Goal: Complete Application Form: Complete application form

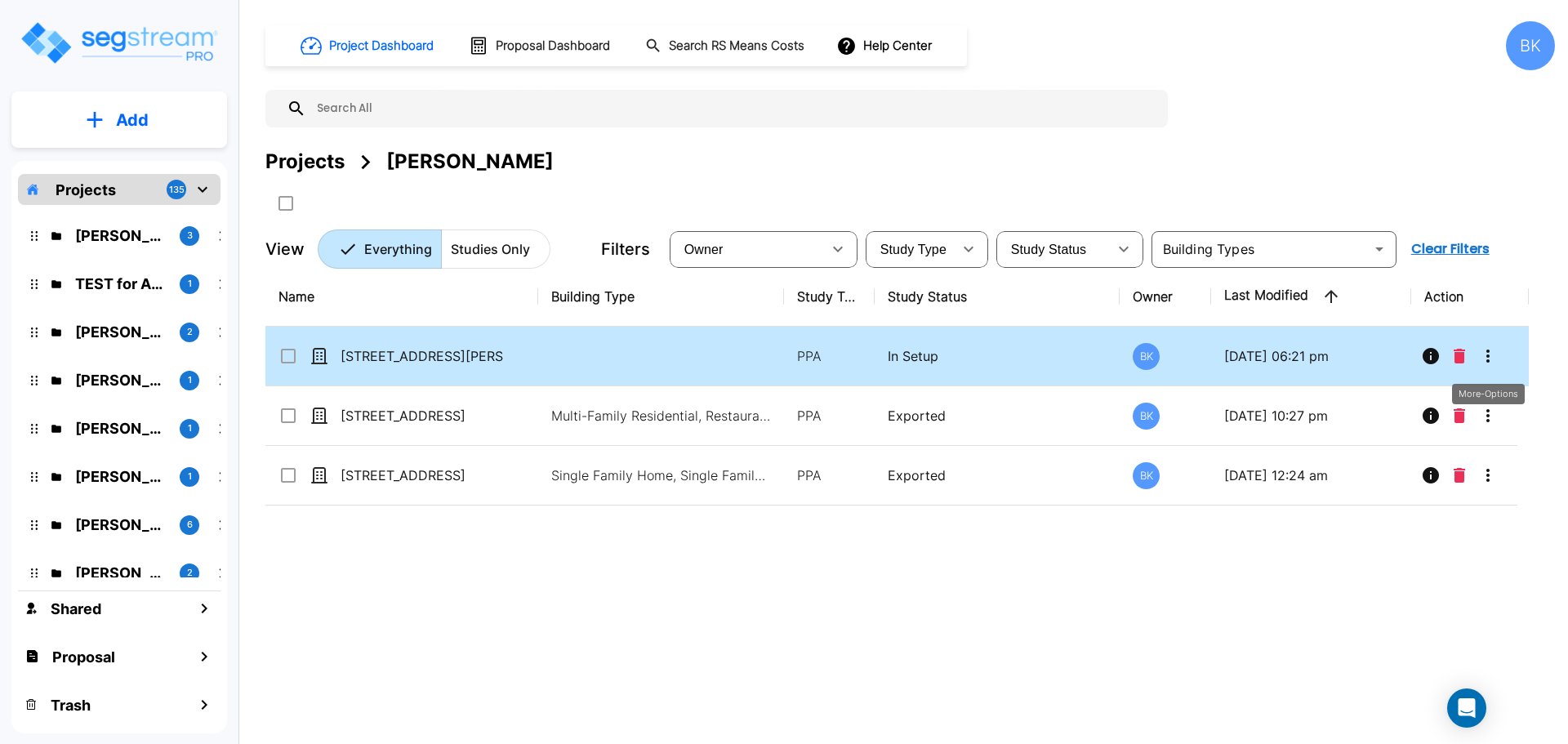
click at [1488, 354] on icon "More-Options" at bounding box center [1488, 356] width 19 height 19
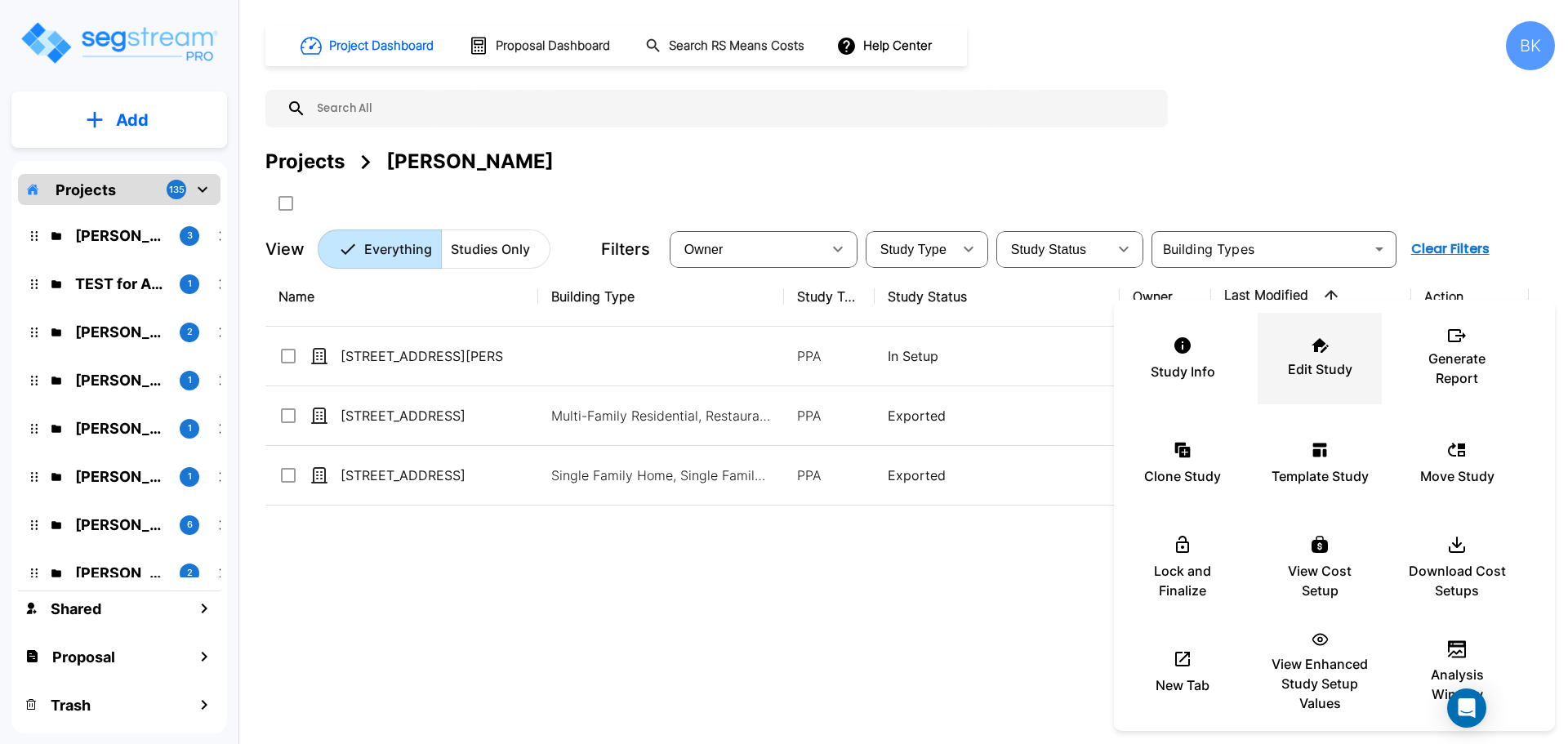
click at [1320, 347] on icon at bounding box center [1320, 345] width 18 height 15
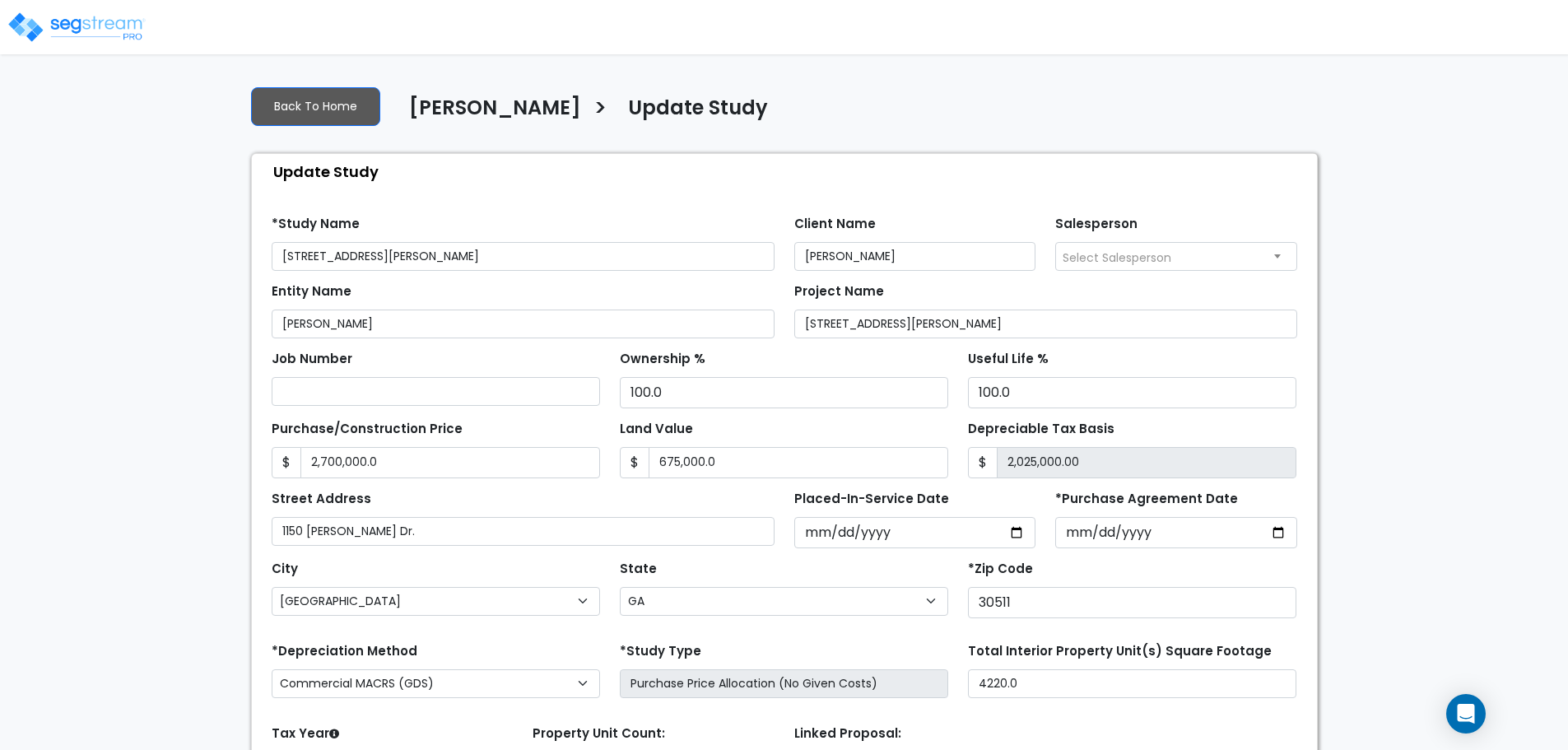
select select "GA"
select select "2025"
drag, startPoint x: 406, startPoint y: 256, endPoint x: 672, endPoint y: 260, distance: 266.0
click at [672, 260] on input "[STREET_ADDRESS][PERSON_NAME]" at bounding box center [523, 256] width 503 height 29
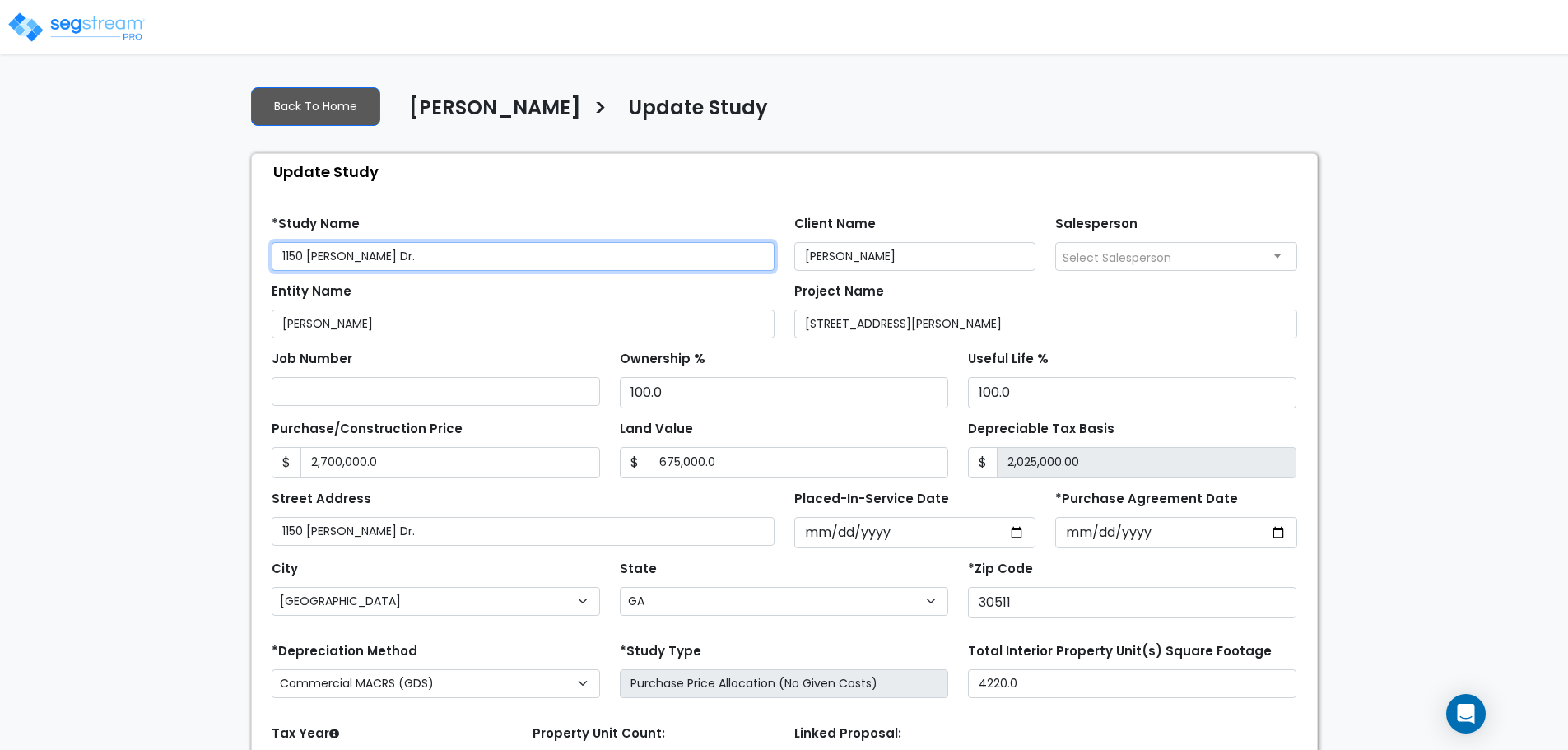
type input "1150 [PERSON_NAME] Dr."
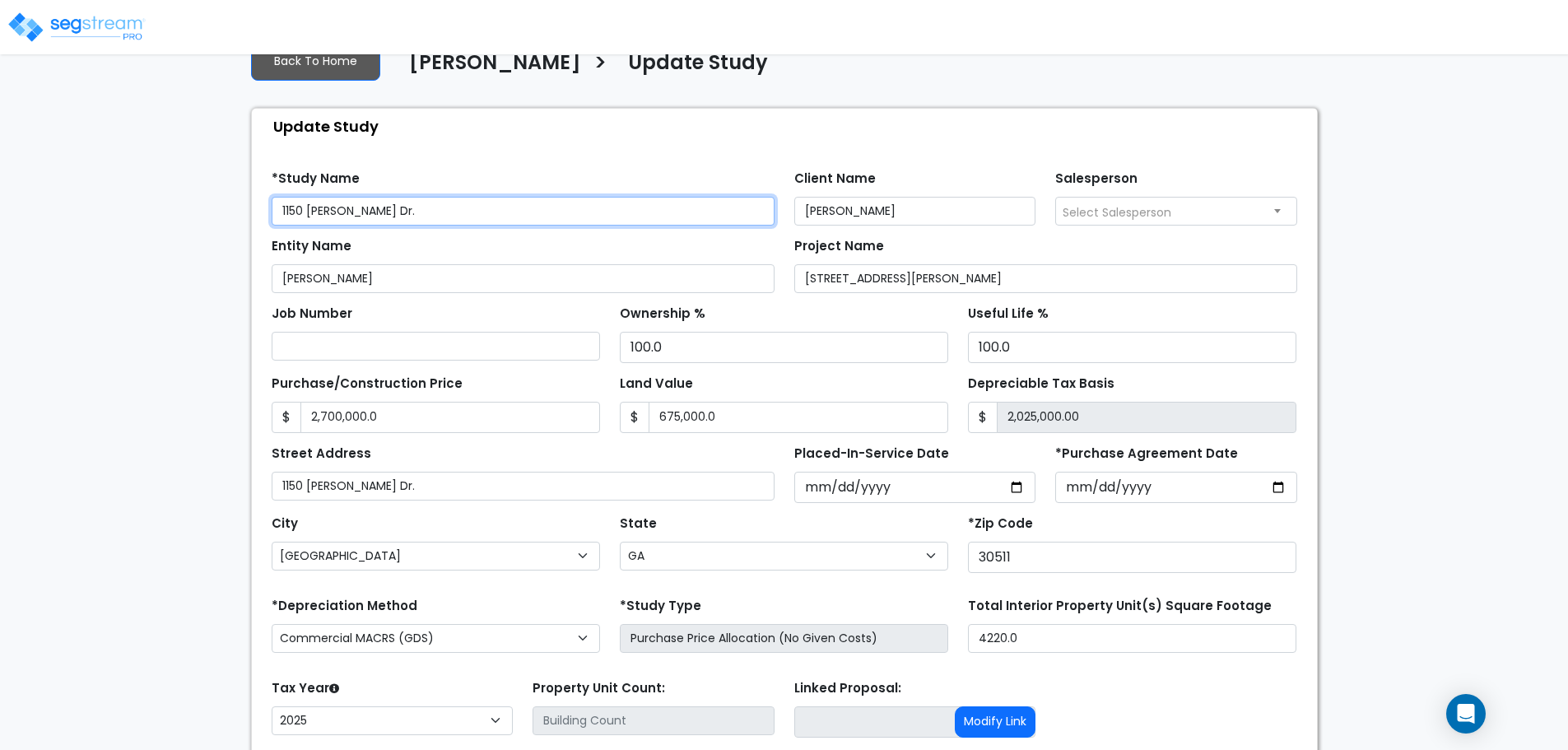
scroll to position [167, 0]
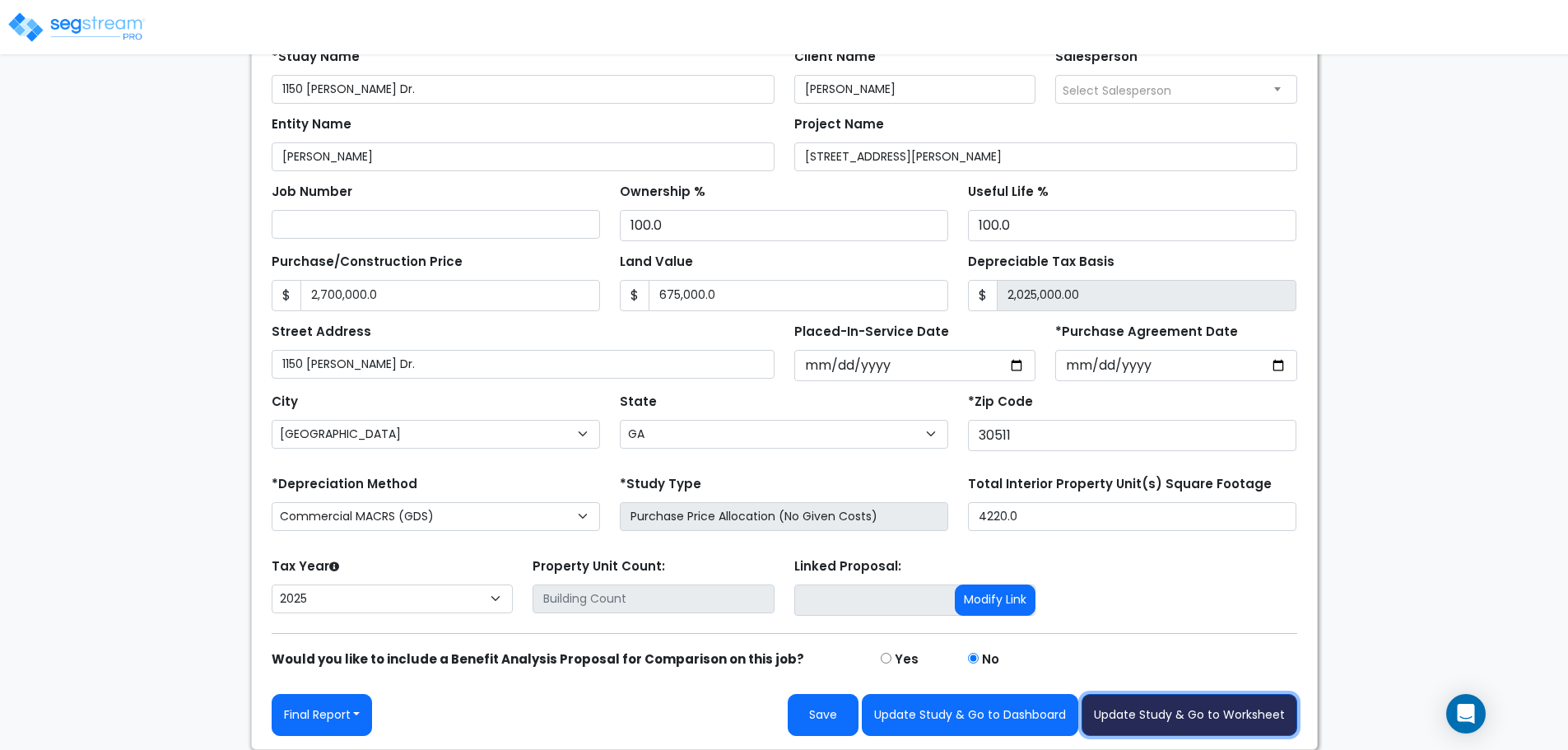
click at [1166, 709] on button "Update Study & Go to Worksheet" at bounding box center [1189, 716] width 215 height 42
type input "2700000"
type input "675000"
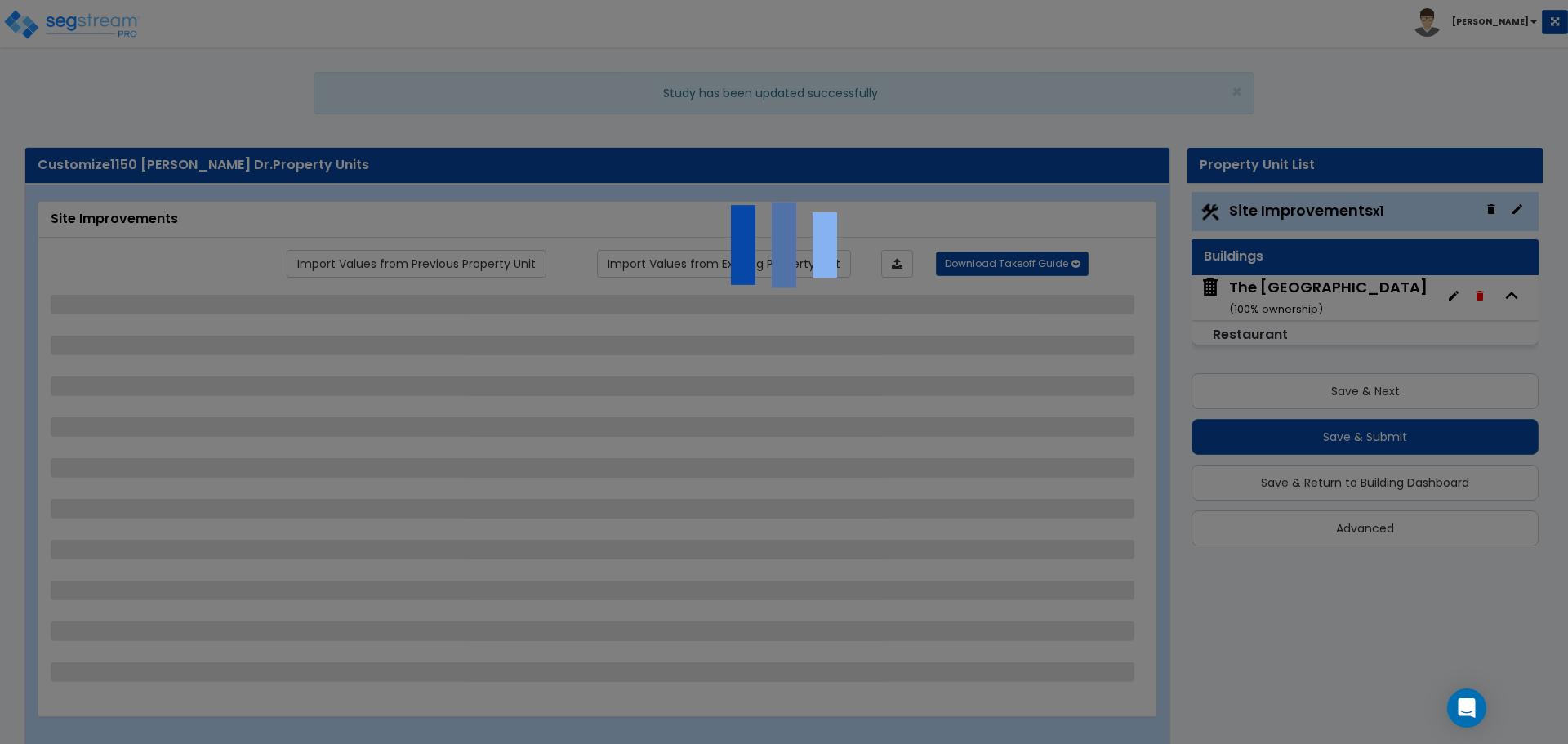
select select "2"
select select "1"
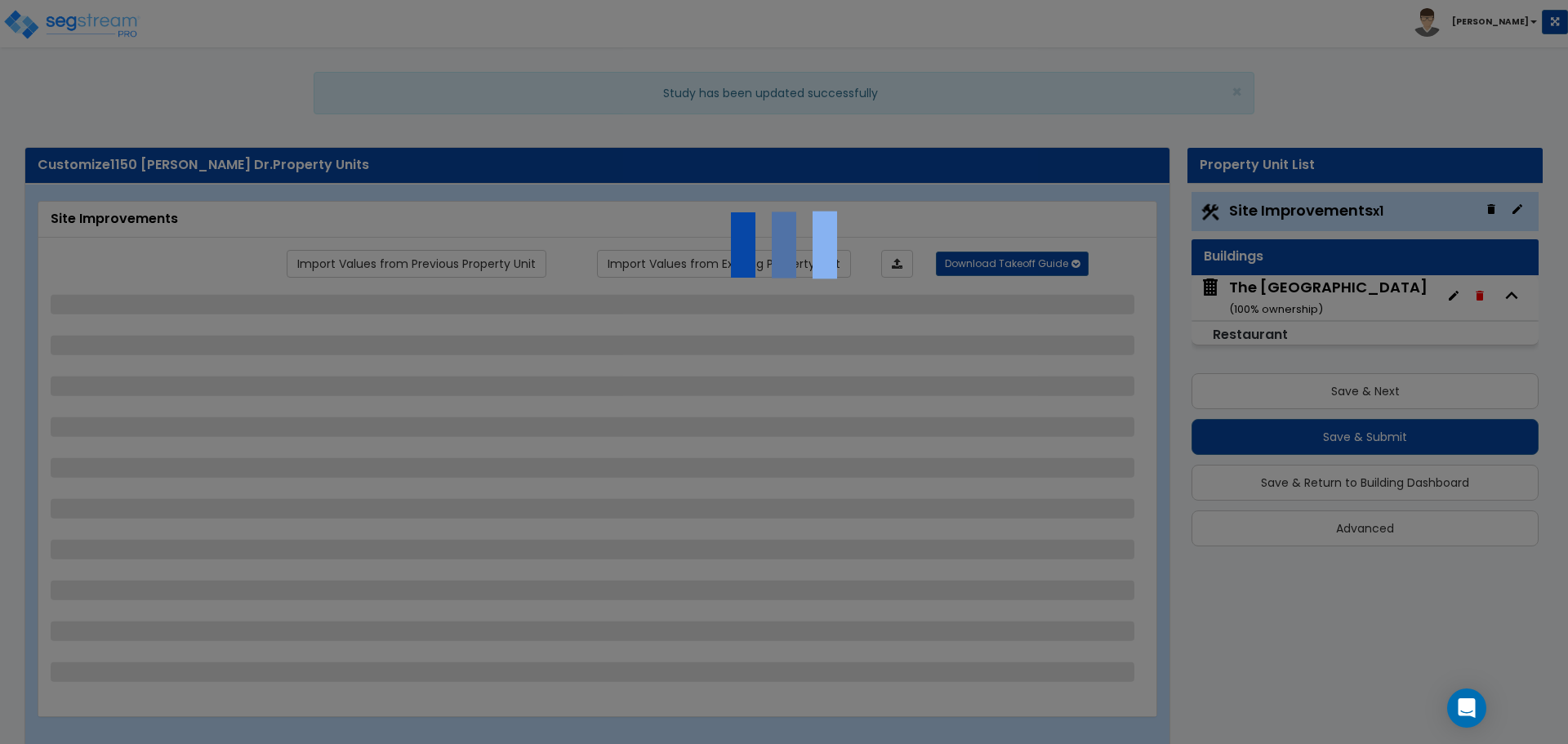
select select "1"
select select "2"
select select "1"
select select "2"
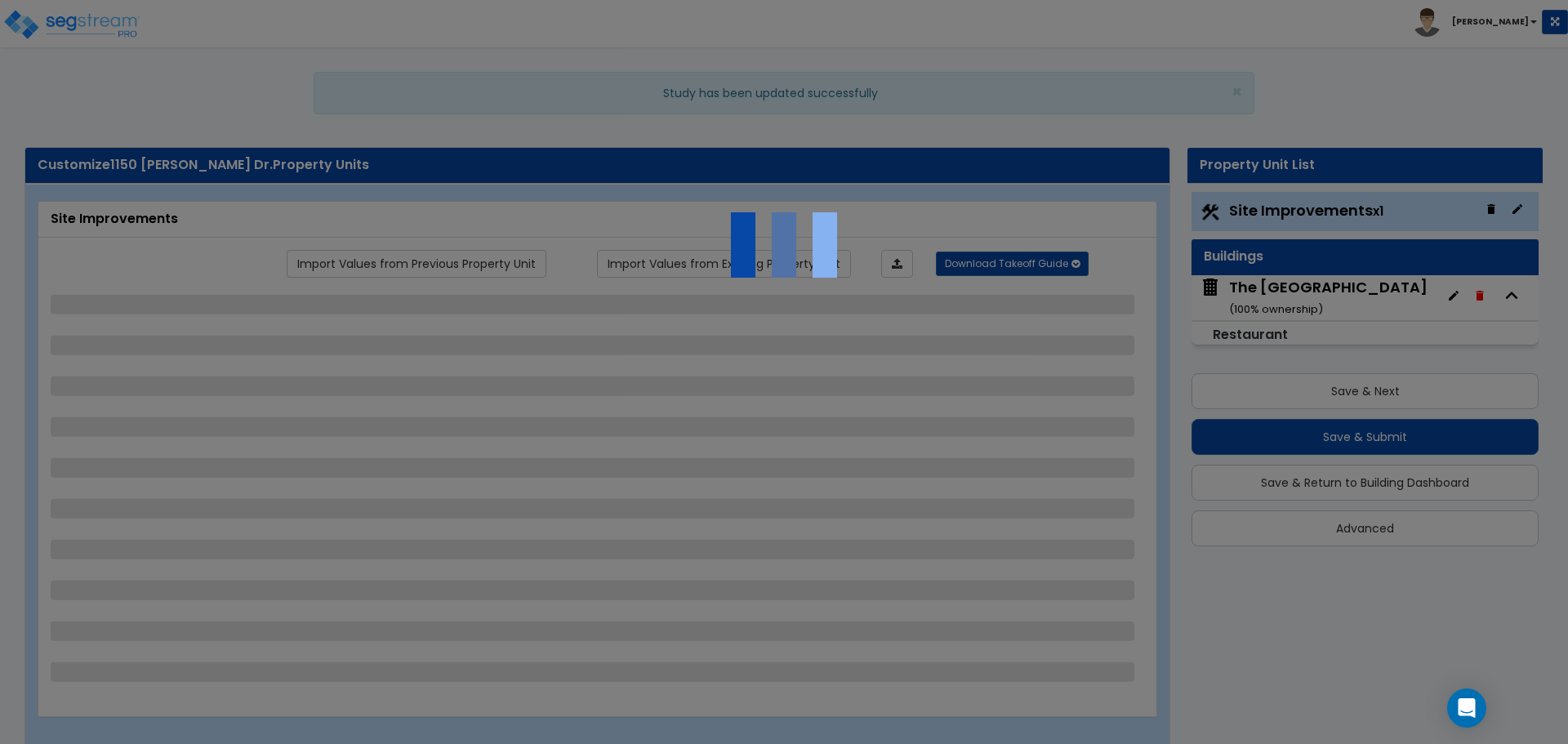
select select "6"
select select "3"
select select "1"
select select "6"
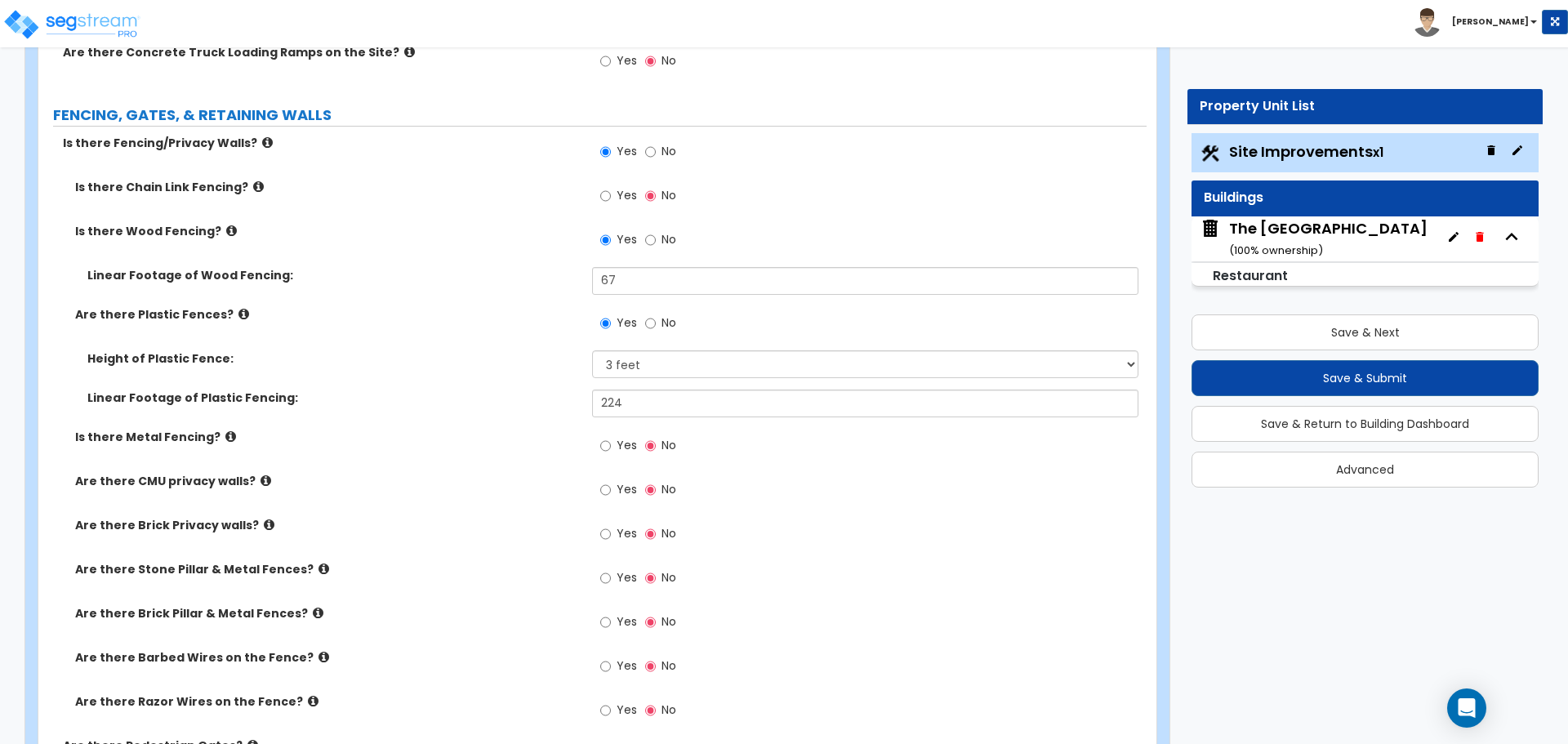
scroll to position [2287, 0]
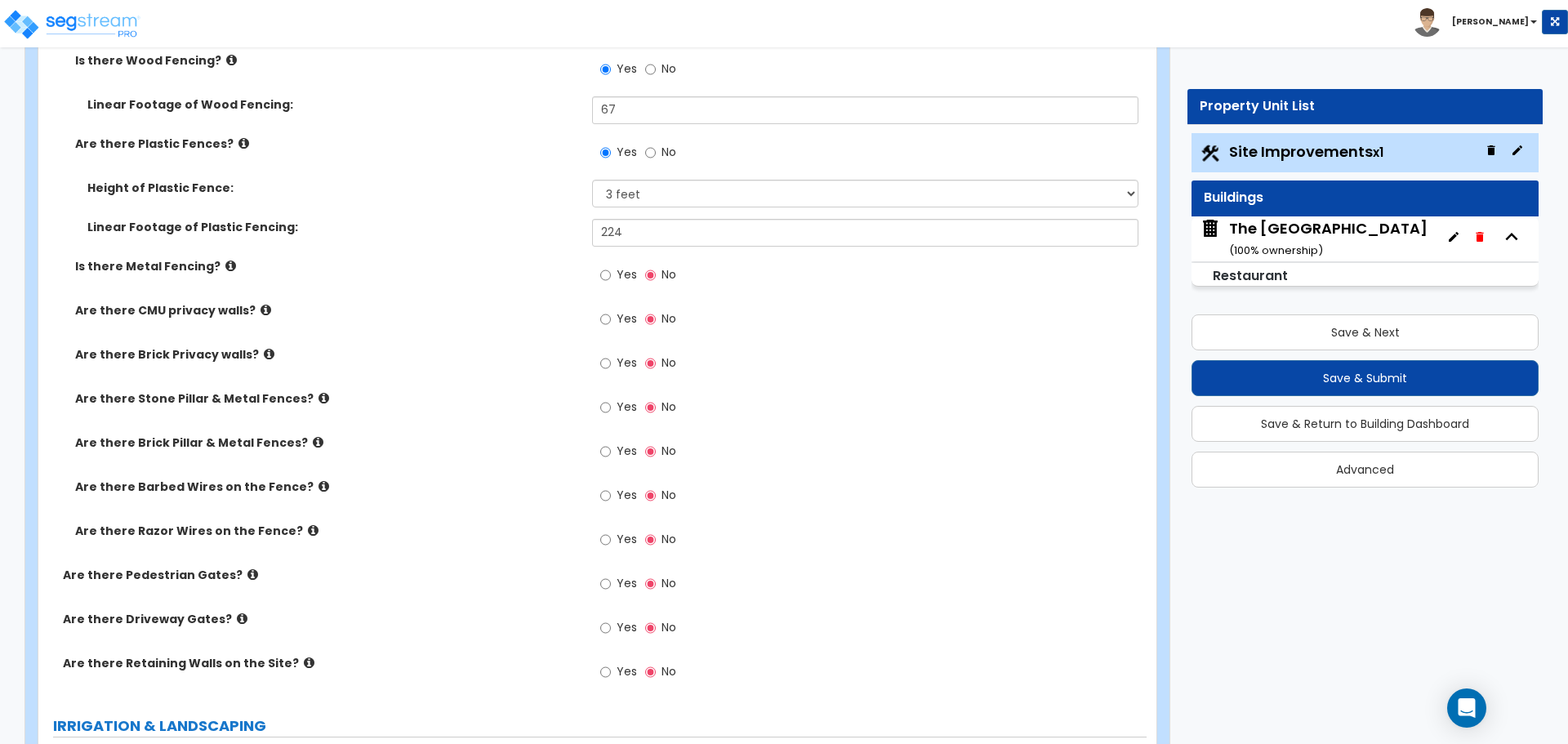
click at [1286, 246] on small "( 100 % ownership)" at bounding box center [1275, 250] width 94 height 16
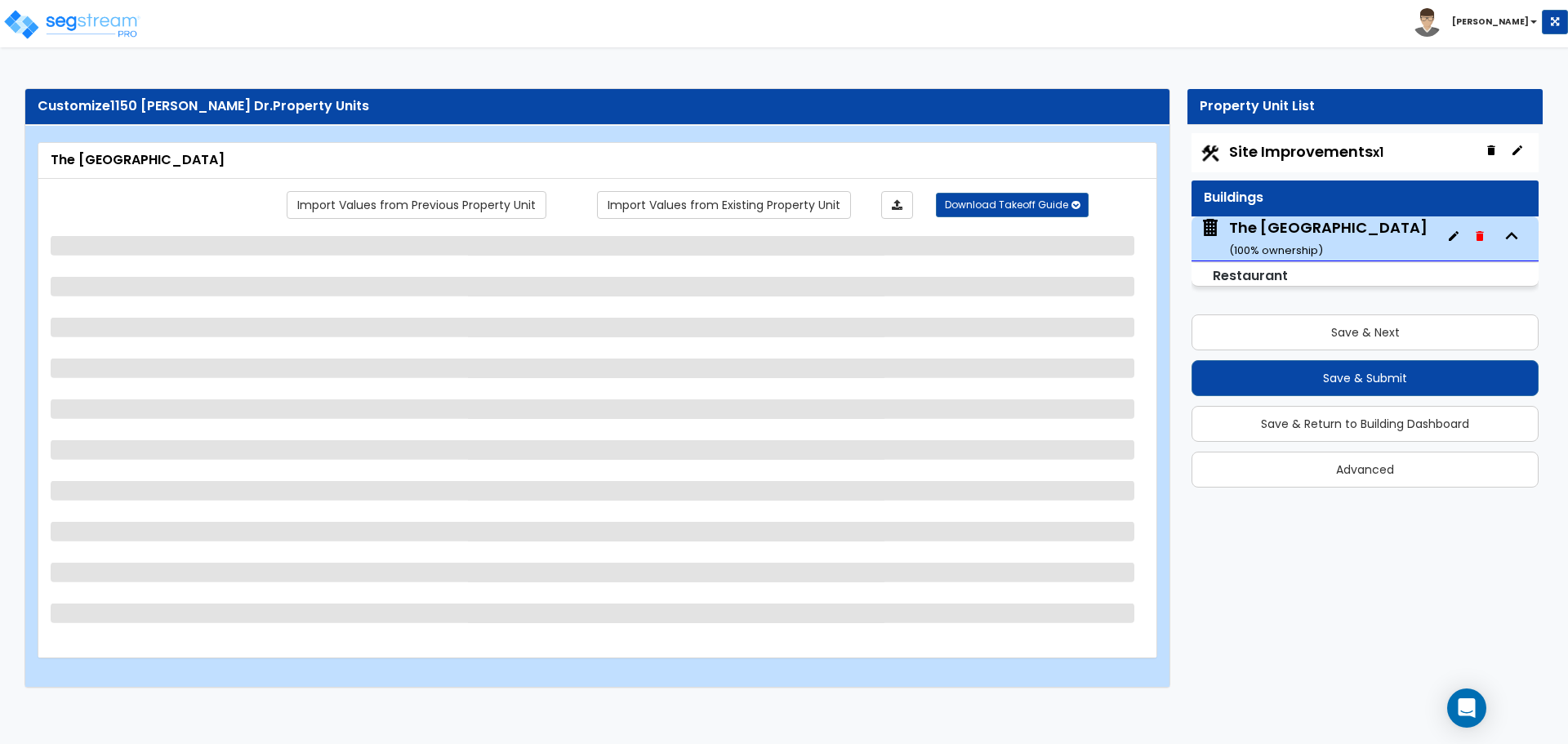
select select "7"
select select "1"
select select "6"
select select "1"
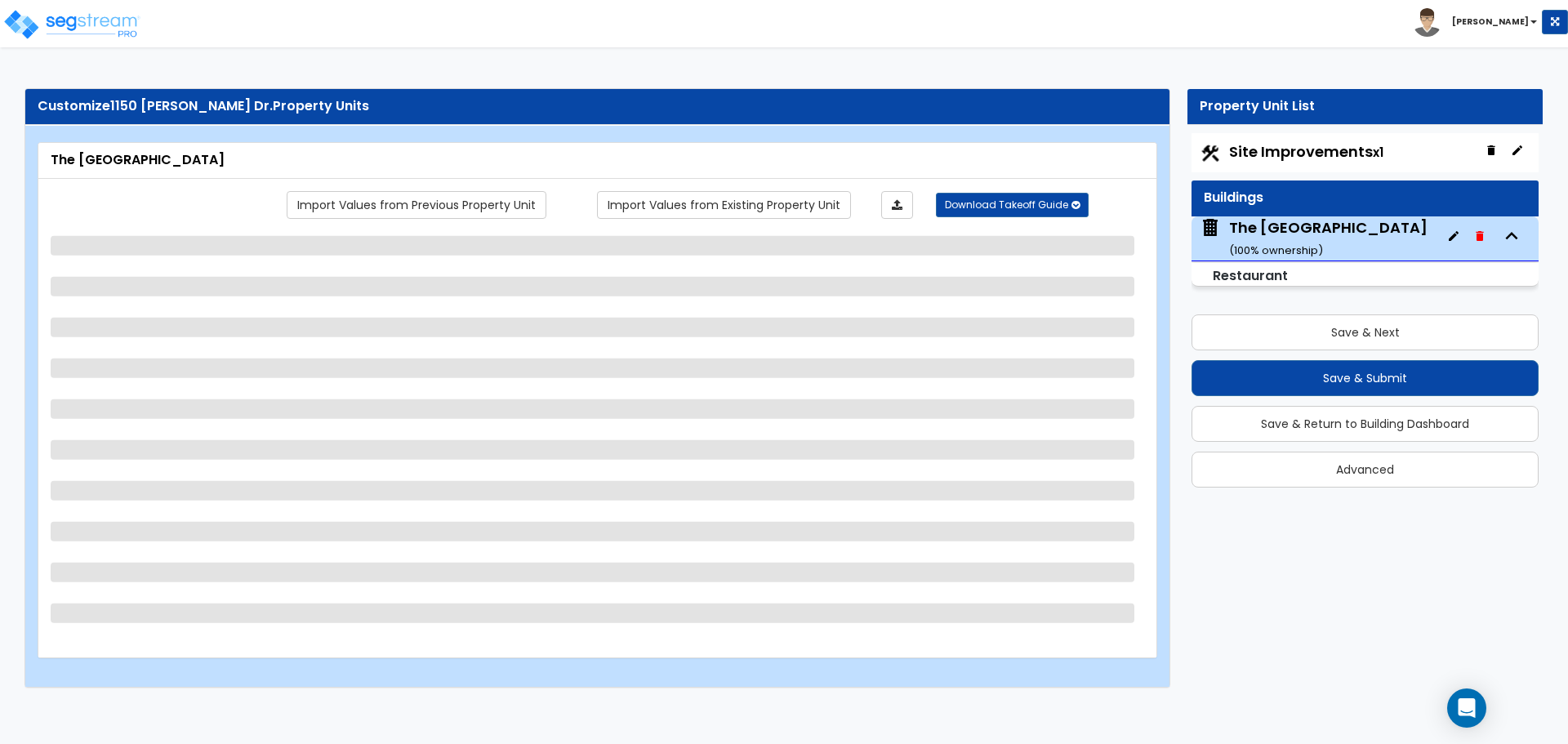
select select "2"
select select "5"
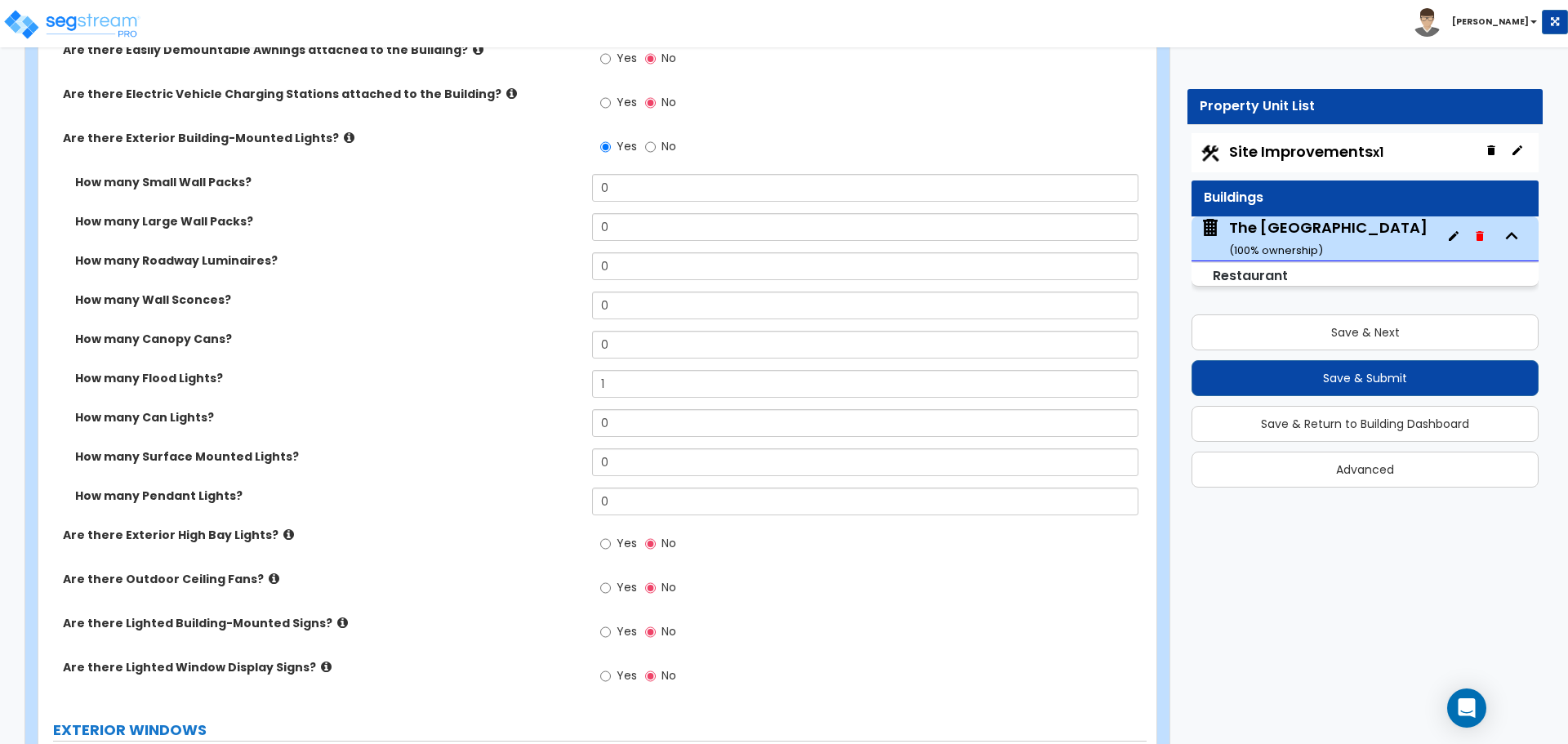
scroll to position [1062, 0]
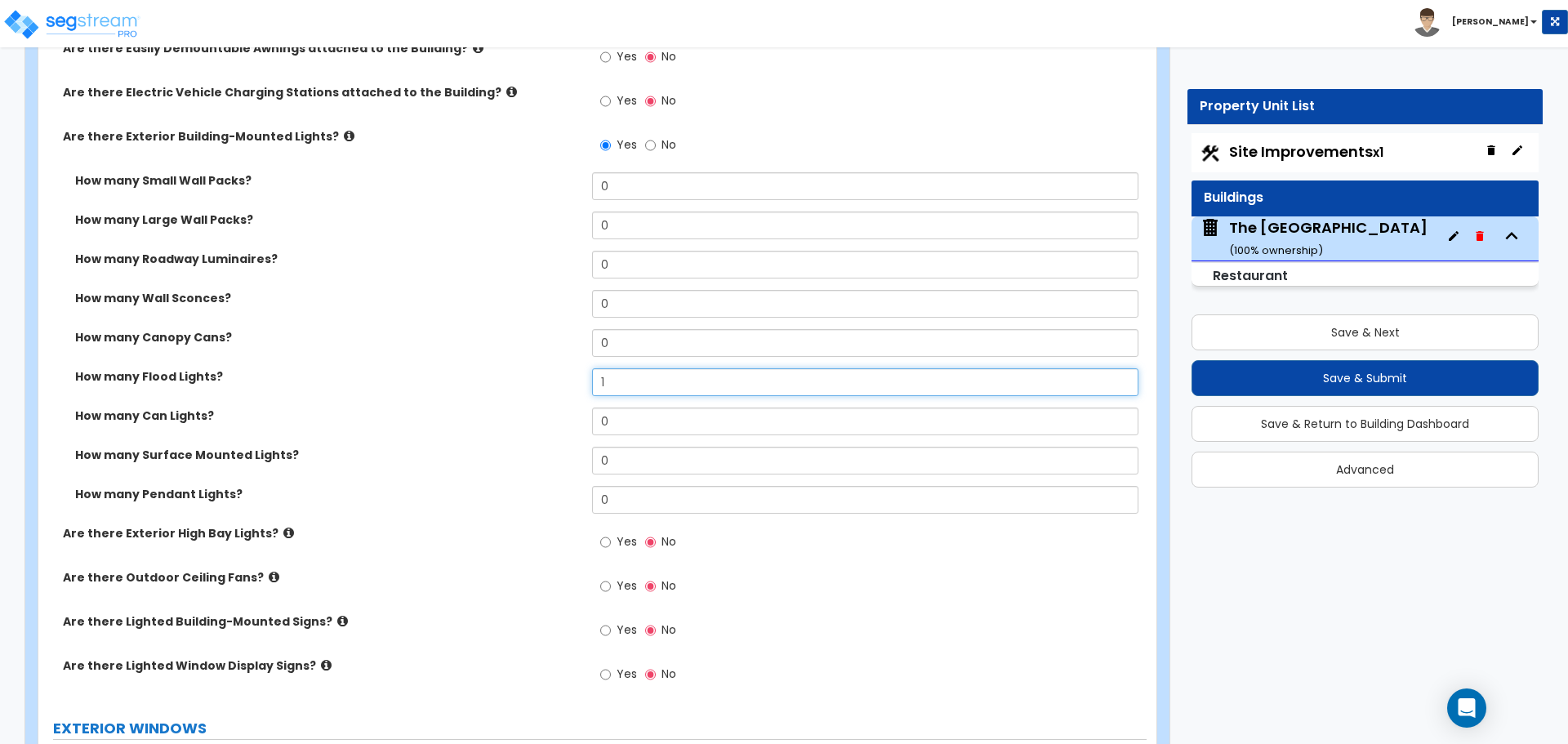
click at [623, 383] on input "1" at bounding box center [864, 383] width 545 height 28
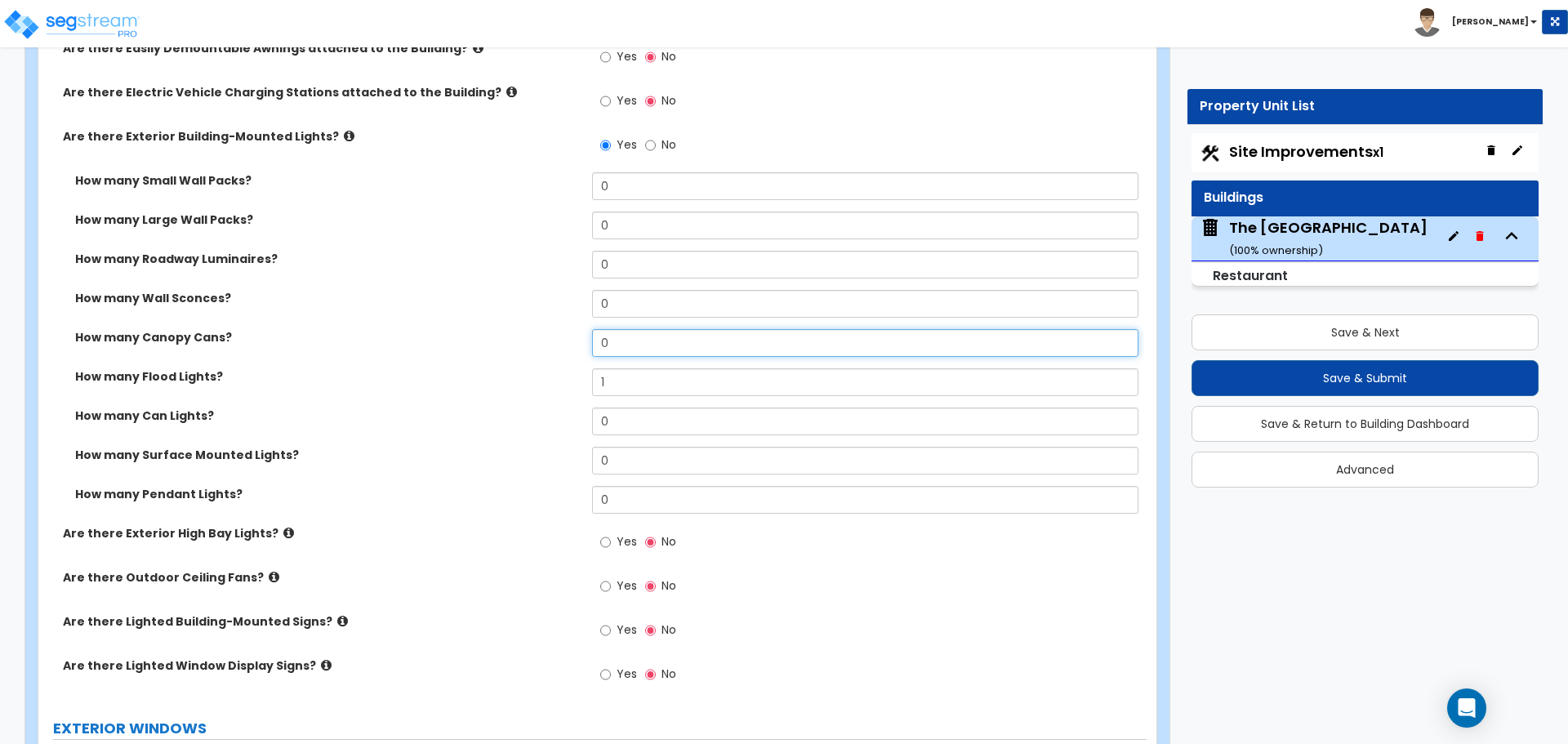
click at [632, 350] on input "0" at bounding box center [864, 343] width 545 height 28
click at [625, 343] on input "0" at bounding box center [864, 343] width 545 height 28
click at [634, 340] on input "0" at bounding box center [864, 343] width 545 height 28
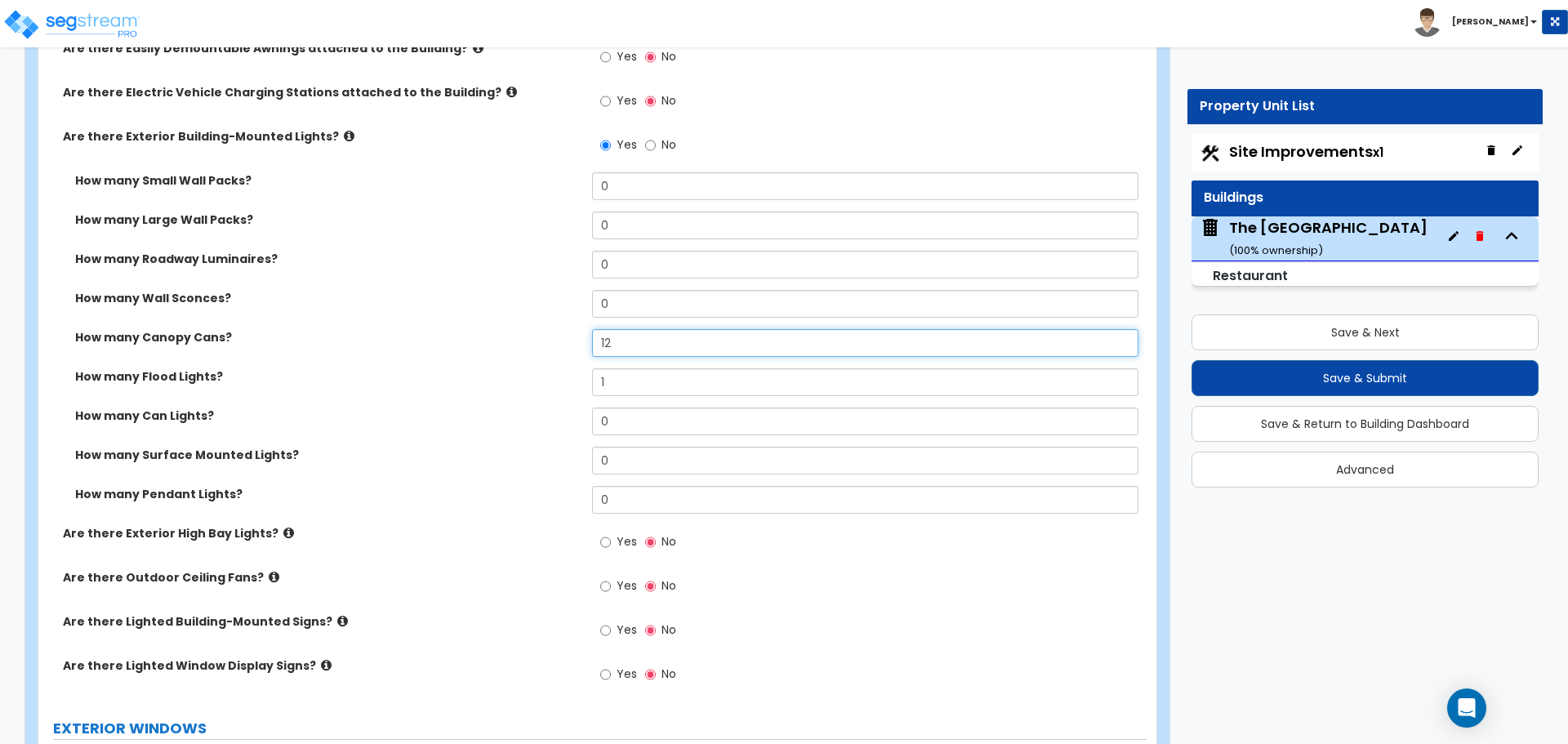
type input "12"
click at [608, 584] on input "Yes" at bounding box center [606, 586] width 10 height 18
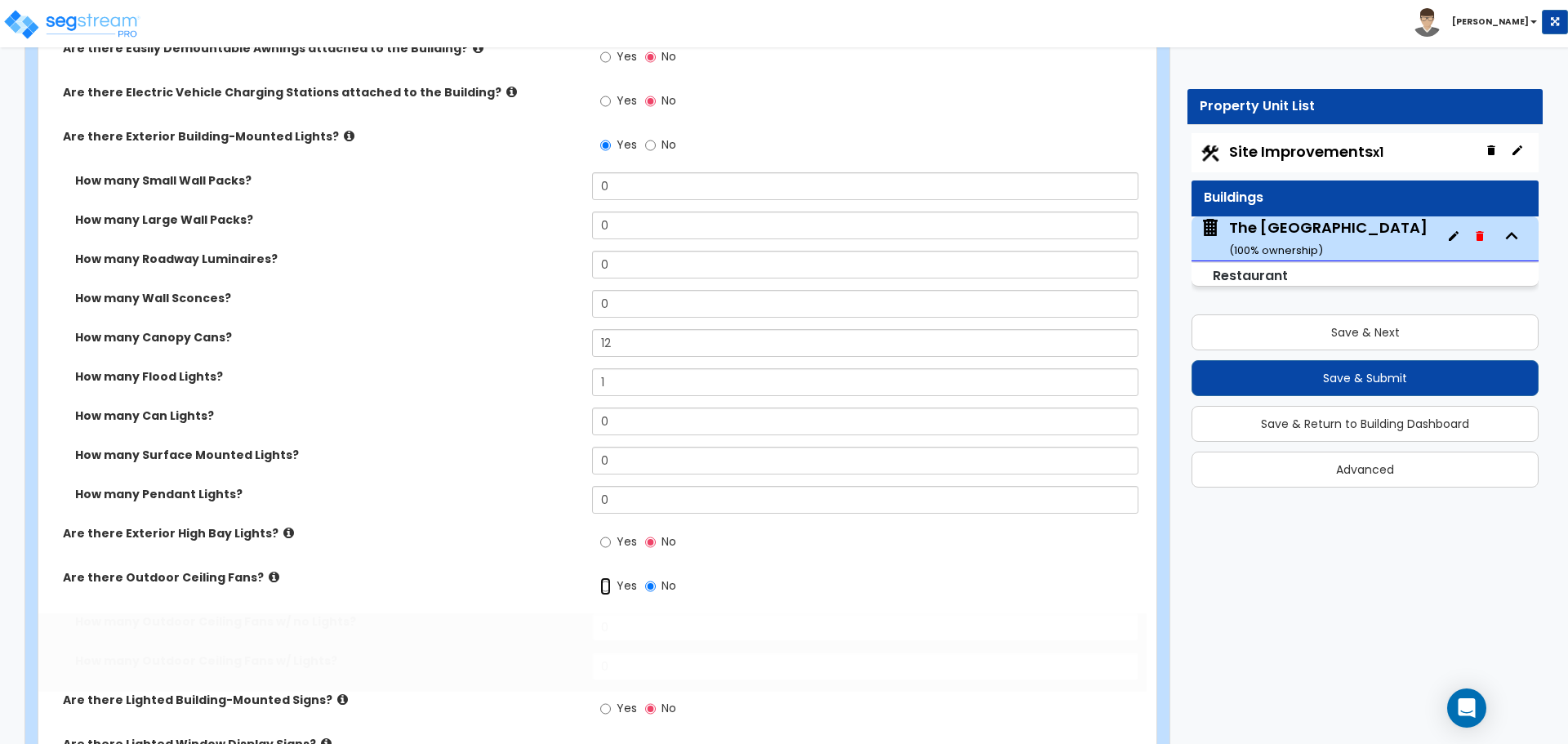
radio input "true"
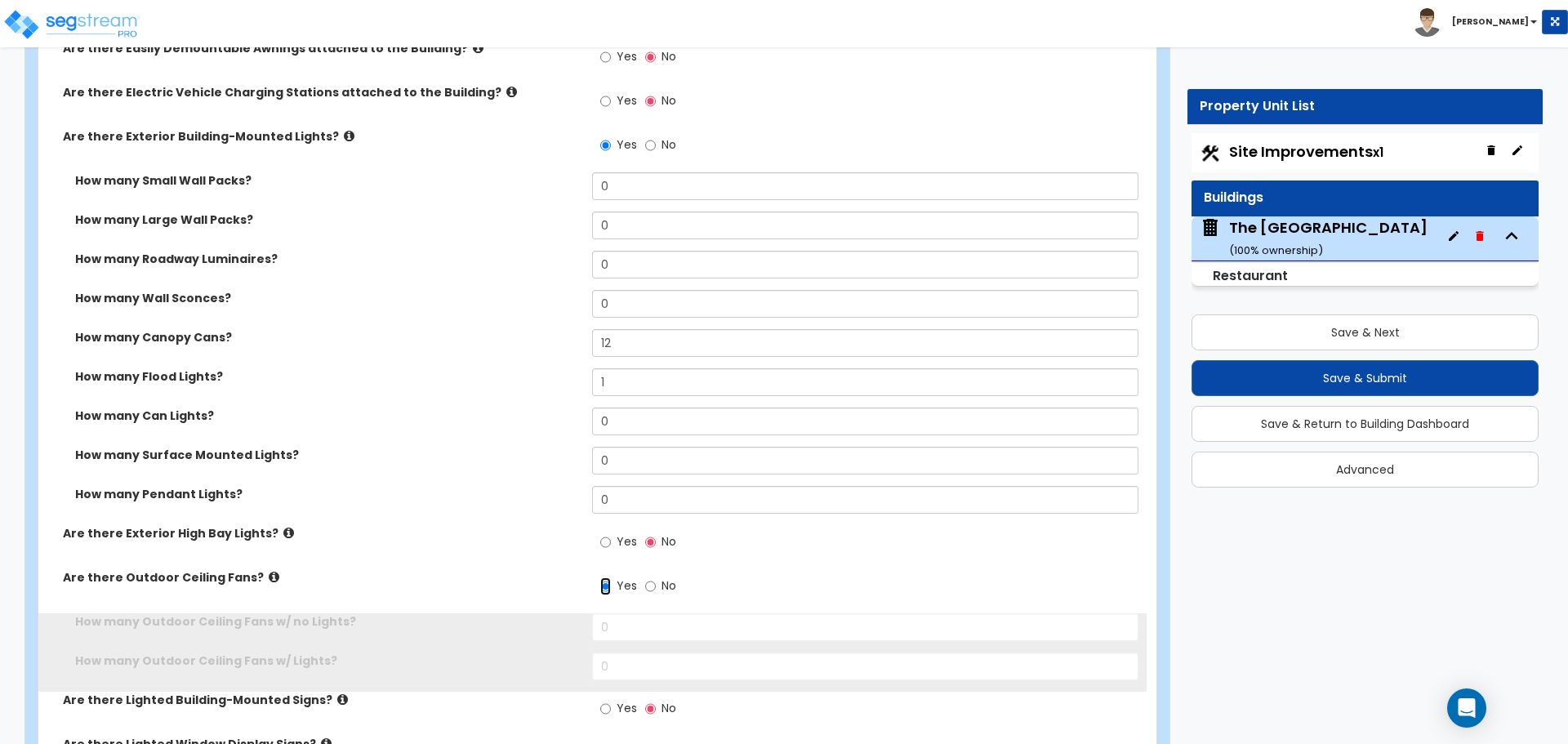
click at [606, 591] on input "Yes" at bounding box center [606, 586] width 10 height 18
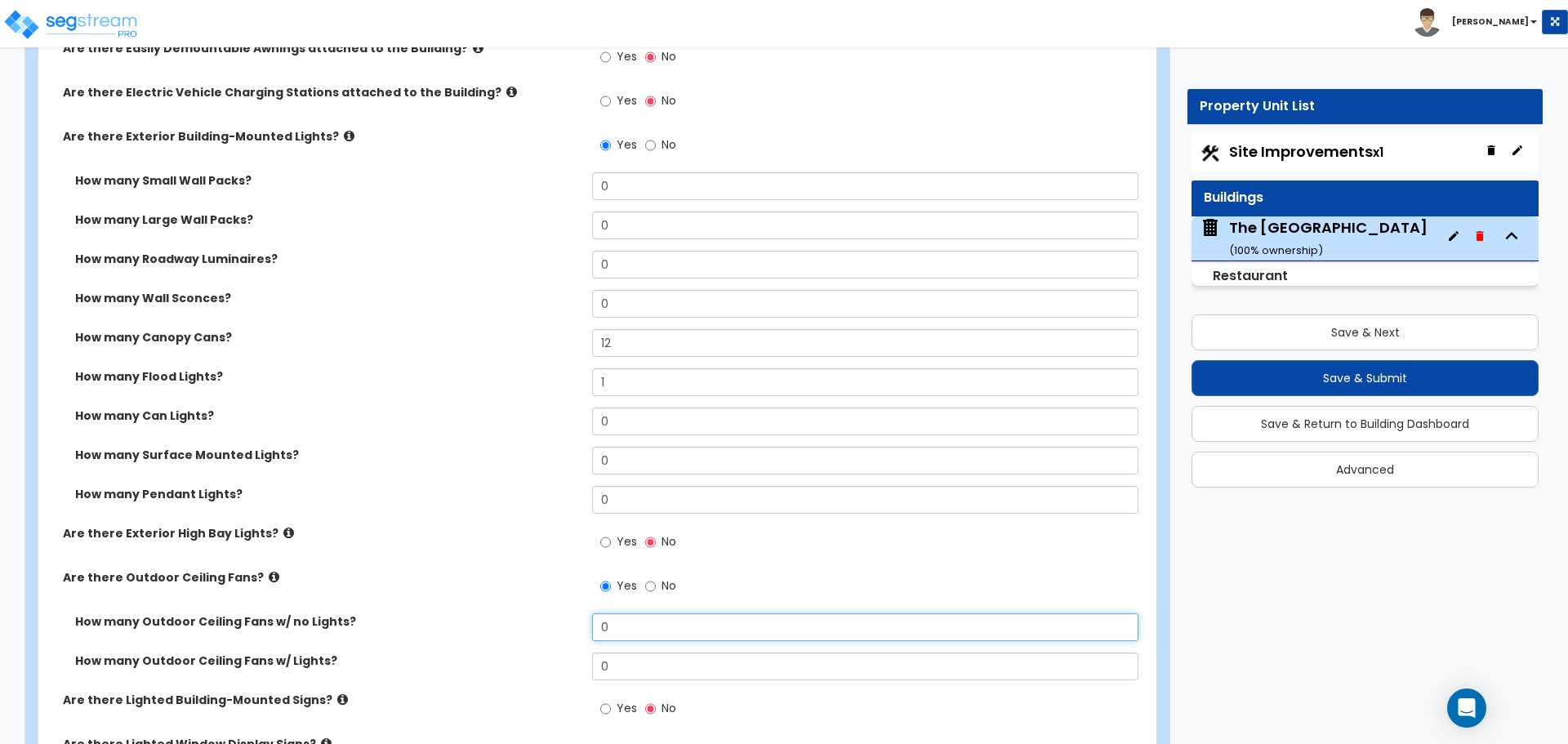
click at [628, 623] on input "0" at bounding box center [864, 628] width 545 height 28
click at [623, 656] on input "0" at bounding box center [864, 667] width 545 height 28
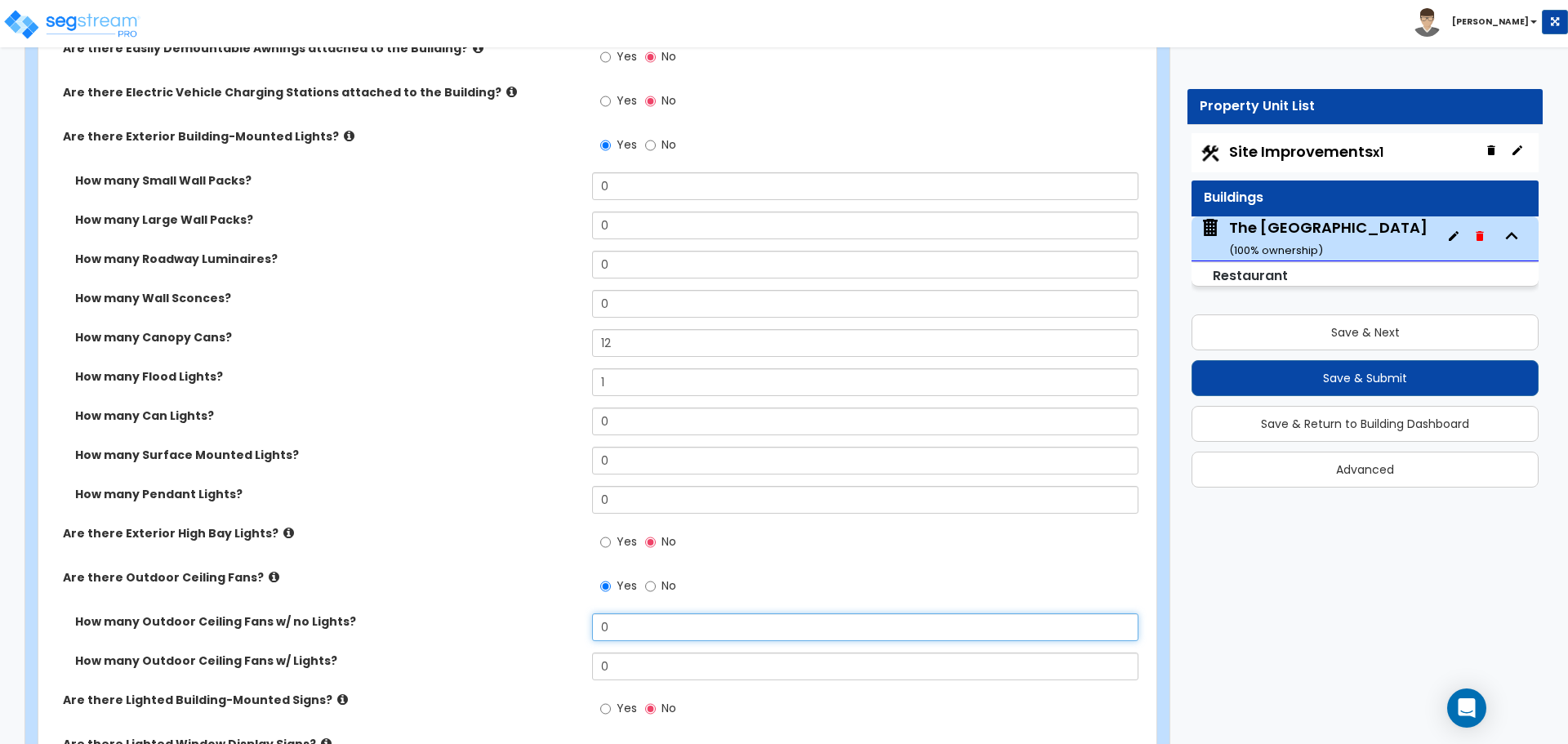
click at [629, 635] on input "0" at bounding box center [864, 628] width 545 height 28
type input "3"
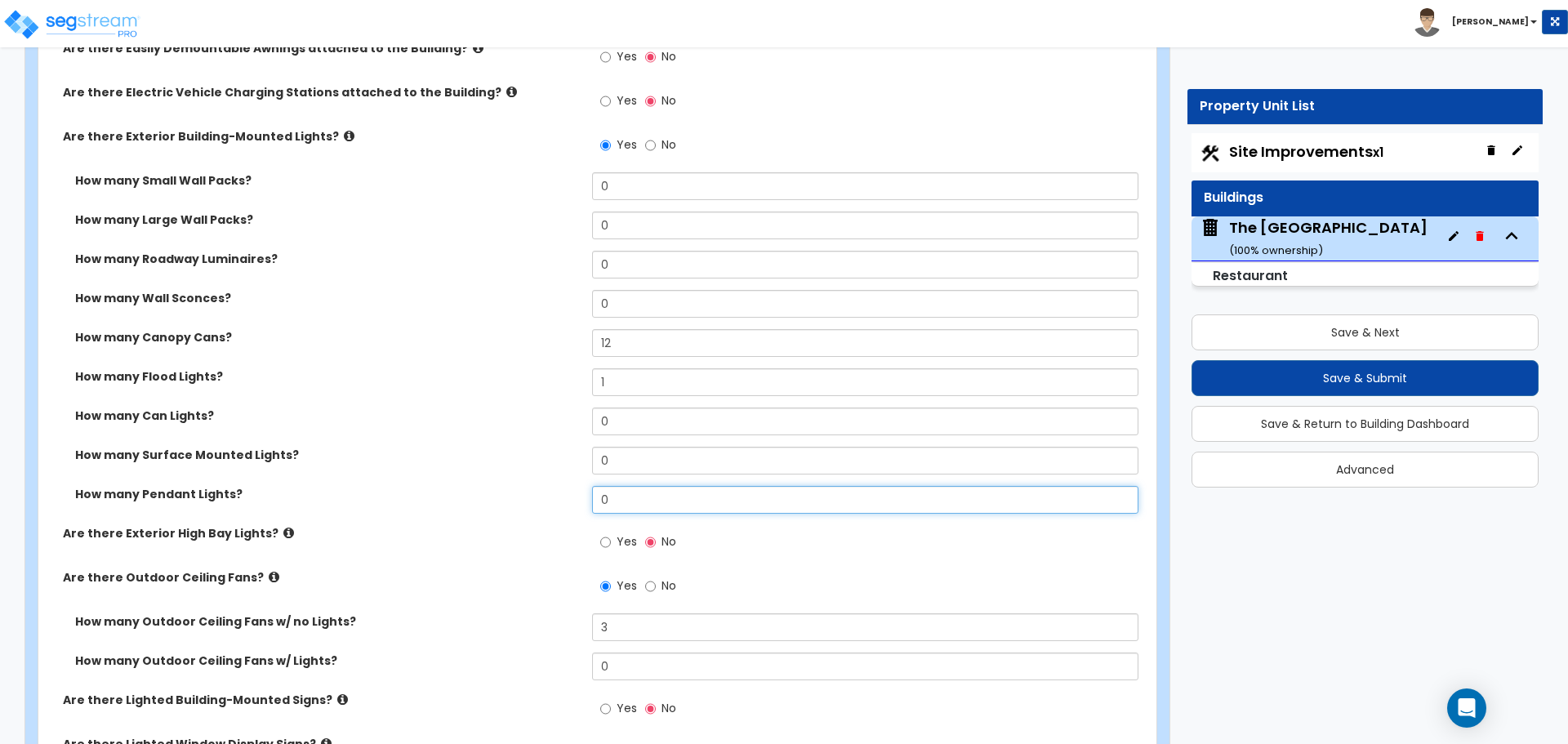
click at [627, 499] on input "0" at bounding box center [864, 500] width 545 height 28
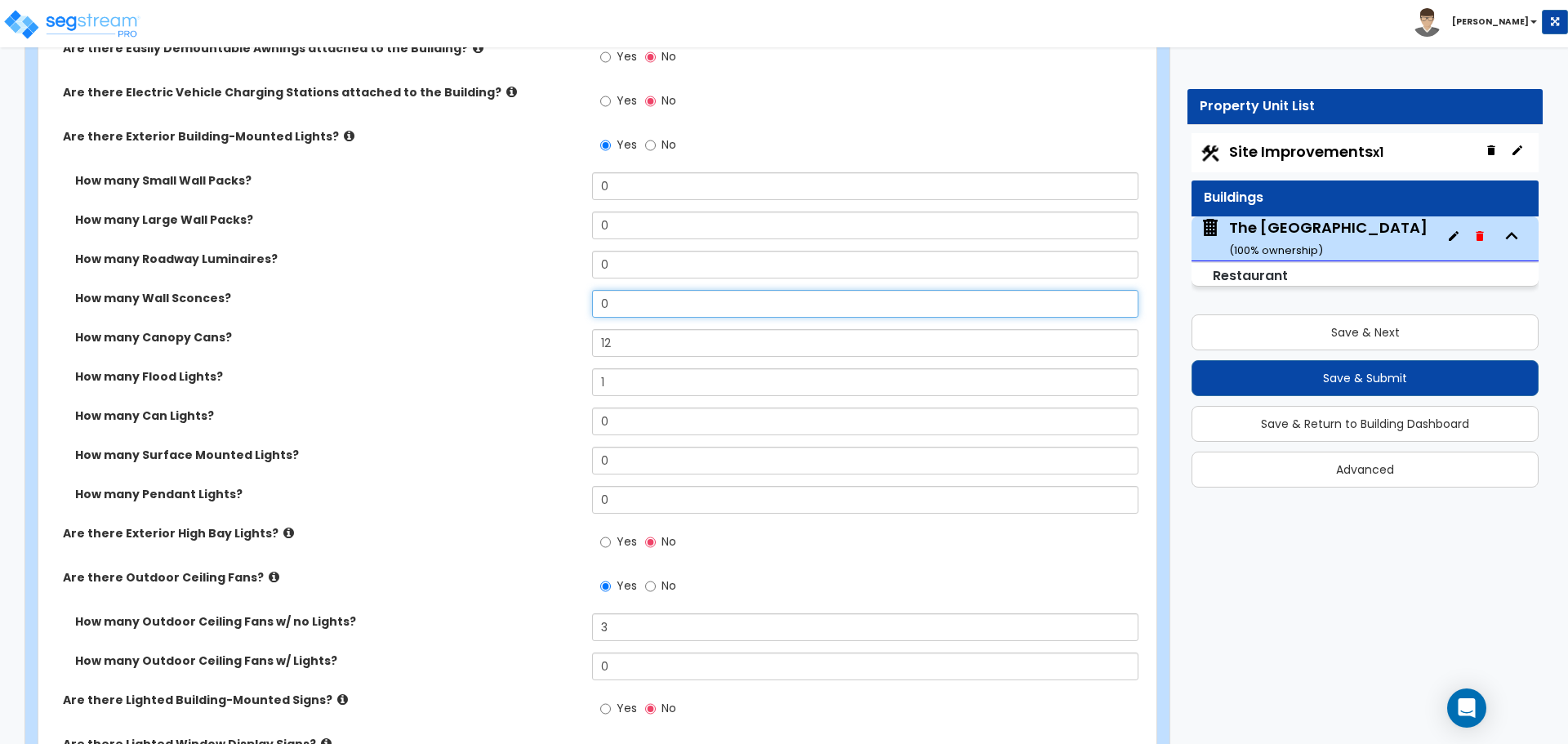
click at [644, 317] on input "0" at bounding box center [864, 304] width 545 height 28
click at [634, 340] on input "12" at bounding box center [864, 343] width 545 height 28
click at [704, 346] on input "12" at bounding box center [864, 343] width 545 height 28
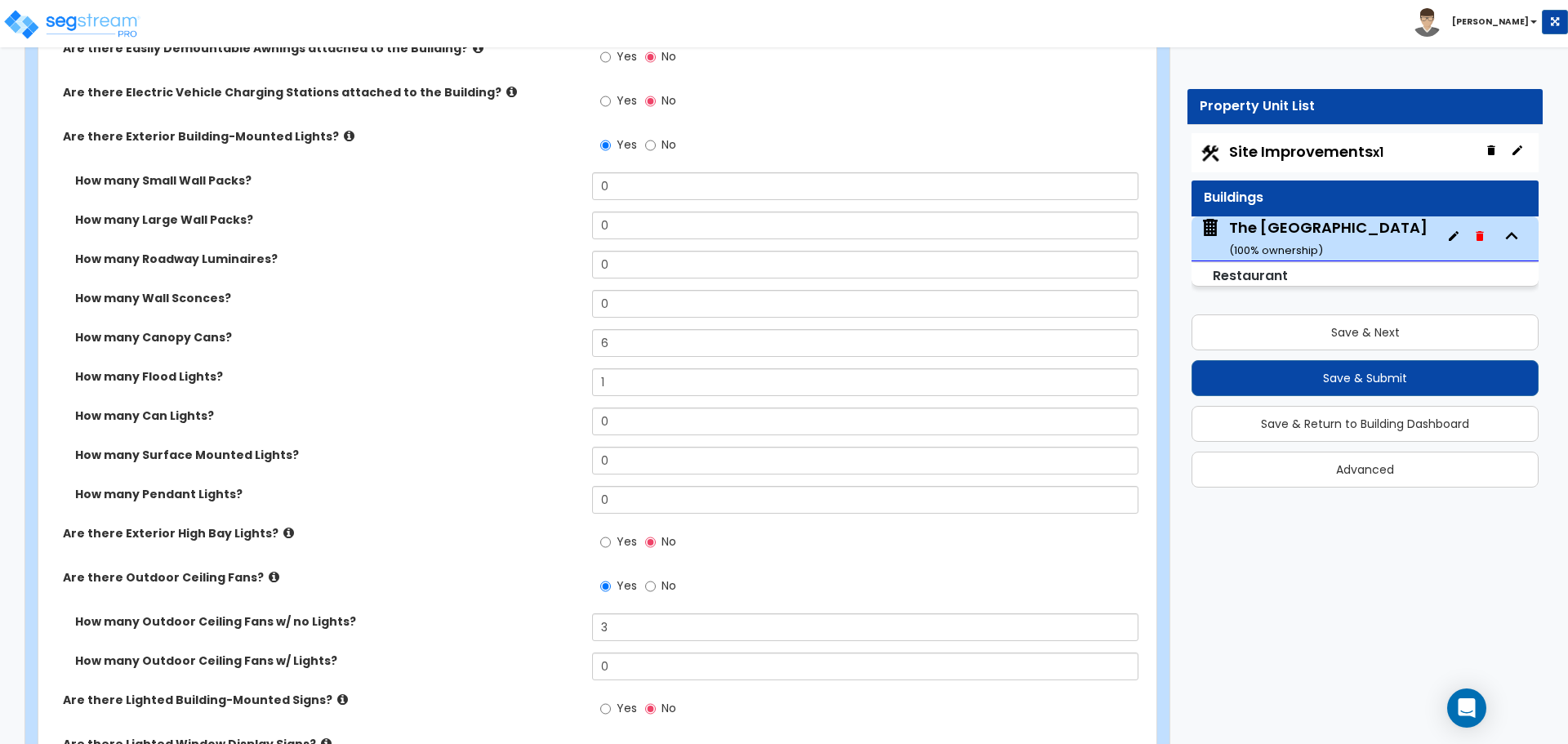
click at [507, 354] on div "How many Canopy Cans? 6" at bounding box center [592, 348] width 1108 height 39
click at [671, 343] on input "6" at bounding box center [864, 343] width 545 height 28
type input "7"
click at [531, 351] on div "How many Canopy Cans? 7" at bounding box center [592, 348] width 1108 height 39
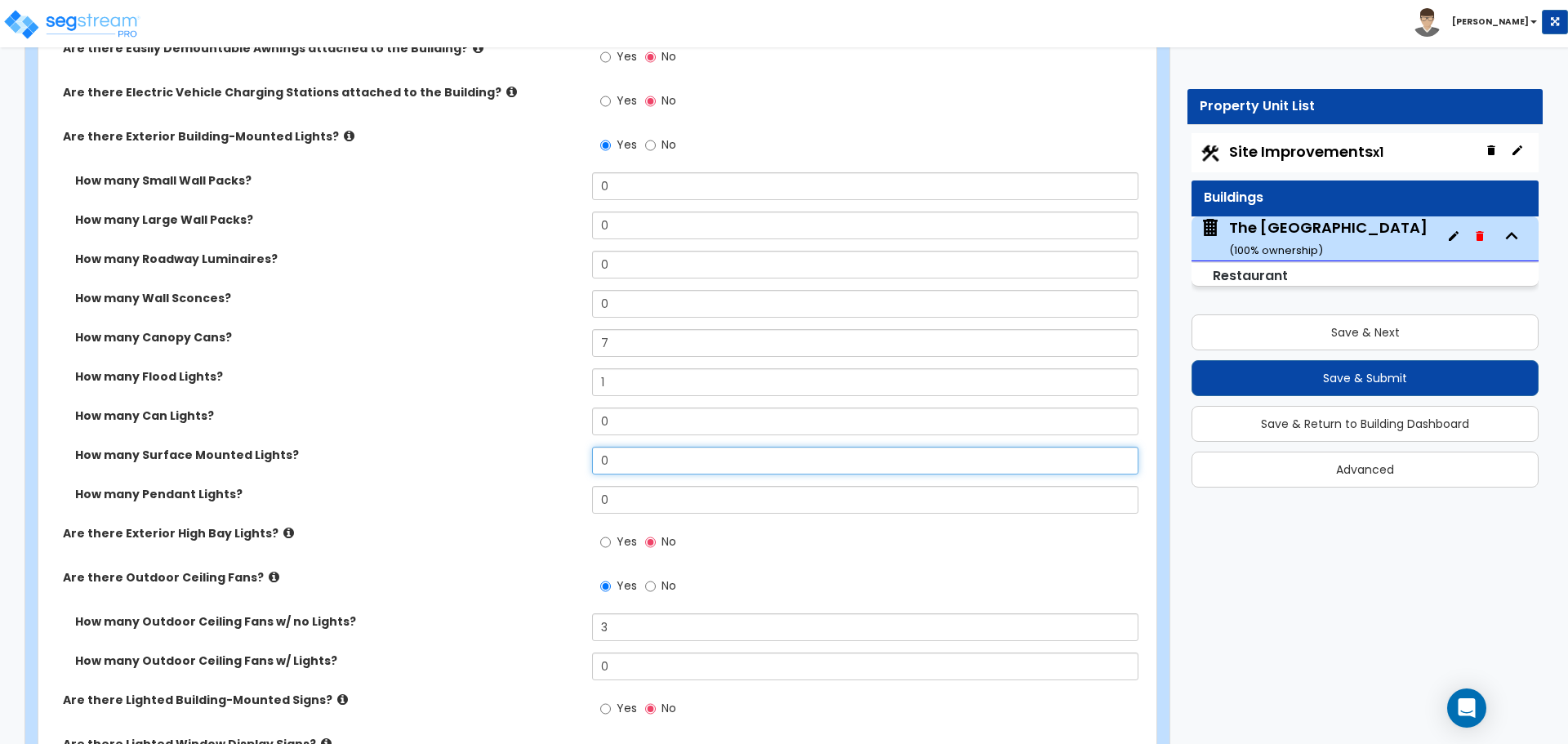
click at [630, 457] on input "0" at bounding box center [864, 460] width 545 height 28
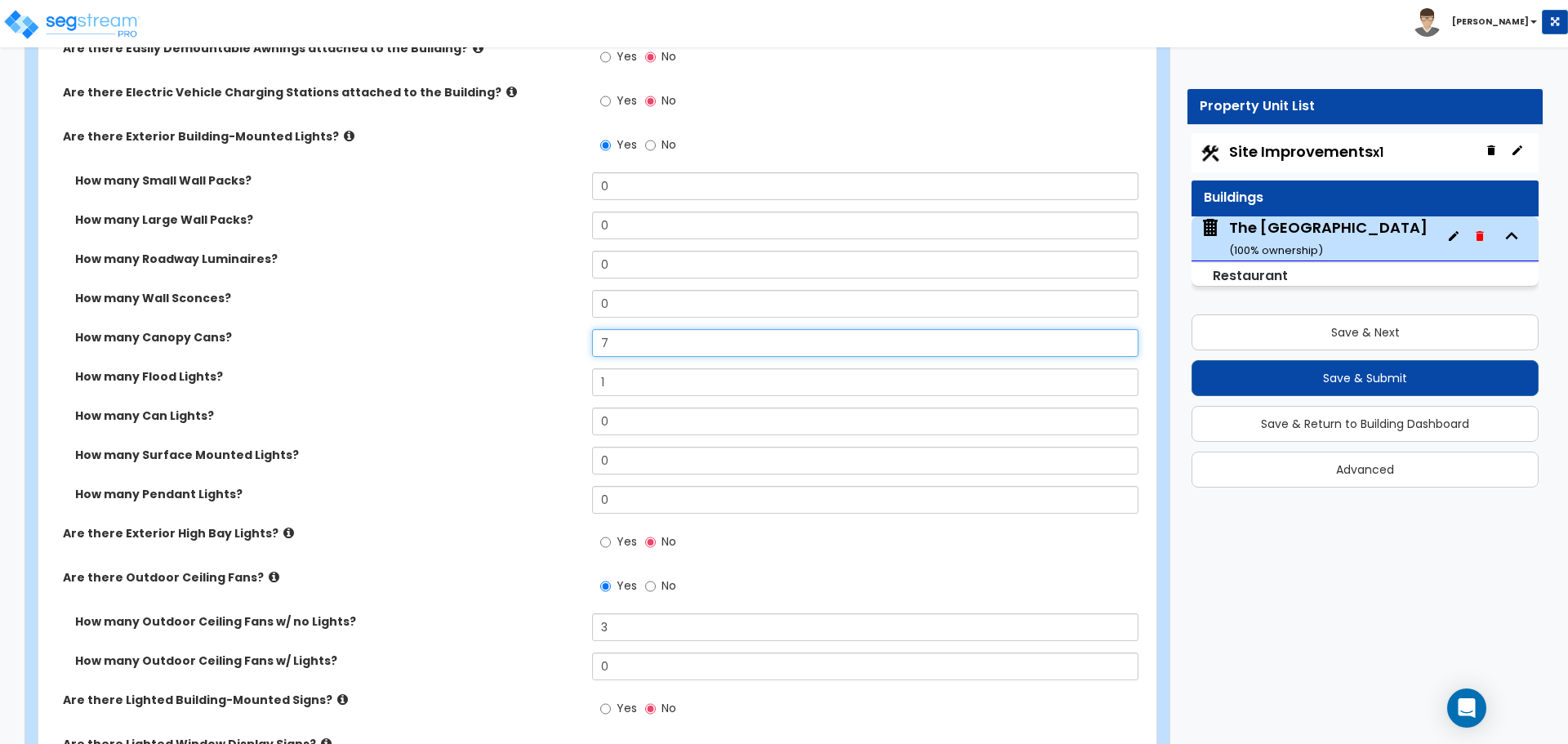
click at [631, 333] on input "7" at bounding box center [864, 343] width 545 height 28
click at [647, 302] on input "0" at bounding box center [864, 304] width 545 height 28
type input "4"
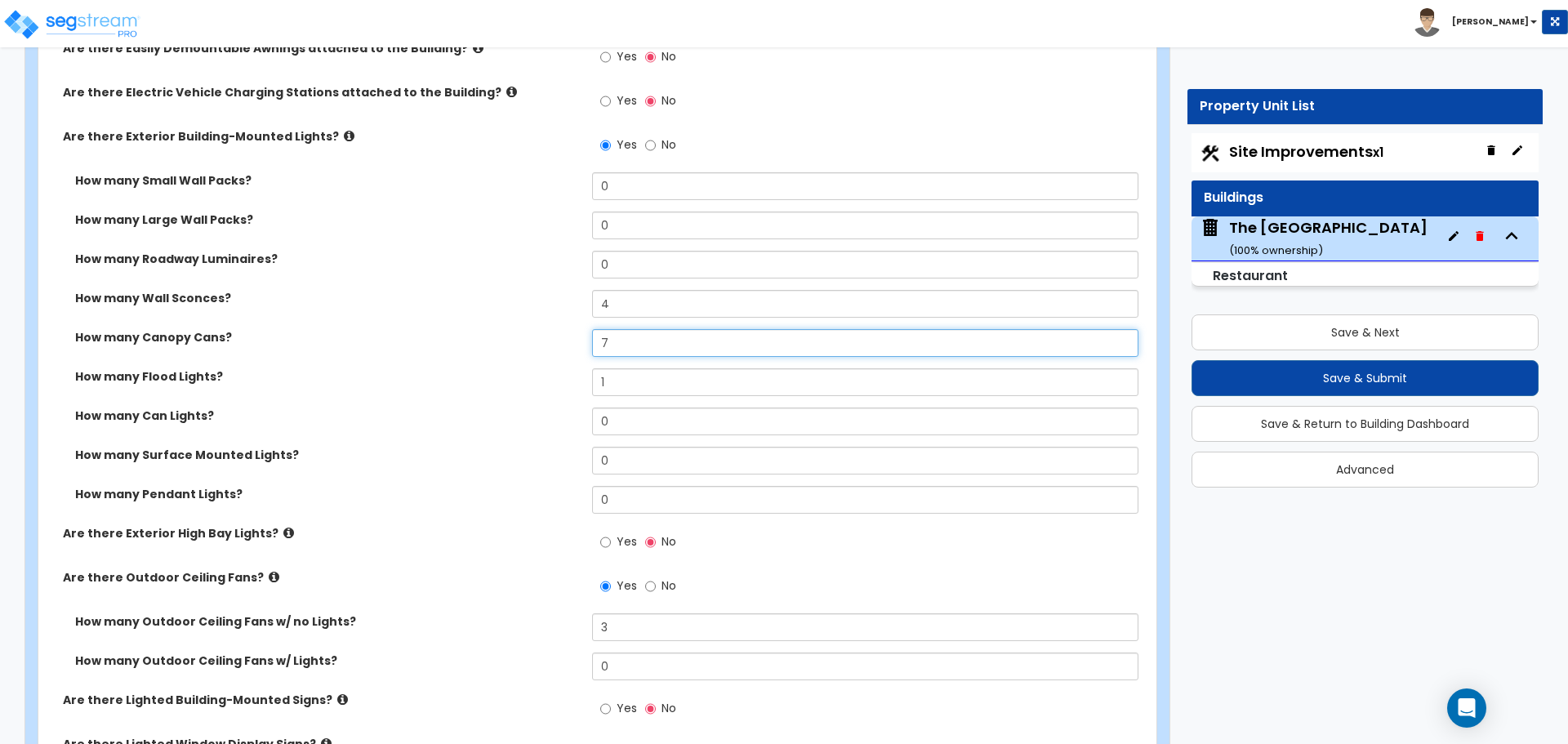
click at [642, 337] on input "7" at bounding box center [864, 343] width 545 height 28
click at [641, 337] on input "7" at bounding box center [864, 343] width 545 height 28
type input "12"
click at [532, 347] on div "How many Canopy Cans? 12" at bounding box center [592, 348] width 1108 height 39
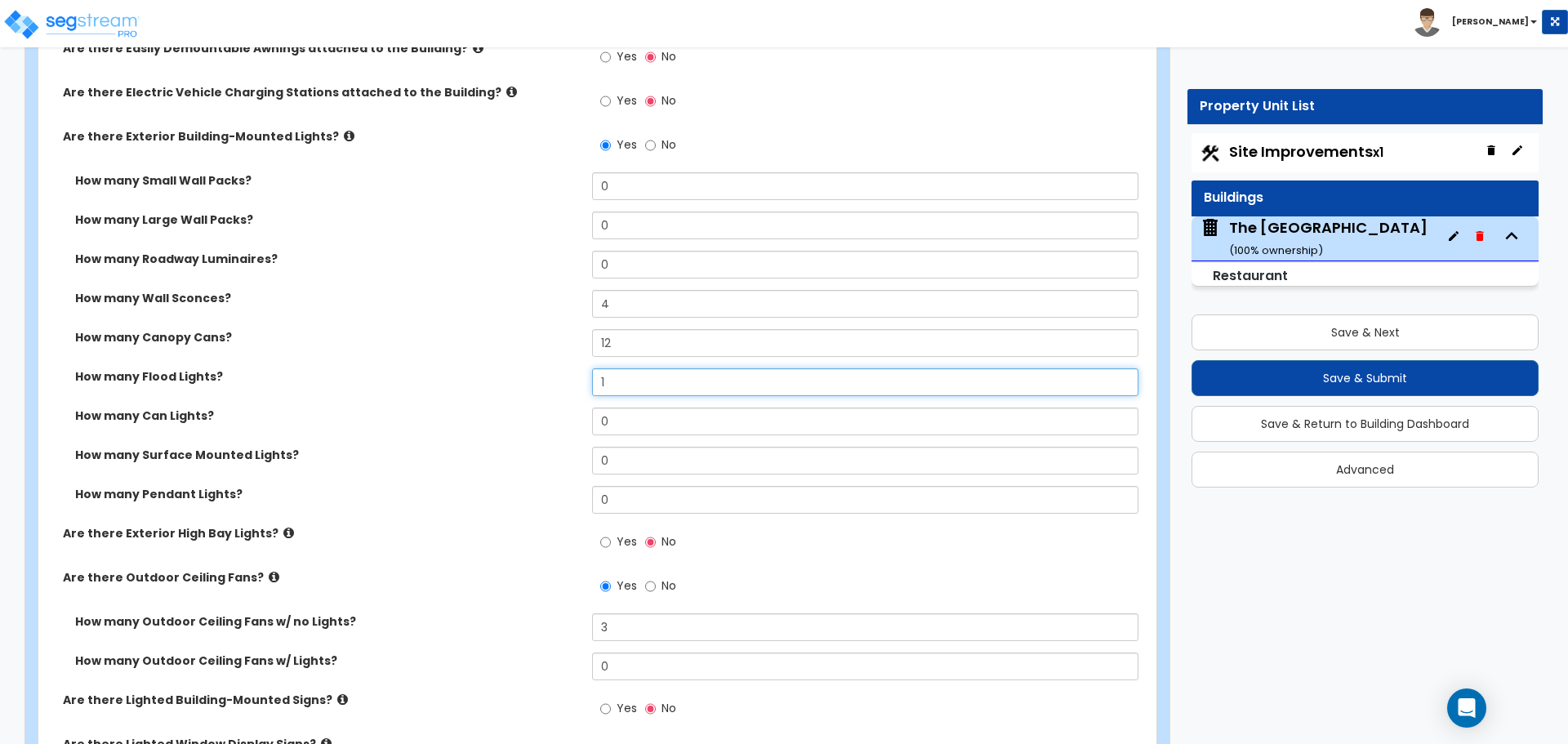
click at [594, 383] on input "1" at bounding box center [864, 383] width 545 height 28
type input "2"
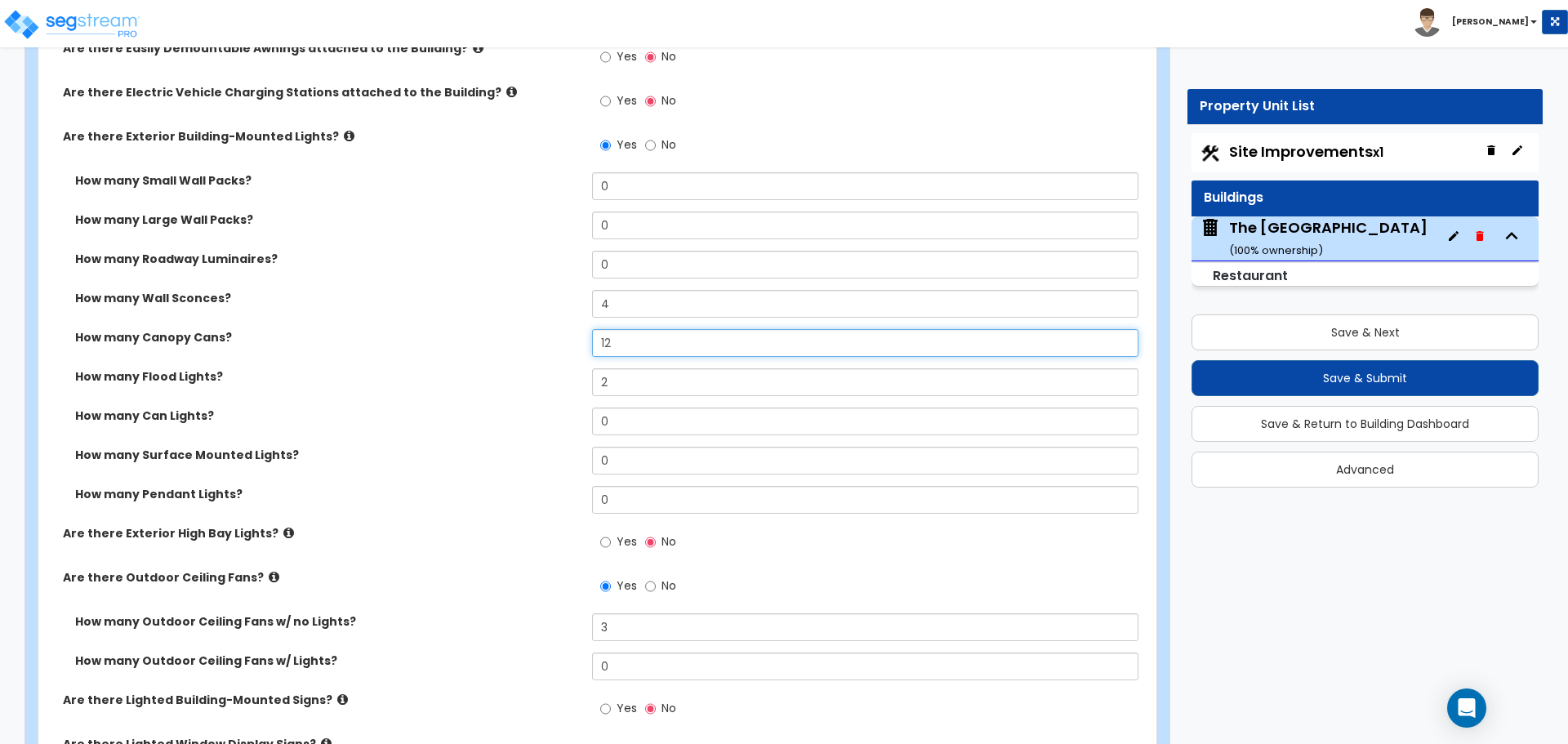
click at [631, 336] on input "12" at bounding box center [864, 343] width 545 height 28
click at [527, 338] on label "How many Canopy Cans?" at bounding box center [327, 337] width 505 height 17
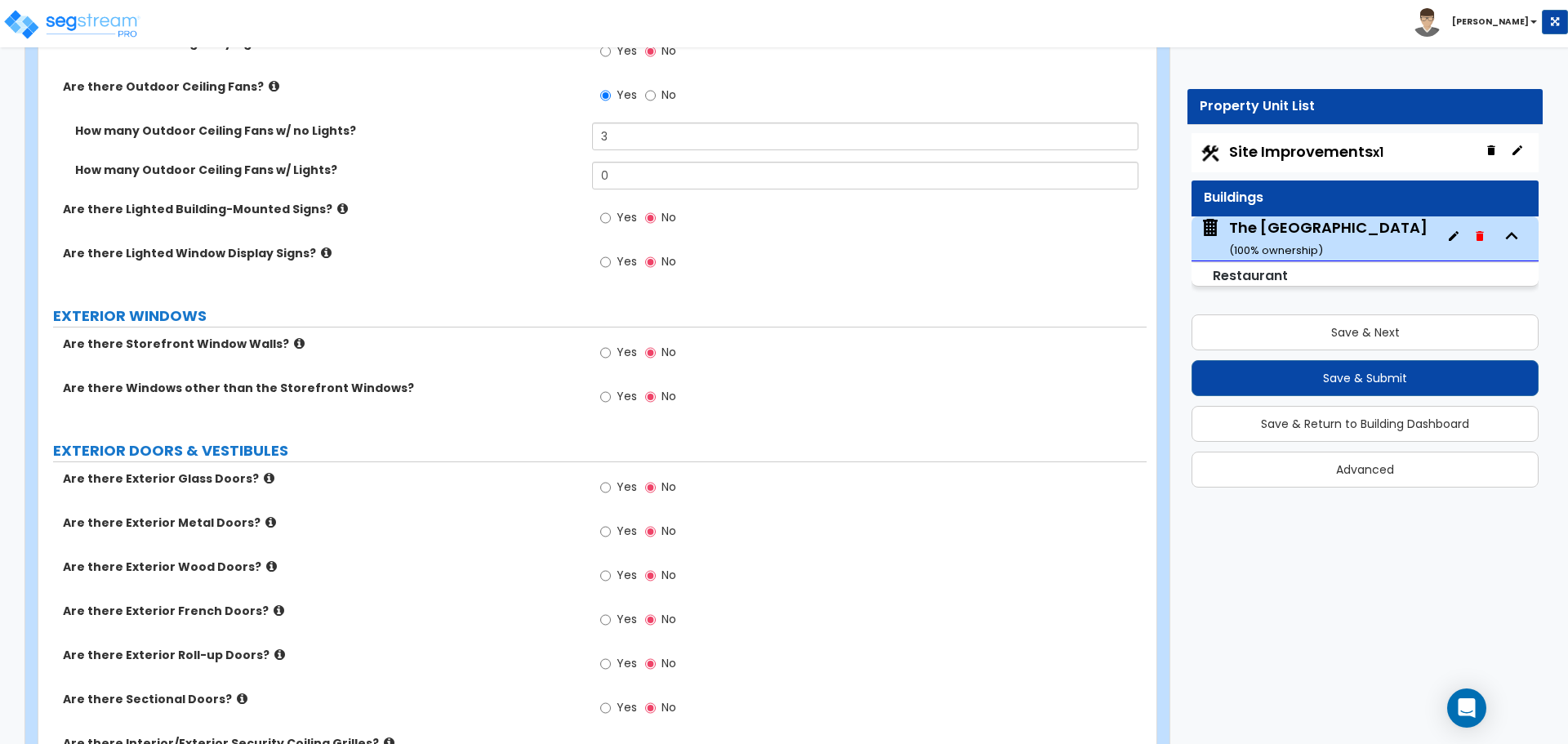
scroll to position [1552, 0]
click at [288, 346] on label "Are there Storefront Window Walls?" at bounding box center [321, 344] width 517 height 17
click at [612, 397] on label "Yes" at bounding box center [619, 399] width 37 height 28
click at [611, 397] on input "Yes" at bounding box center [606, 397] width 10 height 18
radio input "true"
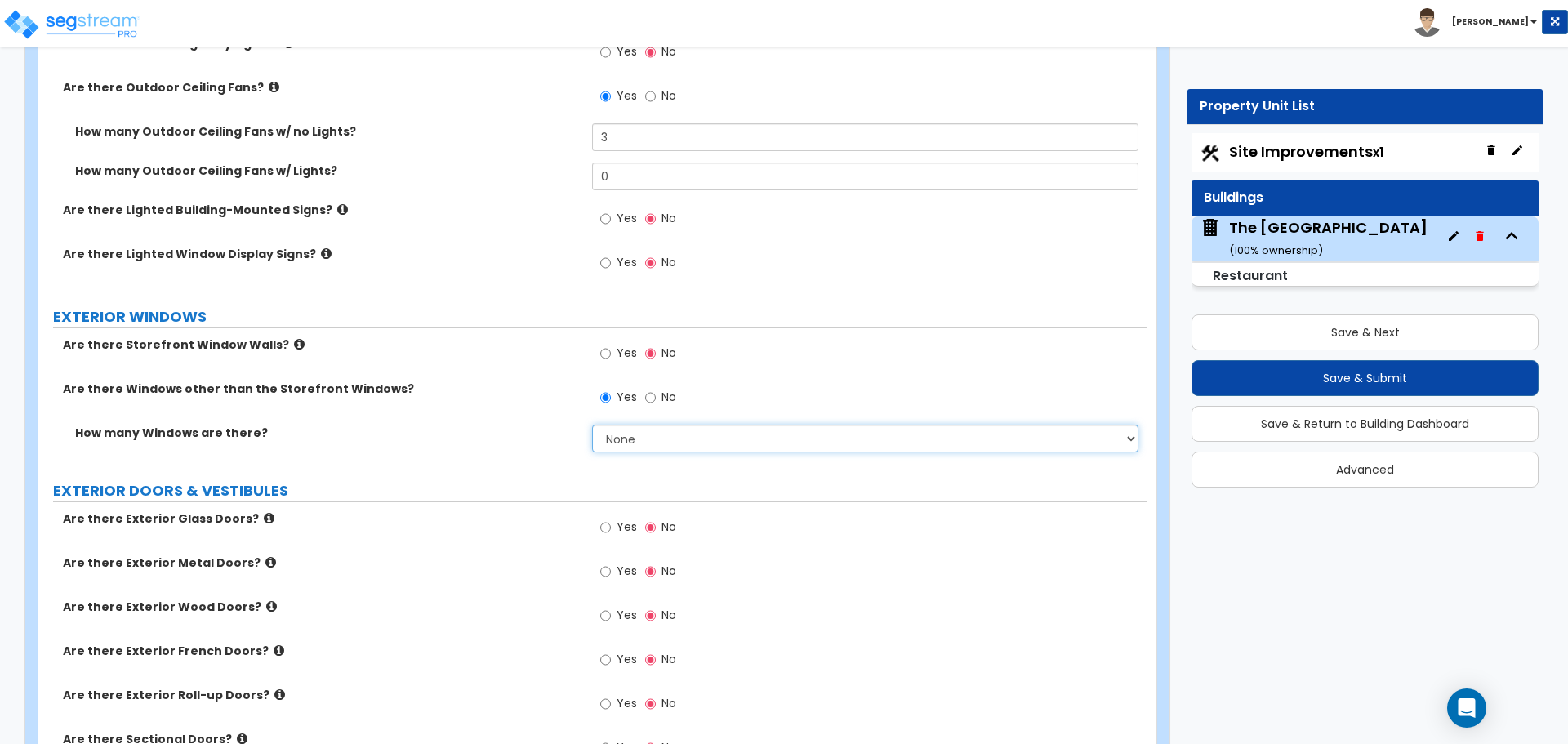
click at [611, 442] on select "None I want to enter a Percentage of the Exterior Windows I want to enter the N…" at bounding box center [864, 439] width 545 height 28
select select "2"
click at [592, 425] on select "None I want to enter a Percentage of the Exterior Windows I want to enter the N…" at bounding box center [864, 439] width 545 height 28
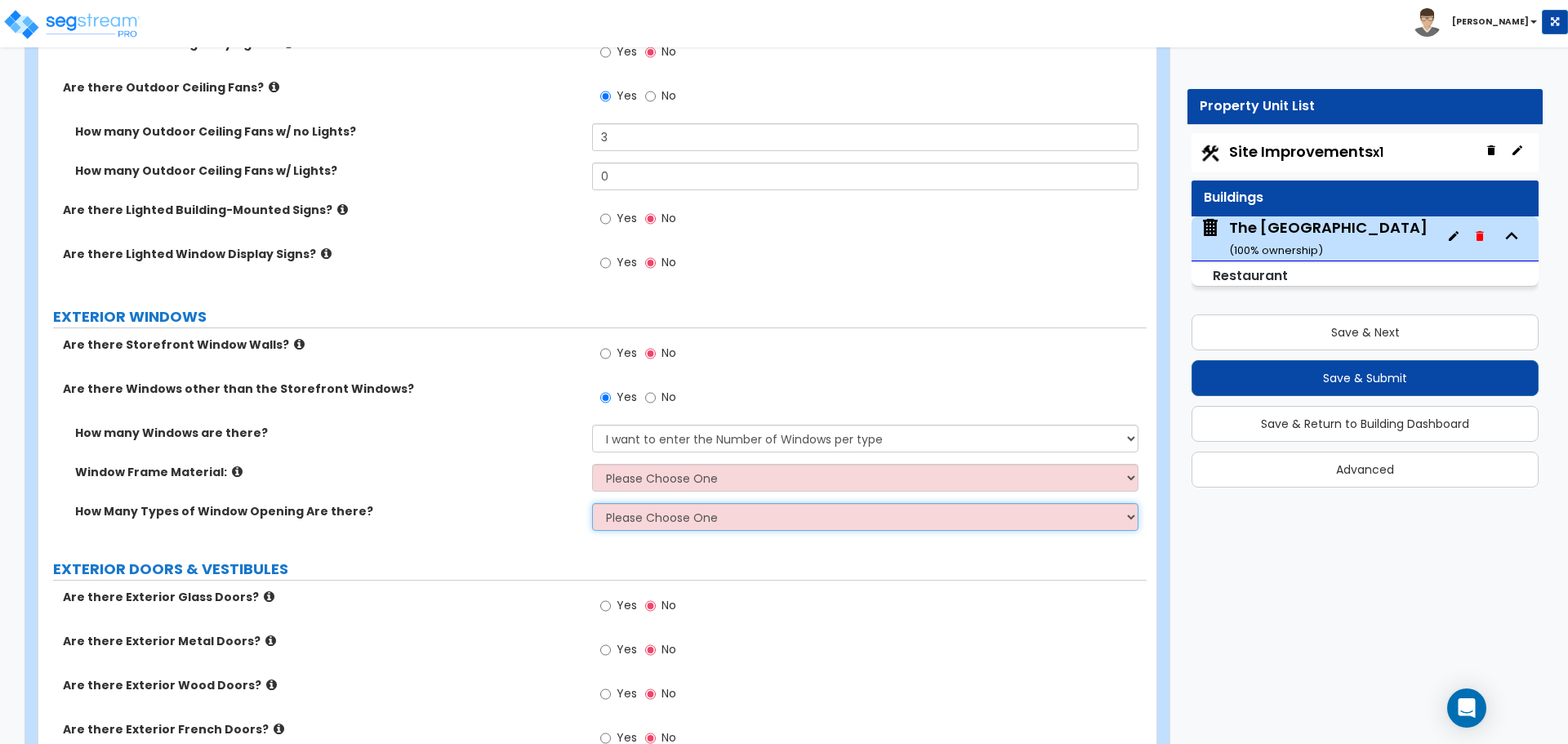
click at [637, 503] on select "Please Choose One 1 2 3 4" at bounding box center [864, 517] width 545 height 28
click at [592, 503] on select "Please Choose One 1 2 3 4" at bounding box center [864, 517] width 545 height 28
click at [669, 469] on select "Please Choose One Vinyl Aluminum Wood" at bounding box center [864, 478] width 545 height 28
select select "1"
click at [592, 464] on select "Please Choose One Vinyl Aluminum Wood" at bounding box center [864, 478] width 545 height 28
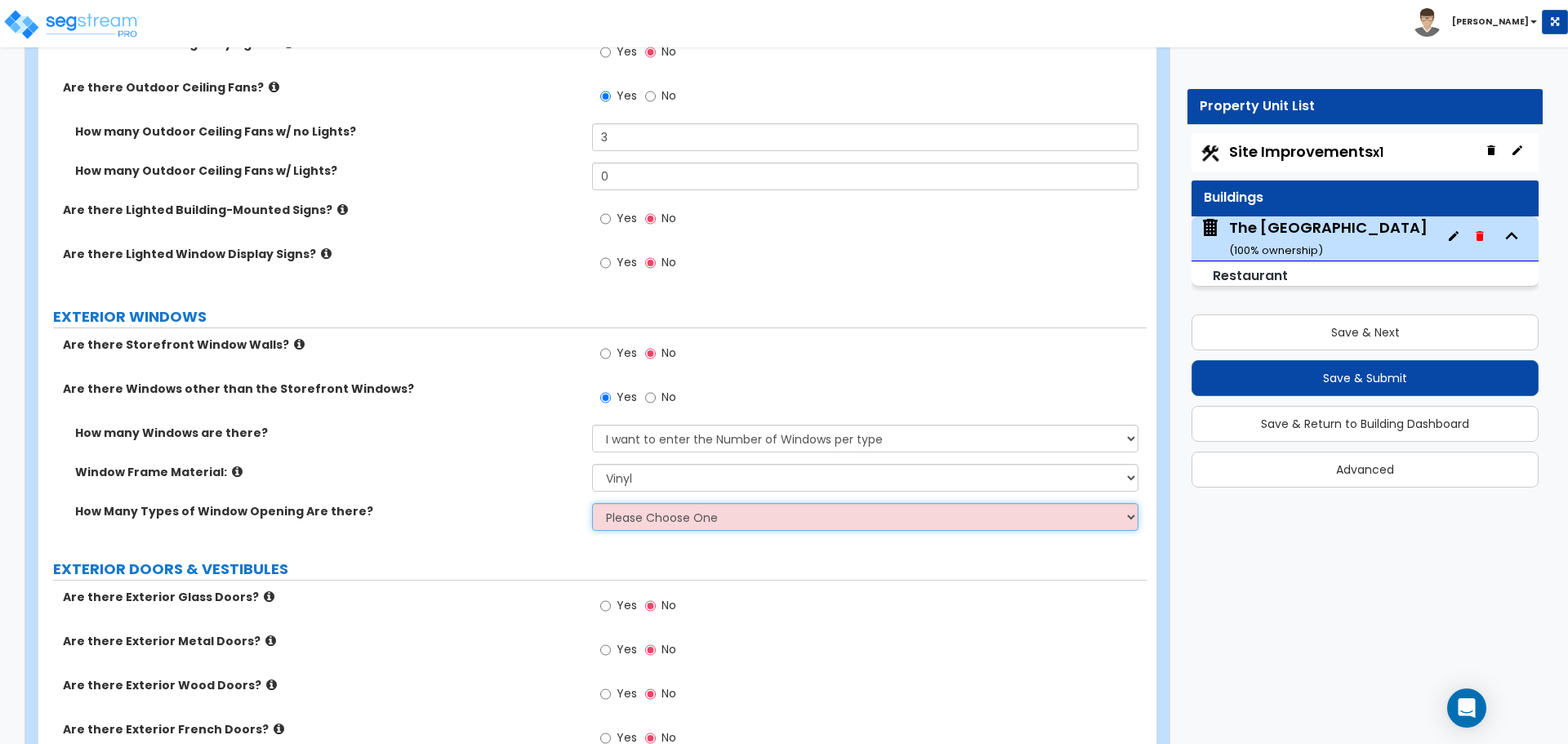
click at [649, 517] on select "Please Choose One 1 2 3 4" at bounding box center [864, 517] width 545 height 28
select select "1"
click at [592, 503] on select "Please Choose One 1 2 3 4" at bounding box center [864, 517] width 545 height 28
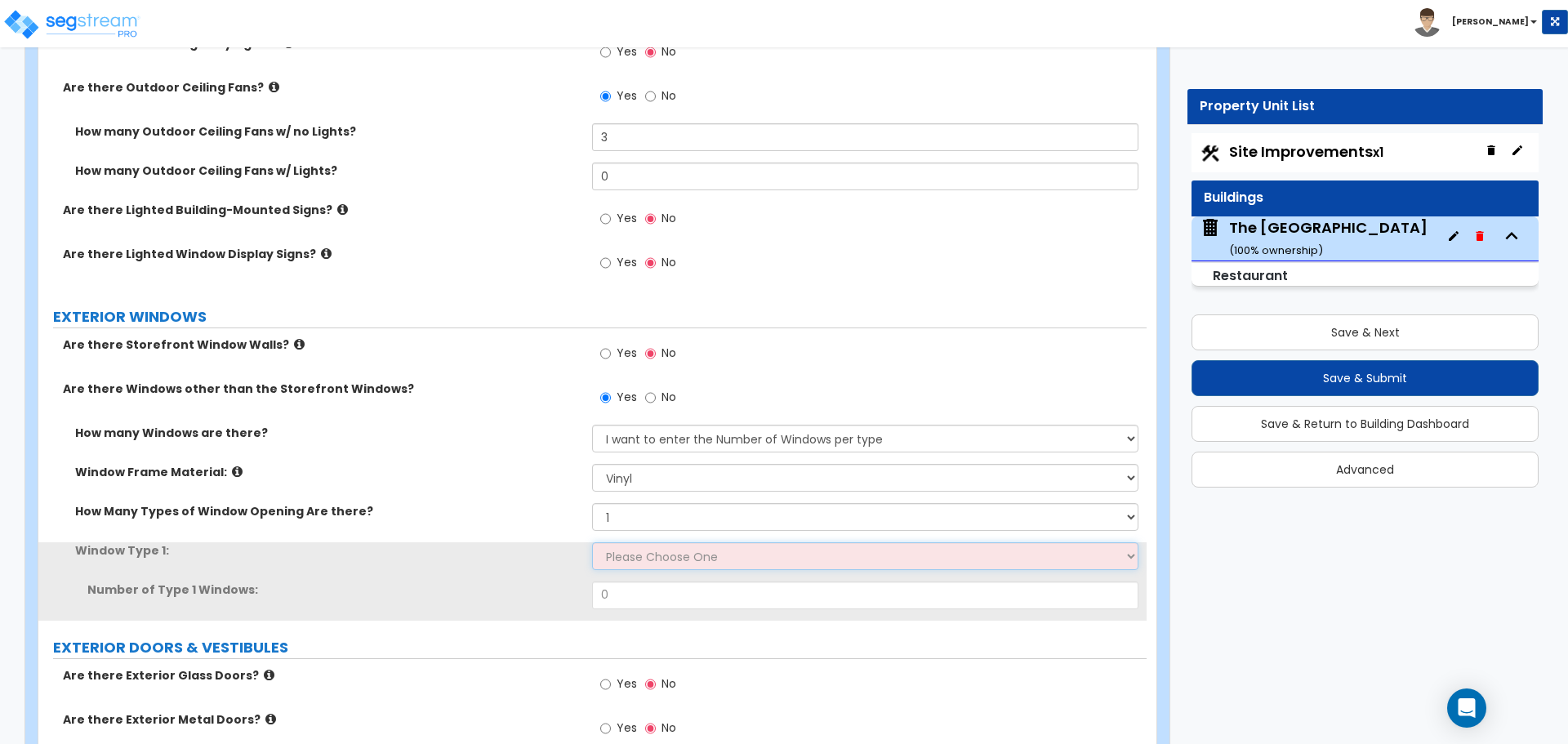
click at [644, 548] on select "Please Choose One Sliding Picture/Fixed Double/Single Hung Awning Swing" at bounding box center [864, 557] width 545 height 28
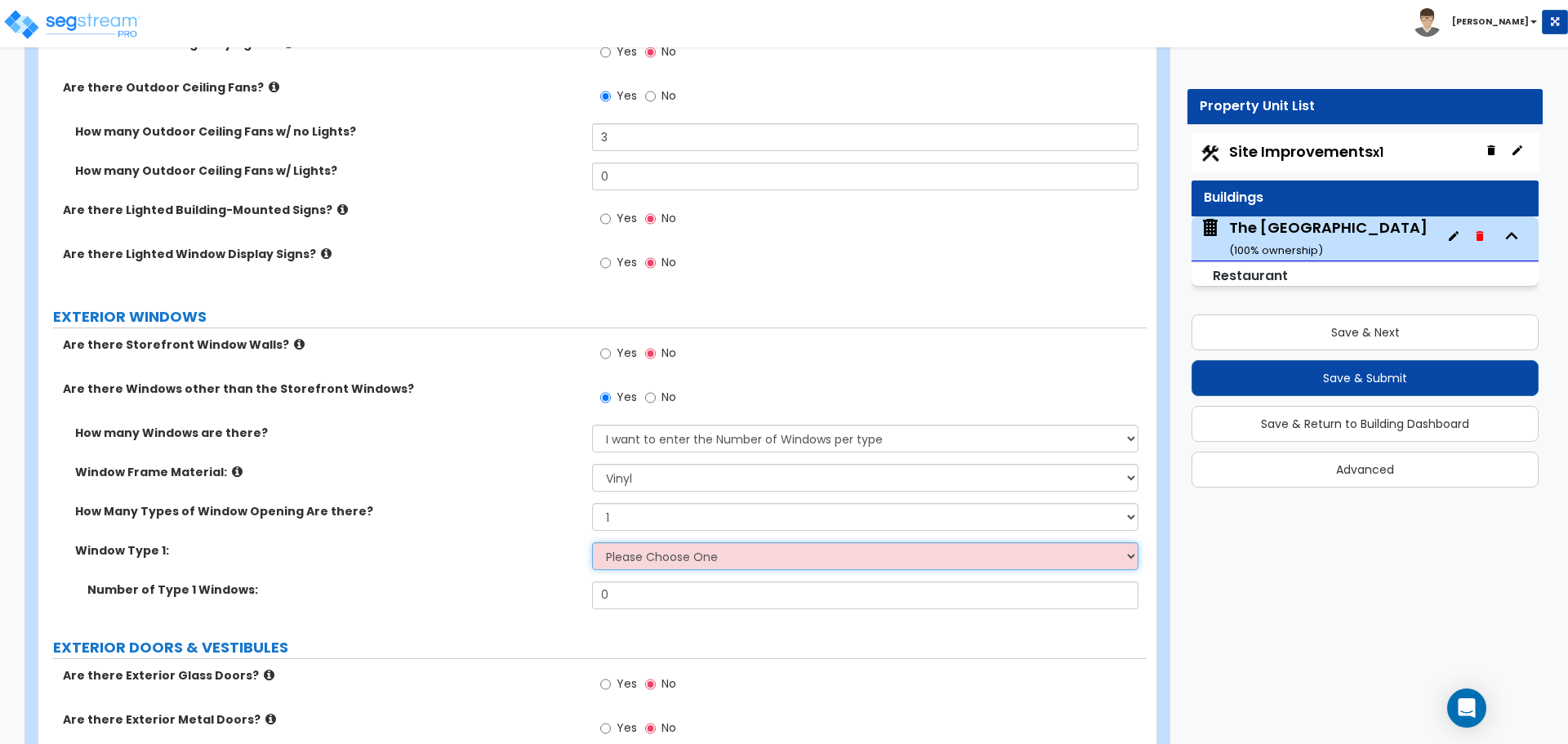
select select "2"
click at [592, 543] on select "Please Choose One Sliding Picture/Fixed Double/Single Hung Awning Swing" at bounding box center [864, 557] width 545 height 28
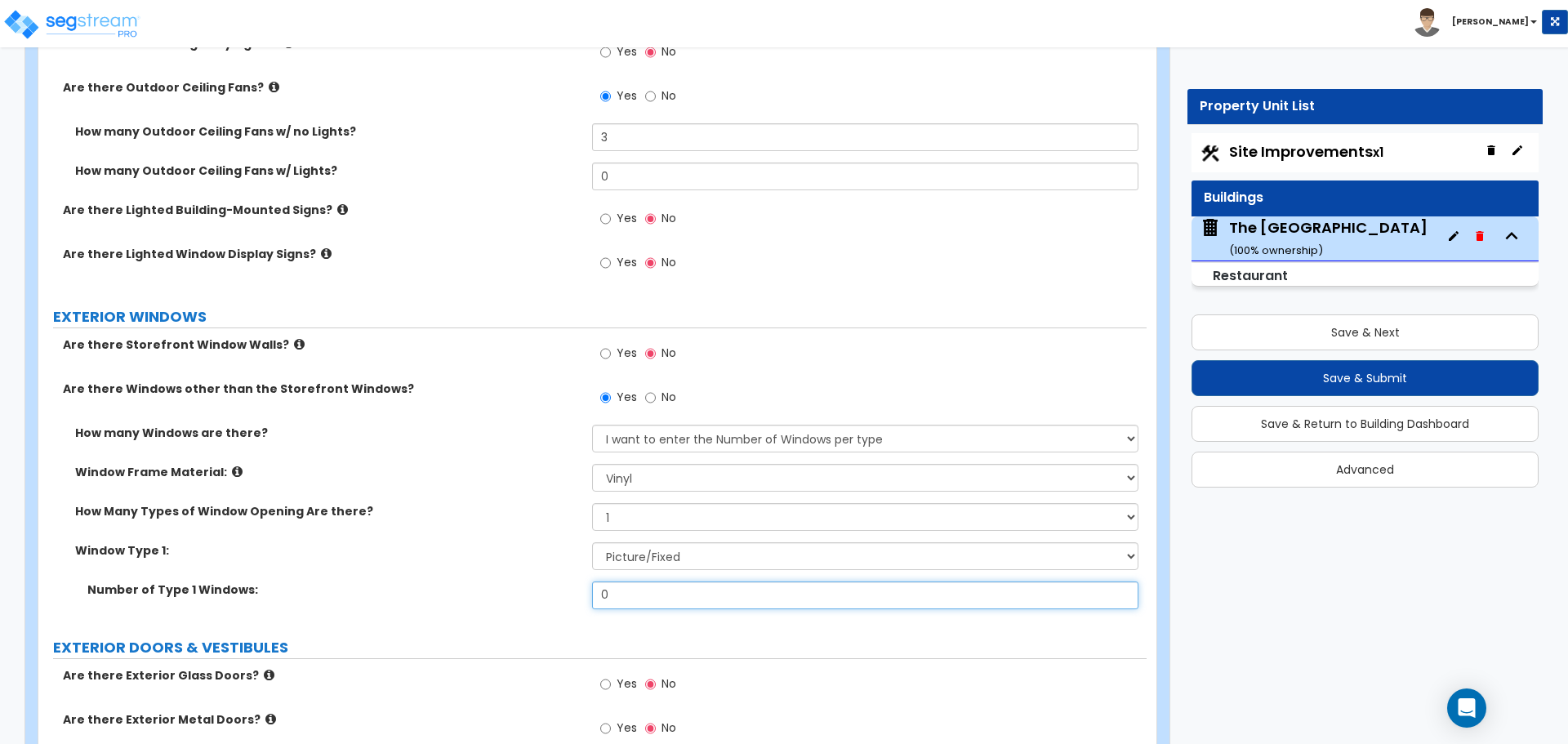
click at [654, 603] on input "0" at bounding box center [864, 595] width 545 height 28
click at [648, 591] on input "0" at bounding box center [864, 595] width 545 height 28
type input "5"
click at [644, 516] on select "Please Choose One 1 2 3 4" at bounding box center [864, 517] width 545 height 28
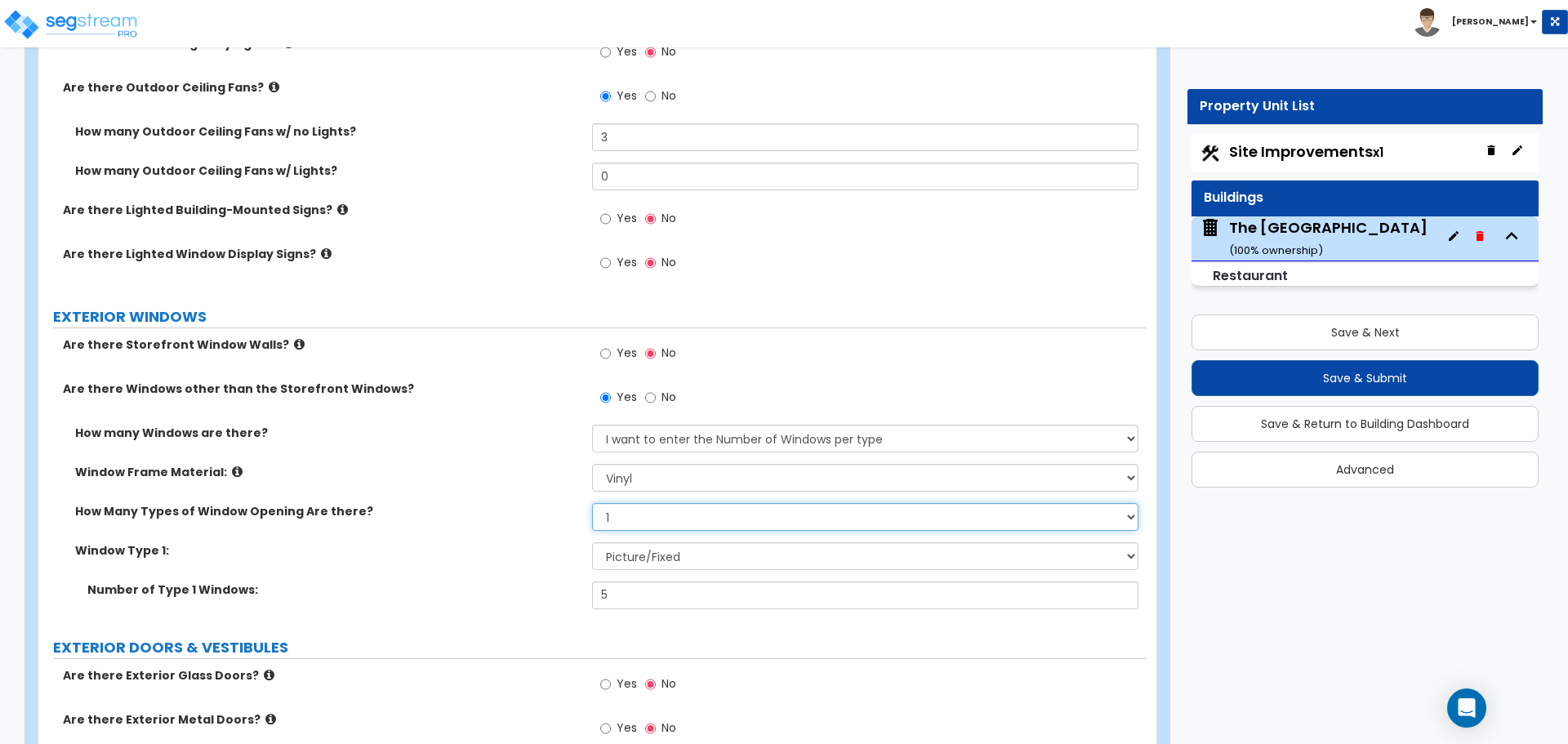
click at [644, 516] on select "Please Choose One 1 2 3 4" at bounding box center [864, 517] width 545 height 28
select select "2"
click at [592, 503] on select "Please Choose One 1 2 3 4" at bounding box center [864, 517] width 545 height 28
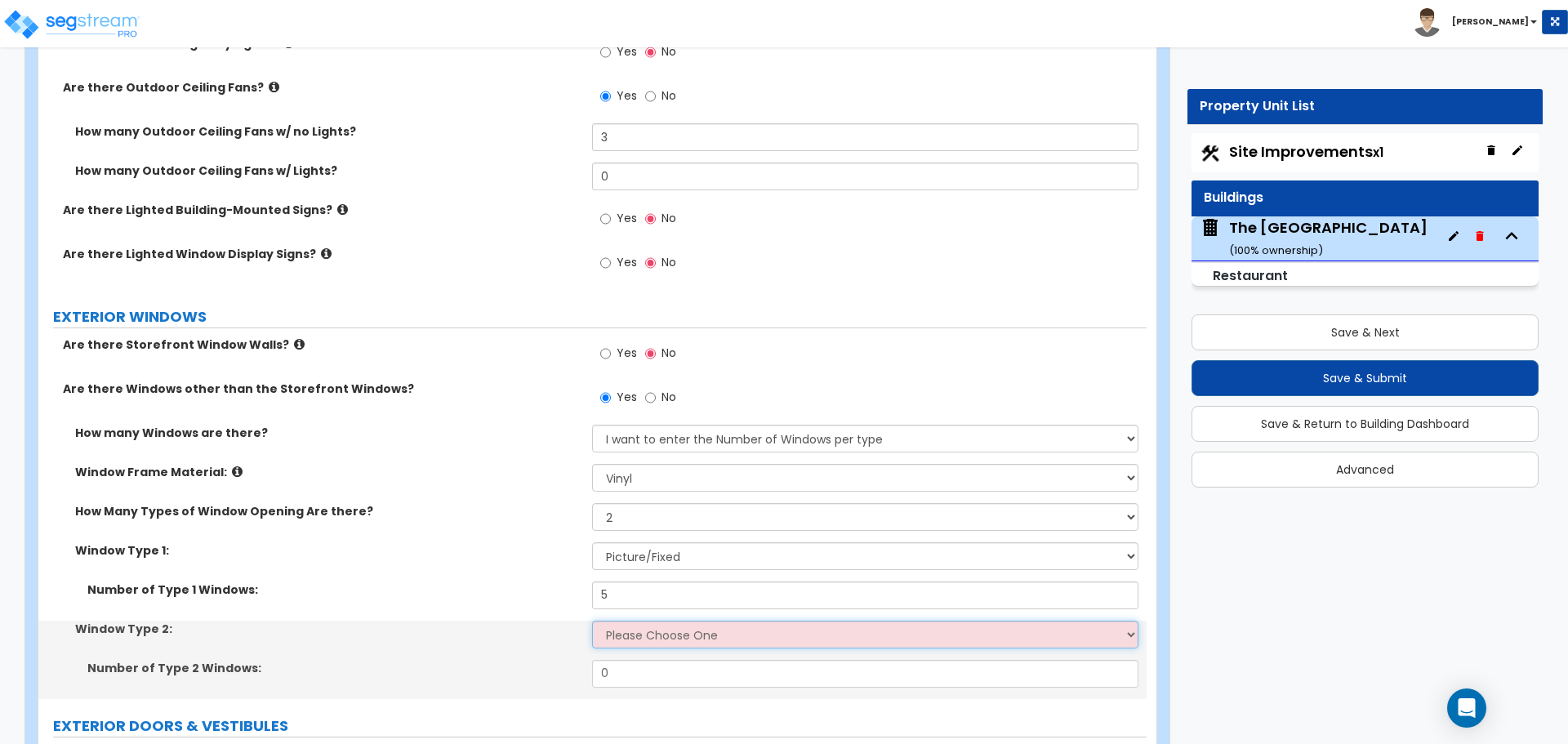
click at [640, 635] on select "Please Choose One Sliding Picture/Fixed Double/Single Hung Awning Swing" at bounding box center [864, 635] width 545 height 28
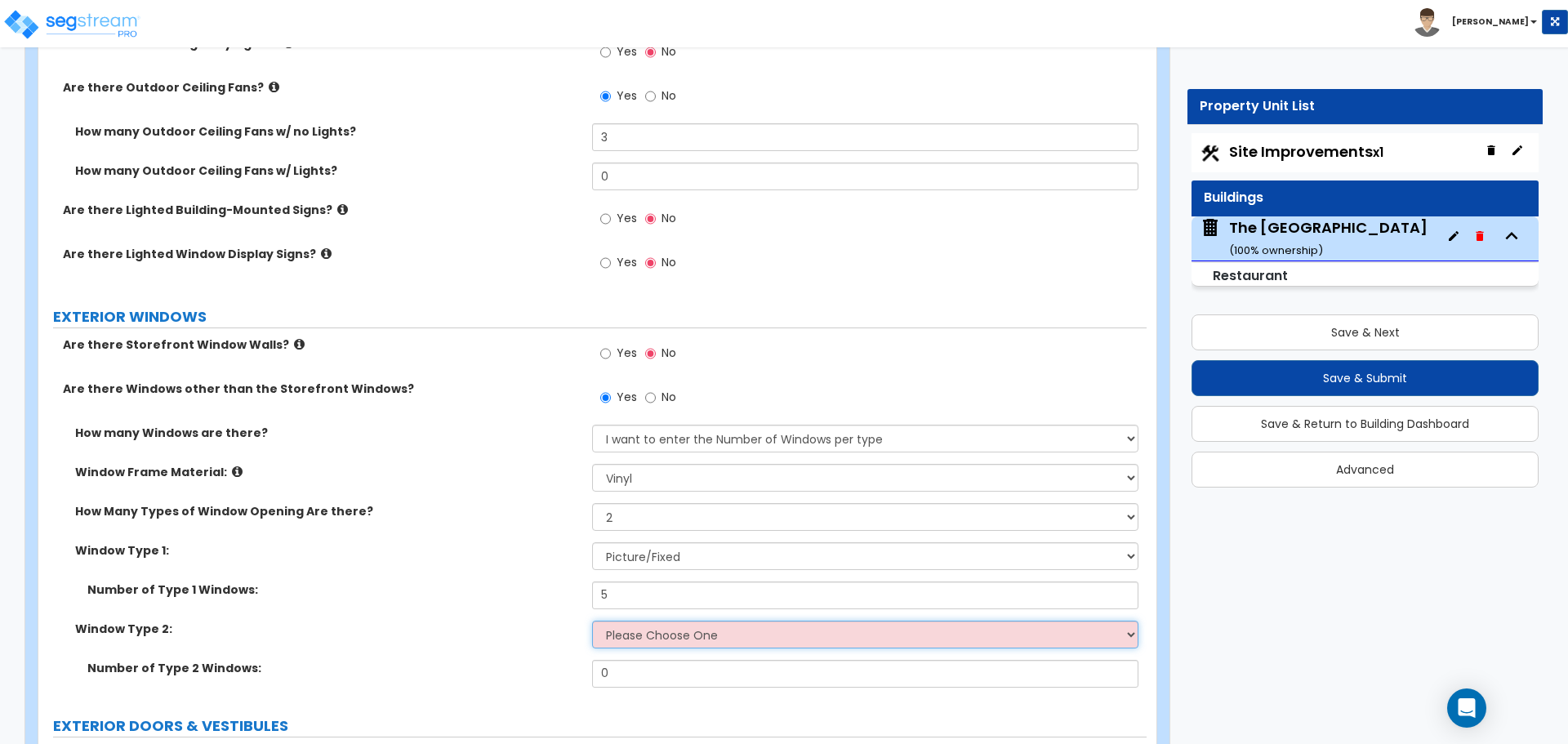
select select "3"
click at [592, 621] on select "Please Choose One Sliding Picture/Fixed Double/Single Hung Awning Swing" at bounding box center [864, 635] width 545 height 28
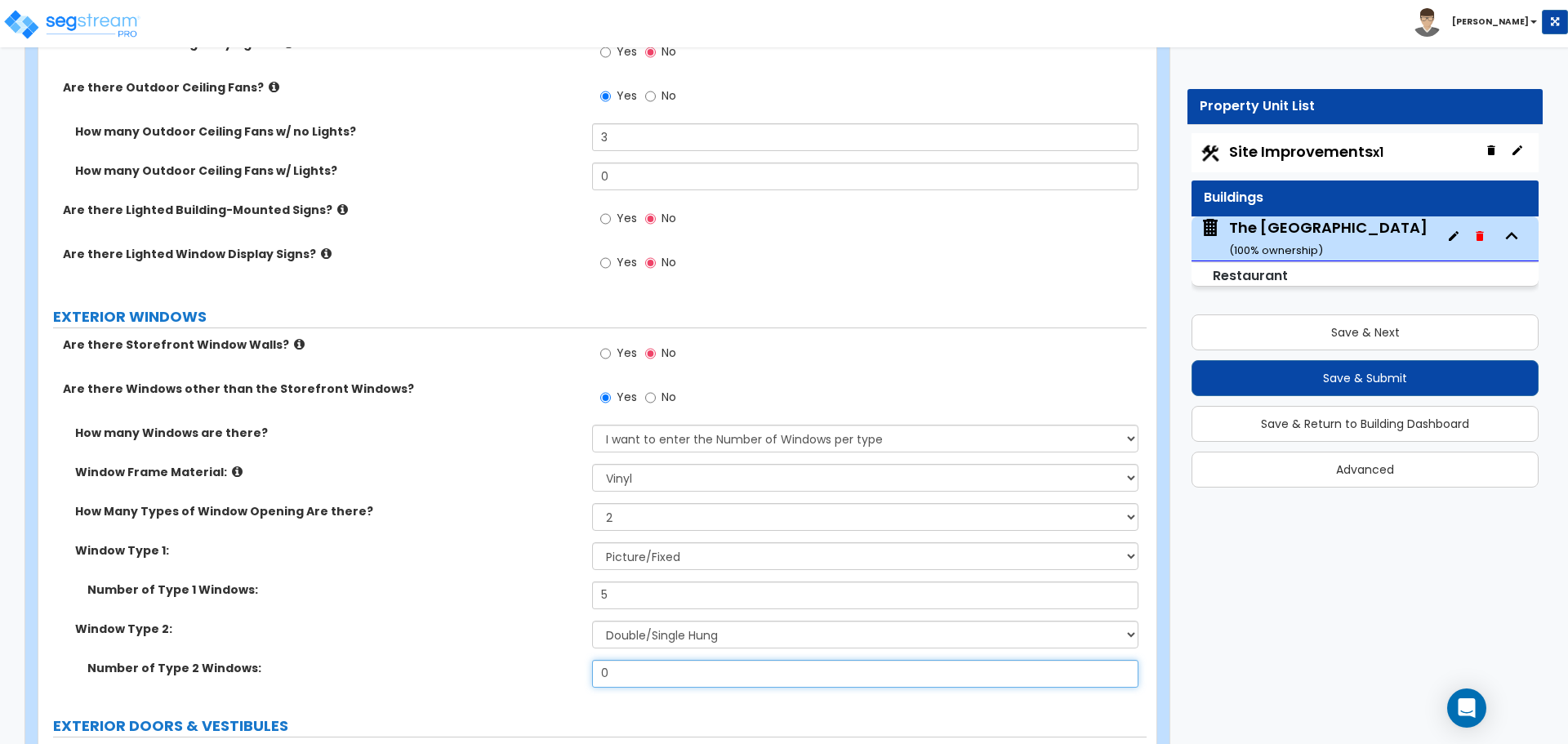
click at [658, 681] on input "0" at bounding box center [864, 674] width 545 height 28
type input "6"
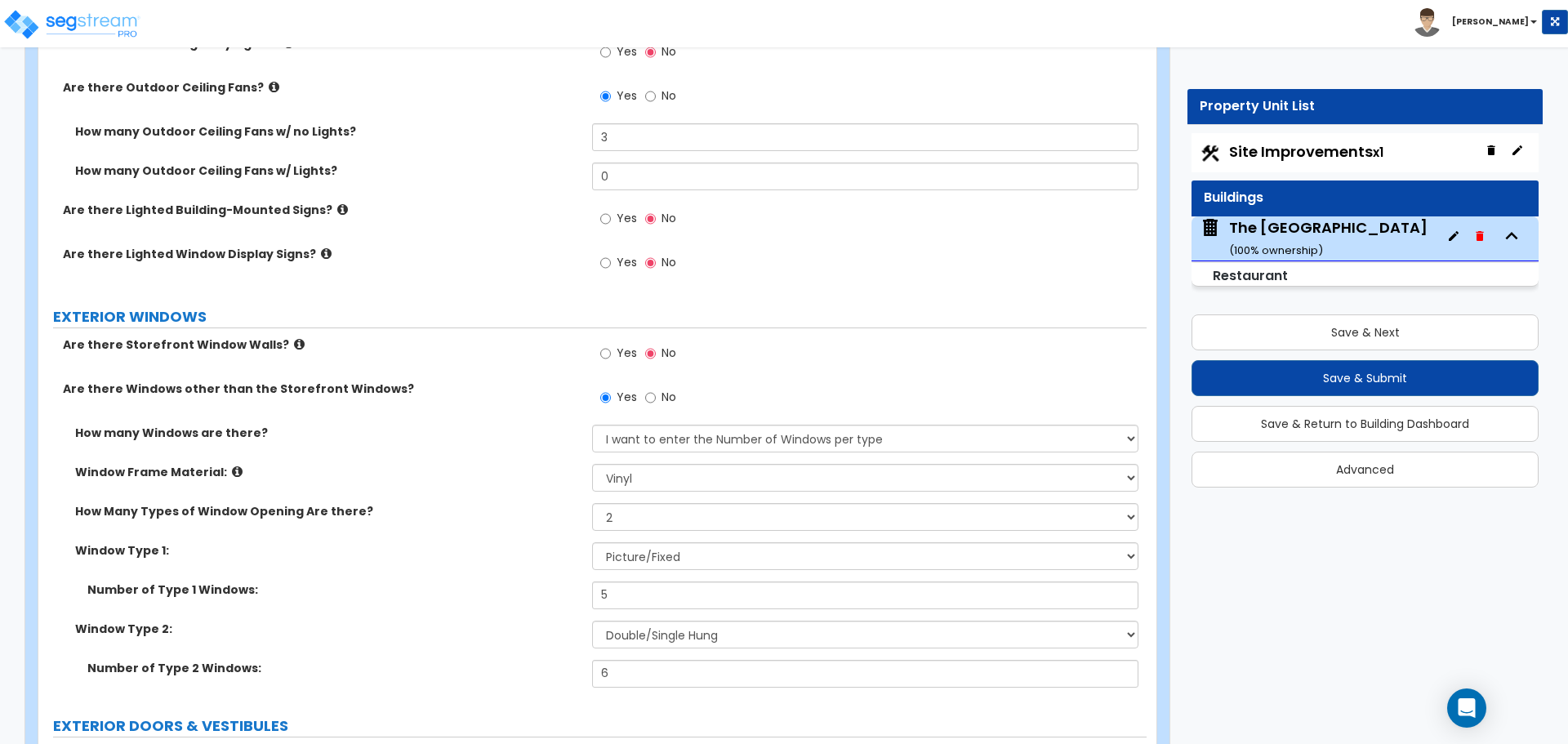
click at [545, 639] on div "Window Type 2: Please Choose One Sliding Picture/Fixed Double/Single Hung Awnin…" at bounding box center [592, 640] width 1108 height 39
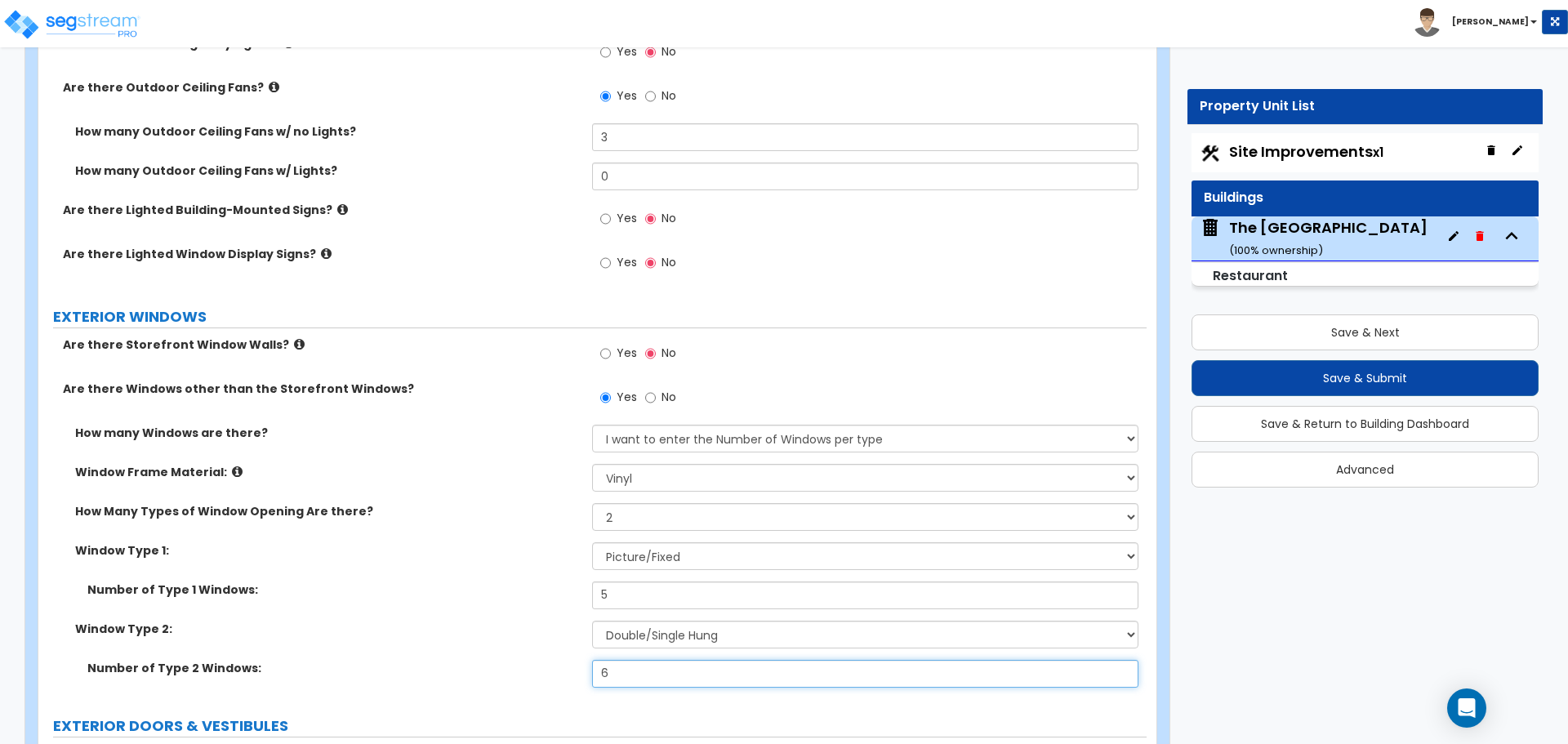
click at [645, 680] on input "6" at bounding box center [864, 674] width 545 height 28
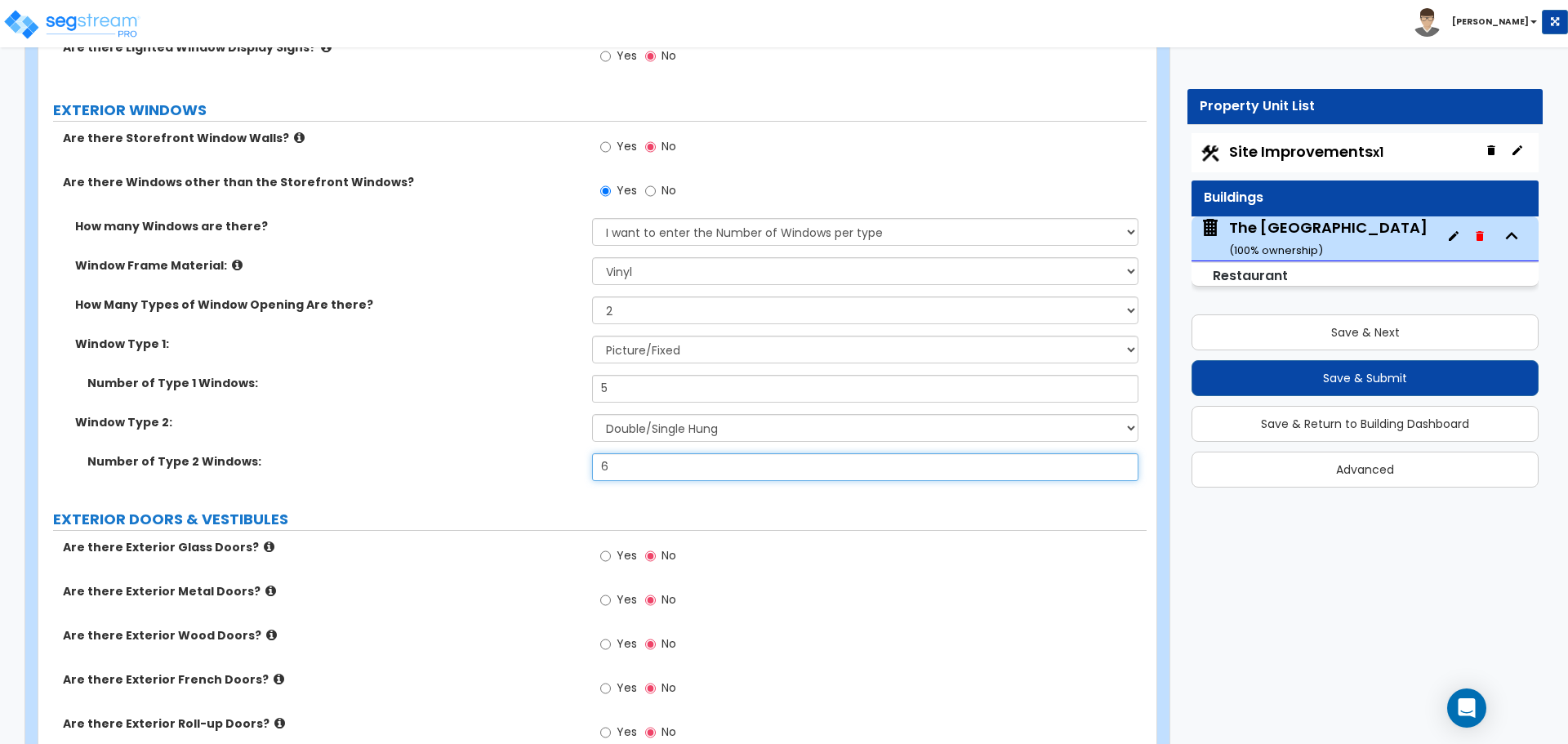
scroll to position [1797, 0]
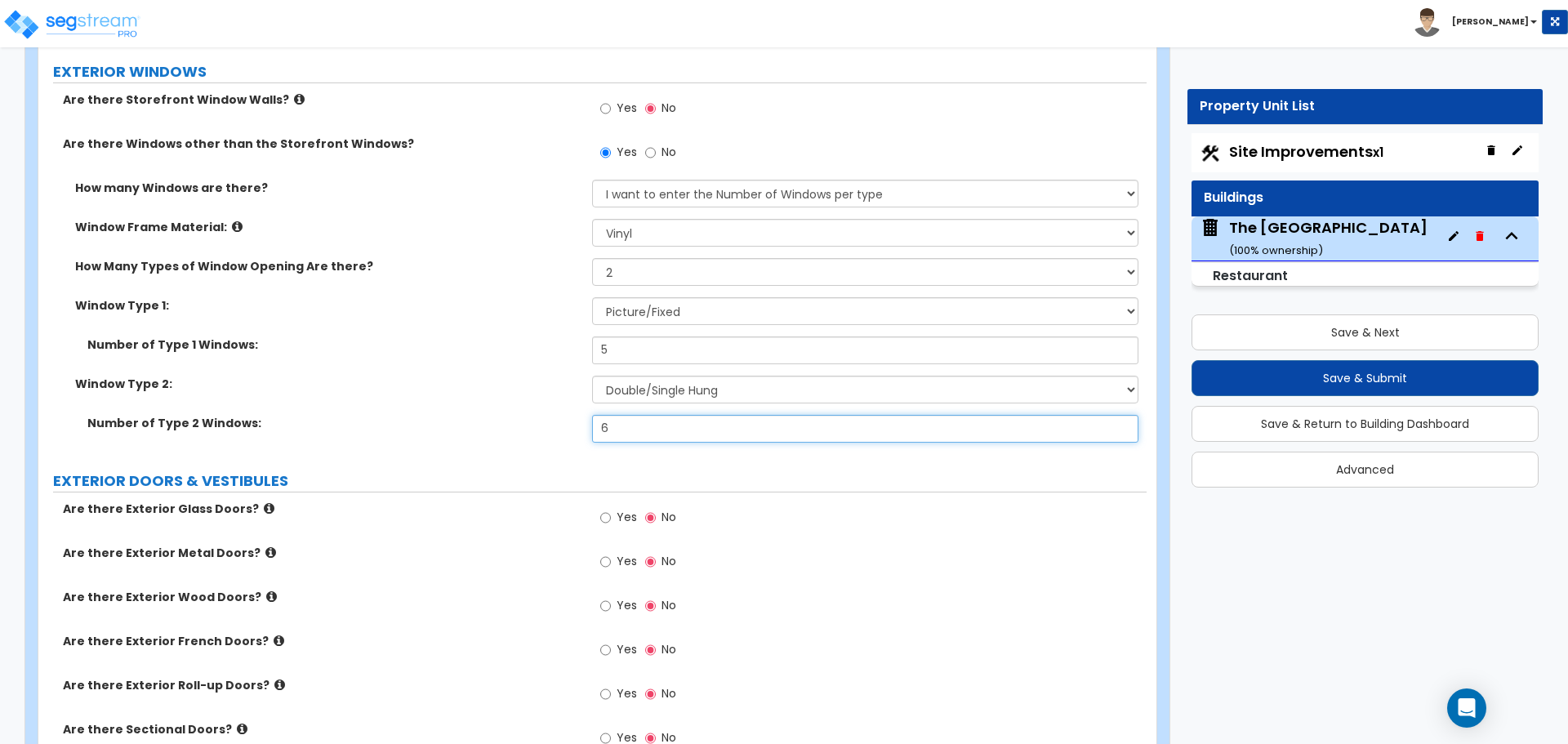
click at [604, 426] on input "6" at bounding box center [864, 429] width 545 height 28
click at [626, 426] on input "6" at bounding box center [864, 429] width 545 height 28
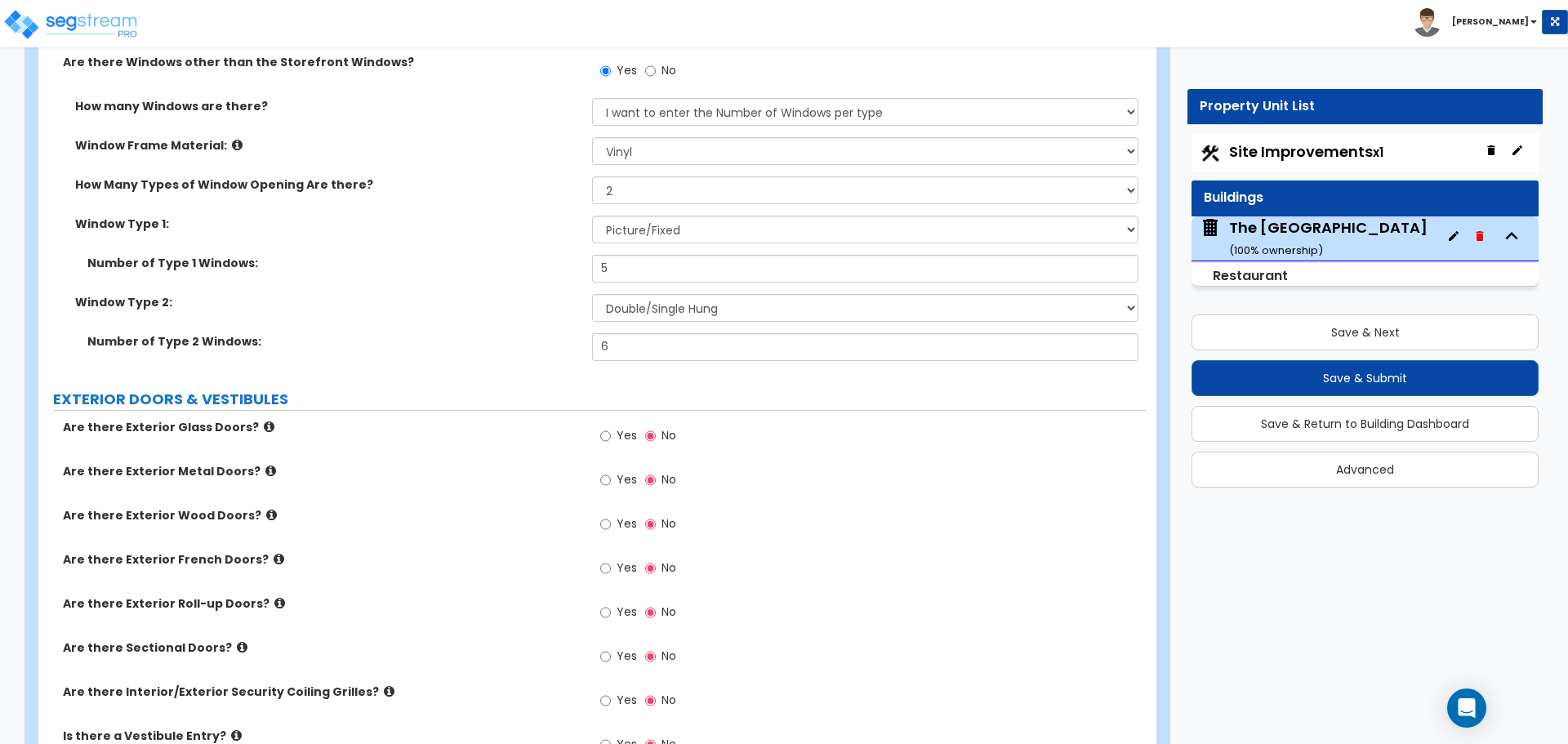
click at [612, 434] on label "Yes" at bounding box center [619, 438] width 37 height 28
click at [611, 434] on input "Yes" at bounding box center [606, 436] width 10 height 18
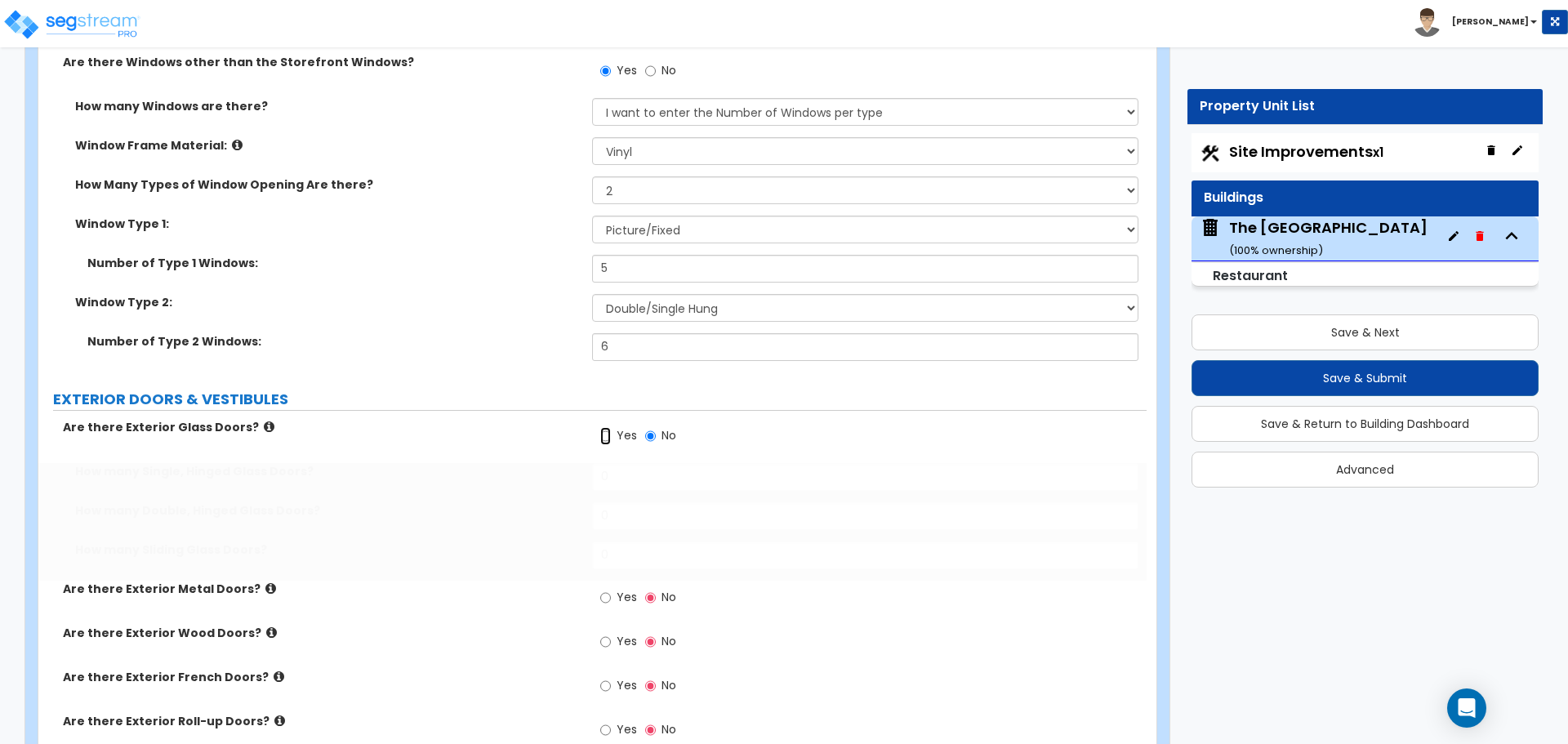
radio input "true"
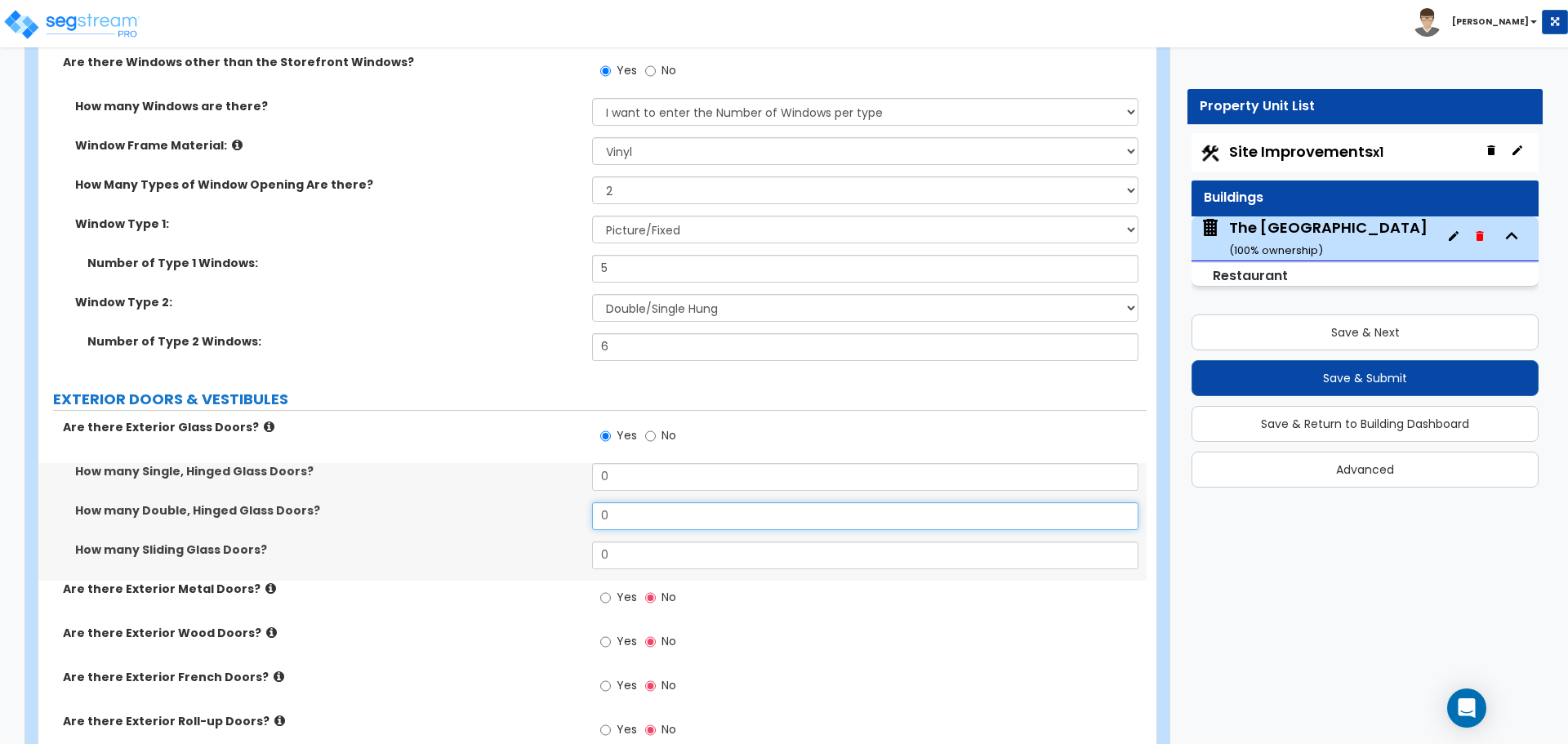
click at [629, 504] on input "0" at bounding box center [864, 516] width 545 height 28
type input "2"
click at [473, 476] on label "How many Single, Hinged Glass Doors?" at bounding box center [327, 471] width 505 height 17
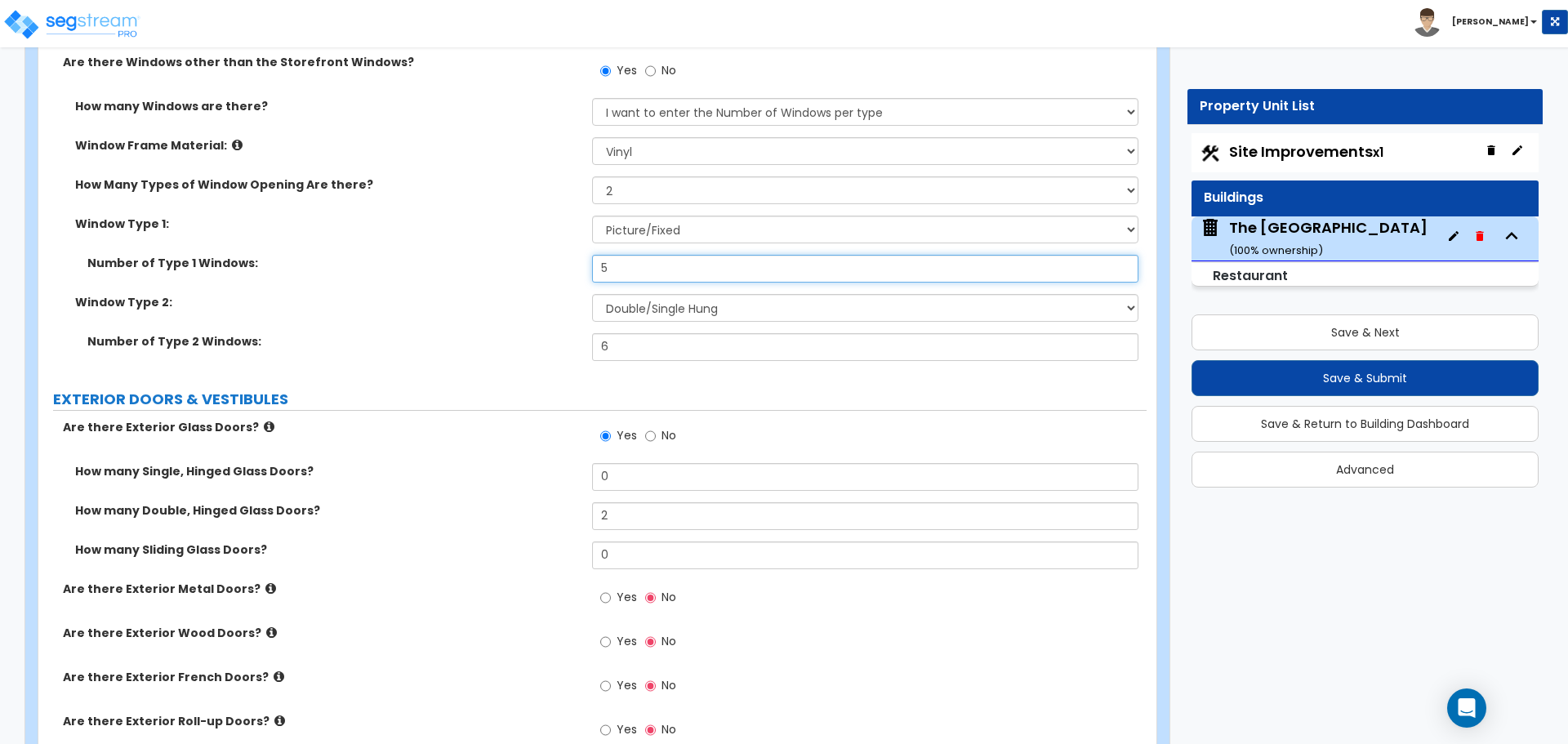
click at [682, 272] on input "5" at bounding box center [864, 269] width 545 height 28
type input "6"
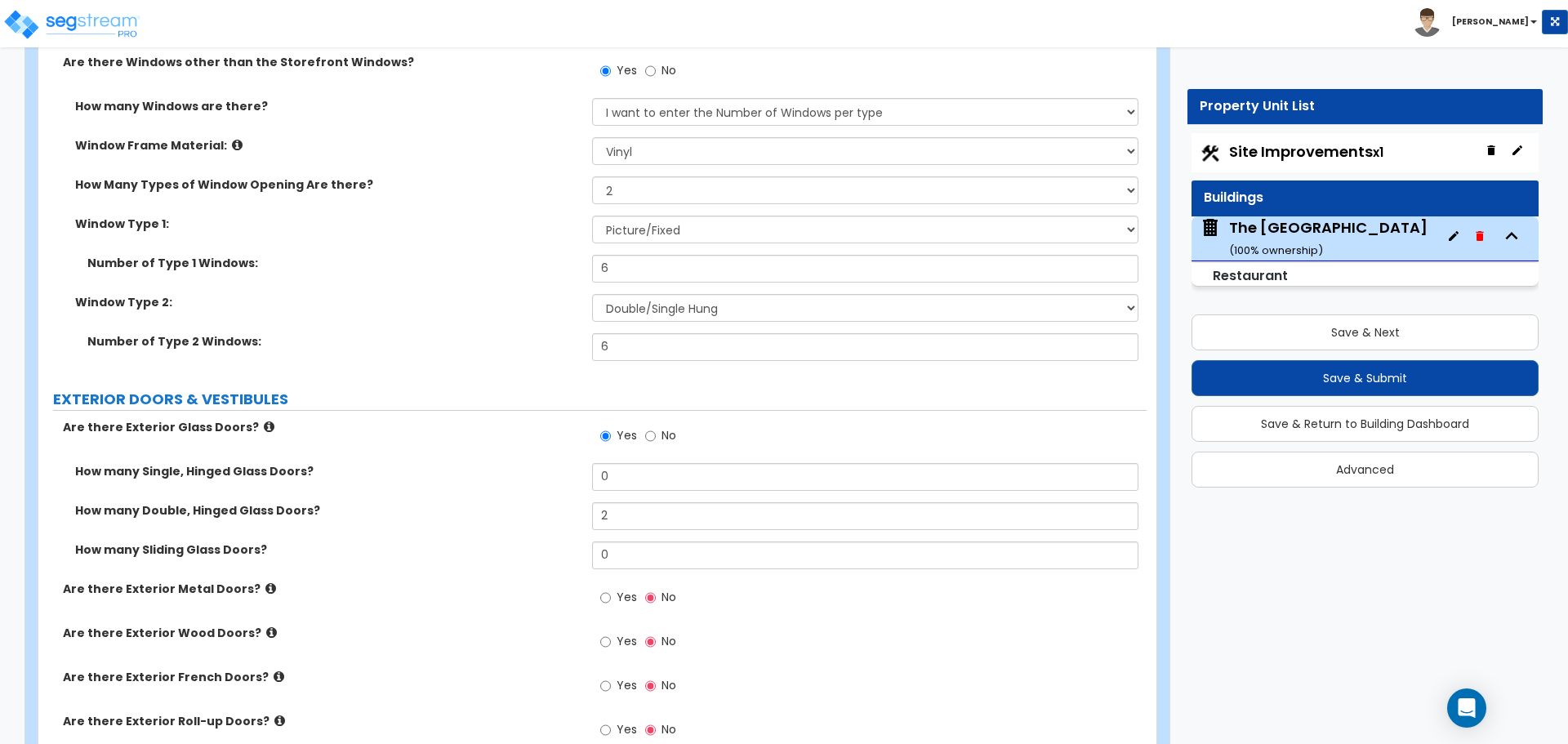
click at [519, 257] on label "Number of Type 1 Windows:" at bounding box center [333, 263] width 493 height 17
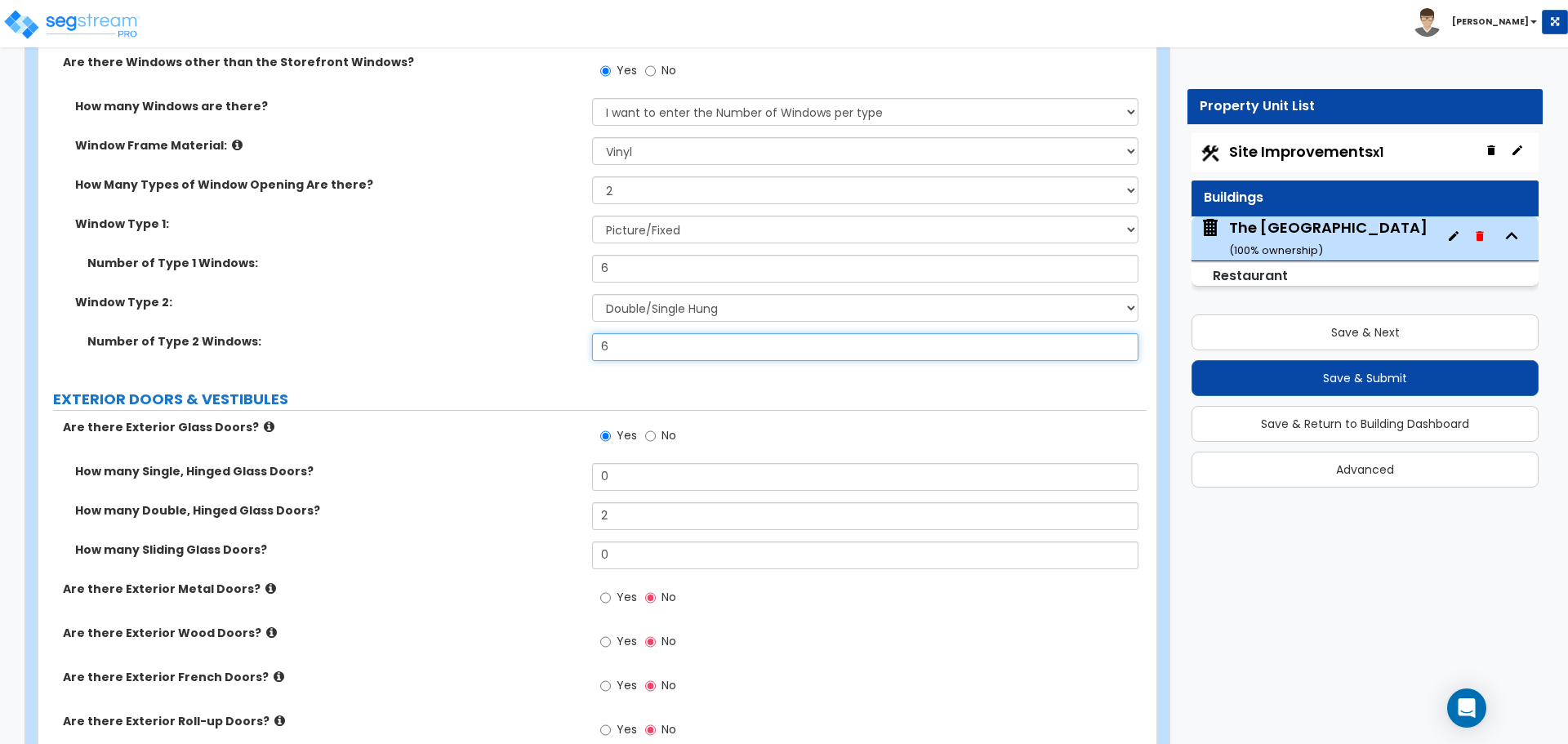
click at [646, 350] on input "6" at bounding box center [864, 347] width 545 height 28
type input "9"
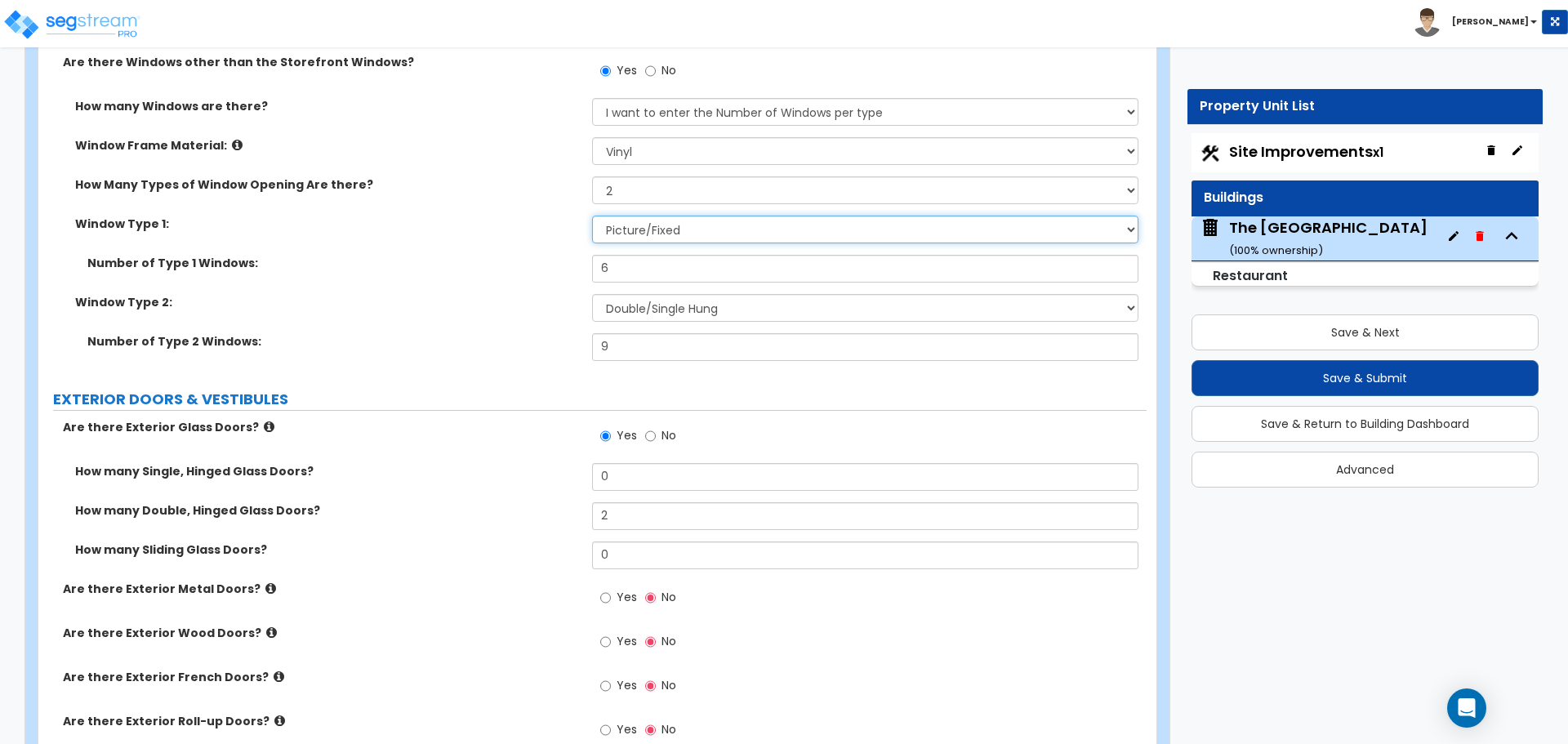
click at [631, 226] on select "Please Choose One Sliding Picture/Fixed Double/Single Hung Awning Swing" at bounding box center [864, 229] width 545 height 28
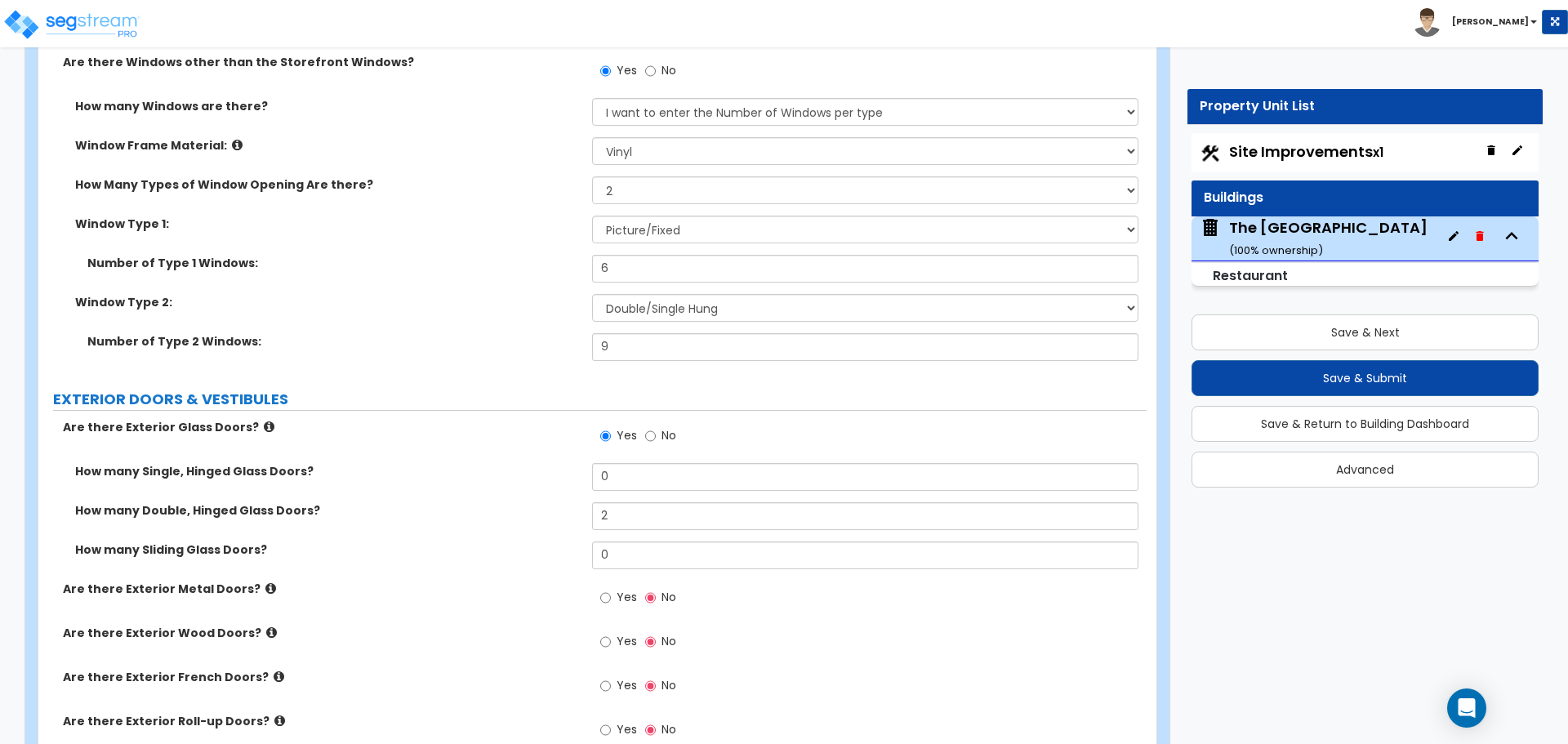
click at [514, 319] on div "Window Type 2: Please Choose One Sliding Picture/Fixed Double/Single Hung Awnin…" at bounding box center [592, 313] width 1108 height 39
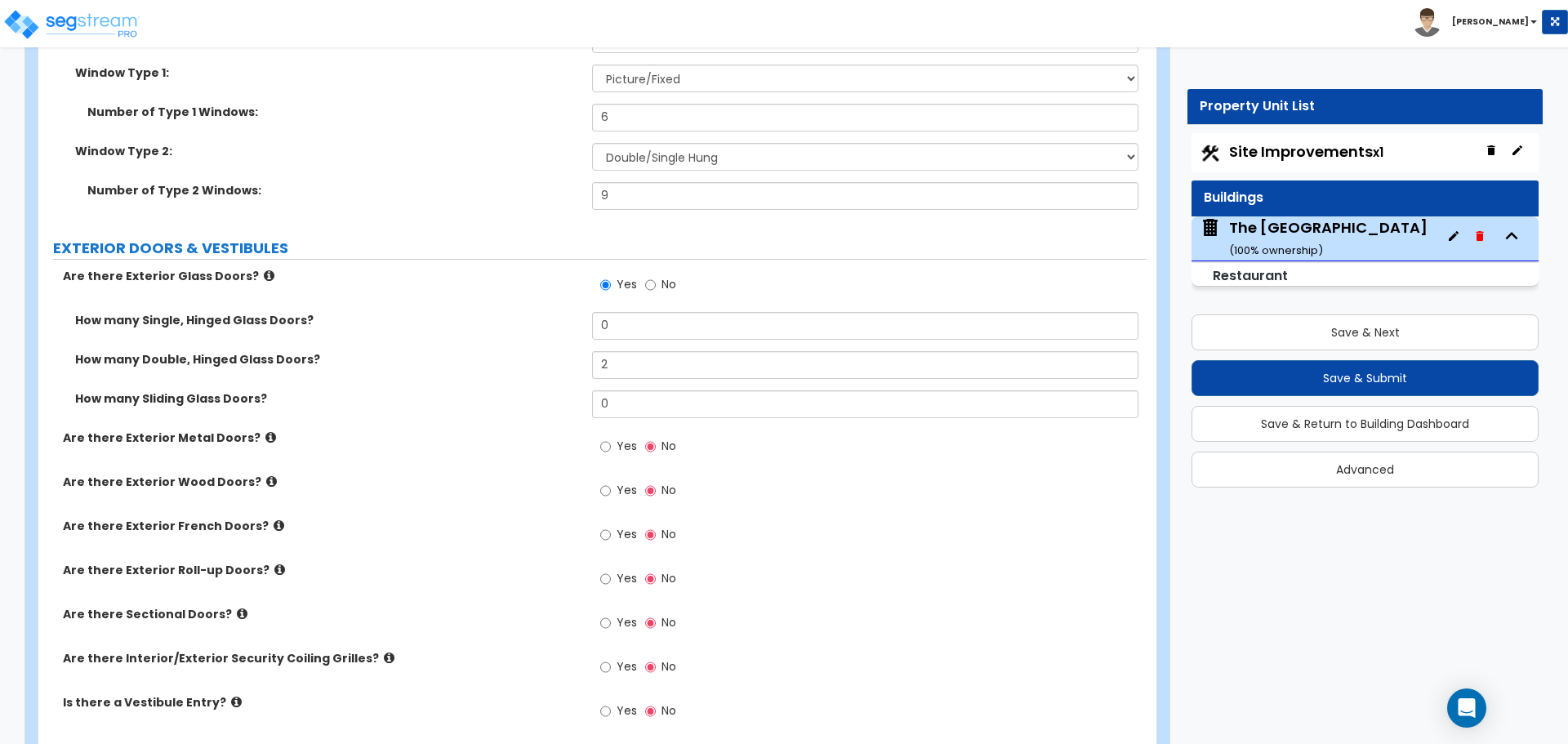
scroll to position [2042, 0]
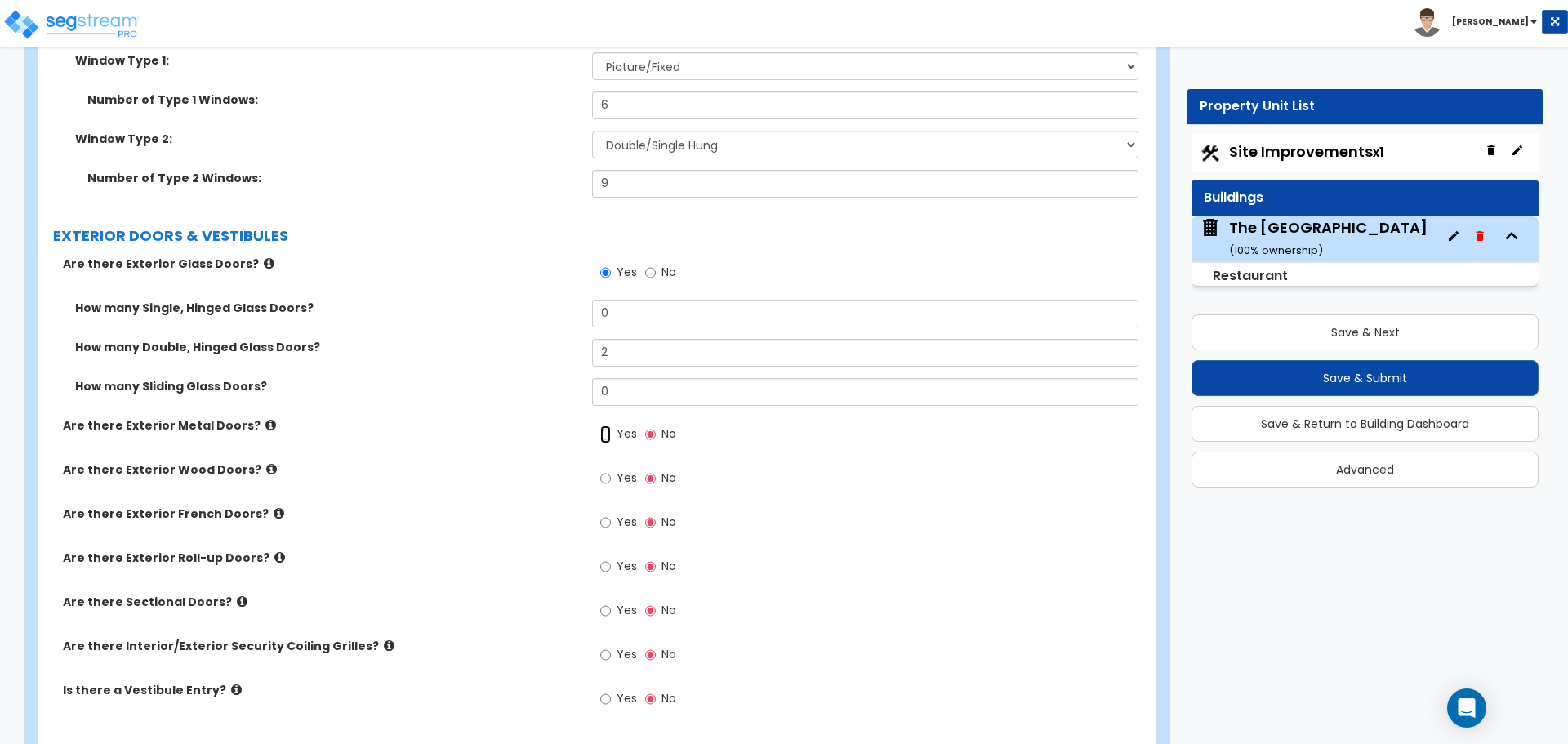
click at [606, 436] on input "Yes" at bounding box center [606, 434] width 10 height 18
radio input "true"
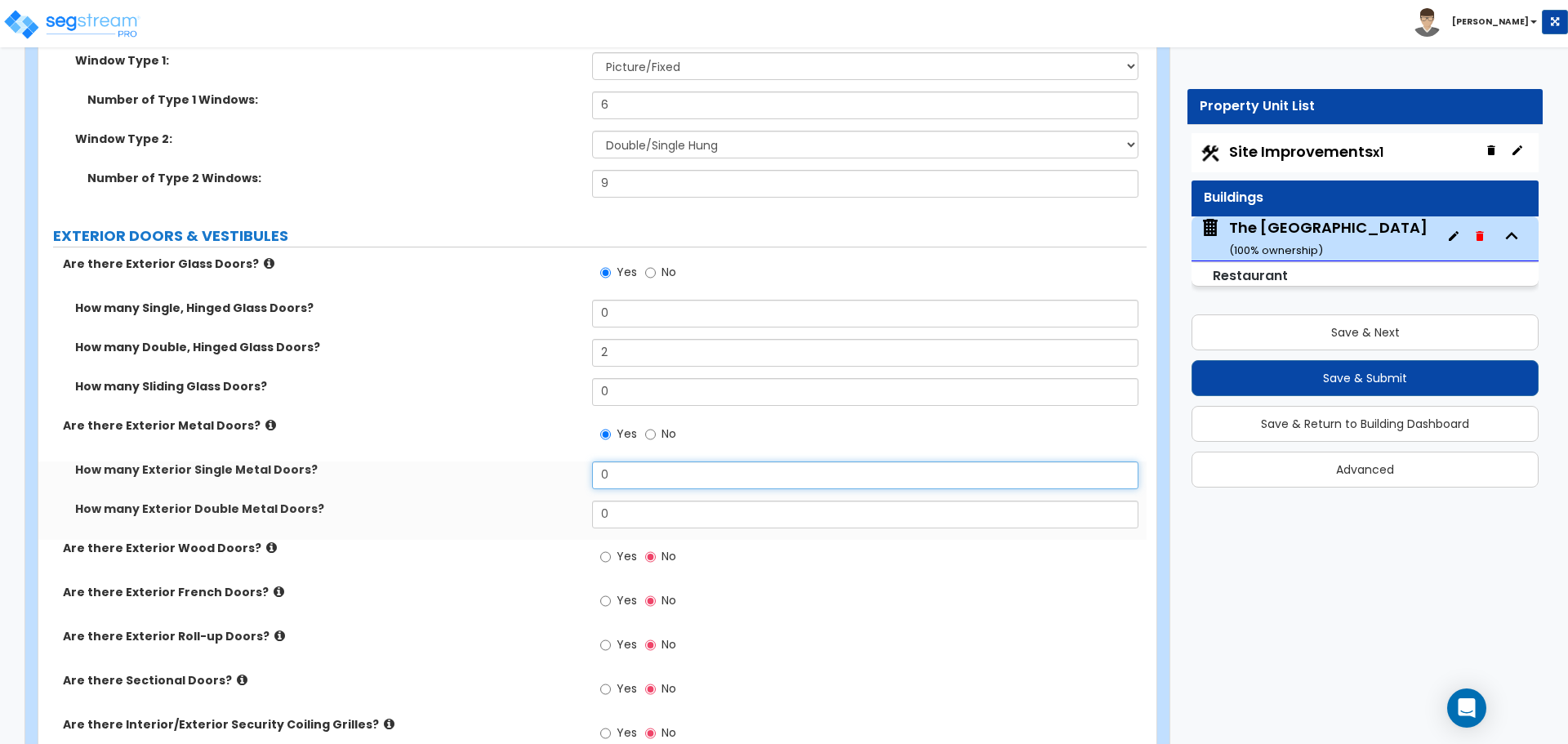
click at [629, 472] on input "0" at bounding box center [864, 475] width 545 height 28
click at [630, 478] on input "0" at bounding box center [864, 475] width 545 height 28
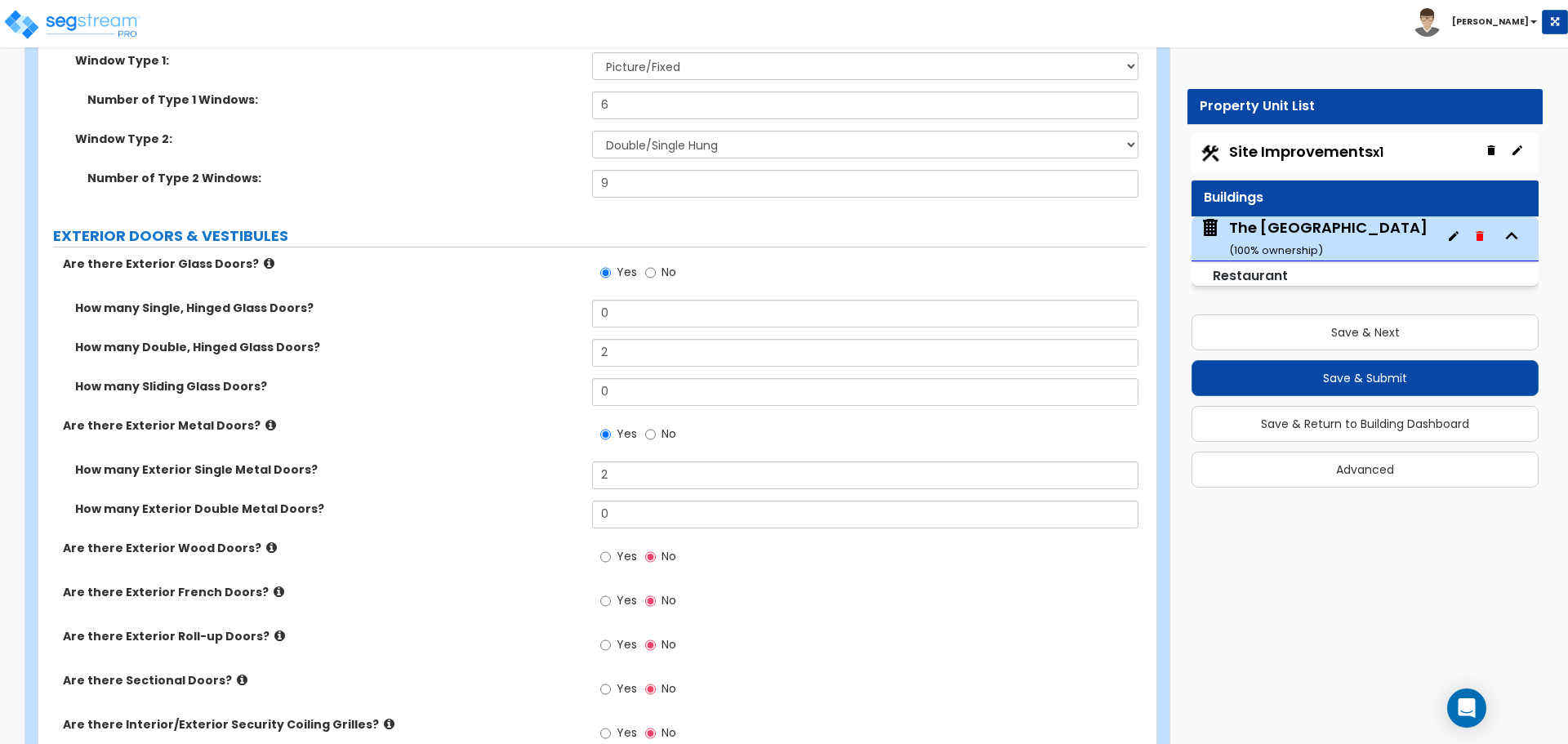
click at [480, 434] on div "Are there Exterior Metal Doors? Yes No" at bounding box center [592, 439] width 1108 height 44
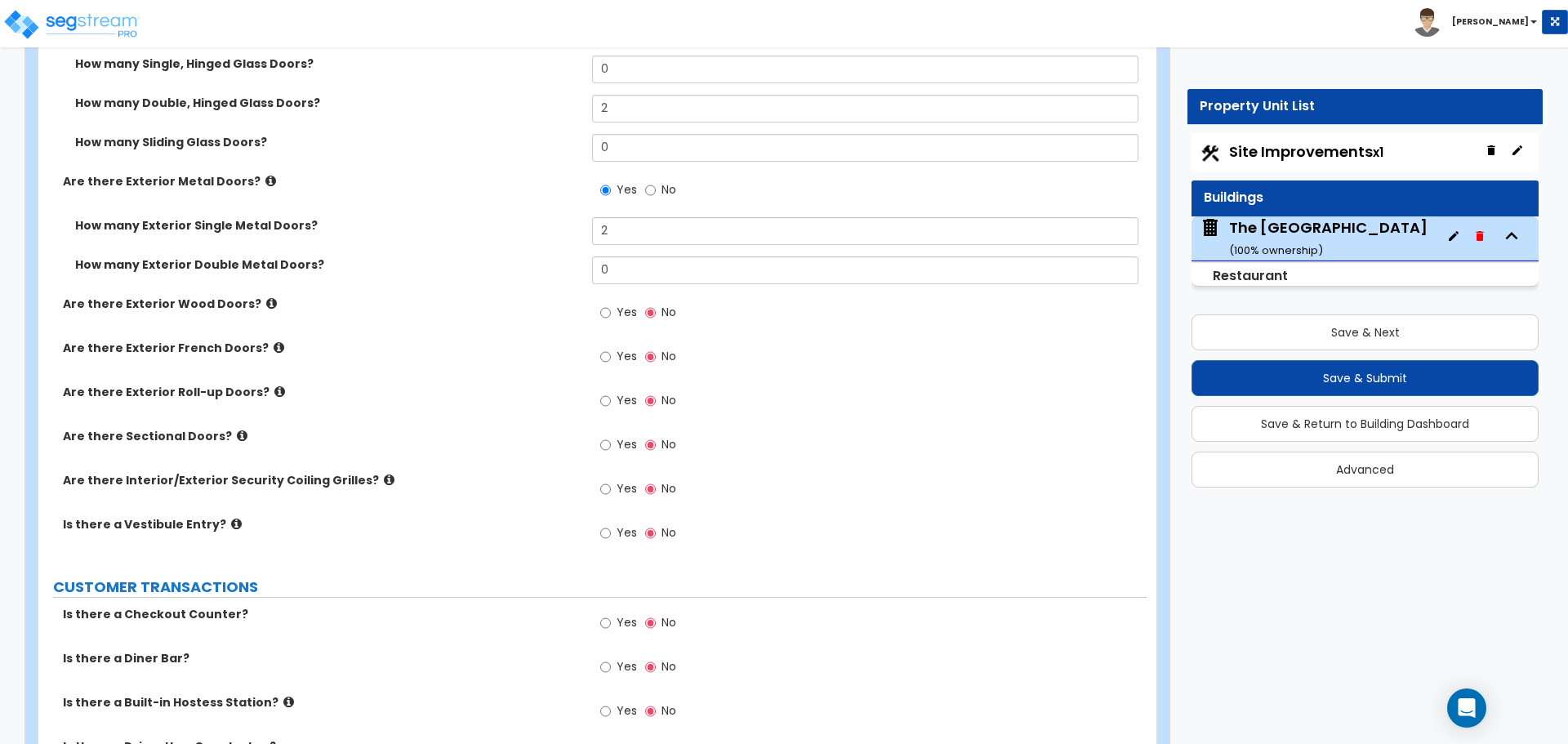
scroll to position [2287, 0]
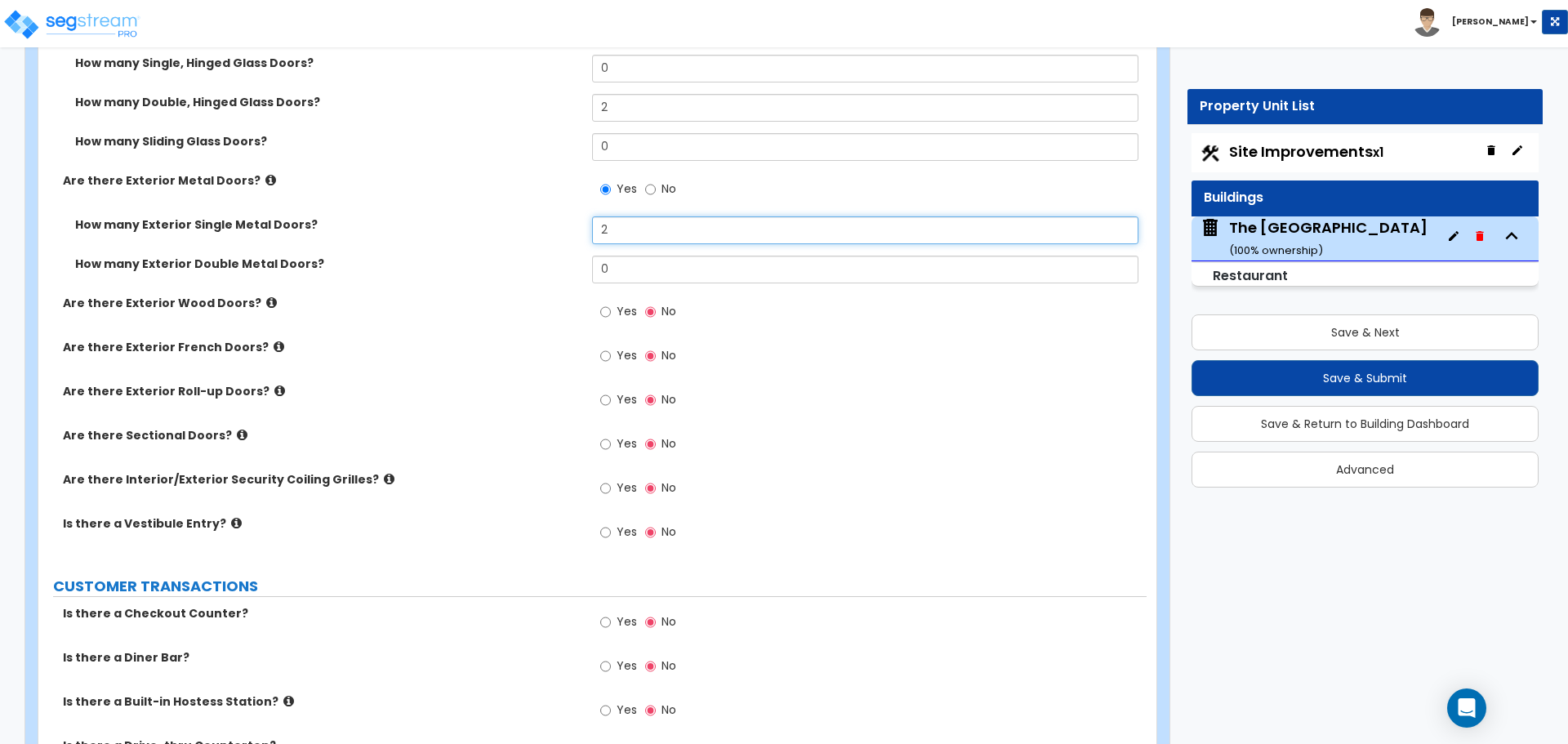
click at [625, 223] on input "2" at bounding box center [864, 230] width 545 height 28
type input "3"
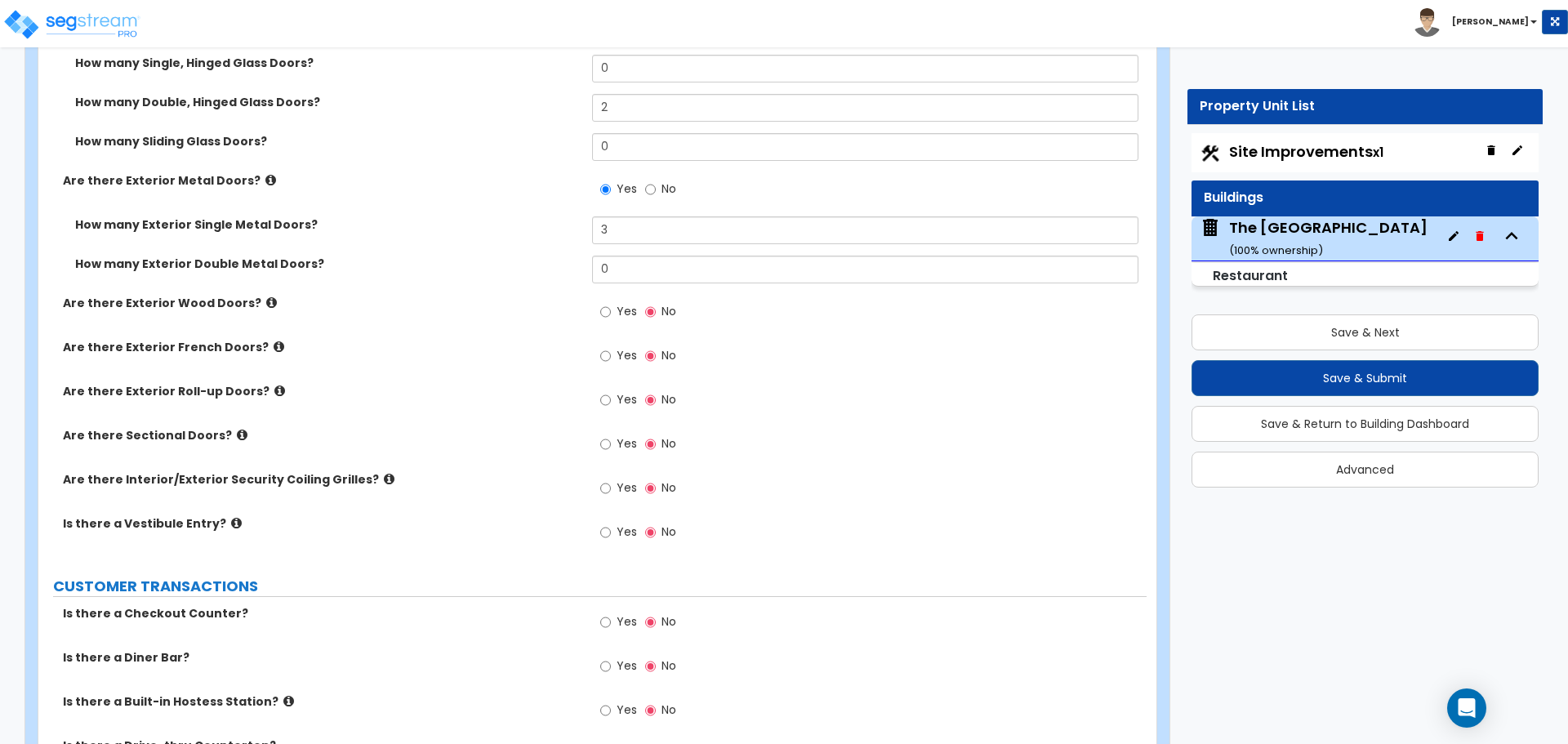
click at [555, 262] on label "How many Exterior Double Metal Doors?" at bounding box center [327, 263] width 505 height 17
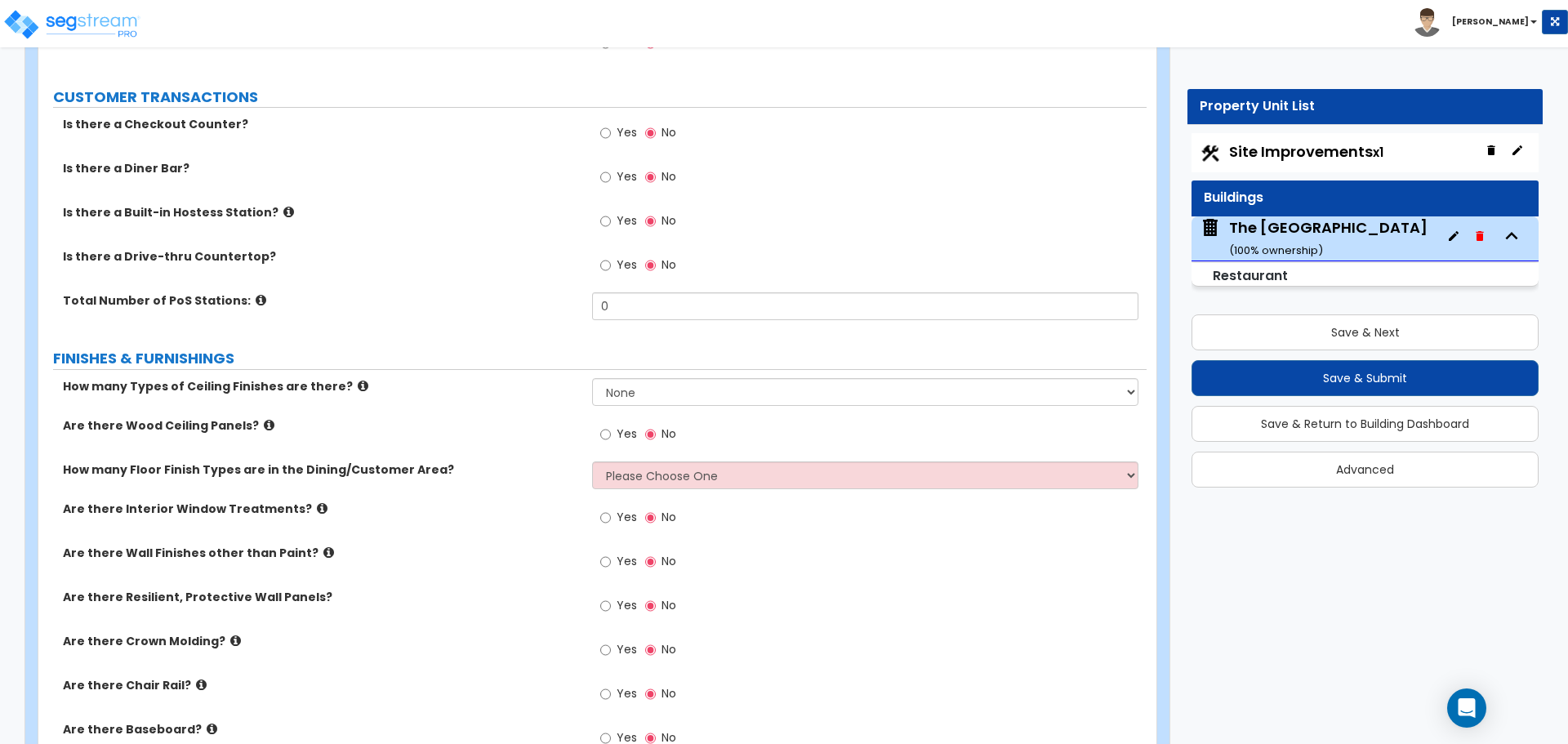
scroll to position [2777, 0]
click at [284, 213] on icon at bounding box center [289, 211] width 10 height 12
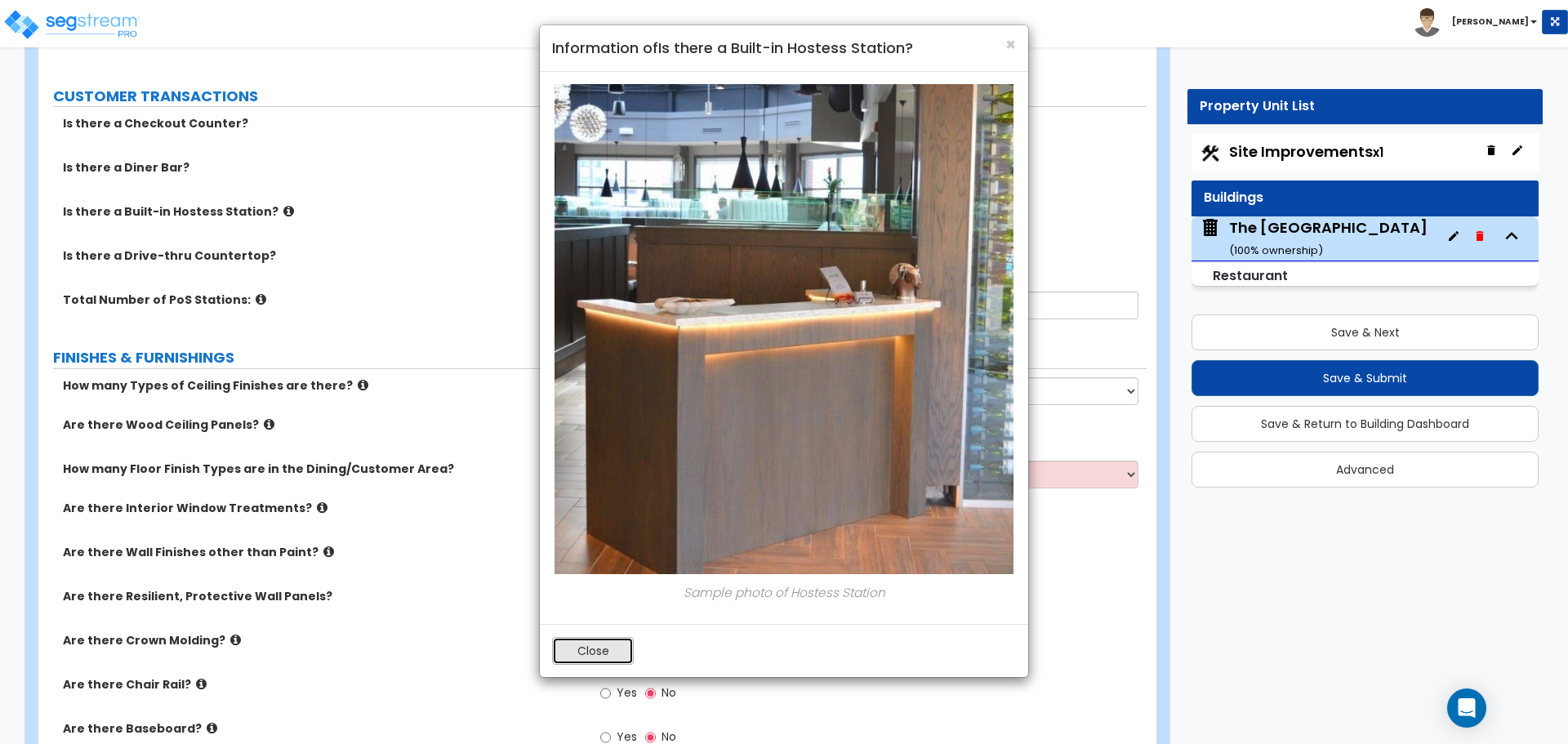
click at [599, 656] on button "Close" at bounding box center [592, 651] width 81 height 28
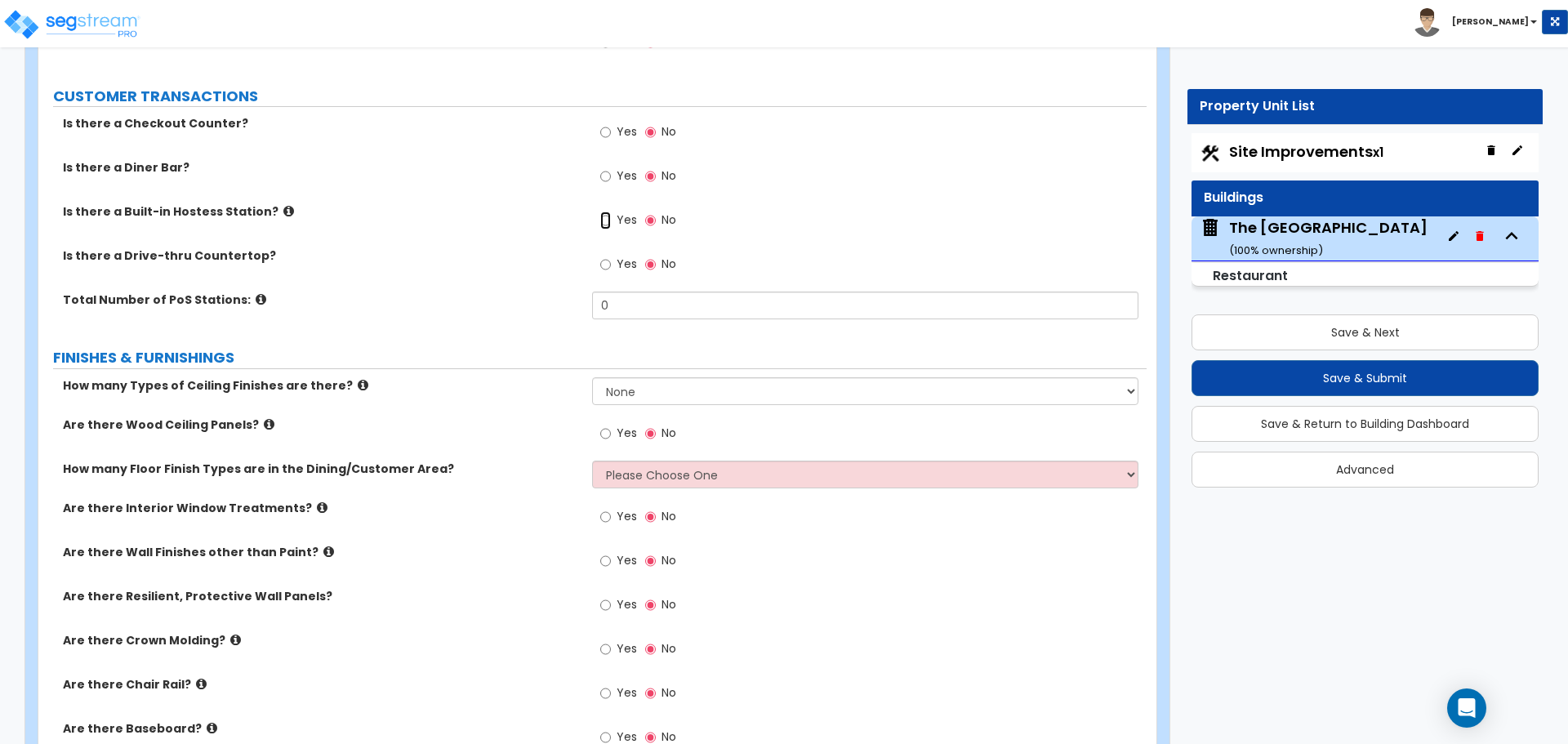
click at [607, 224] on input "Yes" at bounding box center [606, 221] width 10 height 18
radio input "true"
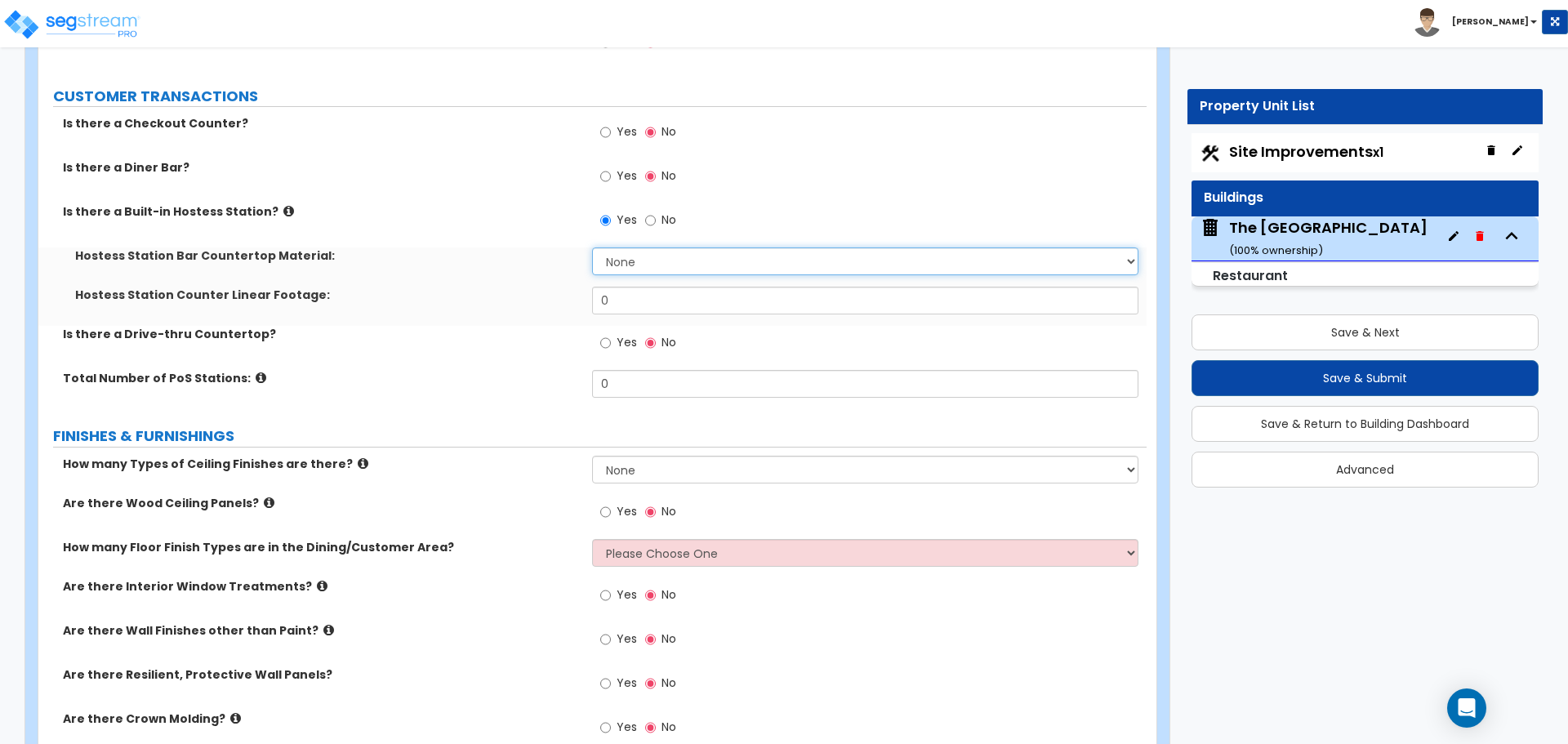
click at [637, 260] on select "None Plastic Laminate Solid Surface Stone Quartz Marble Tile Wood Stainless Ste…" at bounding box center [864, 262] width 545 height 28
select select "7"
click at [592, 248] on select "None Plastic Laminate Solid Surface Stone Quartz Marble Tile Wood Stainless Ste…" at bounding box center [864, 262] width 545 height 28
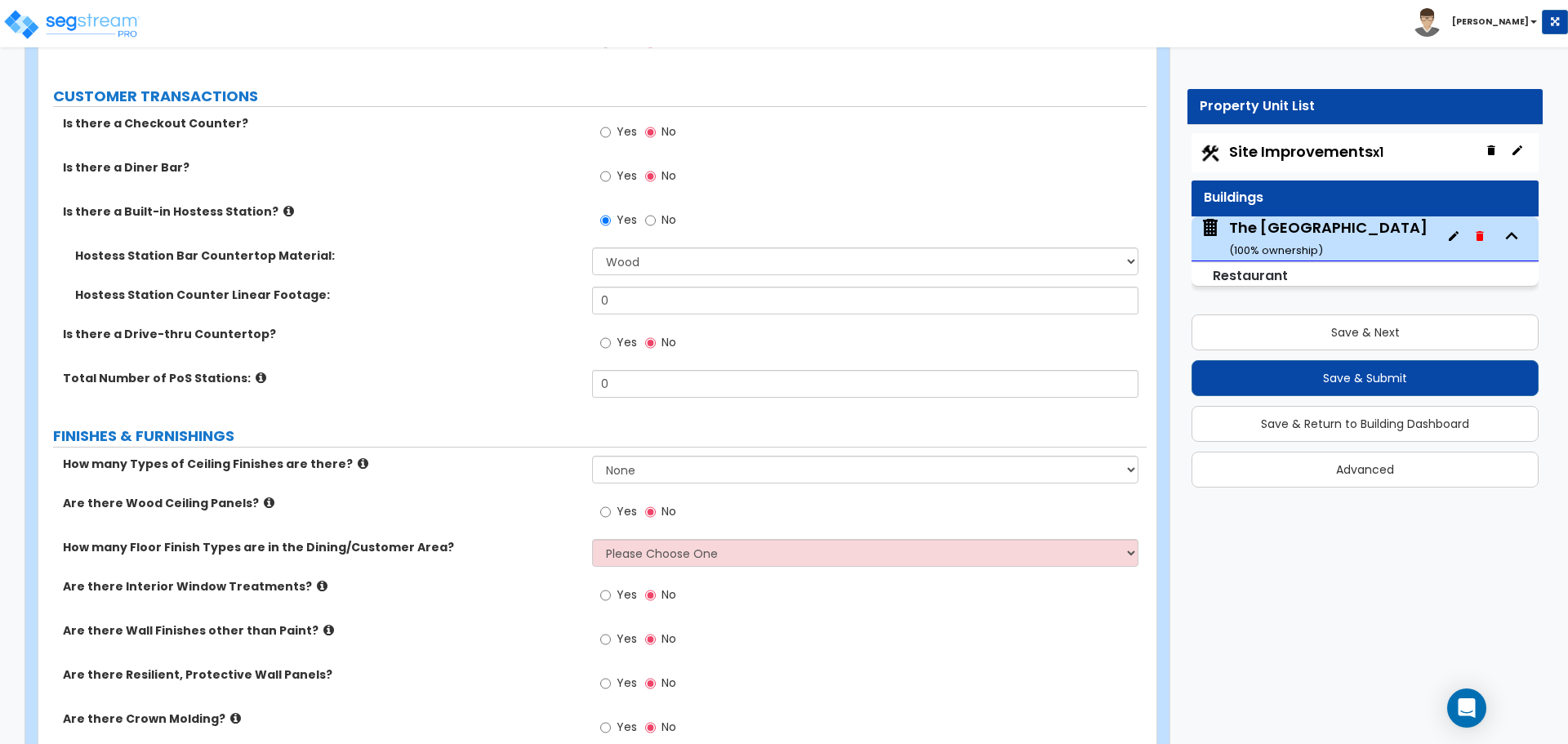
click at [640, 321] on div "Hostess Station Counter Linear Footage: 0" at bounding box center [592, 306] width 1108 height 39
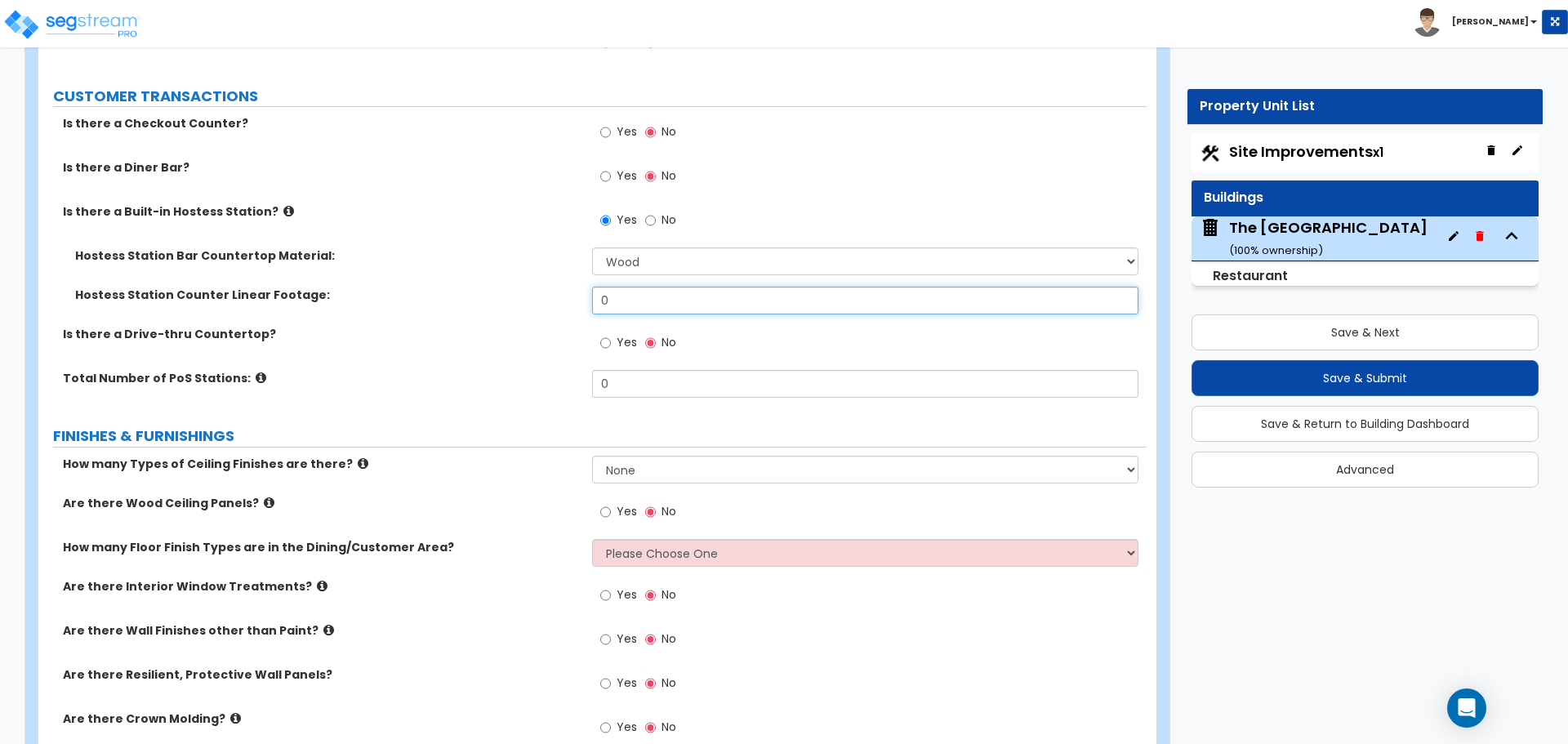
click at [647, 302] on input "0" at bounding box center [864, 301] width 545 height 28
click at [634, 305] on input "0" at bounding box center [864, 301] width 545 height 28
type input "8"
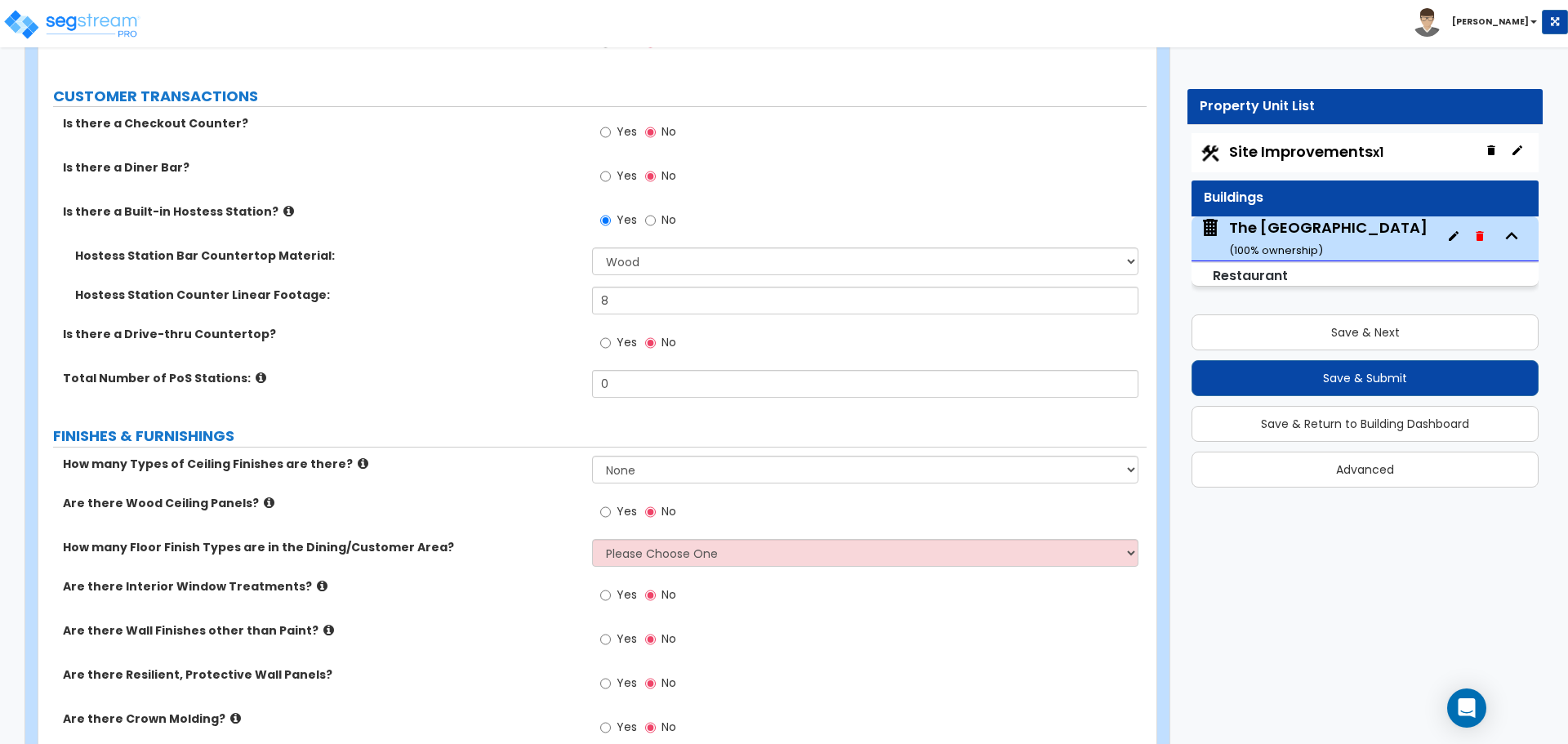
click at [586, 339] on div "Is there a Drive-thru Countertop?" at bounding box center [315, 333] width 554 height 17
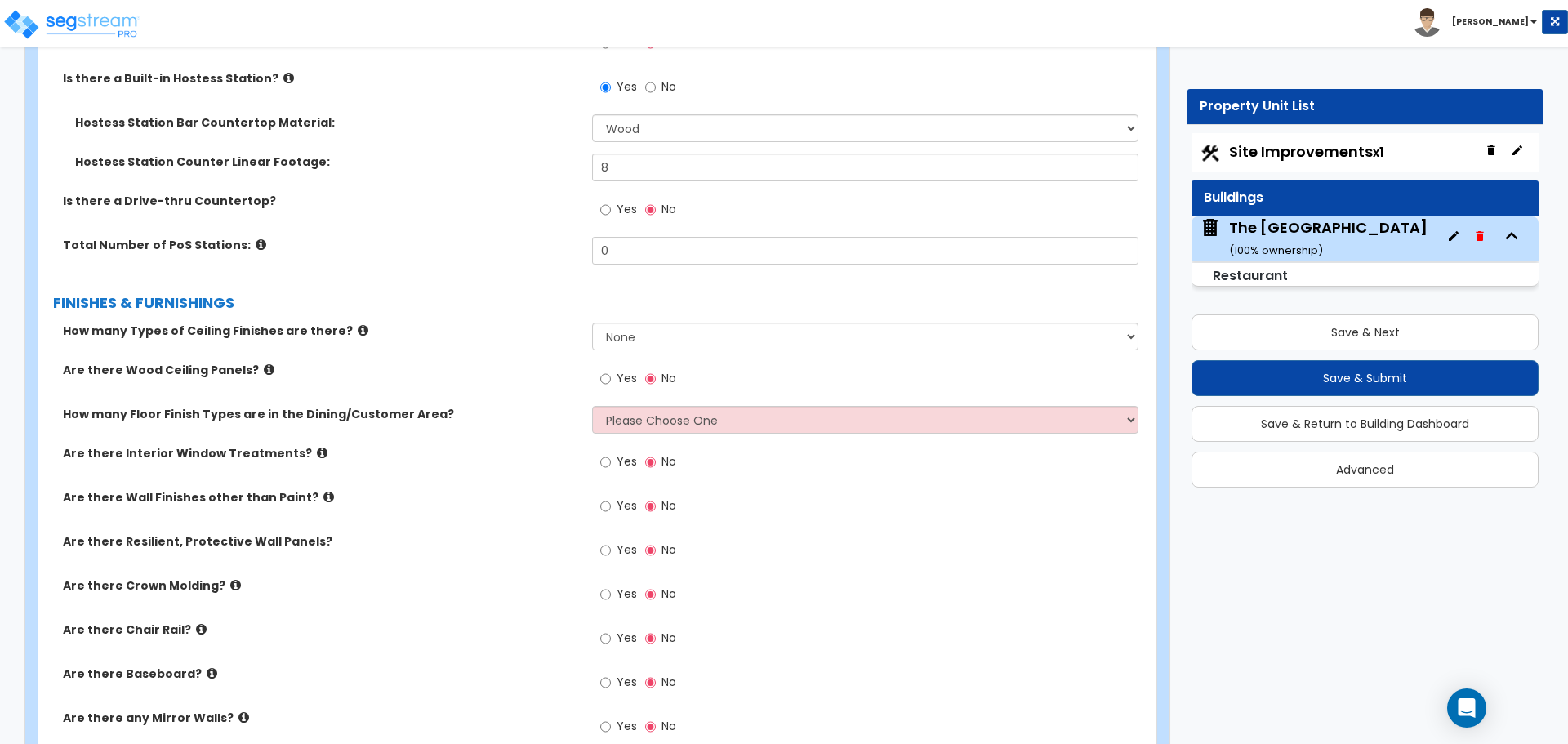
scroll to position [2940, 0]
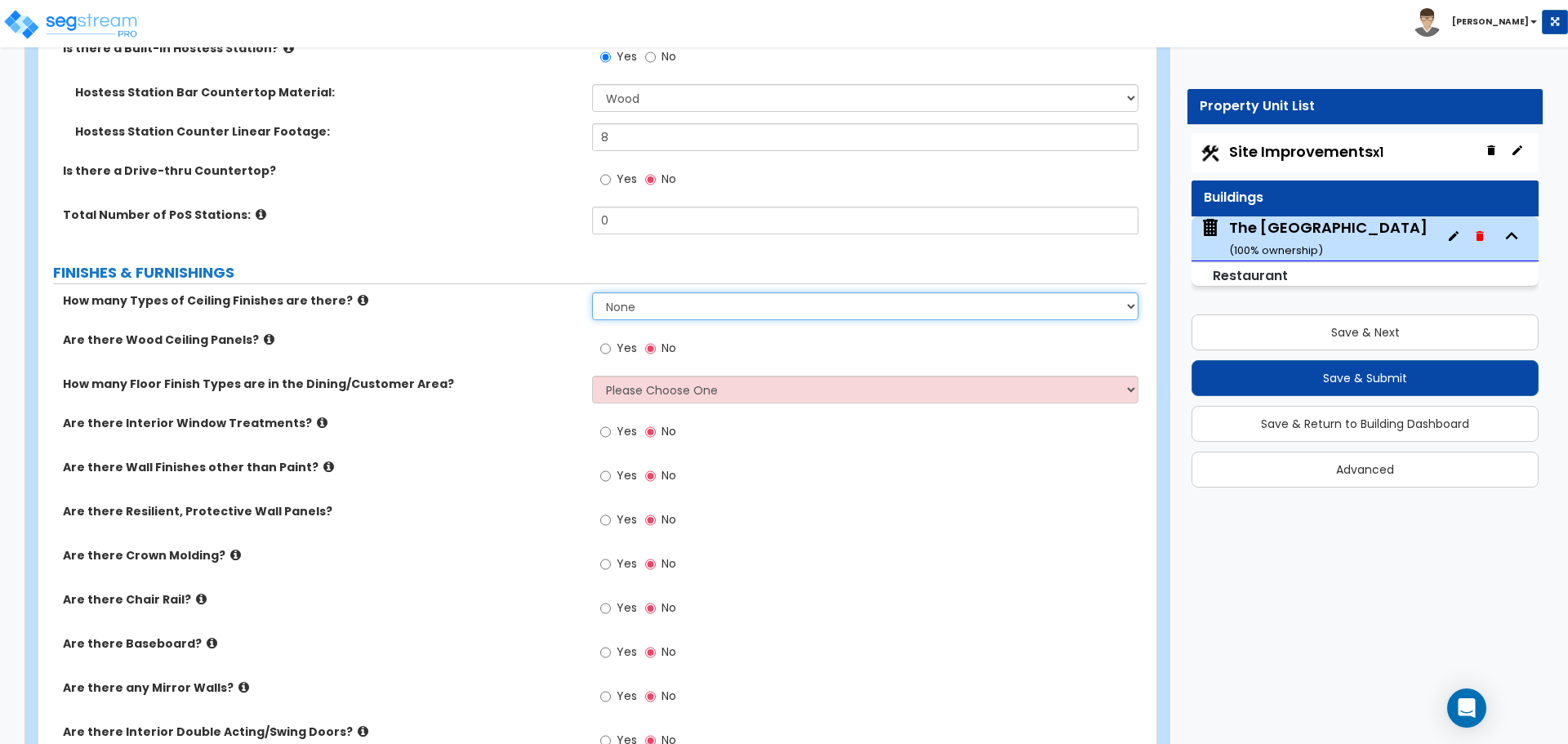
click at [654, 312] on select "None 1 2 3" at bounding box center [864, 306] width 545 height 28
click at [592, 292] on select "None 1 2 3" at bounding box center [864, 306] width 545 height 28
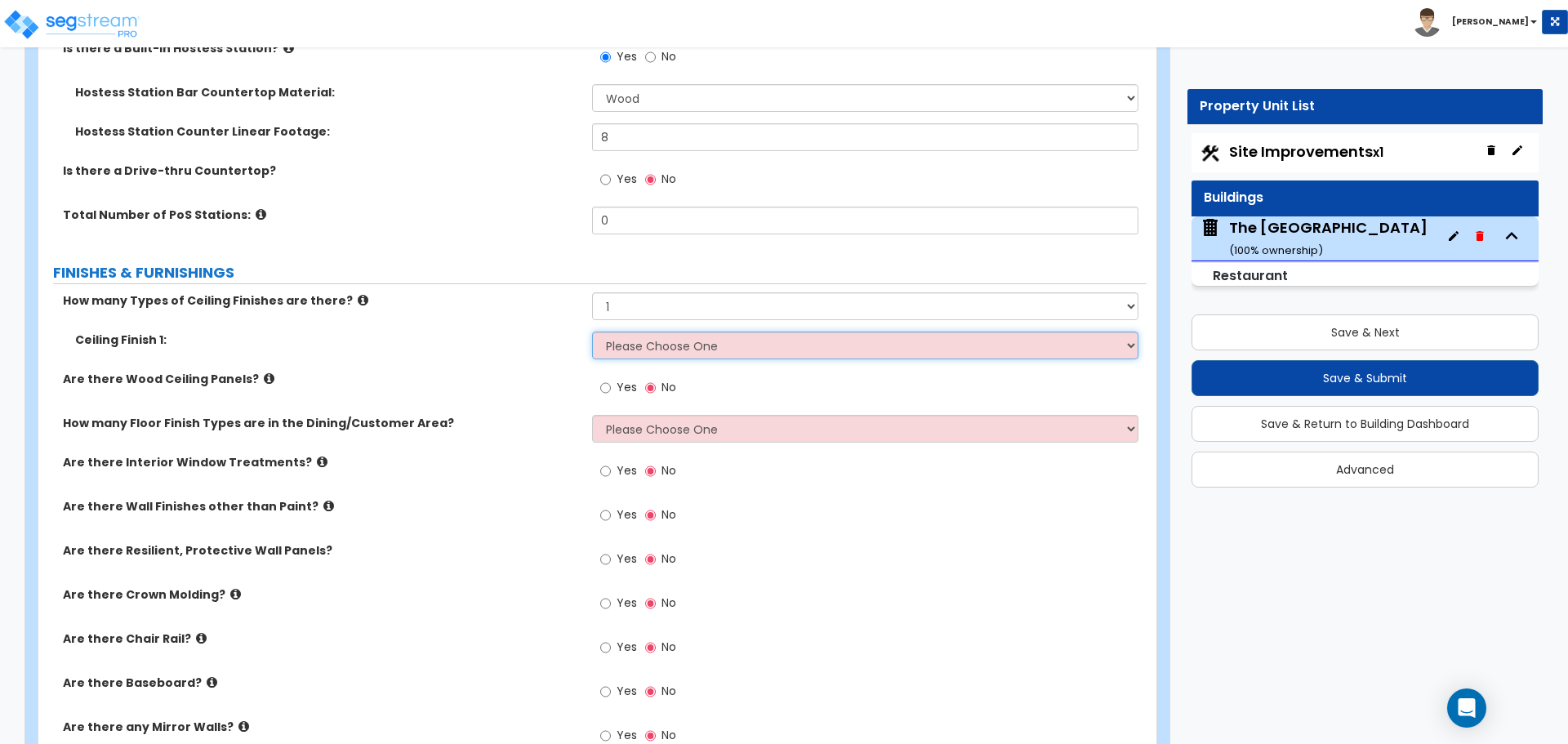
click at [673, 347] on select "Please Choose One Drop Ceiling Open Ceiling Drywall Ceiling" at bounding box center [864, 346] width 545 height 28
click at [653, 307] on select "None 1 2 3" at bounding box center [864, 306] width 545 height 28
select select "2"
click at [592, 292] on select "None 1 2 3" at bounding box center [864, 306] width 545 height 28
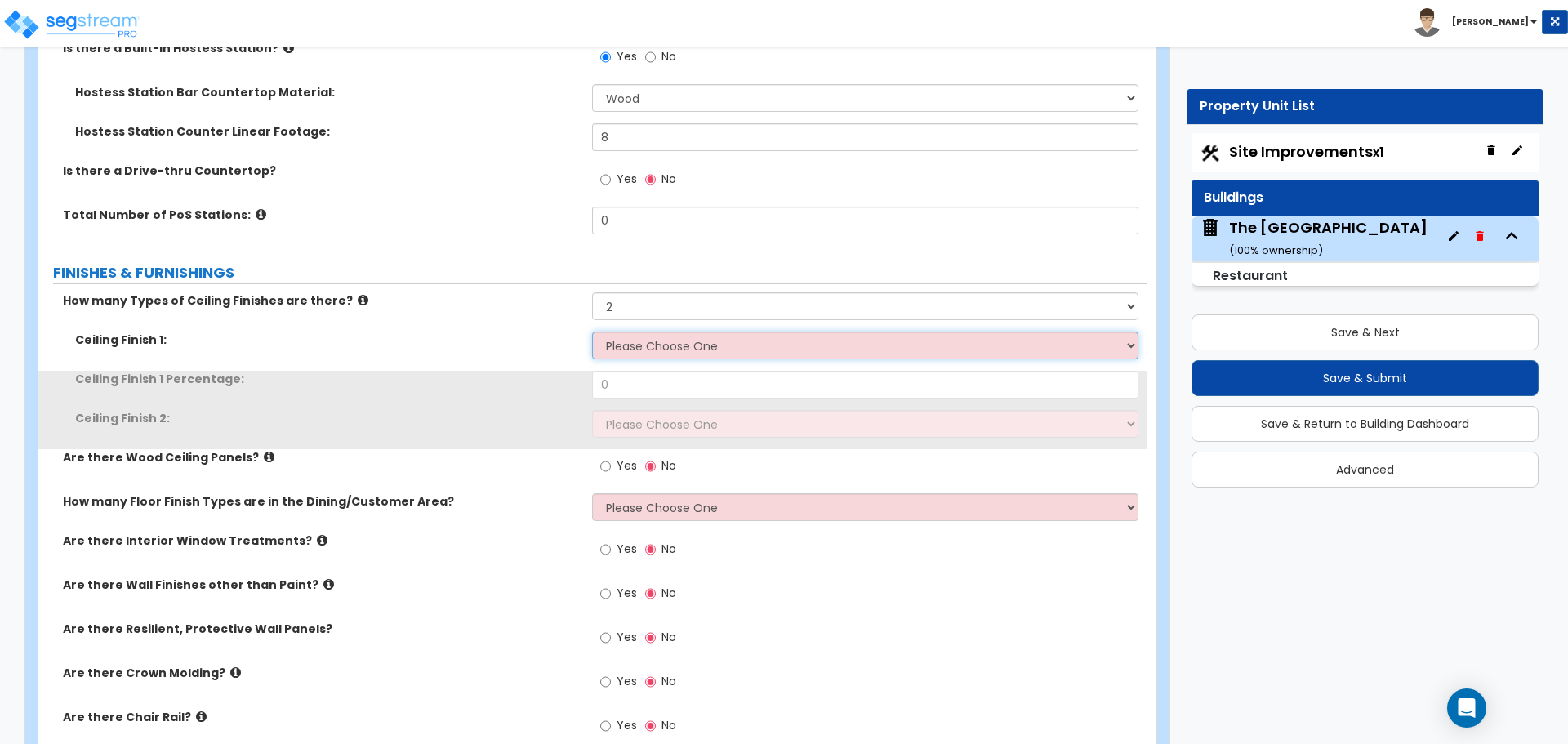
click at [647, 353] on select "Please Choose One Drop Ceiling Open Ceiling Drywall Ceiling" at bounding box center [864, 346] width 545 height 28
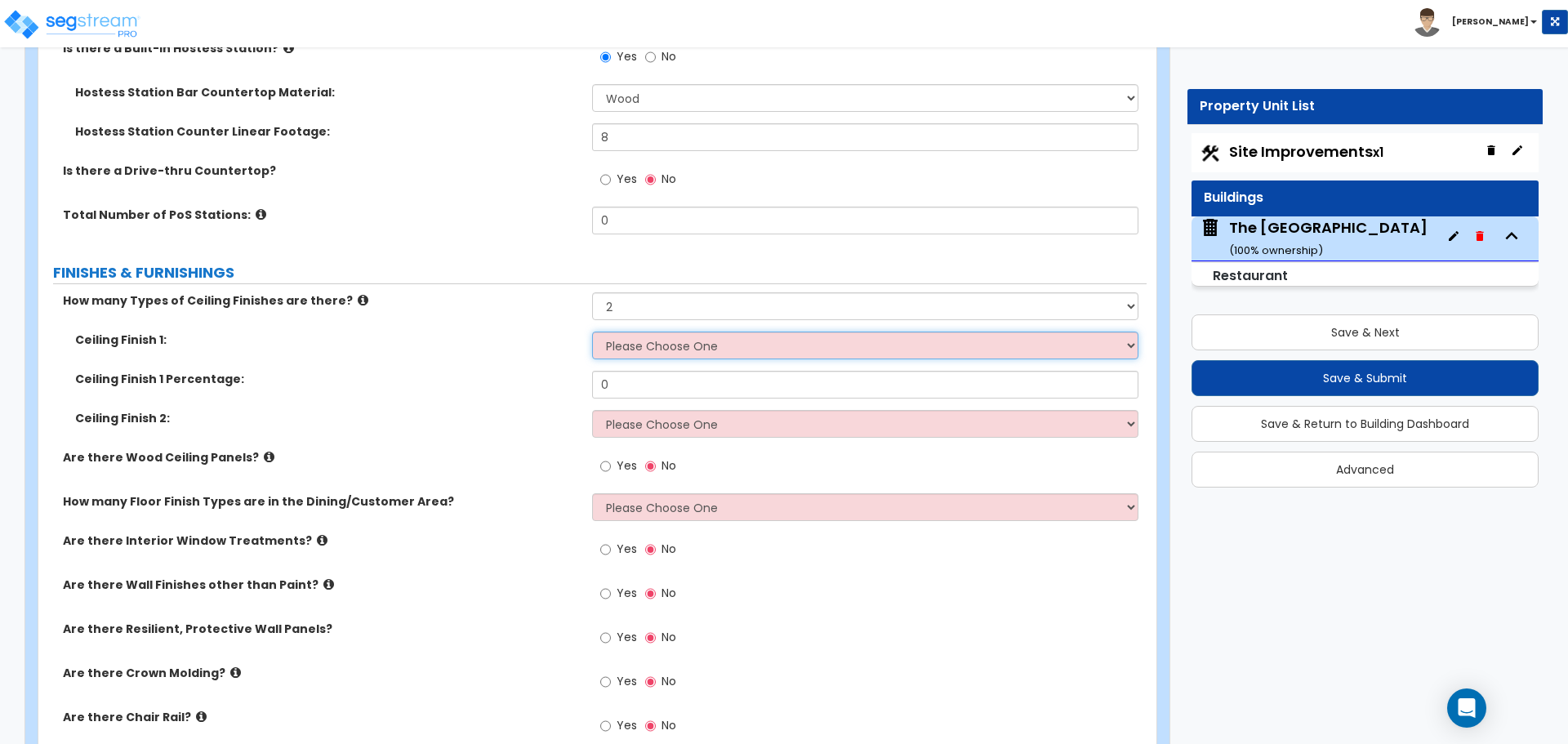
select select "2"
click at [592, 332] on select "Please Choose One Drop Ceiling Open Ceiling Drywall Ceiling" at bounding box center [864, 346] width 545 height 28
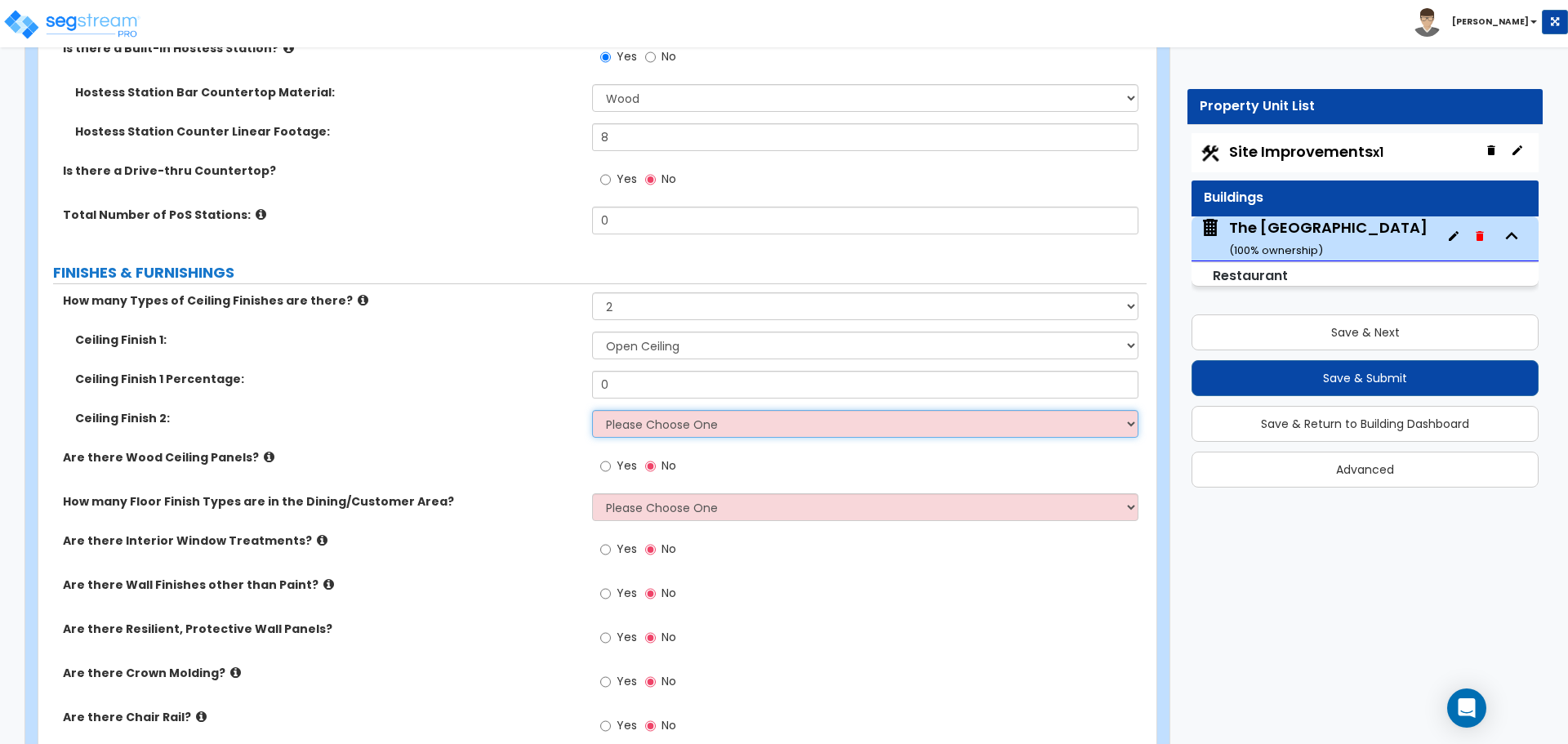
click at [632, 424] on select "Please Choose One Drop Ceiling Open Ceiling Drywall Ceiling" at bounding box center [864, 424] width 545 height 28
select select "3"
click at [592, 410] on select "Please Choose One Drop Ceiling Open Ceiling Drywall Ceiling" at bounding box center [864, 424] width 545 height 28
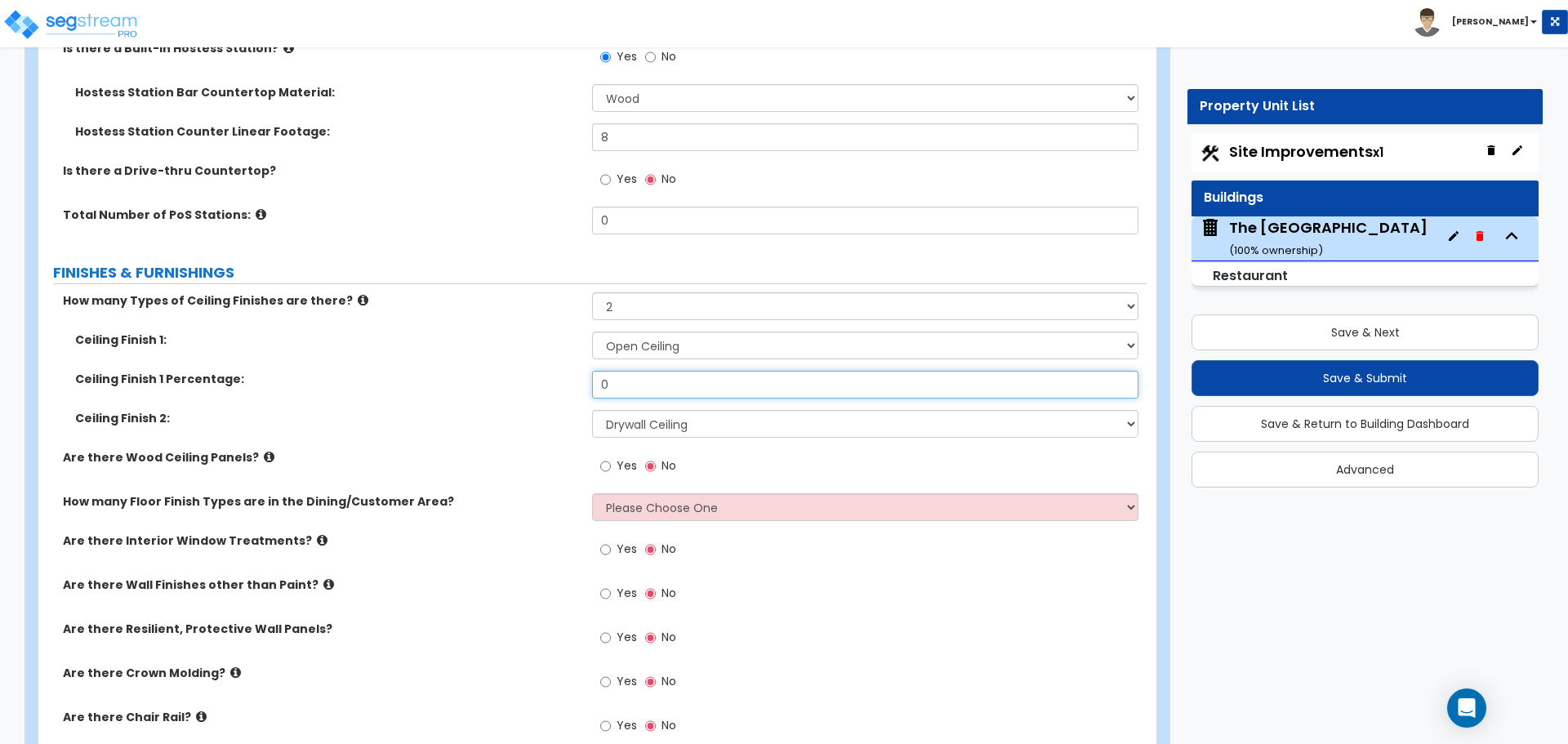
click at [632, 382] on input "0" at bounding box center [864, 385] width 545 height 28
type input "25.80"
click at [511, 390] on div "Ceiling Finish 1 Percentage: 25.80" at bounding box center [592, 390] width 1108 height 39
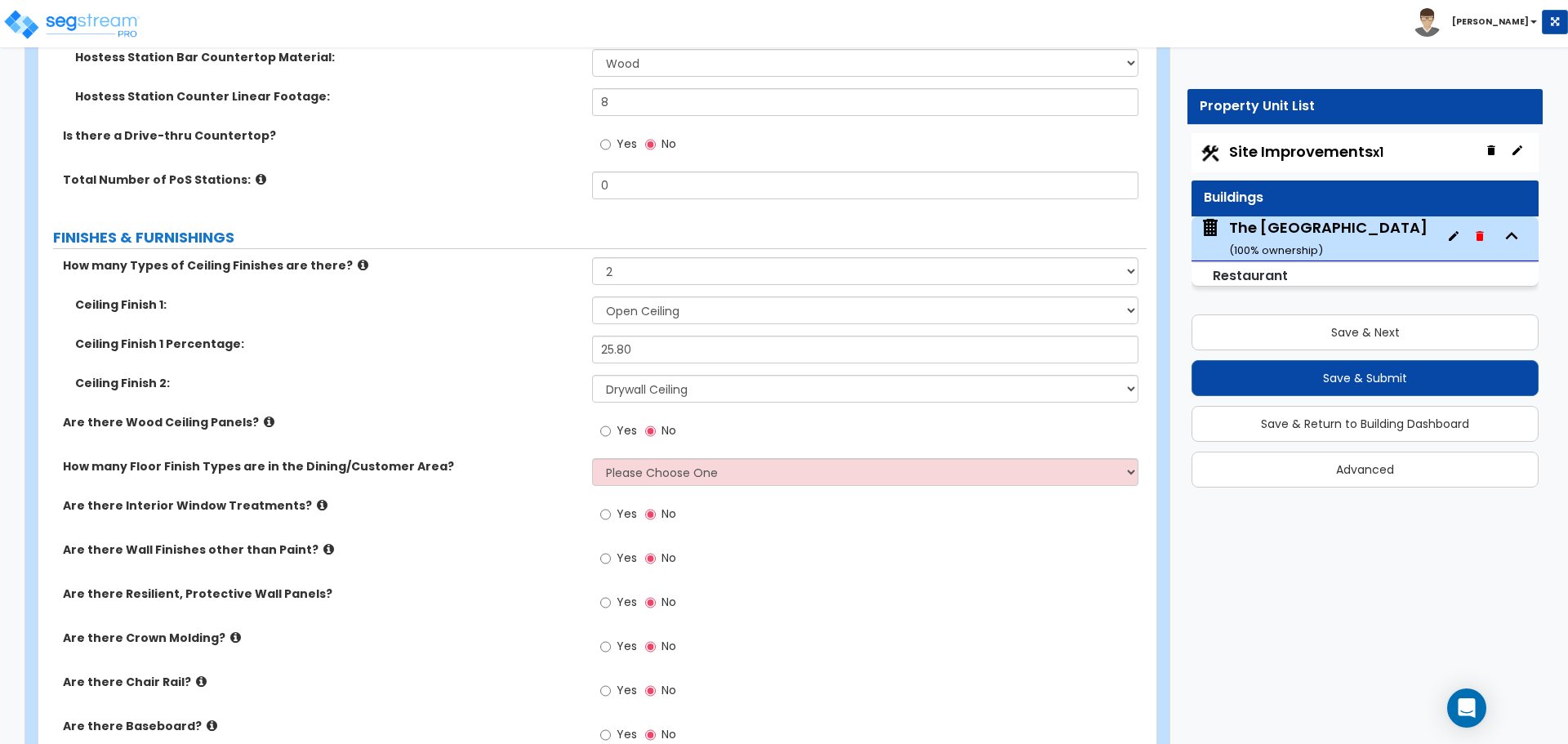
scroll to position [3022, 0]
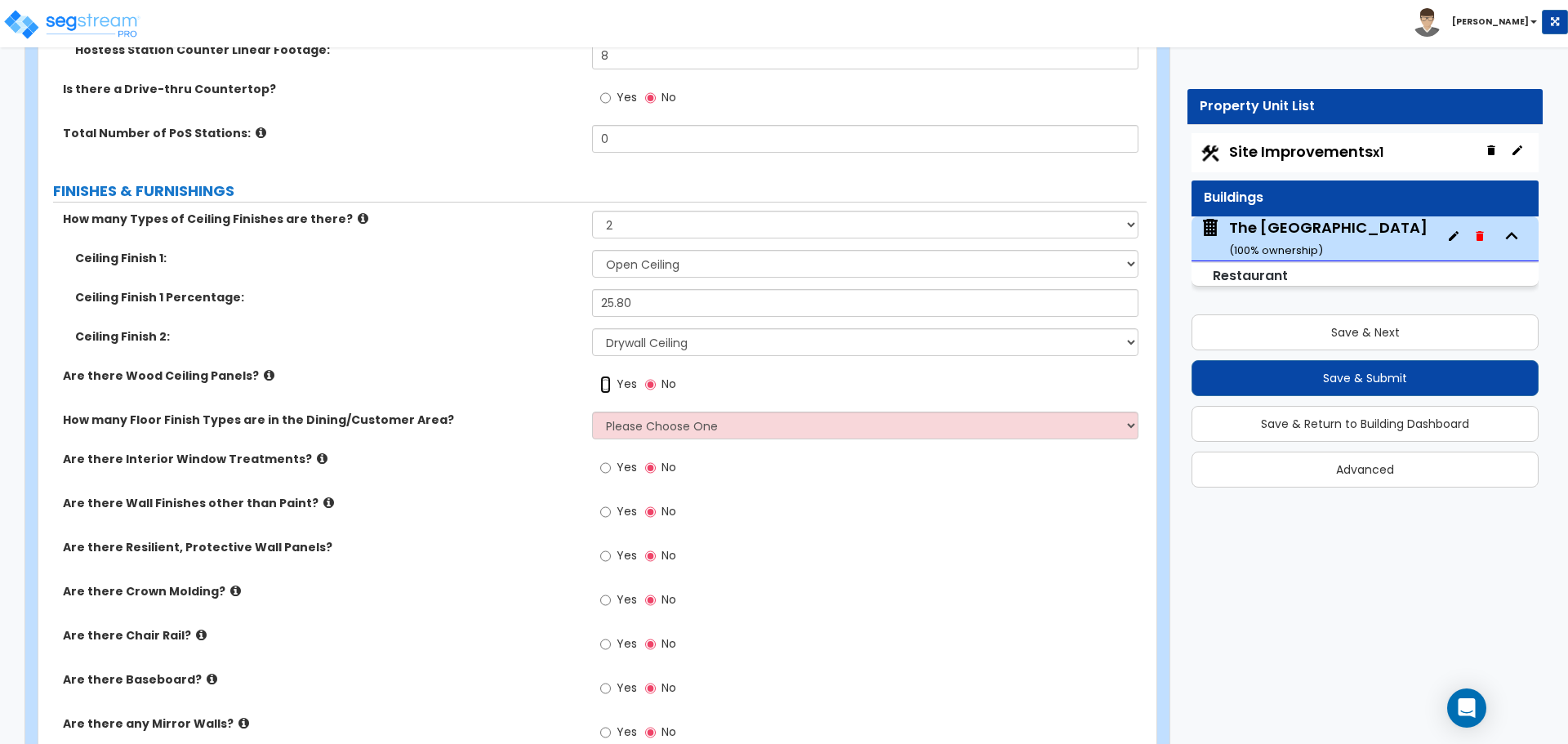
click at [611, 390] on input "Yes" at bounding box center [606, 384] width 10 height 18
radio input "true"
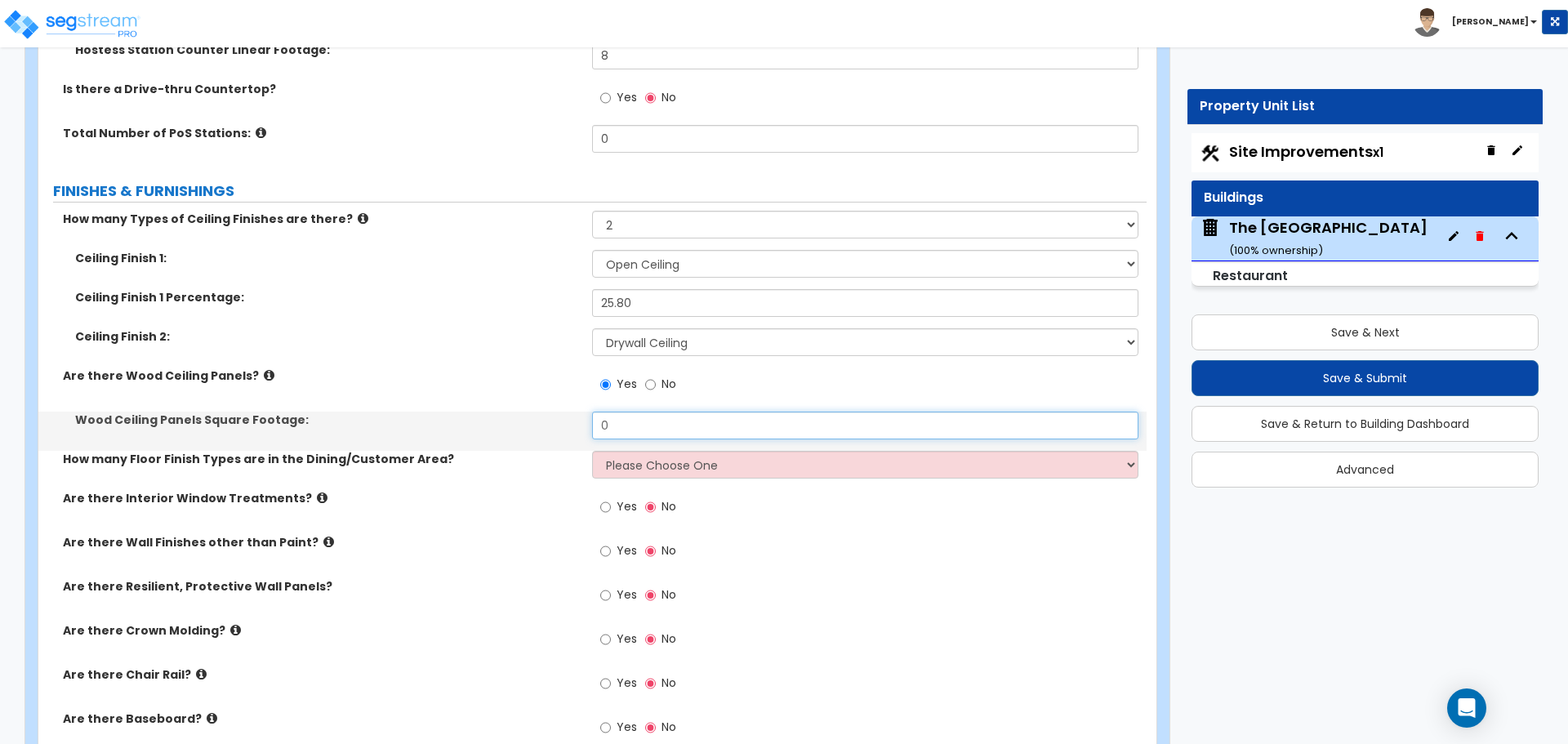
click at [634, 418] on input "0" at bounding box center [864, 425] width 545 height 28
type input "1,089"
click at [464, 411] on label "Wood Ceiling Panels Square Footage:" at bounding box center [327, 419] width 505 height 17
click at [670, 472] on select "Please Choose One 1 2 3" at bounding box center [864, 465] width 545 height 28
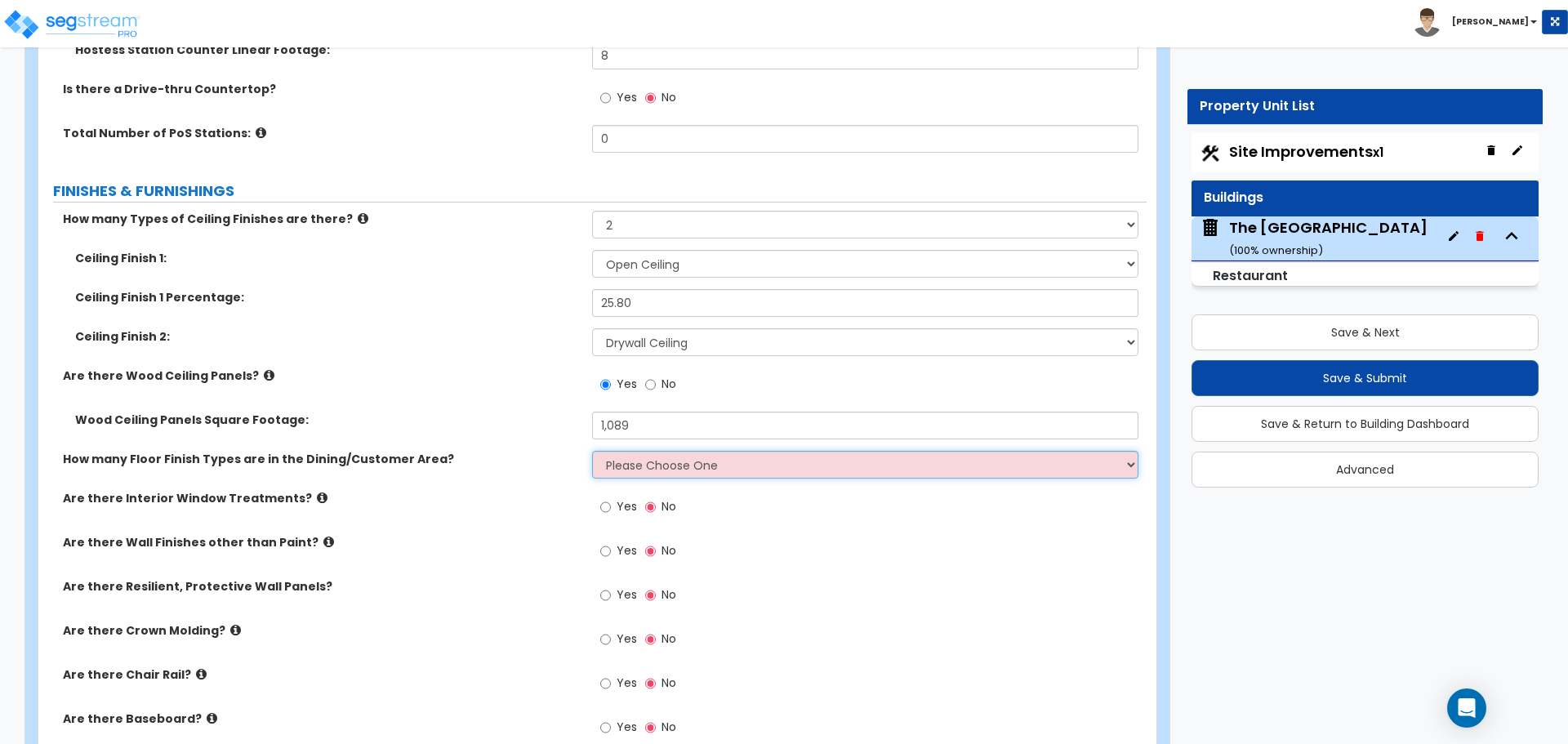
select select "1"
click at [592, 451] on select "Please Choose One 1 2 3" at bounding box center [864, 465] width 545 height 28
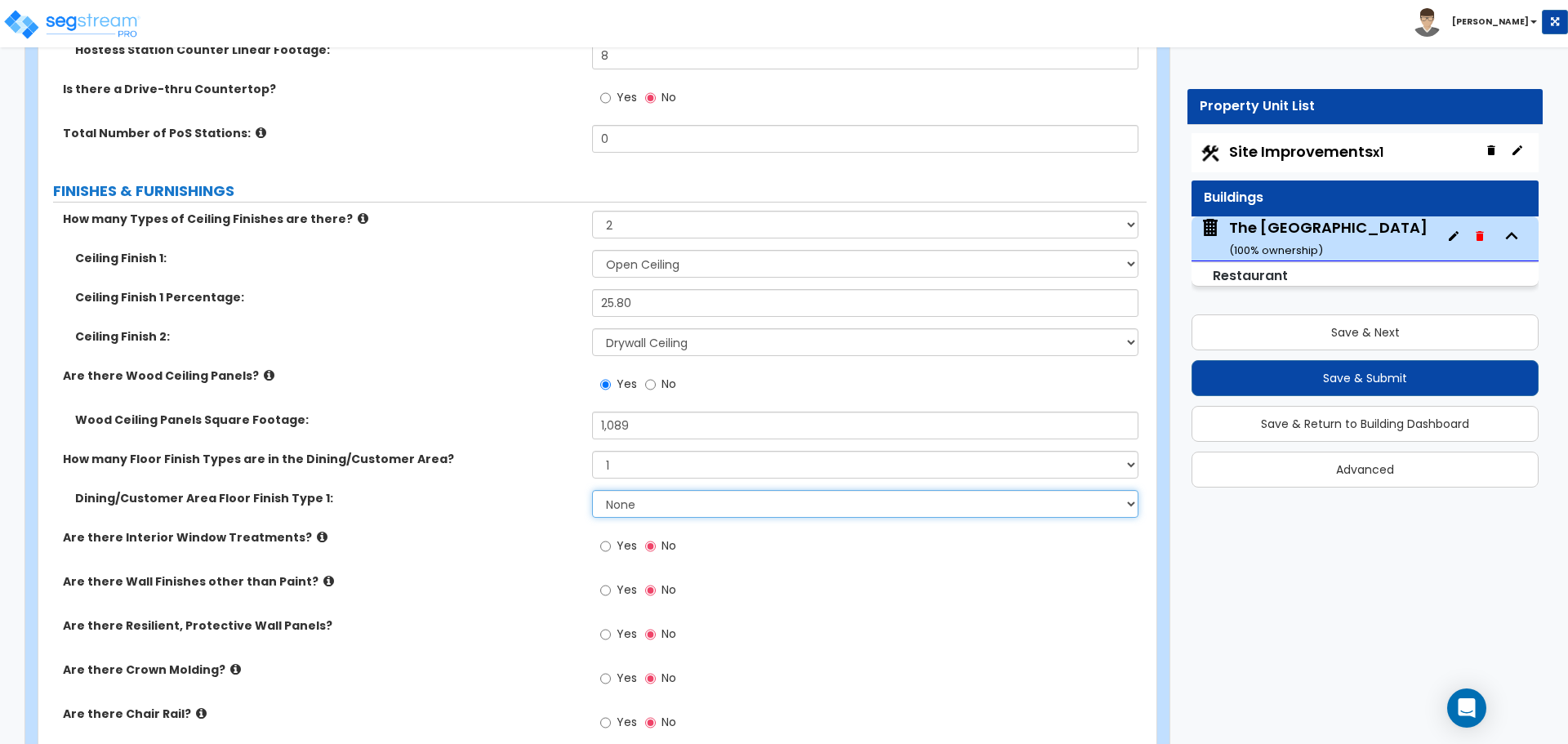
click at [665, 501] on select "None Tile Flooring Hardwood Flooring Resilient Laminate Flooring VCT Flooring S…" at bounding box center [864, 504] width 545 height 28
select select "3"
click at [592, 490] on select "None Tile Flooring Hardwood Flooring Resilient Laminate Flooring VCT Flooring S…" at bounding box center [864, 504] width 545 height 28
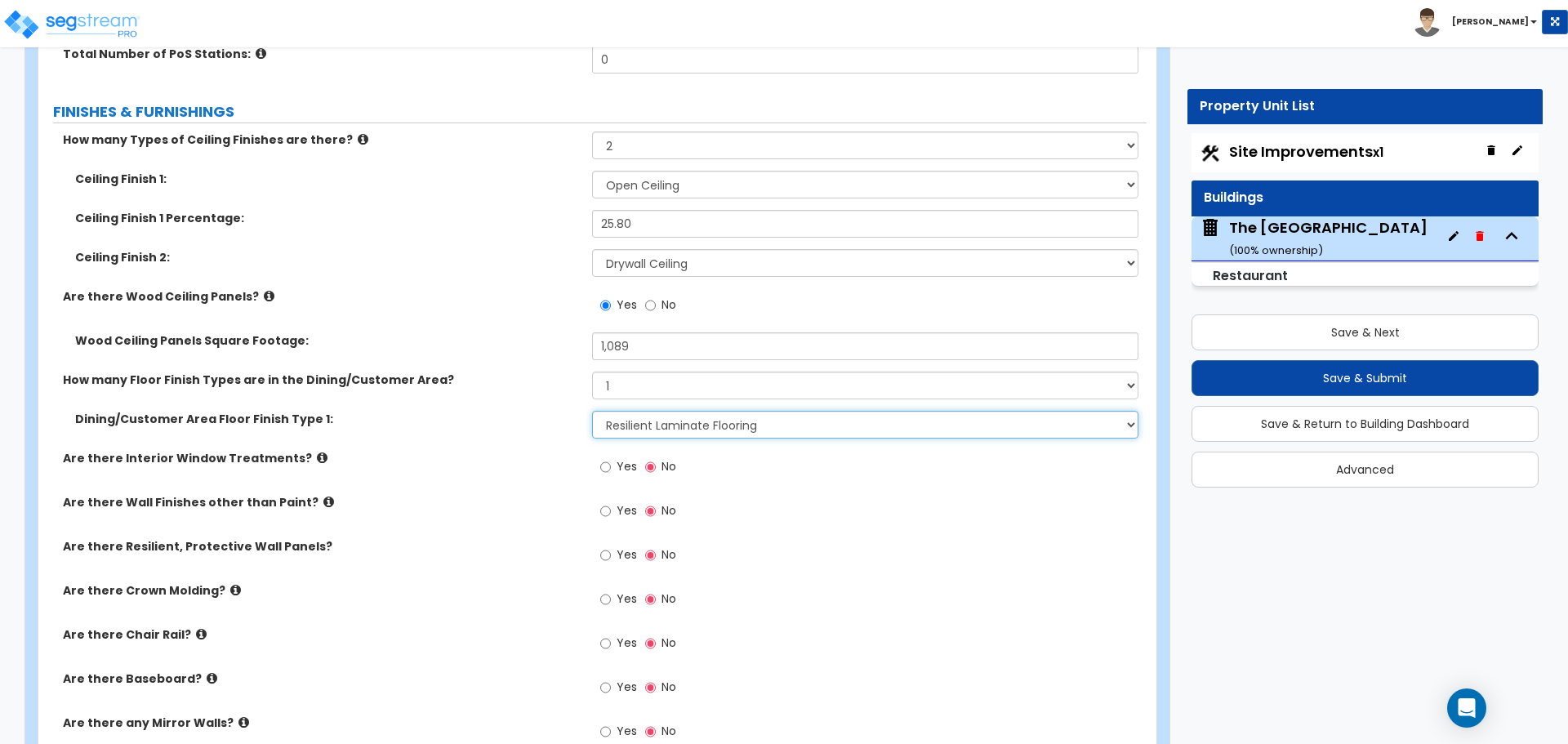
scroll to position [3104, 0]
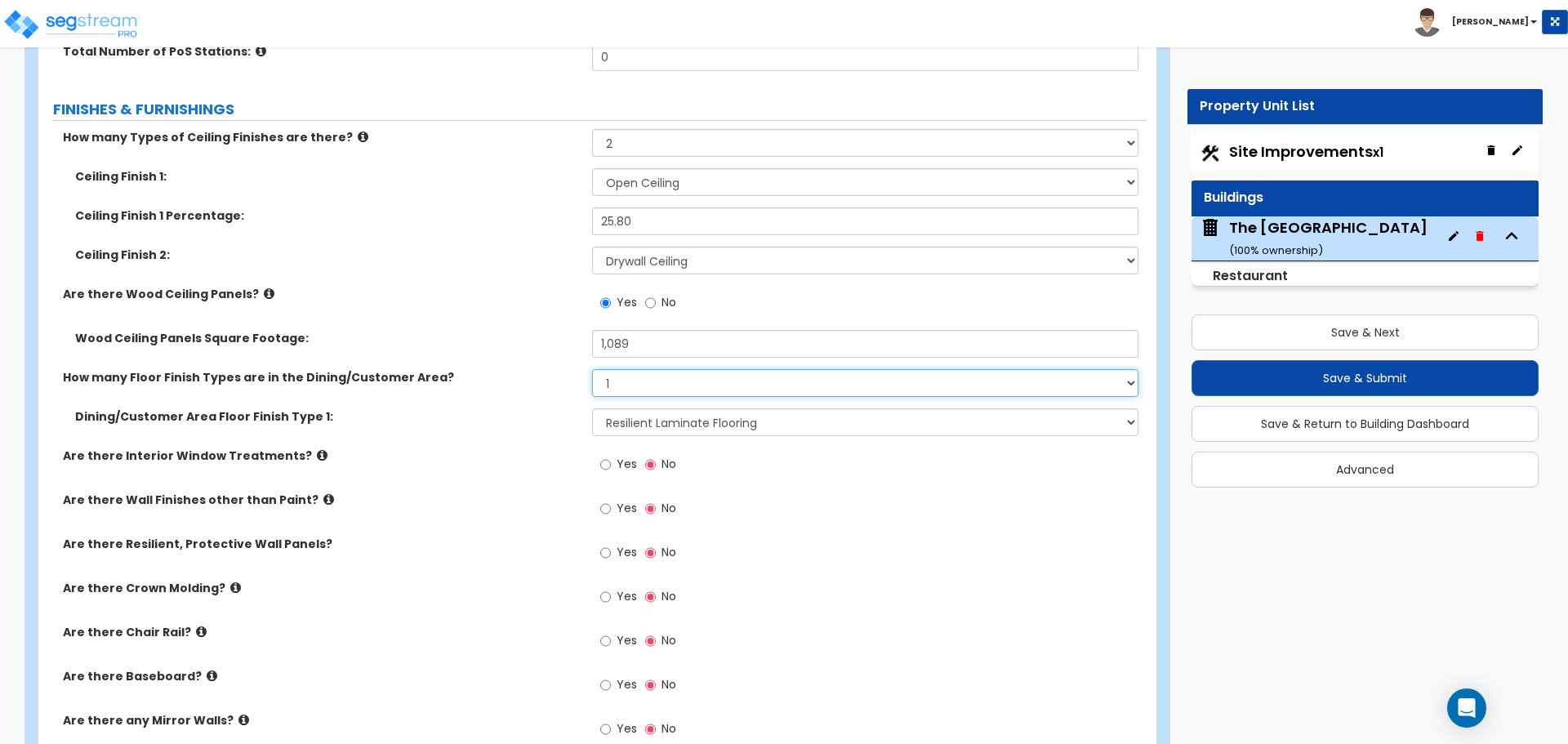
click at [630, 385] on select "Please Choose One 1 2 3" at bounding box center [864, 383] width 545 height 28
select select "2"
click at [592, 369] on select "Please Choose One 1 2 3" at bounding box center [864, 383] width 545 height 28
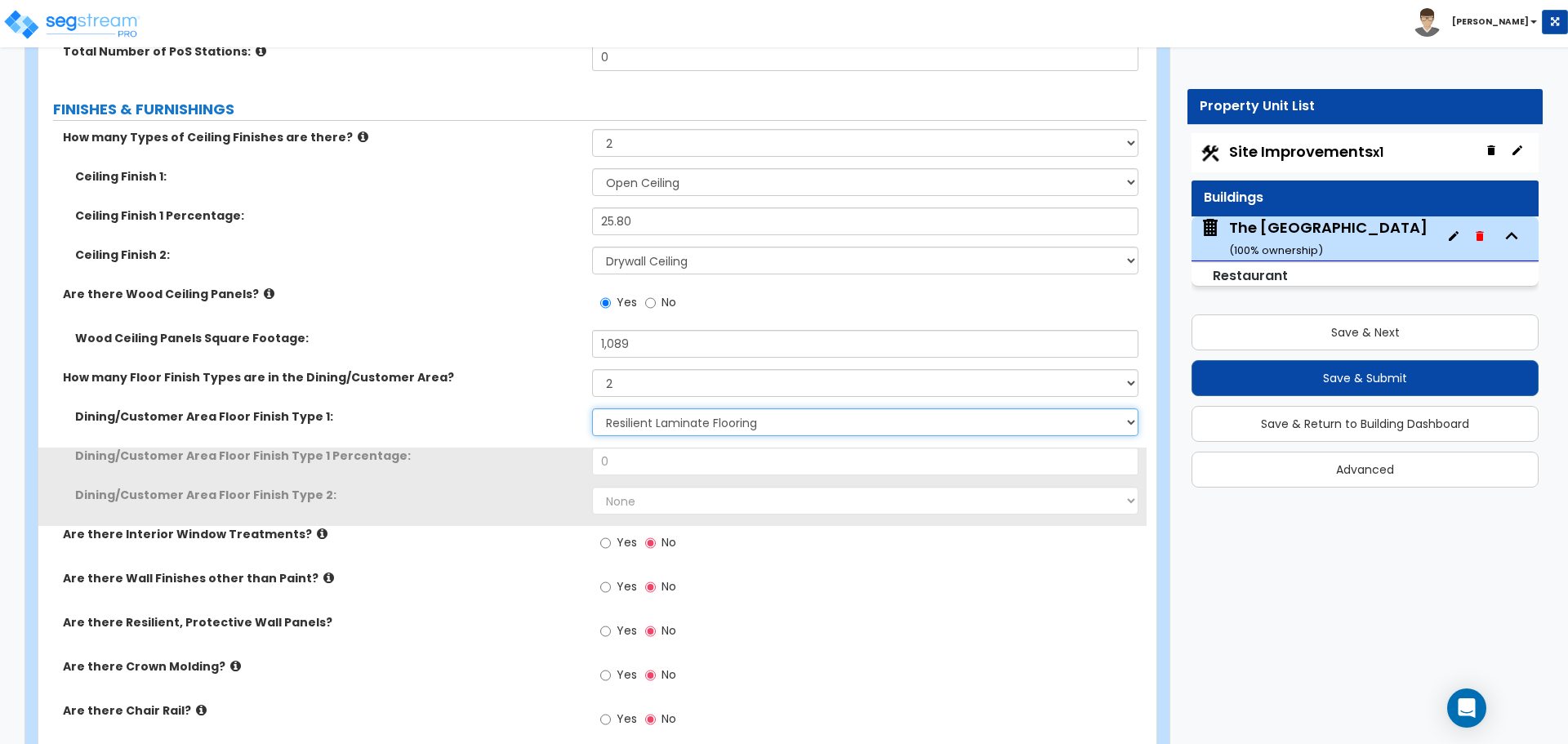
click at [640, 427] on select "None Tile Flooring Hardwood Flooring Resilient Laminate Flooring VCT Flooring S…" at bounding box center [864, 423] width 545 height 28
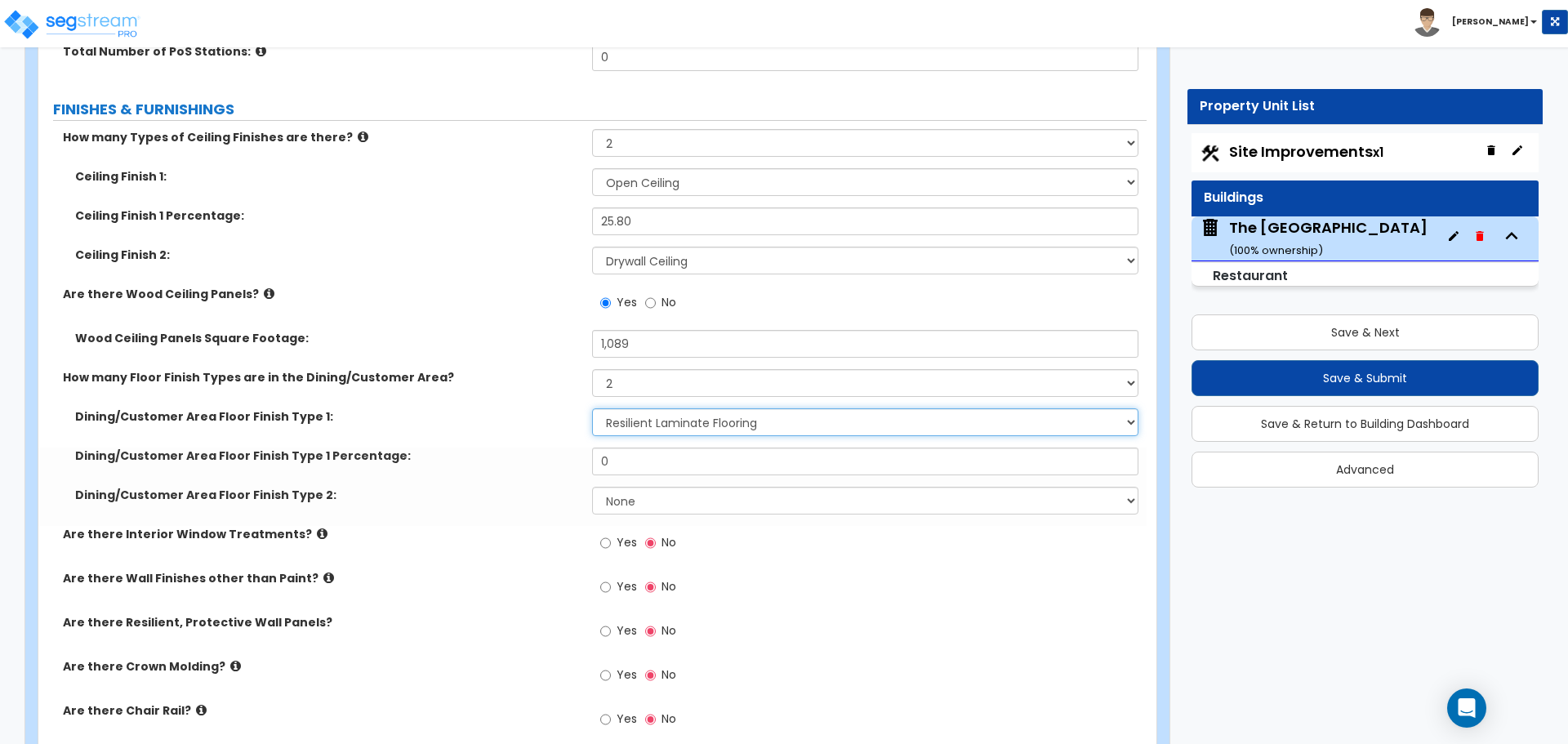
click at [640, 427] on select "None Tile Flooring Hardwood Flooring Resilient Laminate Flooring VCT Flooring S…" at bounding box center [864, 423] width 545 height 28
click at [645, 504] on select "None Tile Flooring Hardwood Flooring Resilient Laminate Flooring VCT Flooring S…" at bounding box center [864, 501] width 545 height 28
click at [533, 548] on div "Are there Interior Window Treatments? Yes No" at bounding box center [592, 548] width 1108 height 44
click at [633, 499] on select "None Tile Flooring Hardwood Flooring Resilient Laminate Flooring VCT Flooring S…" at bounding box center [864, 501] width 545 height 28
select select "2"
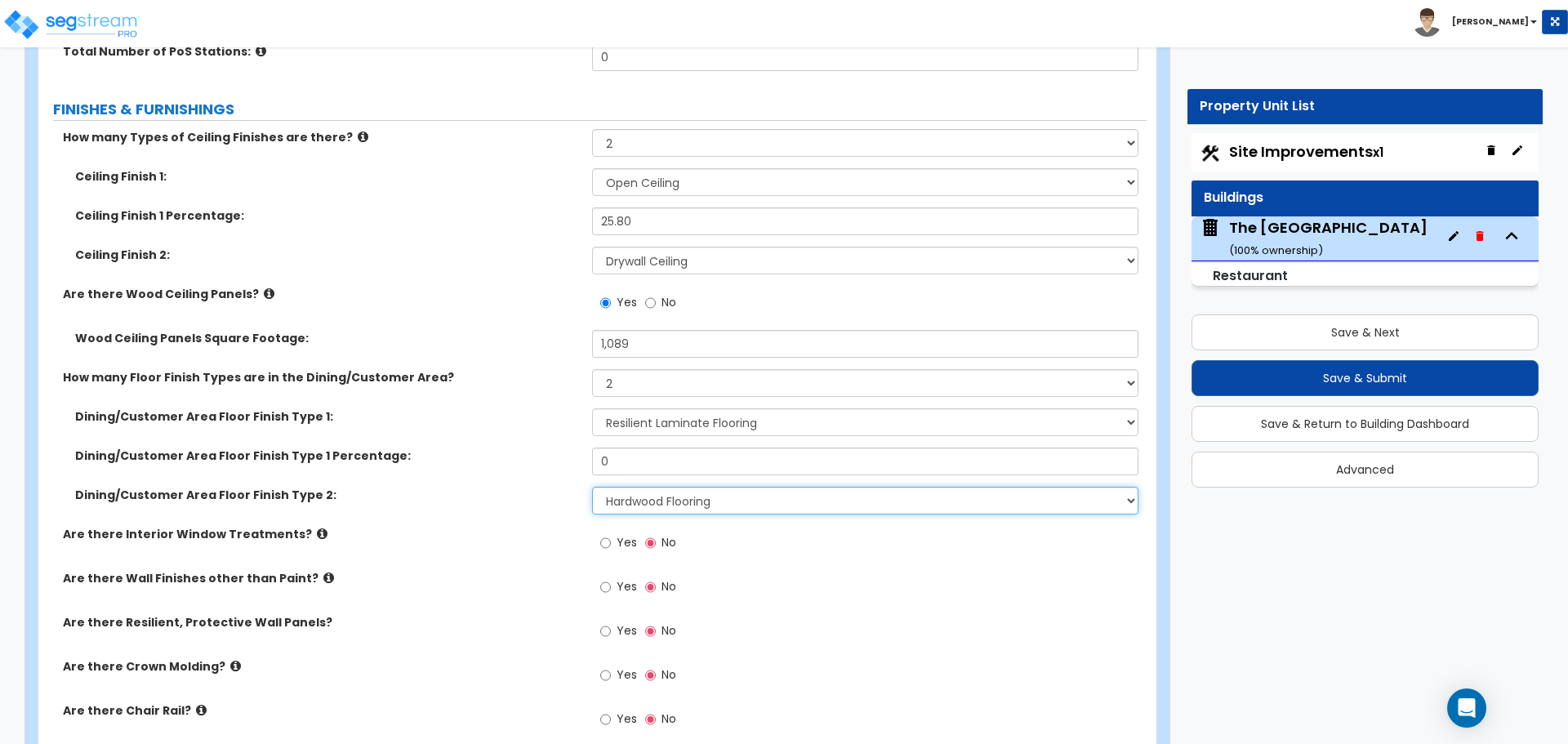
click at [592, 487] on select "None Tile Flooring Hardwood Flooring Resilient Laminate Flooring VCT Flooring S…" at bounding box center [864, 501] width 545 height 28
click at [651, 459] on input "0" at bounding box center [864, 461] width 545 height 28
type input "50"
click at [537, 459] on label "Dining/Customer Area Floor Finish Type 1 Percentage:" at bounding box center [327, 455] width 505 height 17
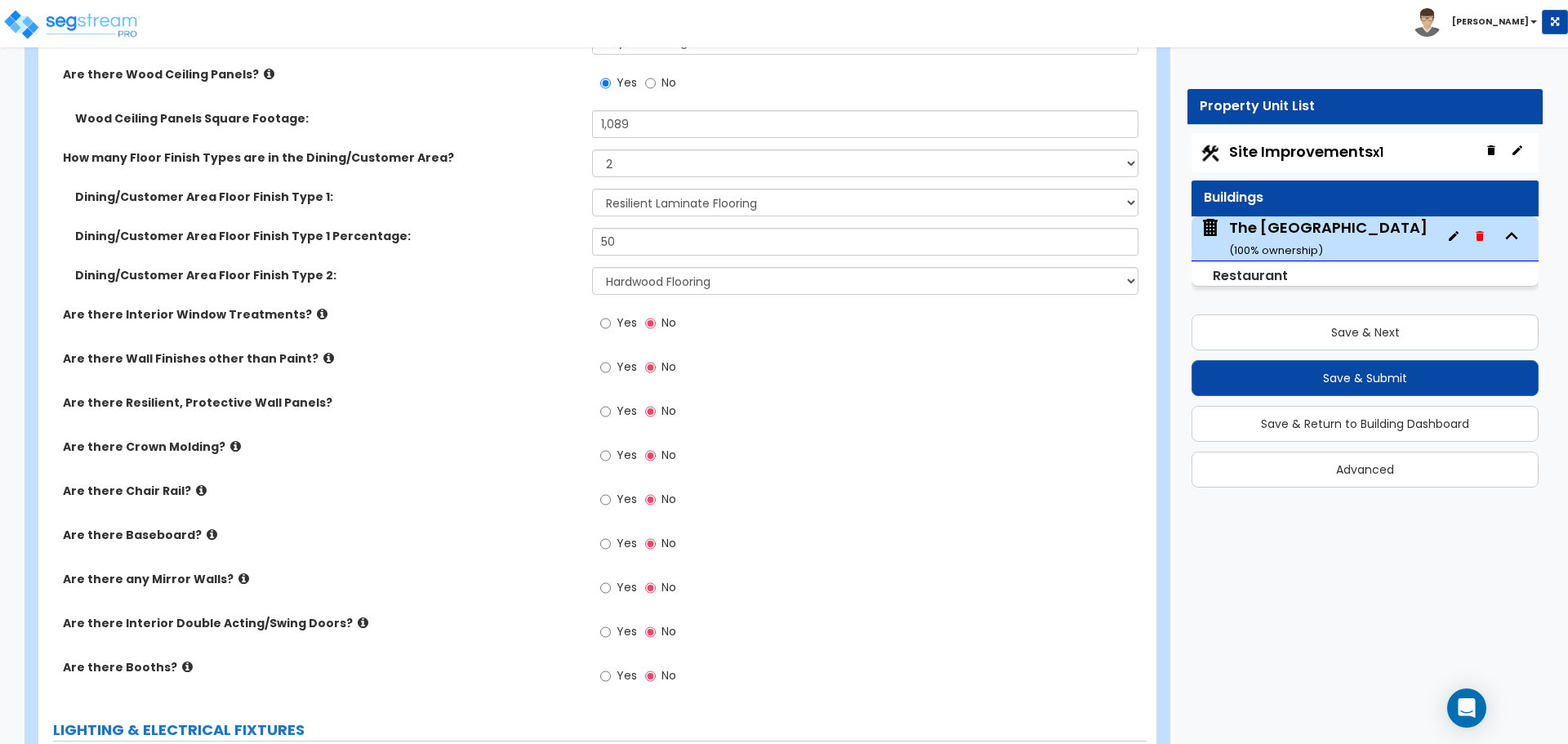
scroll to position [3513, 0]
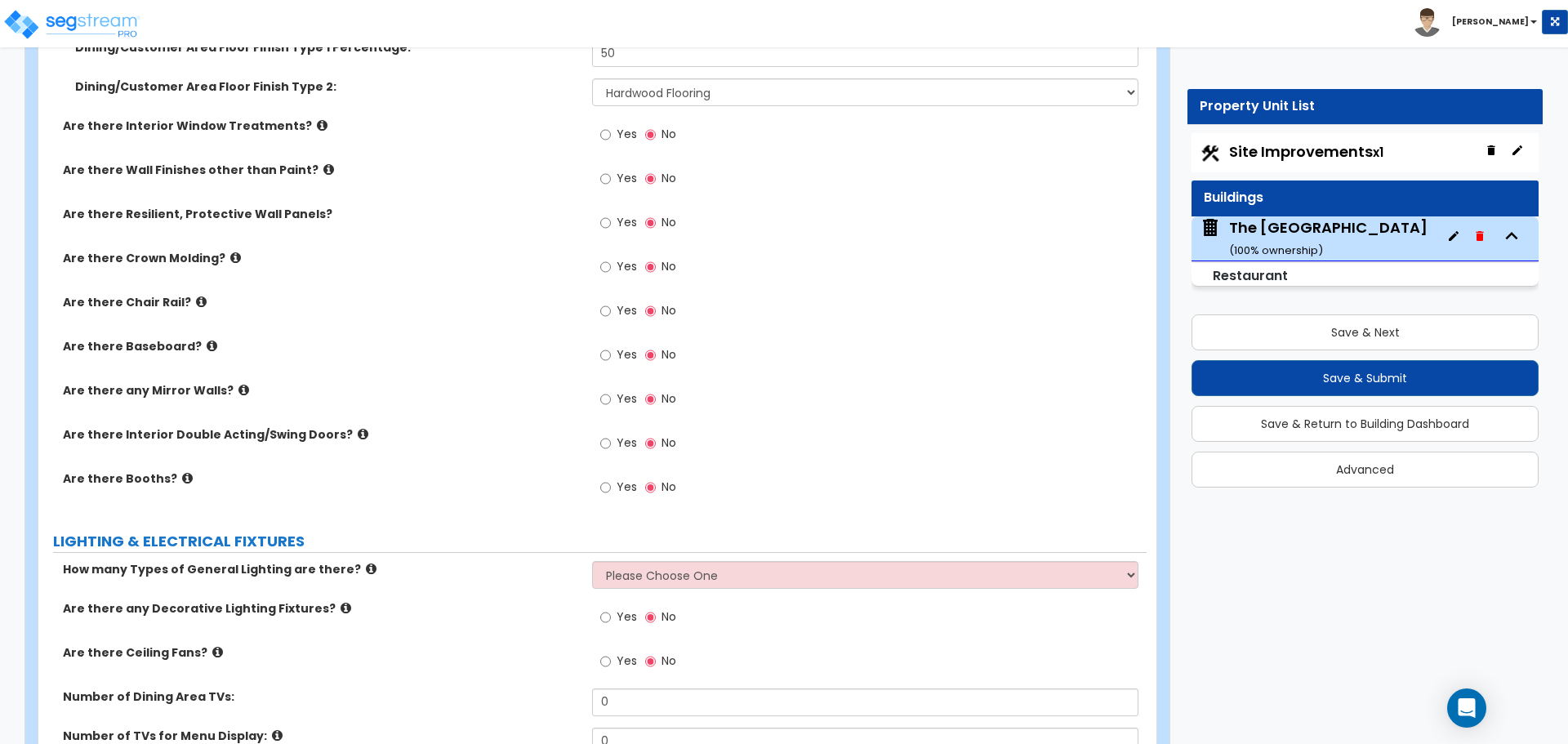
click at [182, 477] on icon at bounding box center [187, 478] width 10 height 12
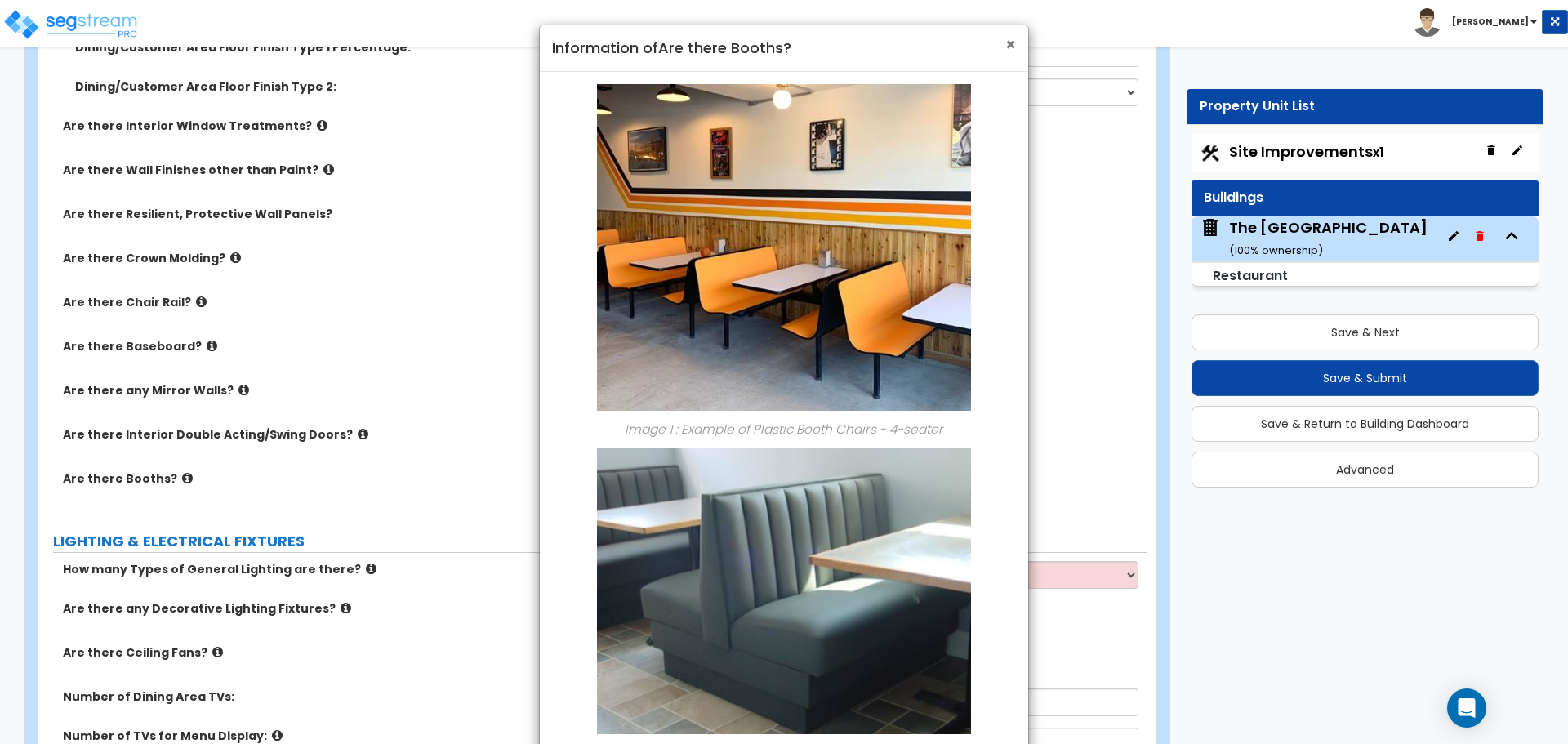
click at [1012, 46] on span "×" at bounding box center [1011, 44] width 10 height 24
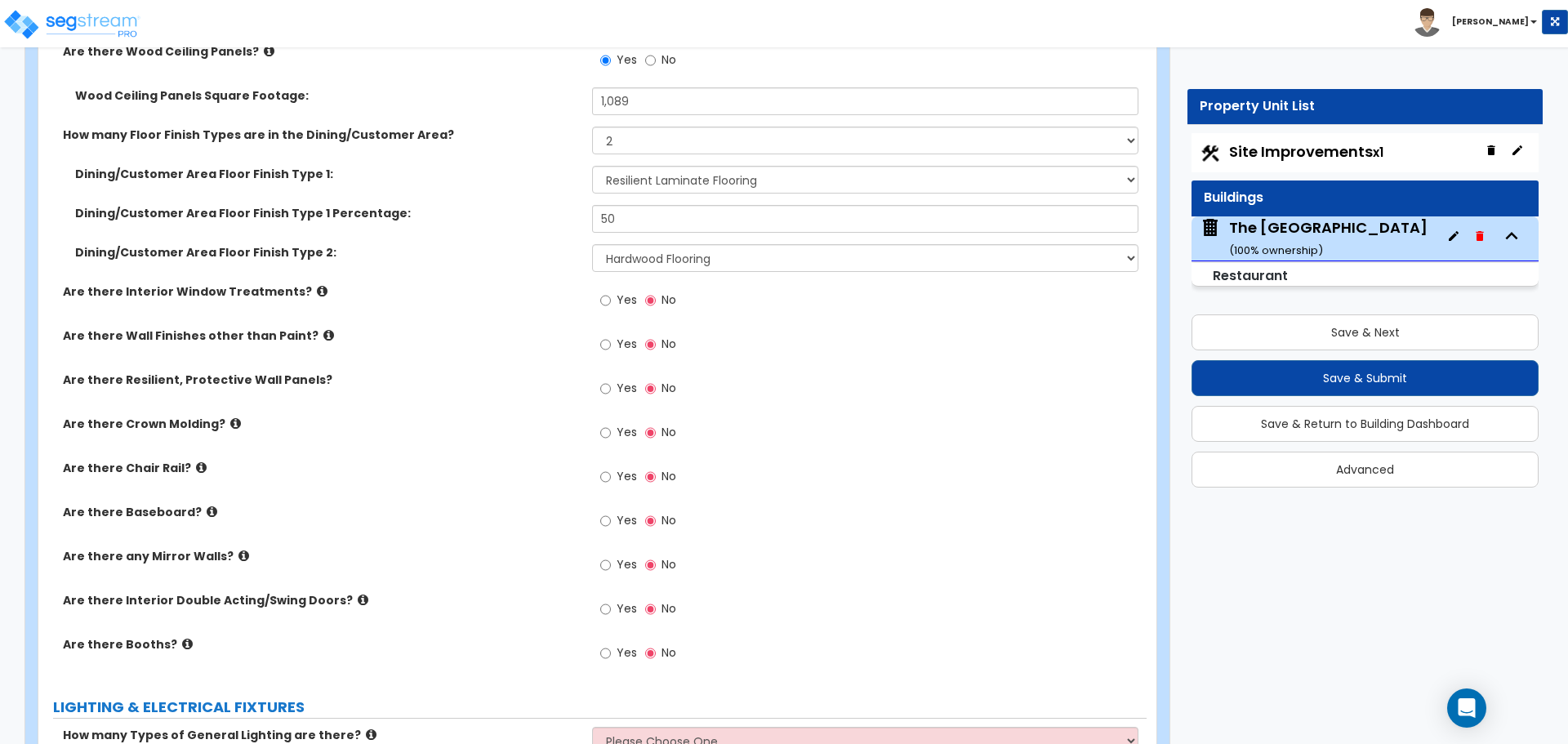
scroll to position [3349, 0]
click at [617, 342] on span "Yes" at bounding box center [626, 341] width 20 height 17
click at [611, 342] on input "Yes" at bounding box center [606, 342] width 10 height 18
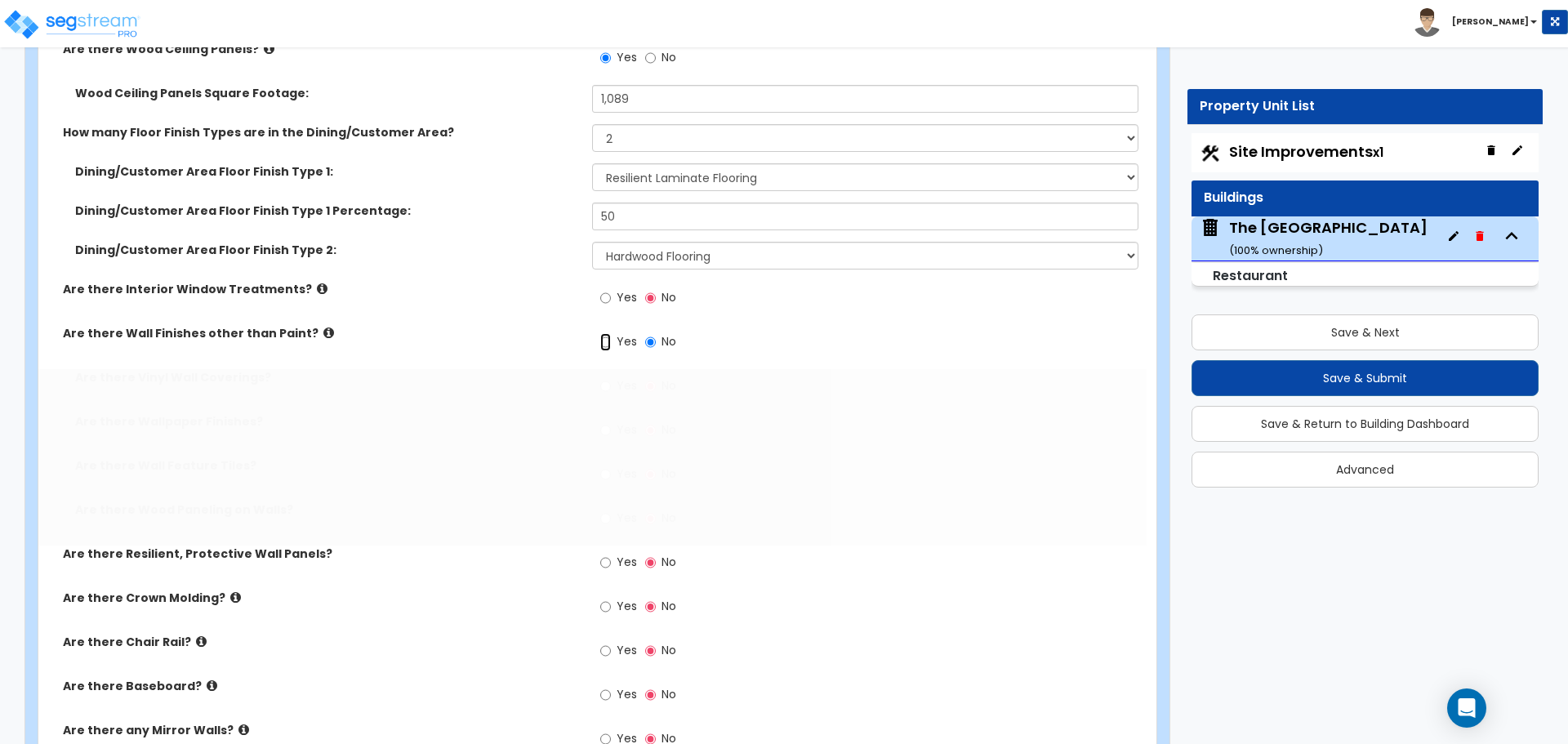
radio input "true"
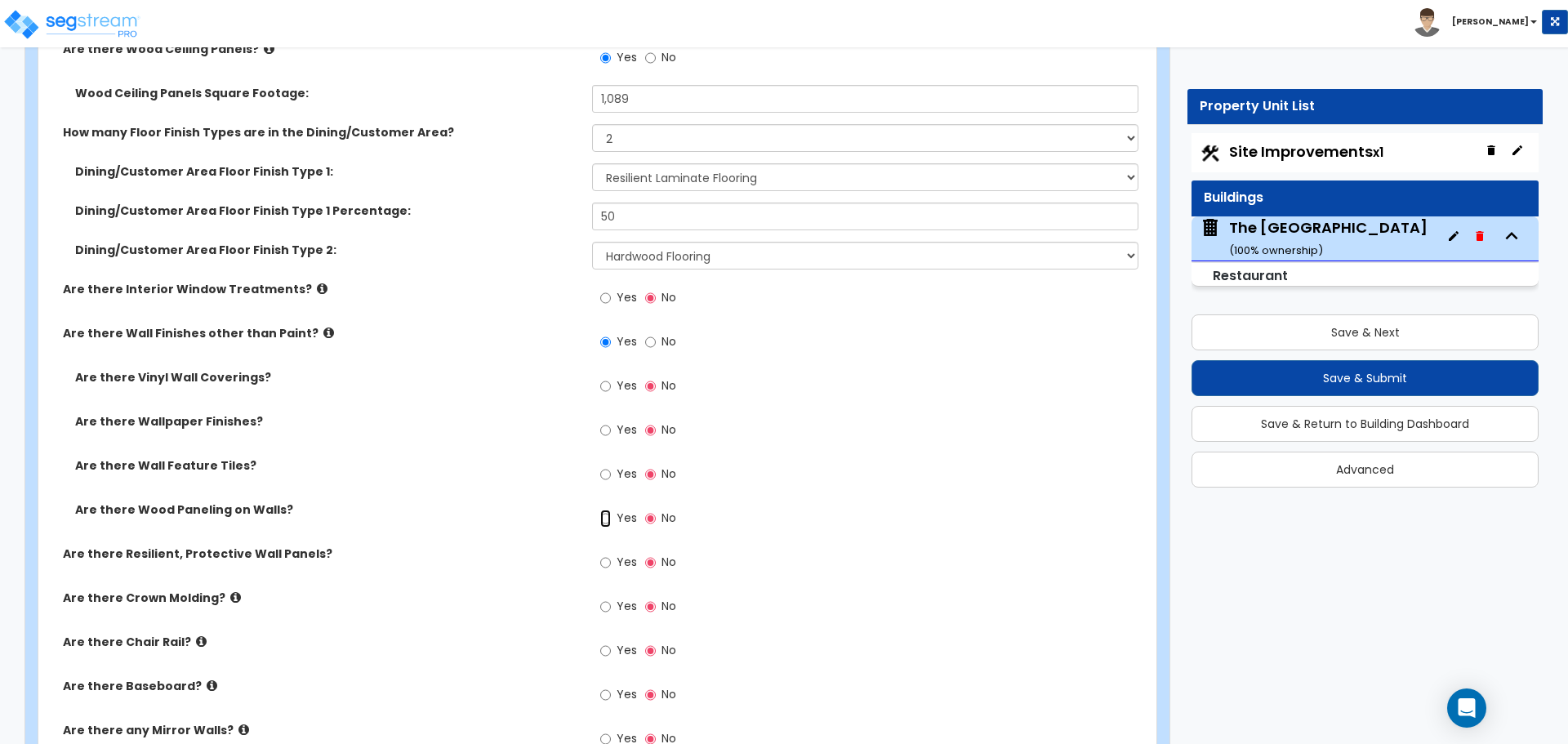
click at [606, 524] on input "Yes" at bounding box center [606, 518] width 10 height 18
radio input "true"
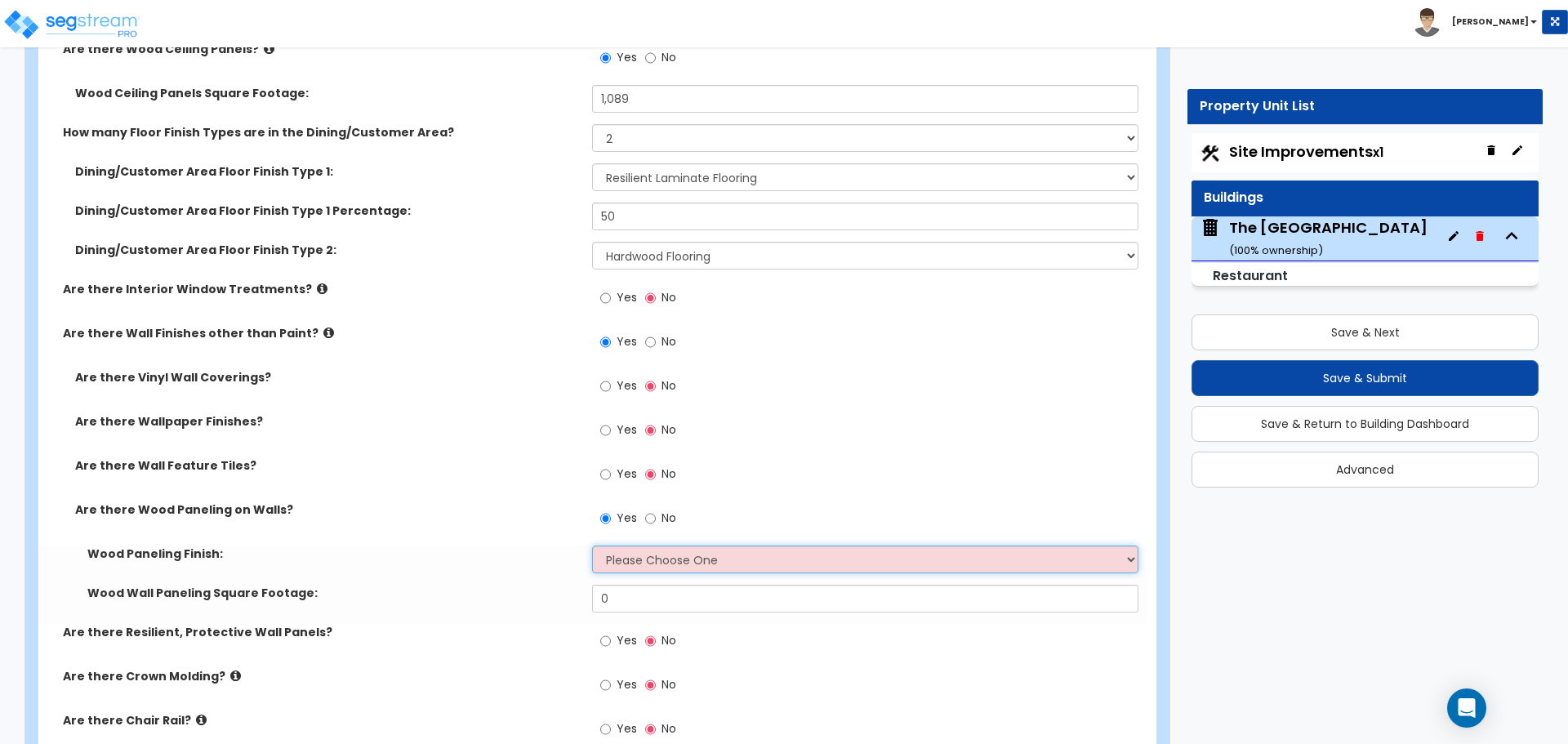
click at [641, 565] on select "Please Choose One Birch Mahogany Oak or Cherry Rosewood Teak I Don't Know, Plea…" at bounding box center [864, 559] width 545 height 28
select select "3"
click at [592, 545] on select "Please Choose One Birch Mahogany Oak or Cherry Rosewood Teak I Don't Know, Plea…" at bounding box center [864, 559] width 545 height 28
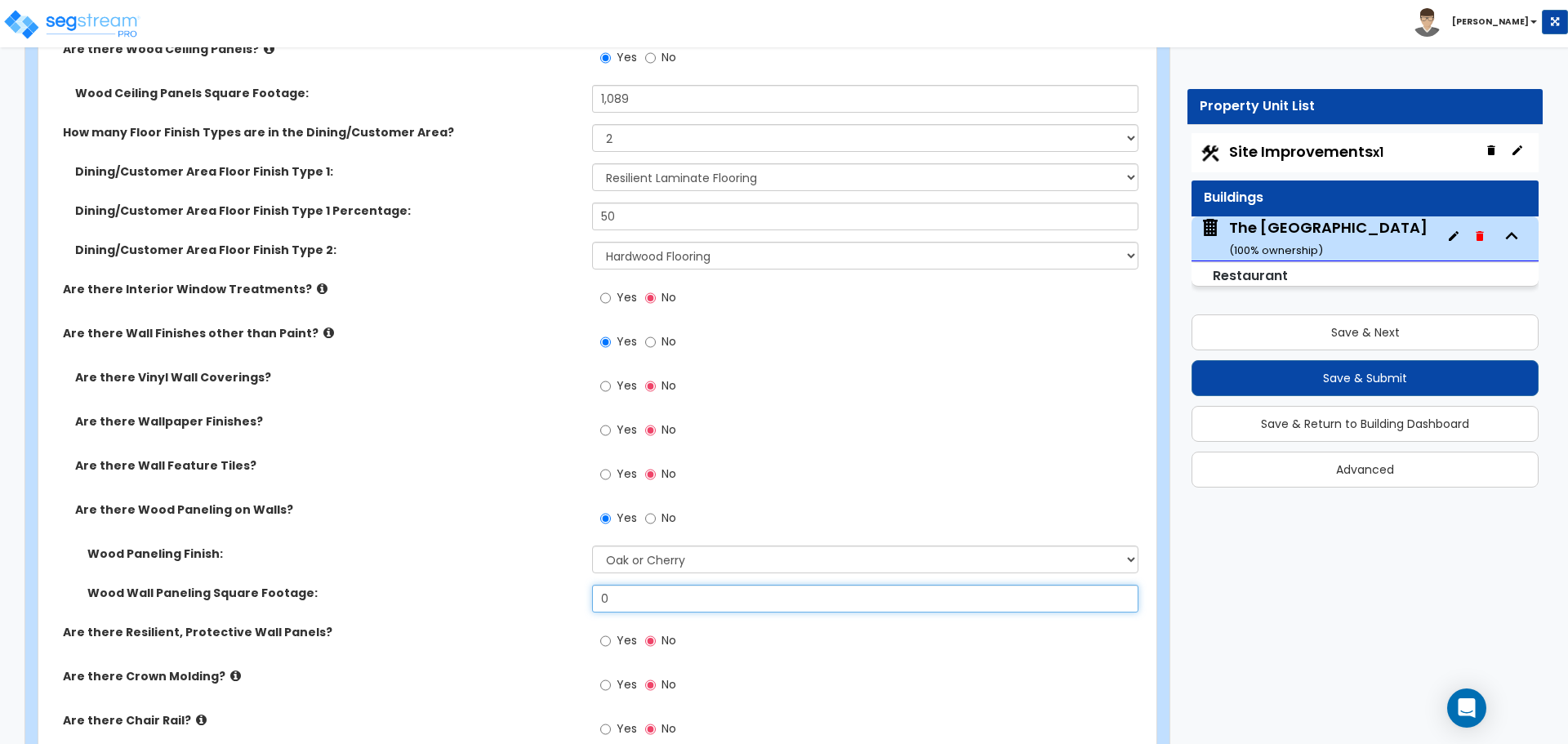
click at [635, 604] on input "0" at bounding box center [864, 599] width 545 height 28
click at [845, 607] on input "0" at bounding box center [864, 599] width 545 height 28
type input "1,314"
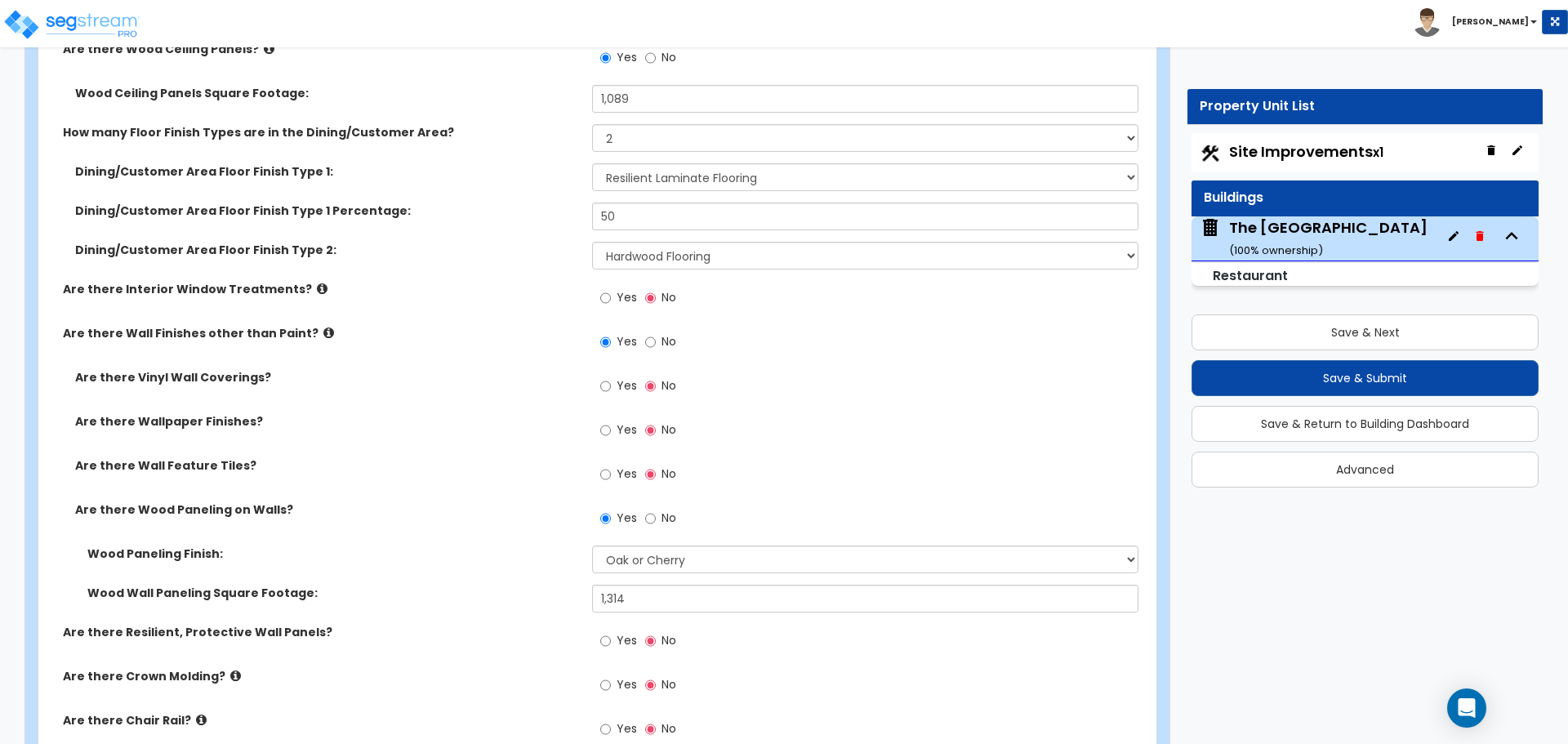
click at [584, 571] on div "Wood Paneling Finish: Please Choose One Birch Mahogany Oak or Cherry Rosewood T…" at bounding box center [592, 565] width 1108 height 39
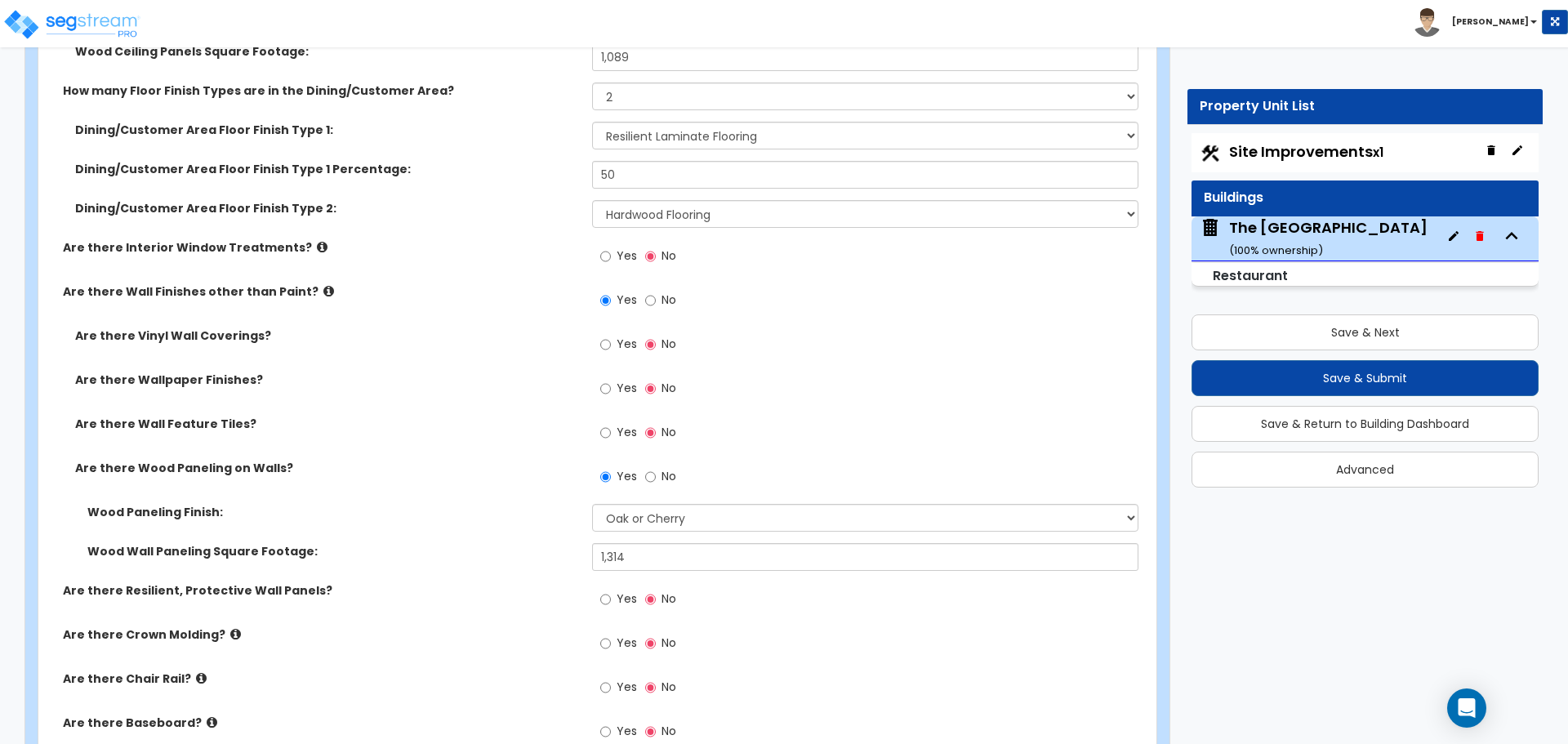
scroll to position [3430, 0]
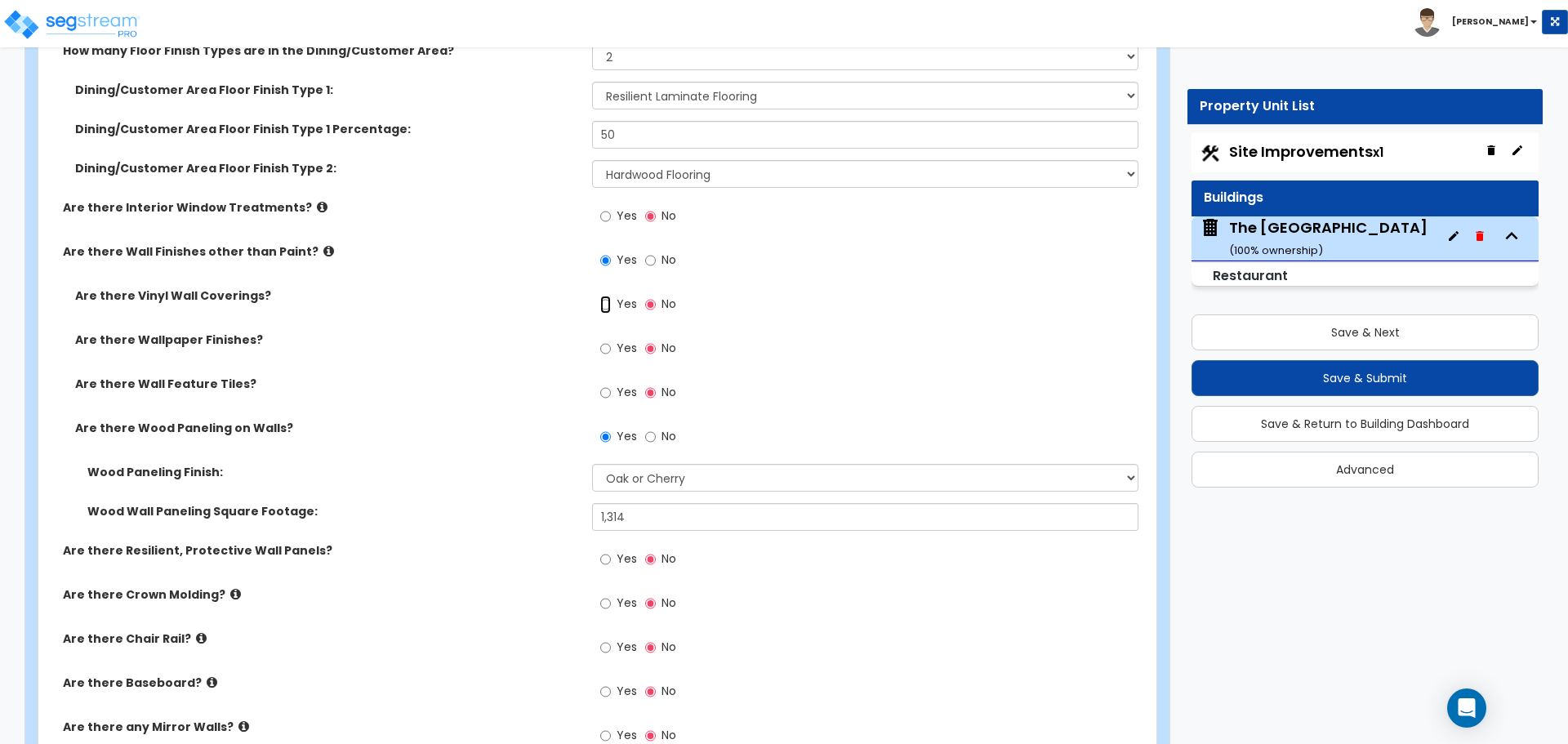
click at [602, 309] on input "Yes" at bounding box center [606, 305] width 10 height 18
radio input "true"
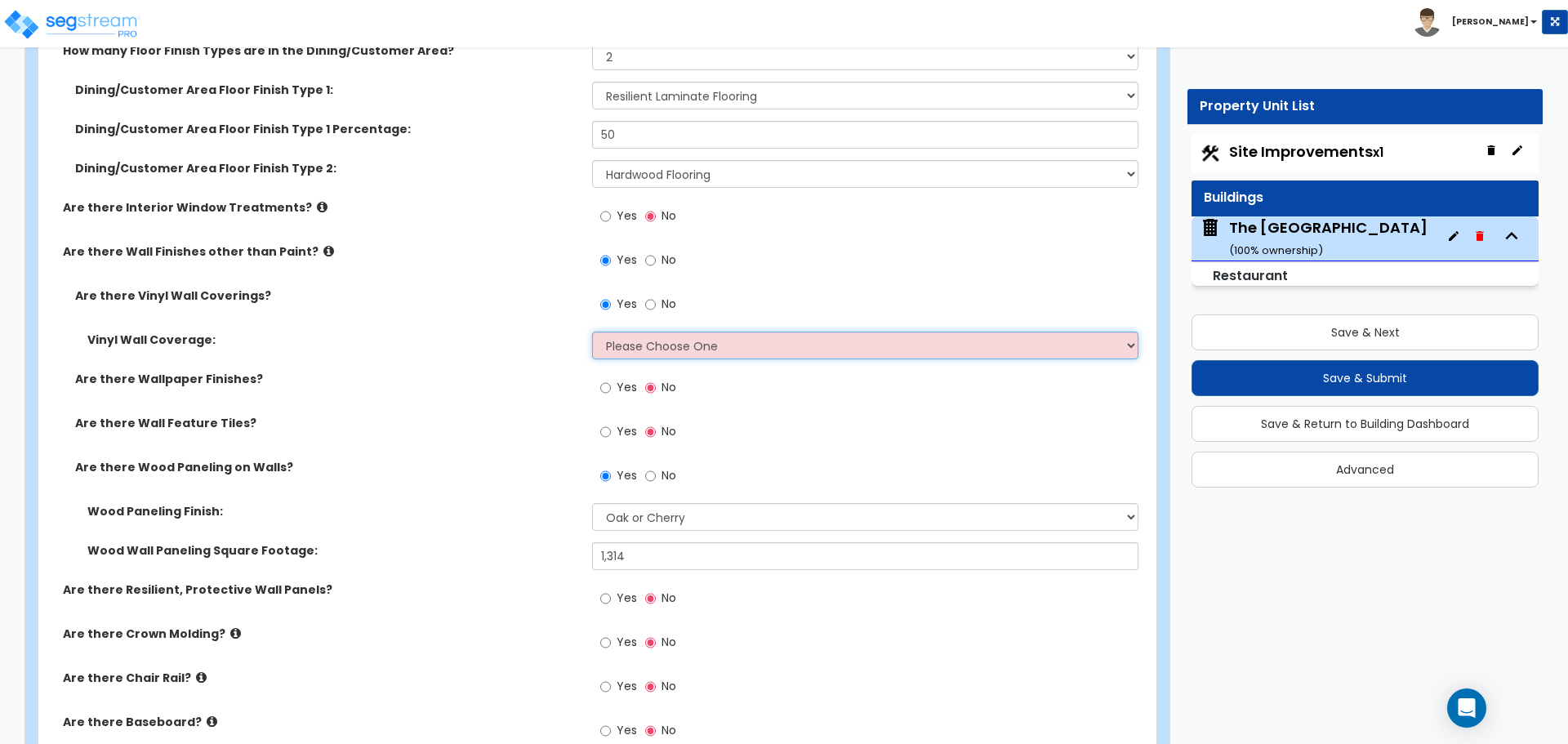
click at [696, 348] on select "Please Choose One Only a Small Portion of Walls are Covered Several Walls are C…" at bounding box center [864, 346] width 545 height 28
select select "5"
click at [592, 332] on select "Please Choose One Only a Small Portion of Walls are Covered Several Walls are C…" at bounding box center [864, 346] width 545 height 28
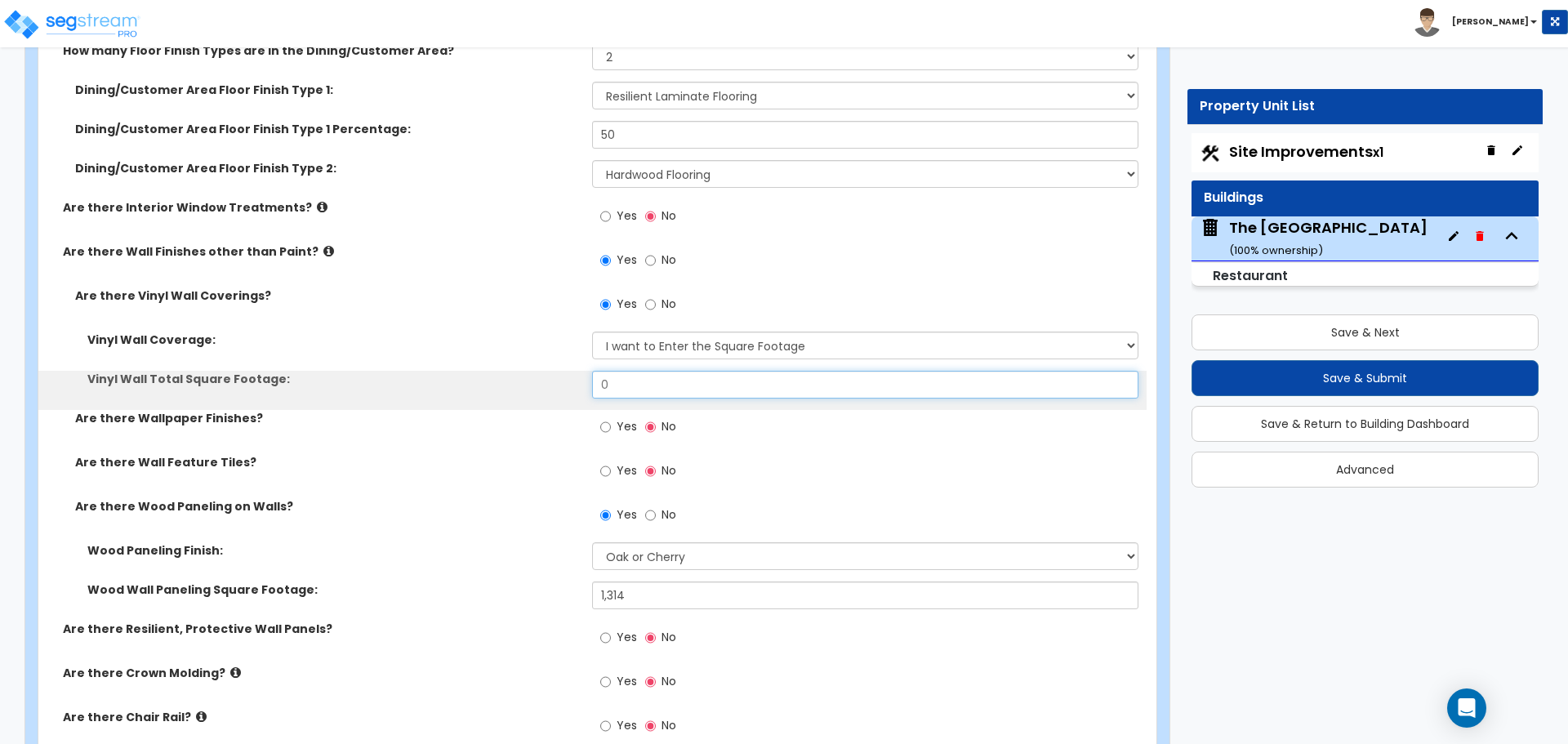
click at [650, 380] on input "0" at bounding box center [864, 385] width 545 height 28
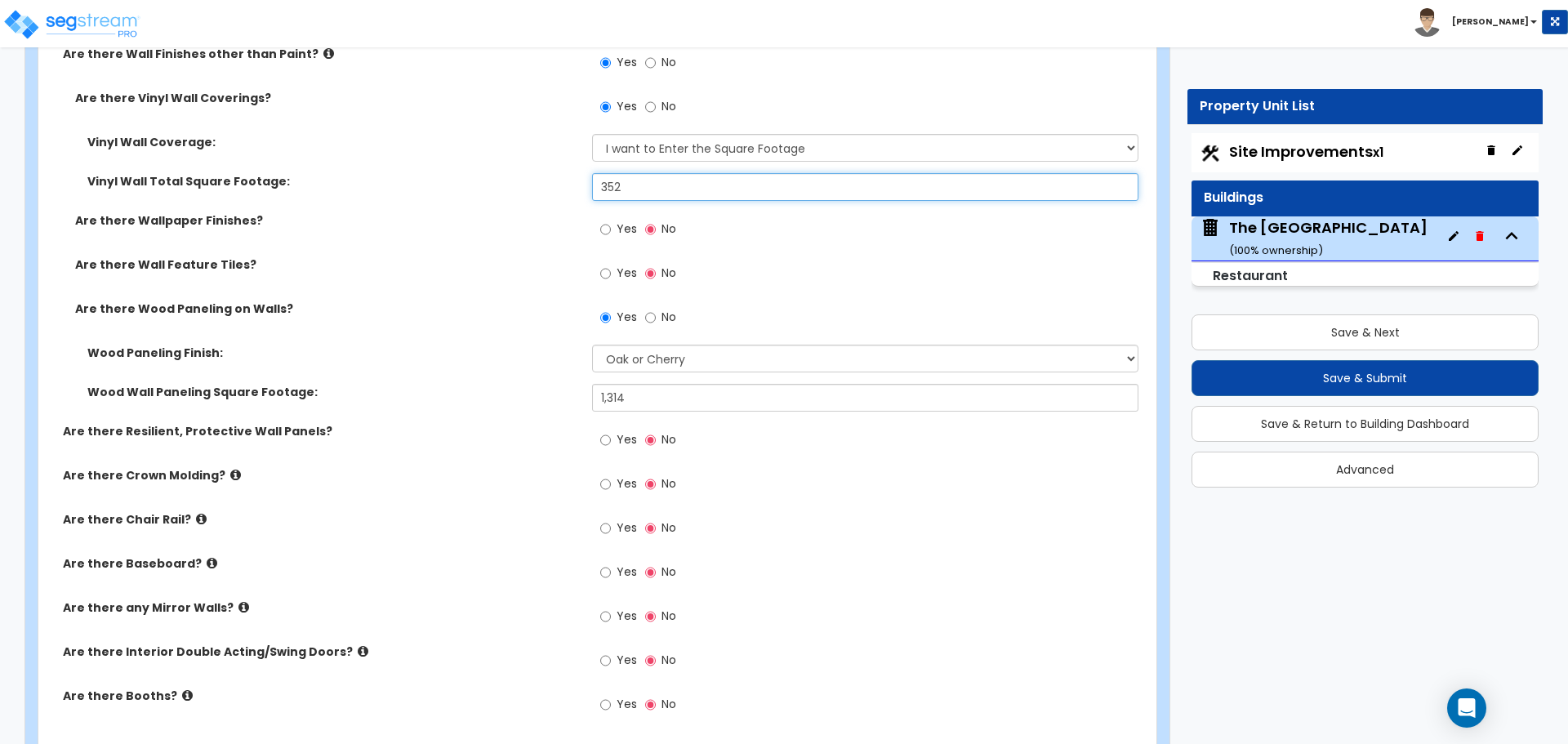
scroll to position [3675, 0]
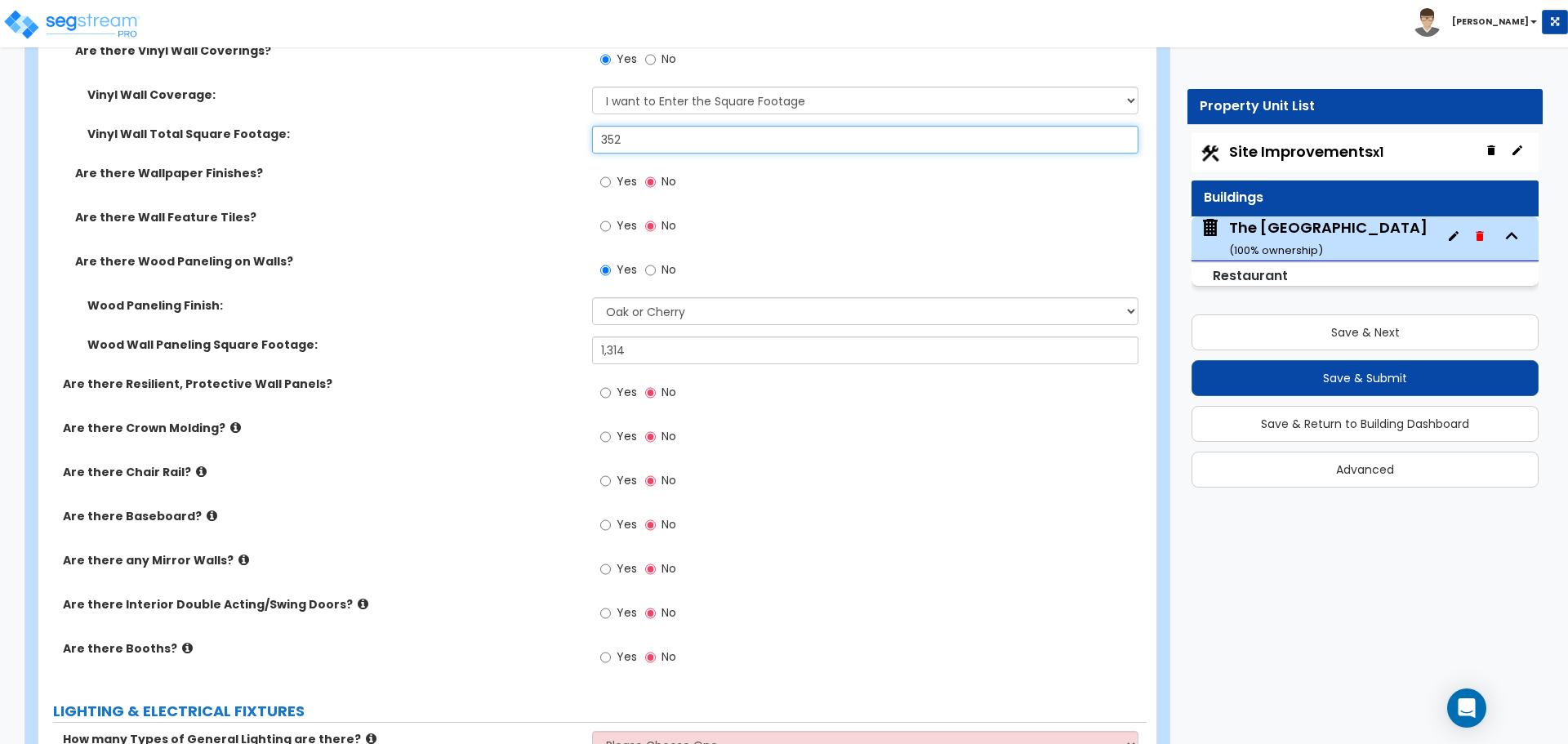
type input "352"
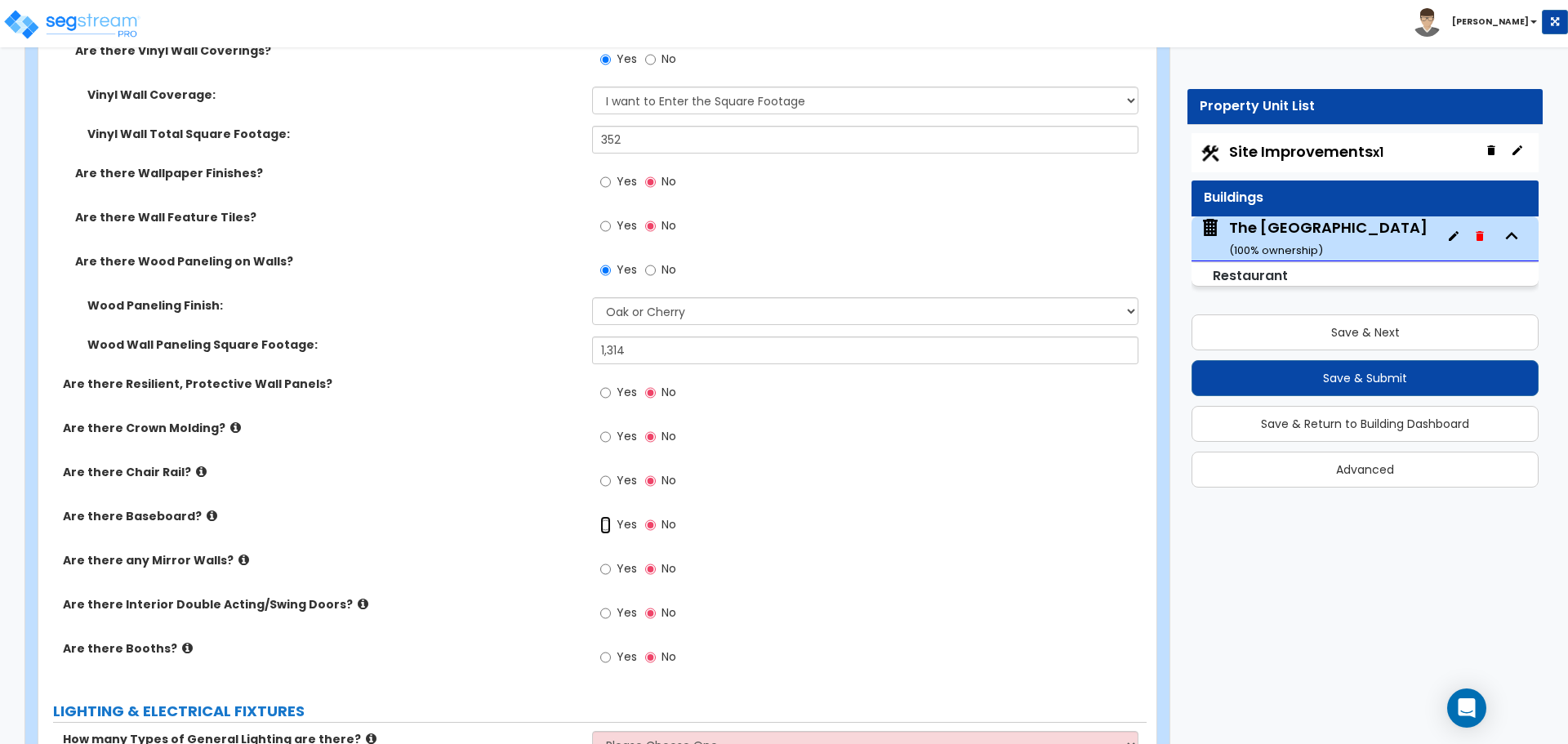
click at [607, 528] on input "Yes" at bounding box center [606, 525] width 10 height 18
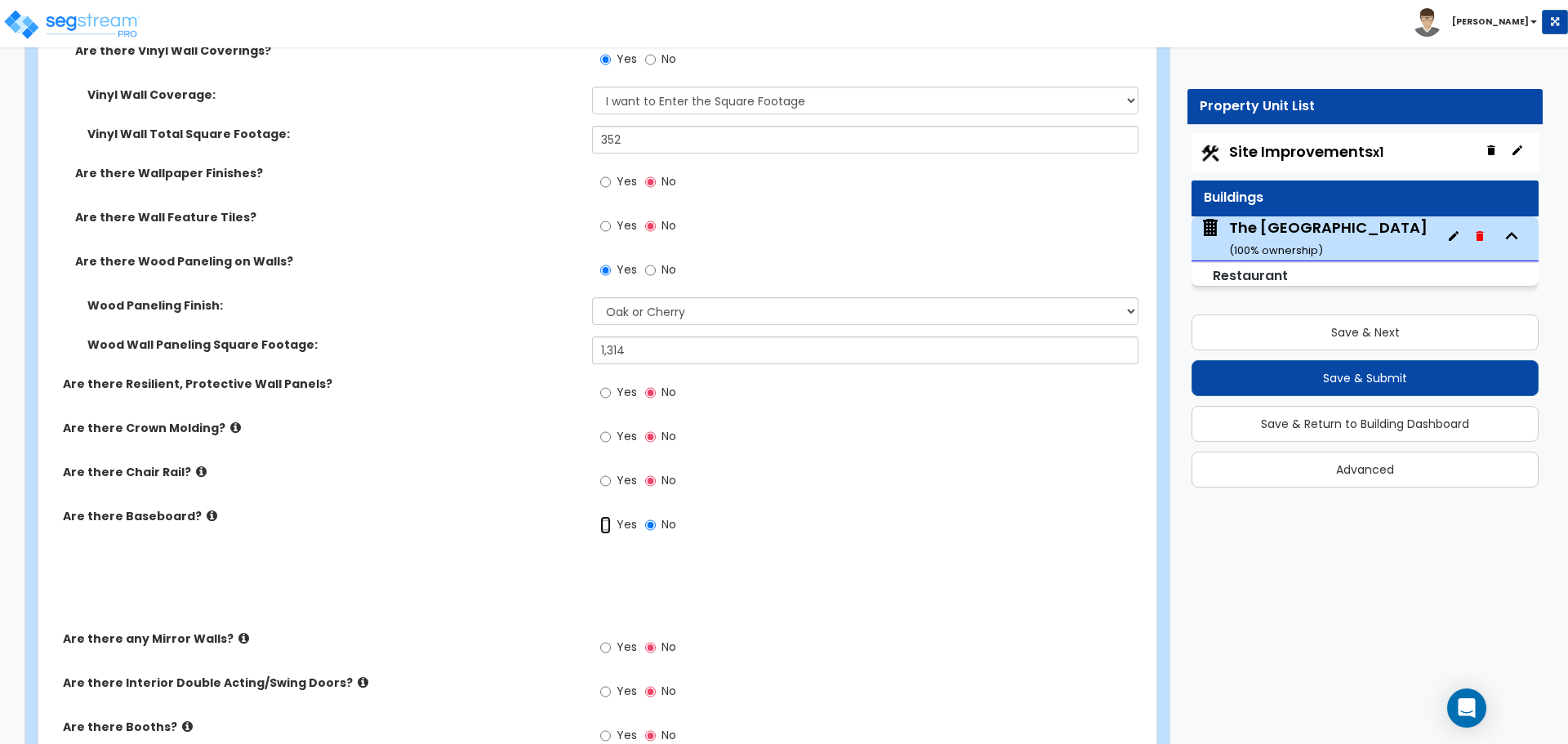
radio input "true"
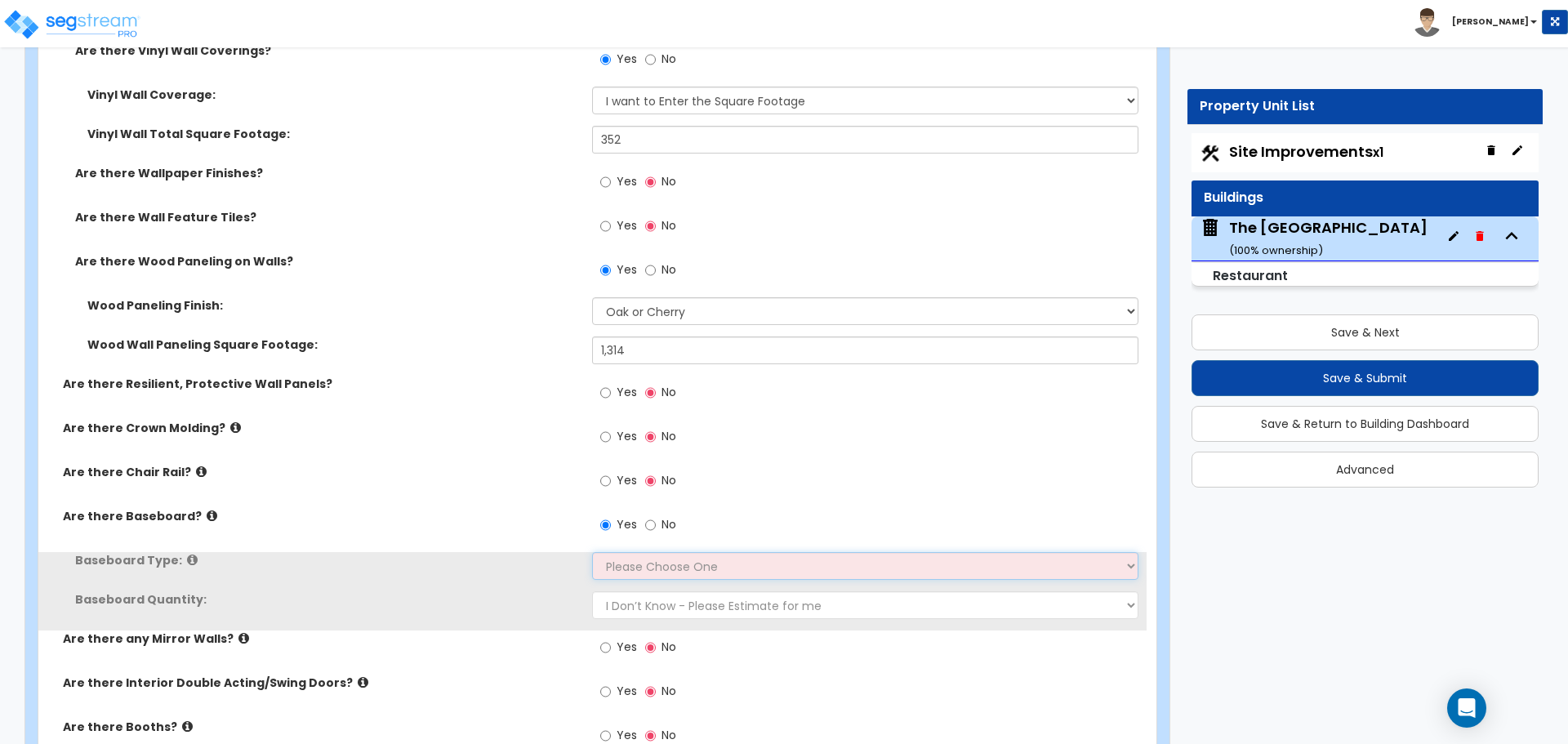
click at [631, 565] on select "Please Choose One Wood Vinyl Carpet Tile" at bounding box center [864, 566] width 545 height 28
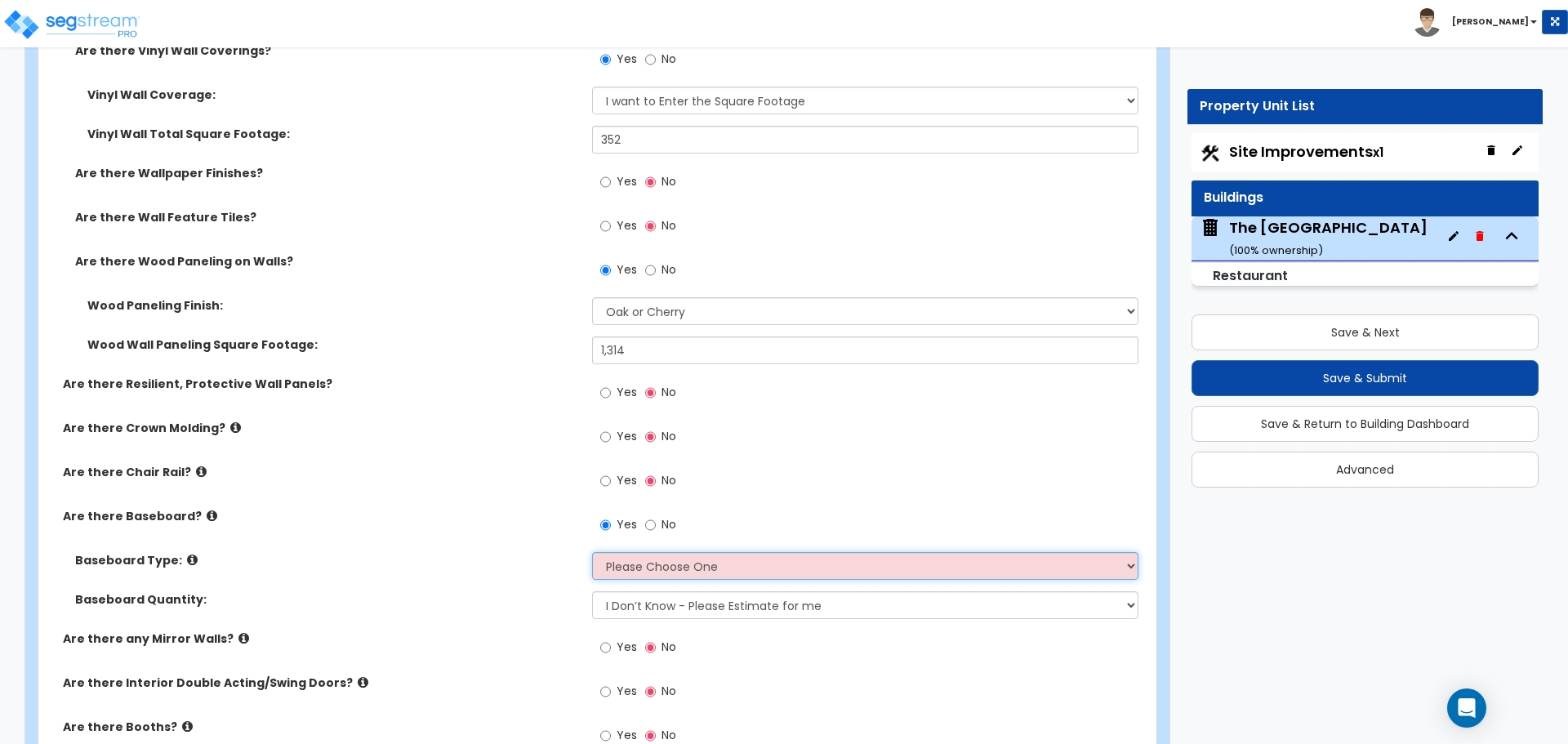
select select "1"
click at [592, 552] on select "Please Choose One Wood Vinyl Carpet Tile" at bounding box center [864, 566] width 545 height 28
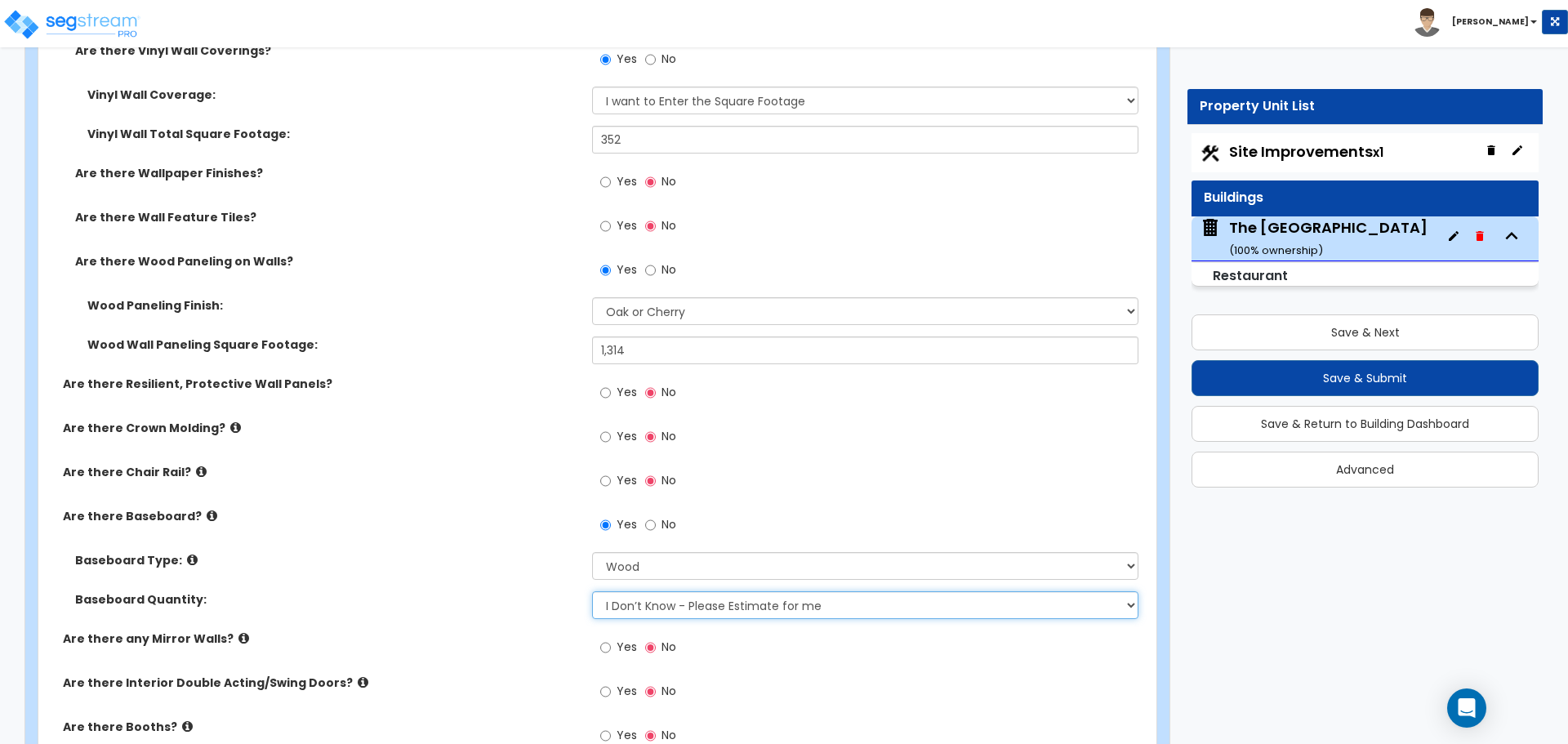
click at [640, 605] on select "I Don’t Know - Please Estimate for me I want to Enter the Linear Footage" at bounding box center [864, 606] width 545 height 28
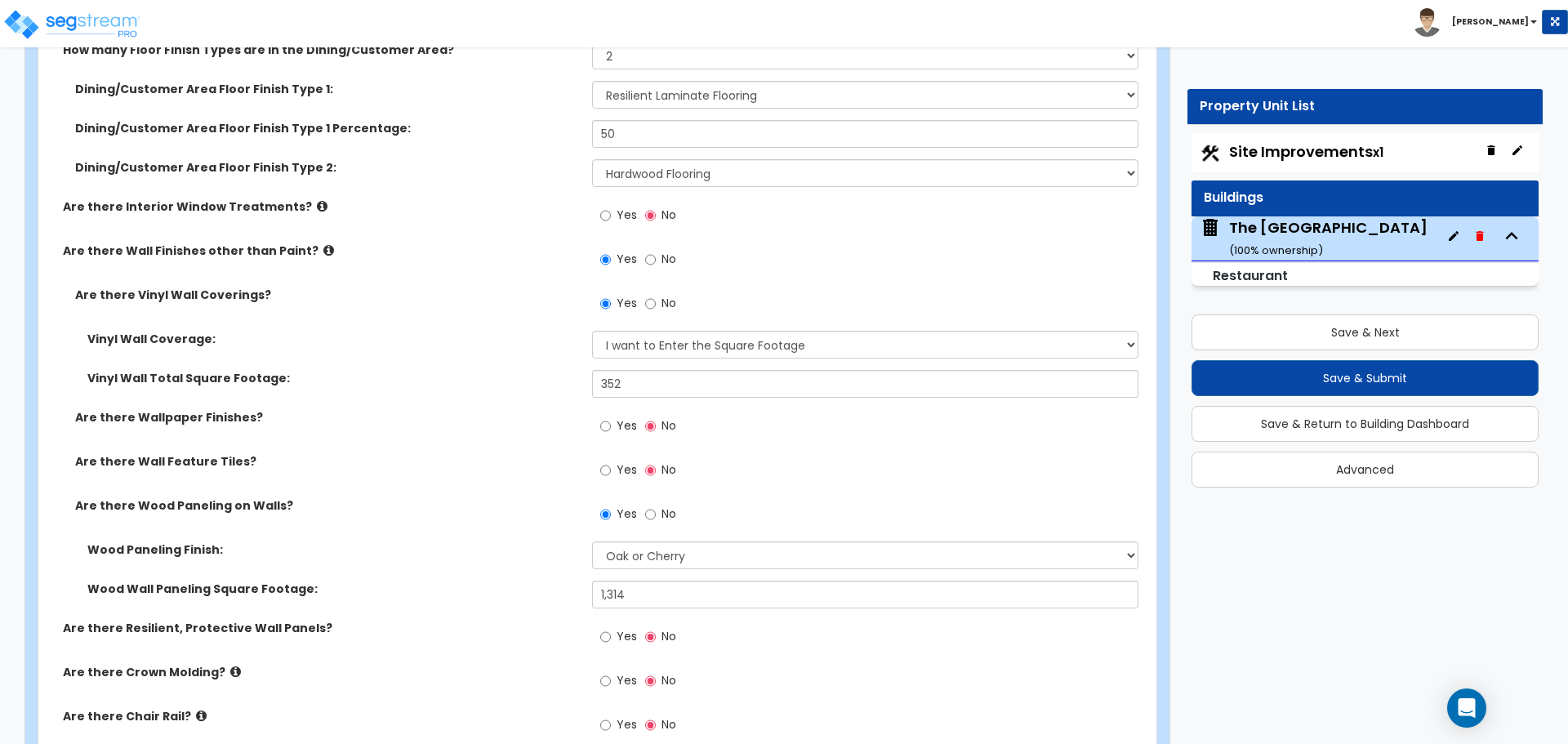
scroll to position [3430, 0]
click at [609, 429] on input "Yes" at bounding box center [606, 427] width 10 height 18
radio input "true"
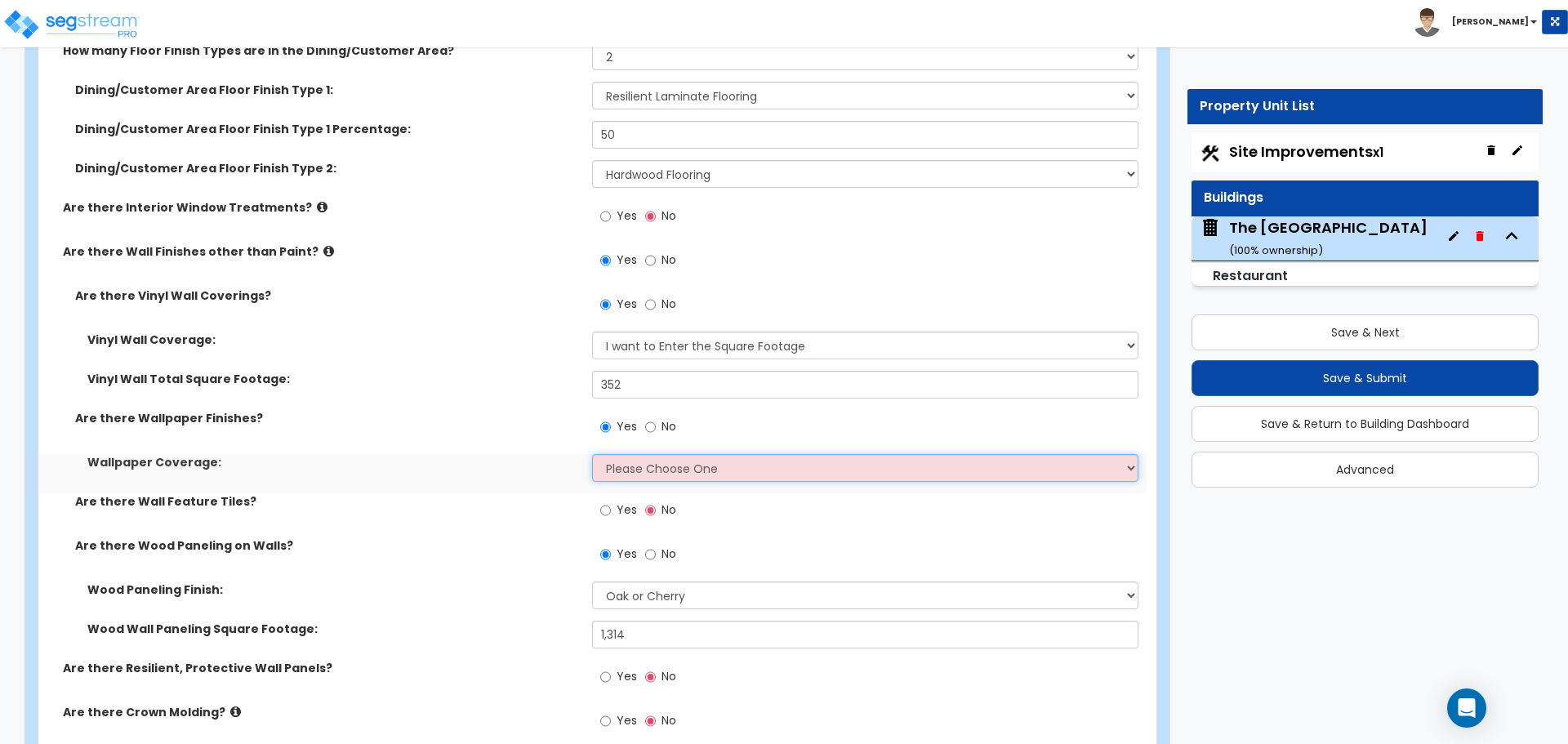
click at [638, 462] on select "Please Choose One Only a Small Portion of Walls are Covered Several Walls are C…" at bounding box center [864, 468] width 545 height 28
select select "5"
click at [592, 454] on select "Please Choose One Only a Small Portion of Walls are Covered Several Walls are C…" at bounding box center [864, 468] width 545 height 28
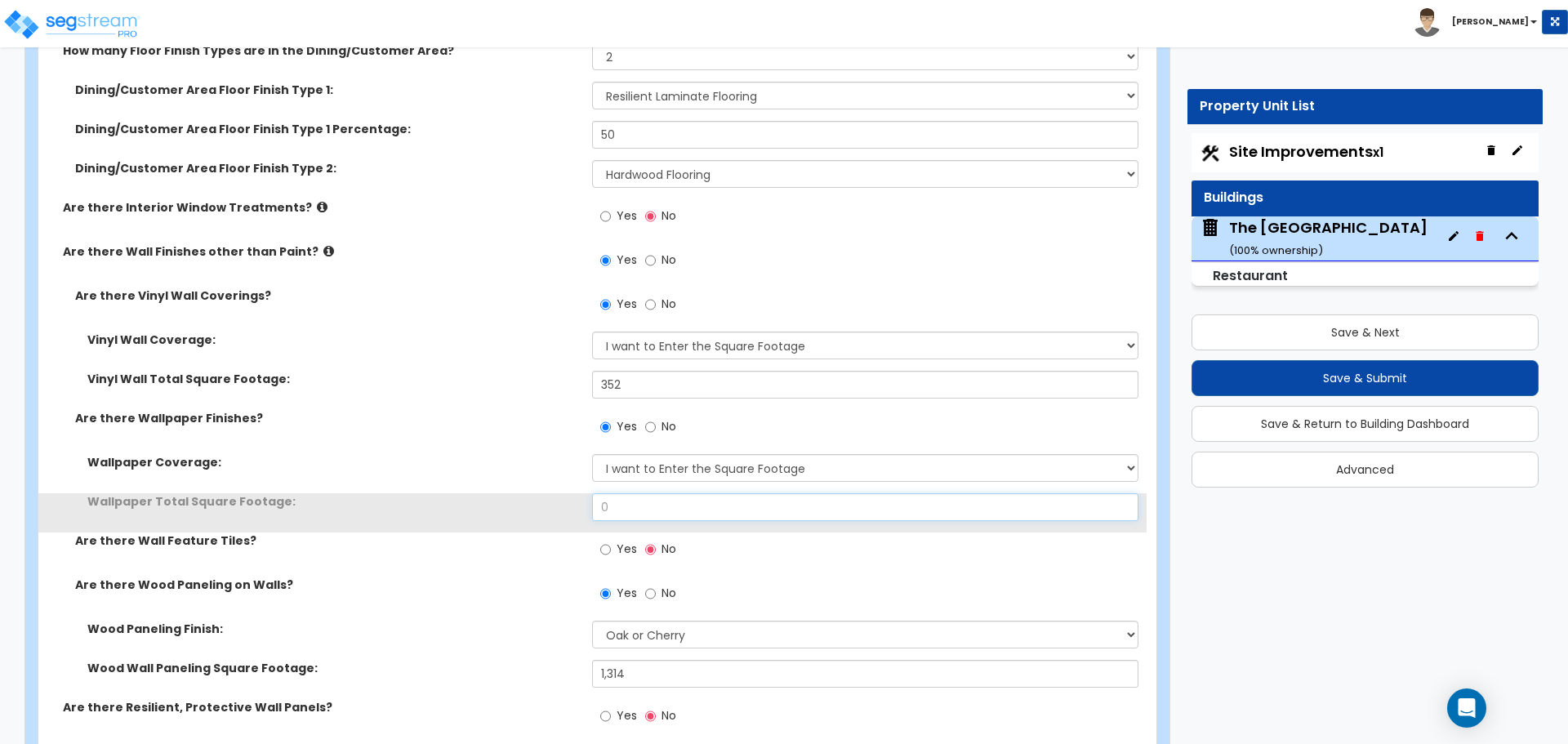
click at [663, 509] on input "0" at bounding box center [864, 508] width 545 height 28
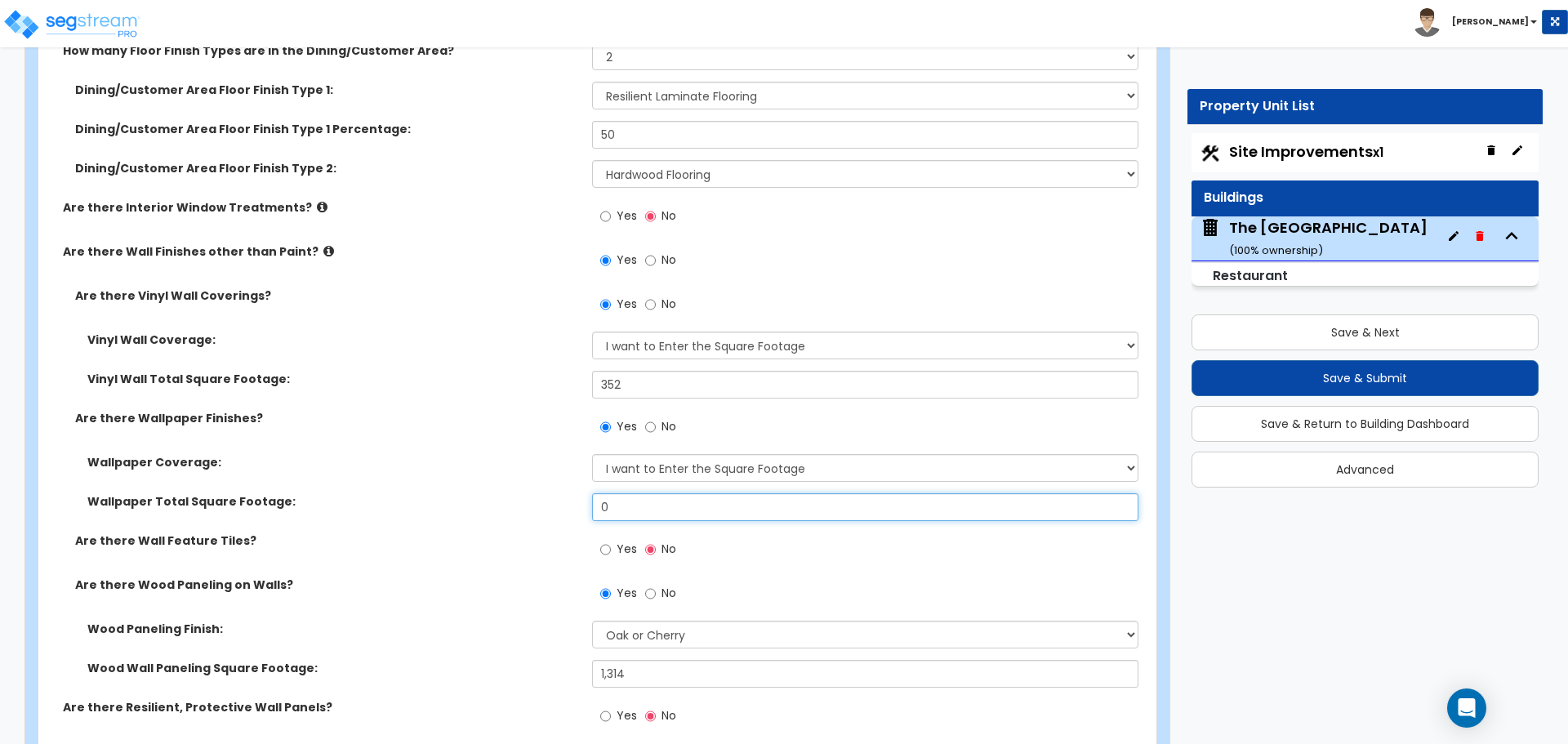
click at [648, 507] on input "0" at bounding box center [864, 508] width 545 height 28
type input "396"
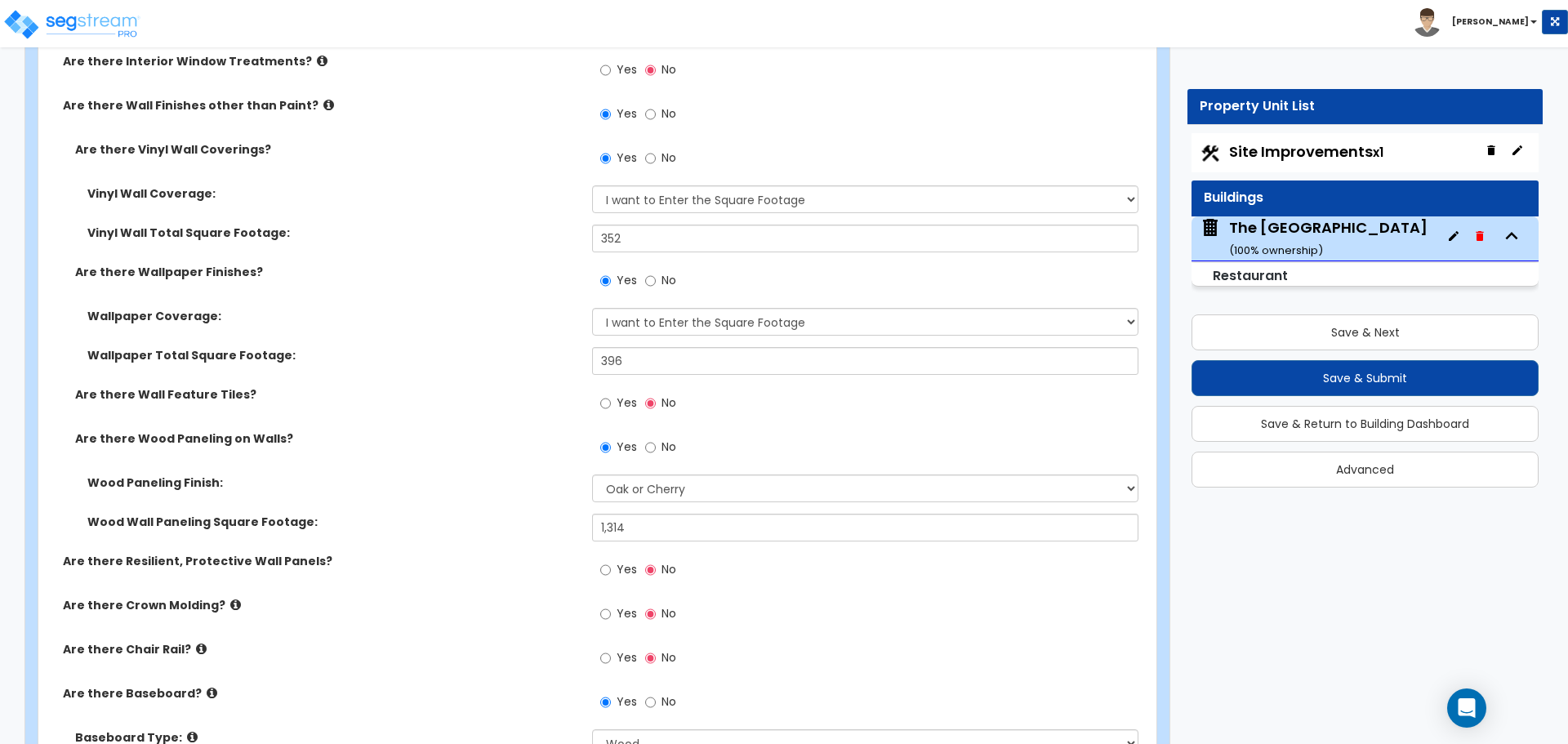
scroll to position [3594, 0]
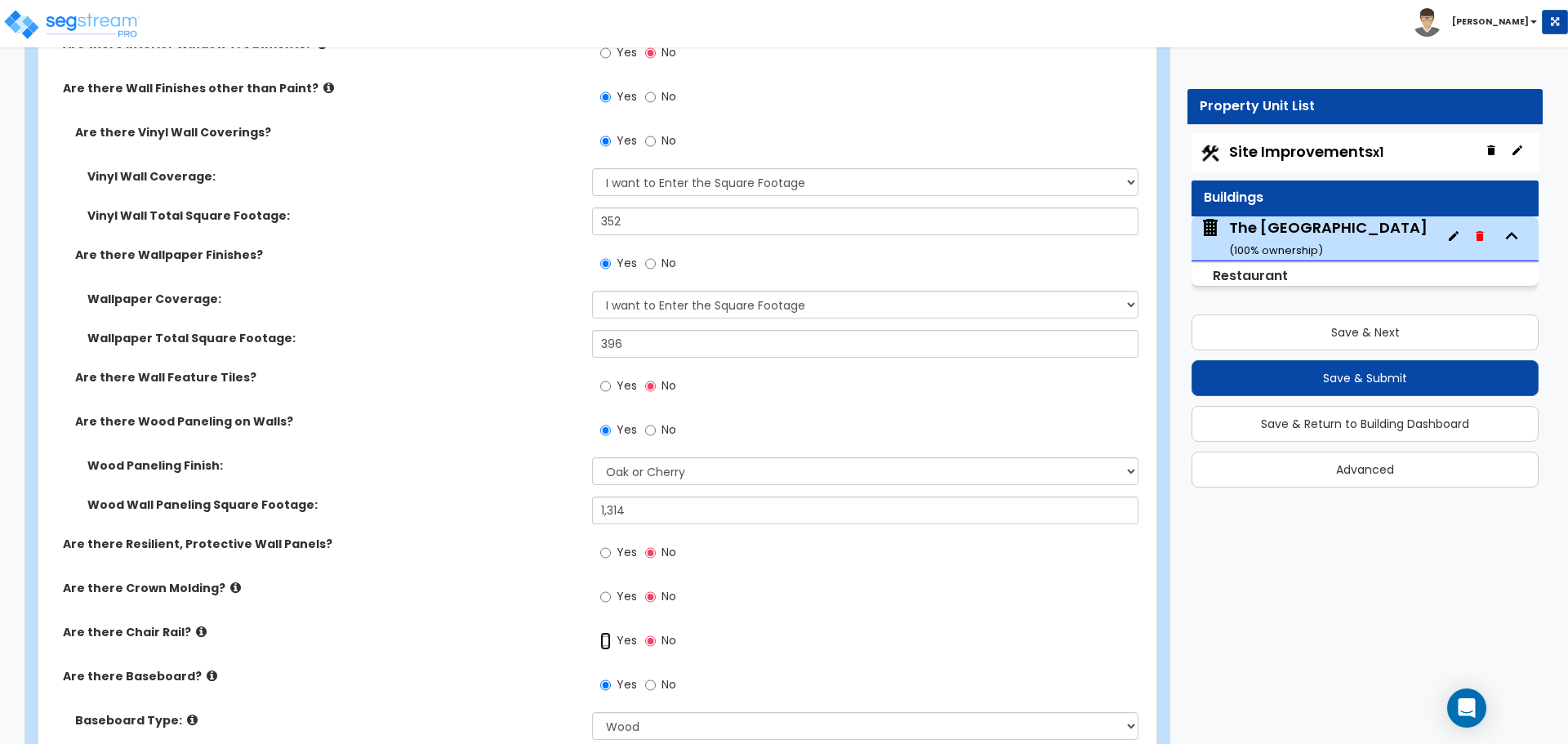
click at [605, 644] on input "Yes" at bounding box center [606, 641] width 10 height 18
radio input "true"
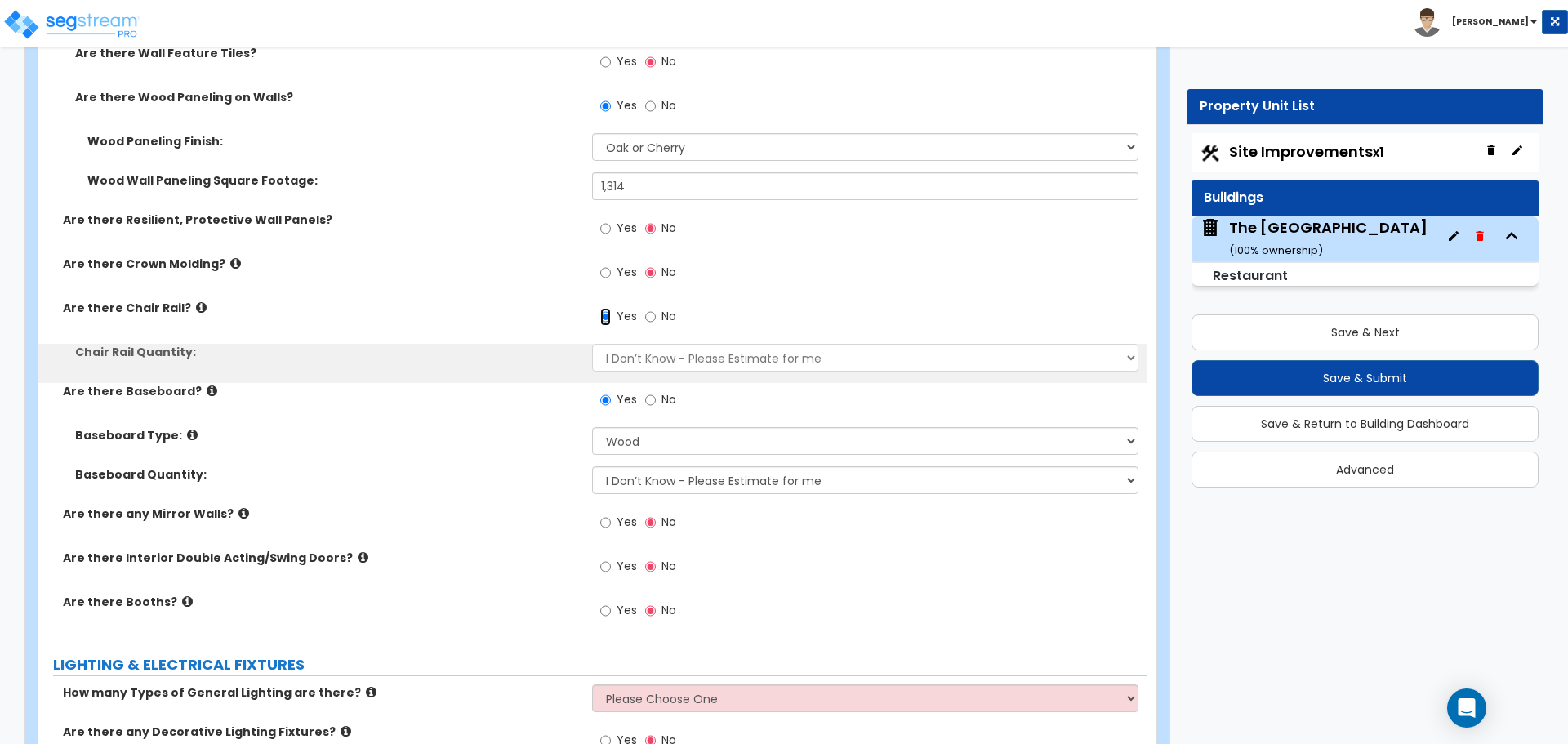
scroll to position [3920, 0]
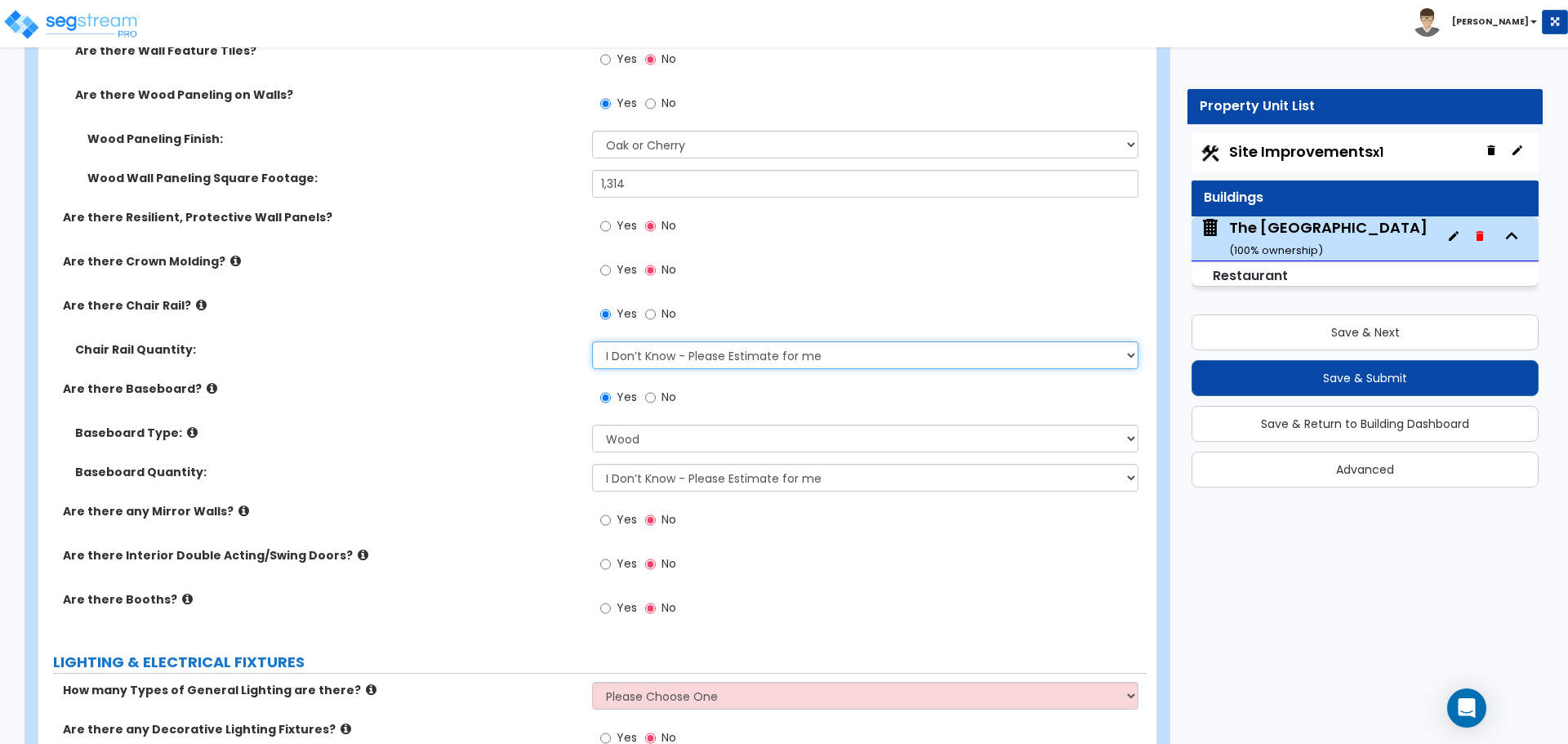
click at [664, 349] on select "I Don’t Know - Please Estimate for me I want to Enter the Linear Footage" at bounding box center [864, 355] width 545 height 28
select select "1"
click at [592, 341] on select "I Don’t Know - Please Estimate for me I want to Enter the Linear Footage" at bounding box center [864, 355] width 545 height 28
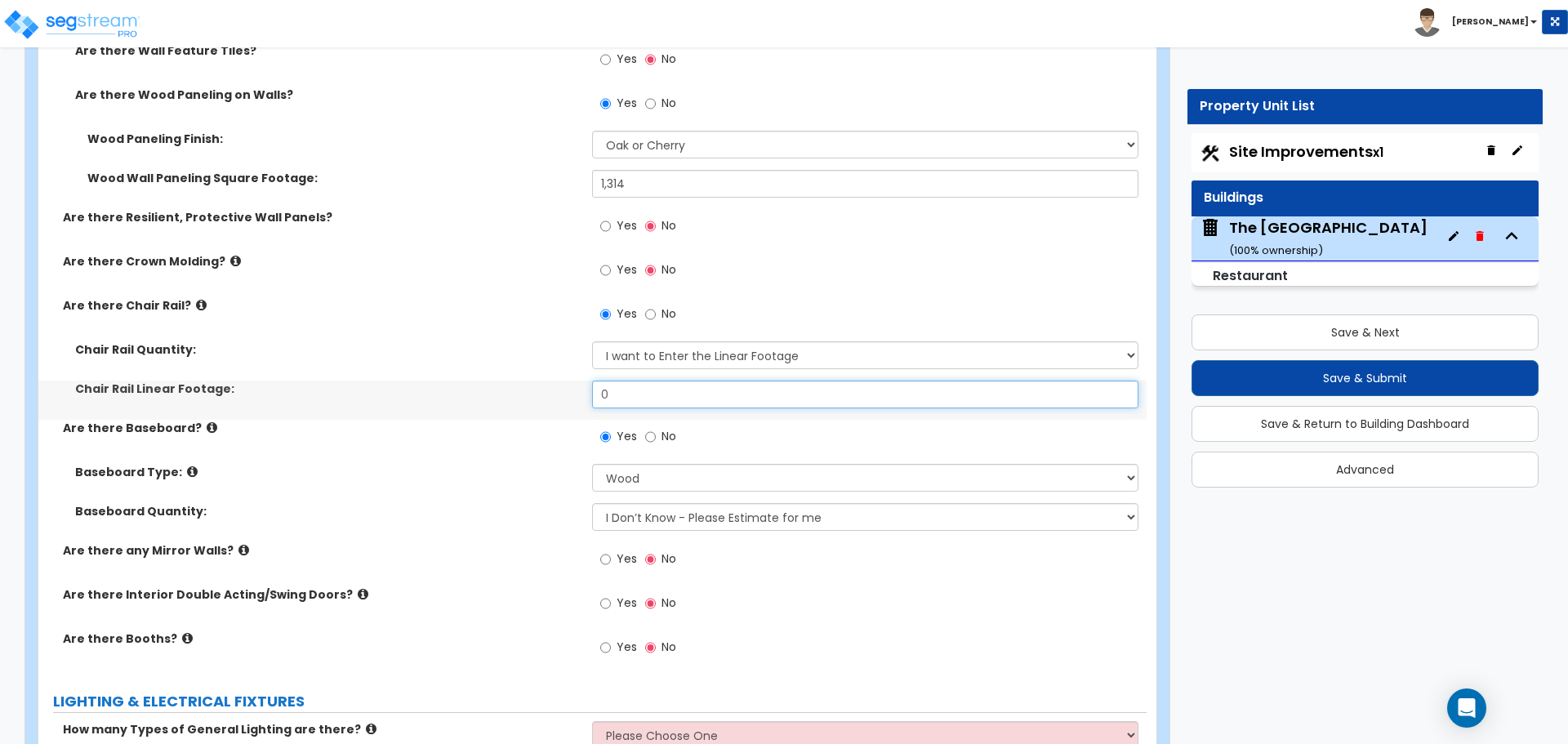
click at [648, 386] on input "0" at bounding box center [864, 395] width 545 height 28
click at [665, 397] on input "0" at bounding box center [864, 395] width 545 height 28
type input "32"
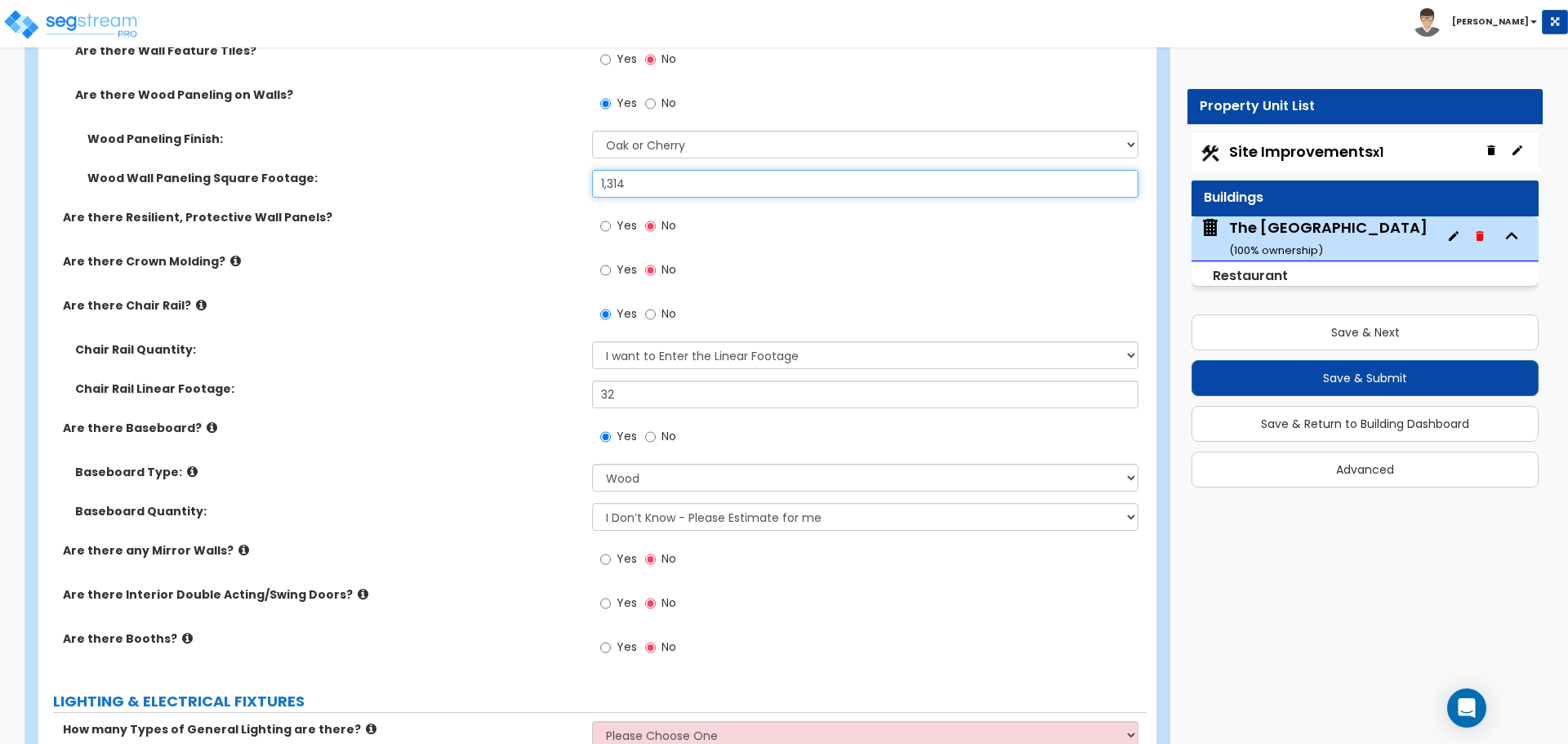
click at [676, 182] on input "1,314" at bounding box center [864, 184] width 545 height 28
click at [647, 173] on input "1,314" at bounding box center [864, 184] width 545 height 28
type input "1,494"
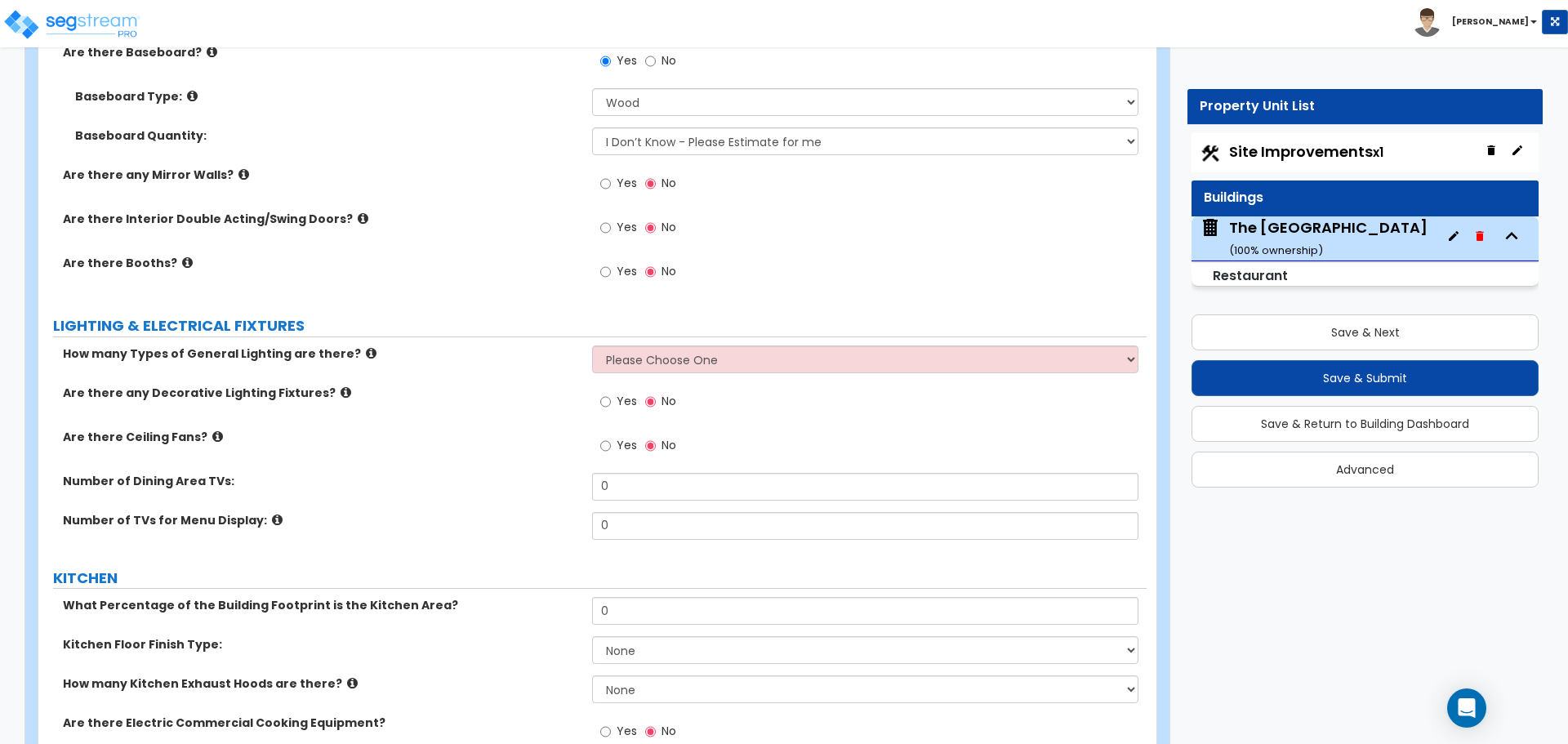
scroll to position [4329, 0]
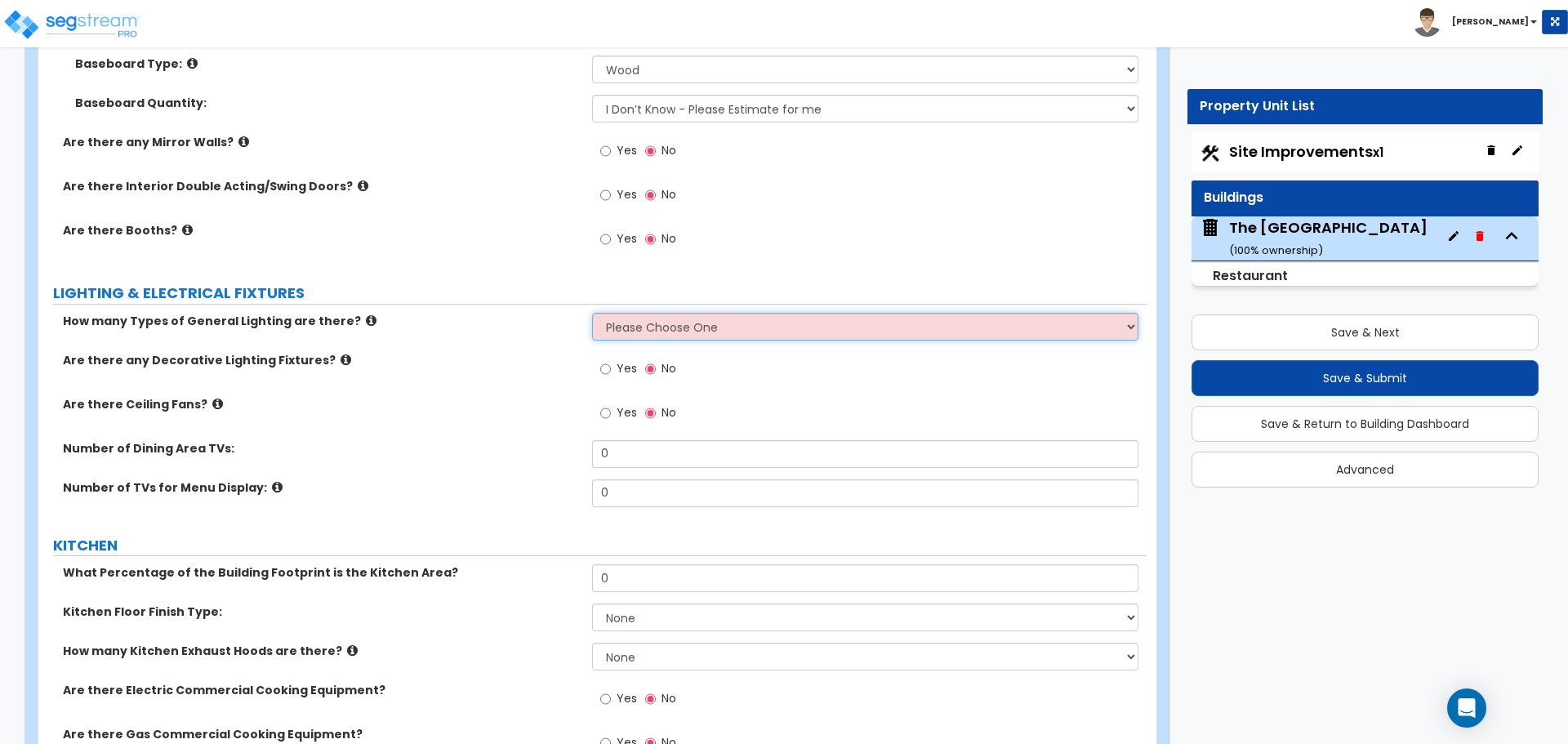
click at [652, 322] on select "Please Choose One 1 2 3" at bounding box center [864, 326] width 545 height 28
select select "1"
click at [592, 312] on select "Please Choose One 1 2 3" at bounding box center [864, 326] width 545 height 28
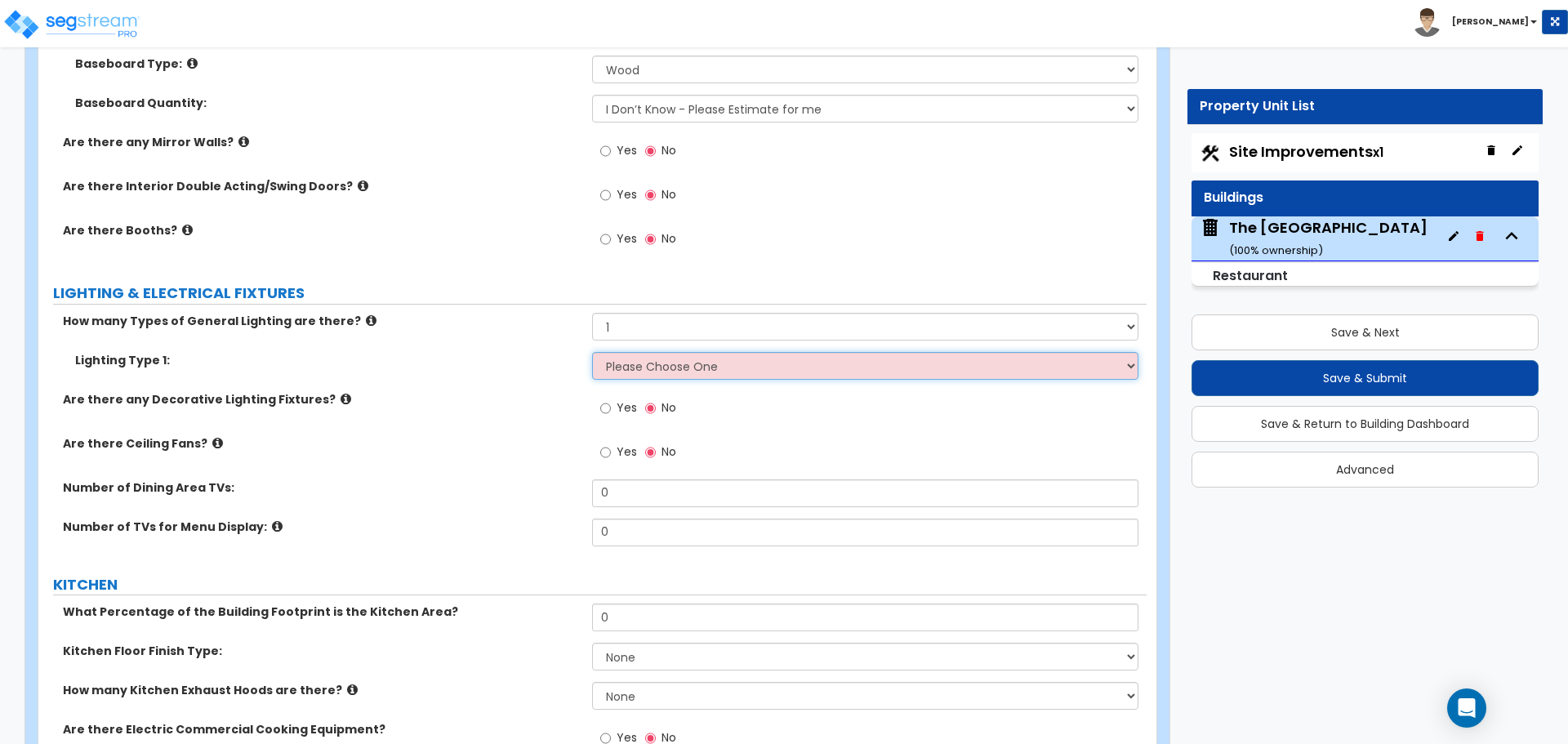
click at [617, 379] on select "Please Choose One LED Surface-Mounted LED Recessed Fluorescent Surface-Mounted …" at bounding box center [864, 366] width 545 height 28
select select "5"
click at [592, 352] on select "Please Choose One LED Surface-Mounted LED Recessed Fluorescent Surface-Mounted …" at bounding box center [864, 366] width 545 height 28
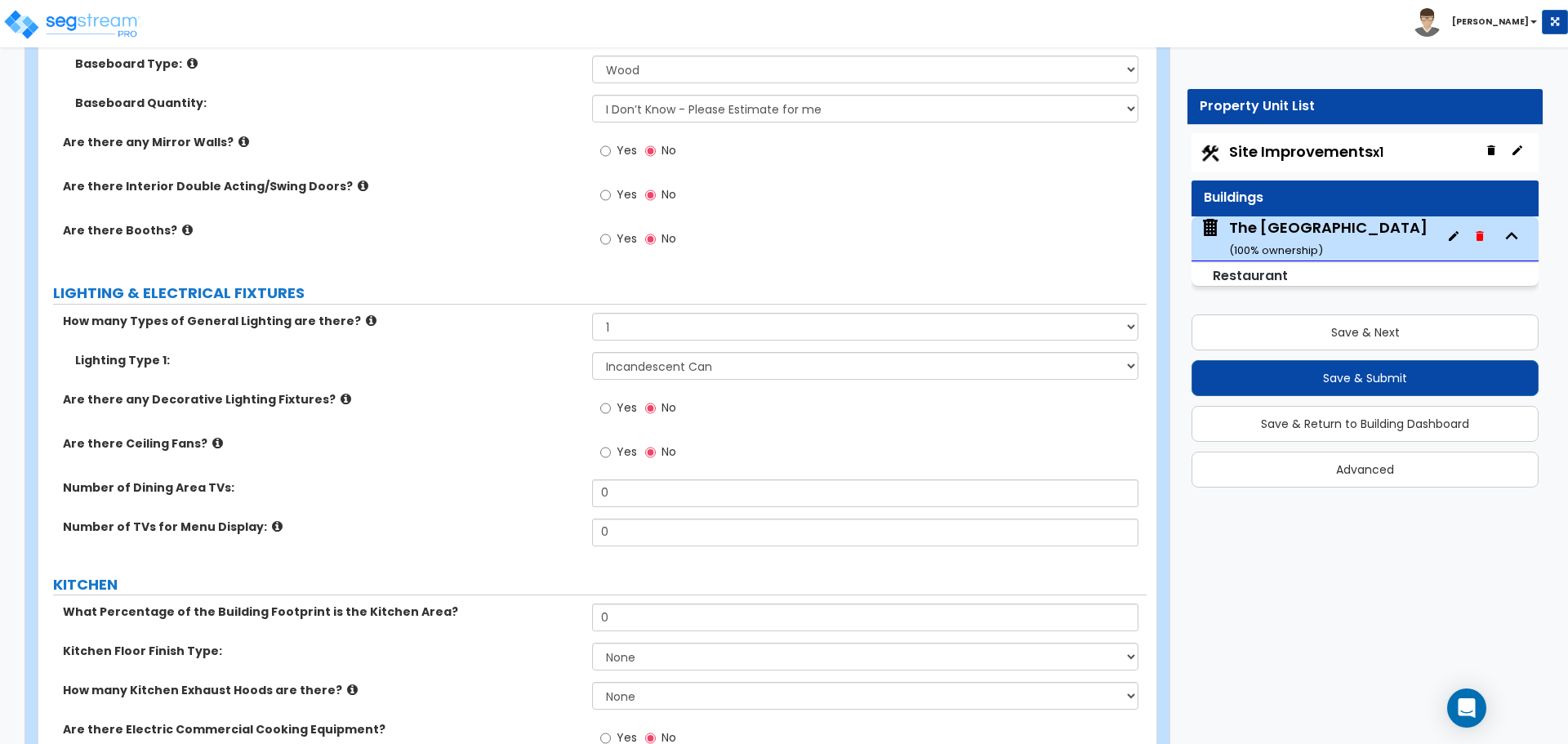
click at [608, 418] on label "Yes" at bounding box center [619, 411] width 37 height 28
click at [608, 418] on input "Yes" at bounding box center [606, 408] width 10 height 18
radio input "true"
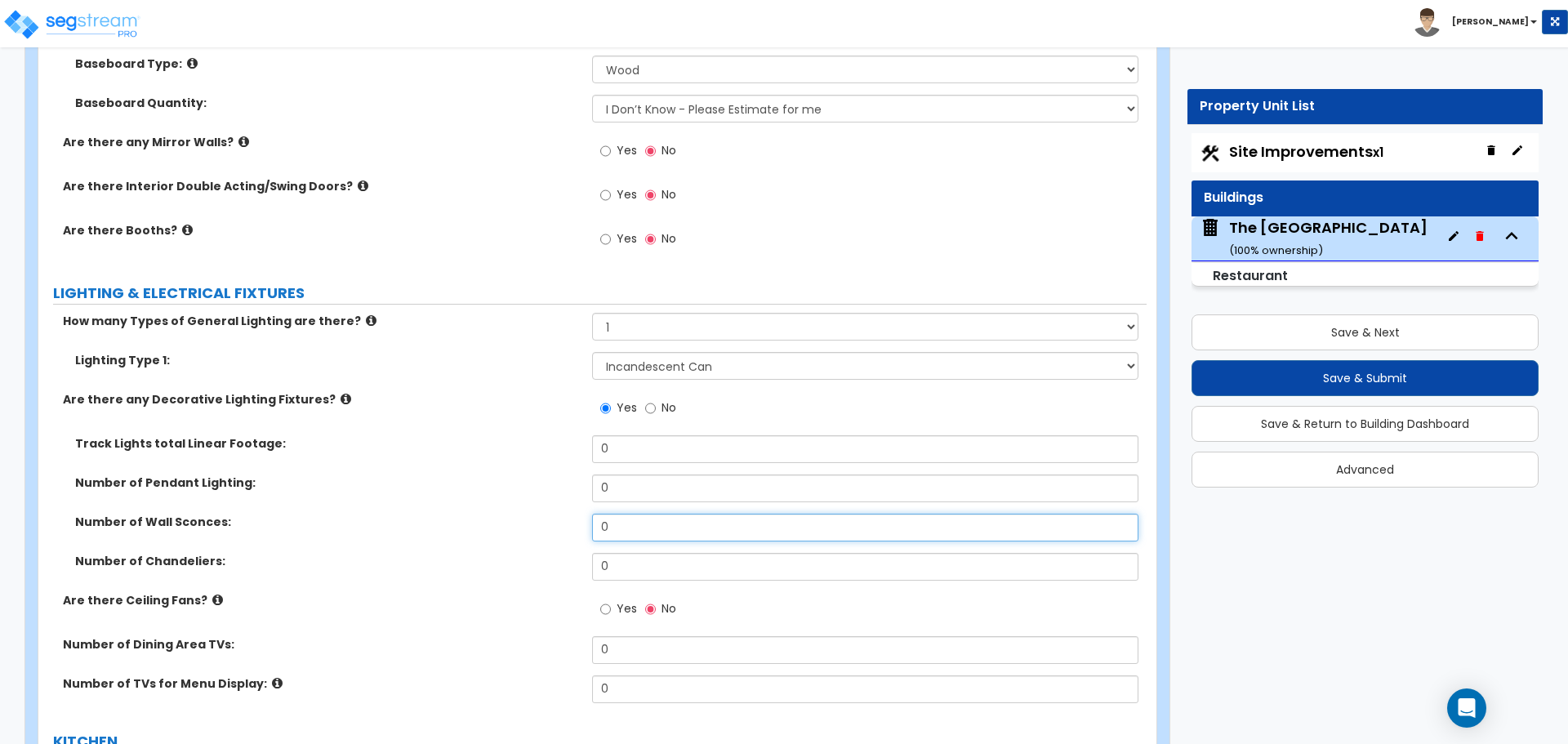
click at [639, 528] on input "0" at bounding box center [864, 528] width 545 height 28
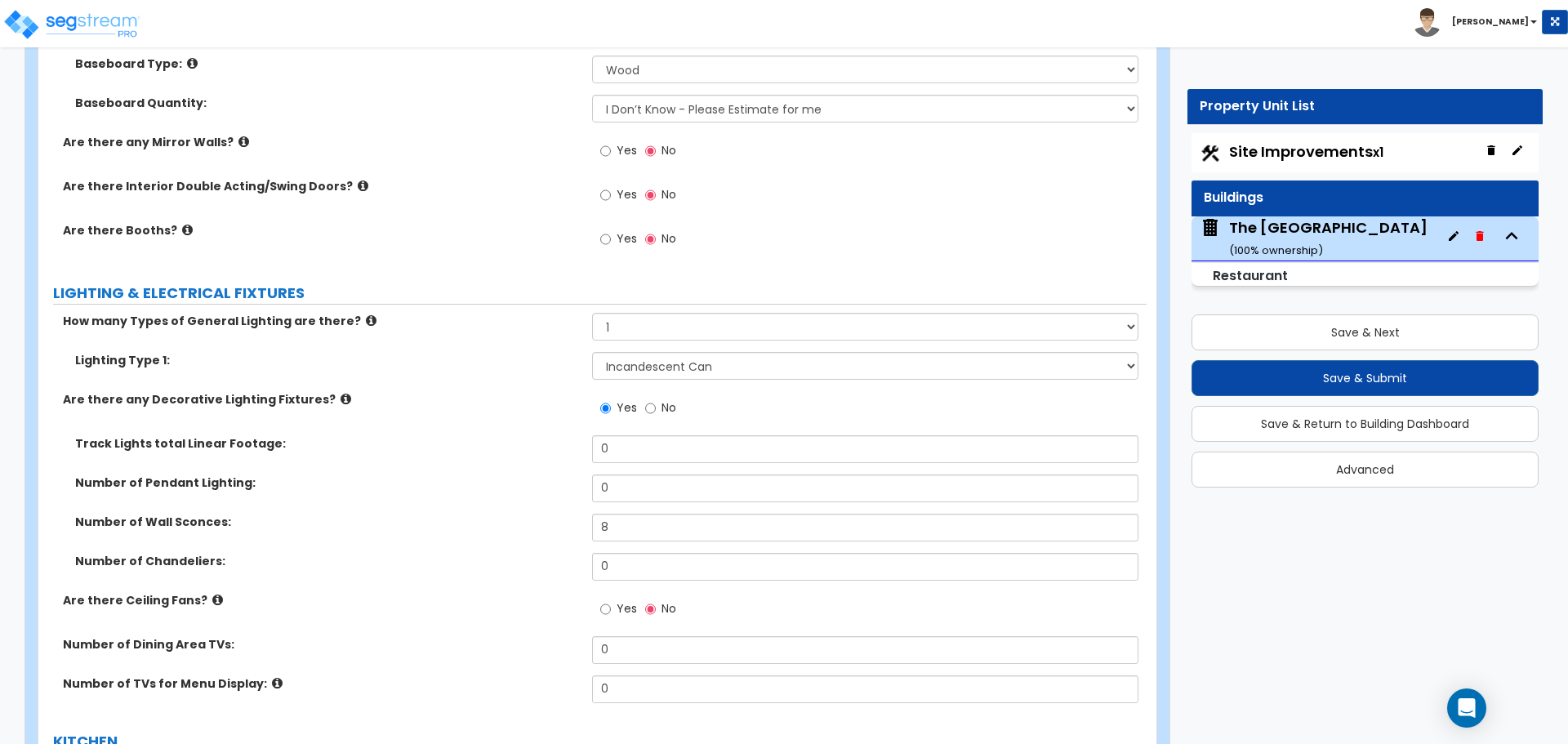
click at [540, 524] on label "Number of Wall Sconces:" at bounding box center [327, 522] width 505 height 17
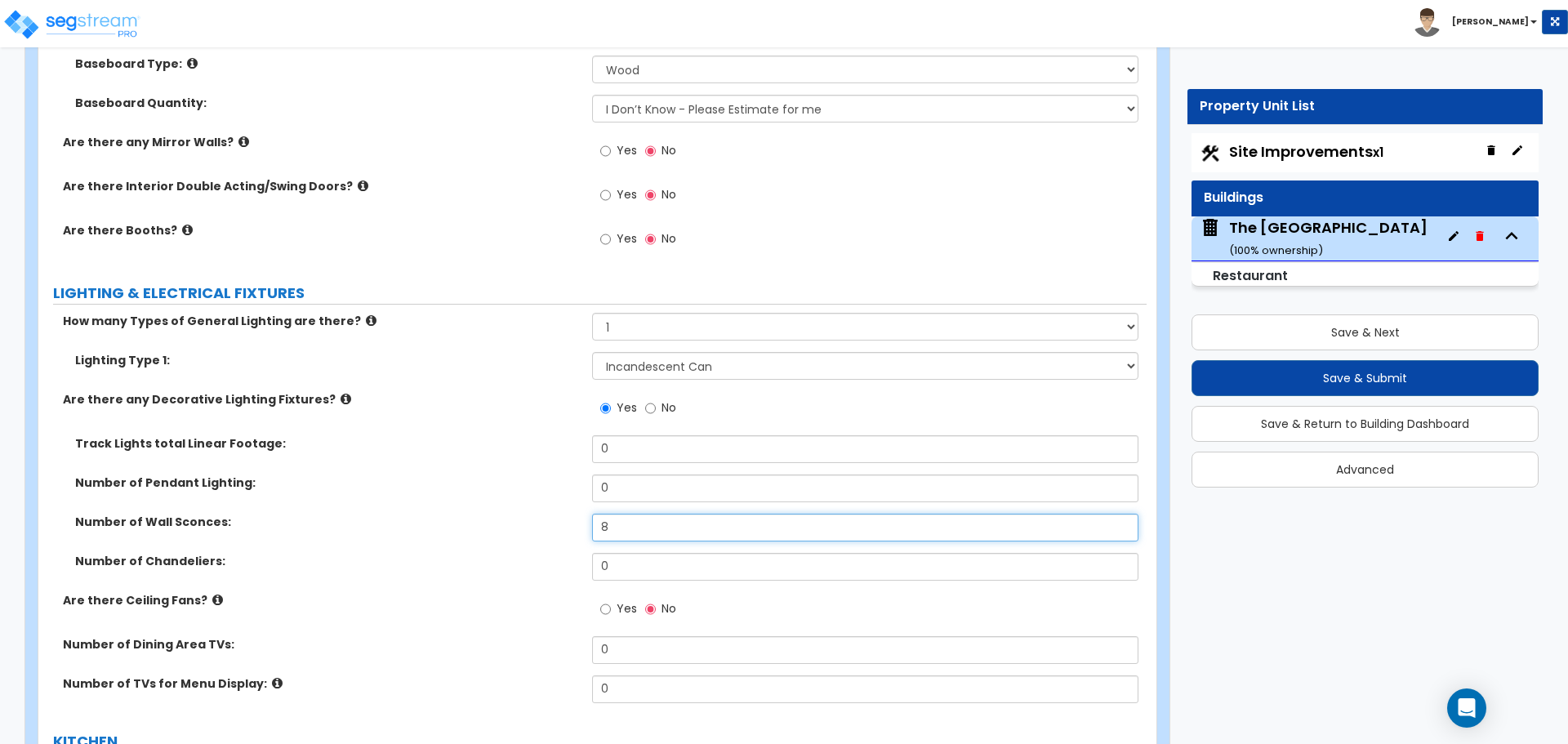
click at [649, 528] on input "8" at bounding box center [864, 528] width 545 height 28
type input "10"
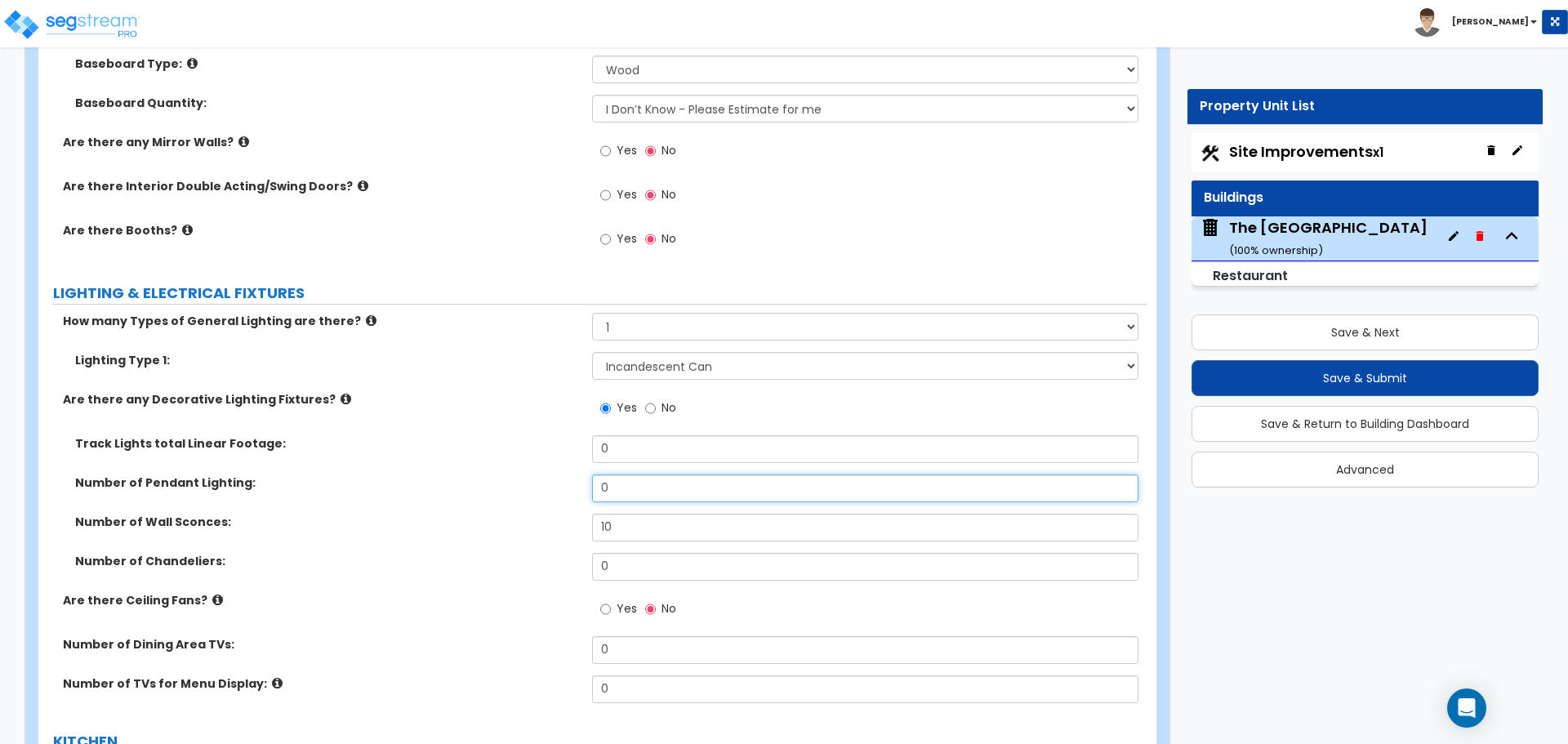
click at [653, 489] on input "0" at bounding box center [864, 488] width 545 height 28
type input "3"
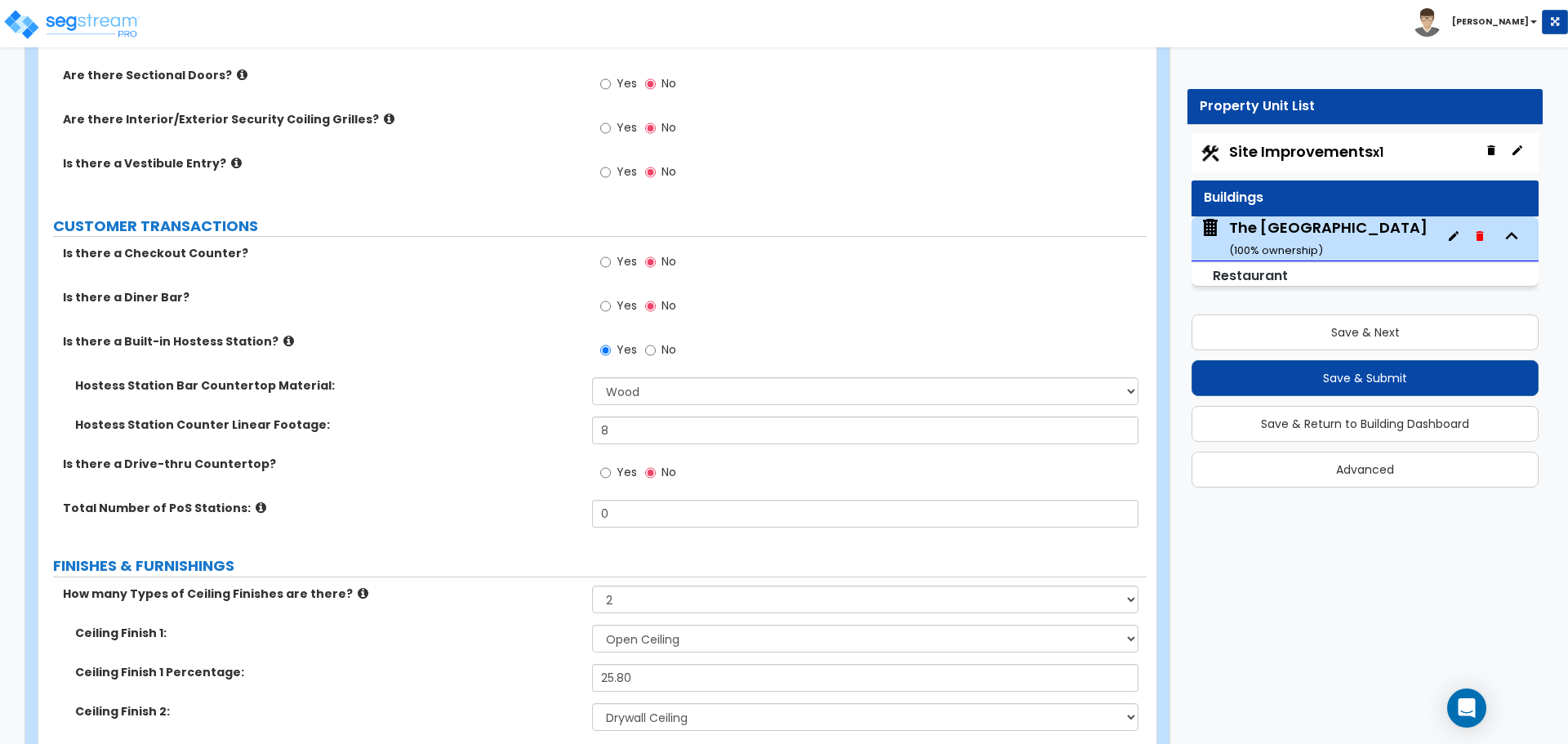
scroll to position [2614, 0]
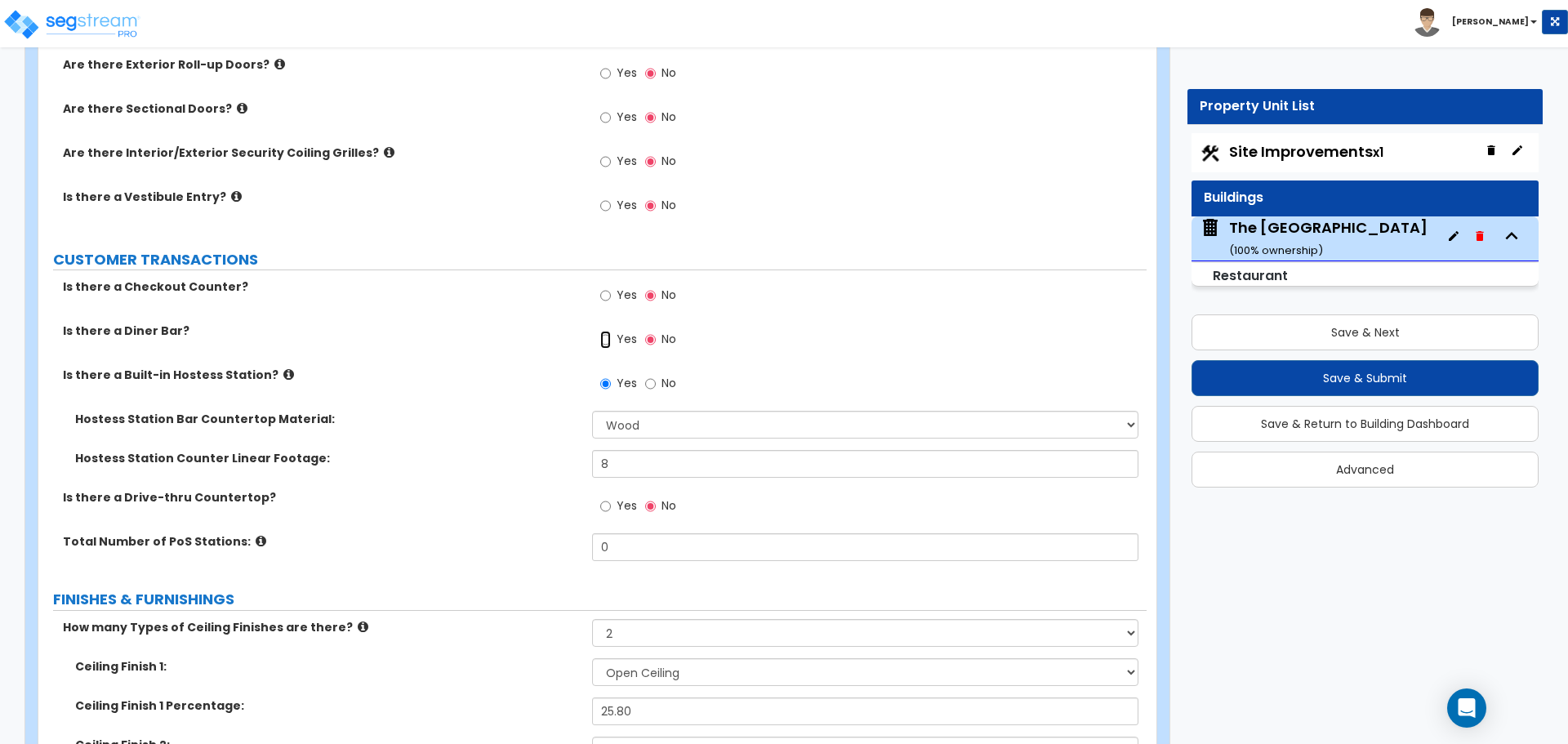
click at [600, 344] on input "Yes" at bounding box center [606, 340] width 10 height 18
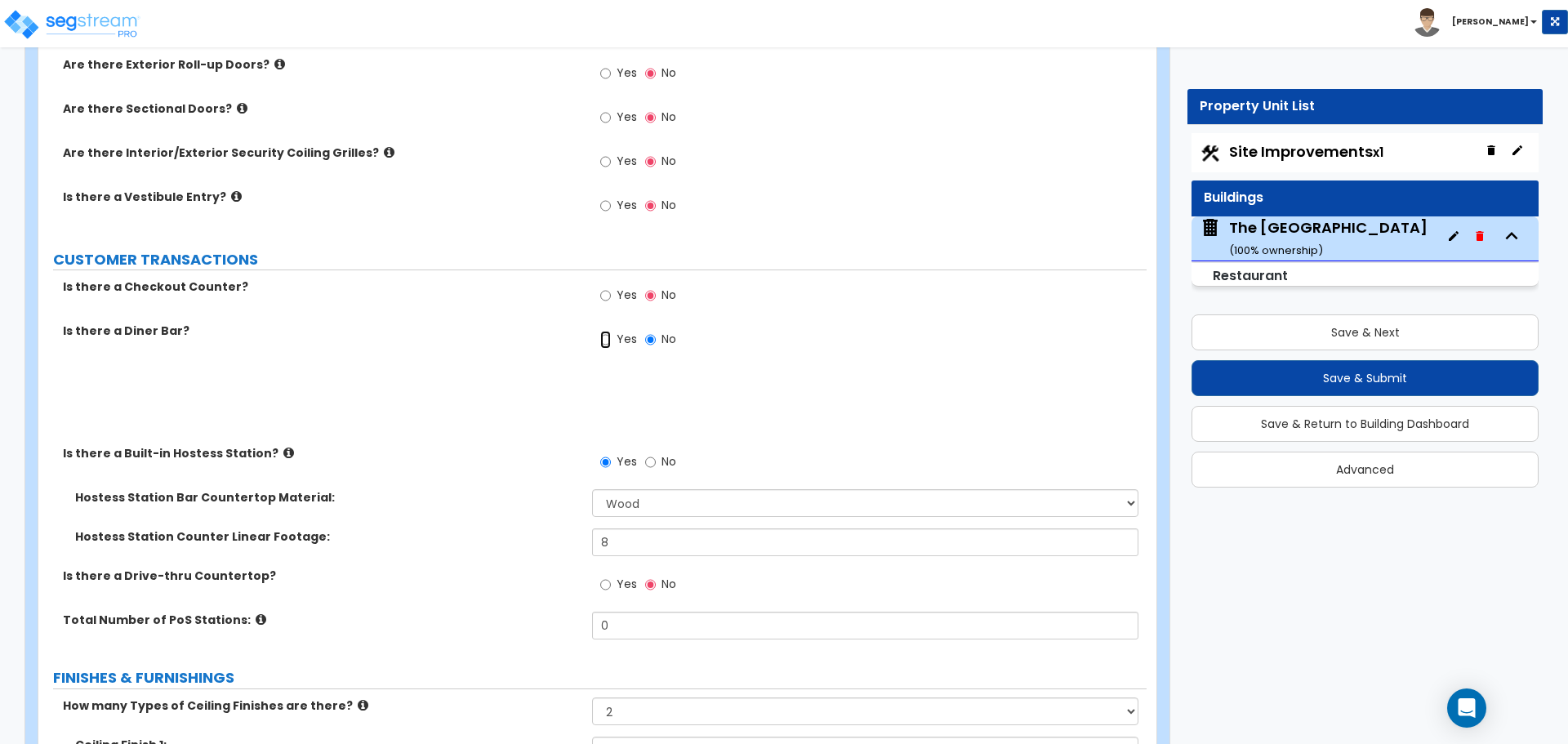
radio input "true"
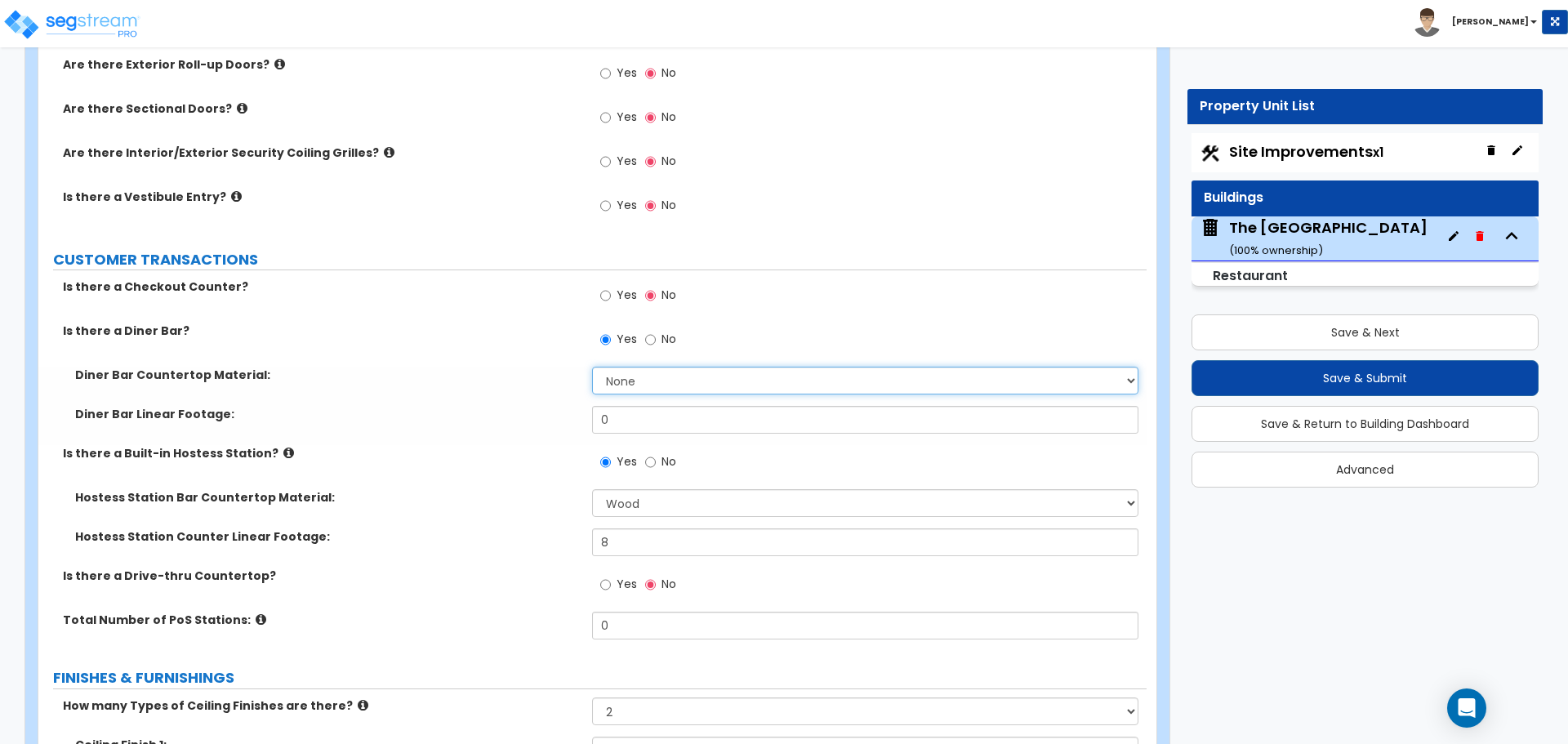
click at [630, 379] on select "None Plastic Laminate Solid Surface Stone Quartz Marble Tile Wood Stainless Ste…" at bounding box center [864, 381] width 545 height 28
select select "1"
click at [592, 367] on select "None Plastic Laminate Solid Surface Stone Quartz Marble Tile Wood Stainless Ste…" at bounding box center [864, 381] width 545 height 28
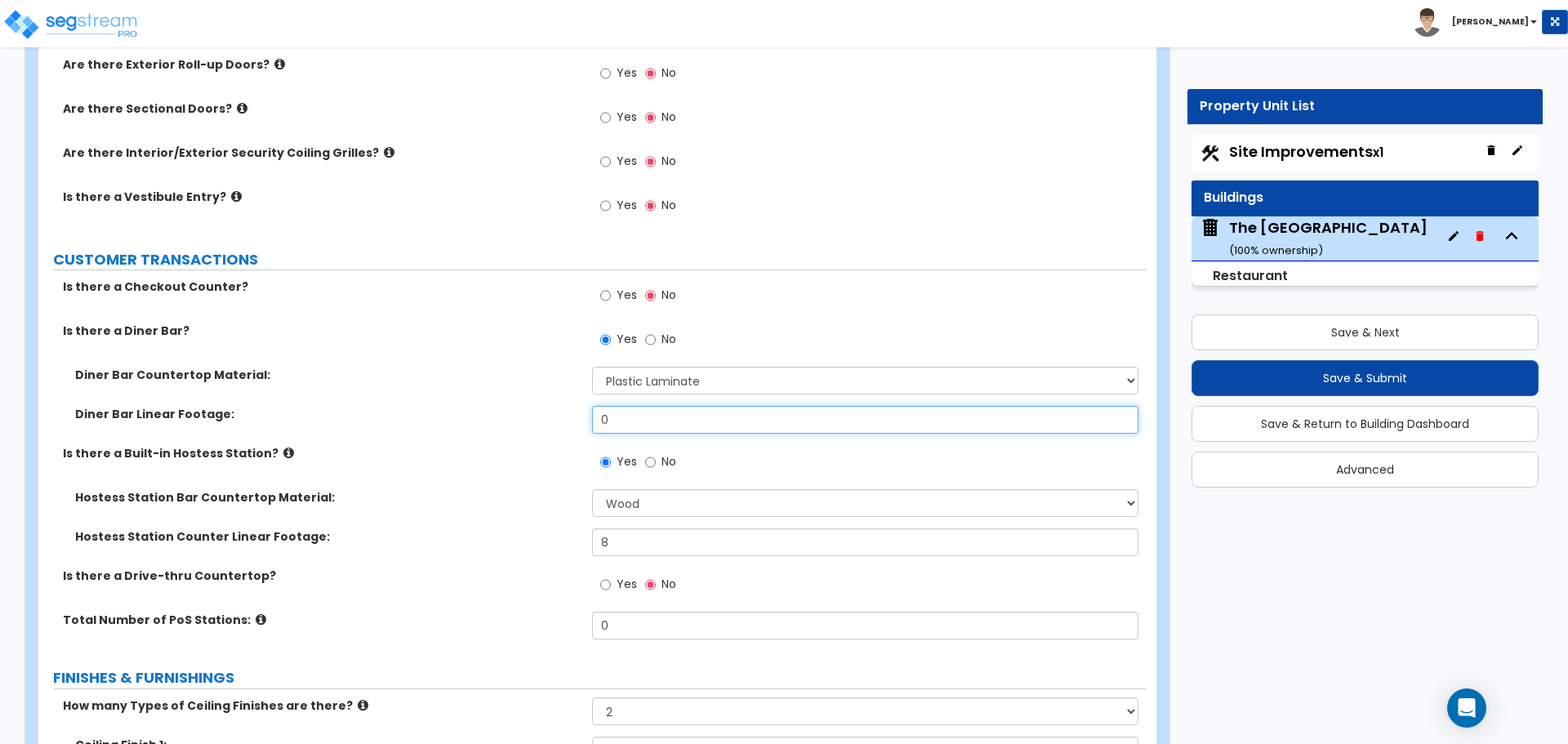
click at [633, 416] on input "0" at bounding box center [864, 420] width 545 height 28
type input "26"
click at [284, 452] on icon at bounding box center [289, 453] width 10 height 12
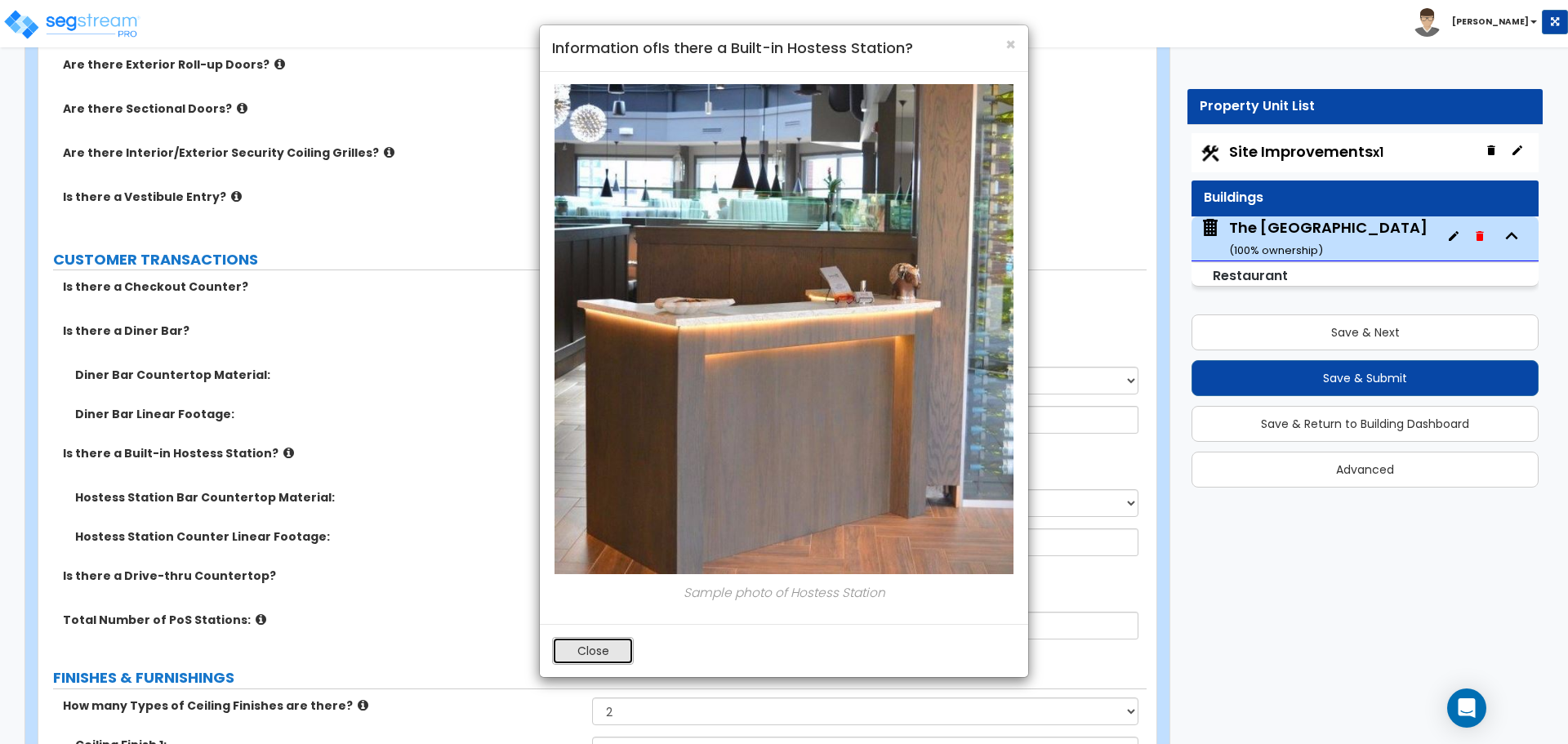
click at [606, 642] on button "Close" at bounding box center [592, 651] width 81 height 28
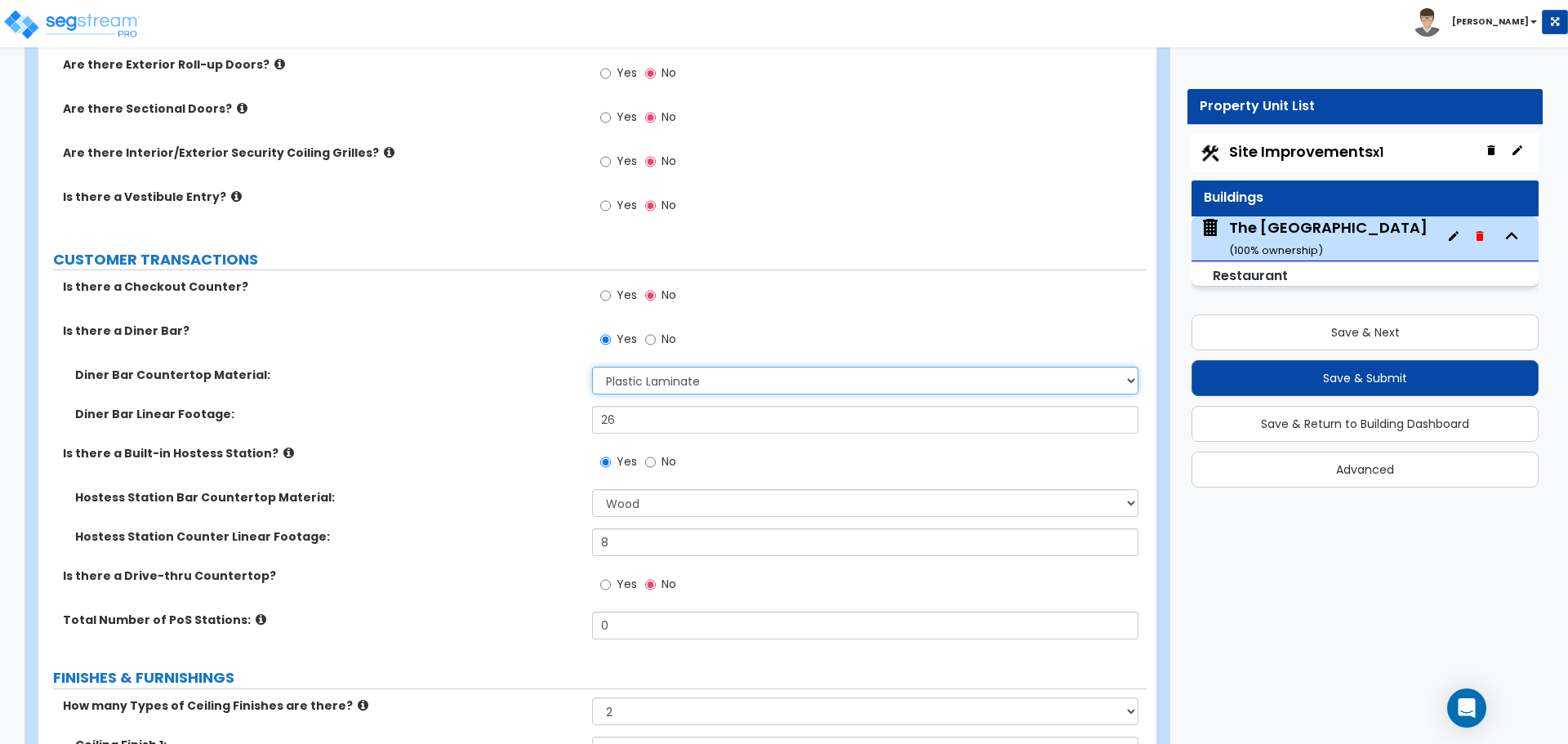
click at [651, 386] on select "None Plastic Laminate Solid Surface Stone Quartz Marble Tile Wood Stainless Ste…" at bounding box center [864, 381] width 545 height 28
select select "7"
click at [592, 367] on select "None Plastic Laminate Solid Surface Stone Quartz Marble Tile Wood Stainless Ste…" at bounding box center [864, 381] width 545 height 28
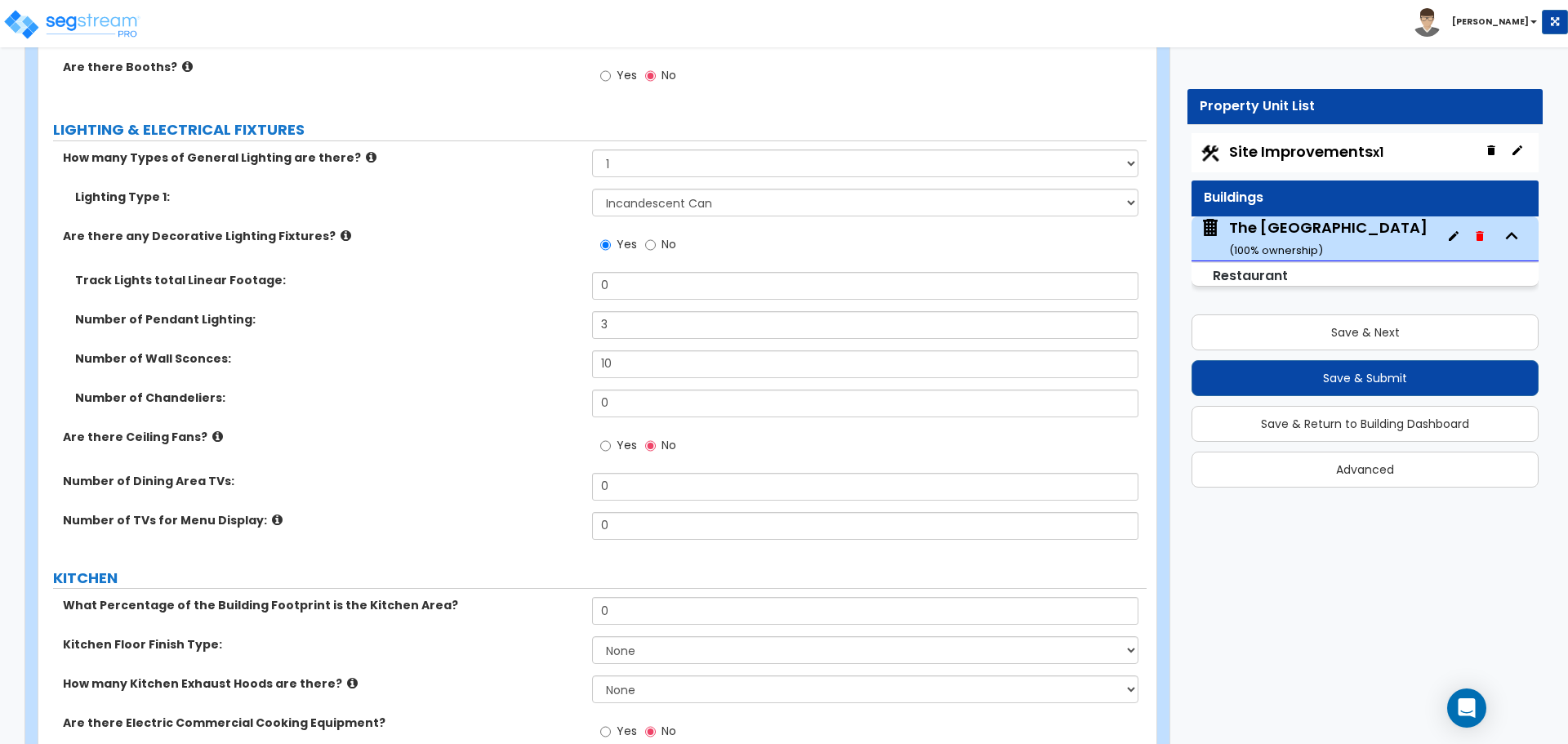
scroll to position [4574, 0]
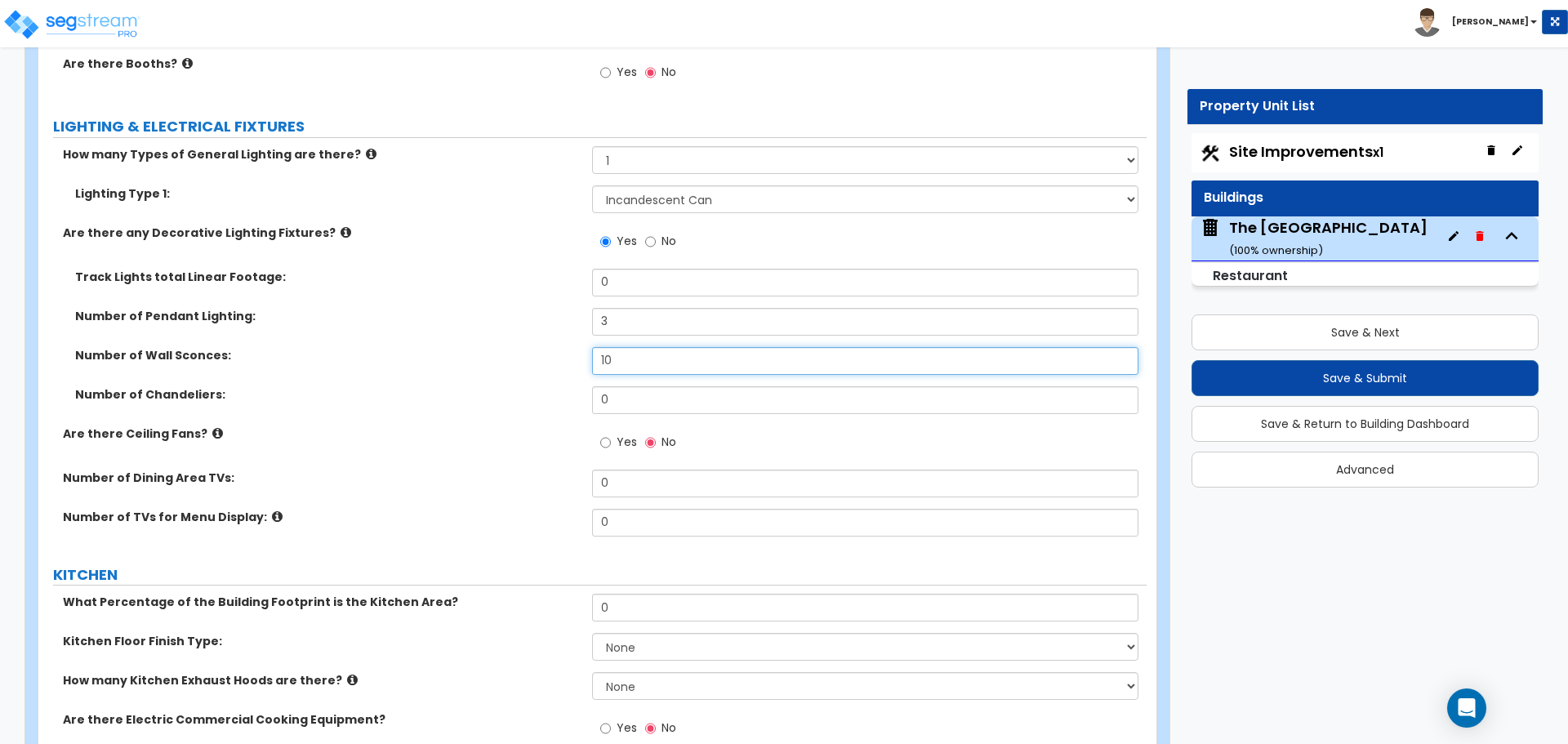
click at [654, 361] on input "10" at bounding box center [864, 361] width 545 height 28
click at [624, 358] on input "19" at bounding box center [864, 361] width 545 height 28
type input "21"
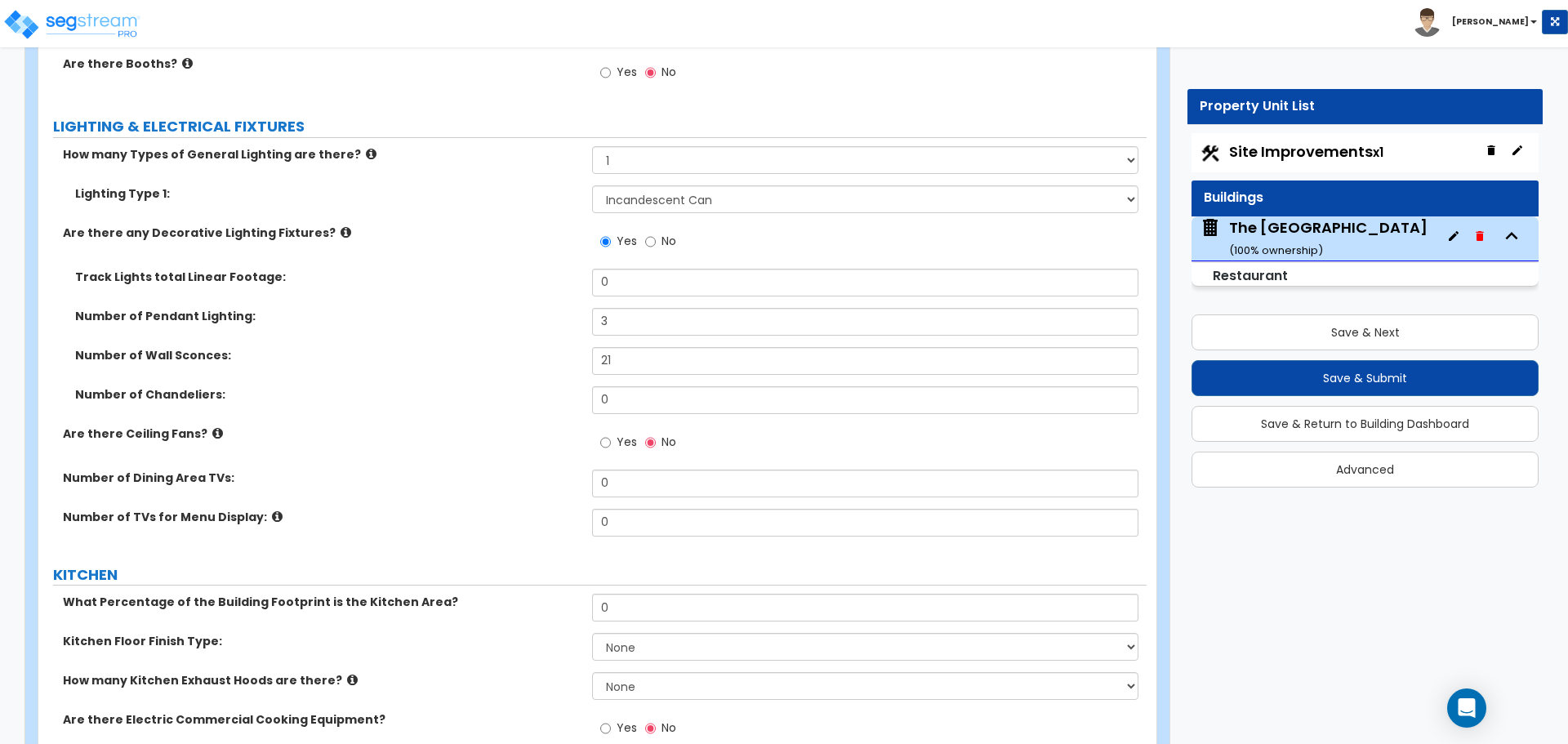
click at [550, 367] on div "Number of Wall Sconces: 21" at bounding box center [592, 367] width 1108 height 39
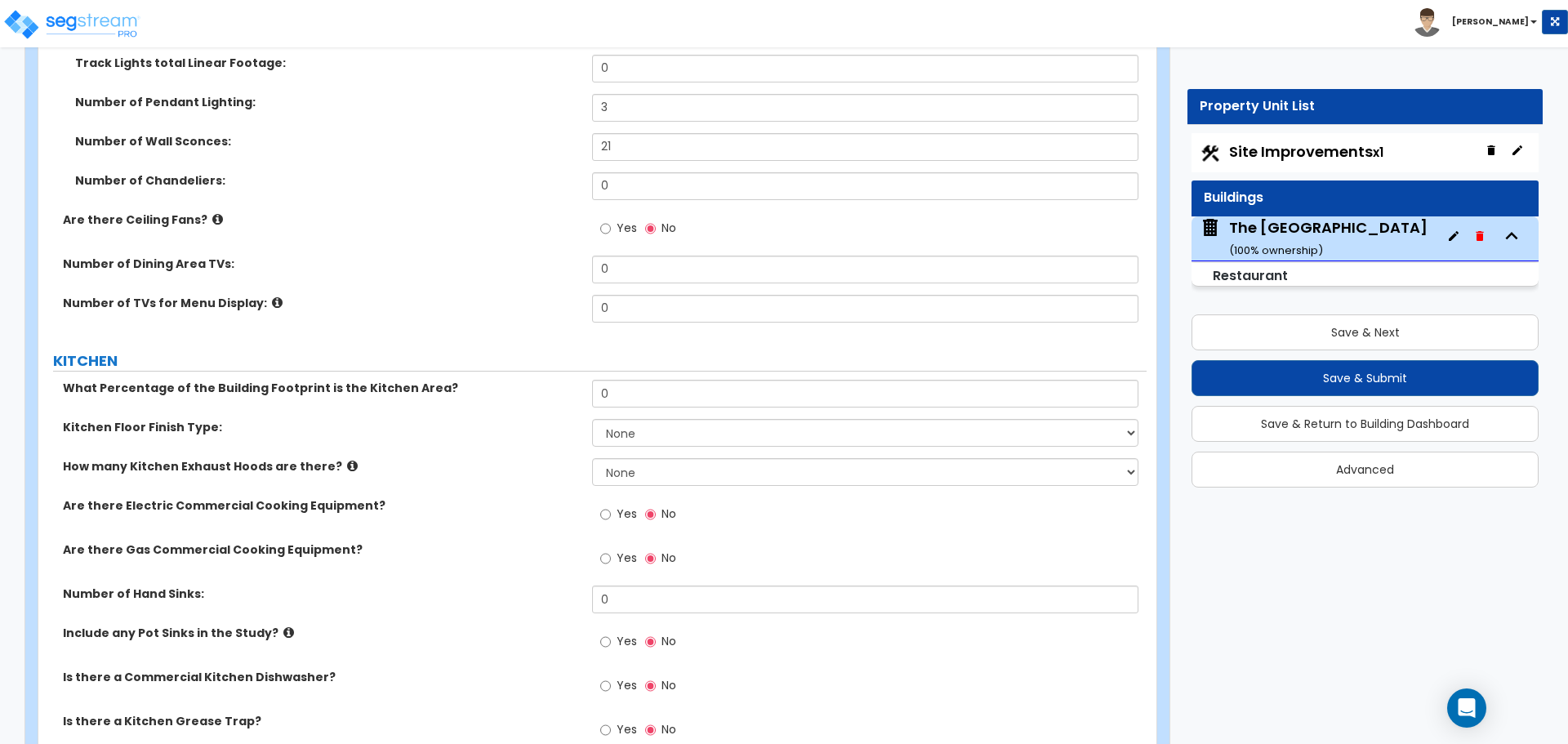
scroll to position [4901, 0]
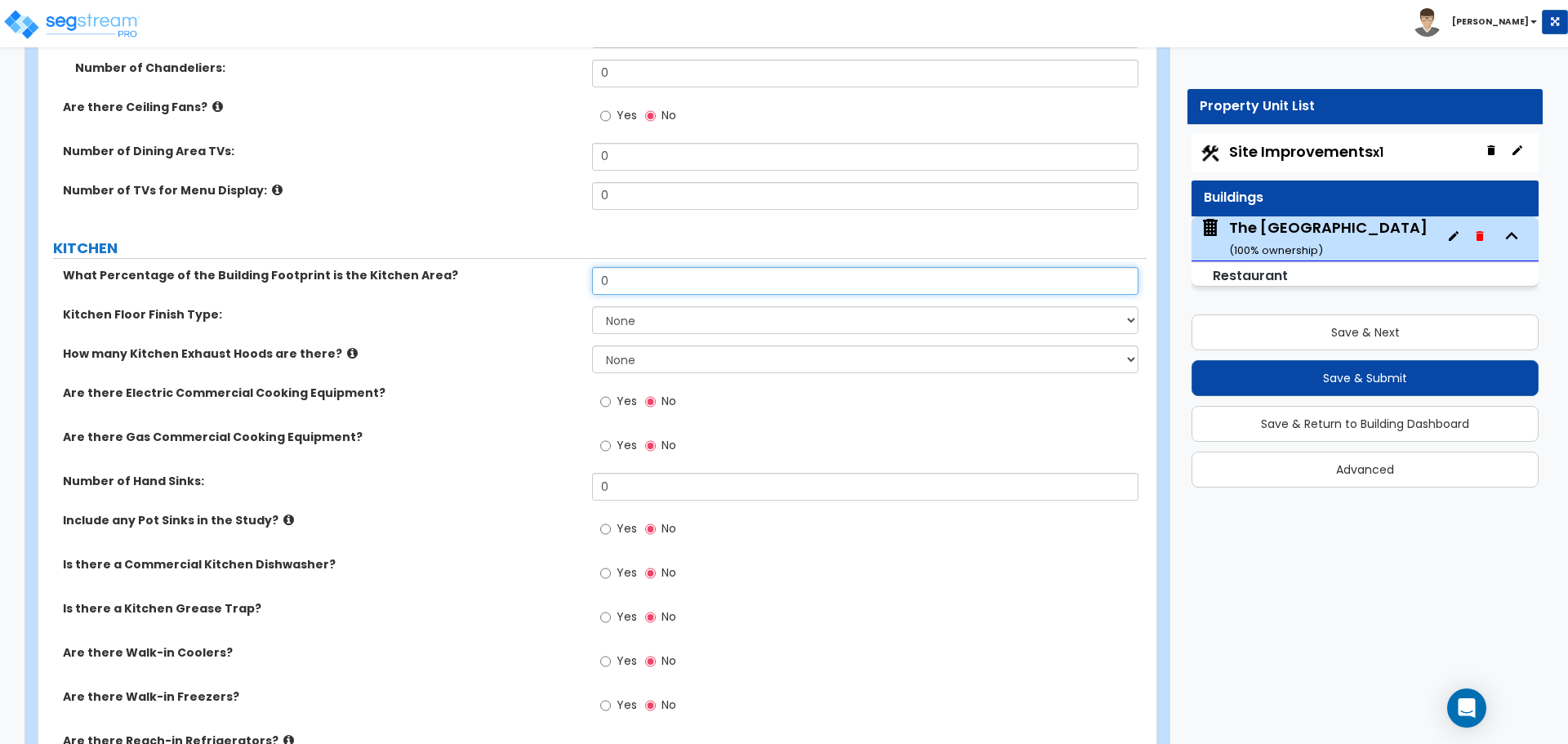
click at [698, 282] on input "0" at bounding box center [864, 281] width 545 height 28
type input "13.27"
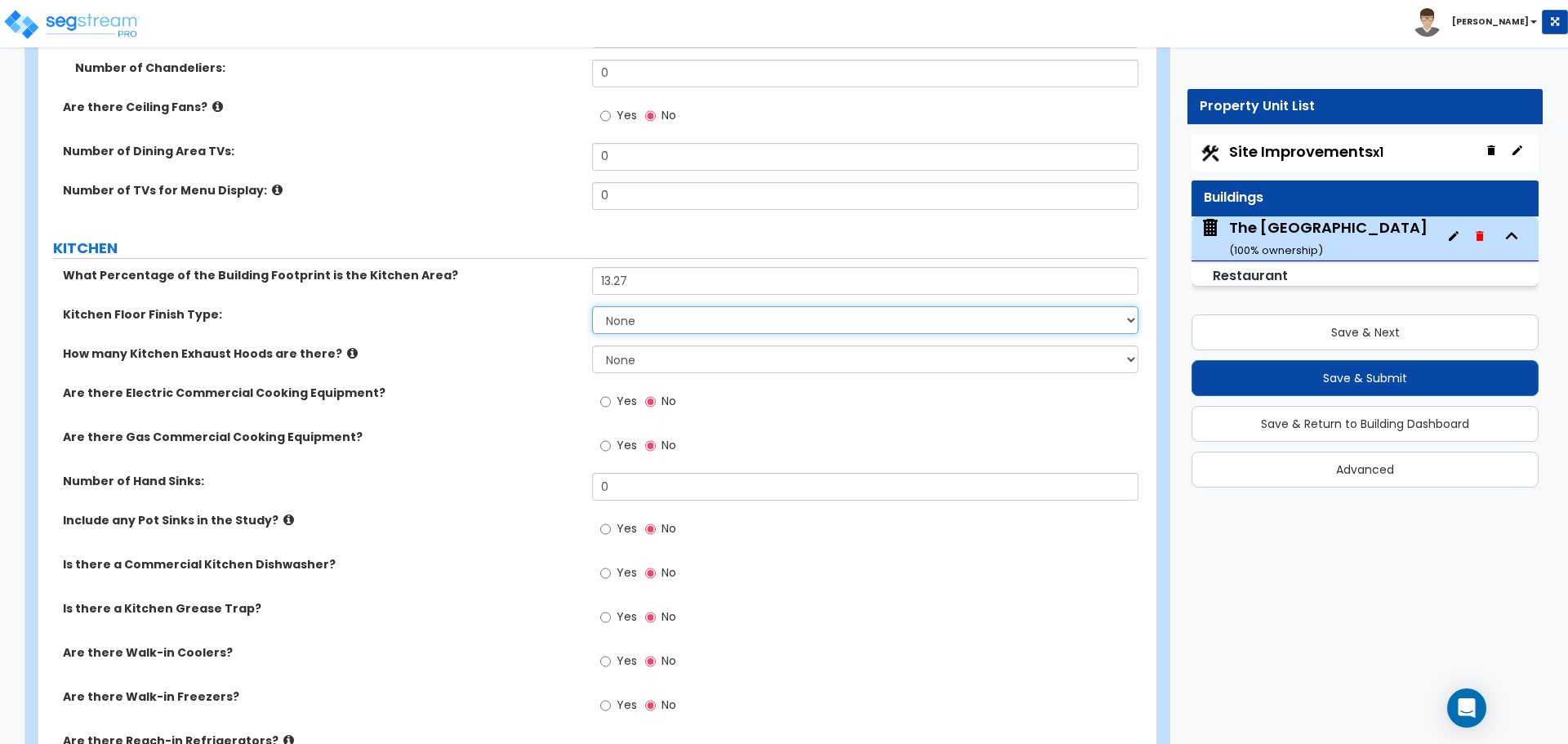
drag, startPoint x: 641, startPoint y: 324, endPoint x: 602, endPoint y: 332, distance: 39.8
click at [641, 324] on select "None Tile Flooring VCT Flooring Sheet Vinyl Flooring" at bounding box center [864, 320] width 545 height 28
click at [645, 325] on select "None Tile Flooring VCT Flooring Sheet Vinyl Flooring" at bounding box center [864, 320] width 545 height 28
select select "1"
click at [592, 306] on select "None Tile Flooring VCT Flooring Sheet Vinyl Flooring" at bounding box center [864, 320] width 545 height 28
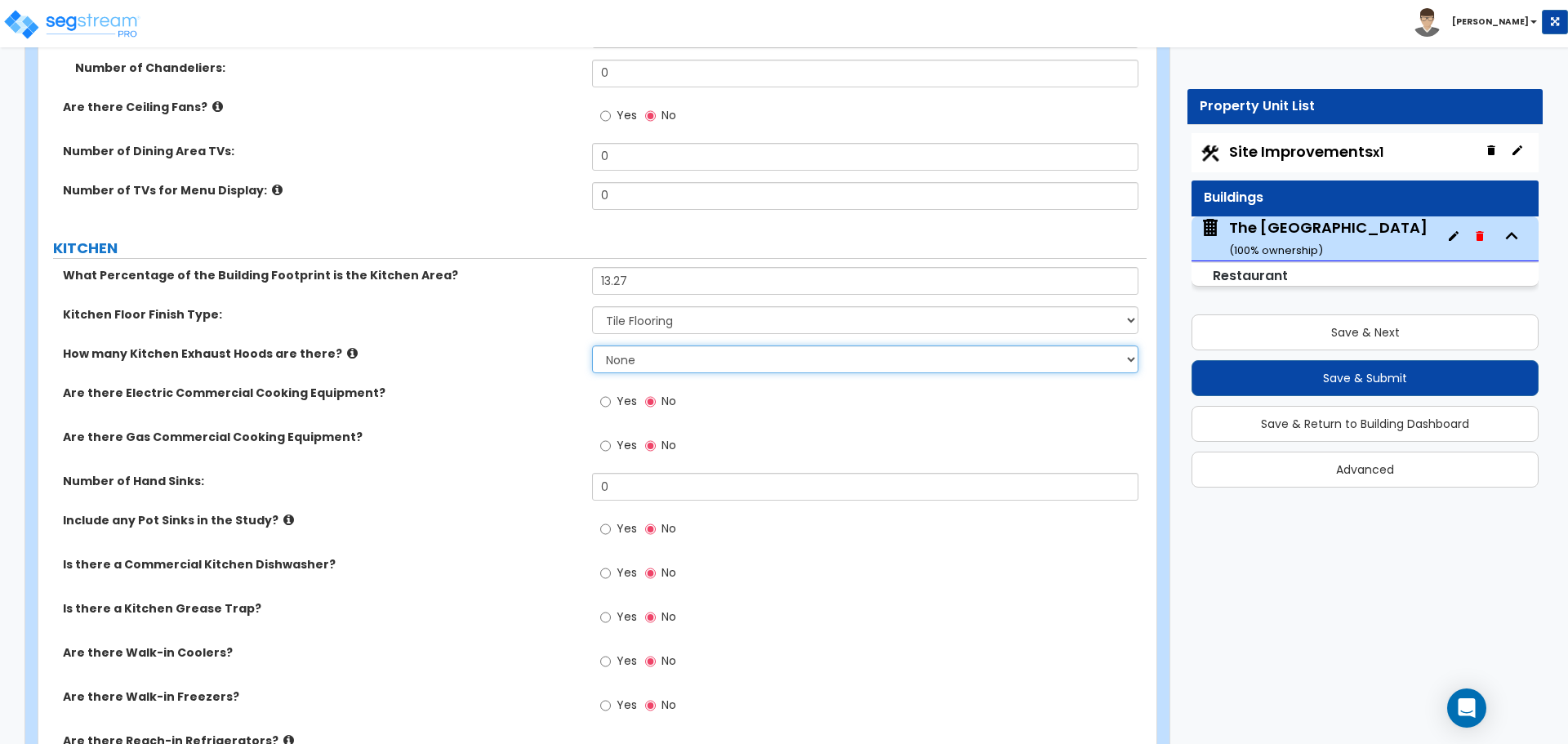
click at [629, 362] on select "None 1 2 3" at bounding box center [864, 360] width 545 height 28
click at [614, 404] on label "Yes" at bounding box center [619, 404] width 37 height 28
click at [611, 404] on input "Yes" at bounding box center [606, 402] width 10 height 18
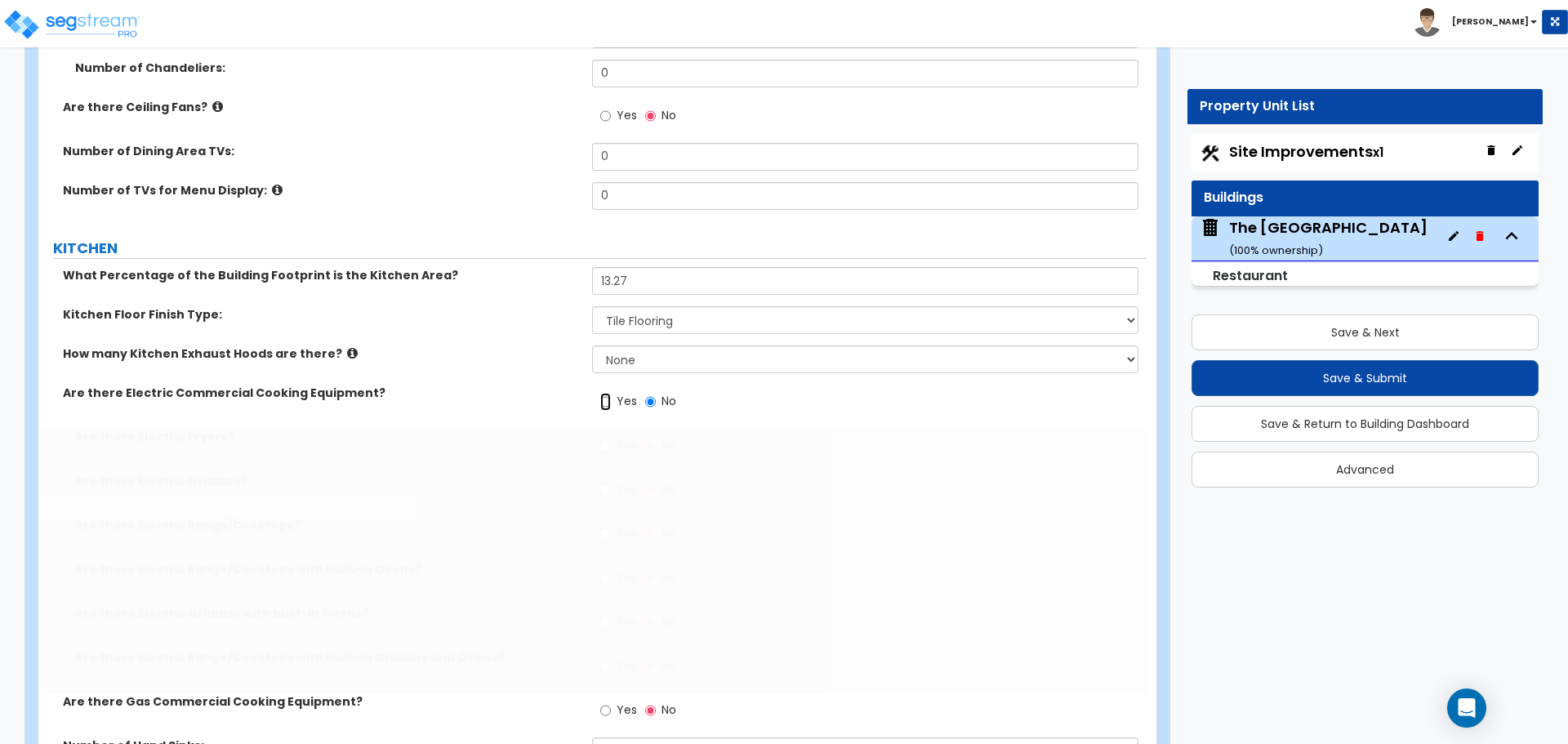
radio input "true"
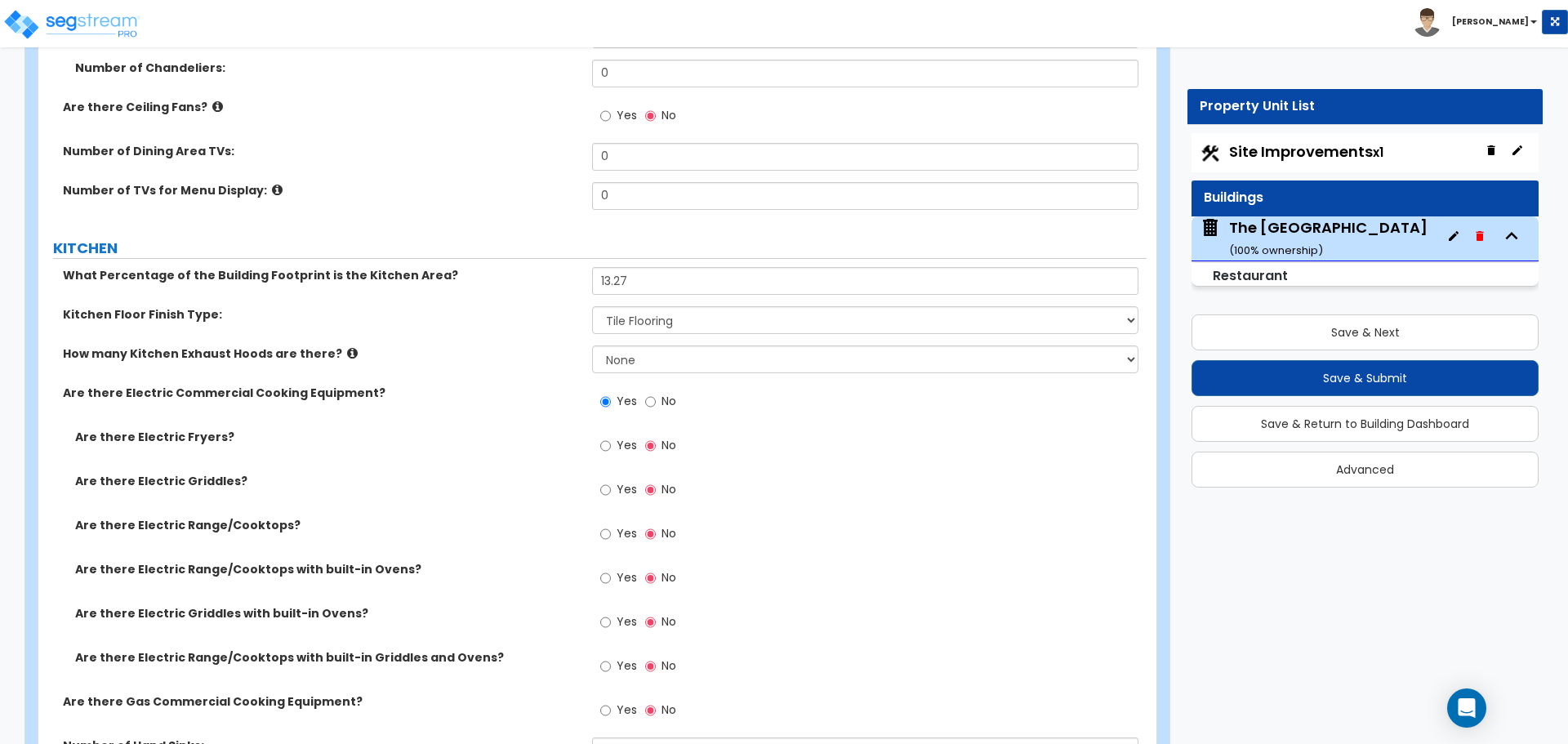
click at [612, 450] on label "Yes" at bounding box center [619, 448] width 37 height 28
click at [611, 450] on input "Yes" at bounding box center [606, 446] width 10 height 18
radio input "true"
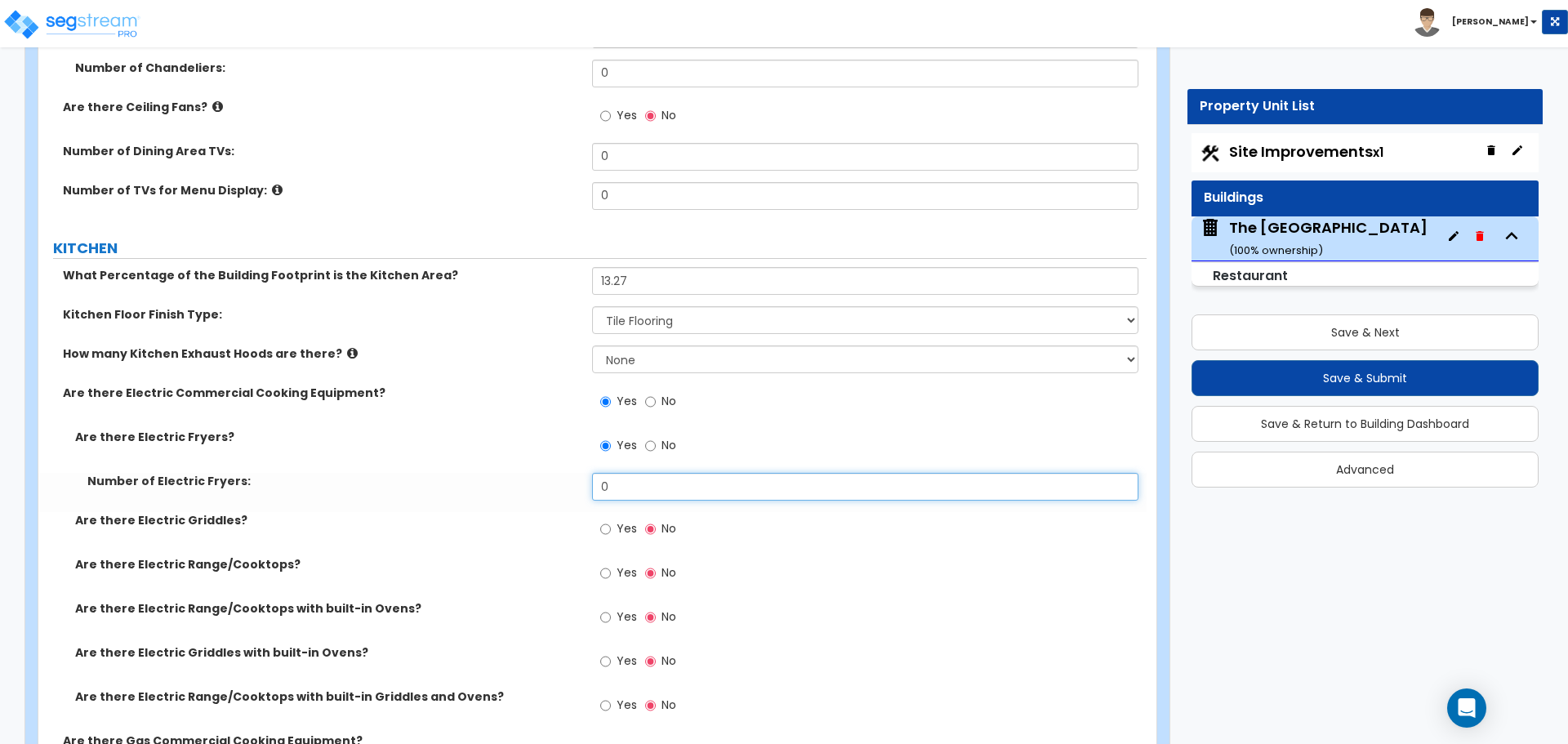
click at [643, 488] on input "0" at bounding box center [864, 487] width 545 height 28
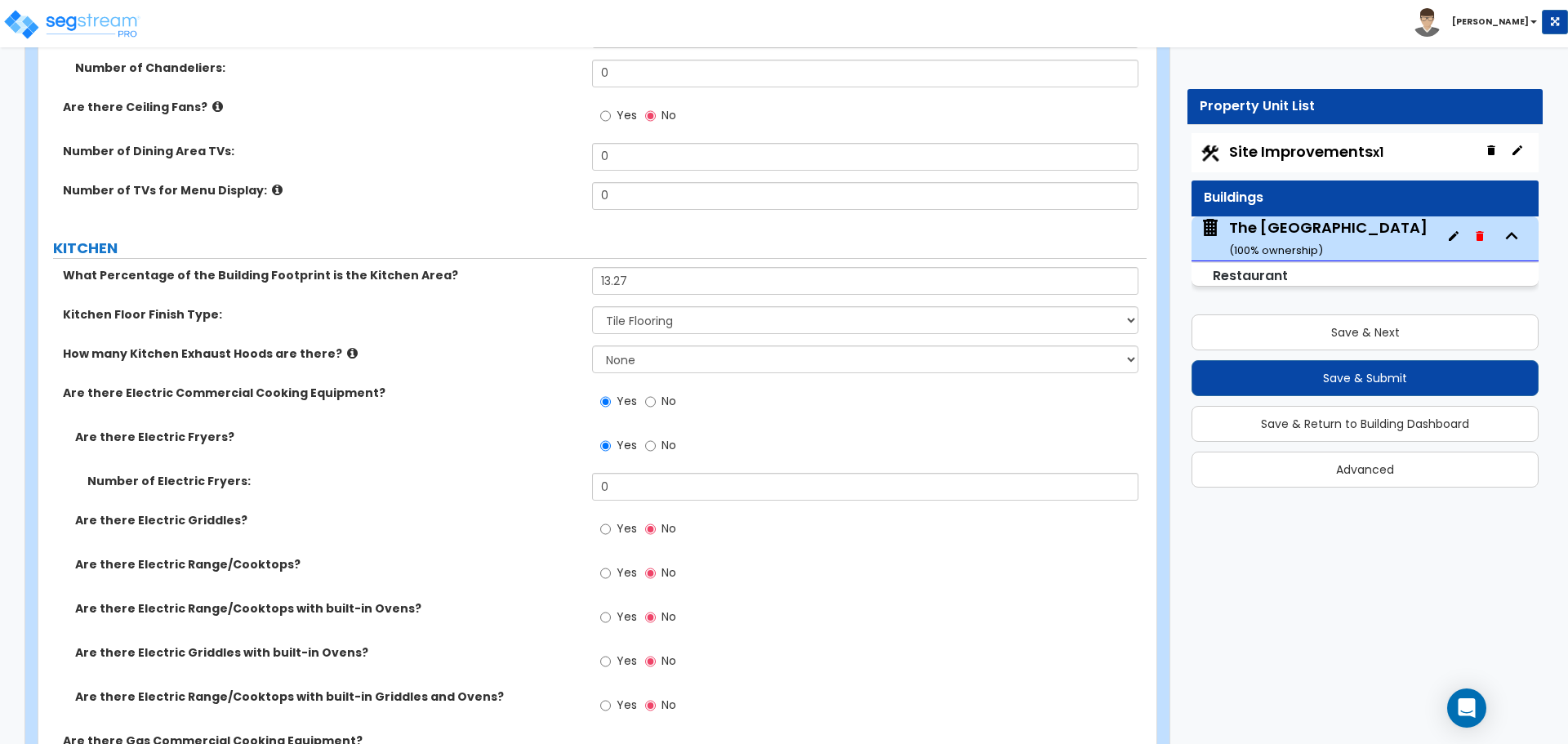
click at [597, 530] on div "Yes No" at bounding box center [638, 530] width 92 height 38
click at [607, 529] on input "Yes" at bounding box center [606, 529] width 10 height 18
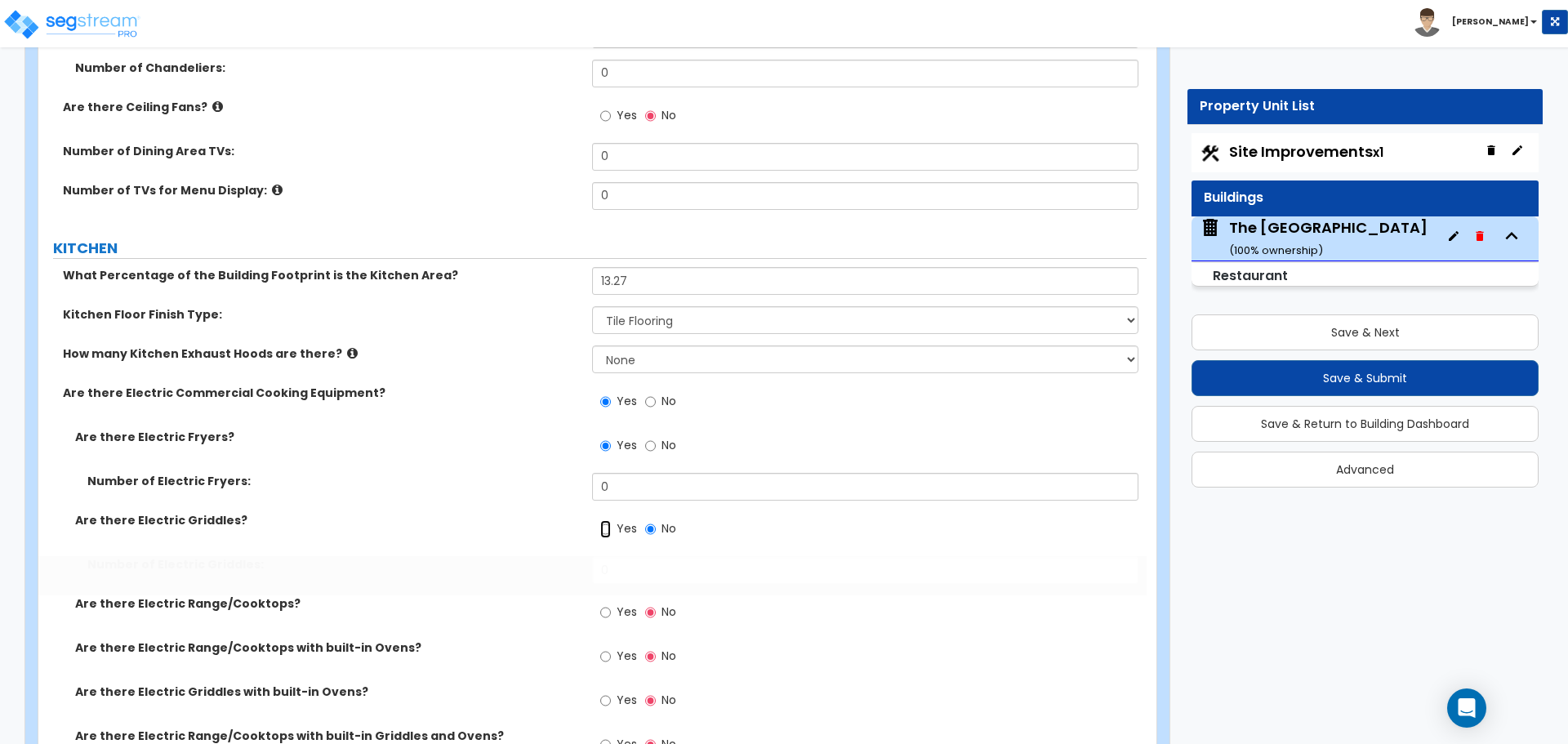
radio input "true"
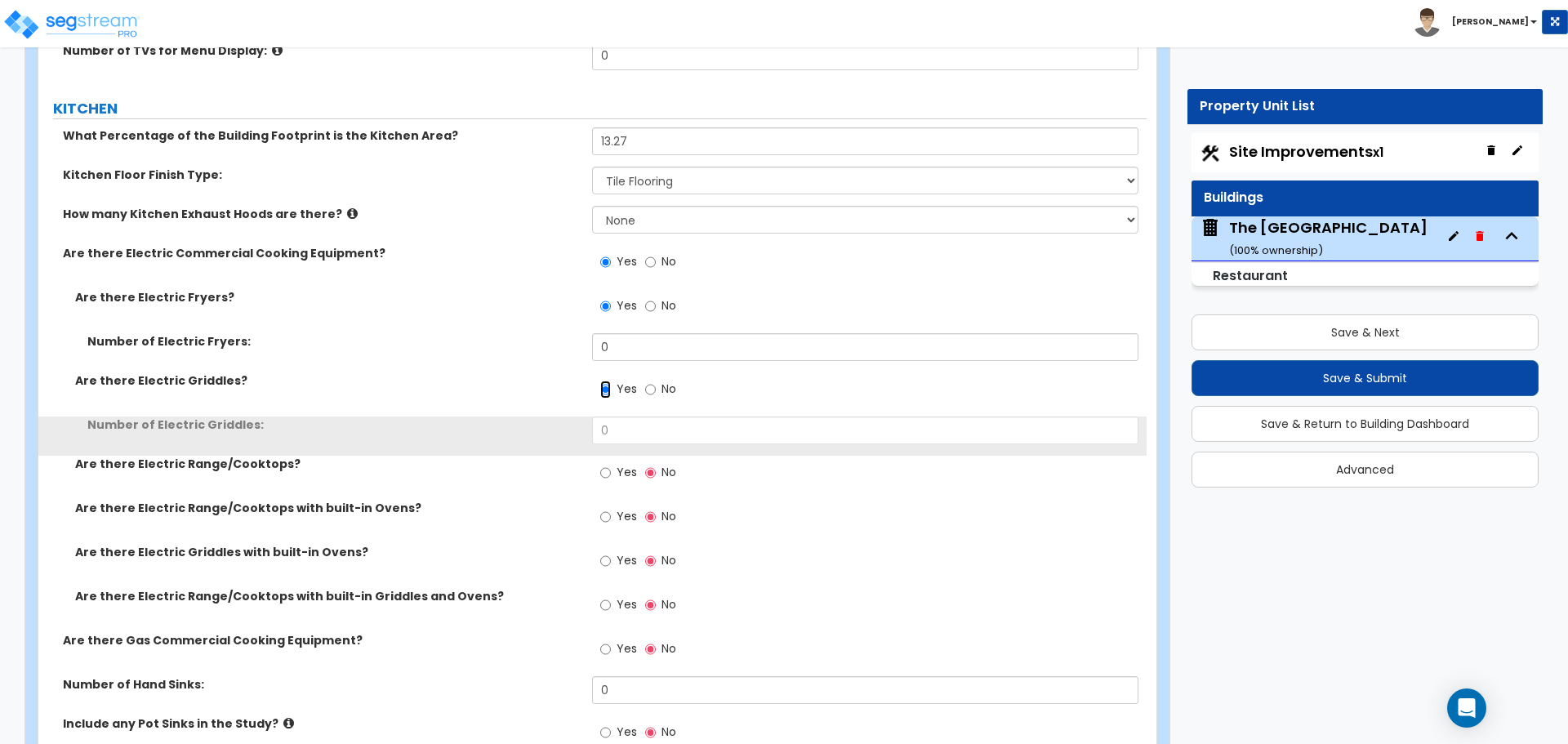
scroll to position [5064, 0]
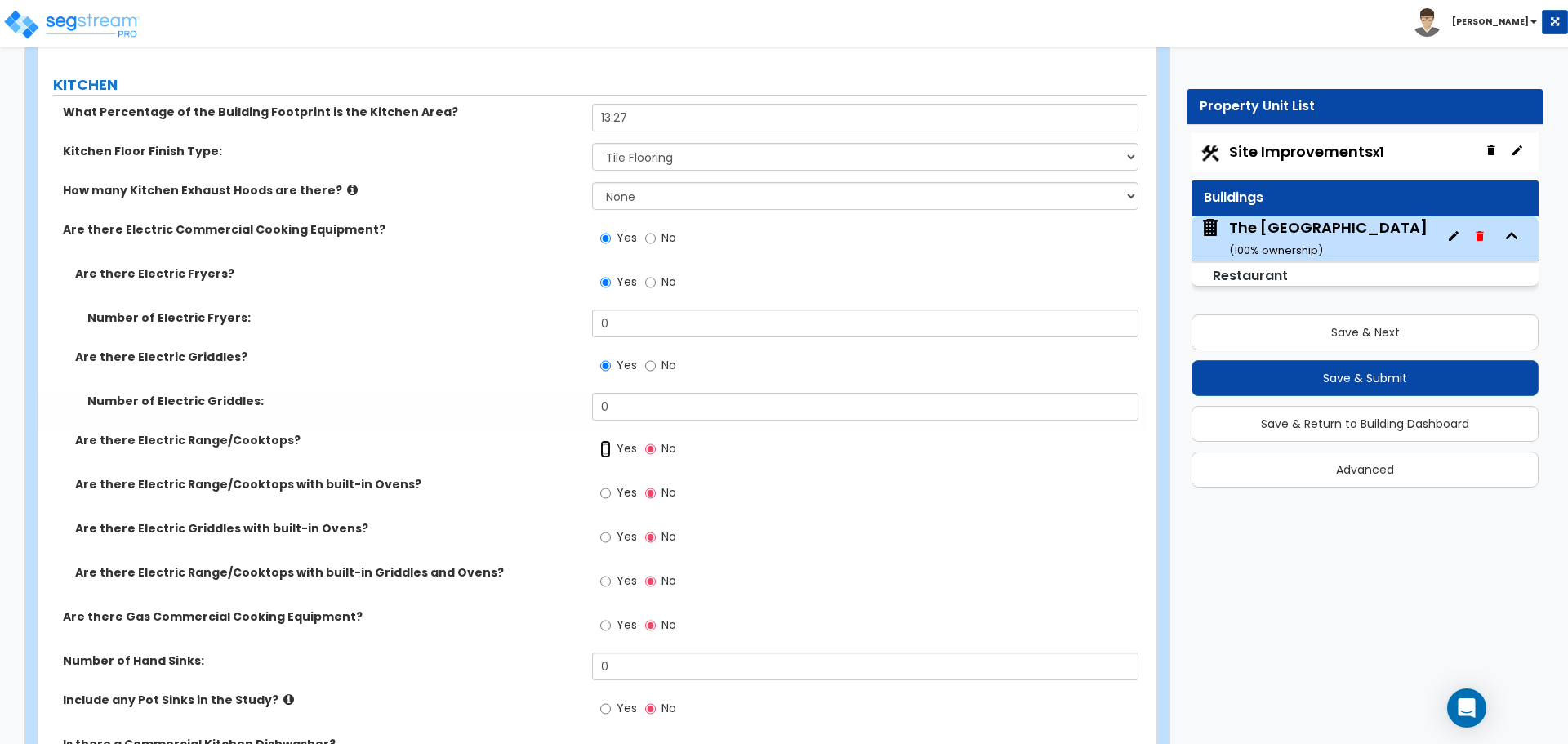
click at [605, 450] on input "Yes" at bounding box center [606, 449] width 10 height 18
radio input "true"
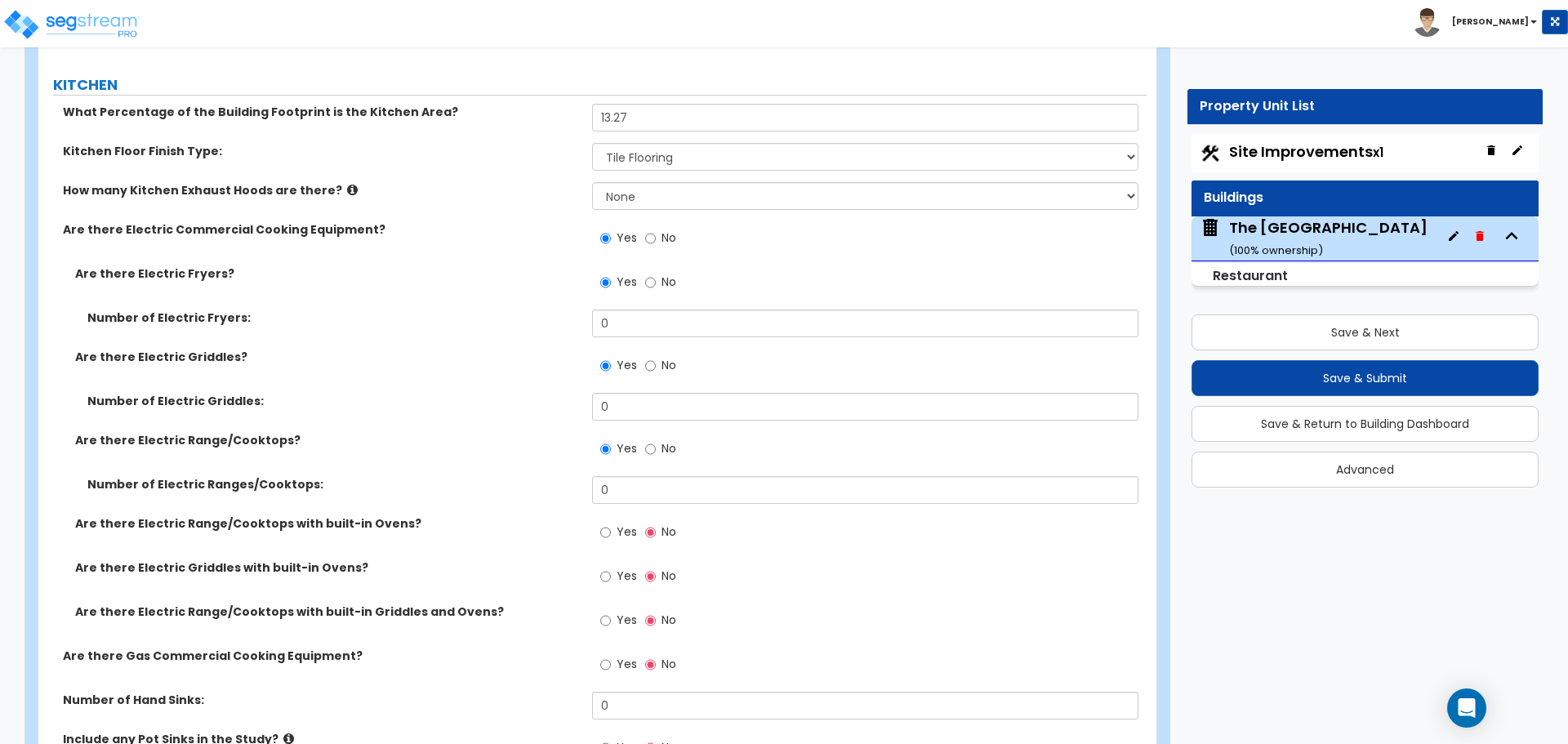
click at [655, 246] on label "No" at bounding box center [660, 240] width 31 height 28
click at [655, 246] on input "No" at bounding box center [650, 238] width 10 height 18
radio input "false"
radio input "true"
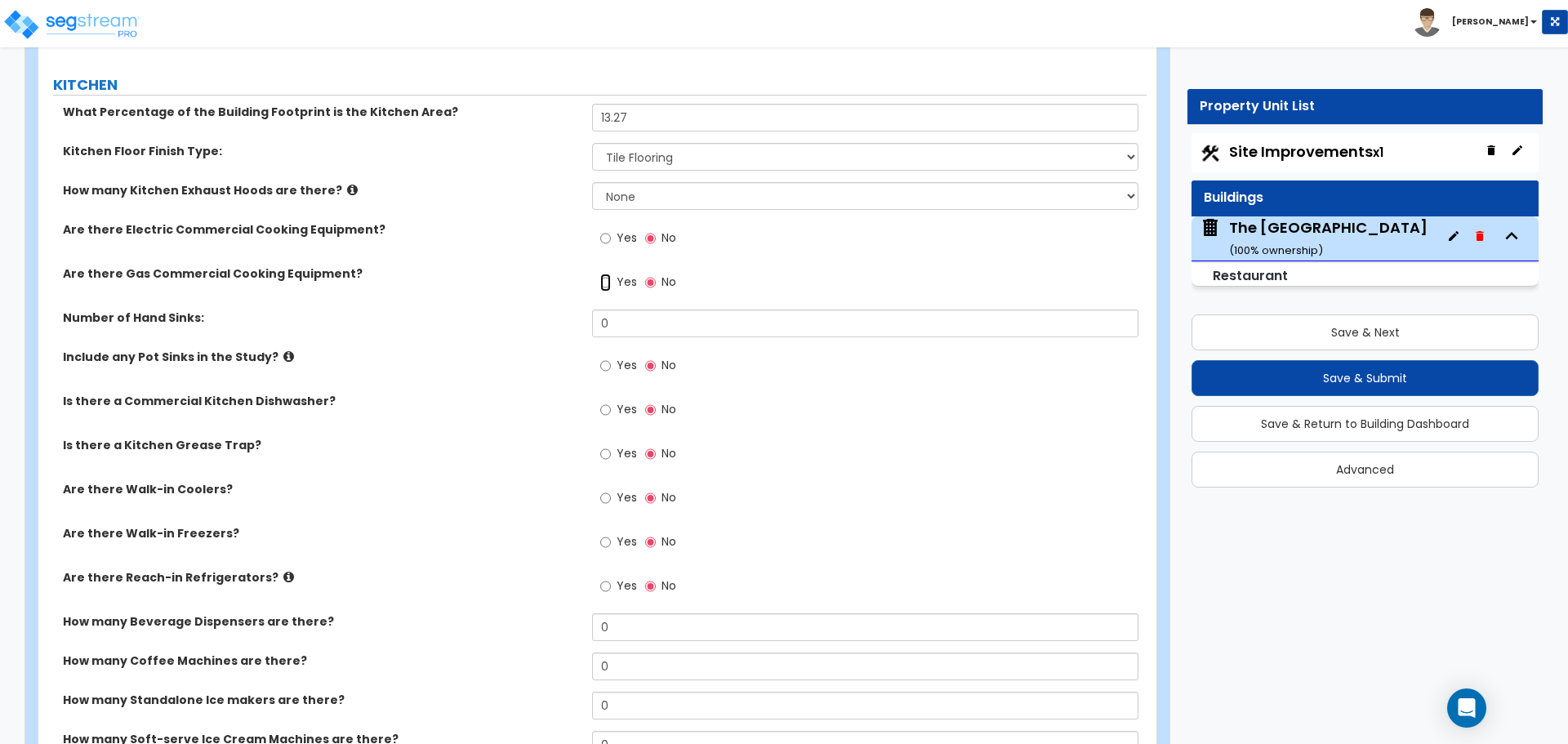
click at [609, 279] on input "Yes" at bounding box center [606, 283] width 10 height 18
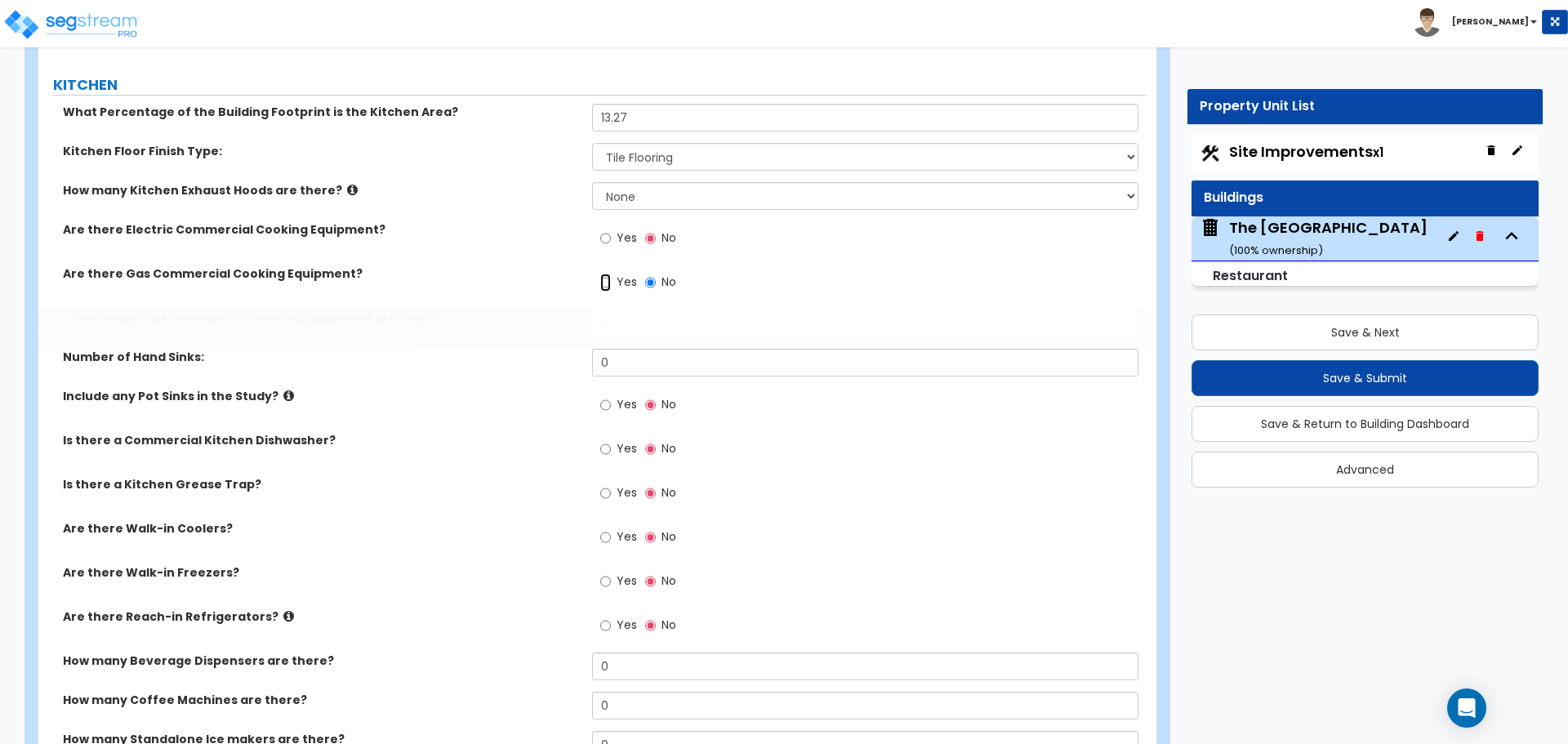
radio input "true"
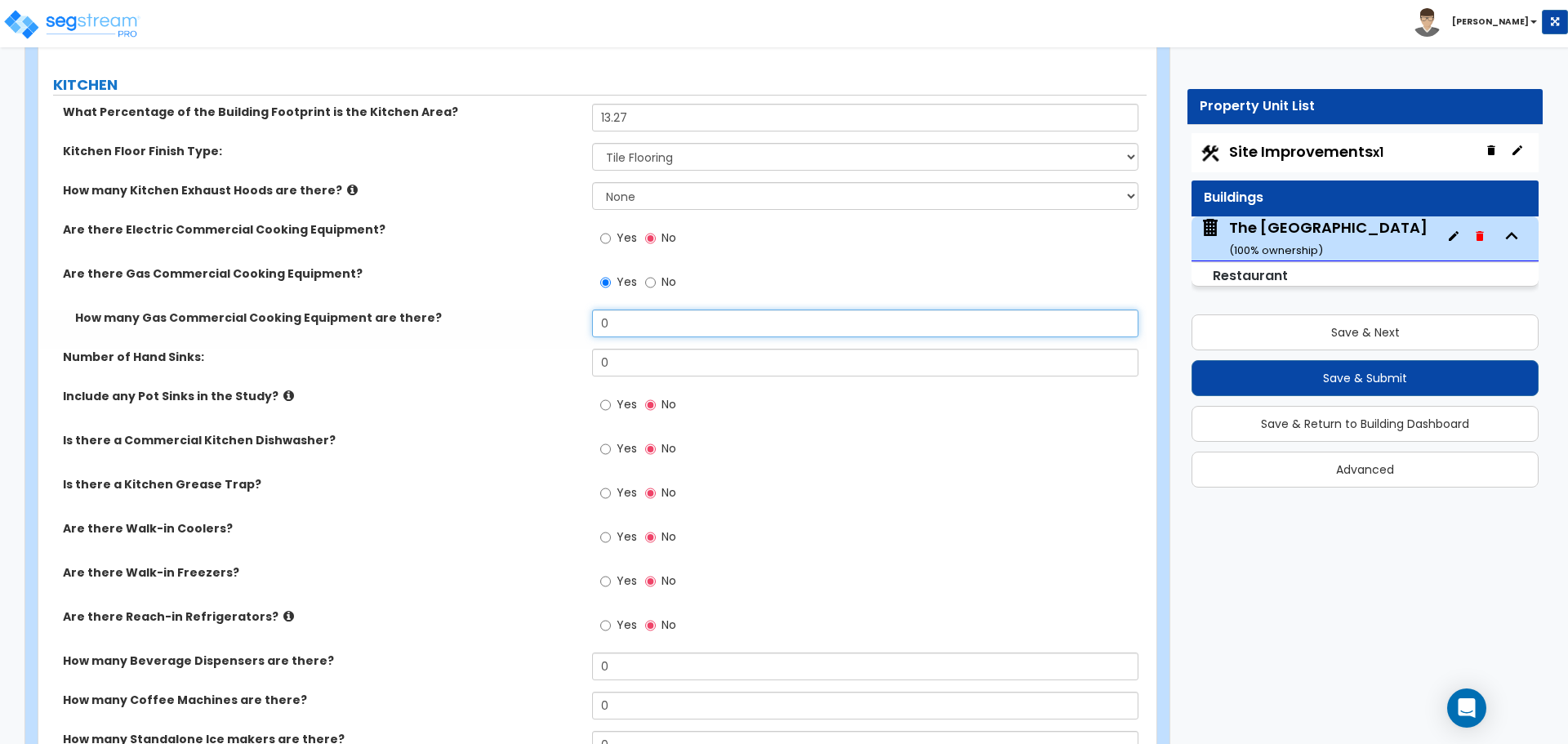
click at [638, 331] on input "0" at bounding box center [864, 324] width 545 height 28
click at [568, 277] on label "Are there Gas Commercial Cooking Equipment?" at bounding box center [321, 273] width 517 height 17
click at [604, 237] on input "Yes" at bounding box center [606, 238] width 10 height 18
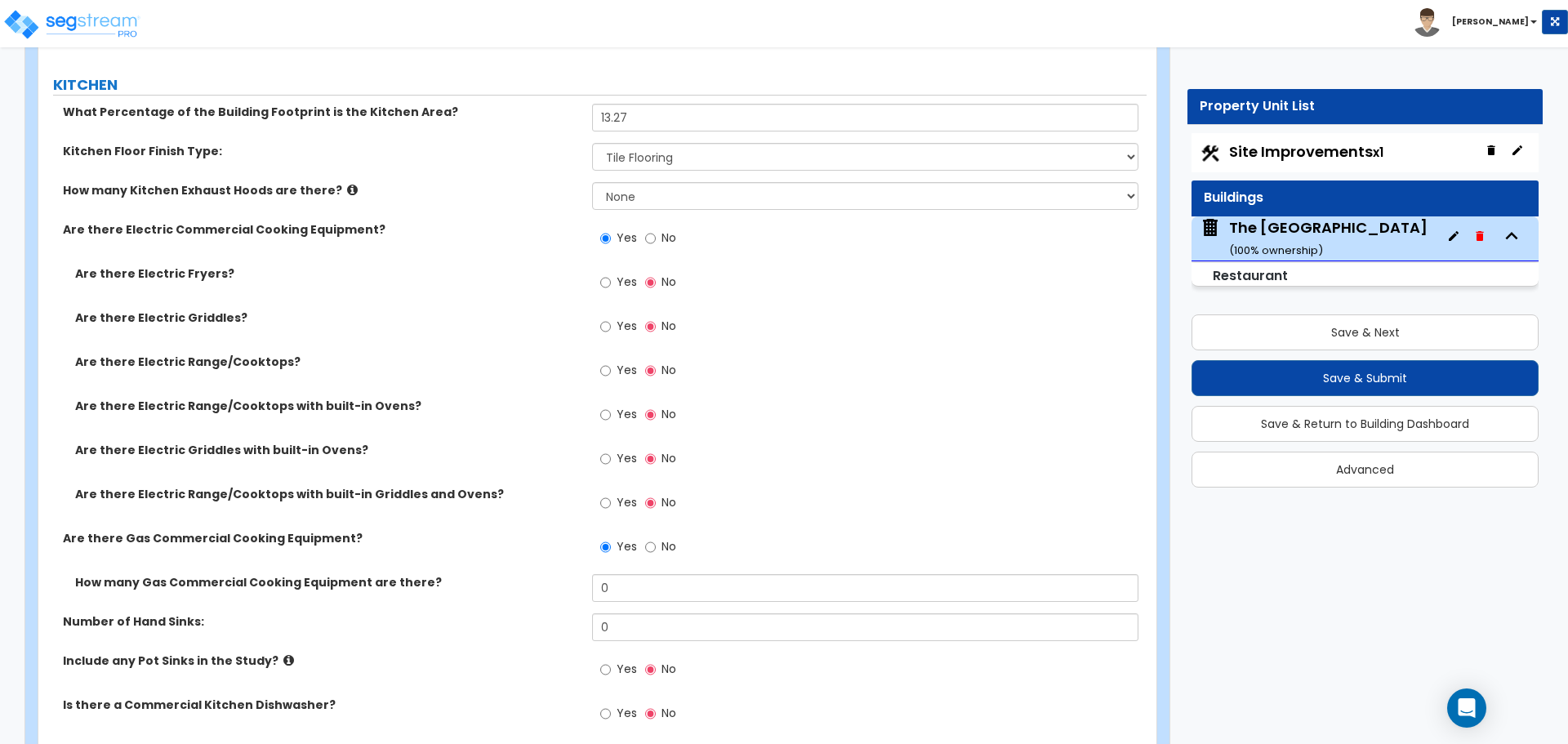
click at [640, 239] on div "Yes No" at bounding box center [638, 240] width 92 height 38
click at [649, 239] on input "No" at bounding box center [650, 238] width 10 height 18
radio input "false"
radio input "true"
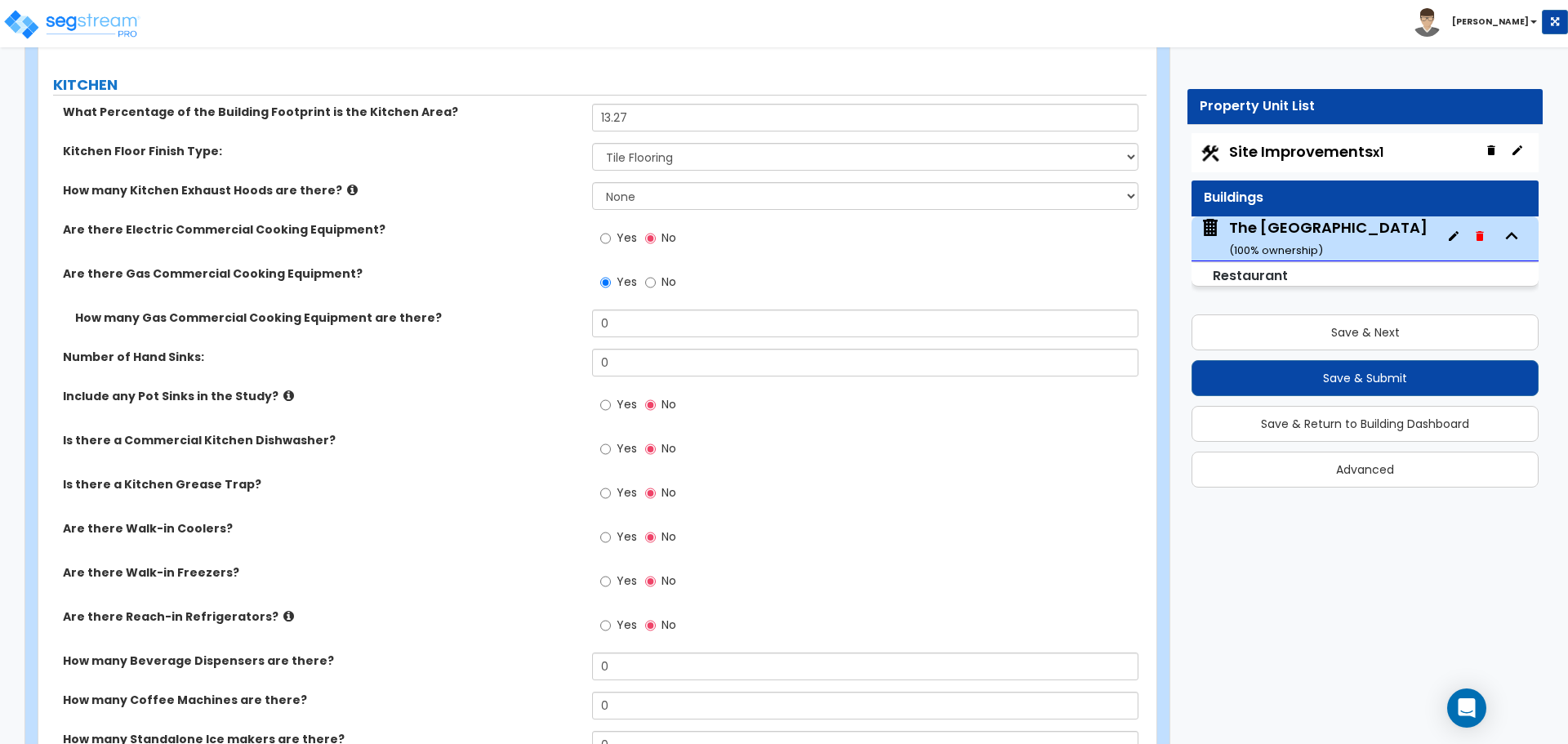
click at [282, 397] on label "Include any Pot Sinks in the Study?" at bounding box center [321, 396] width 517 height 17
click at [284, 396] on icon at bounding box center [289, 396] width 10 height 12
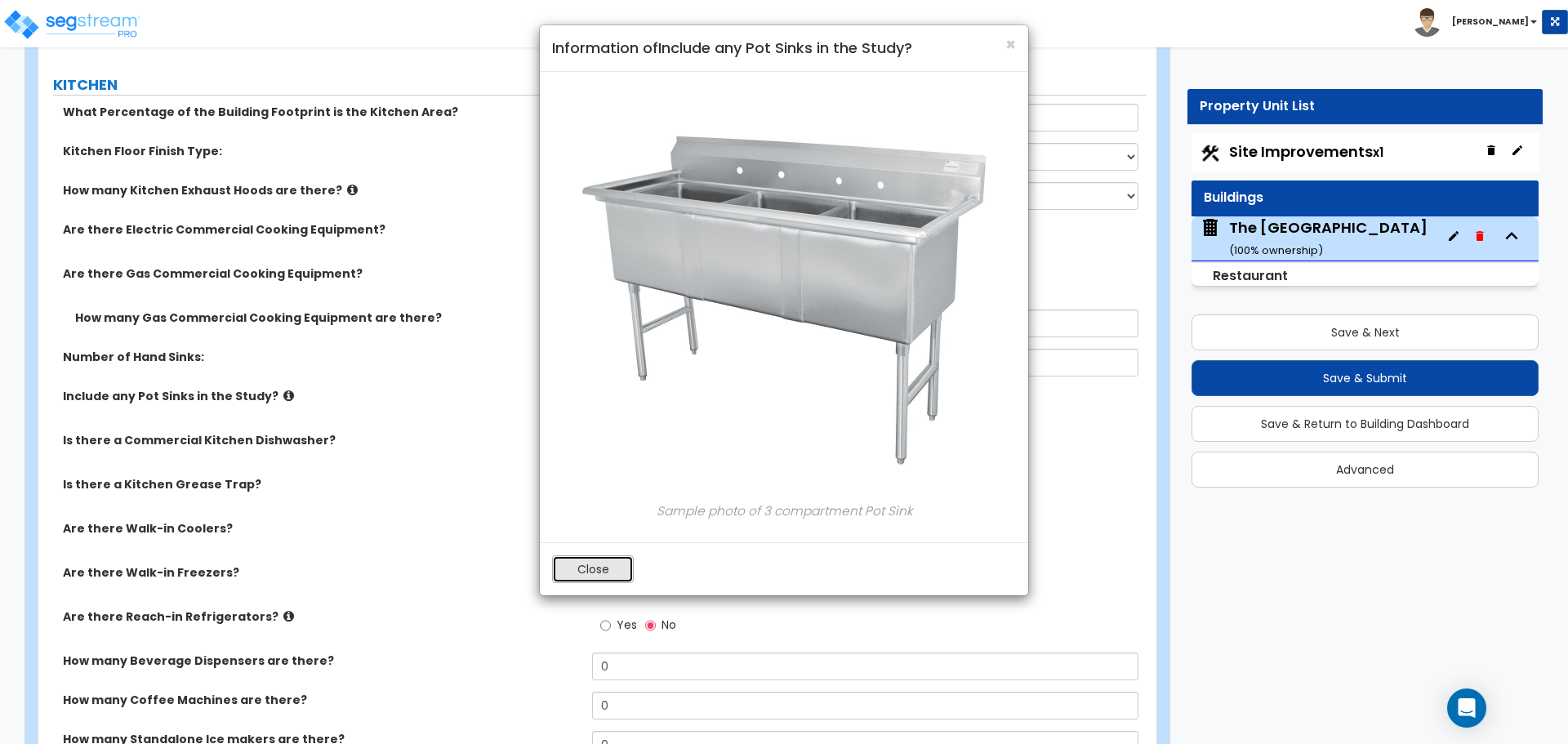
click at [589, 572] on button "Close" at bounding box center [592, 570] width 81 height 28
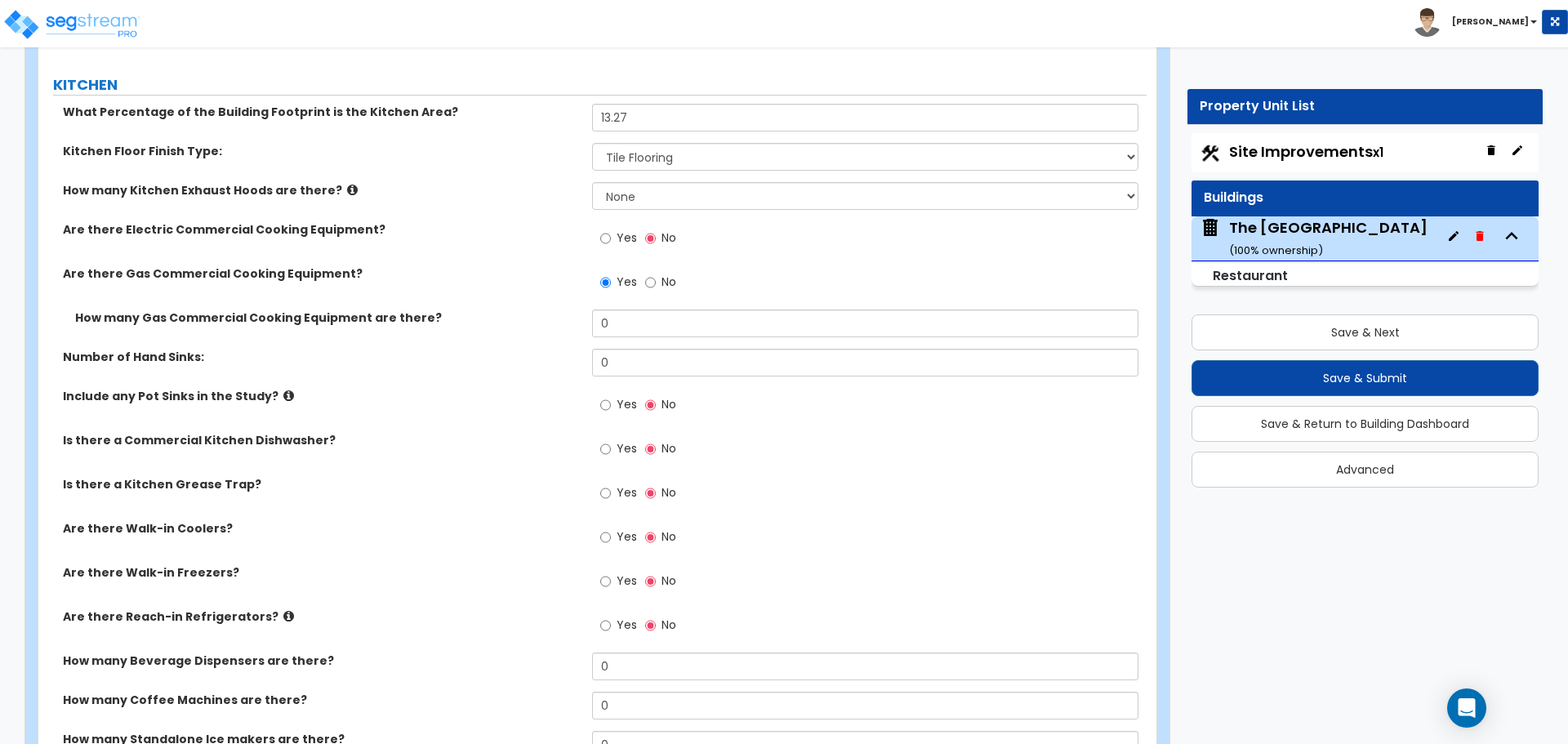
click at [156, 361] on label "Number of Hand Sinks:" at bounding box center [321, 356] width 517 height 17
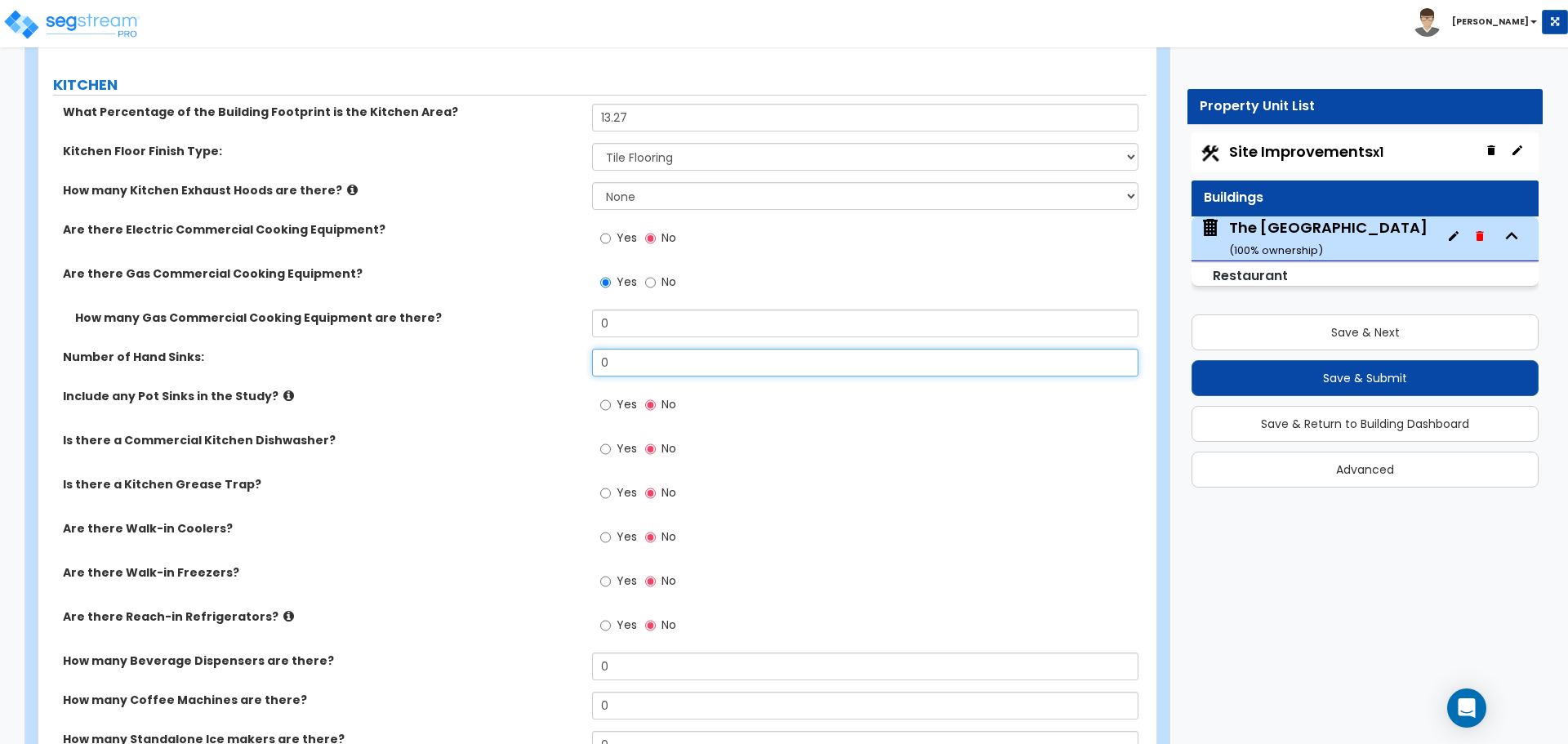
click at [628, 362] on input "0" at bounding box center [864, 362] width 545 height 28
type input "3"
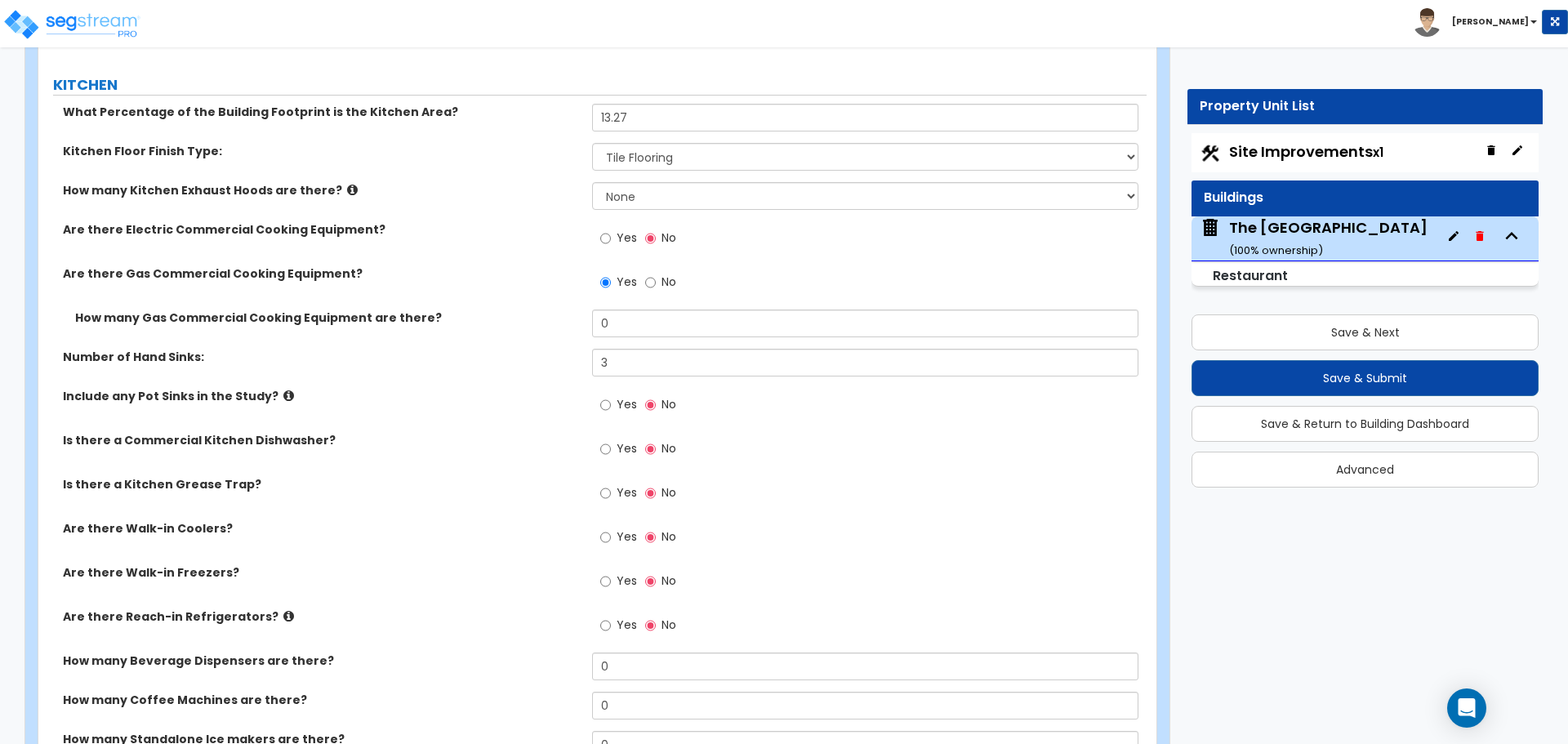
click at [583, 392] on div "Include any Pot Sinks in the Study?" at bounding box center [315, 396] width 554 height 17
click at [605, 407] on input "Yes" at bounding box center [606, 405] width 10 height 18
radio input "true"
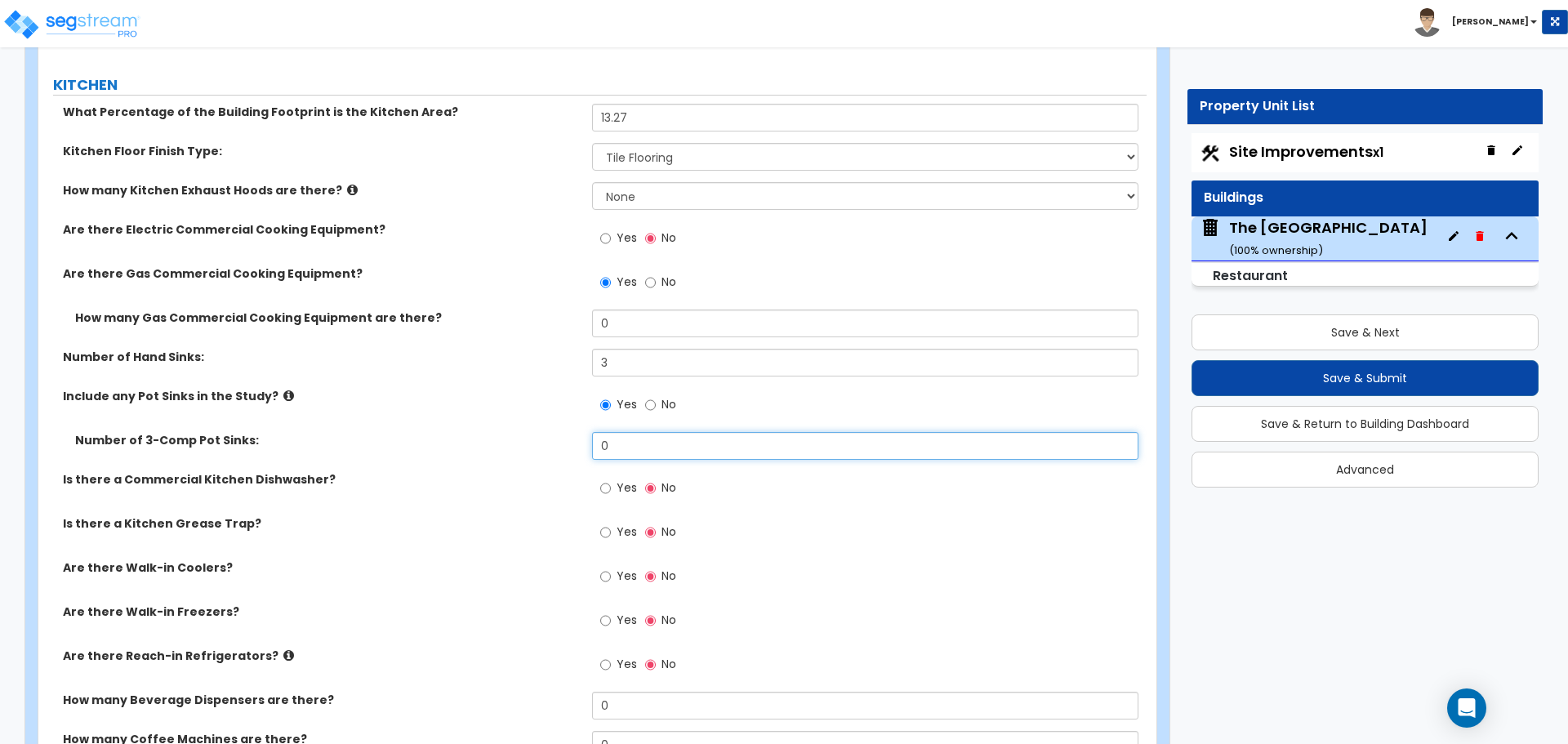
click at [612, 446] on input "0" at bounding box center [864, 446] width 545 height 28
type input "1.33"
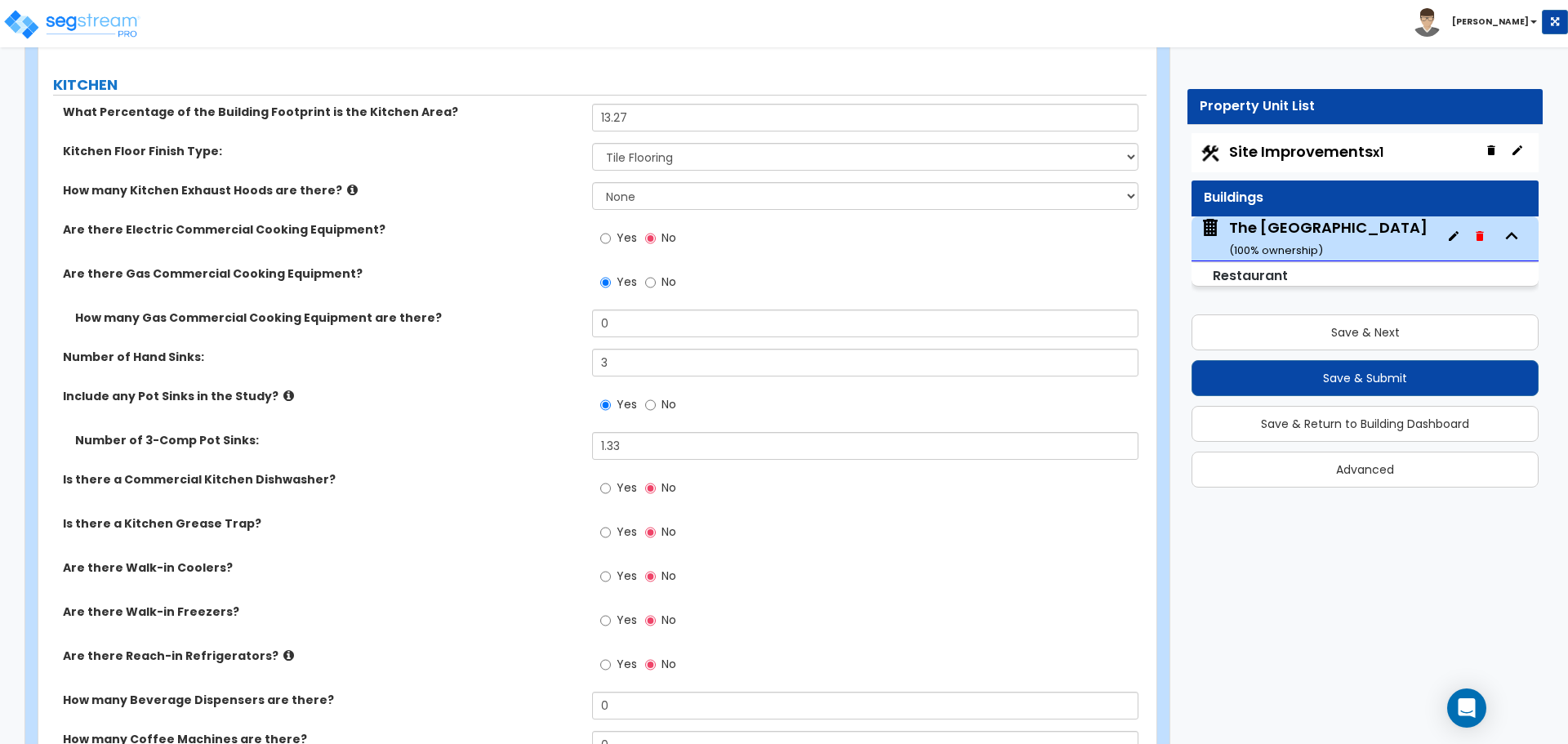
click at [591, 445] on div "Number of 3-Comp Pot Sinks:" at bounding box center [315, 440] width 554 height 17
click at [606, 493] on input "Yes" at bounding box center [606, 488] width 10 height 18
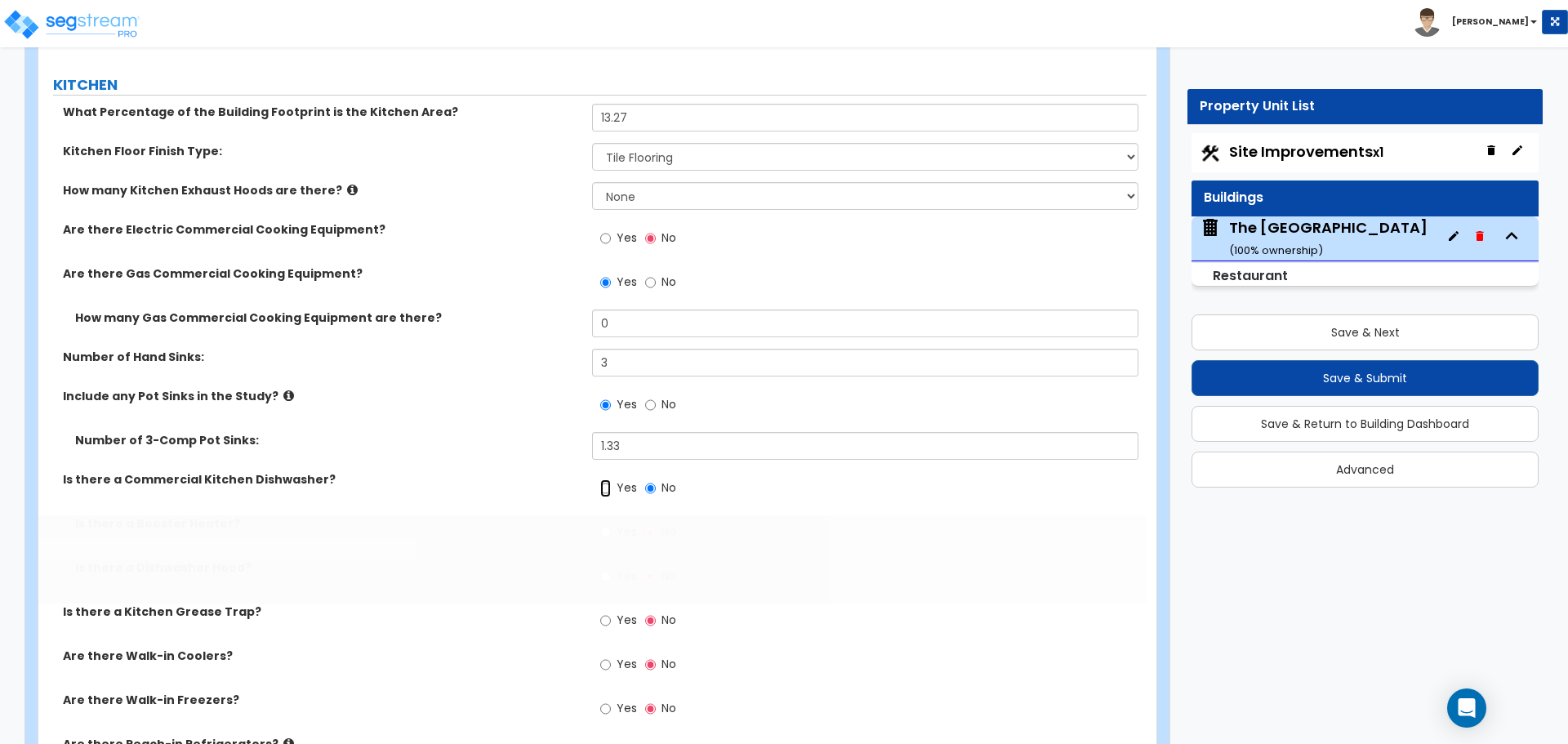
radio input "true"
click at [606, 541] on input "Yes" at bounding box center [606, 532] width 10 height 18
radio input "true"
click at [600, 570] on input "Yes" at bounding box center [606, 577] width 10 height 18
radio input "true"
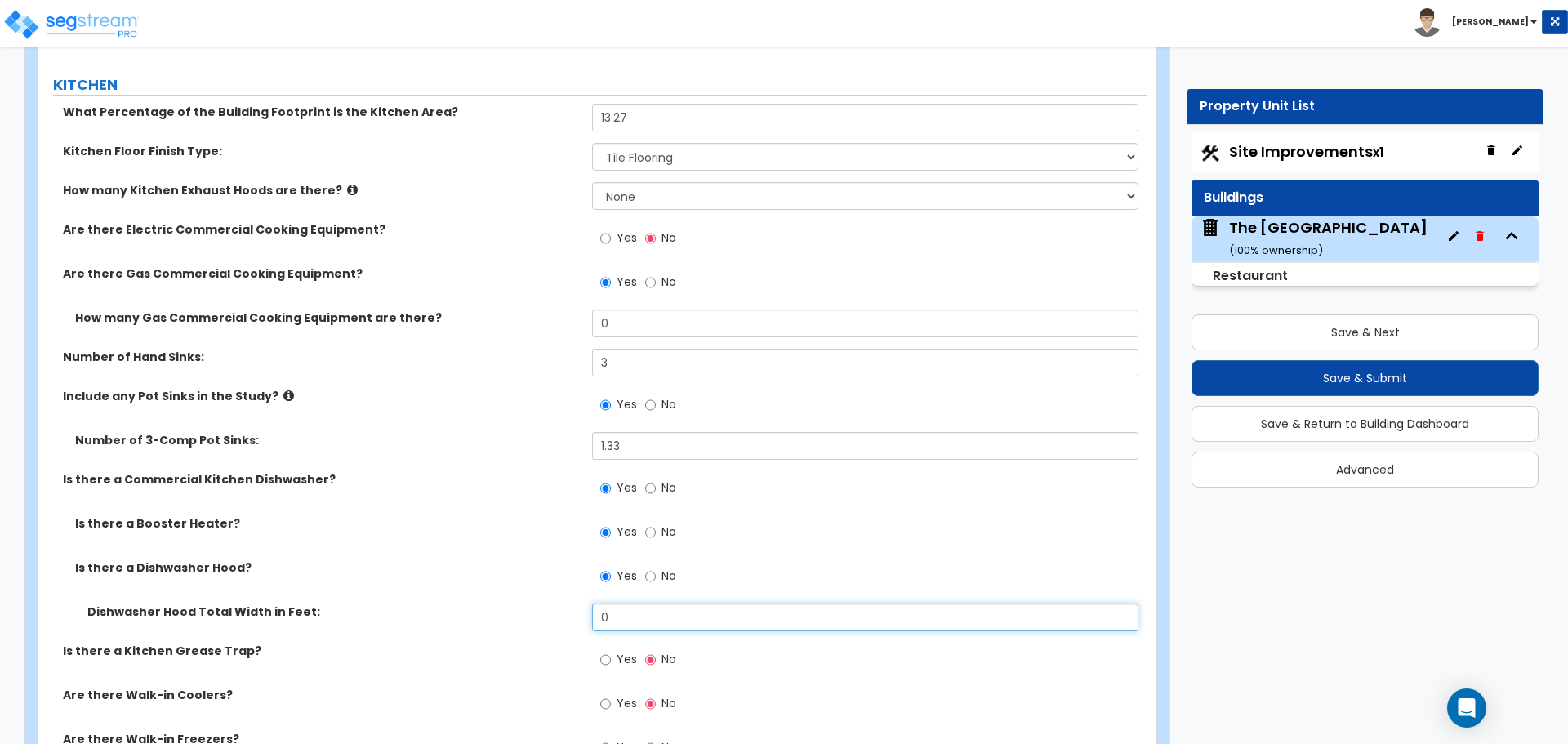
click at [648, 626] on input "0" at bounding box center [864, 618] width 545 height 28
type input "3"
click at [568, 613] on label "Dishwasher Hood Total Width in Feet:" at bounding box center [333, 612] width 493 height 17
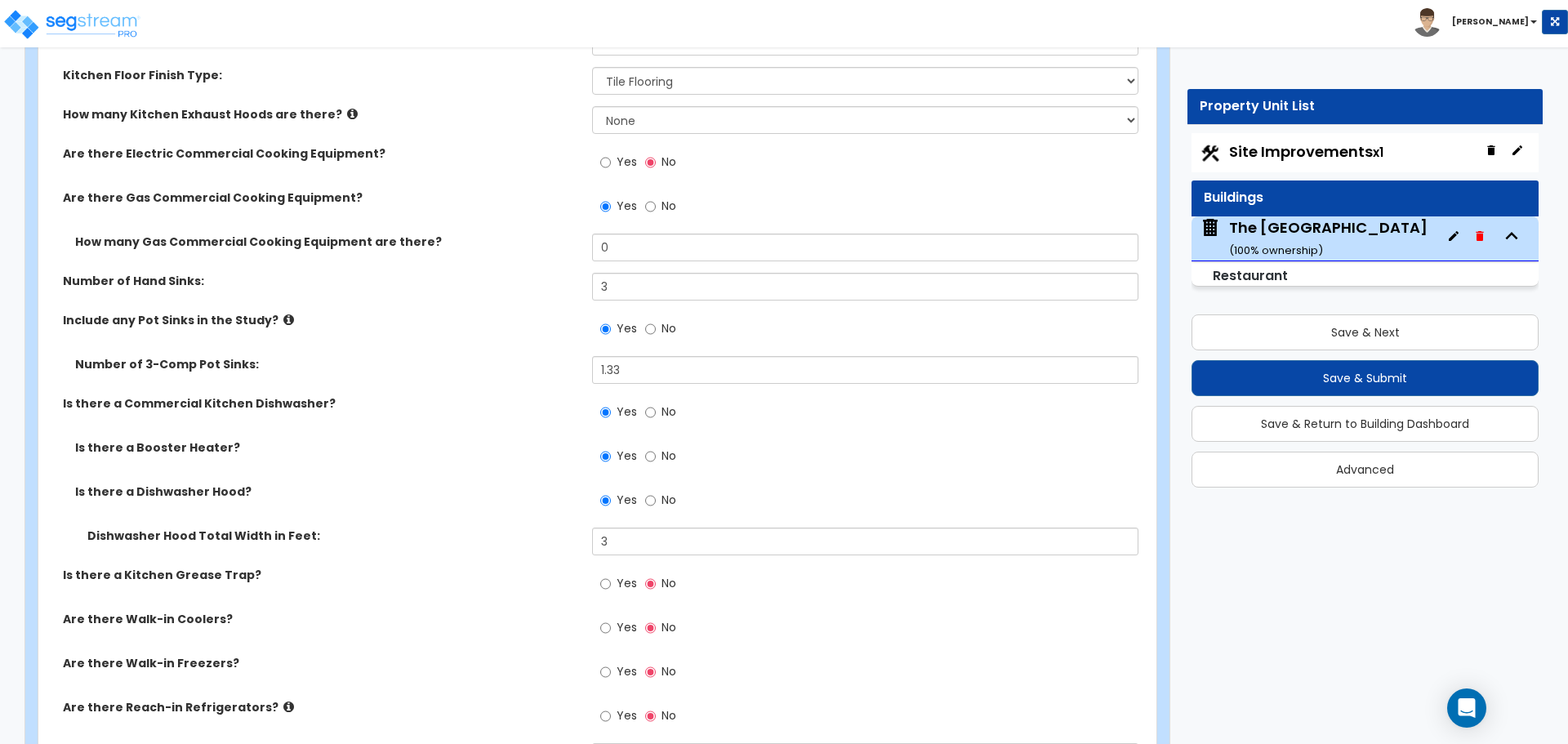
scroll to position [5146, 0]
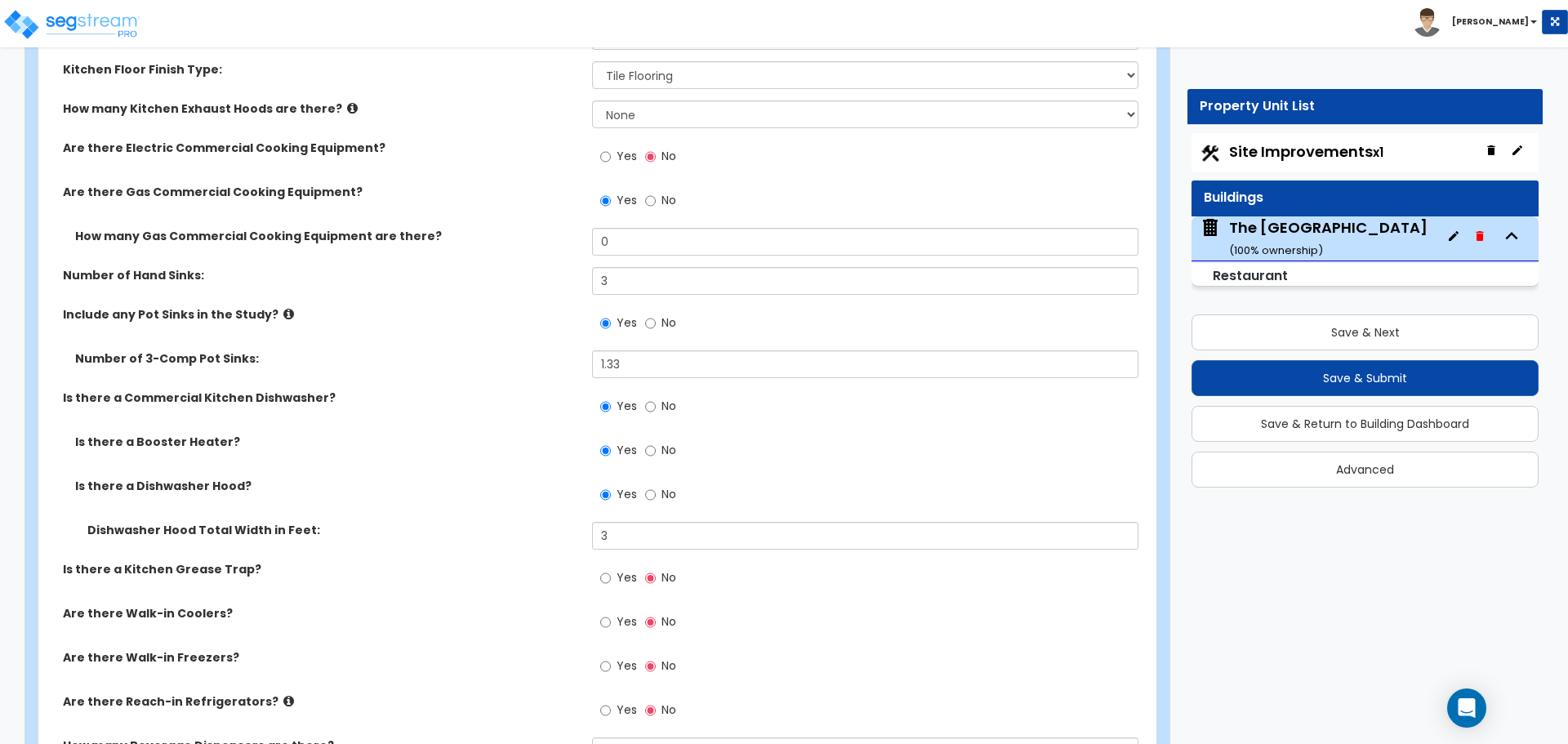
click at [599, 583] on div "Yes No" at bounding box center [638, 579] width 92 height 38
click at [602, 582] on input "Yes" at bounding box center [606, 578] width 10 height 18
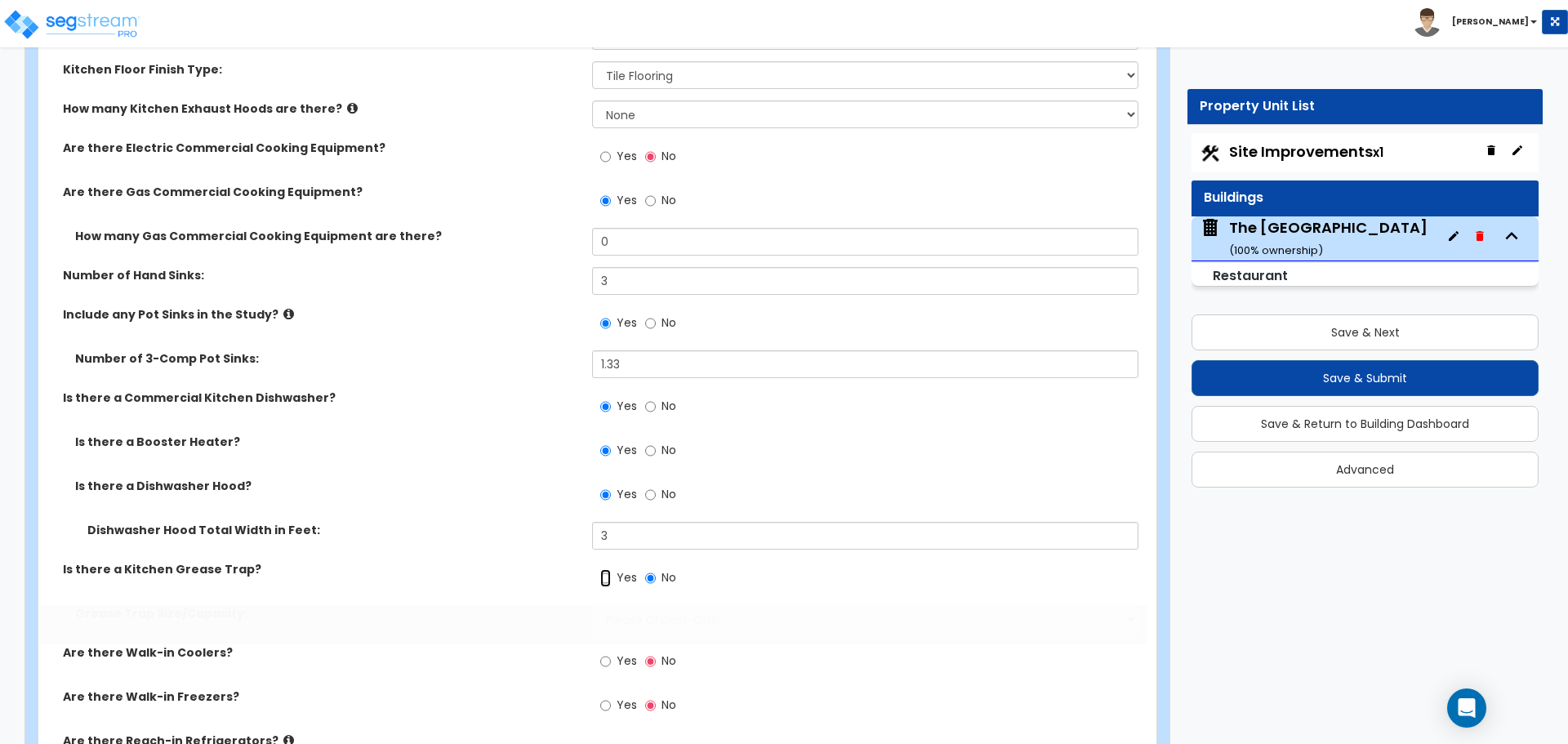
radio input "true"
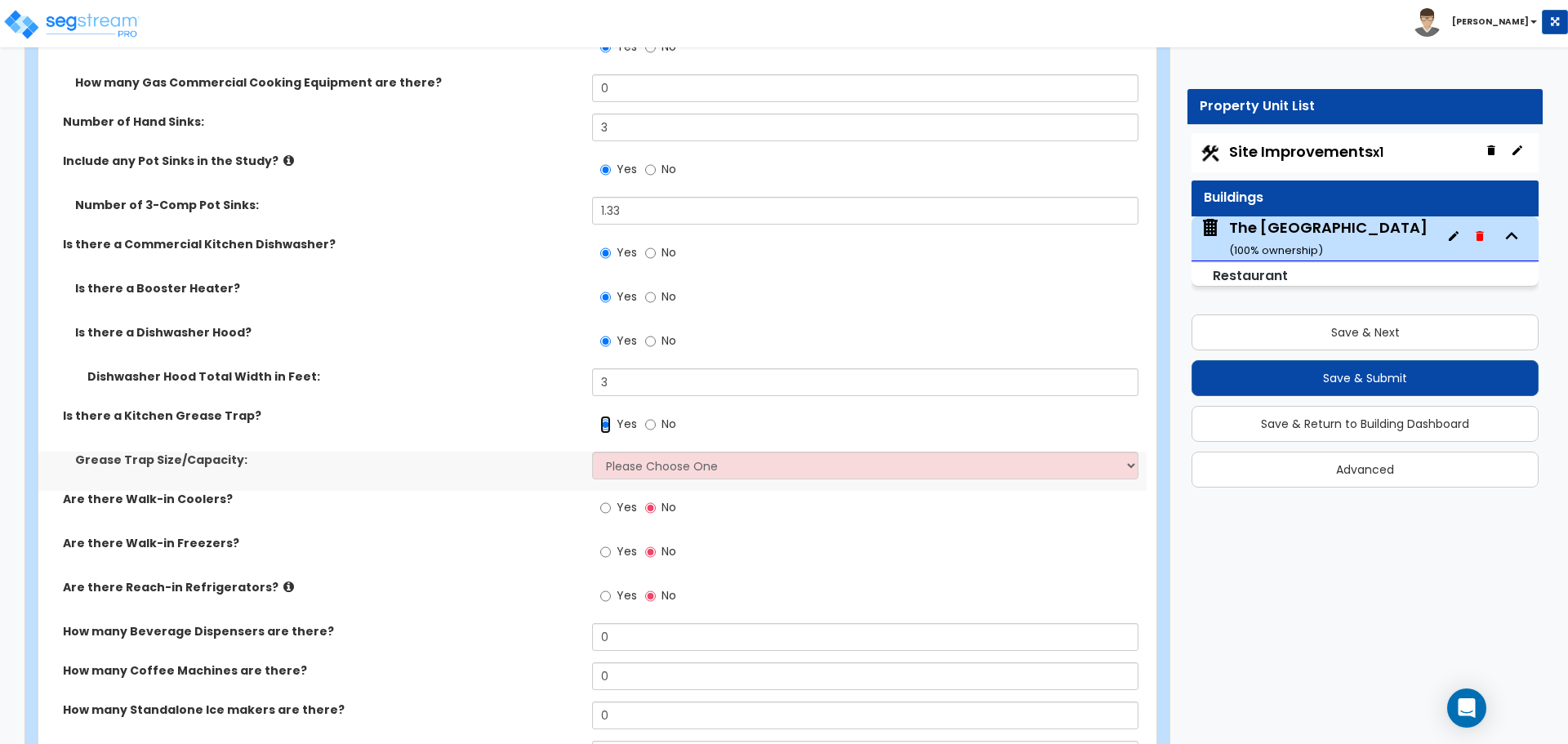
scroll to position [5391, 0]
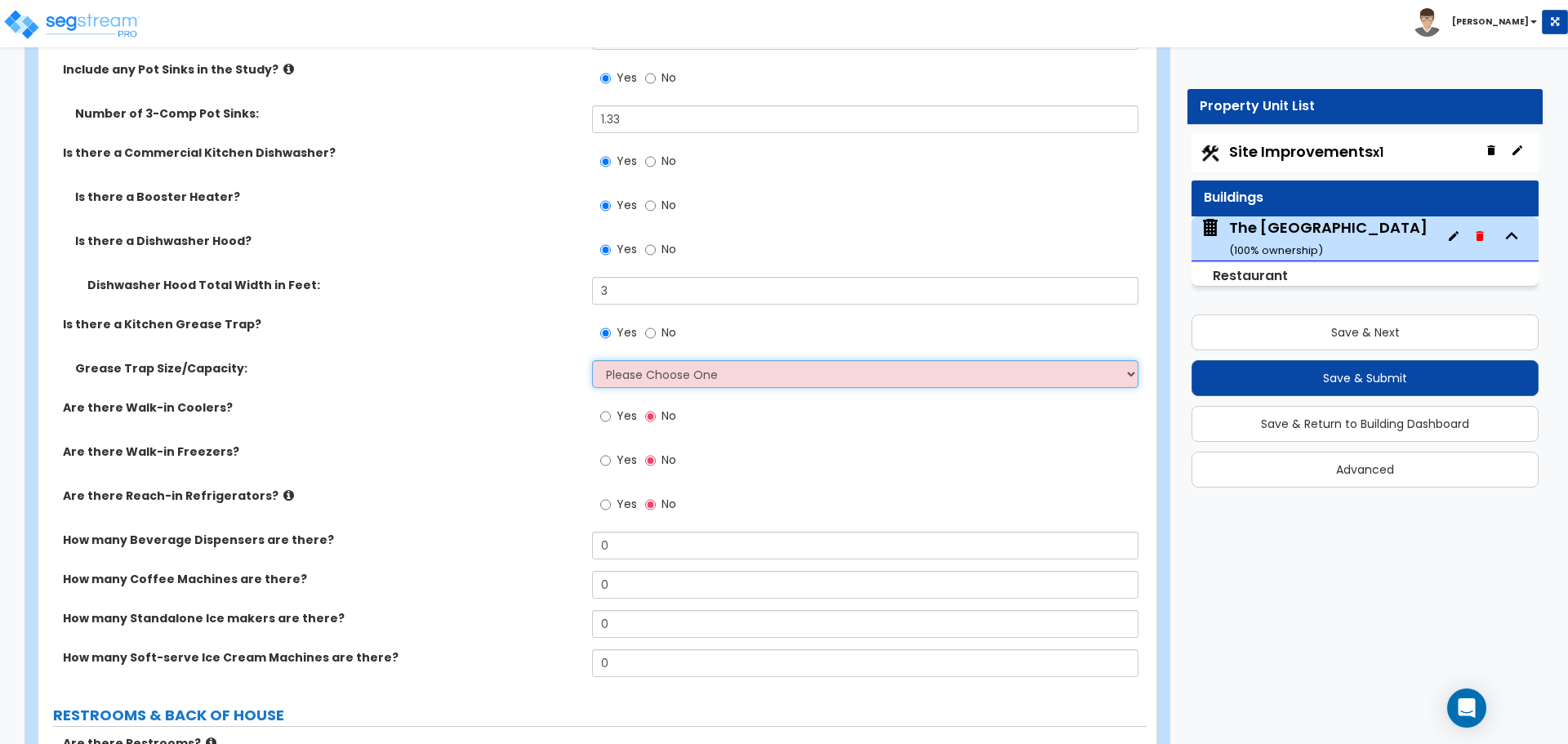
click at [655, 375] on select "Please Choose One Small Medium Large" at bounding box center [864, 375] width 545 height 28
select select "2"
click at [592, 361] on select "Please Choose One Small Medium Large" at bounding box center [864, 375] width 545 height 28
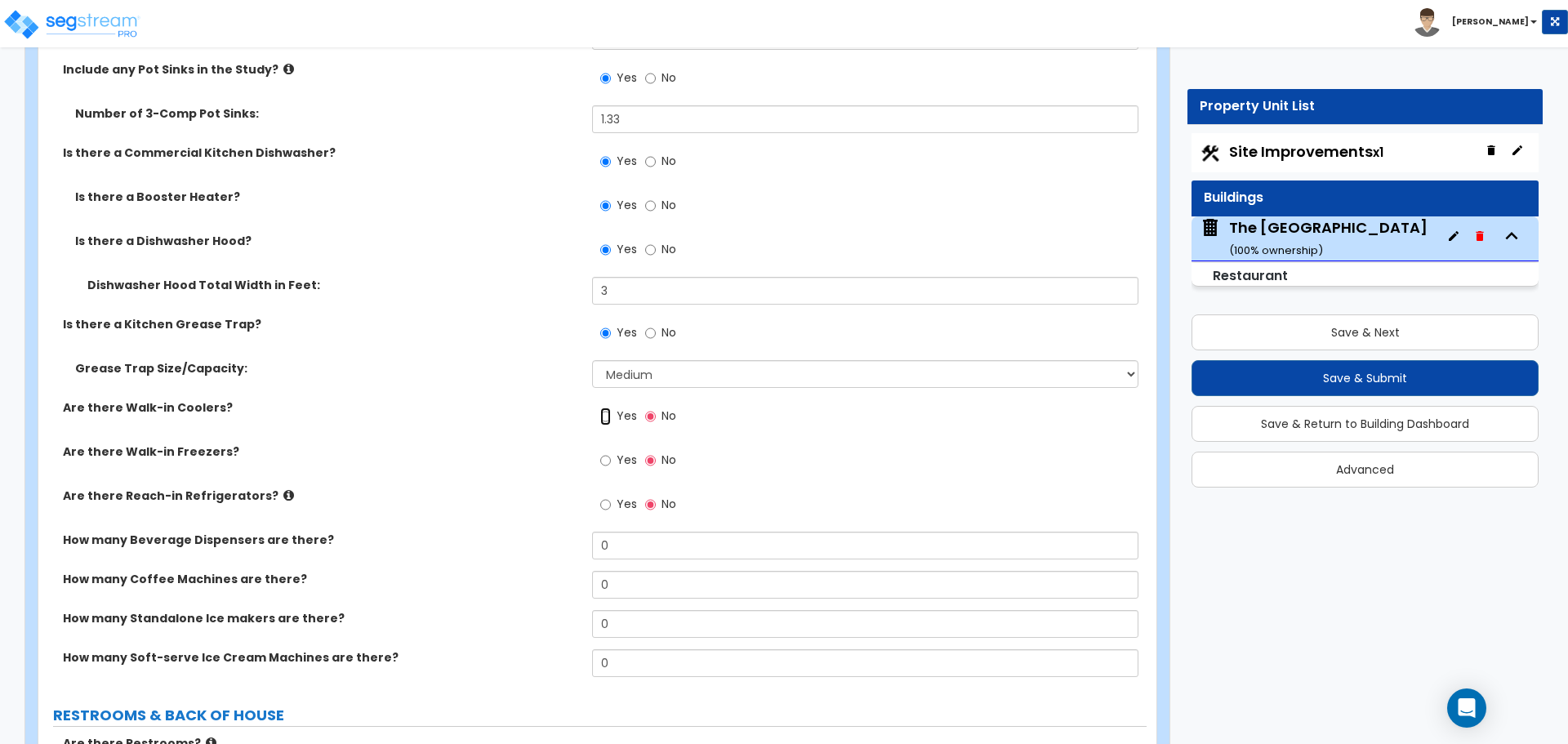
click at [605, 414] on input "Yes" at bounding box center [606, 417] width 10 height 18
radio input "true"
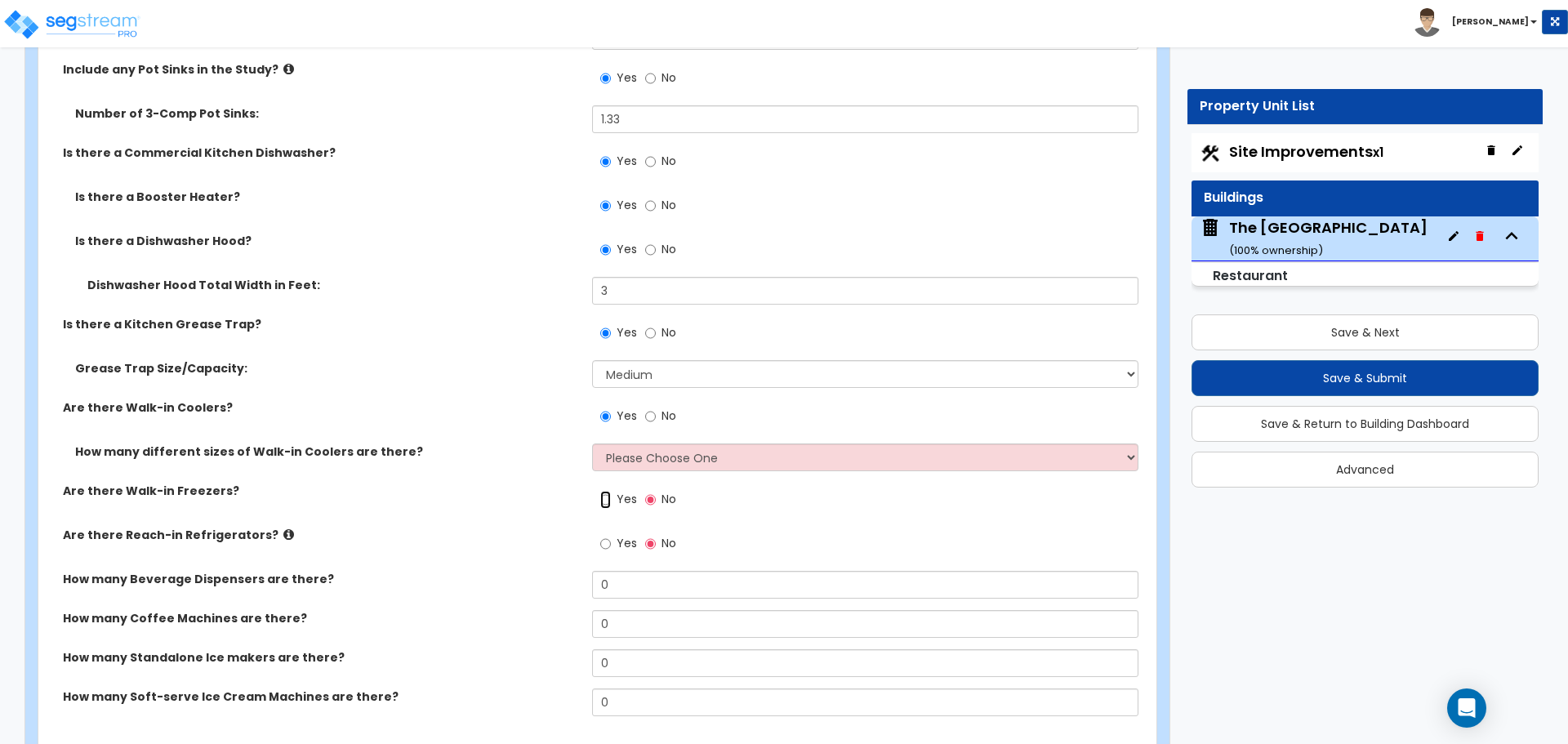
click at [606, 504] on input "Yes" at bounding box center [606, 500] width 10 height 18
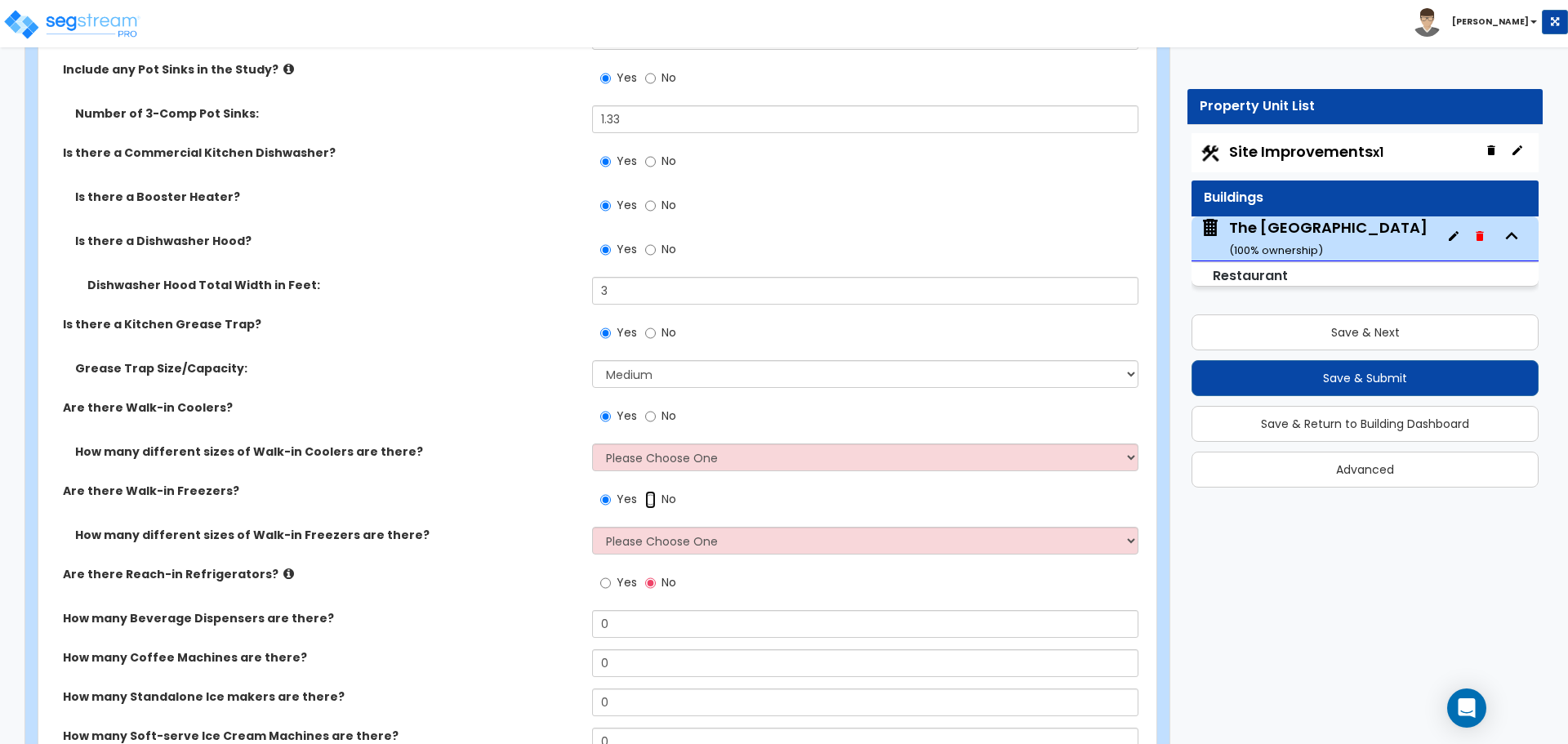
click at [645, 502] on input "No" at bounding box center [650, 500] width 10 height 18
radio input "false"
radio input "true"
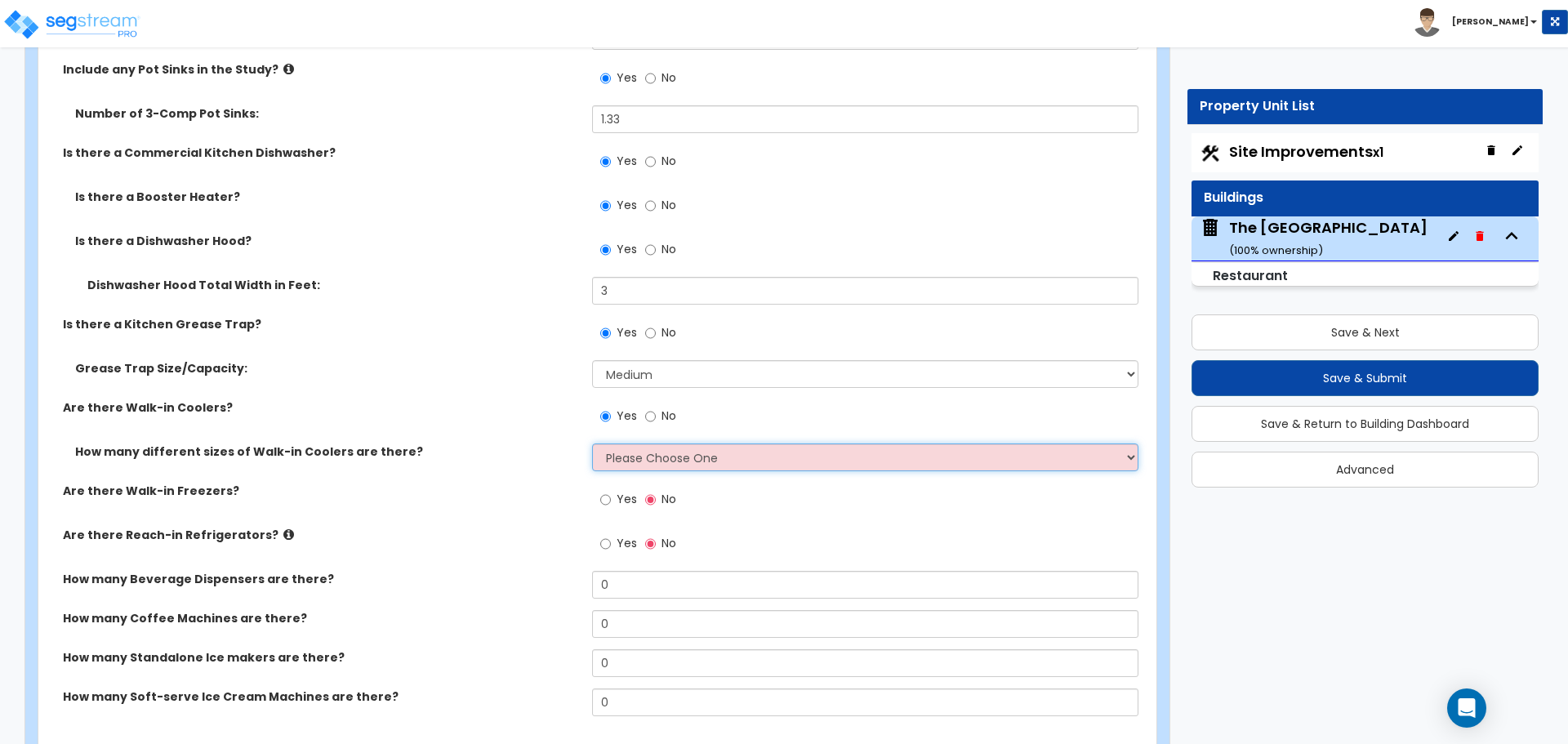
click at [635, 459] on select "Please Choose One 1 2 3 4" at bounding box center [864, 458] width 545 height 28
click at [592, 444] on select "Please Choose One 1 2 3 4" at bounding box center [864, 458] width 545 height 28
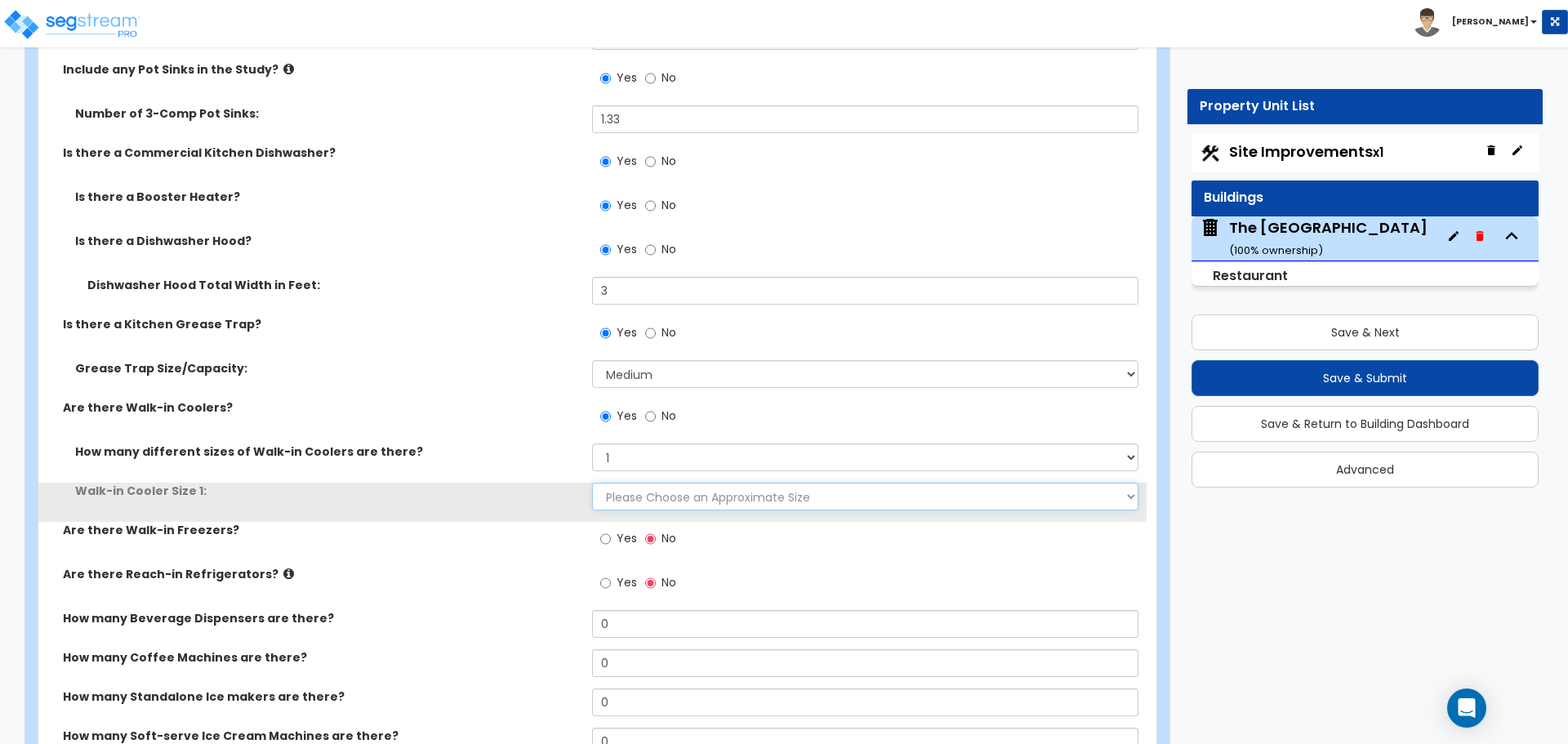
click at [629, 499] on select "Please Choose an Approximate Size 6' x 6' 10' x 6' 12' x 14' 12' x 20' I want t…" at bounding box center [864, 496] width 545 height 28
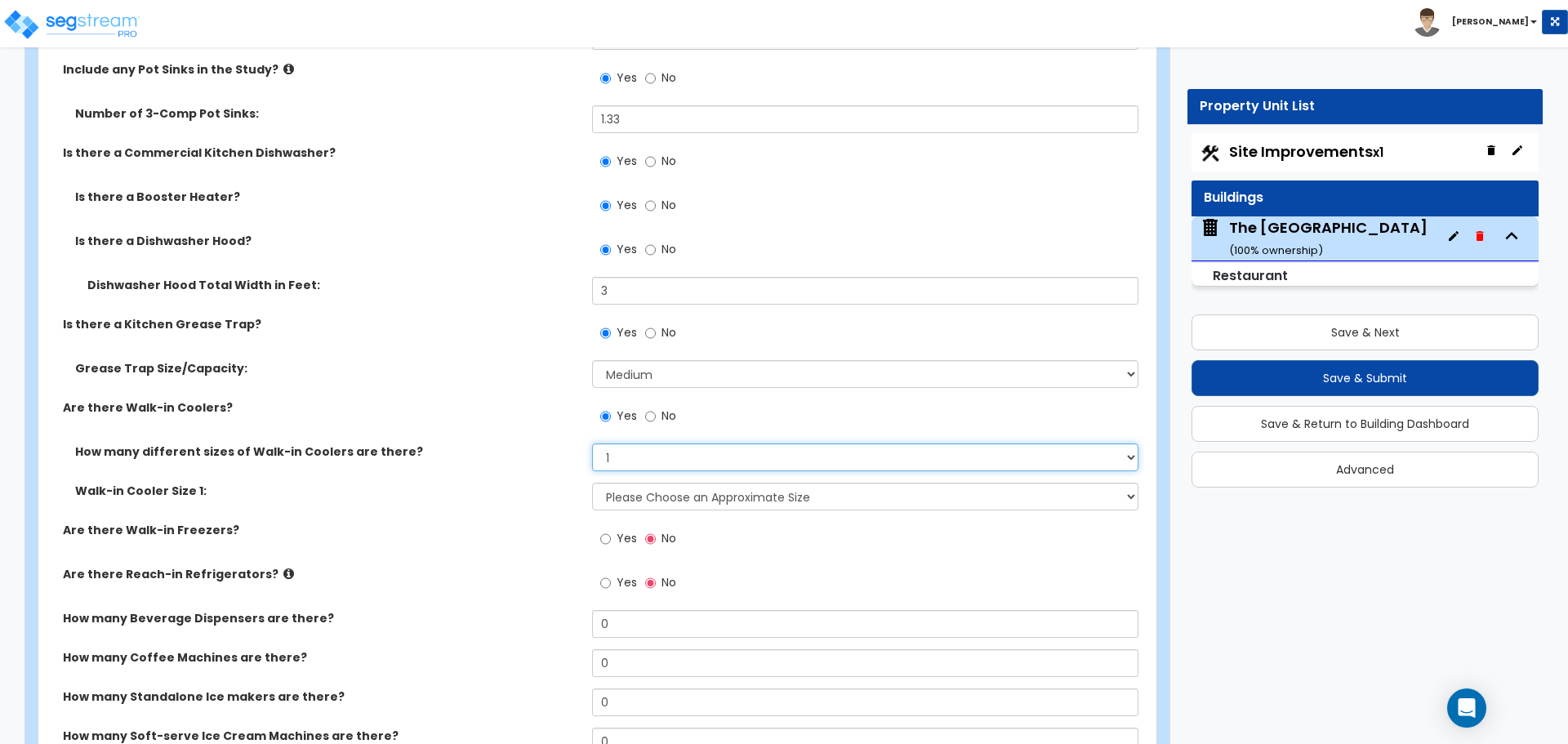
click at [639, 453] on select "Please Choose One 1 2 3 4" at bounding box center [864, 458] width 545 height 28
click at [592, 444] on select "Please Choose One 1 2 3 4" at bounding box center [864, 458] width 545 height 28
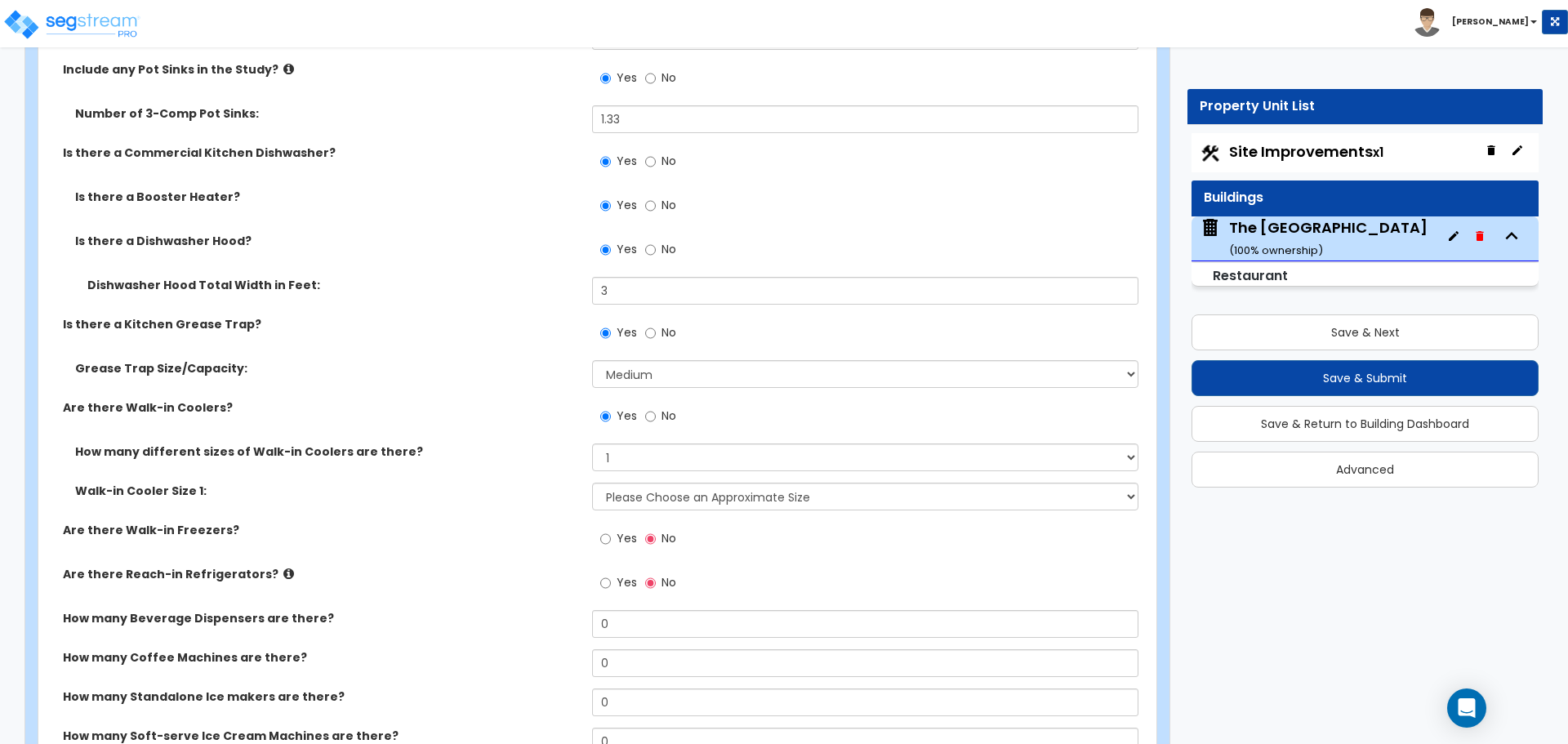
click at [654, 482] on div "How many different sizes of Walk-in Coolers are there? Please Choose One 1 2 3 4" at bounding box center [592, 463] width 1108 height 39
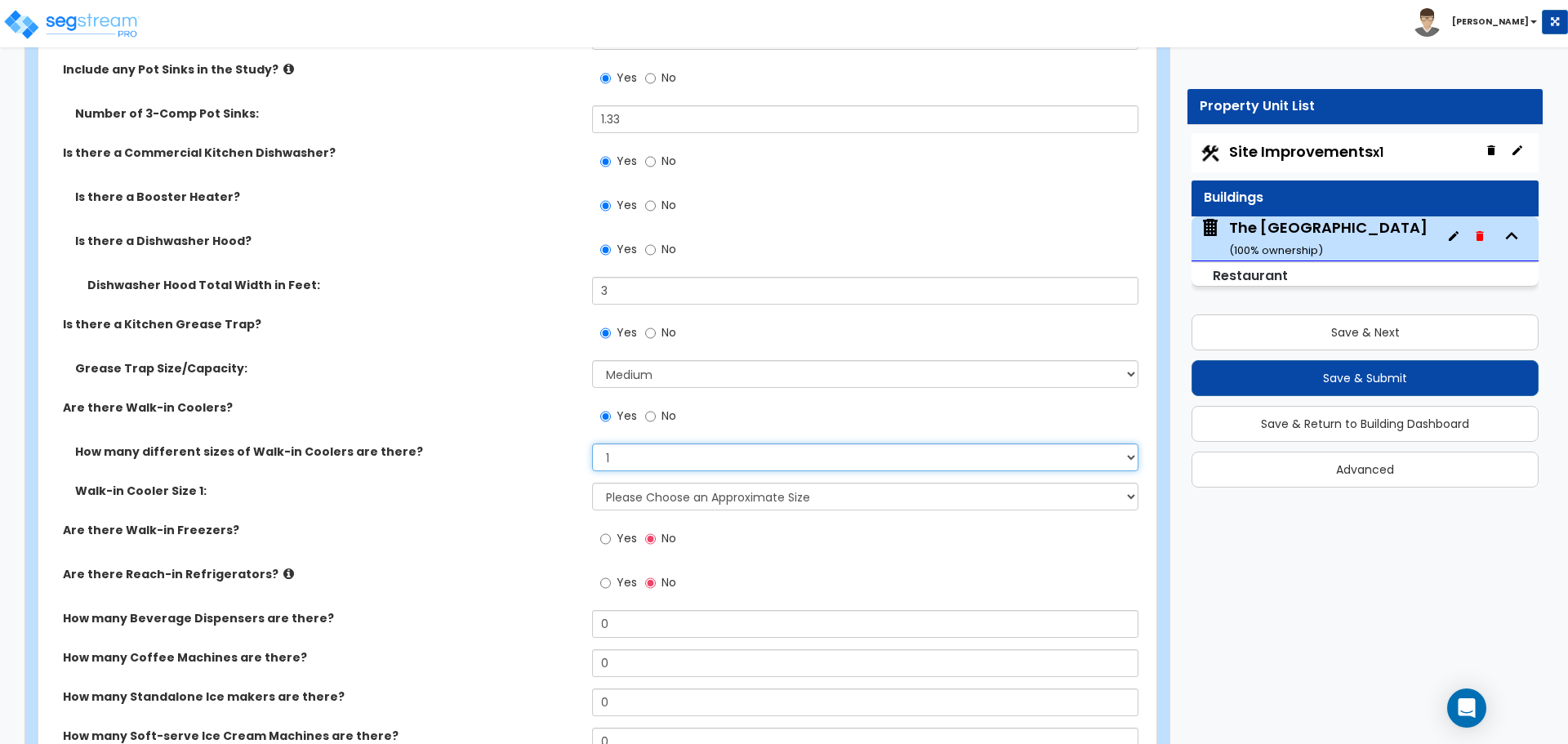
click at [653, 466] on select "Please Choose One 1 2 3 4" at bounding box center [864, 458] width 545 height 28
select select "0"
click at [592, 444] on select "Please Choose One 1 2 3 4" at bounding box center [864, 458] width 545 height 28
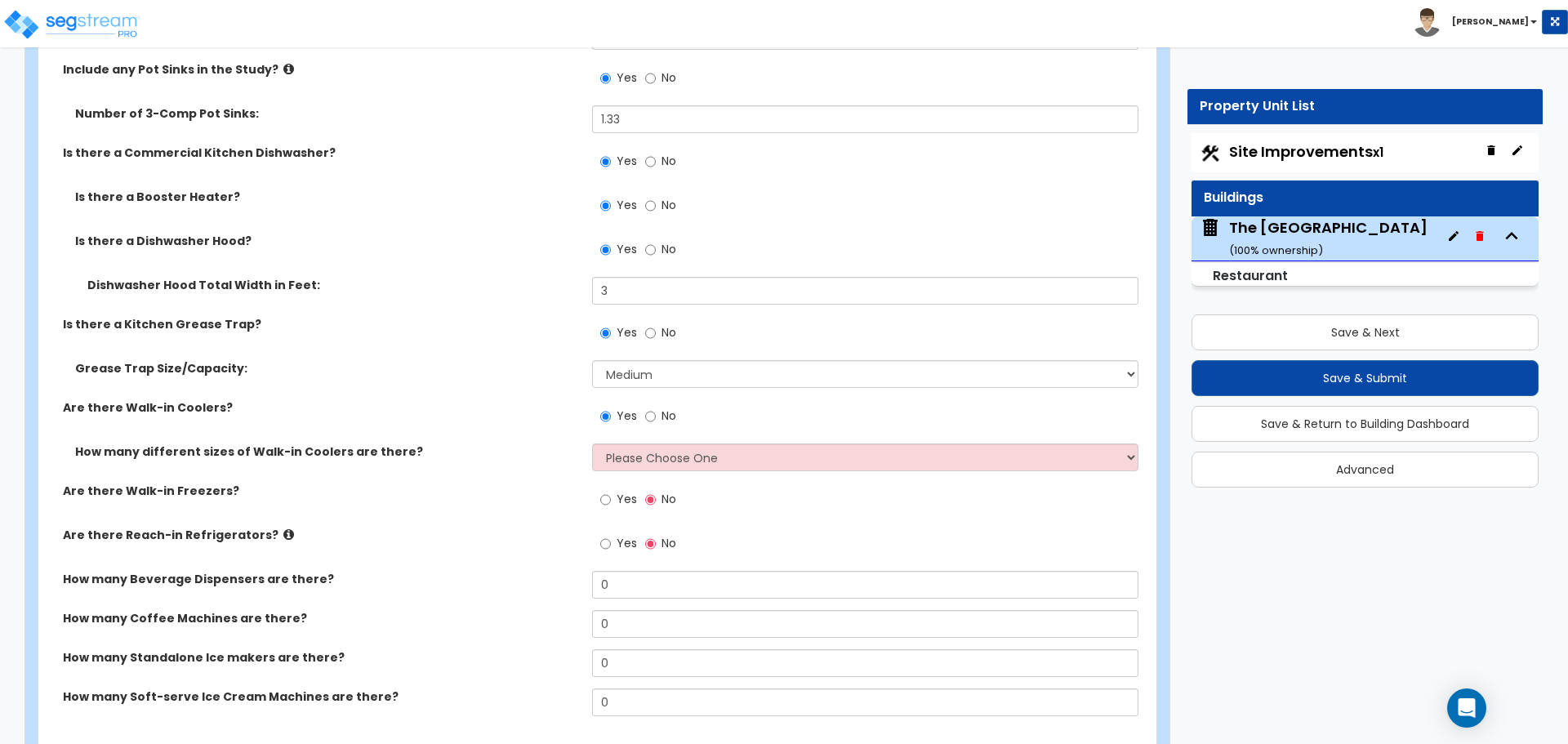
click at [284, 537] on icon at bounding box center [289, 535] width 10 height 12
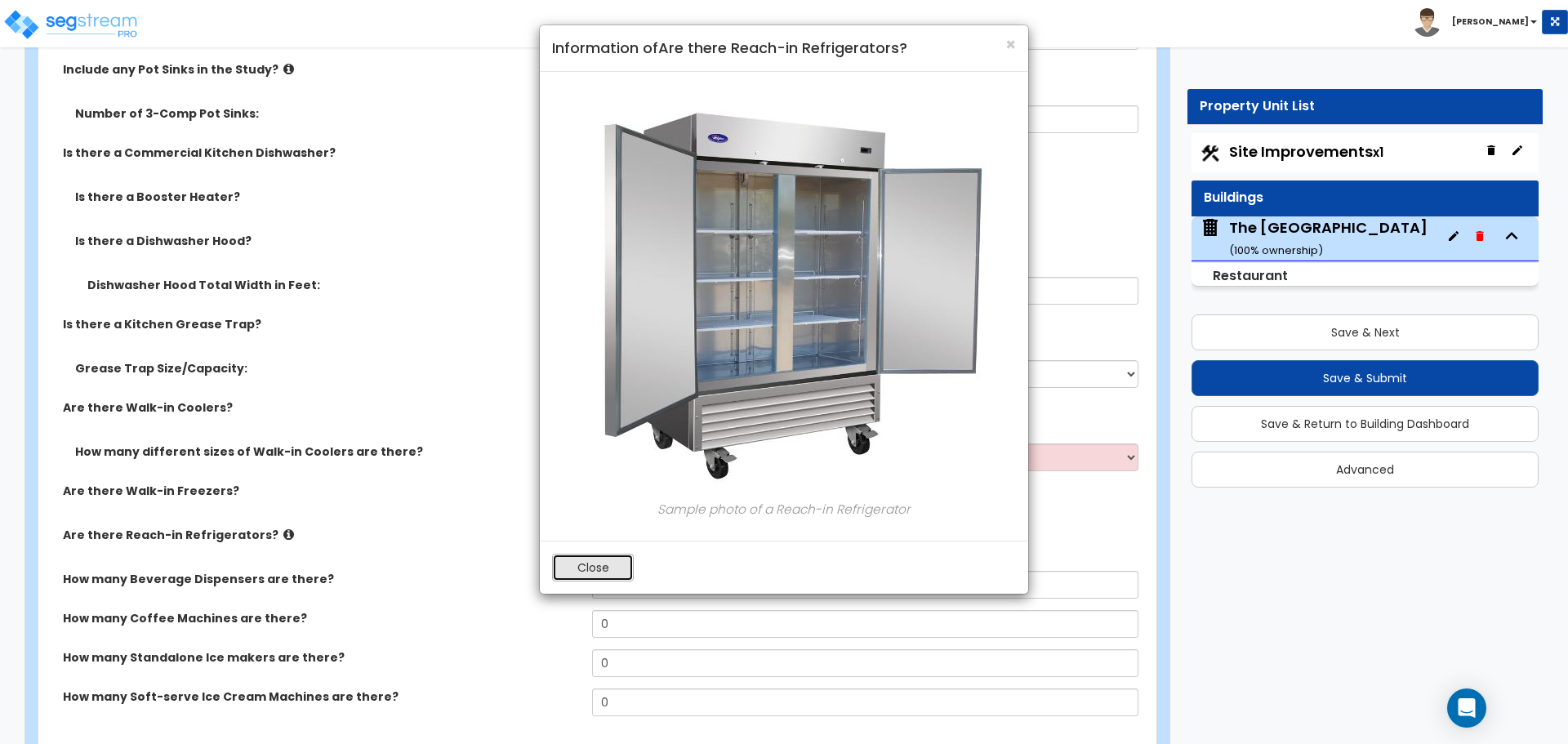
click at [598, 579] on button "Close" at bounding box center [592, 568] width 81 height 28
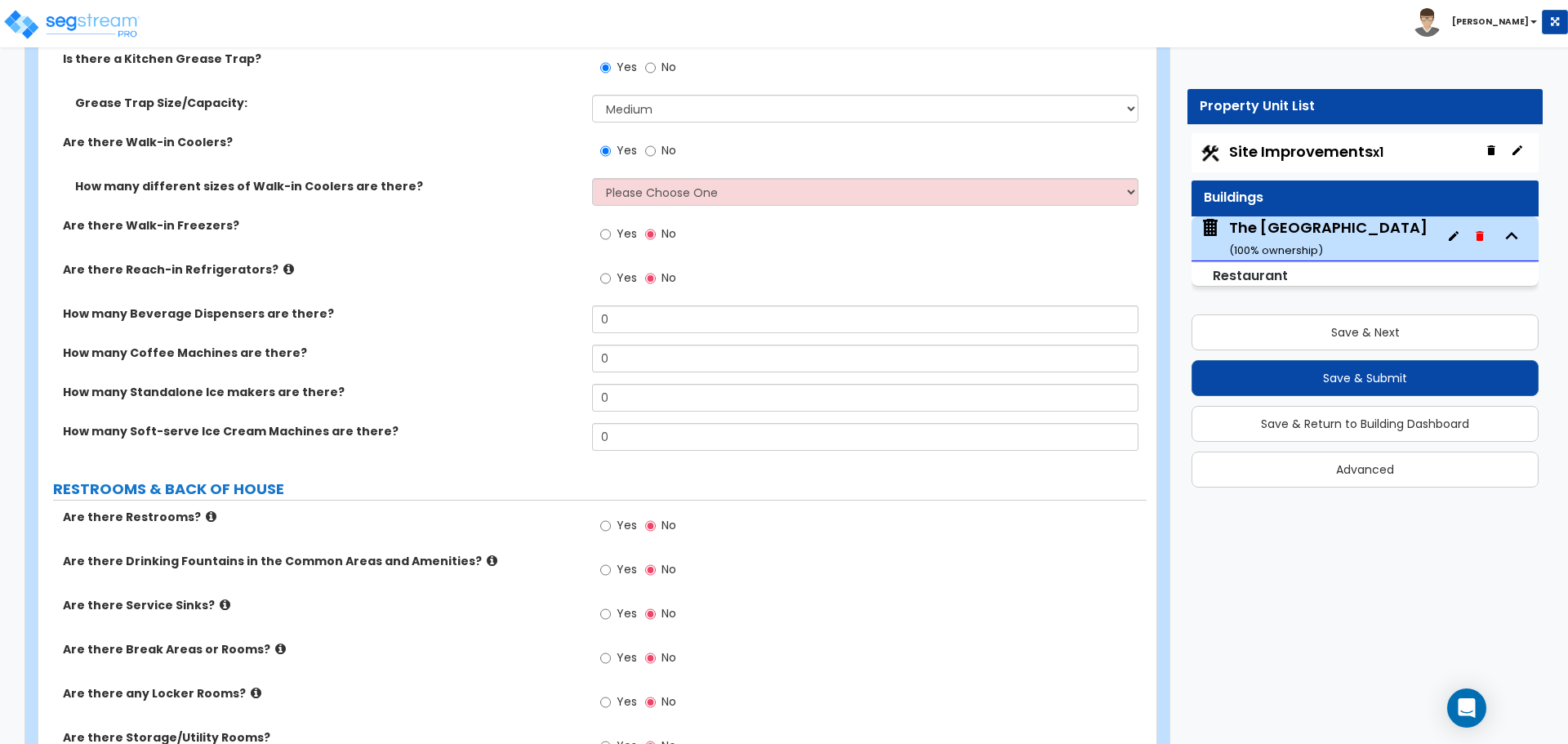
scroll to position [5717, 0]
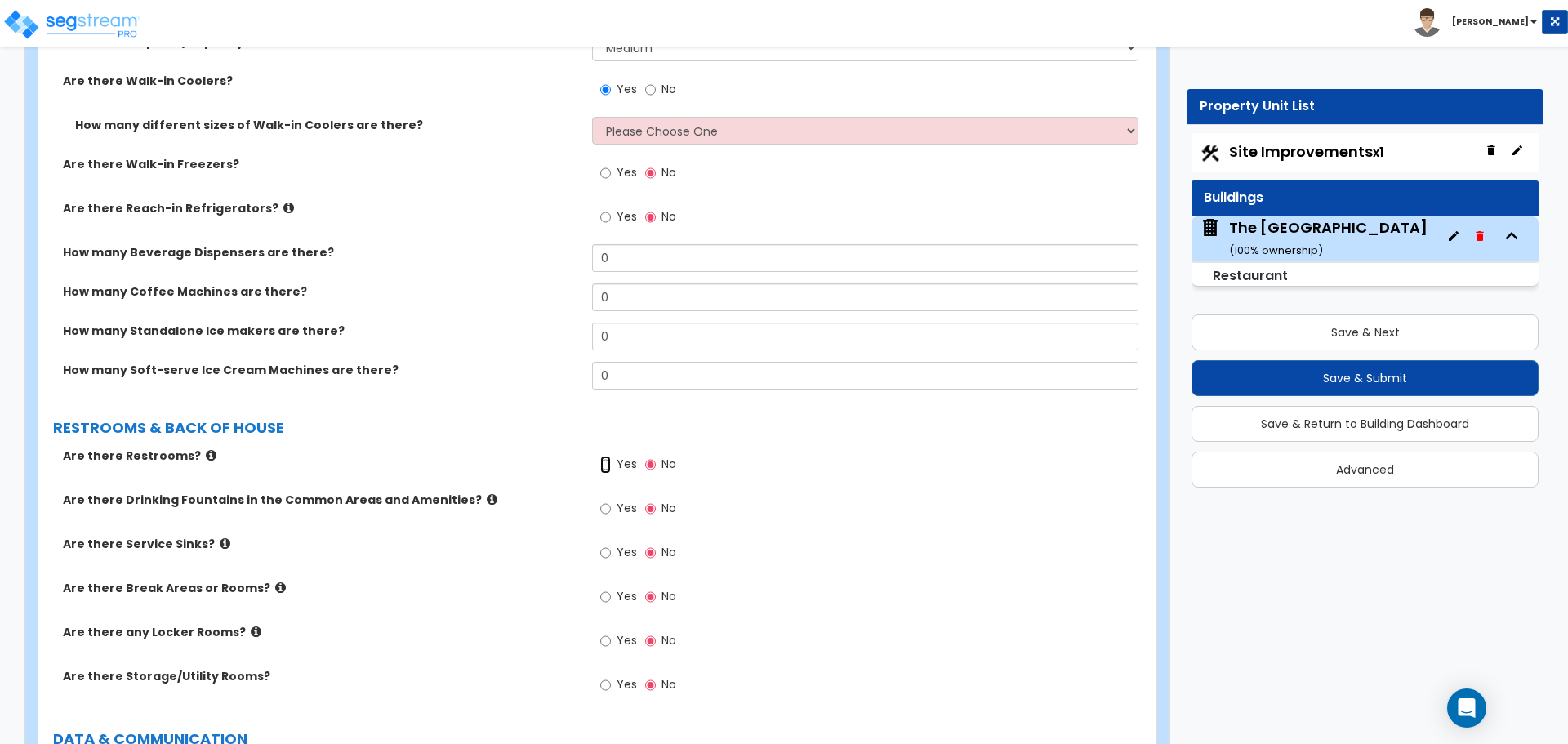
click at [606, 470] on input "Yes" at bounding box center [606, 465] width 10 height 18
radio input "true"
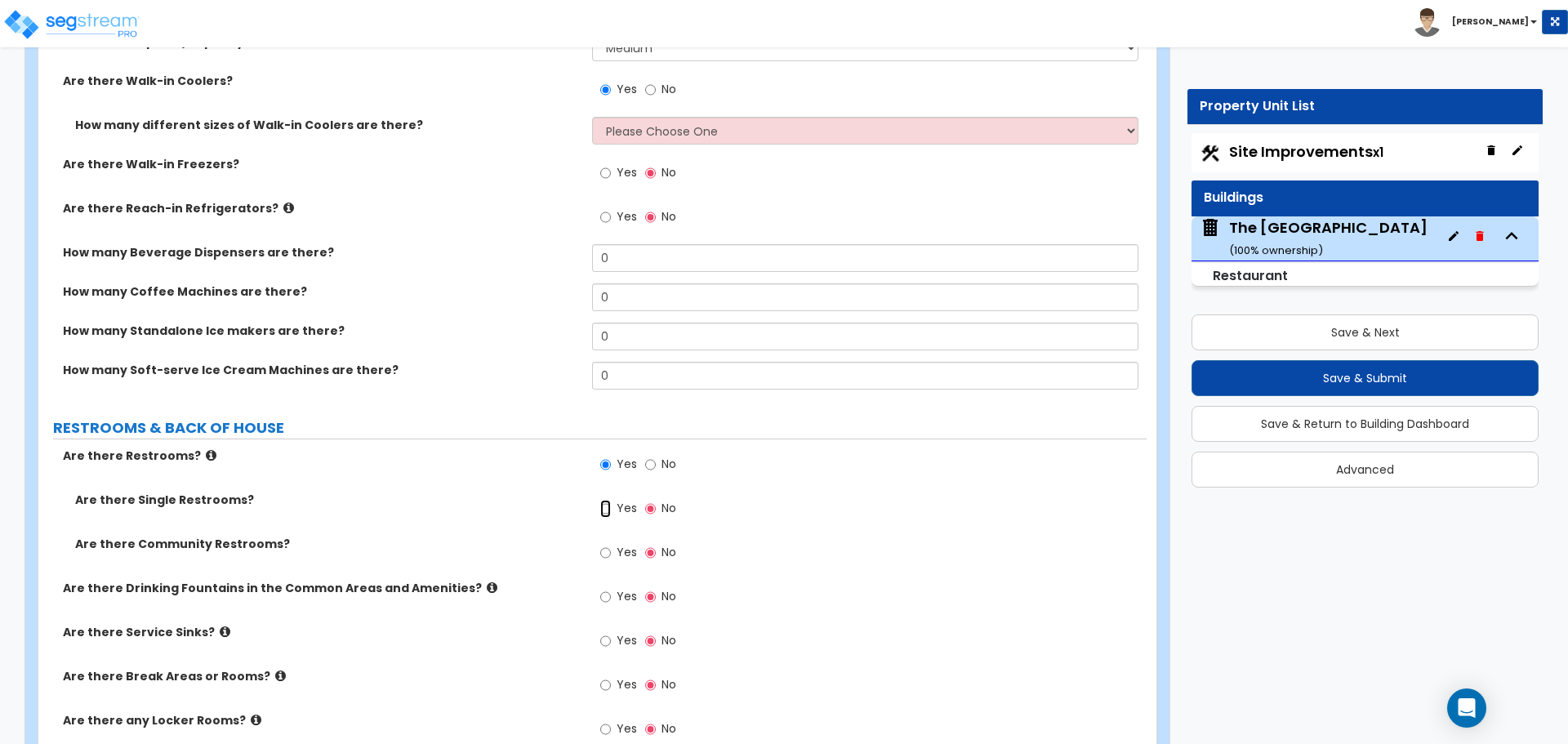
click at [606, 509] on input "Yes" at bounding box center [606, 509] width 10 height 18
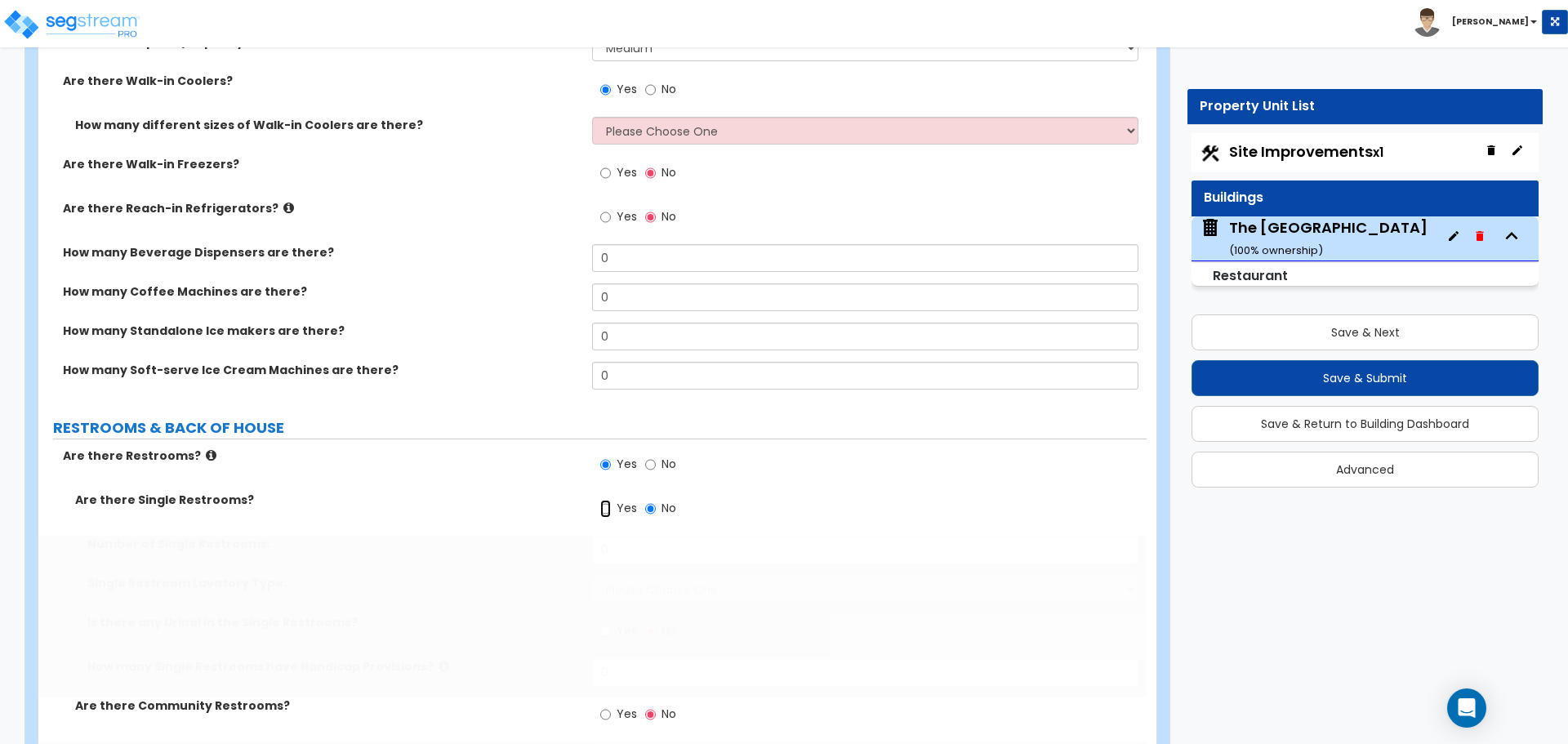
radio input "true"
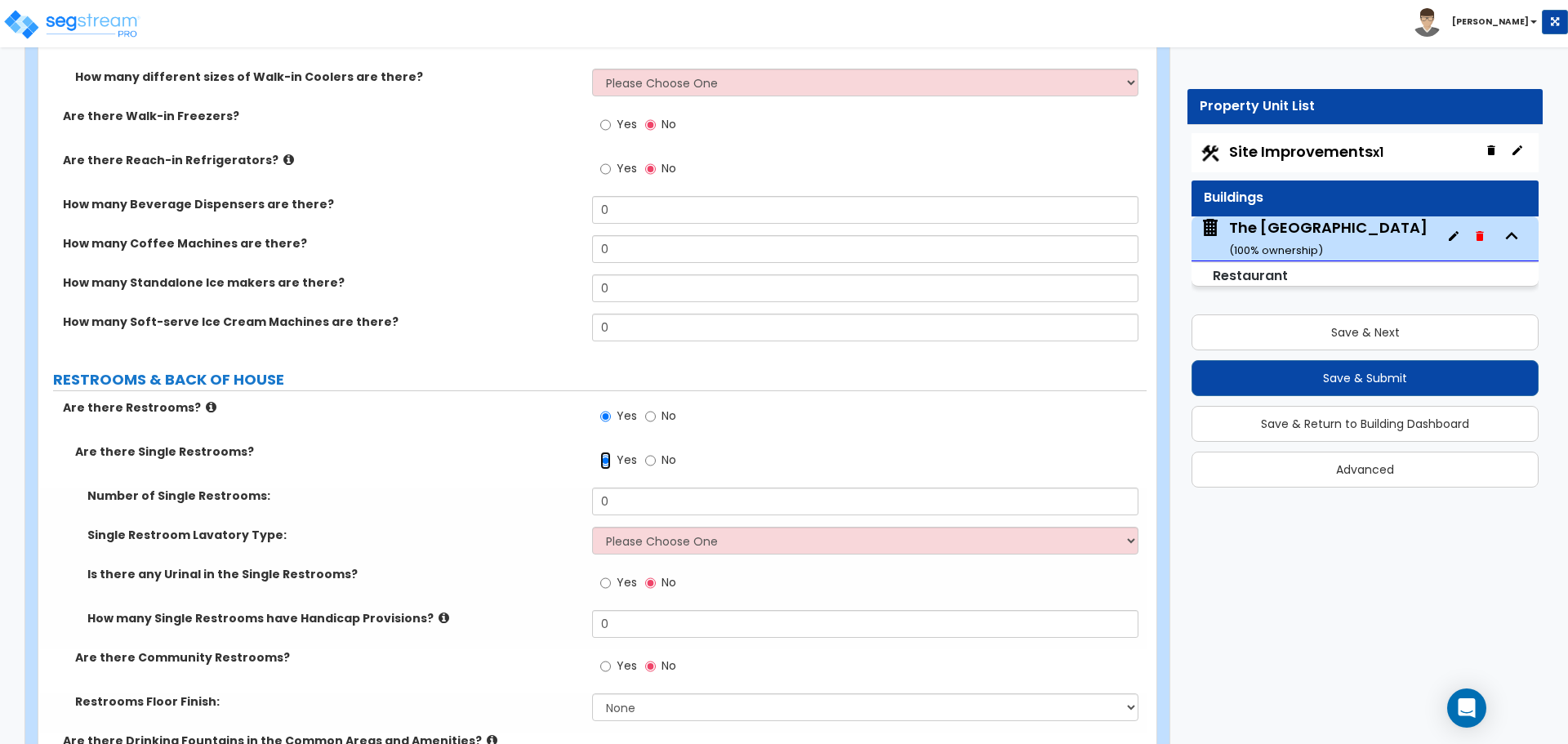
scroll to position [5799, 0]
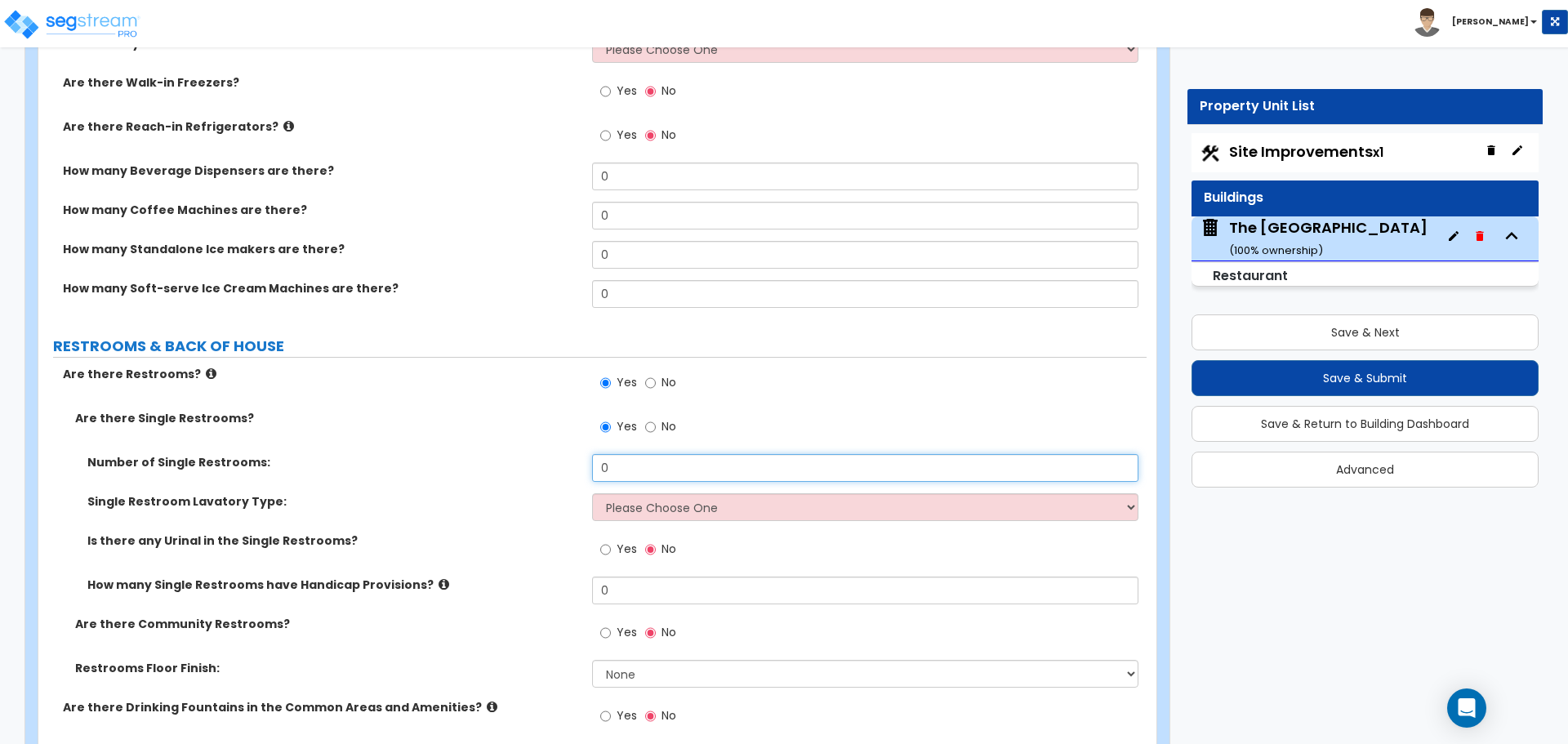
click at [637, 454] on input "0" at bounding box center [864, 468] width 545 height 28
type input "4"
click at [523, 491] on div "Number of Single Restrooms: 4" at bounding box center [592, 474] width 1108 height 39
click at [652, 517] on select "Please Choose One Wall-mounted Vanity-mounted" at bounding box center [864, 508] width 545 height 28
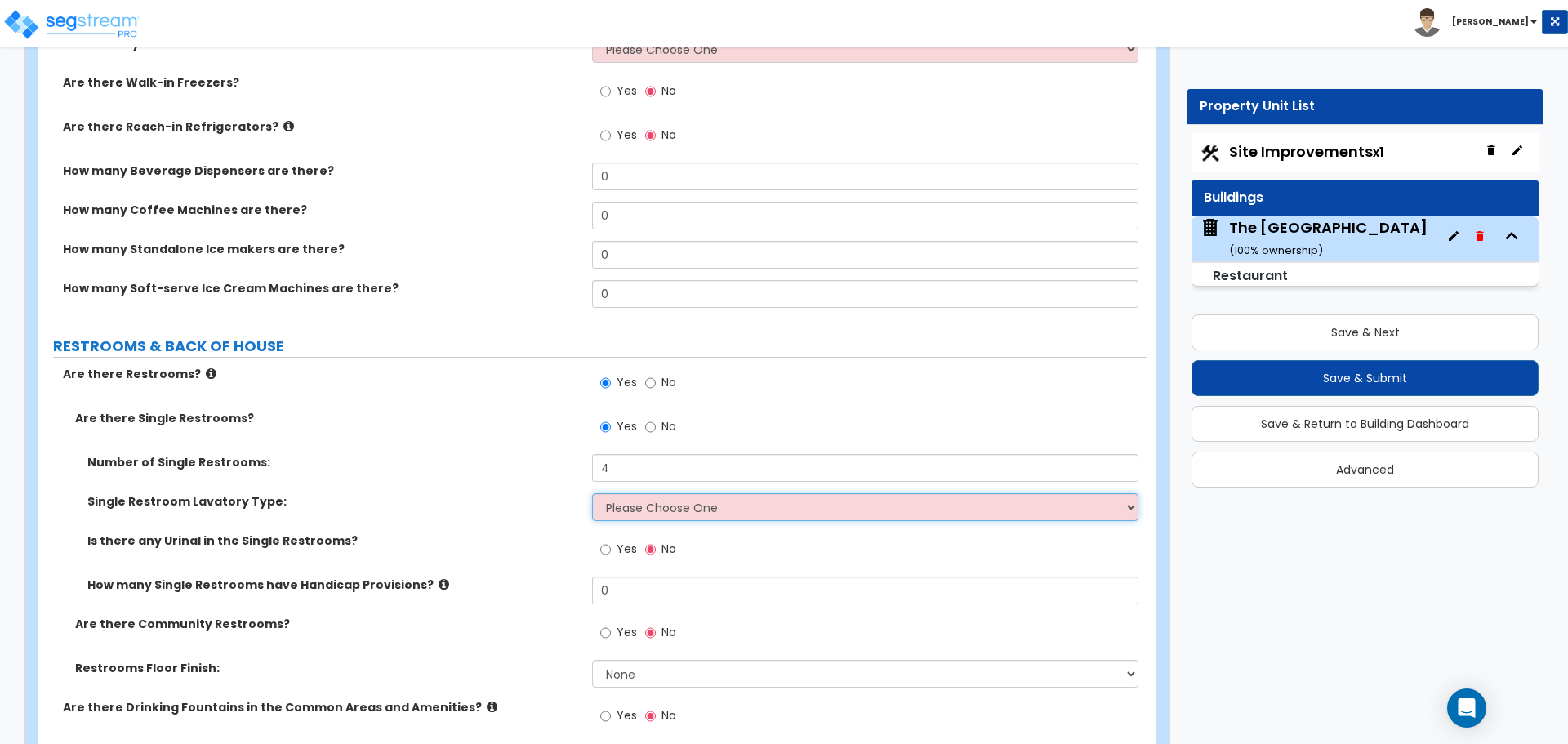
select select "1"
click at [592, 494] on select "Please Choose One Wall-mounted Vanity-mounted" at bounding box center [864, 508] width 545 height 28
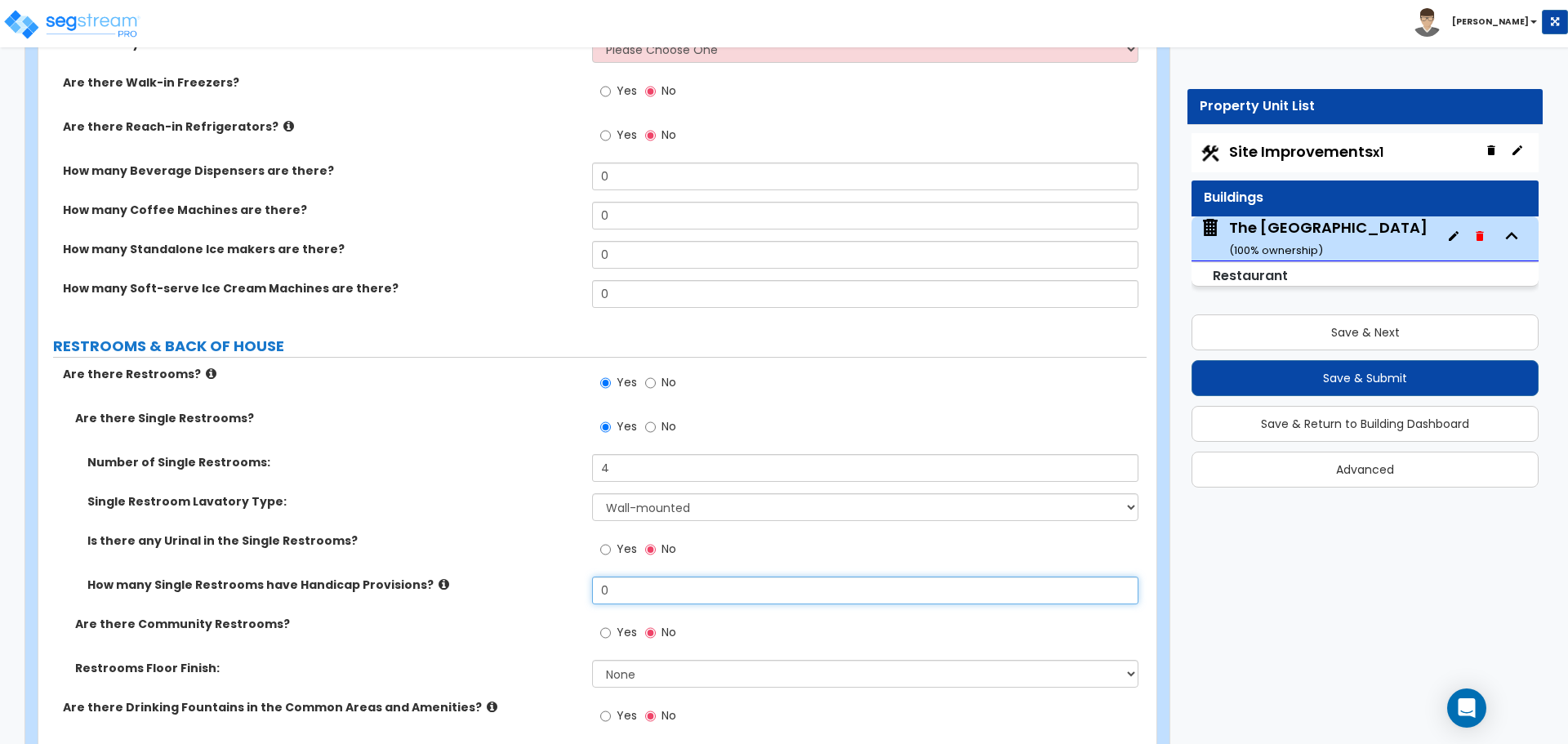
click at [606, 590] on input "0" at bounding box center [864, 591] width 545 height 28
type input "4"
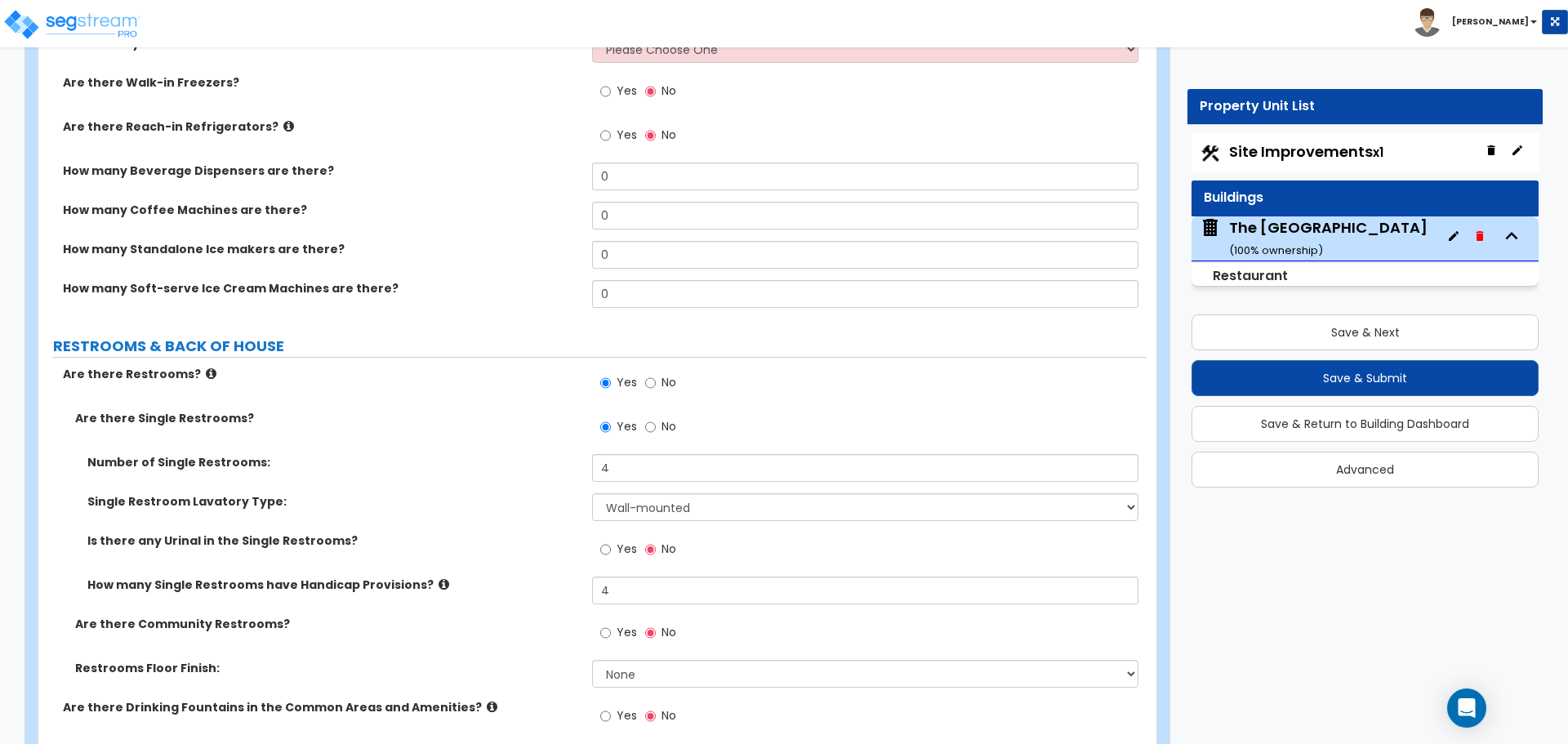
click at [550, 531] on div "Single Restroom Lavatory Type: Please Choose One Wall-mounted Vanity-mounted" at bounding box center [592, 513] width 1108 height 39
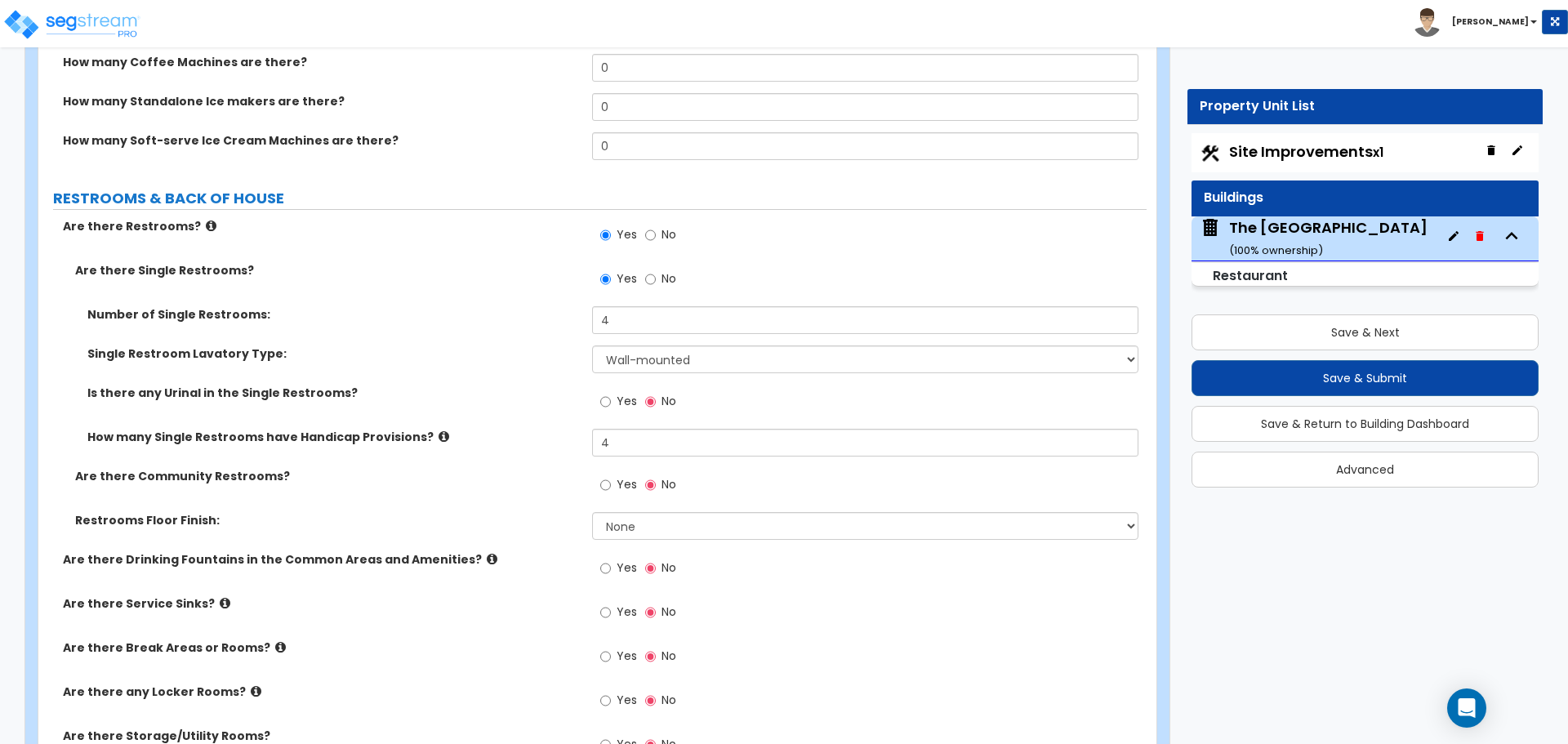
scroll to position [5963, 0]
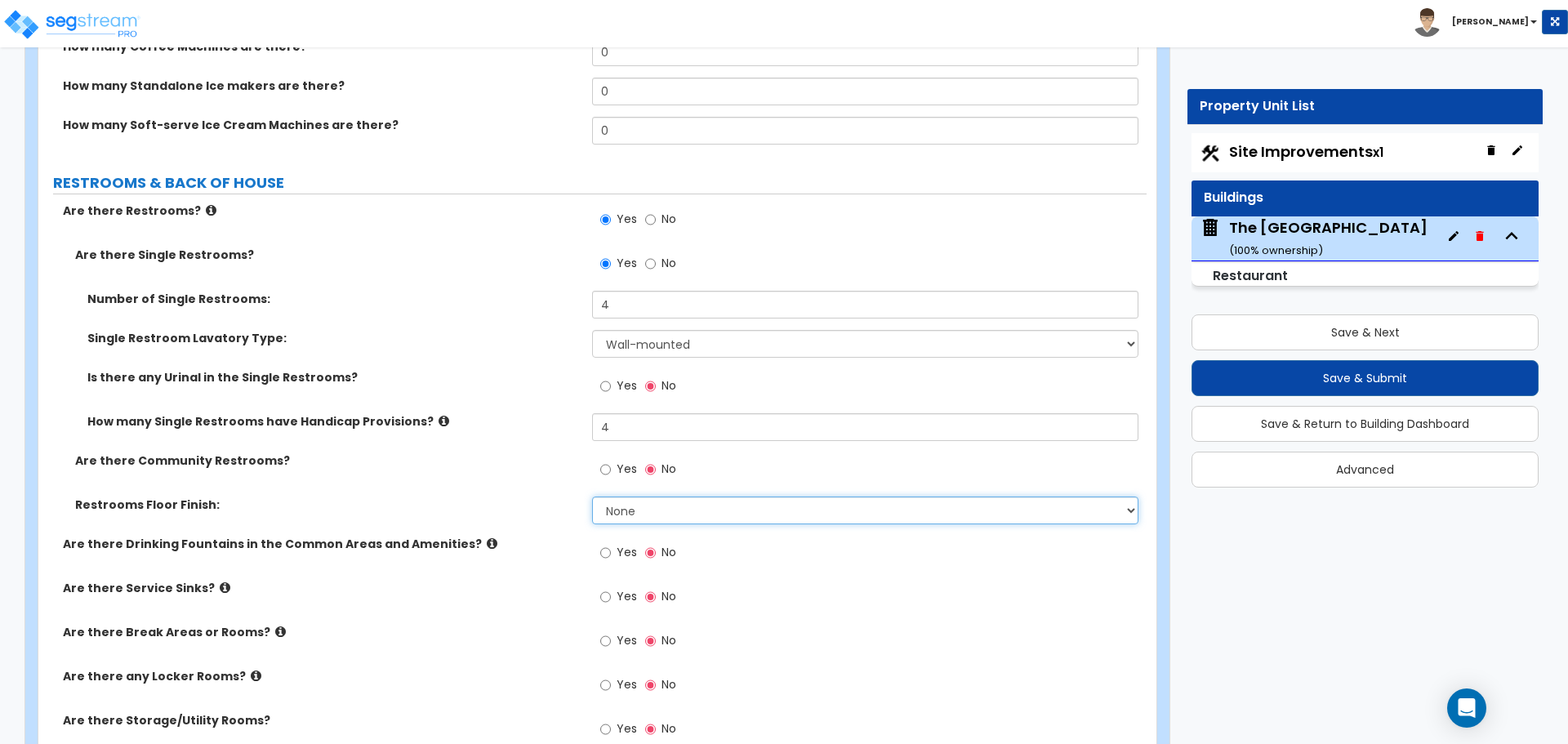
click at [605, 509] on select "None Tile Flooring Resilient Laminate Flooring VCT Flooring Sheet Vinyl Flooring" at bounding box center [864, 510] width 545 height 28
select select "1"
click at [592, 496] on select "None Tile Flooring Resilient Laminate Flooring VCT Flooring Sheet Vinyl Flooring" at bounding box center [864, 510] width 545 height 28
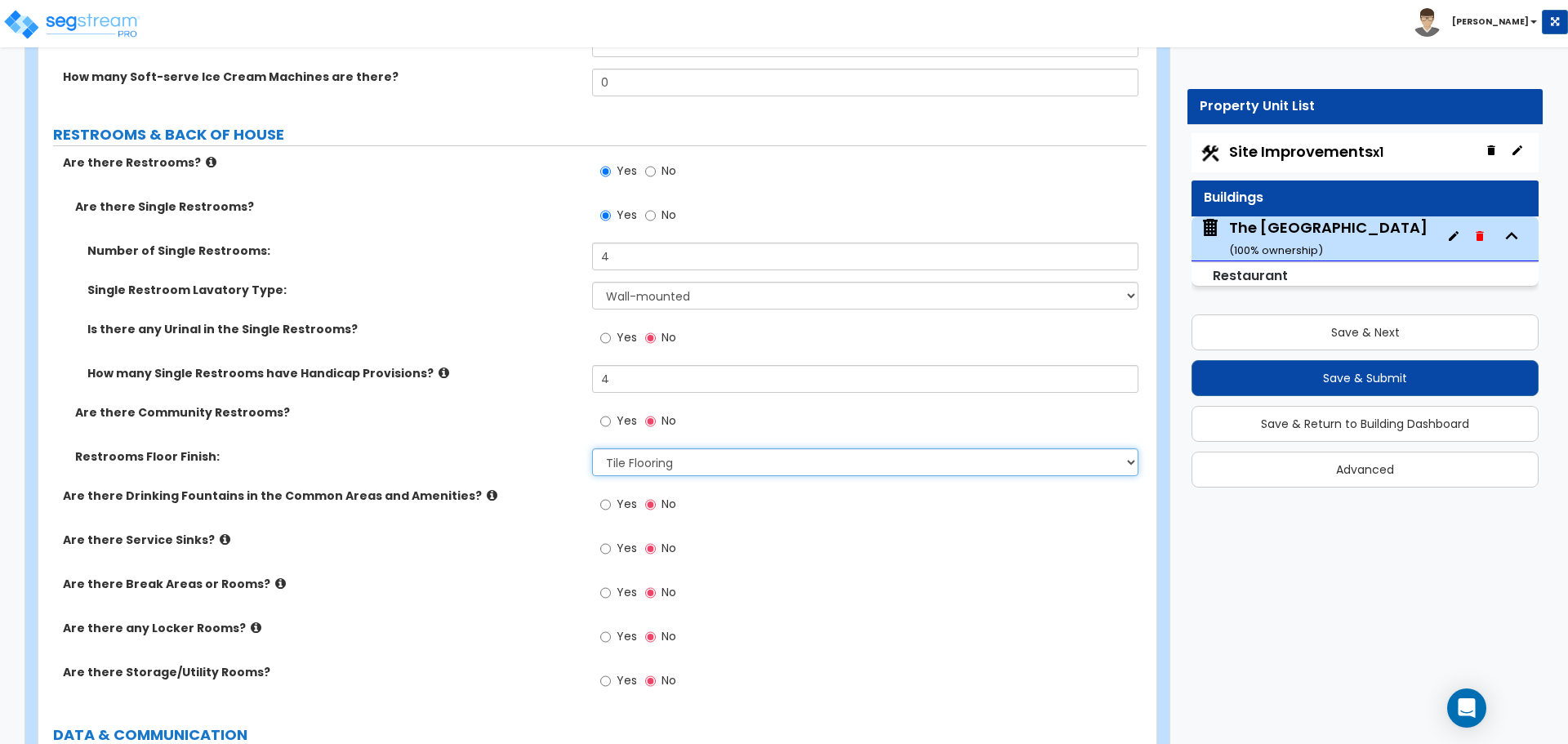
scroll to position [6044, 0]
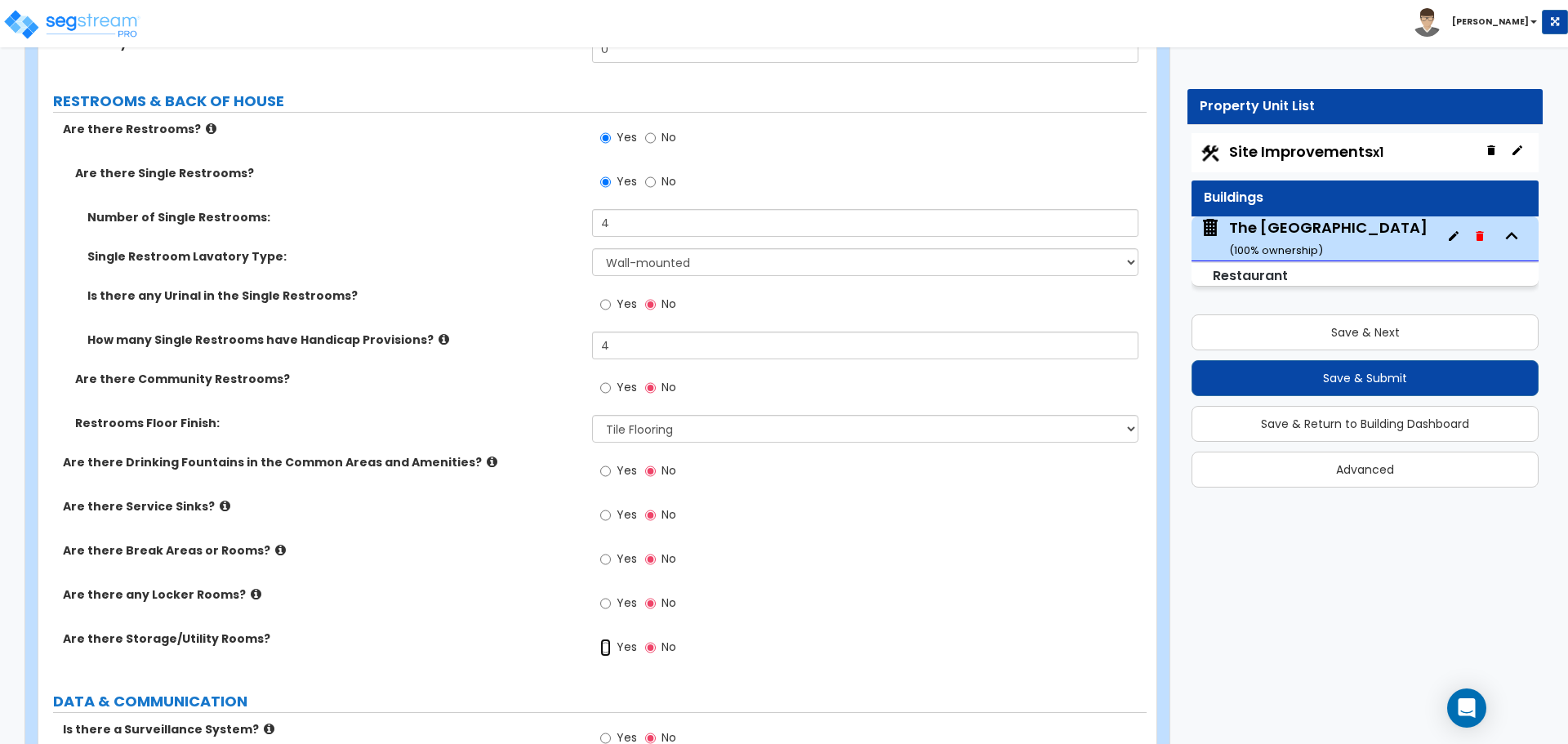
click at [606, 653] on input "Yes" at bounding box center [606, 648] width 10 height 18
radio input "true"
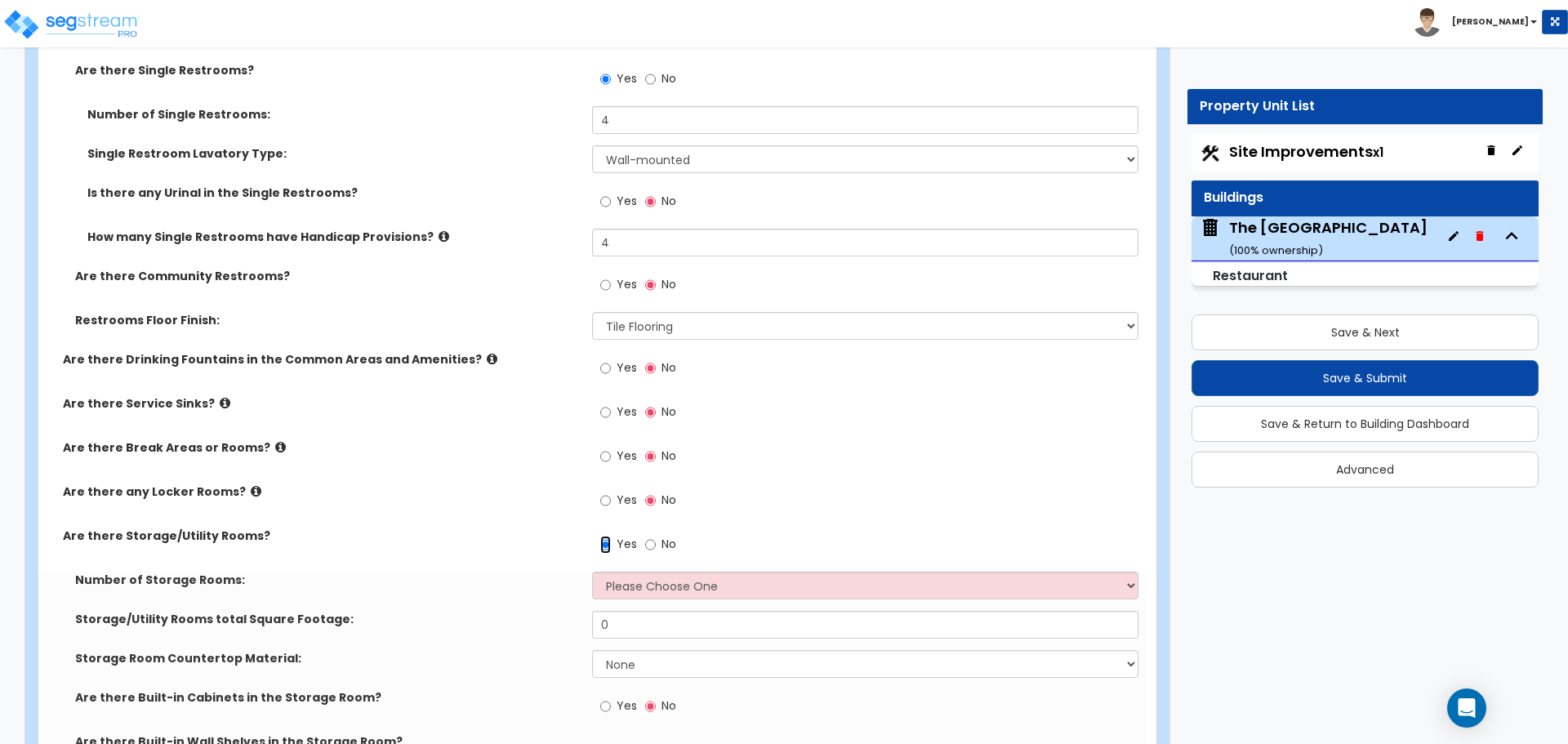
scroll to position [6208, 0]
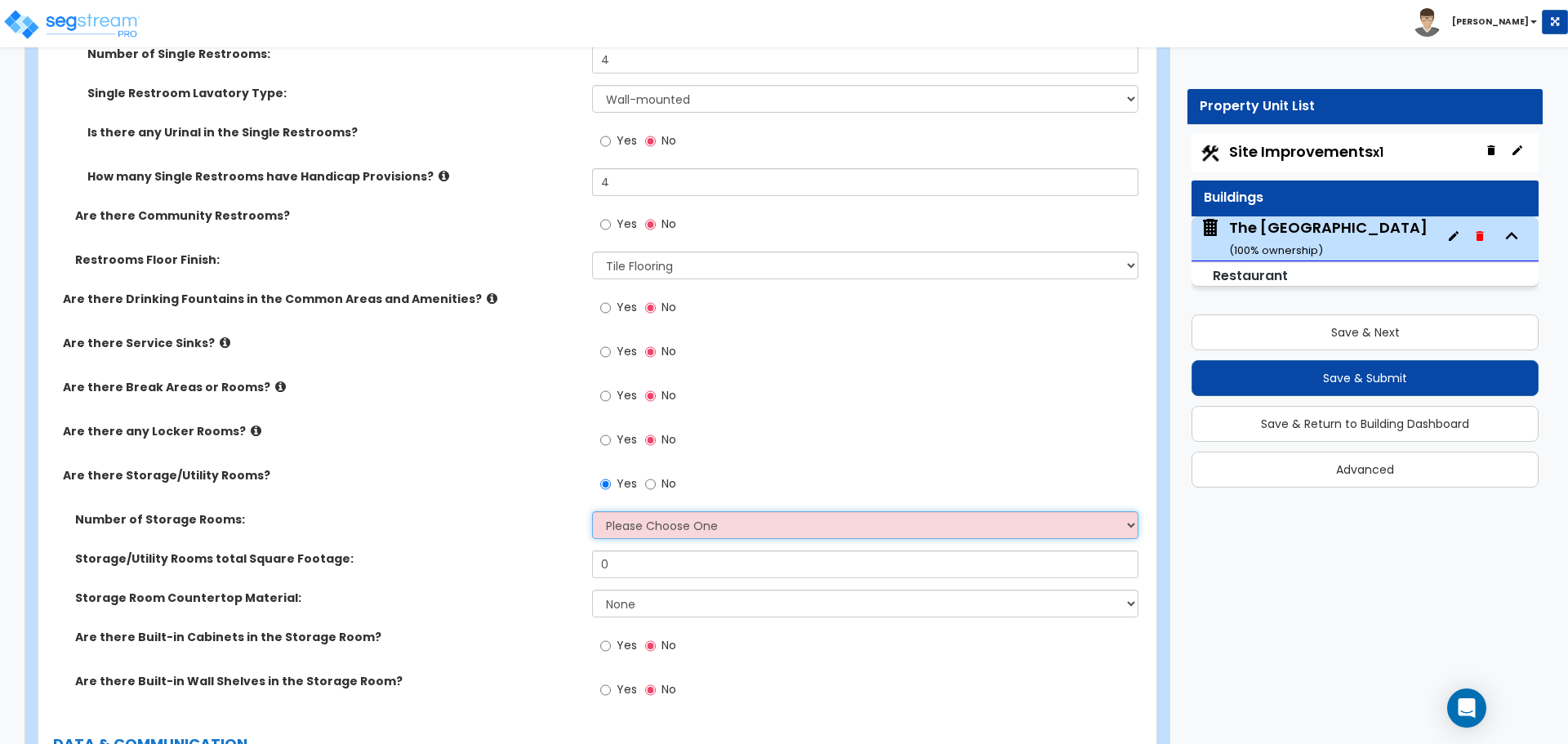
click at [665, 531] on select "Please Choose One 1 2 3" at bounding box center [864, 525] width 545 height 28
click at [592, 511] on select "Please Choose One 1 2 3" at bounding box center [864, 525] width 545 height 28
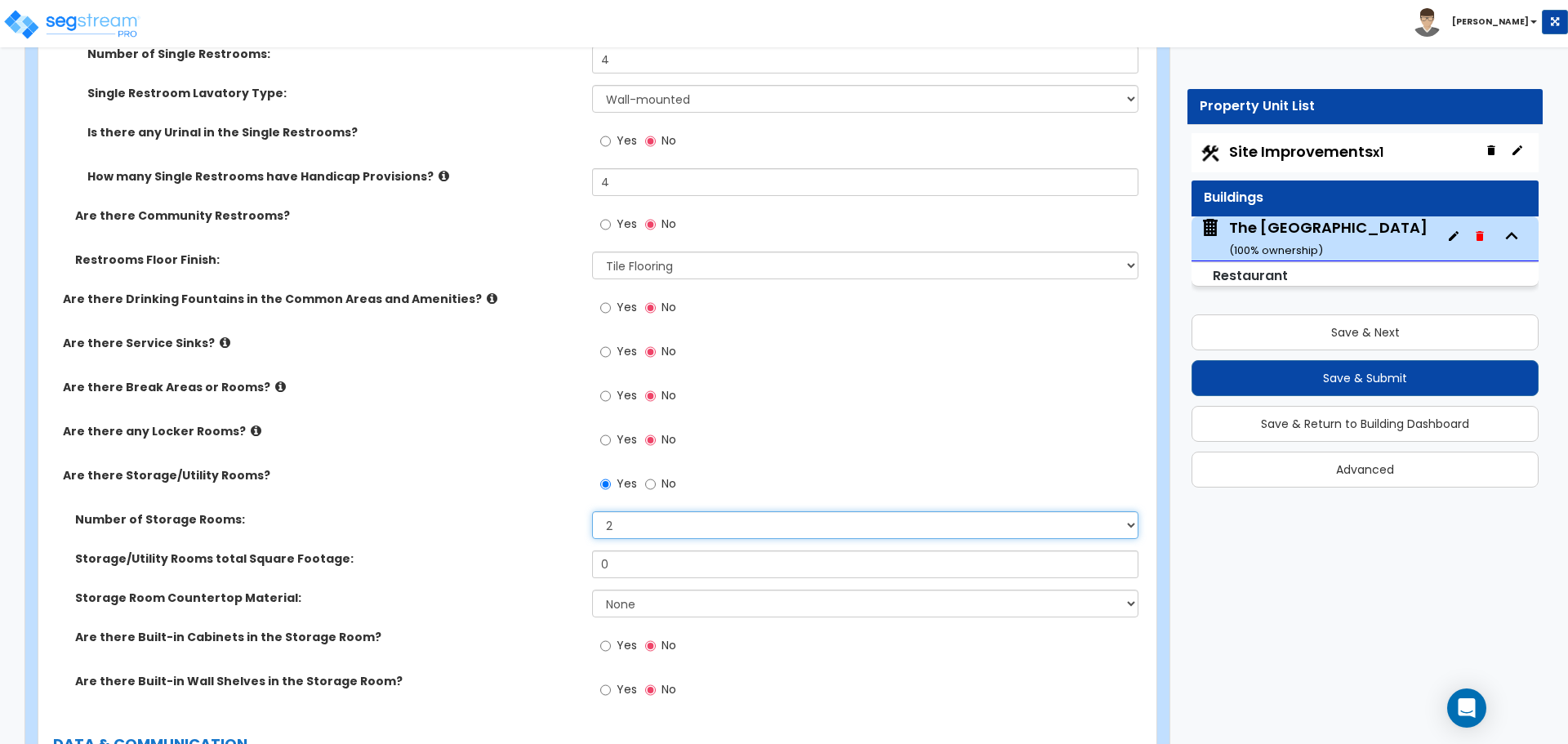
click at [641, 530] on select "Please Choose One 1 2 3" at bounding box center [864, 525] width 545 height 28
select select "3"
click at [592, 511] on select "Please Choose One 1 2 3" at bounding box center [864, 525] width 545 height 28
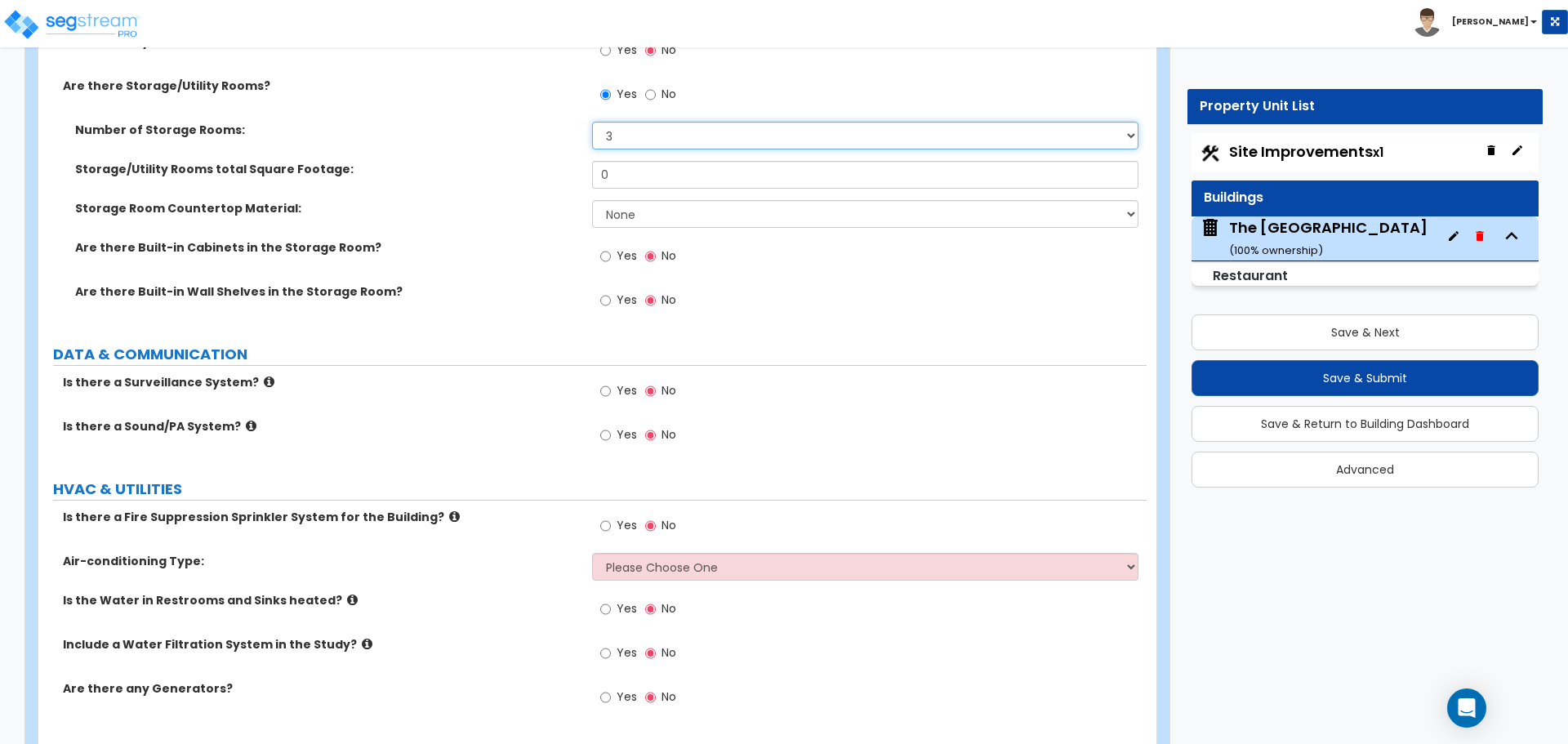
scroll to position [6616, 0]
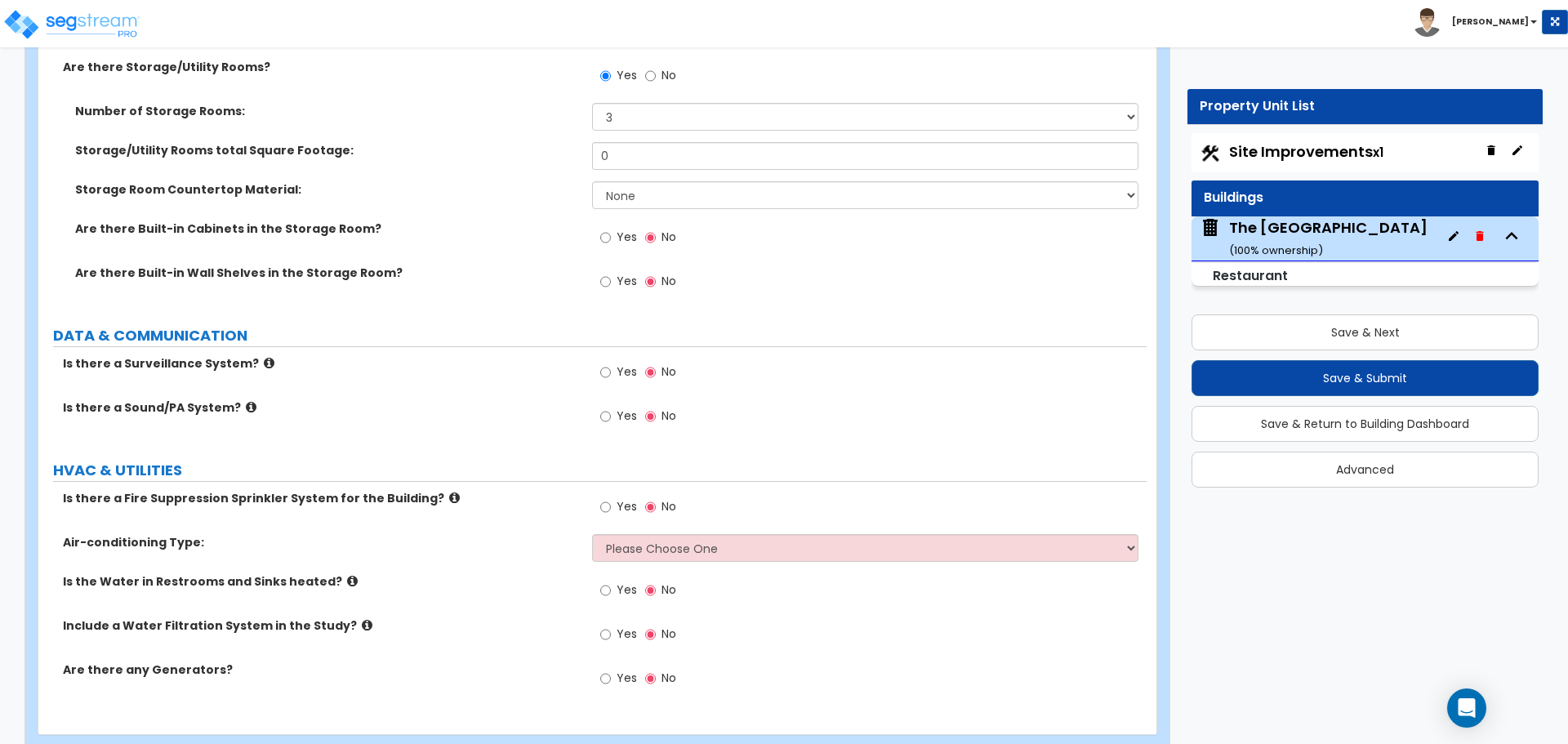
click at [616, 374] on label "Yes" at bounding box center [619, 375] width 37 height 28
click at [611, 374] on input "Yes" at bounding box center [606, 372] width 10 height 18
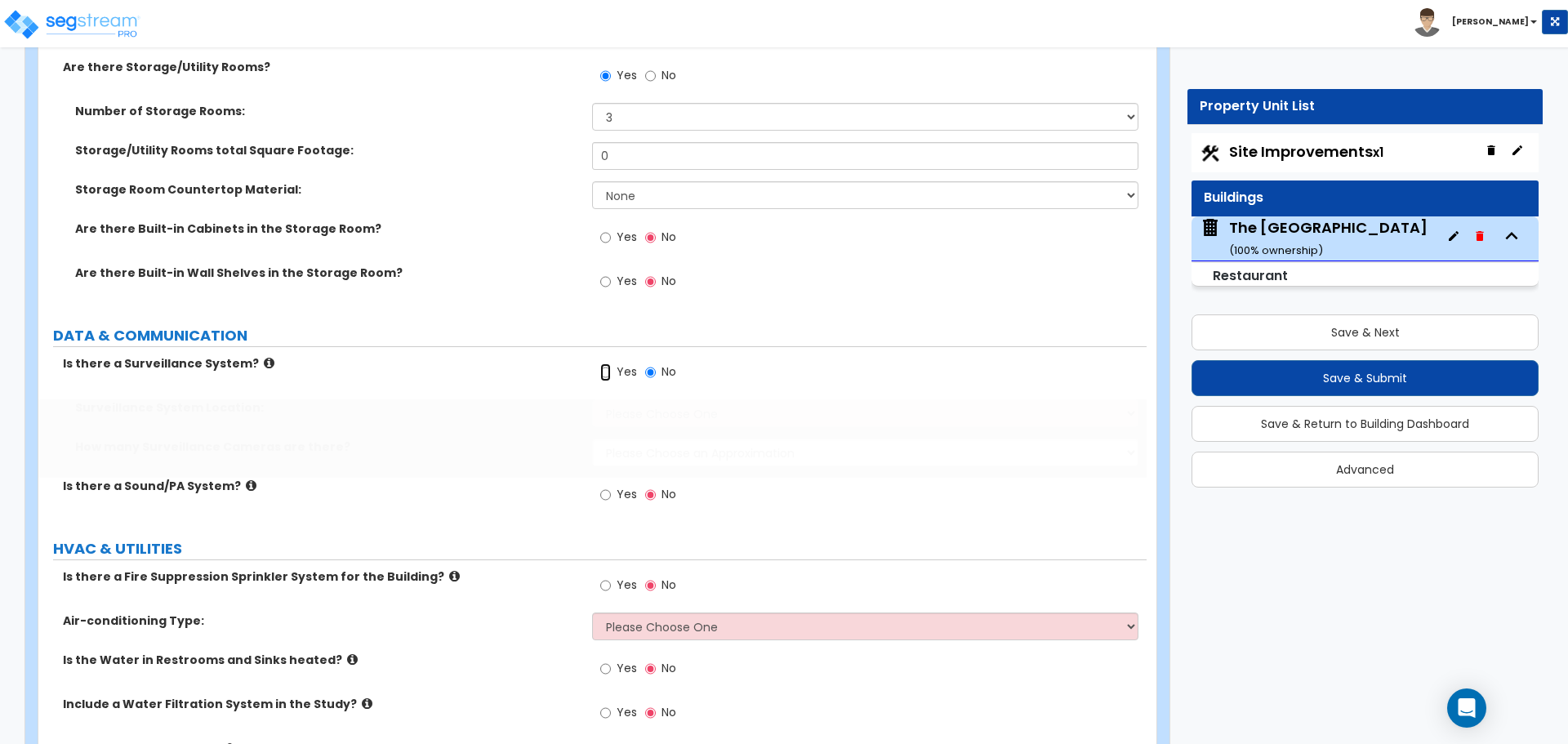
radio input "true"
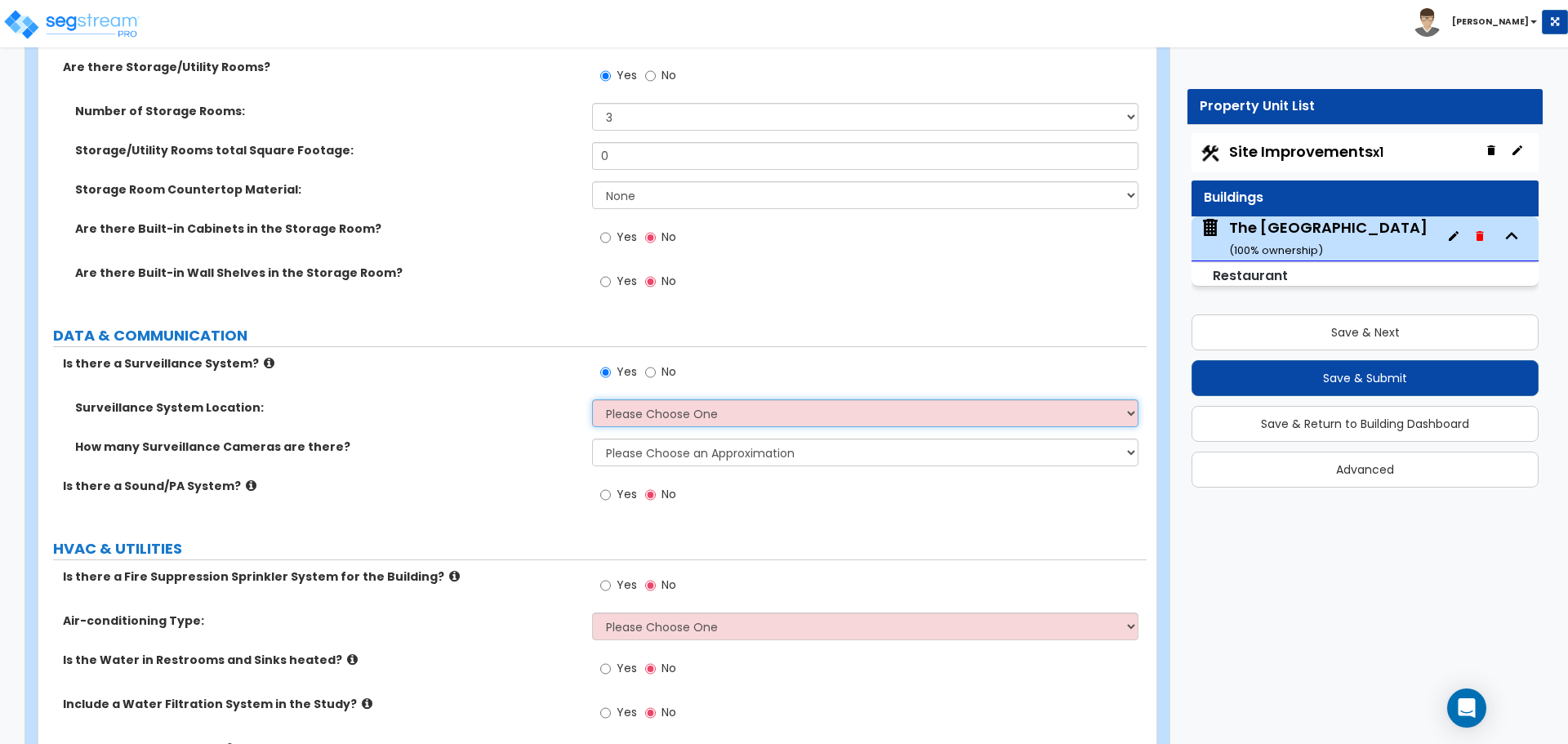
click at [667, 417] on select "Please Choose One Inside the Building Outside the Building Both Inside & Outside" at bounding box center [864, 413] width 545 height 28
click at [654, 454] on select "Please Choose an Approximation Barely Noticed Any Noticed a Couple Frequently S…" at bounding box center [864, 453] width 545 height 28
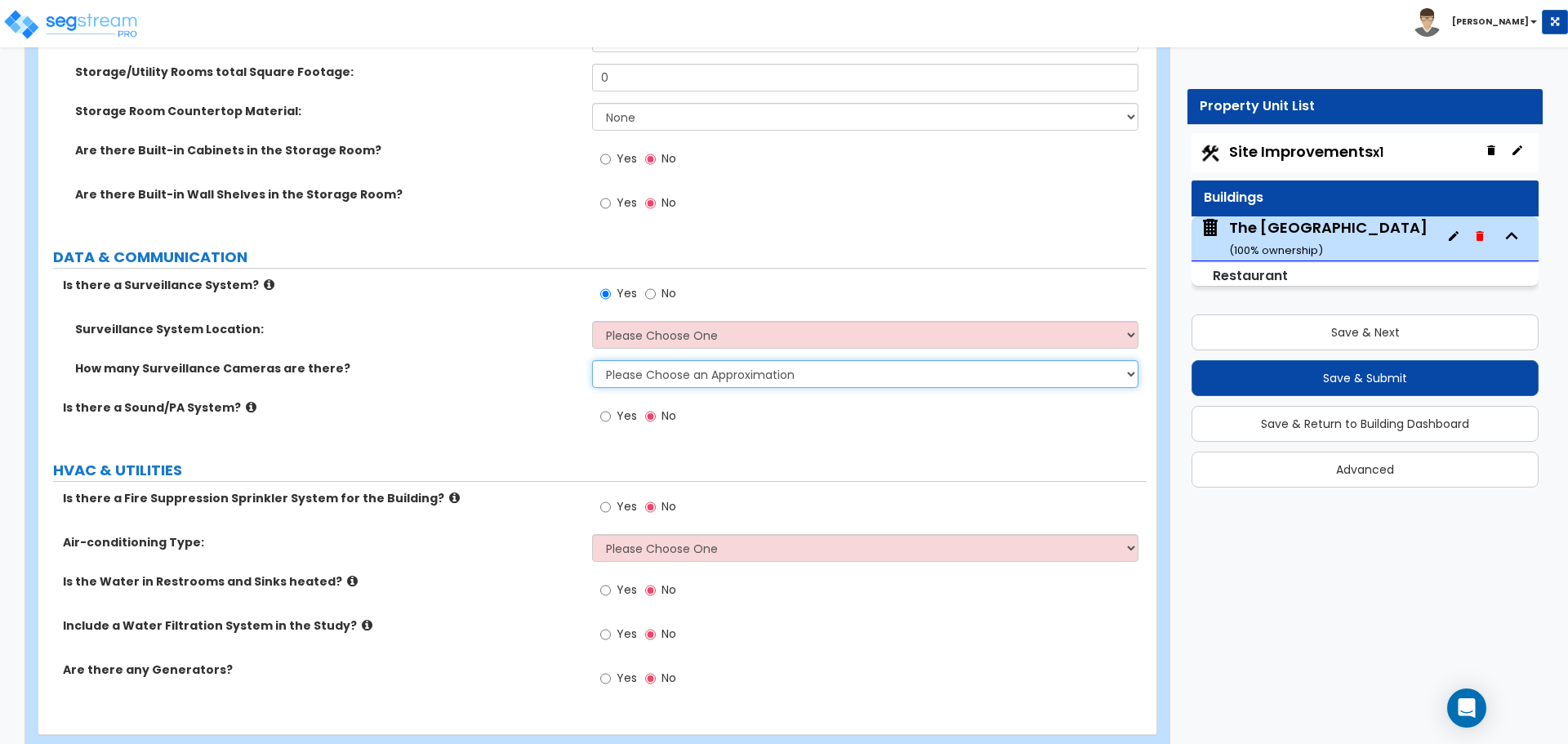
scroll to position [6698, 0]
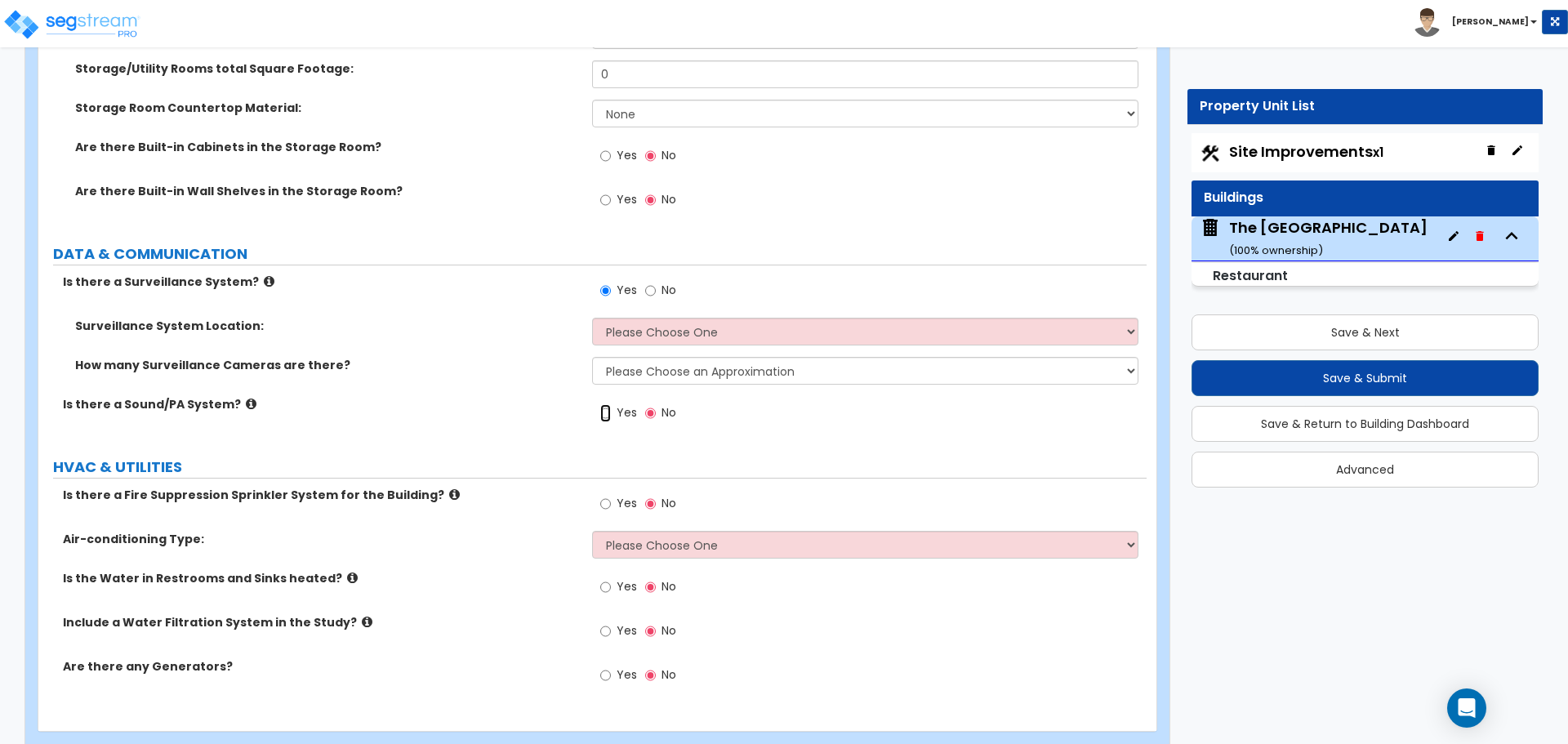
click at [602, 417] on input "Yes" at bounding box center [606, 413] width 10 height 18
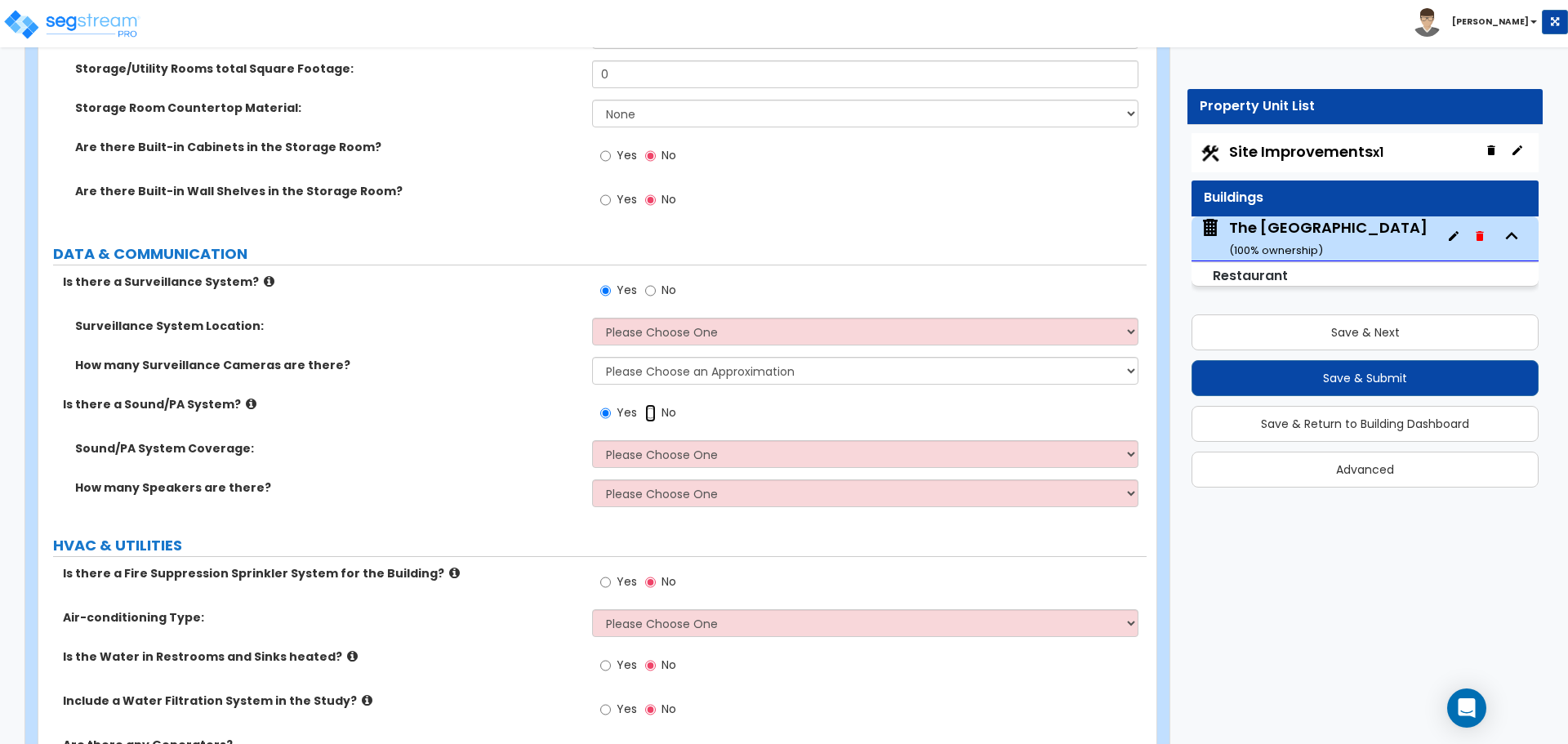
click at [648, 415] on input "No" at bounding box center [650, 413] width 10 height 18
radio input "false"
radio input "true"
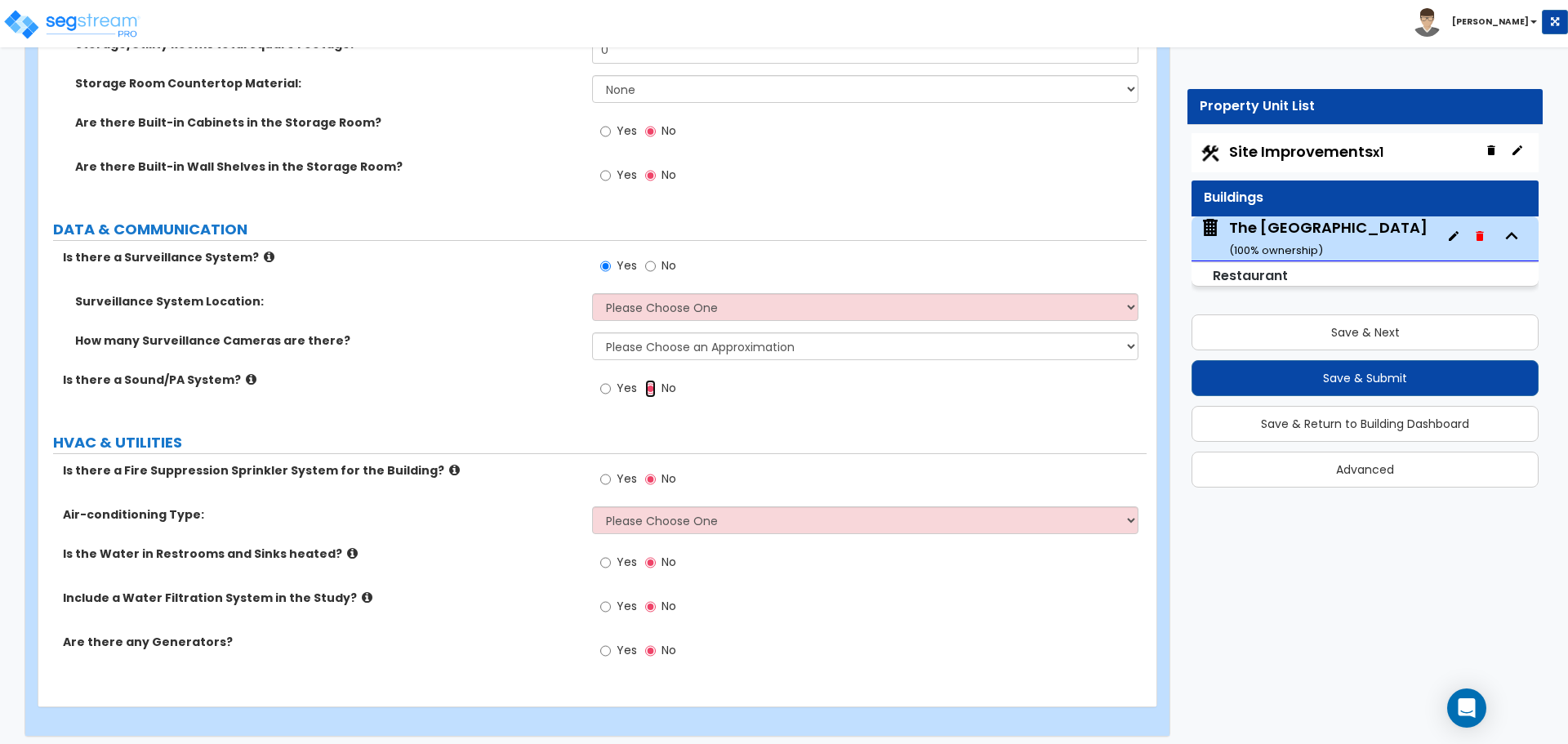
scroll to position [6731, 0]
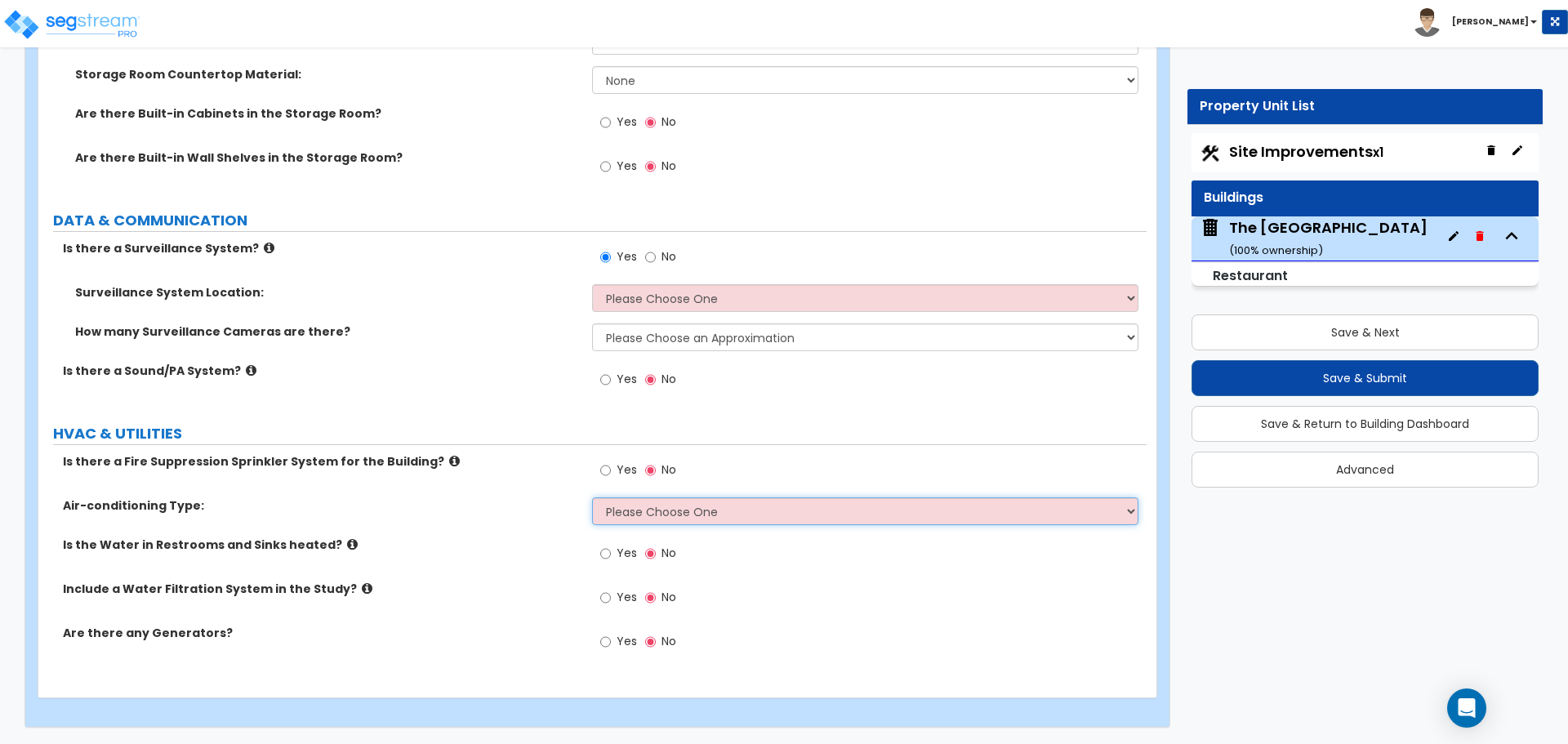
click at [640, 510] on select "Please Choose One Rooftop Unit Furnace-Condenser Forced Air Split Heating/Cooli…" at bounding box center [864, 511] width 545 height 28
click at [592, 497] on select "Please Choose One Rooftop Unit Furnace-Condenser Forced Air Split Heating/Cooli…" at bounding box center [864, 511] width 545 height 28
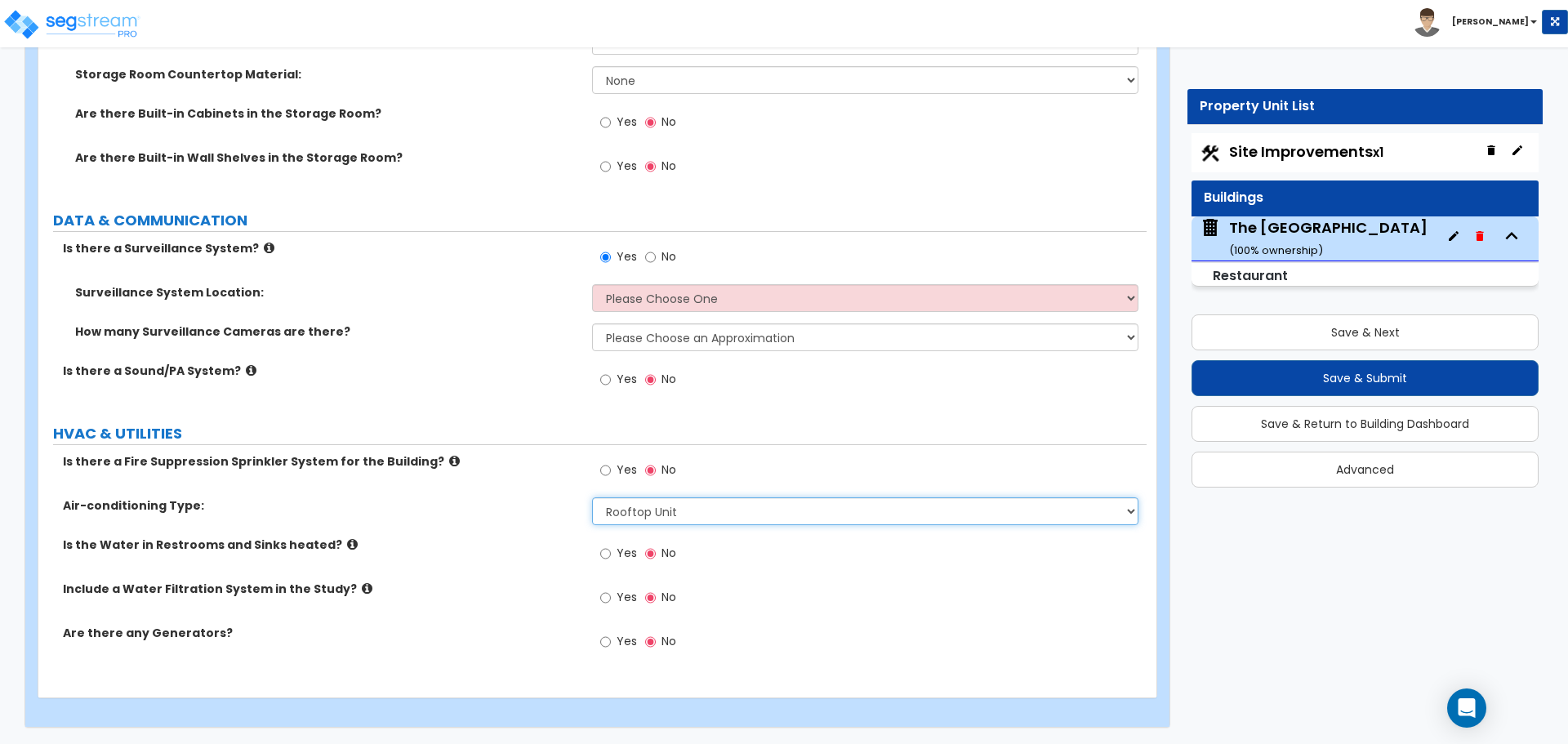
click at [634, 519] on select "Please Choose One Rooftop Unit Furnace-Condenser Forced Air Split Heating/Cooli…" at bounding box center [864, 511] width 545 height 28
click at [592, 497] on select "Please Choose One Rooftop Unit Furnace-Condenser Forced Air Split Heating/Cooli…" at bounding box center [864, 511] width 545 height 28
click at [645, 512] on select "Please Choose One Rooftop Unit Furnace-Condenser Forced Air Split Heating/Cooli…" at bounding box center [864, 511] width 545 height 28
select select "2"
click at [592, 497] on select "Please Choose One Rooftop Unit Furnace-Condenser Forced Air Split Heating/Cooli…" at bounding box center [864, 511] width 545 height 28
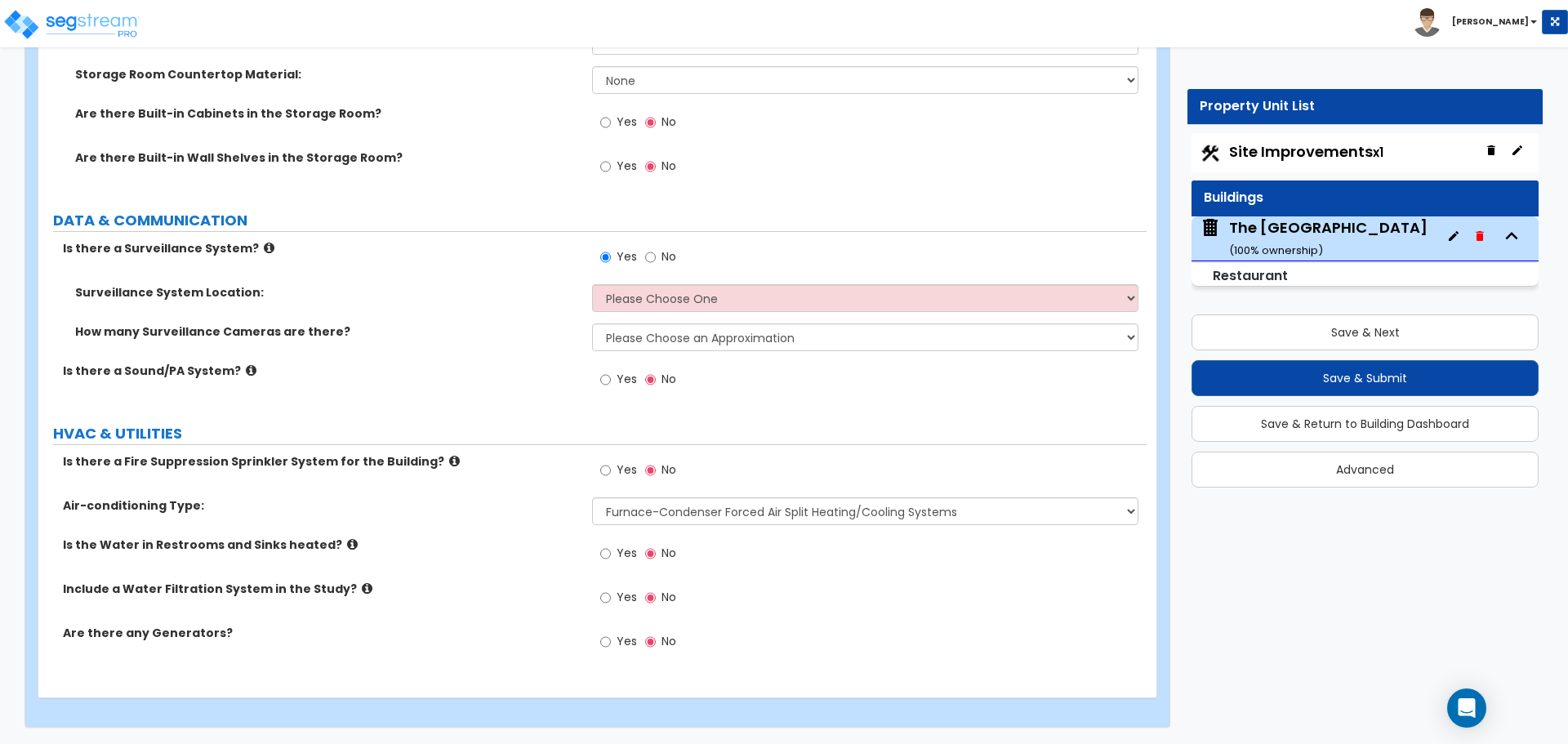
click at [324, 545] on label "Is the Water in Restrooms and Sinks heated?" at bounding box center [321, 544] width 517 height 17
click at [347, 545] on icon at bounding box center [353, 544] width 10 height 12
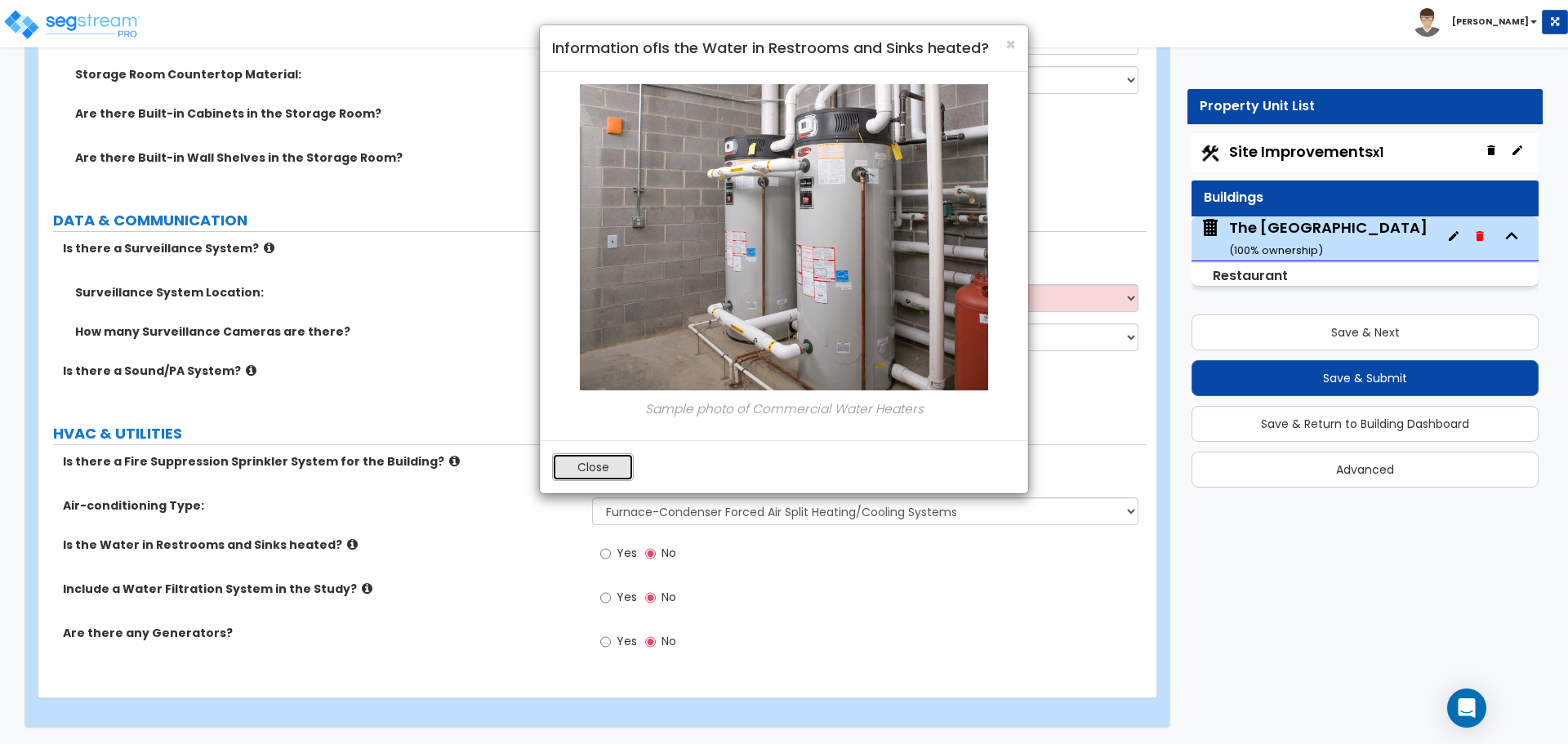
click at [592, 461] on button "Close" at bounding box center [592, 467] width 81 height 28
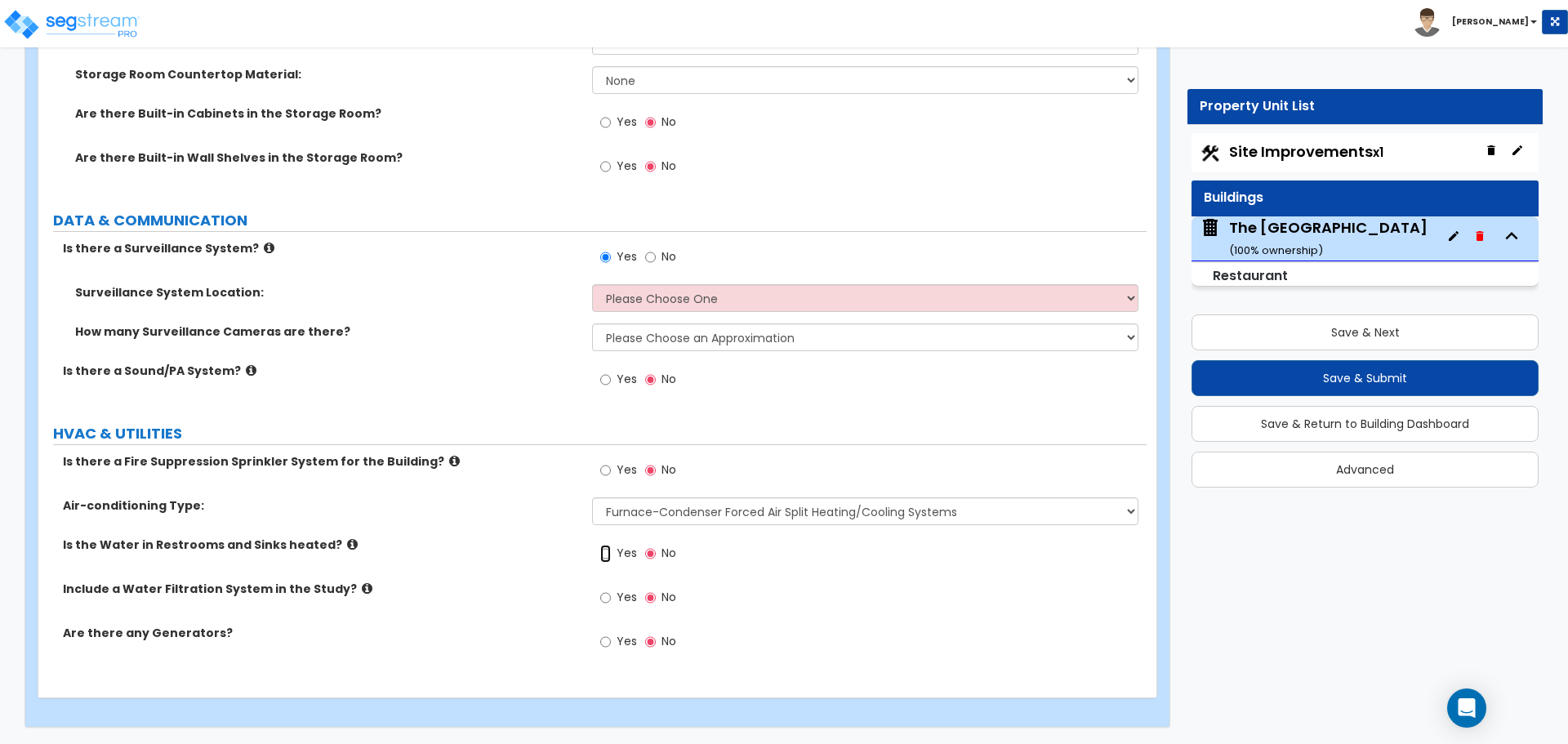
click at [605, 554] on input "Yes" at bounding box center [606, 553] width 10 height 18
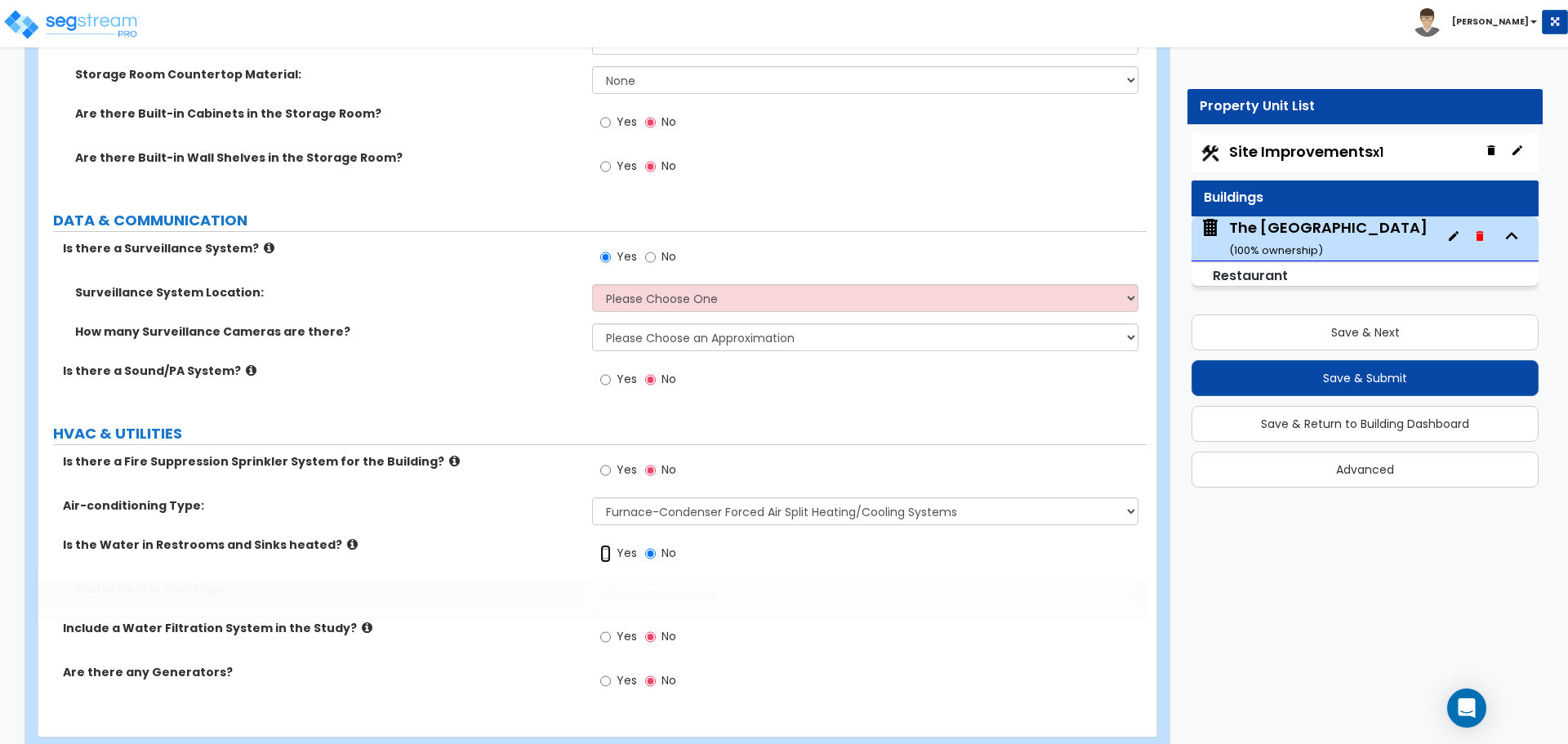
radio input "true"
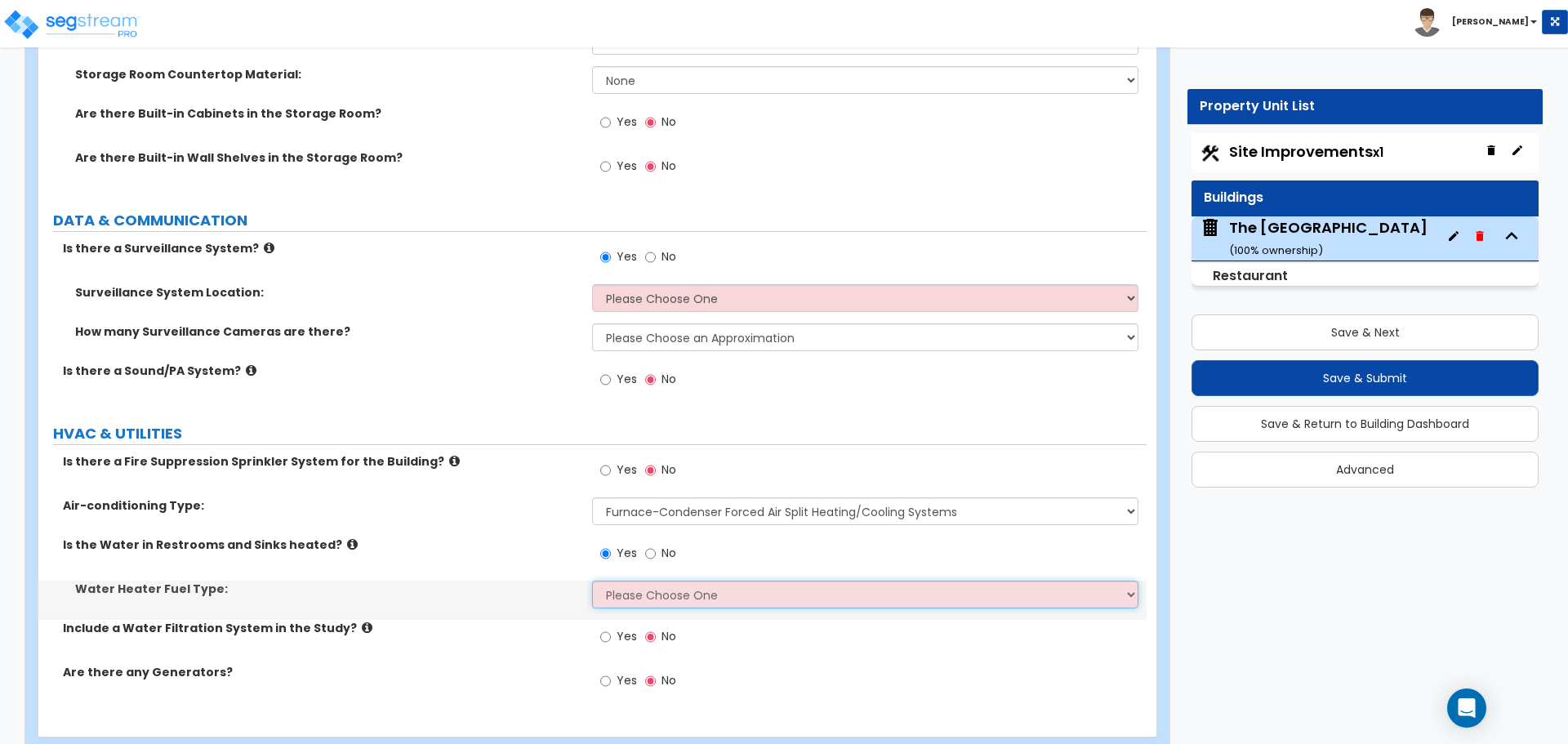
click at [621, 581] on select "Please Choose One Gas Electric" at bounding box center [864, 594] width 545 height 28
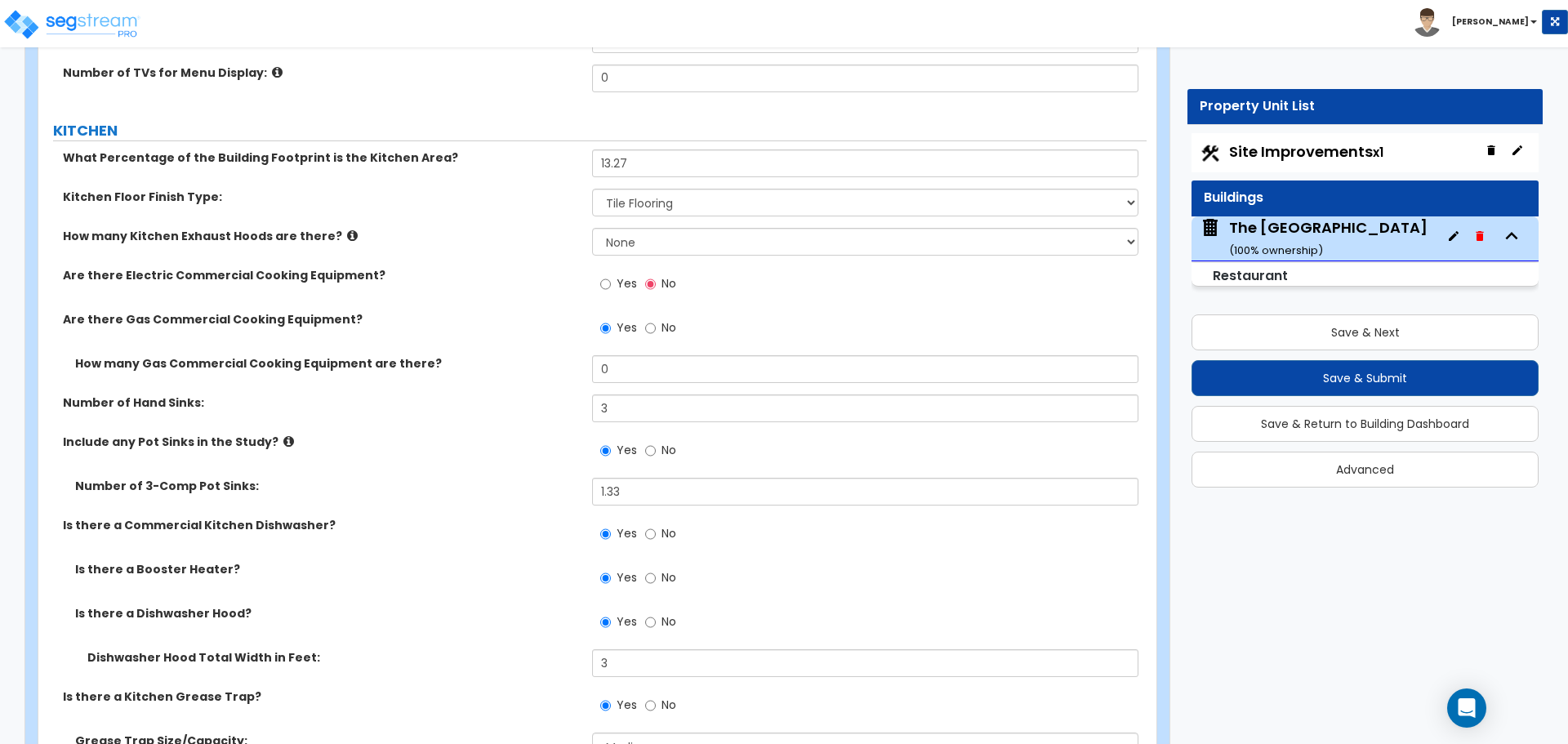
scroll to position [5016, 0]
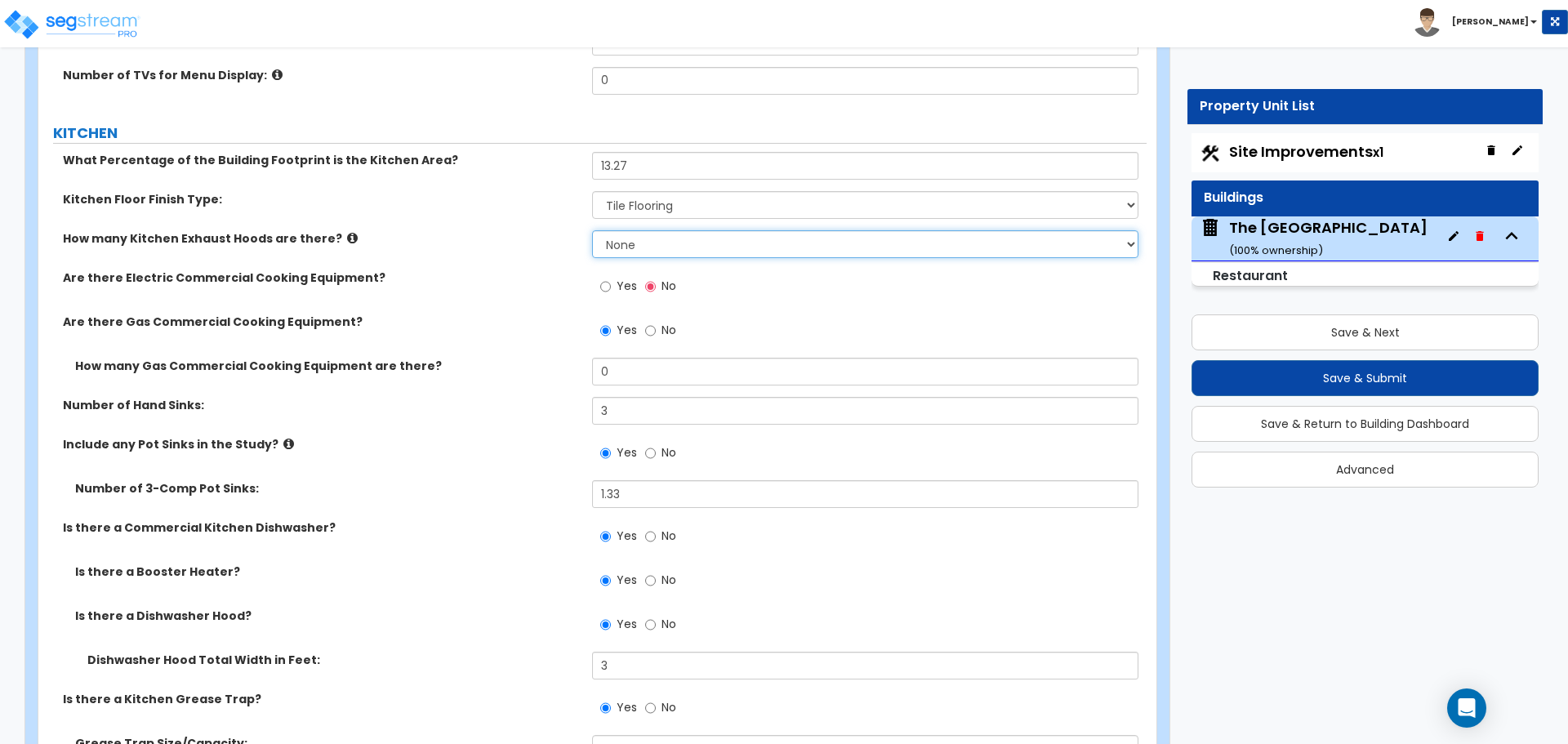
click at [619, 243] on select "None 1 2 3" at bounding box center [864, 244] width 545 height 28
click at [592, 230] on select "None 1 2 3" at bounding box center [864, 244] width 545 height 28
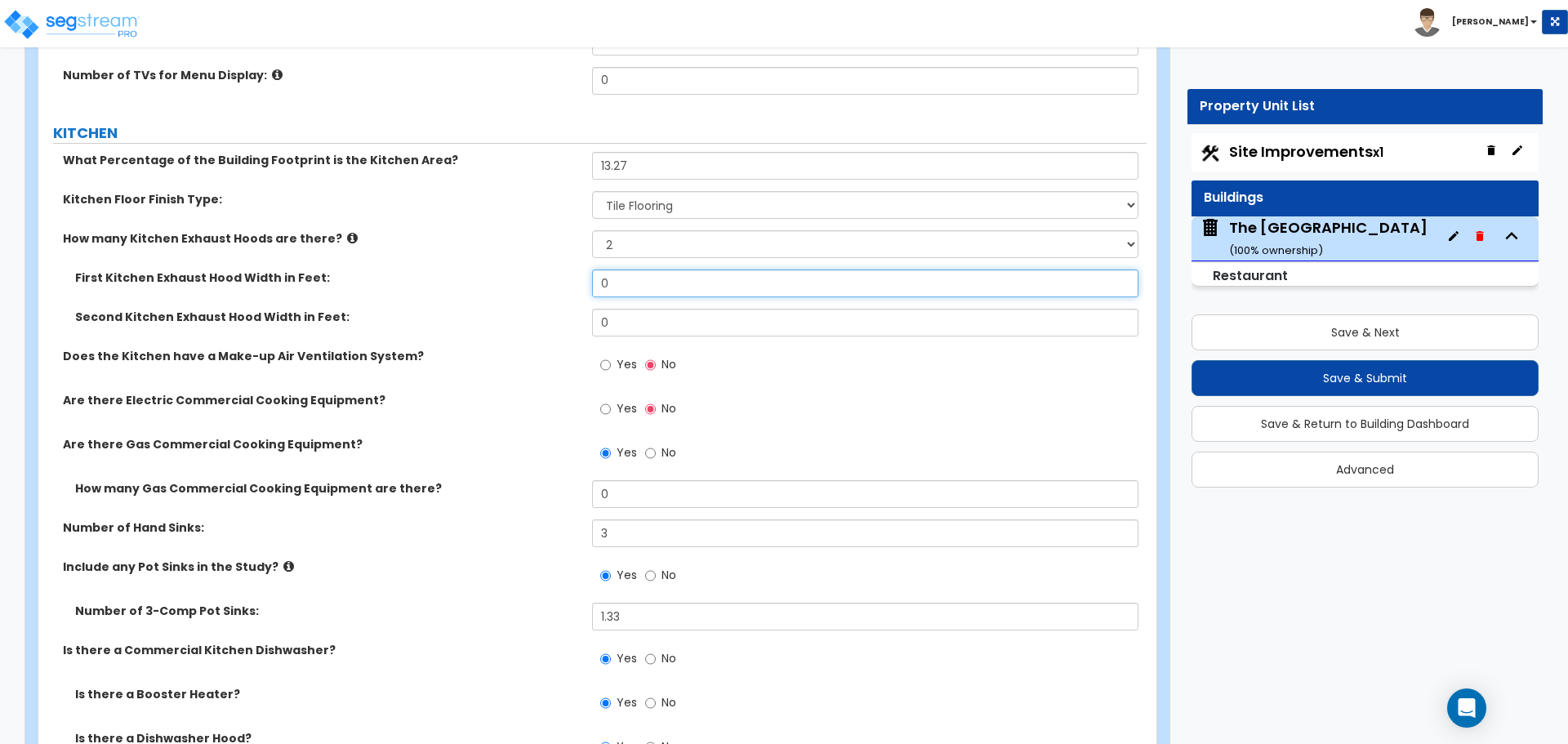
click at [618, 280] on input "0" at bounding box center [864, 284] width 545 height 28
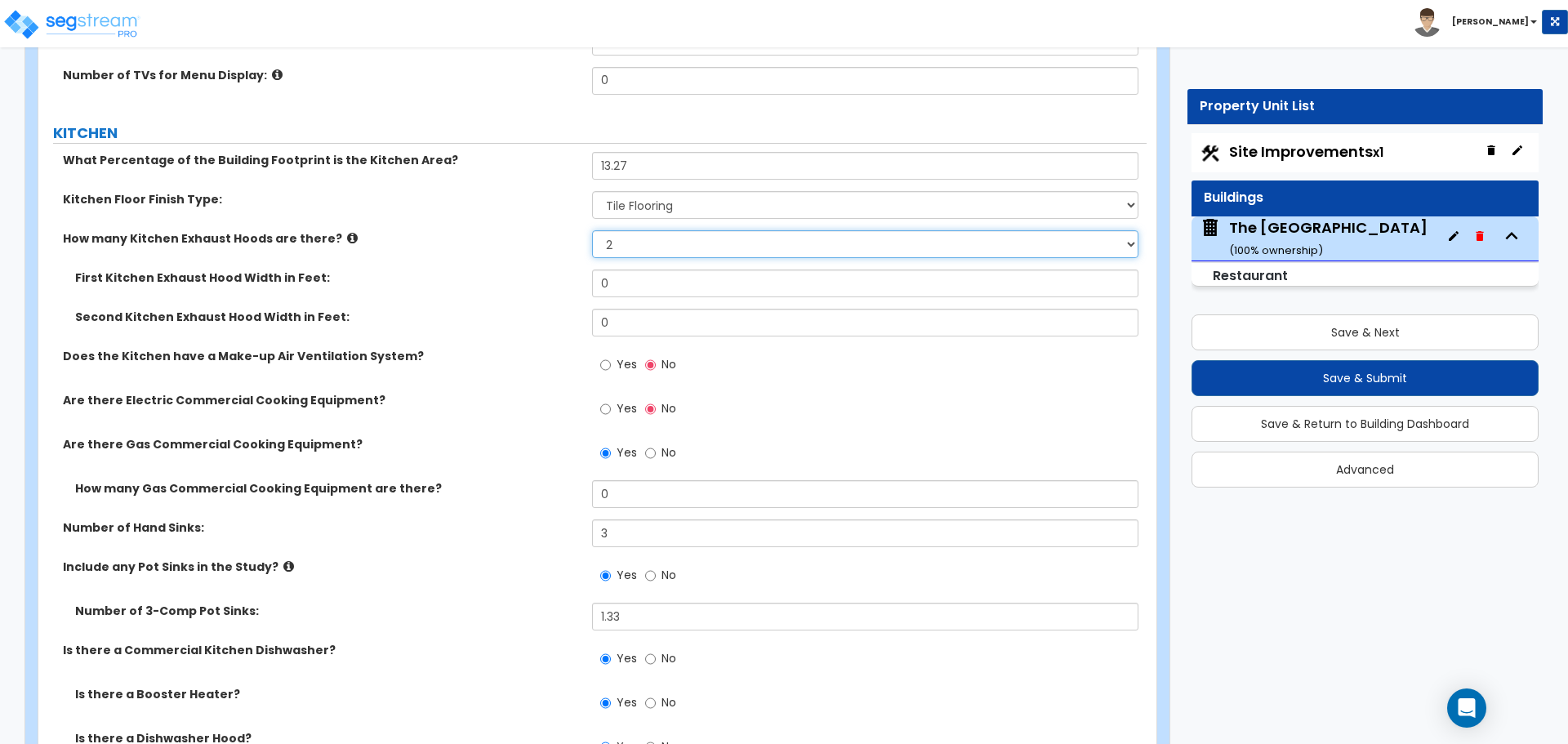
click at [627, 248] on select "None 1 2 3" at bounding box center [864, 244] width 545 height 28
click at [633, 249] on select "None 1 2 3" at bounding box center [864, 244] width 545 height 28
select select "1"
click at [592, 230] on select "None 1 2 3" at bounding box center [864, 244] width 545 height 28
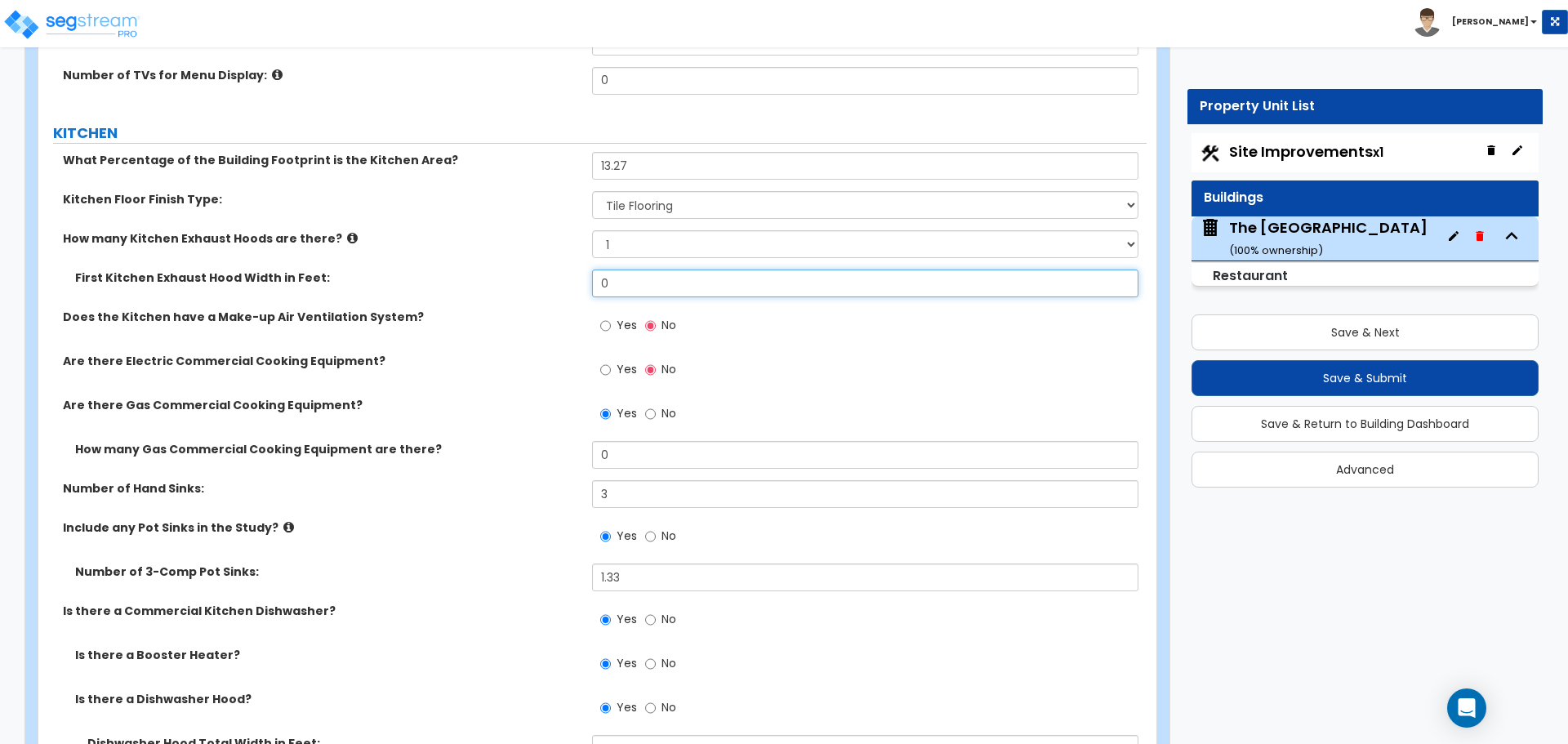
click at [625, 287] on input "0" at bounding box center [864, 284] width 545 height 28
type input "8"
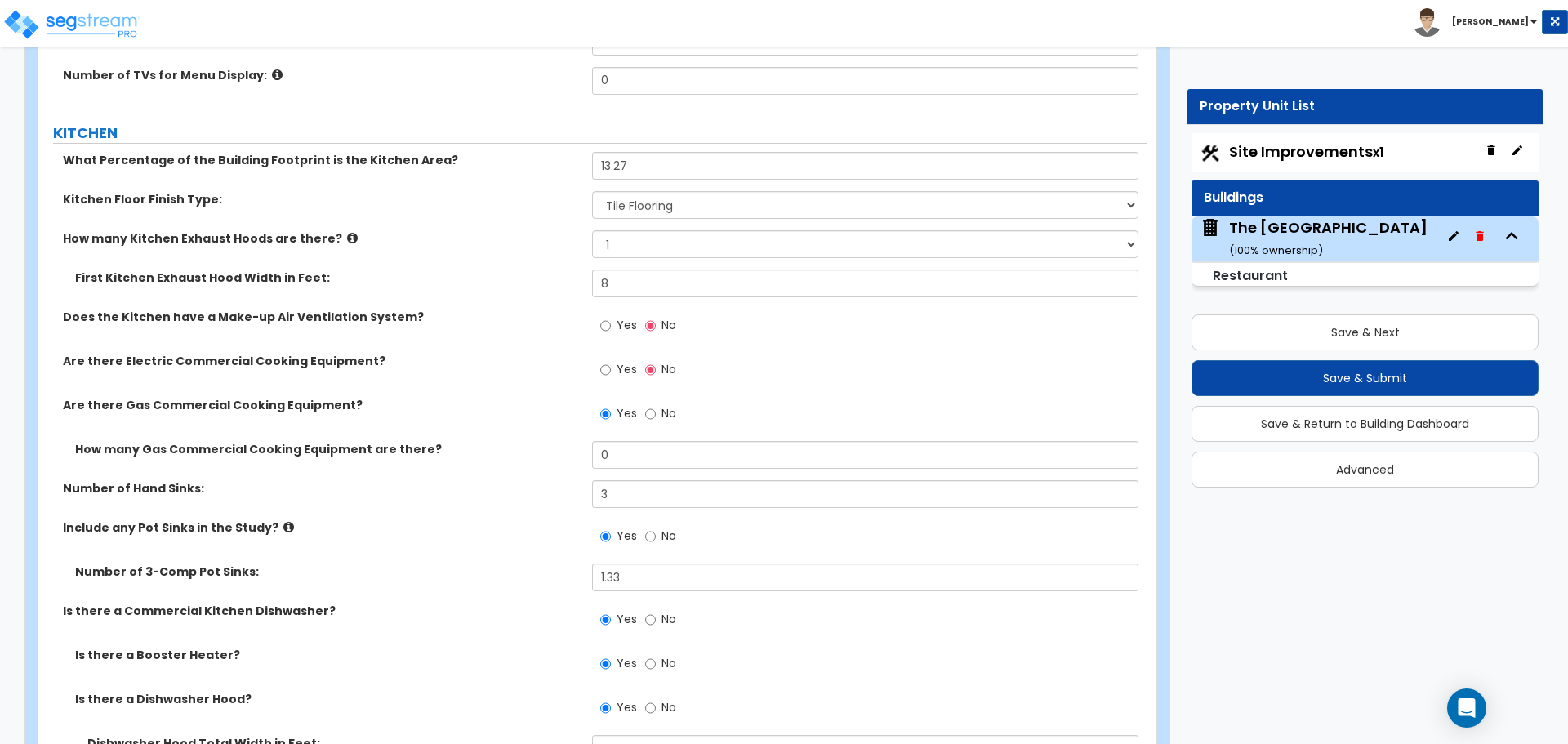
click at [557, 294] on div "First Kitchen Exhaust Hood Width in Feet: 8" at bounding box center [592, 289] width 1108 height 39
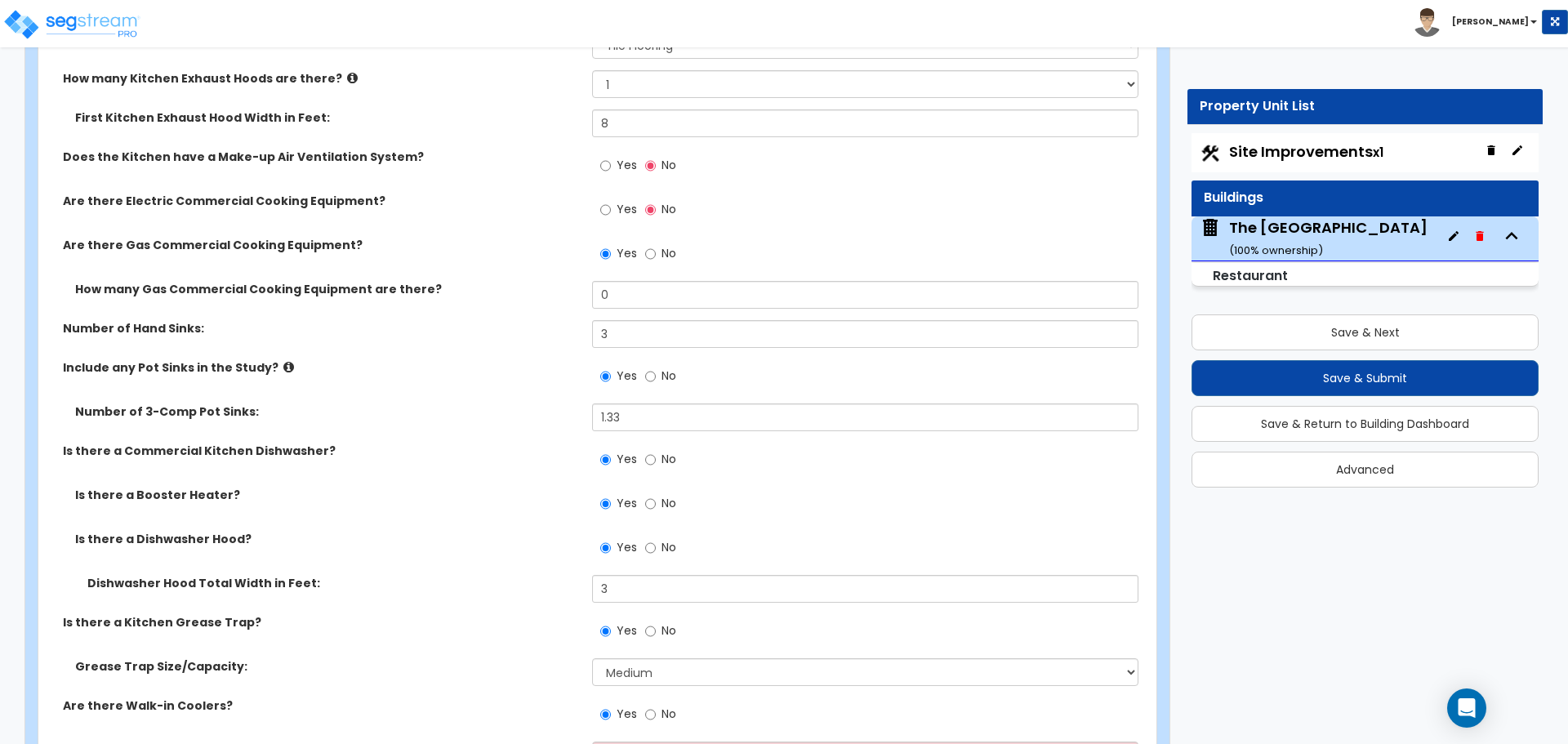
scroll to position [5179, 0]
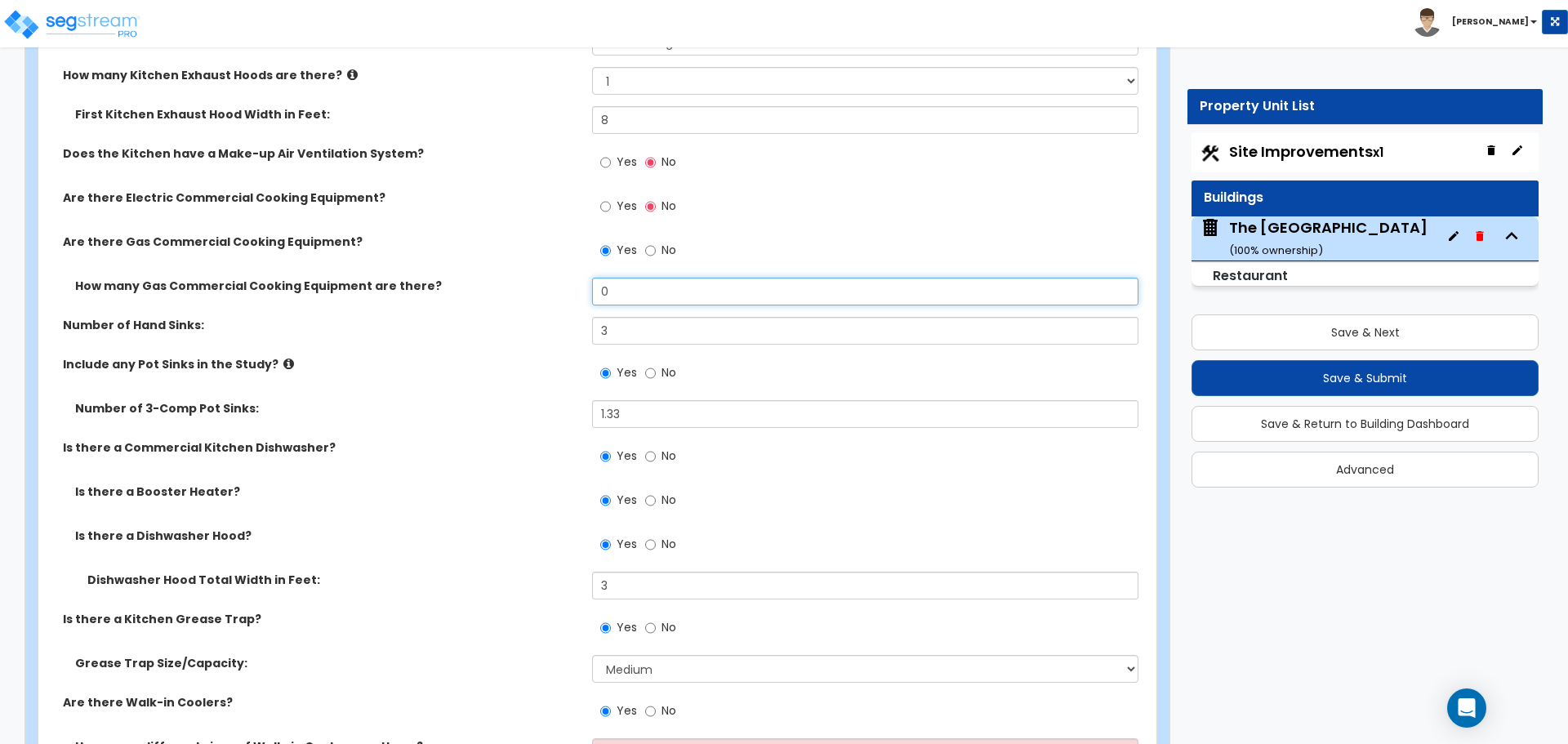
click at [640, 284] on input "0" at bounding box center [864, 291] width 545 height 28
click at [640, 284] on input "0" at bounding box center [864, 291] width 545 height 28
type input "5"
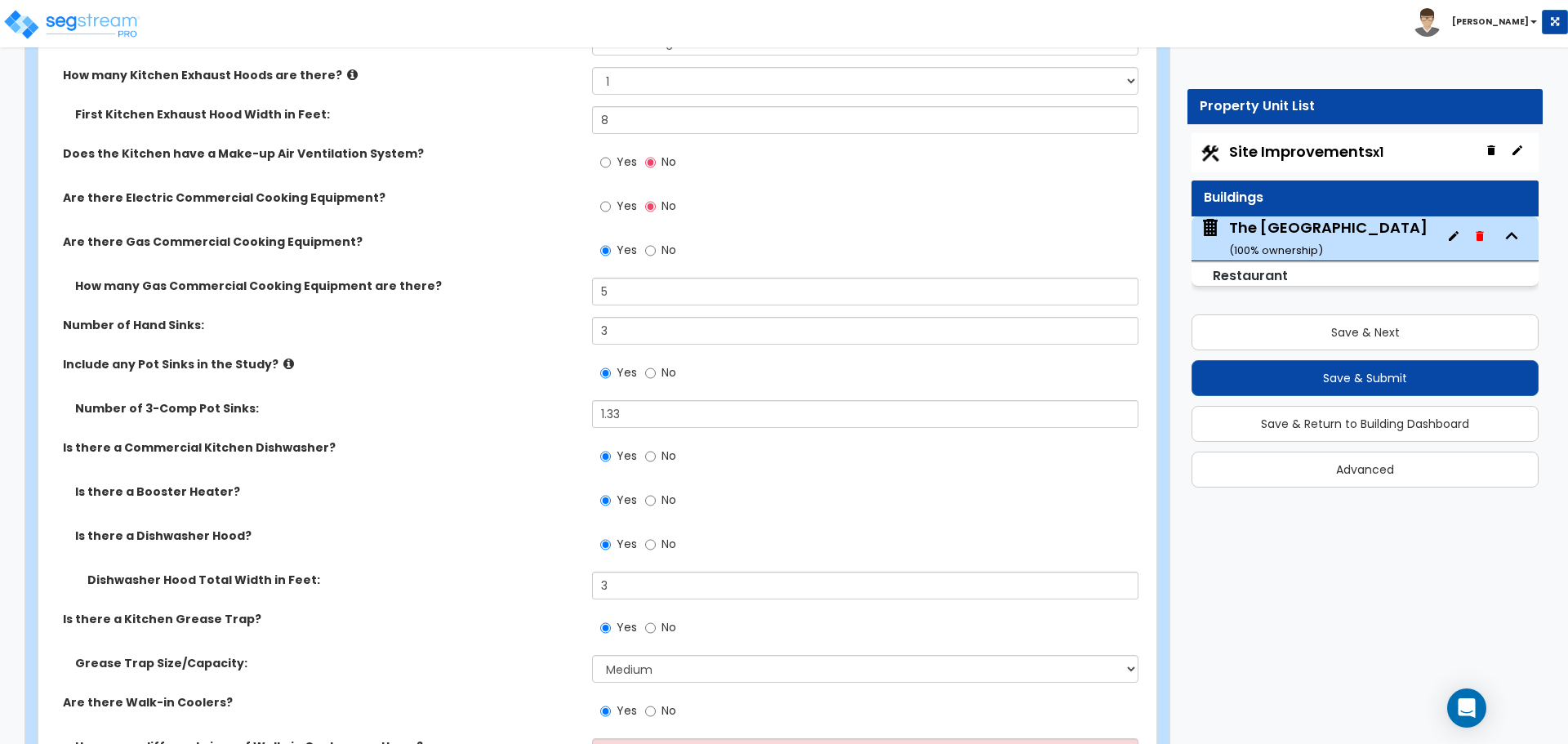
click at [538, 312] on div "How many Gas Commercial Cooking Equipment are there? 5" at bounding box center [592, 297] width 1108 height 39
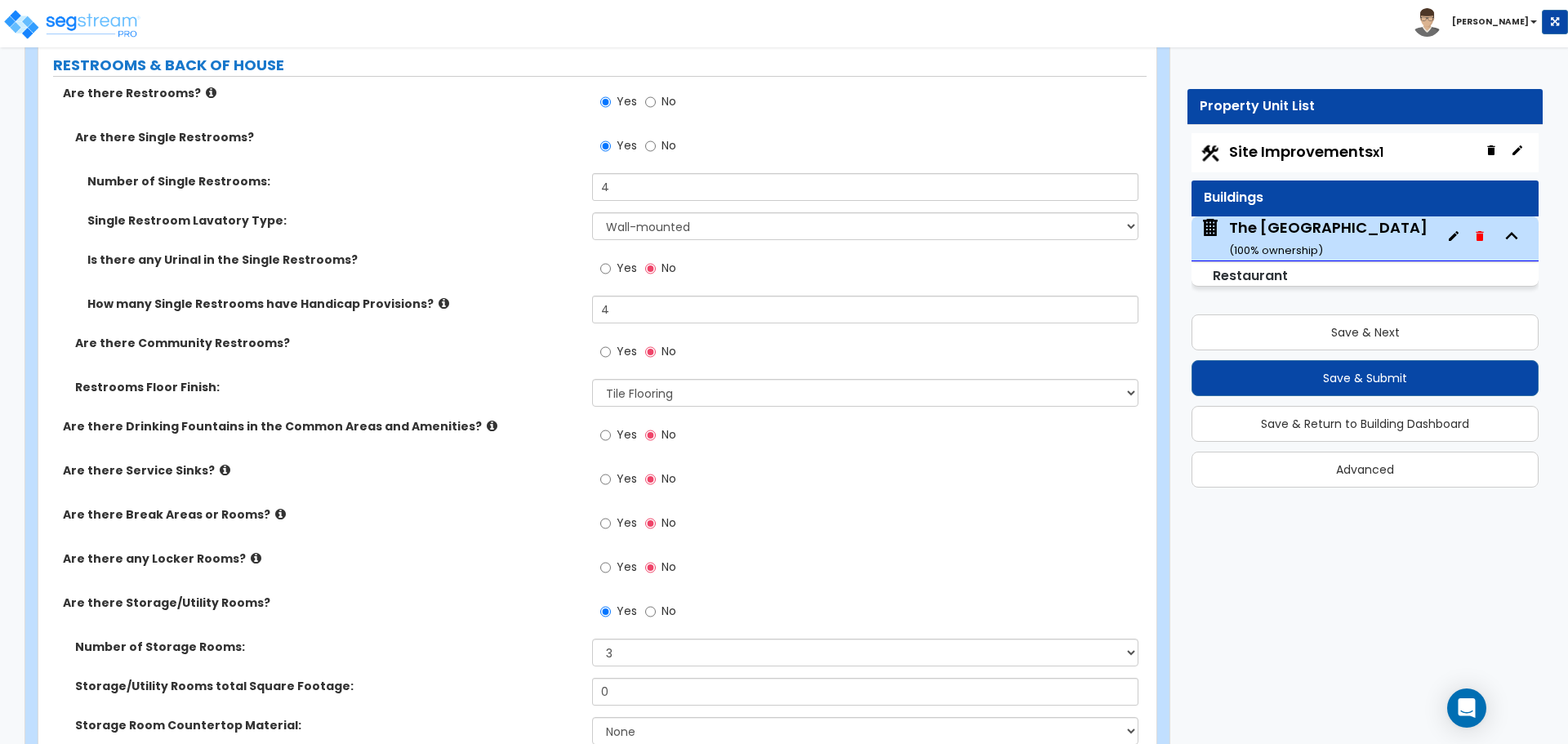
scroll to position [6241, 0]
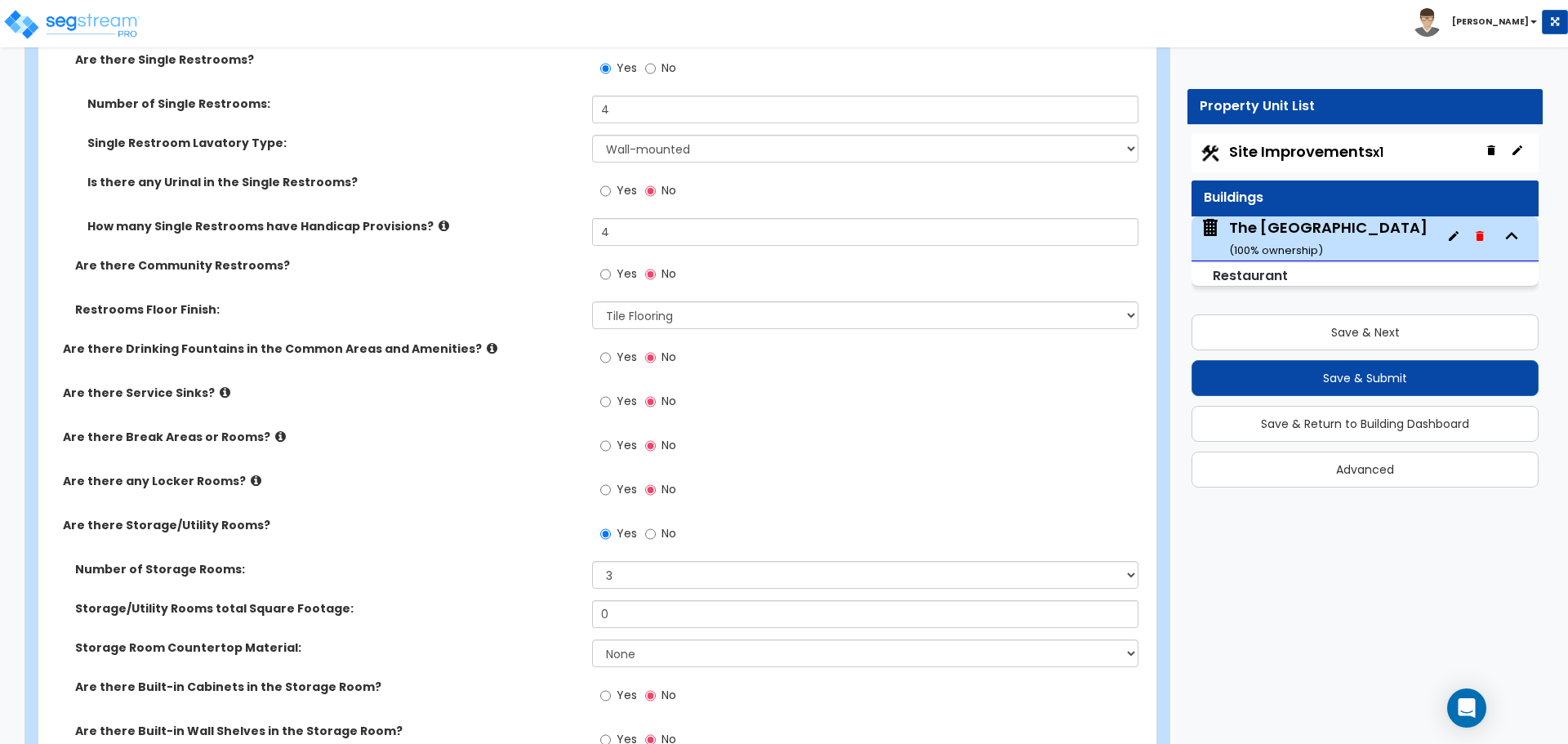
click at [220, 398] on icon at bounding box center [225, 392] width 10 height 12
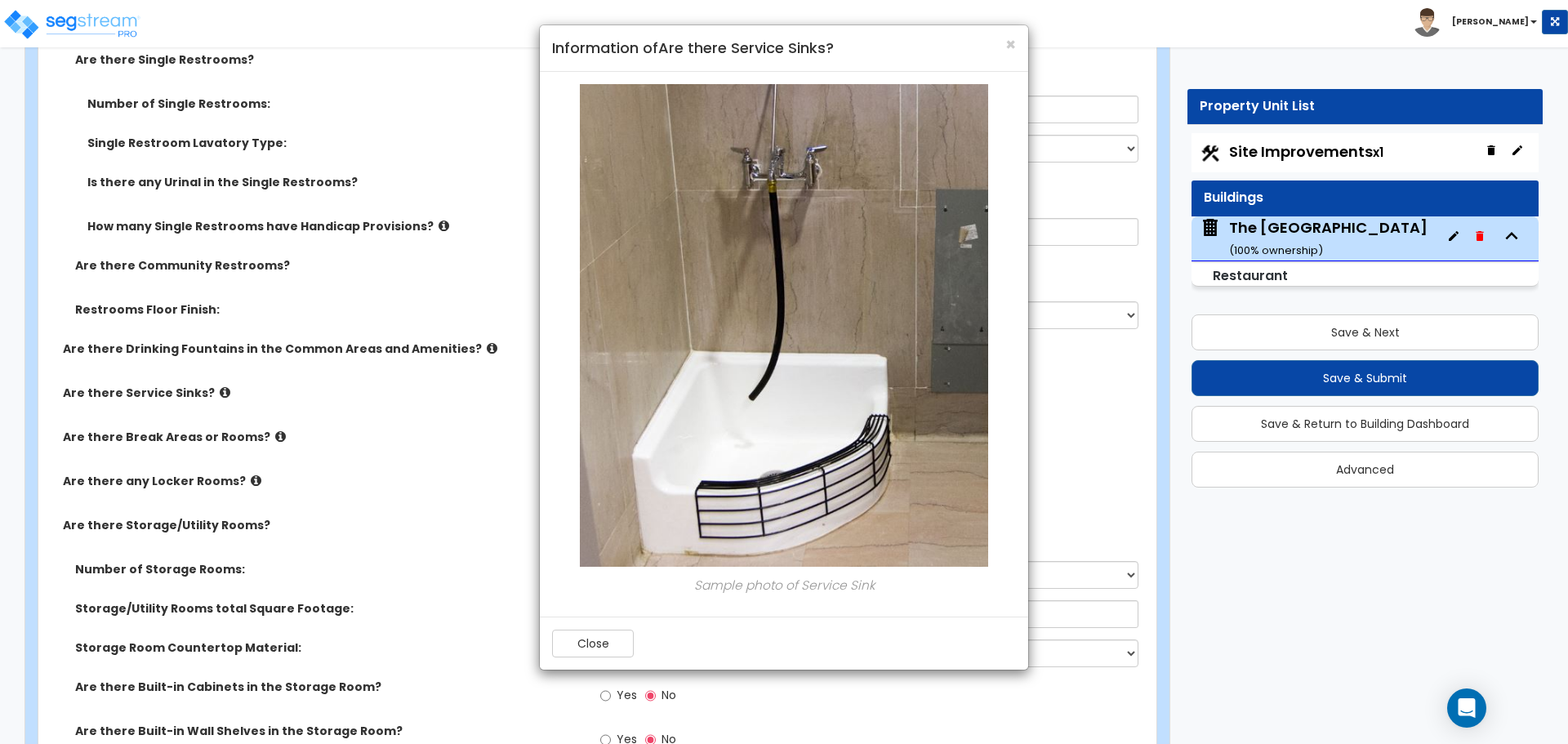
click at [577, 677] on div "× Information of Are there Service Sinks? Sample photo of Service Sink Close" at bounding box center [784, 372] width 1568 height 744
click at [593, 659] on div "Close" at bounding box center [784, 643] width 488 height 53
click at [596, 653] on button "Close" at bounding box center [592, 643] width 81 height 28
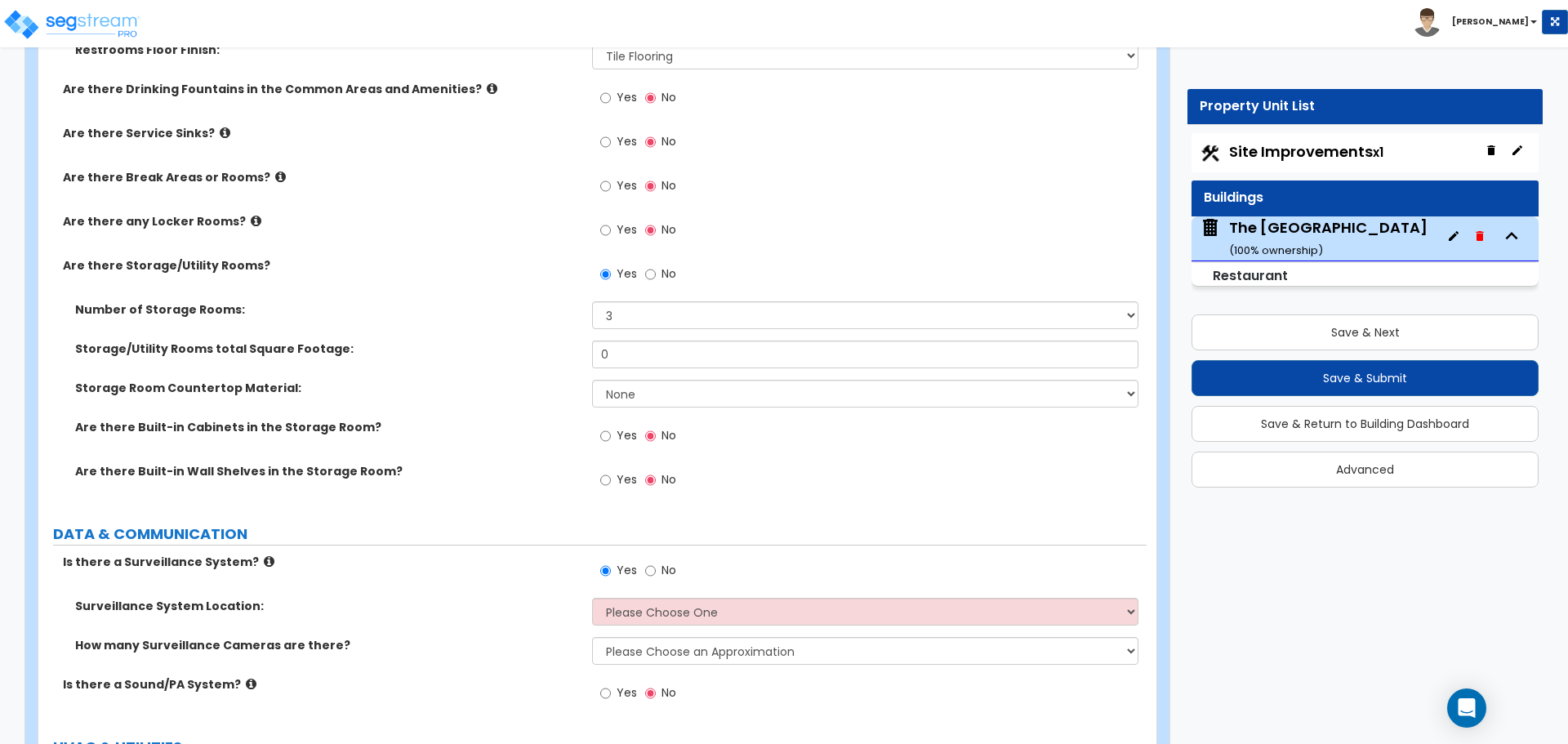
scroll to position [6486, 0]
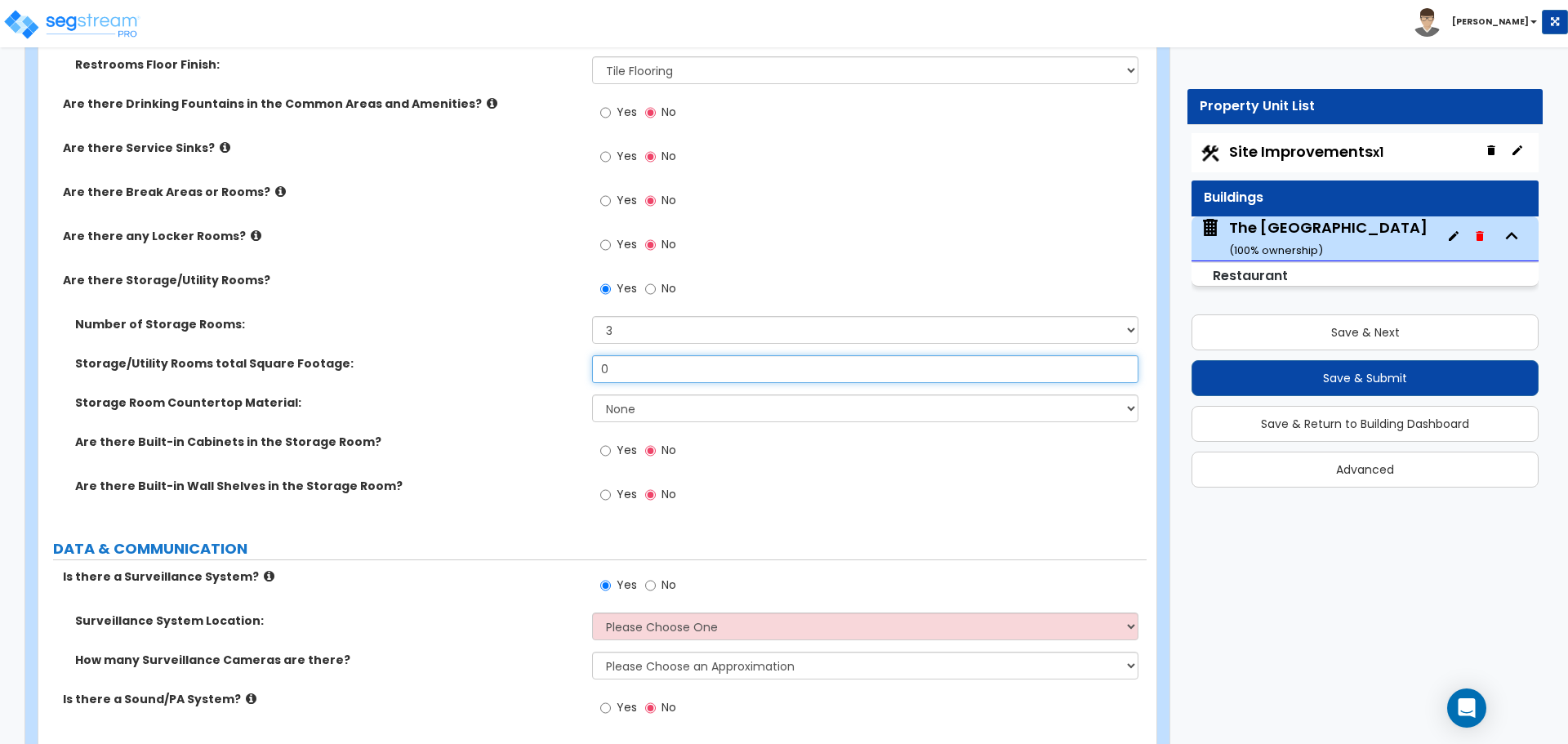
click at [629, 367] on input "0" at bounding box center [864, 369] width 545 height 28
type input "576"
click at [530, 378] on div "Storage/Utility Rooms total Square Footage: 576" at bounding box center [592, 375] width 1108 height 39
click at [622, 423] on div "Storage Room Countertop Material: None Plastic Laminate Solid Surface Stone Qua…" at bounding box center [592, 414] width 1108 height 39
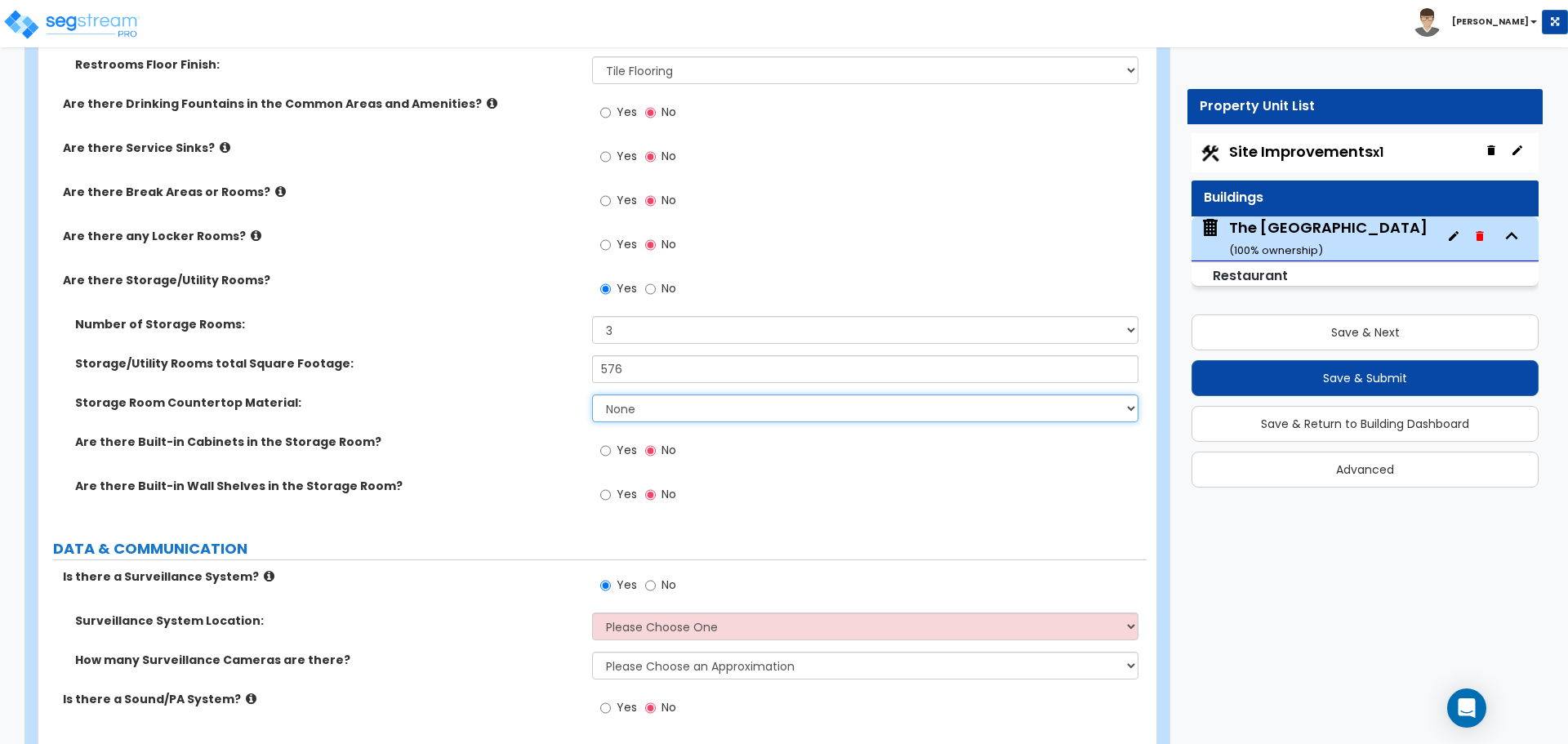
click at [626, 411] on select "None Plastic Laminate Solid Surface Stone Quartz Marble Tile Wood Stainless Ste…" at bounding box center [864, 409] width 545 height 28
click at [592, 395] on select "None Plastic Laminate Solid Surface Stone Quartz Marble Tile Wood Stainless Ste…" at bounding box center [864, 409] width 545 height 28
click at [643, 418] on select "None Plastic Laminate Solid Surface Stone Quartz Marble Tile Wood Stainless Ste…" at bounding box center [864, 409] width 545 height 28
select select "0"
click at [592, 395] on select "None Plastic Laminate Solid Surface Stone Quartz Marble Tile Wood Stainless Ste…" at bounding box center [864, 409] width 545 height 28
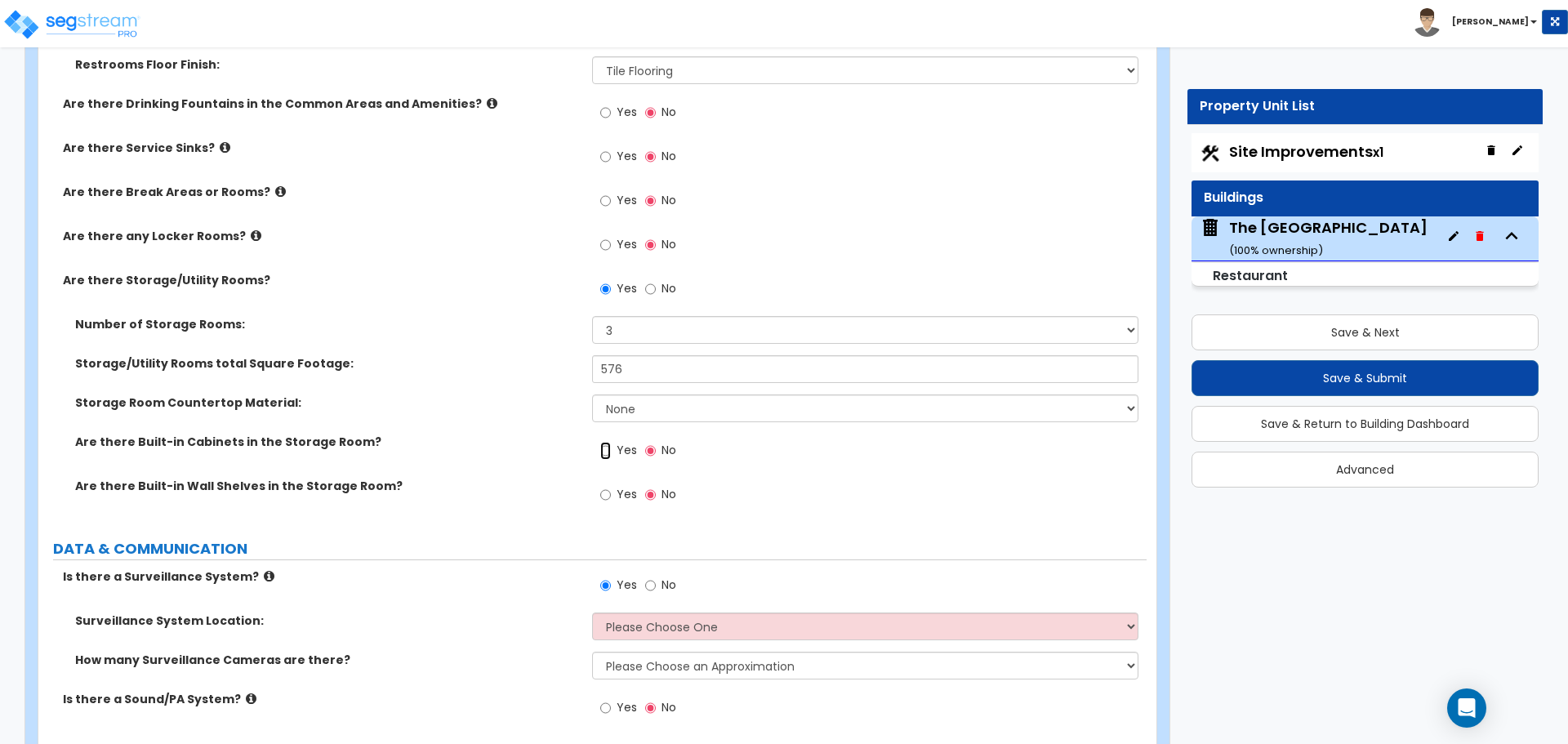
click at [610, 453] on input "Yes" at bounding box center [606, 451] width 10 height 18
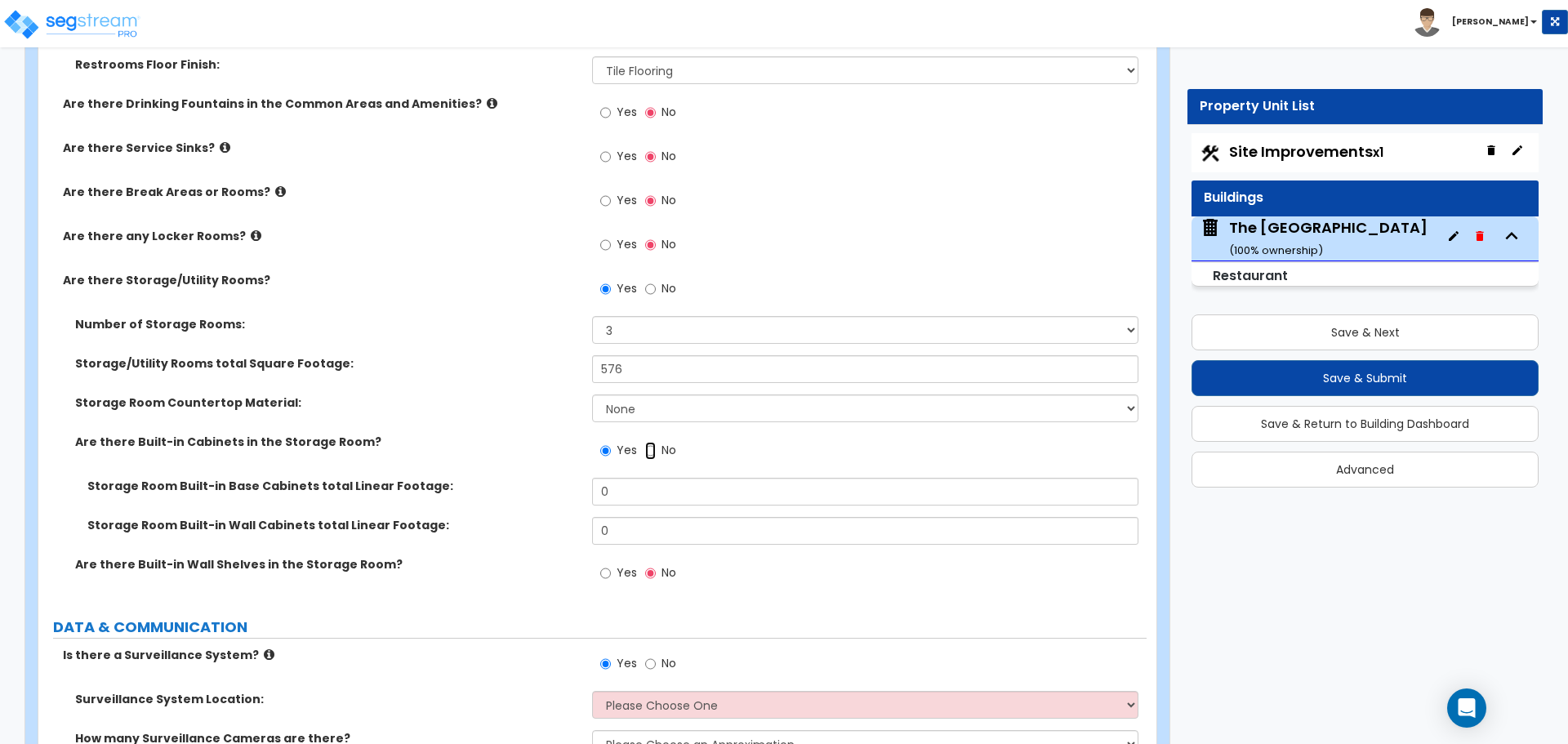
click at [654, 455] on input "No" at bounding box center [650, 451] width 10 height 18
radio input "false"
radio input "true"
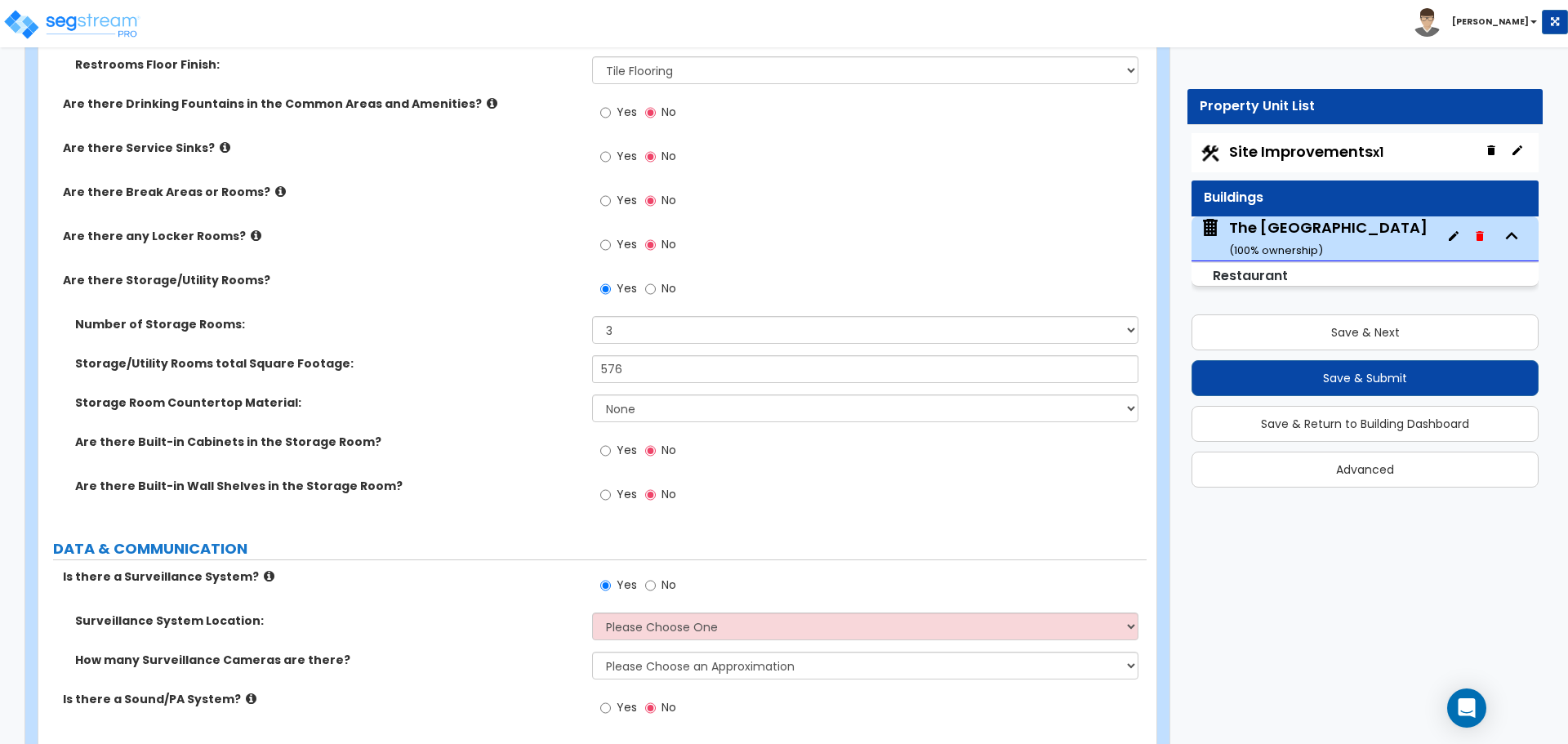
click at [628, 500] on span "Yes" at bounding box center [626, 494] width 20 height 17
click at [611, 500] on input "Yes" at bounding box center [606, 495] width 10 height 18
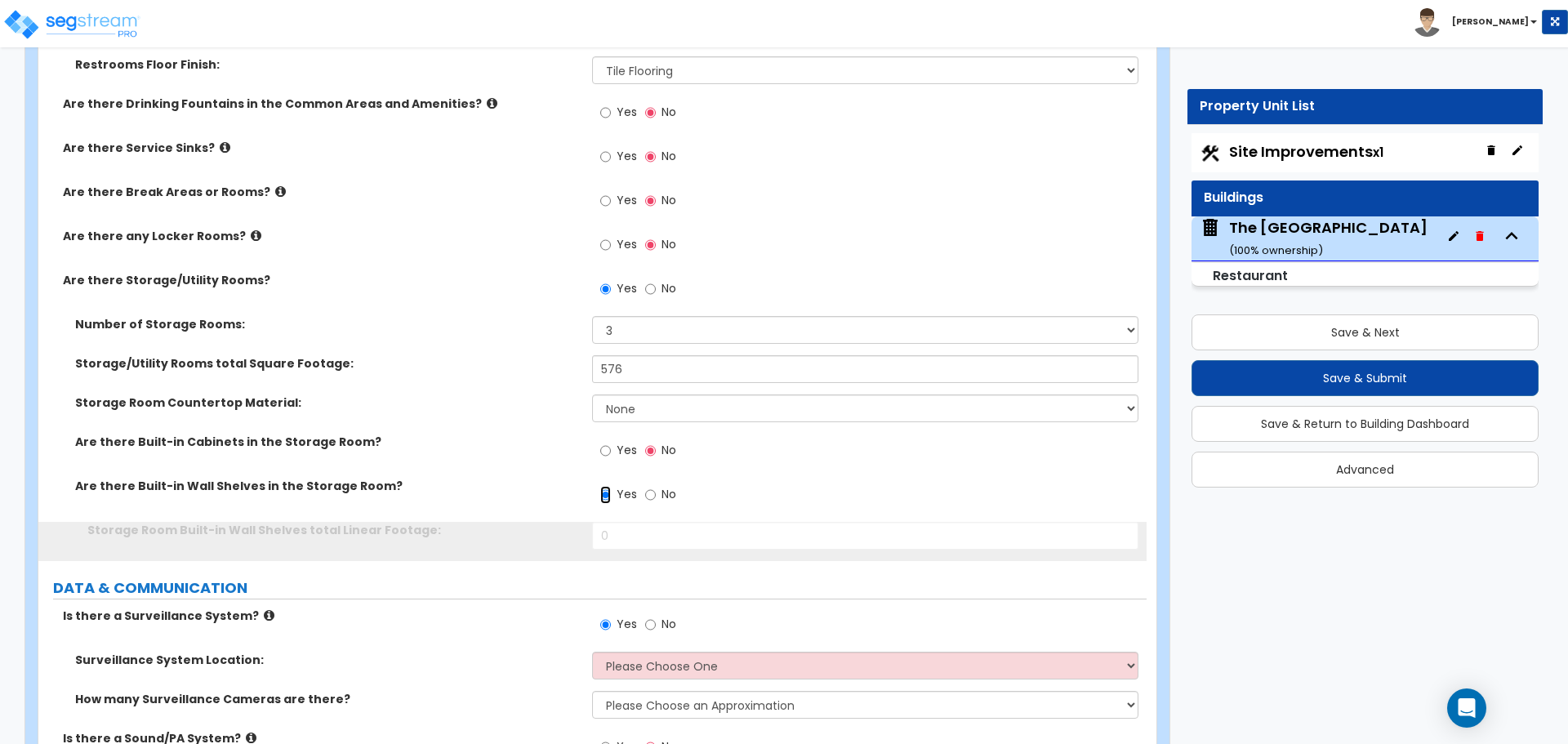
click at [608, 499] on input "Yes" at bounding box center [606, 495] width 10 height 18
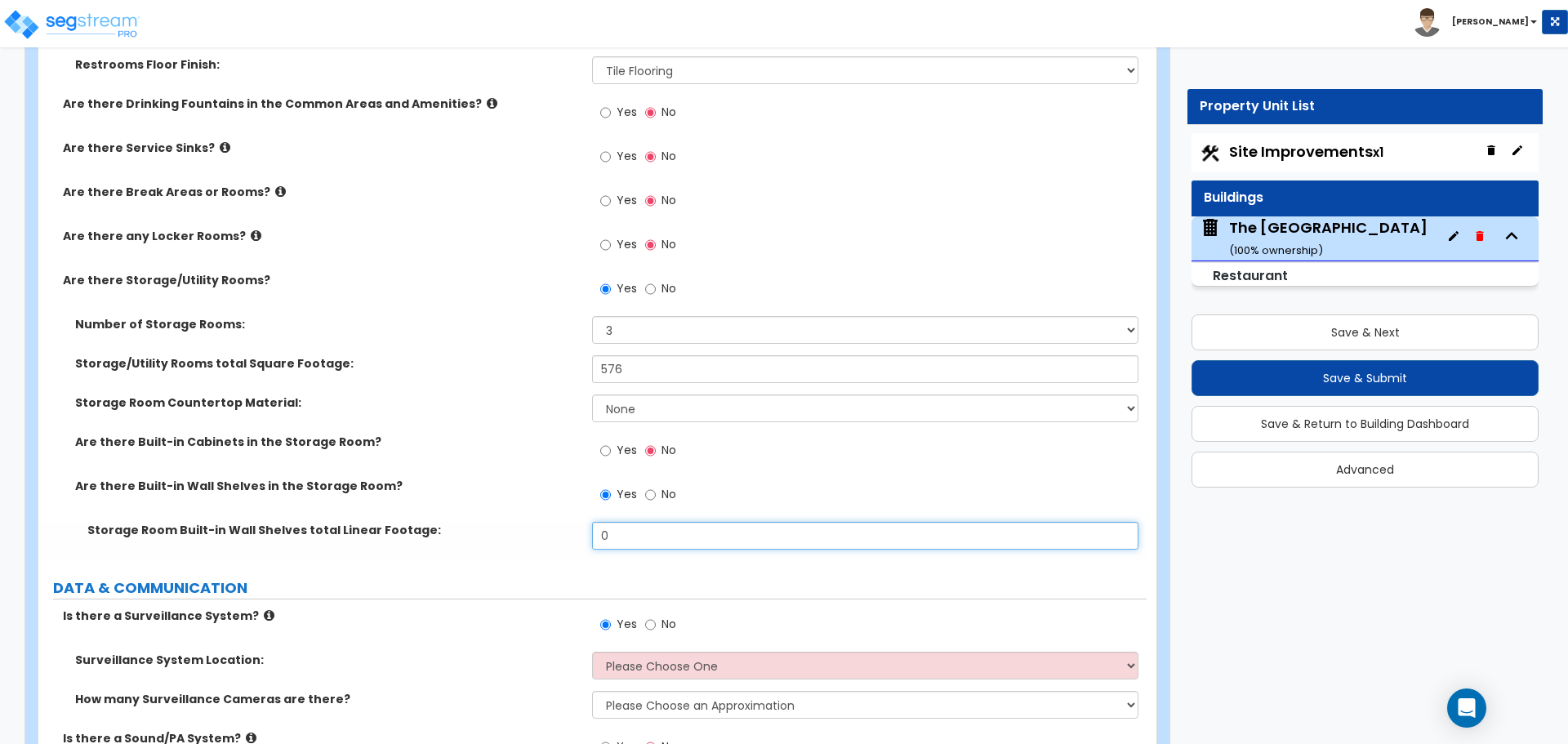
click at [625, 530] on input "0" at bounding box center [864, 536] width 545 height 28
click at [651, 495] on input "No" at bounding box center [650, 495] width 10 height 18
radio input "false"
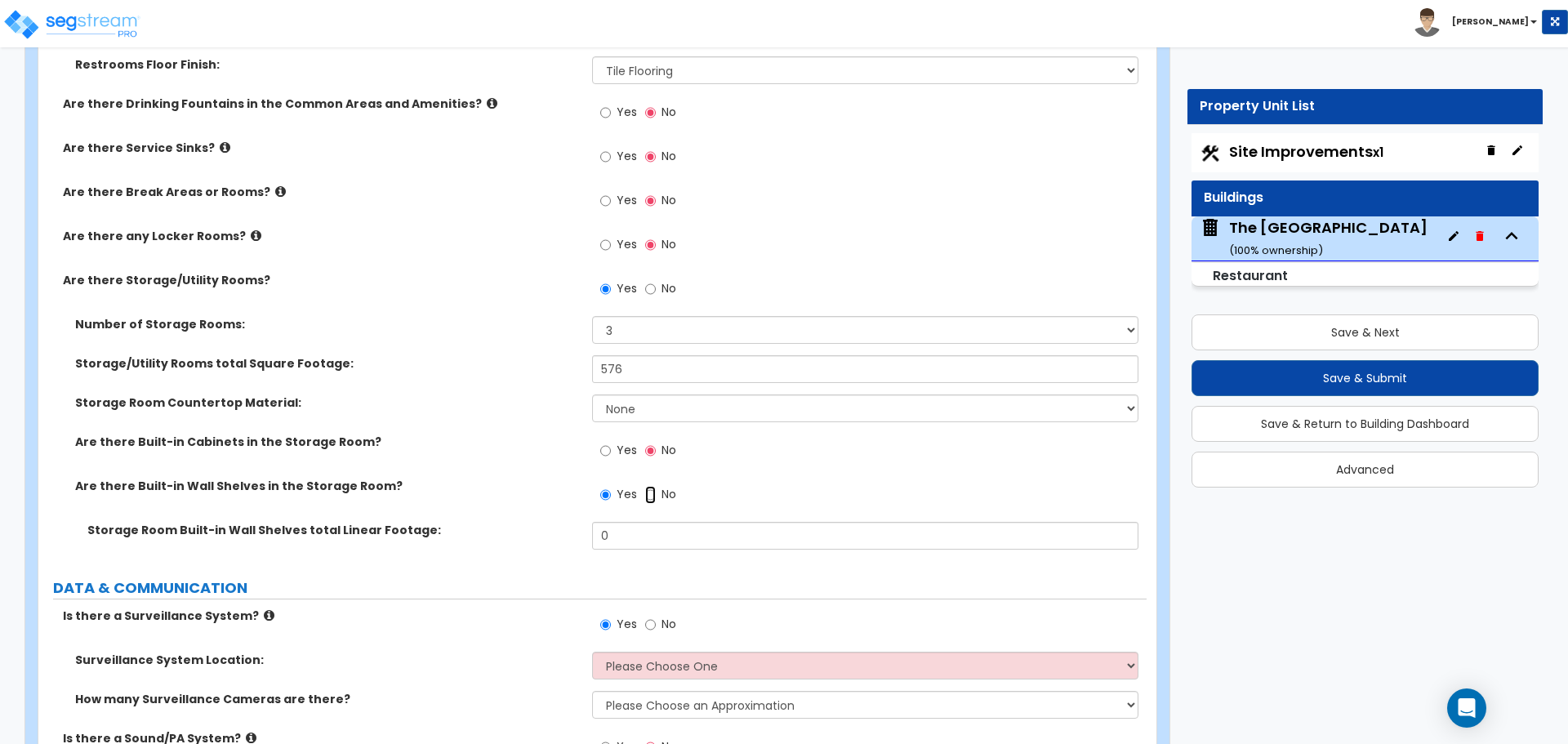
radio input "true"
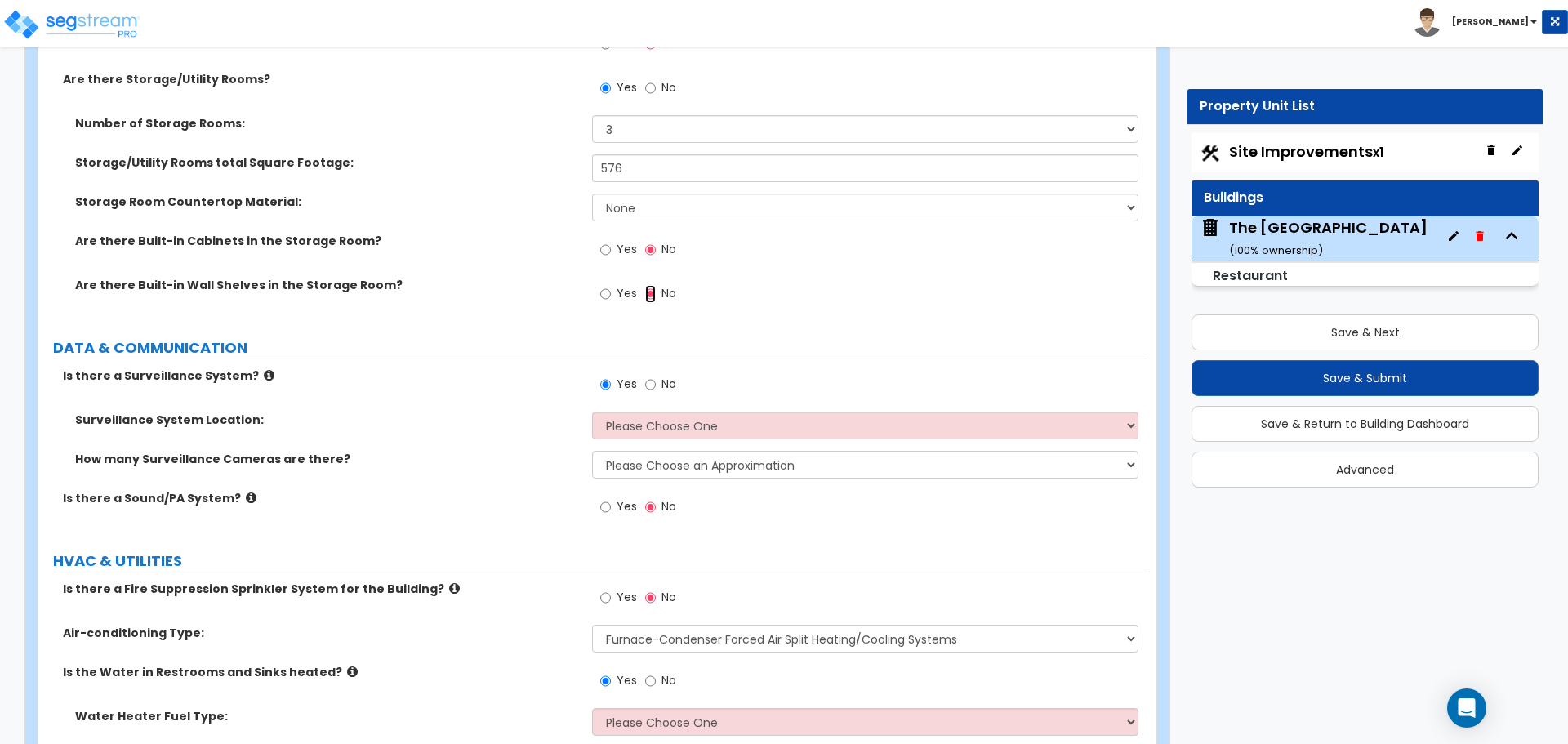
scroll to position [6731, 0]
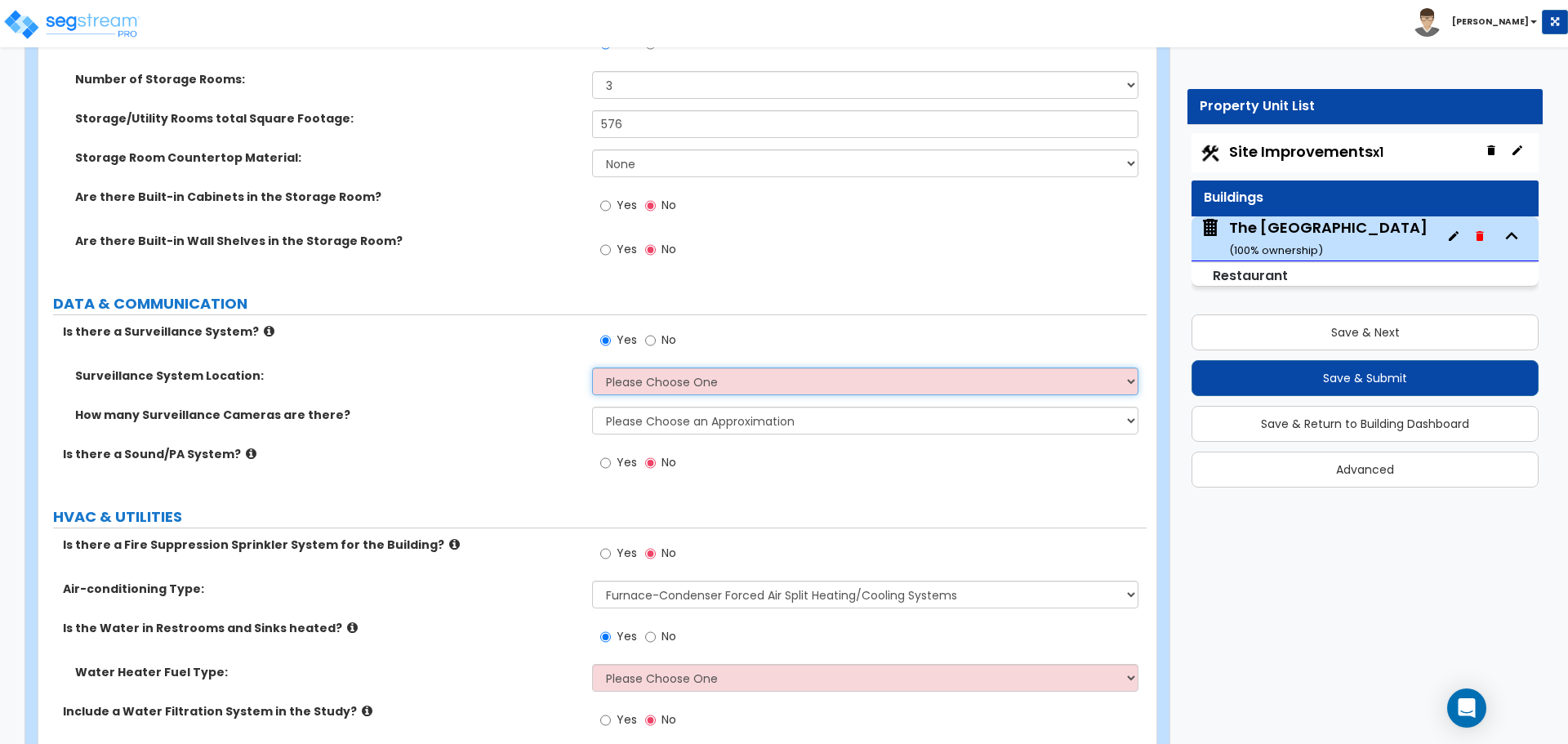
click at [641, 380] on select "Please Choose One Inside the Building Outside the Building Both Inside & Outside" at bounding box center [864, 382] width 545 height 28
select select "1"
click at [592, 368] on select "Please Choose One Inside the Building Outside the Building Both Inside & Outside" at bounding box center [864, 382] width 545 height 28
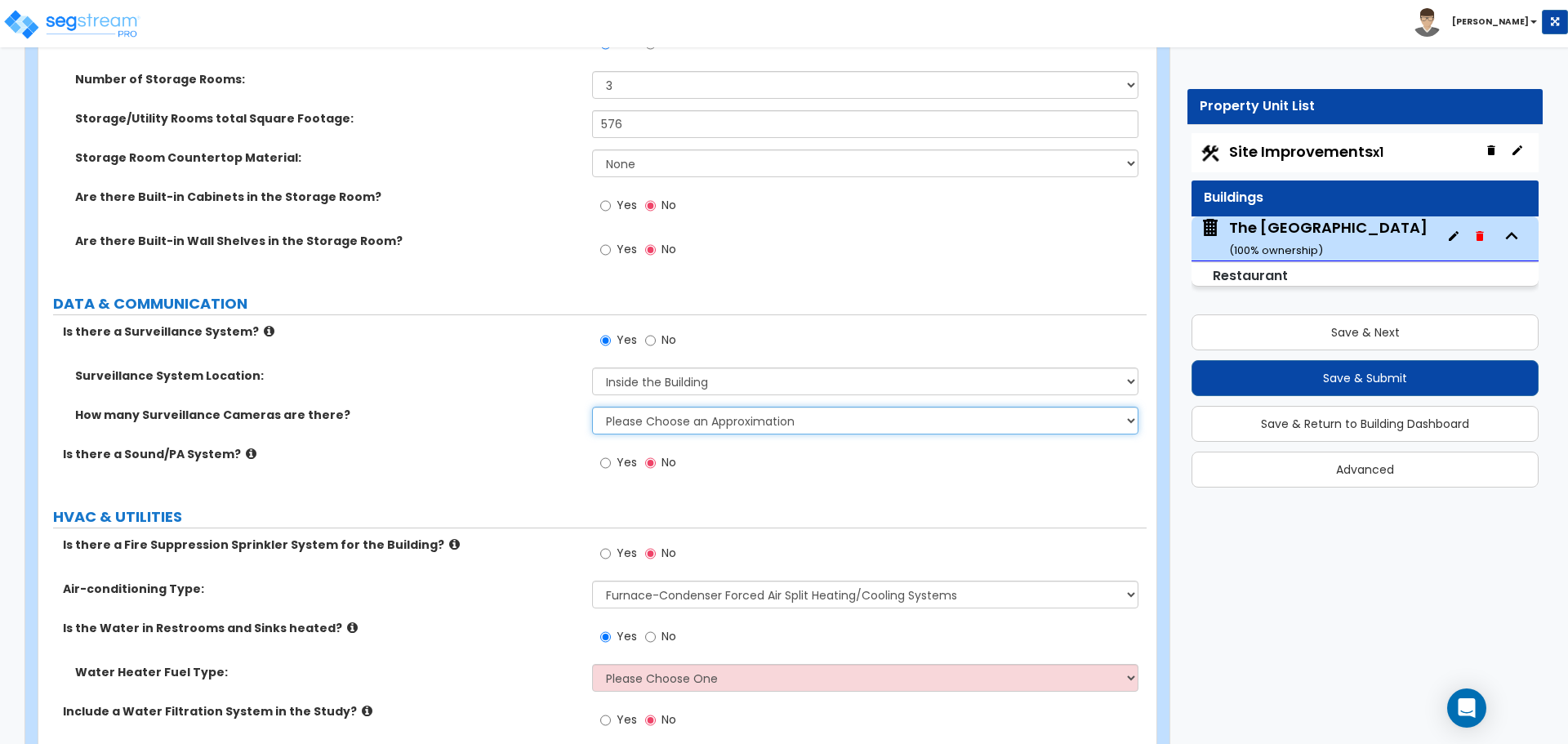
click at [654, 422] on select "Please Choose an Approximation Barely Noticed Any Noticed a Couple Frequently S…" at bounding box center [864, 421] width 545 height 28
click at [555, 453] on label "Is there a Sound/PA System?" at bounding box center [321, 454] width 517 height 17
click at [659, 428] on select "Please Choose an Approximation Barely Noticed Any Noticed a Couple Frequently S…" at bounding box center [864, 421] width 545 height 28
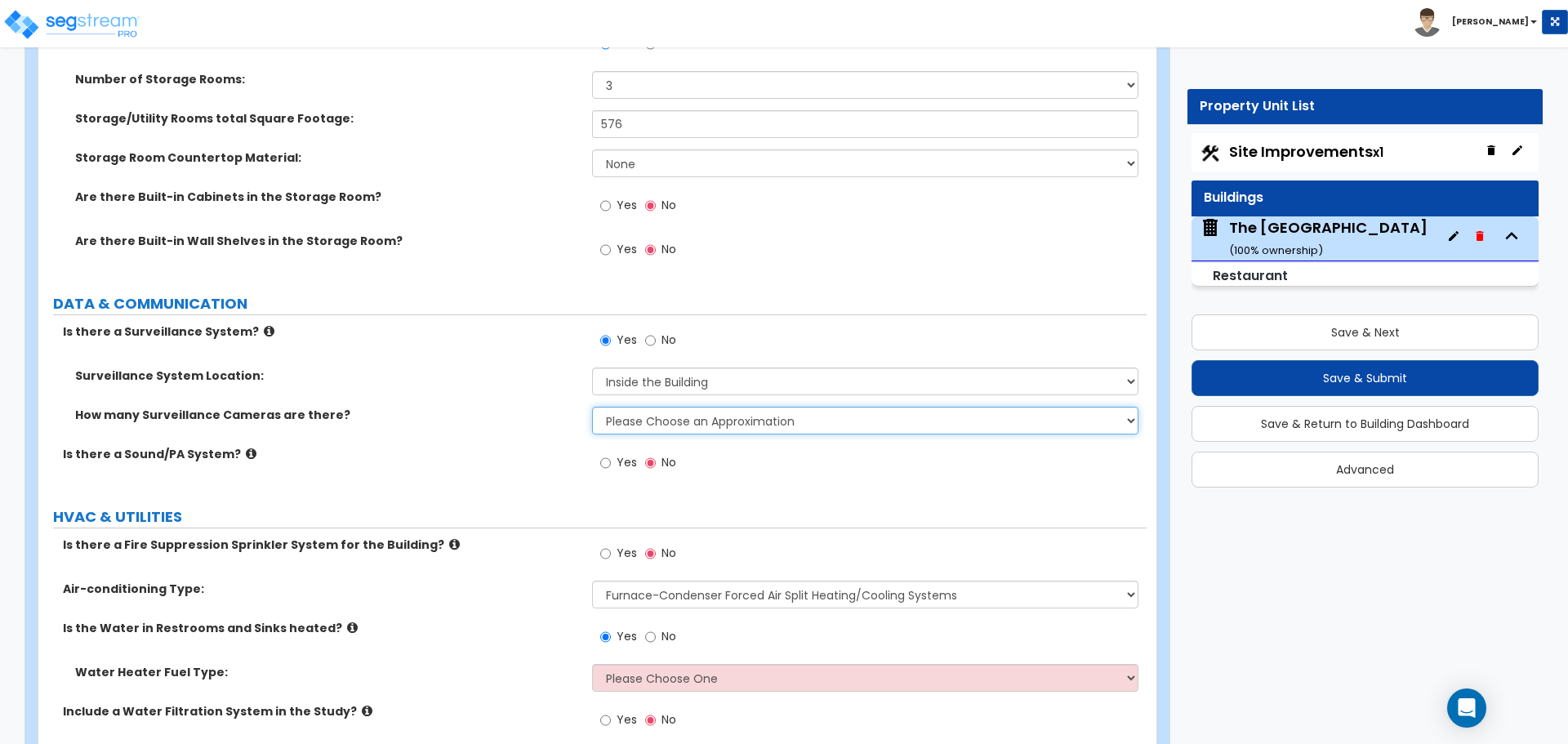
click at [659, 428] on select "Please Choose an Approximation Barely Noticed Any Noticed a Couple Frequently S…" at bounding box center [864, 421] width 545 height 28
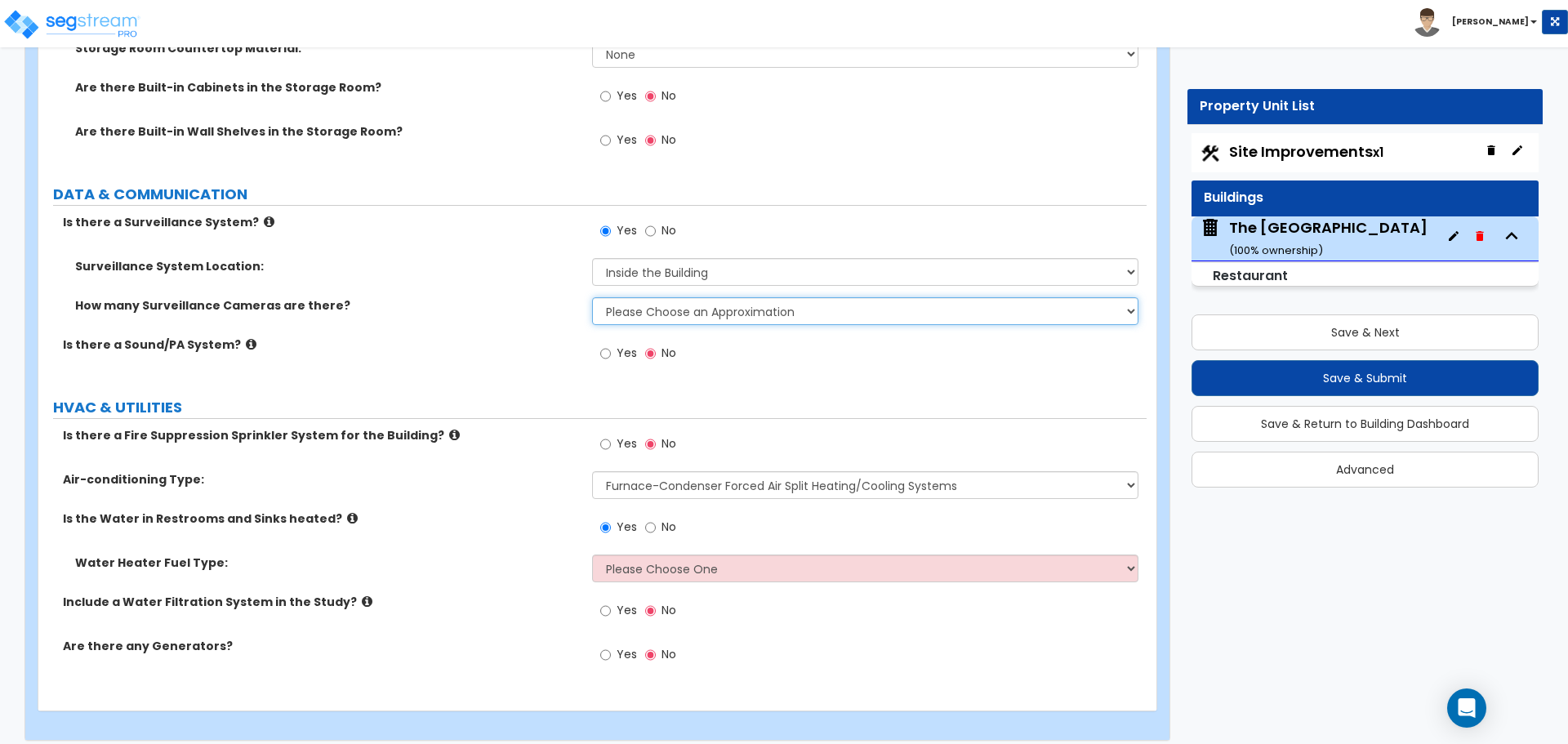
scroll to position [6854, 0]
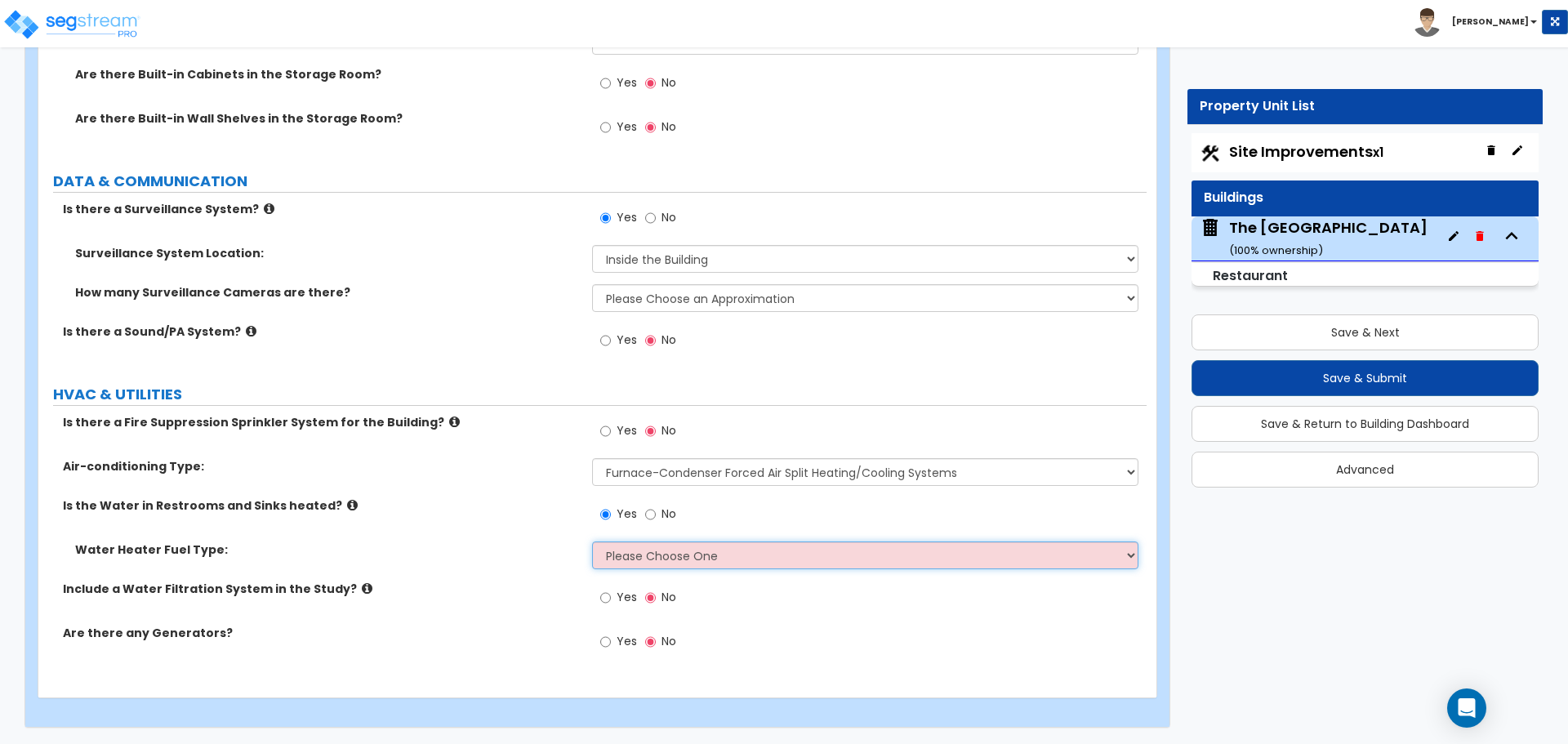
click at [703, 560] on select "Please Choose One Gas Electric" at bounding box center [864, 556] width 545 height 28
click at [592, 542] on select "Please Choose One Gas Electric" at bounding box center [864, 556] width 545 height 28
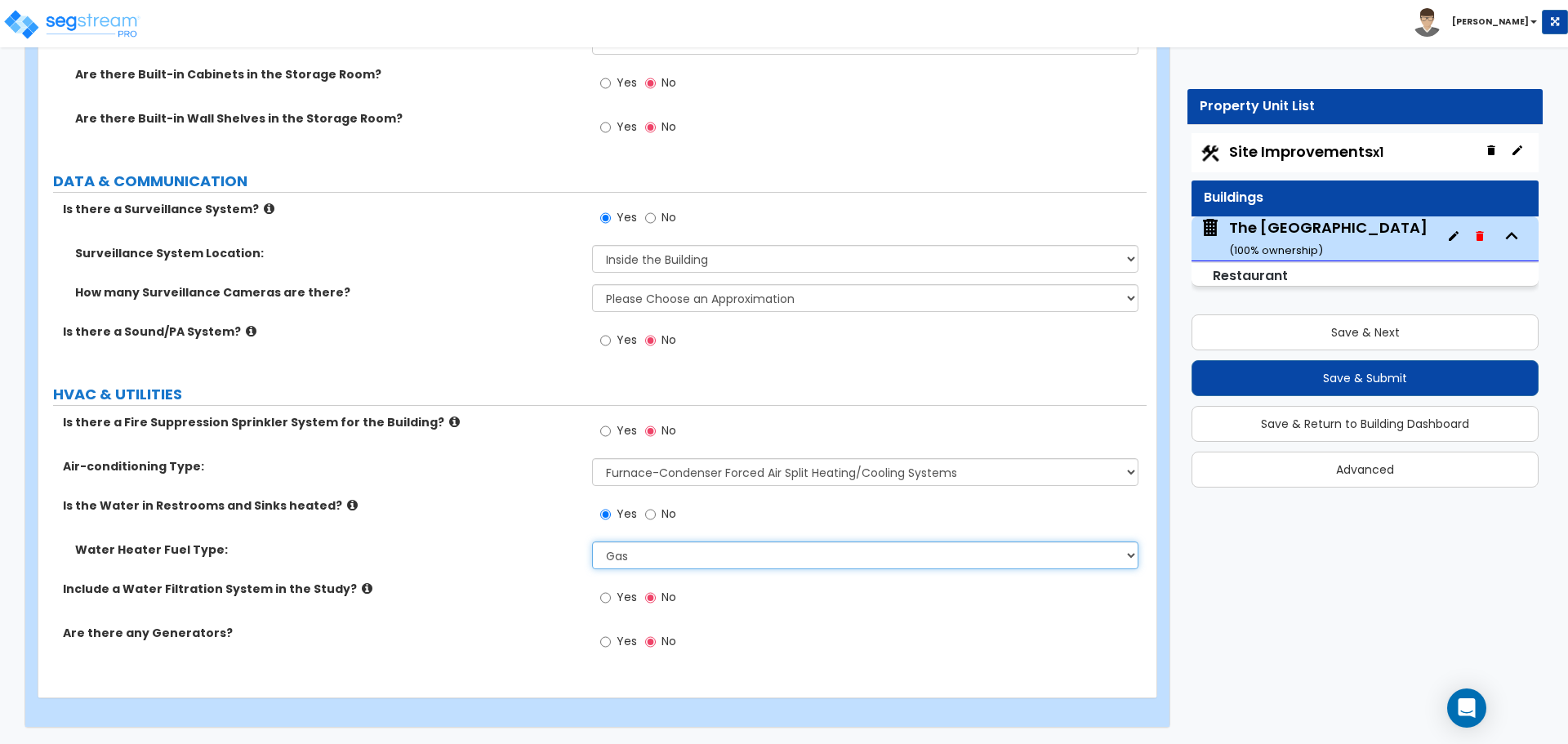
click at [634, 564] on select "Please Choose One Gas Electric" at bounding box center [864, 556] width 545 height 28
select select "2"
click at [592, 542] on select "Please Choose One Gas Electric" at bounding box center [864, 556] width 545 height 28
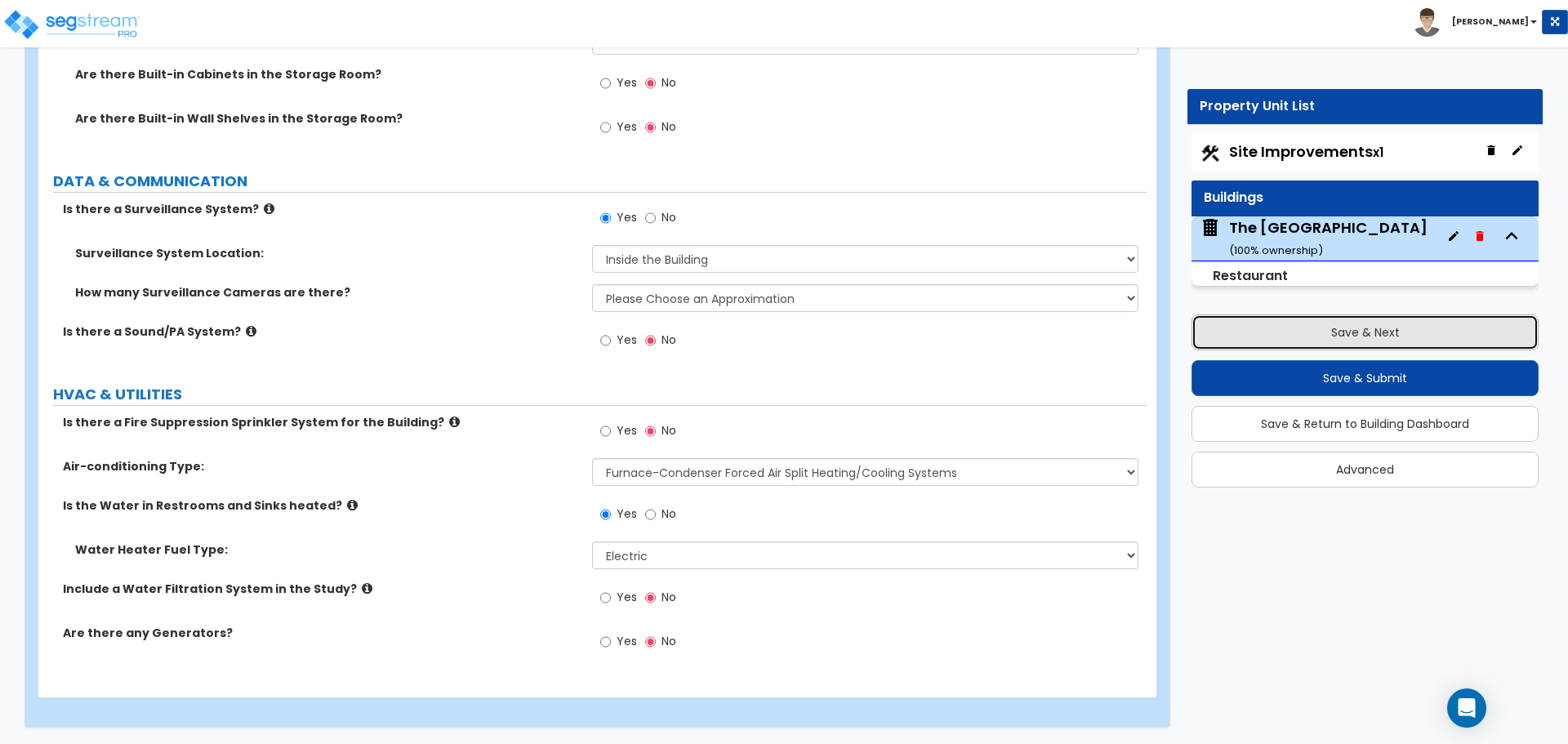
click at [1366, 341] on button "Save & Next" at bounding box center [1364, 332] width 347 height 36
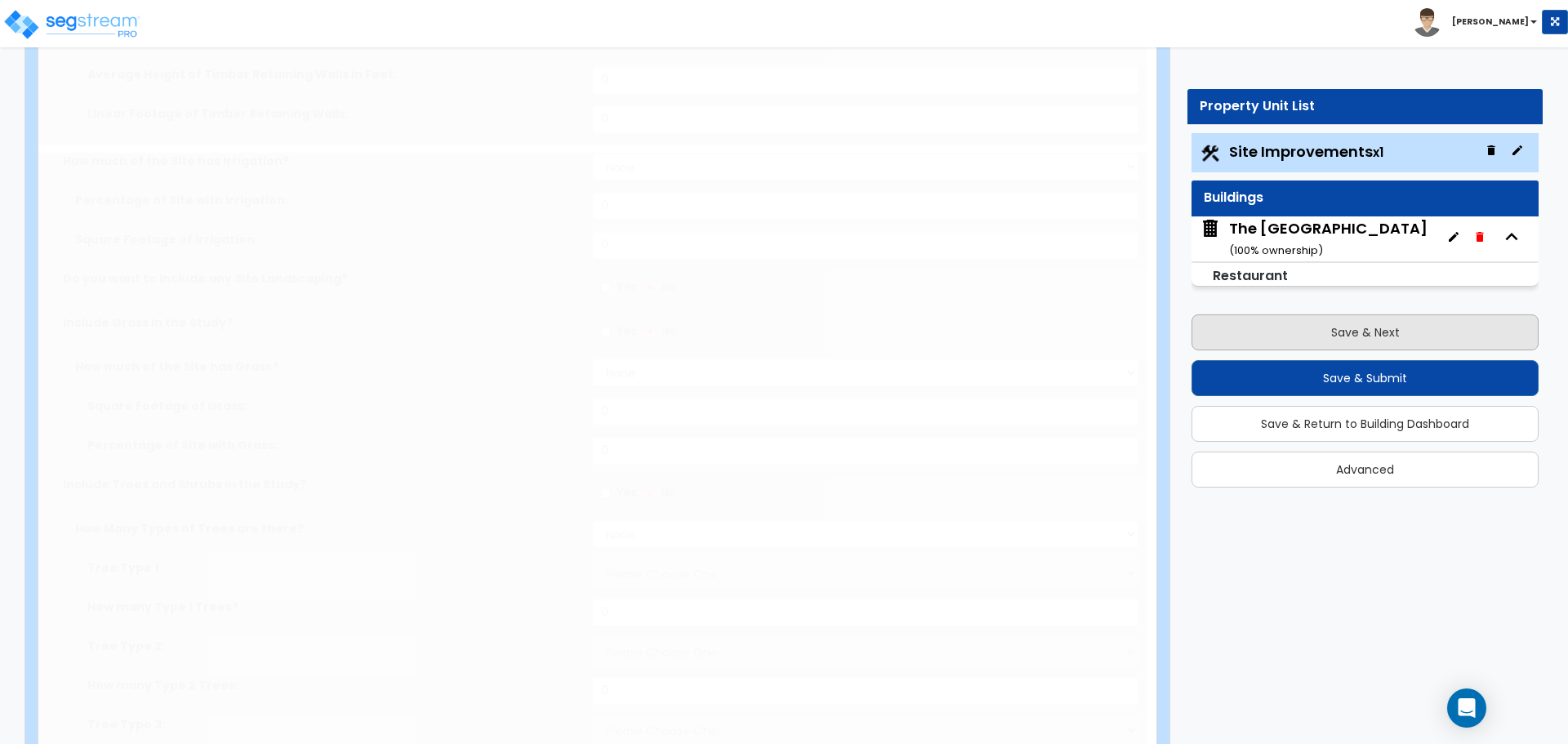
type input "1.75"
select select "2"
type input "11655"
select select "2"
type input "13477"
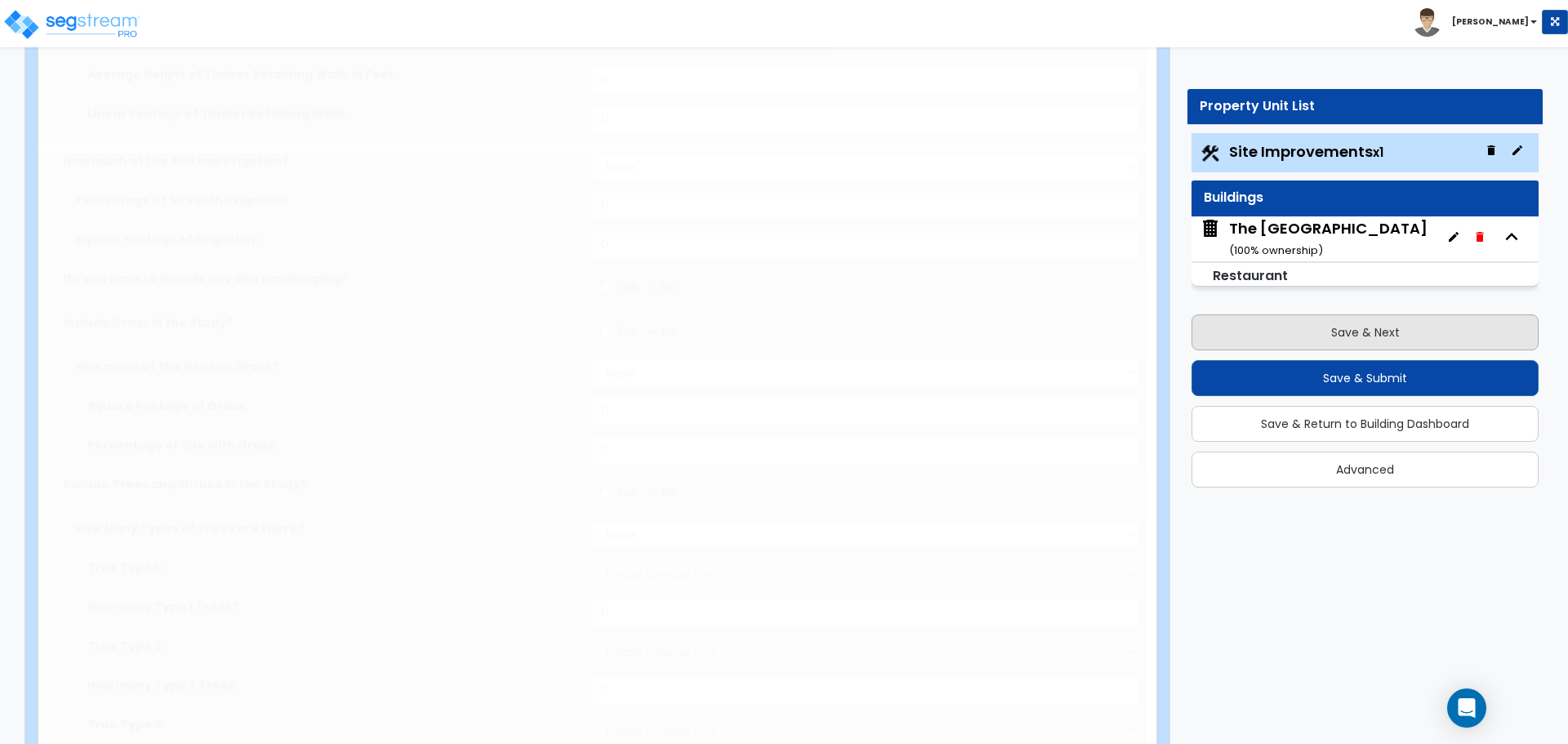
radio input "true"
type input "2"
radio input "true"
select select "1"
type input "25"
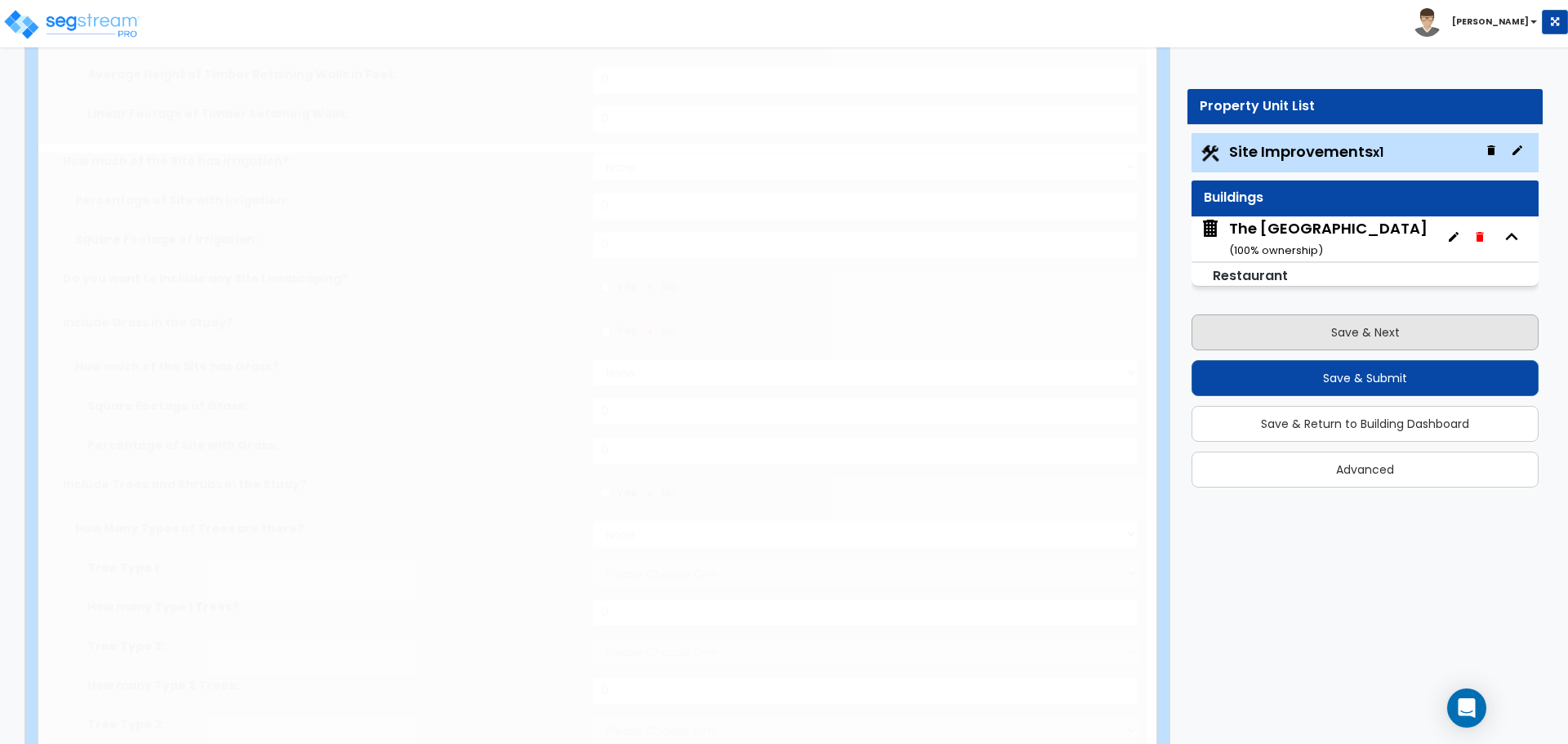
radio input "true"
type input "946"
type input "15"
radio input "true"
select select "1"
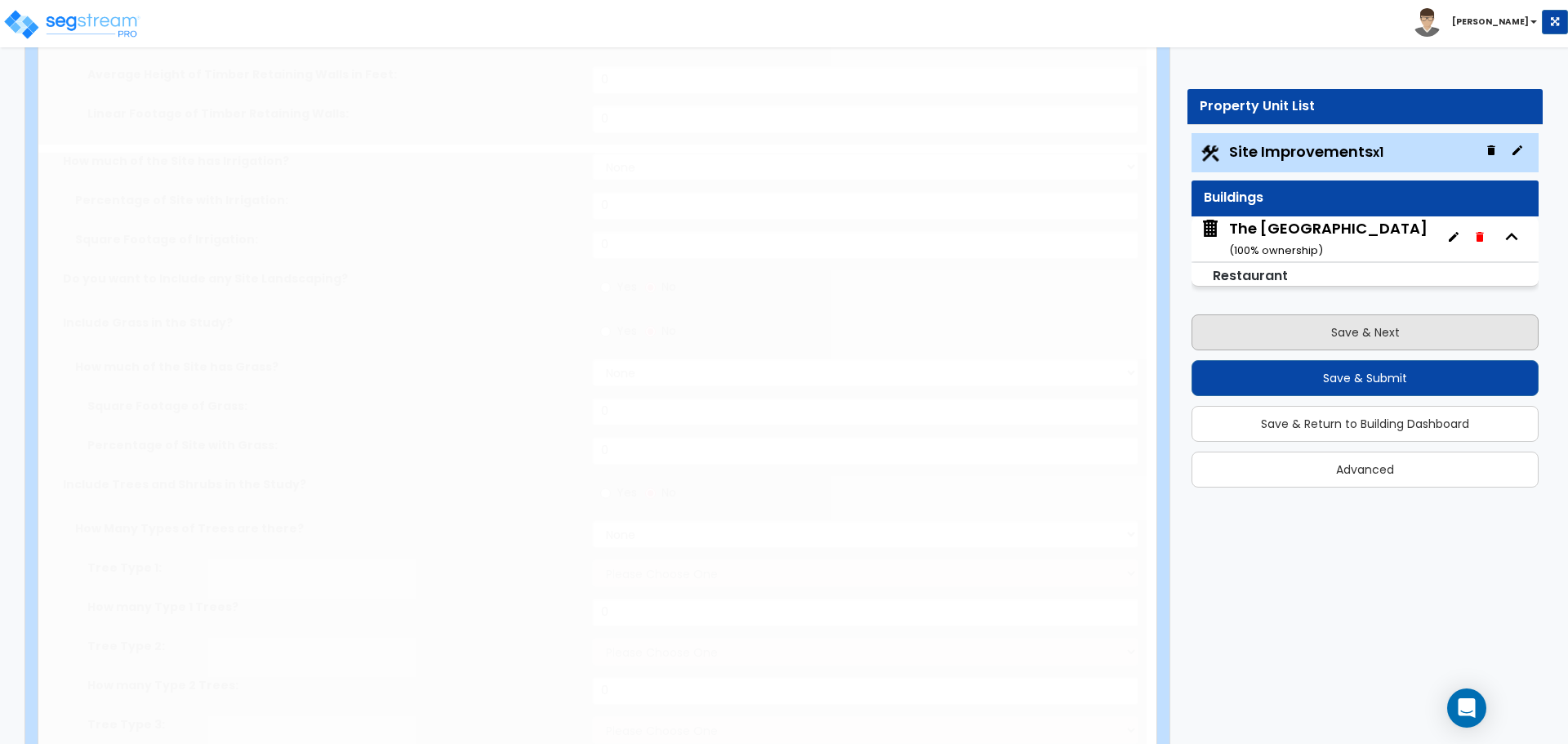
radio input "true"
select select "2"
type input "35"
radio input "true"
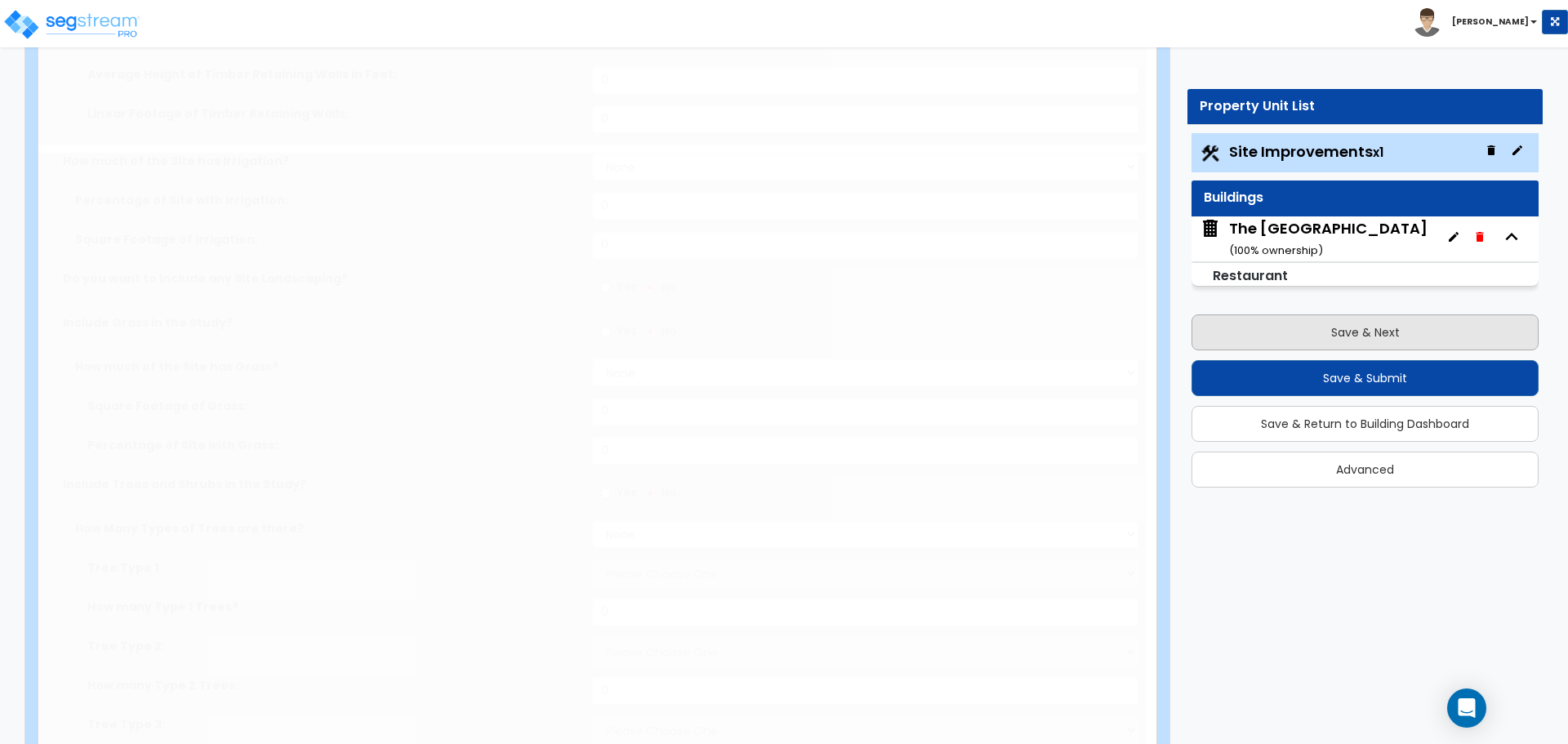
type input "67"
radio input "true"
select select "1"
type input "224"
radio input "true"
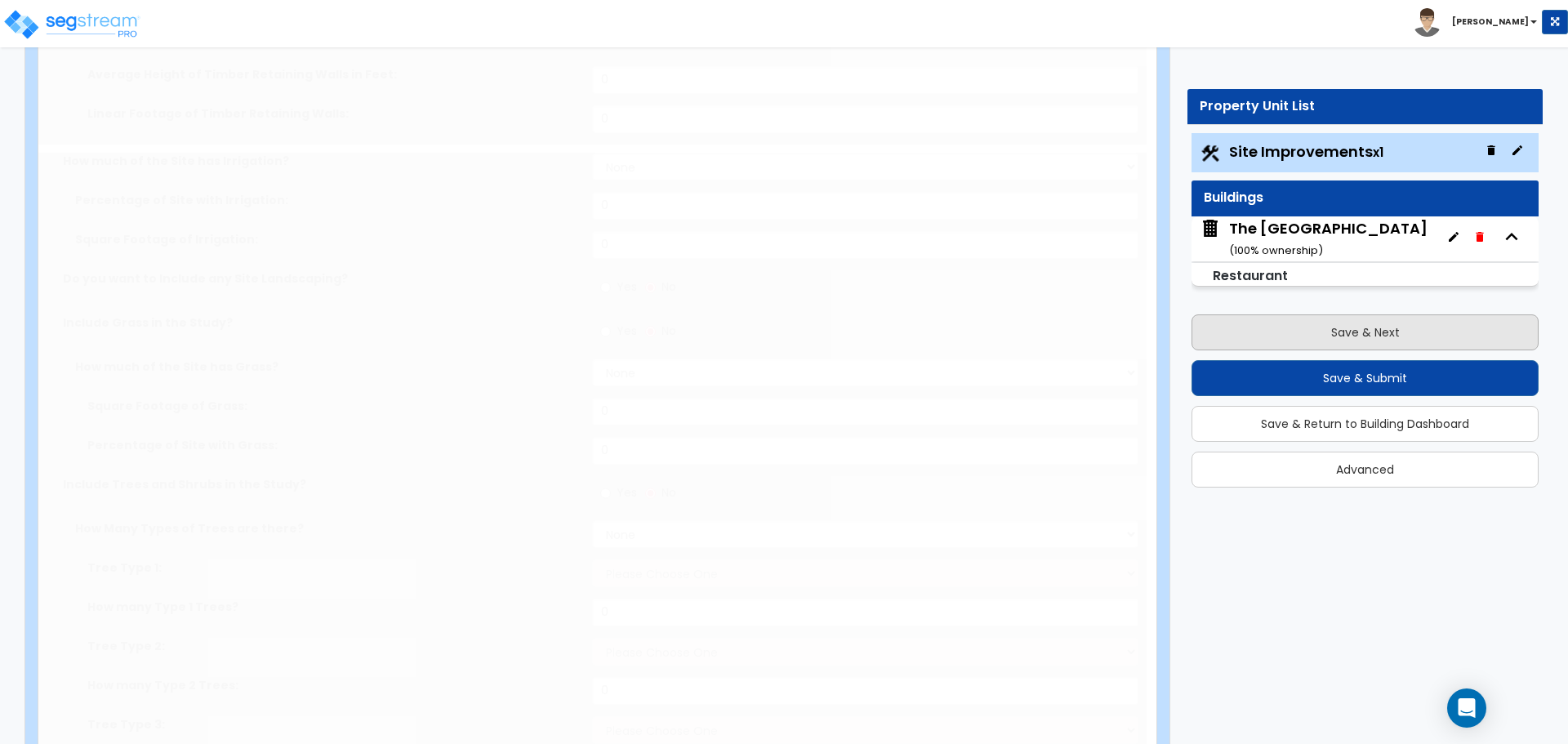
radio input "true"
select select "2"
type input "3850"
radio input "true"
select select "2"
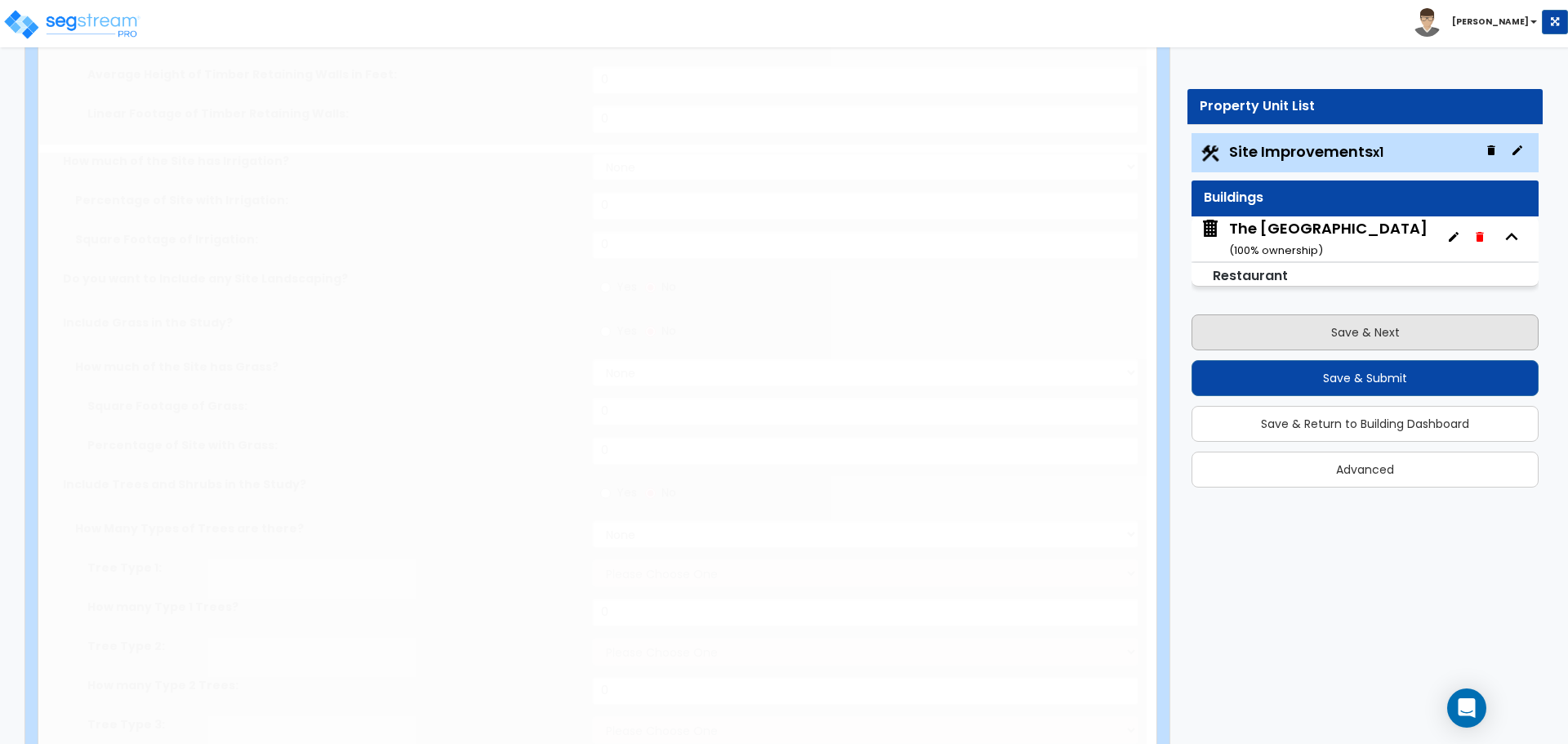
select select "6"
type input "8"
select select "3"
type input "2"
radio input "true"
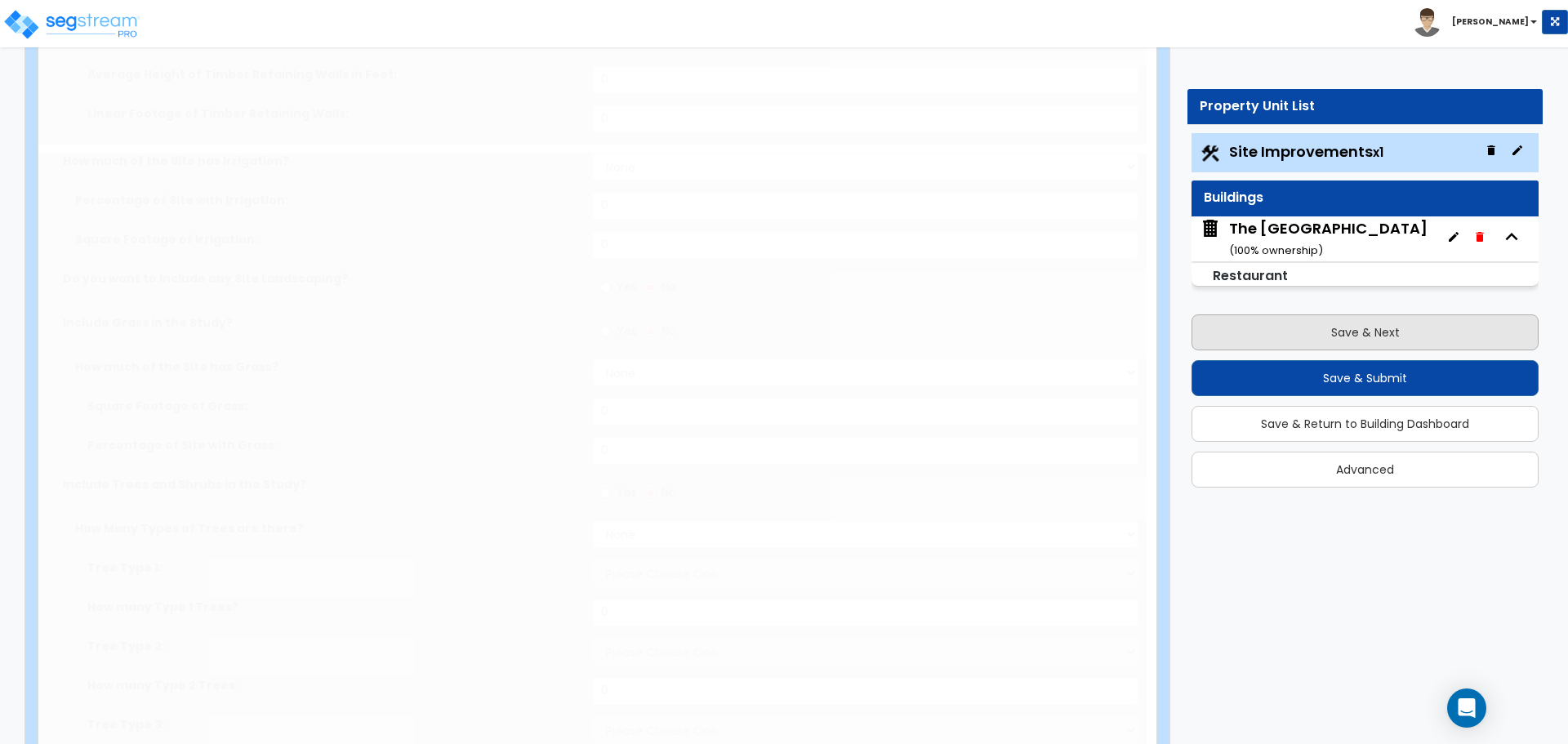
radio input "true"
type input "1138"
radio input "true"
select select "1"
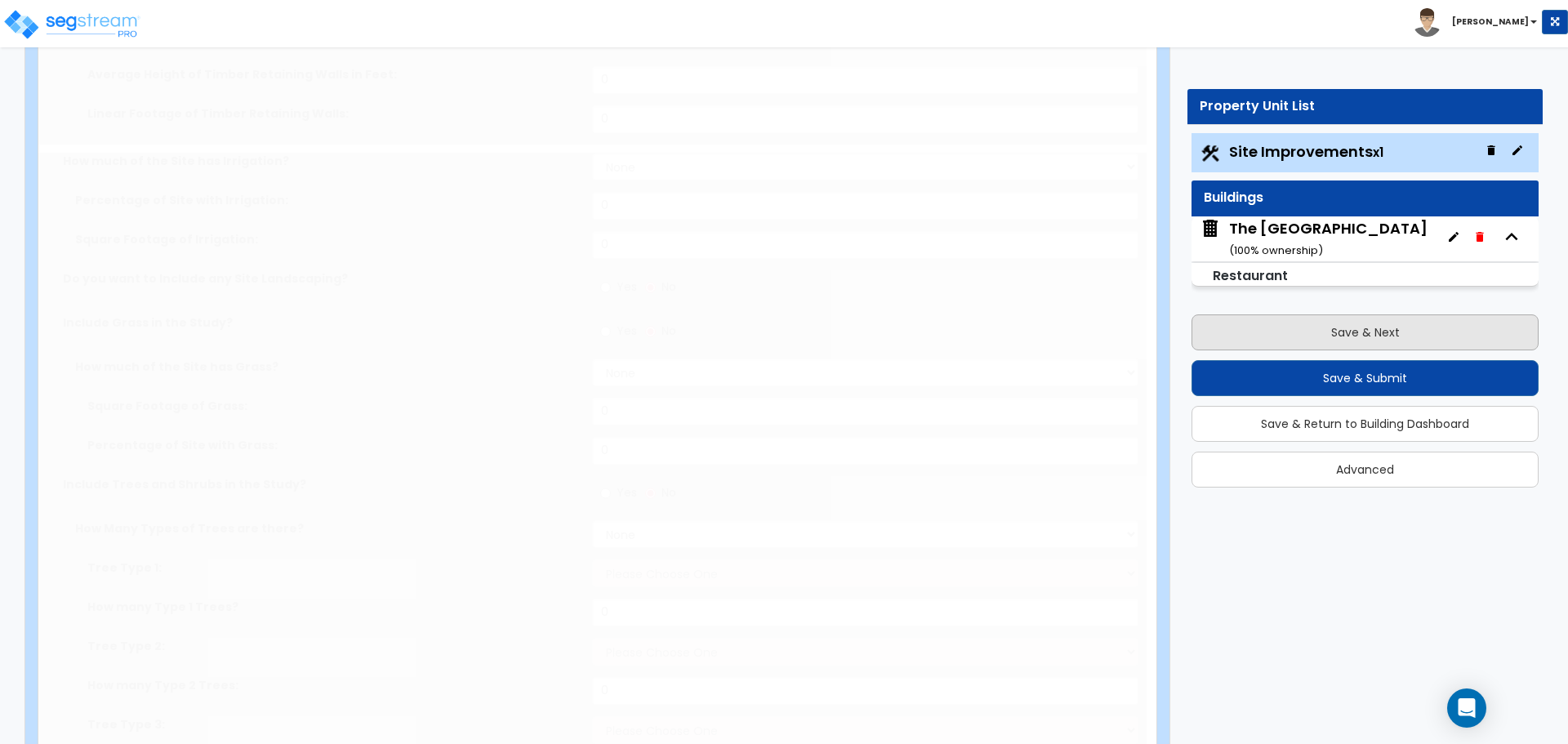
type input "8"
type input "0.1"
select select "6"
radio input "true"
type input "1"
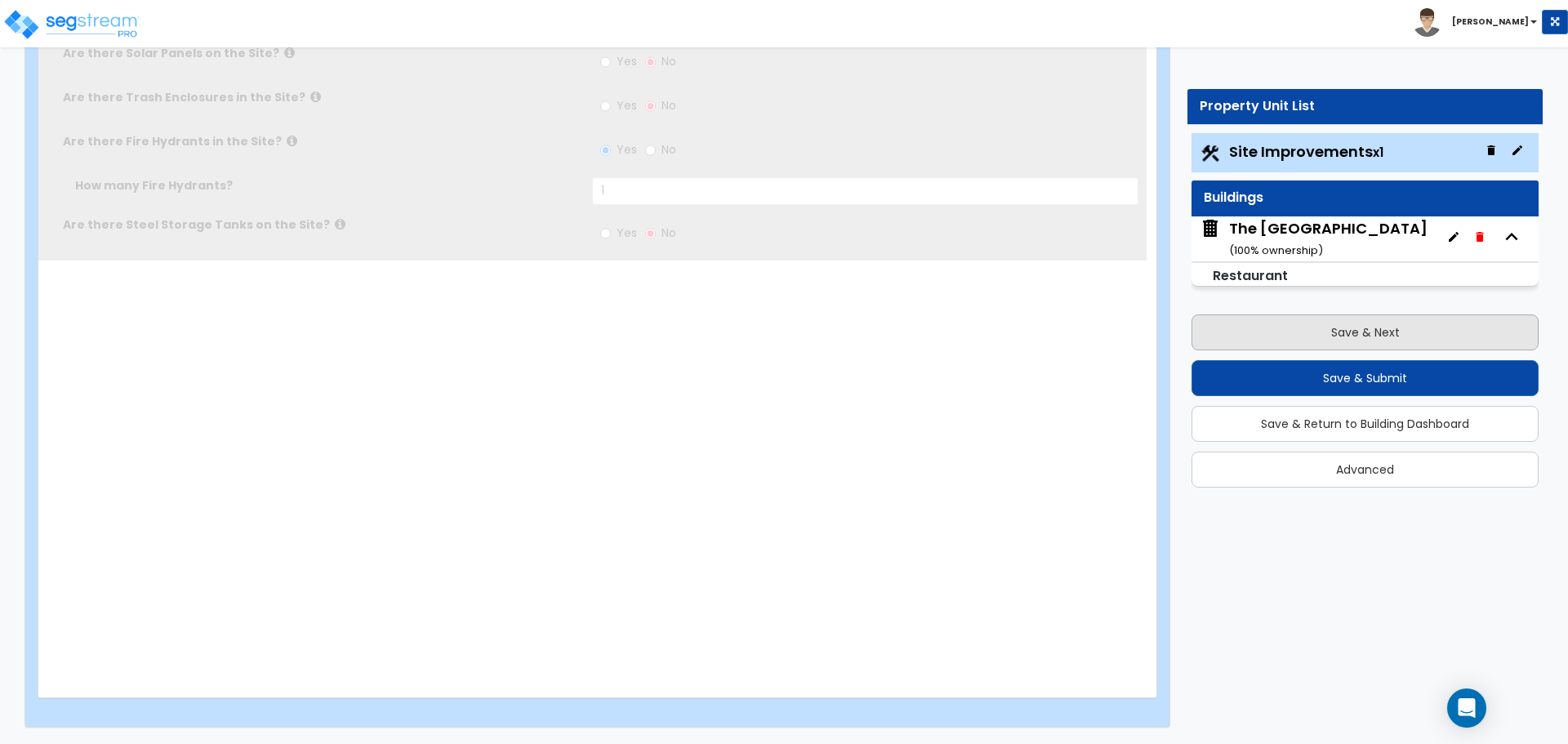
scroll to position [0, 0]
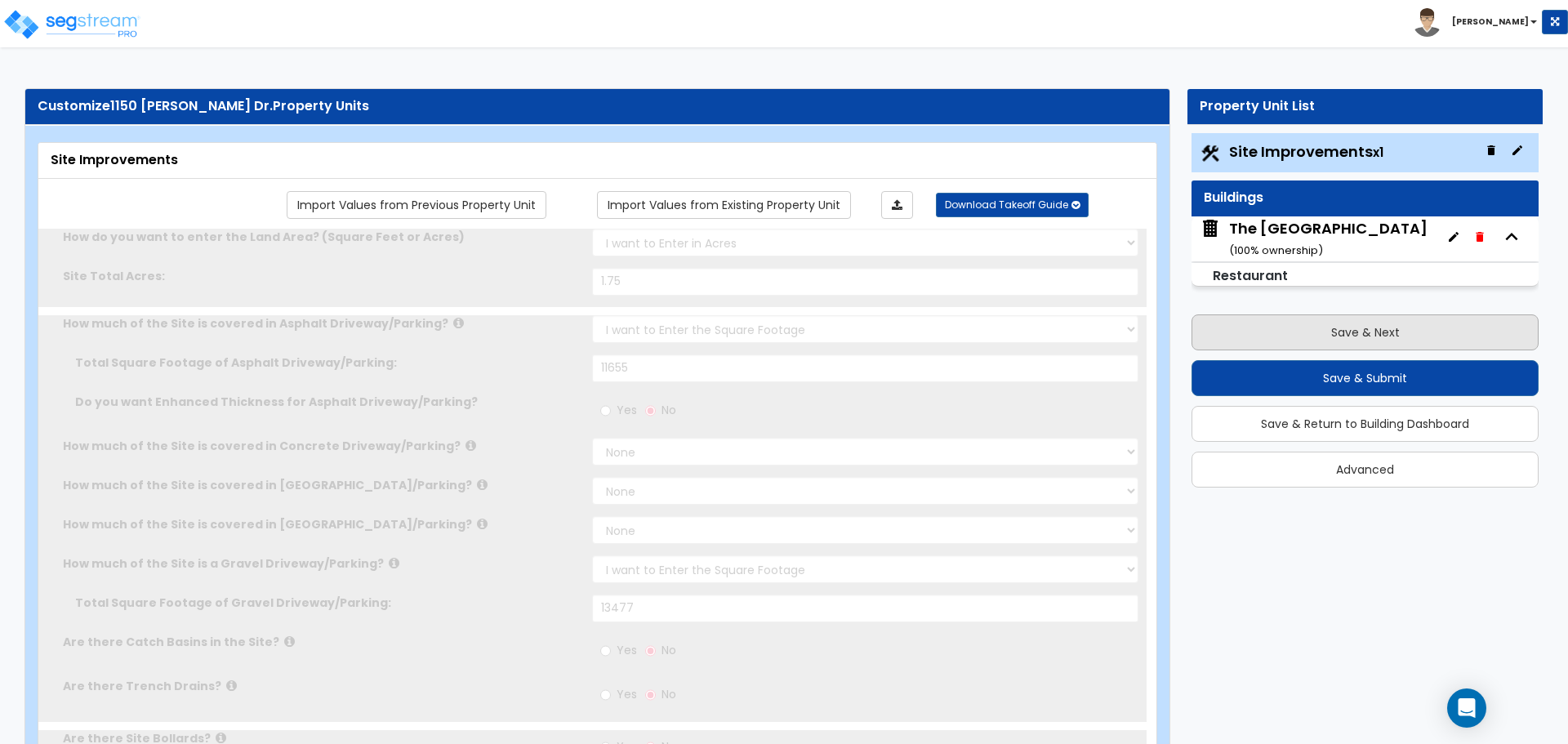
radio input "true"
select select "1"
type input "23"
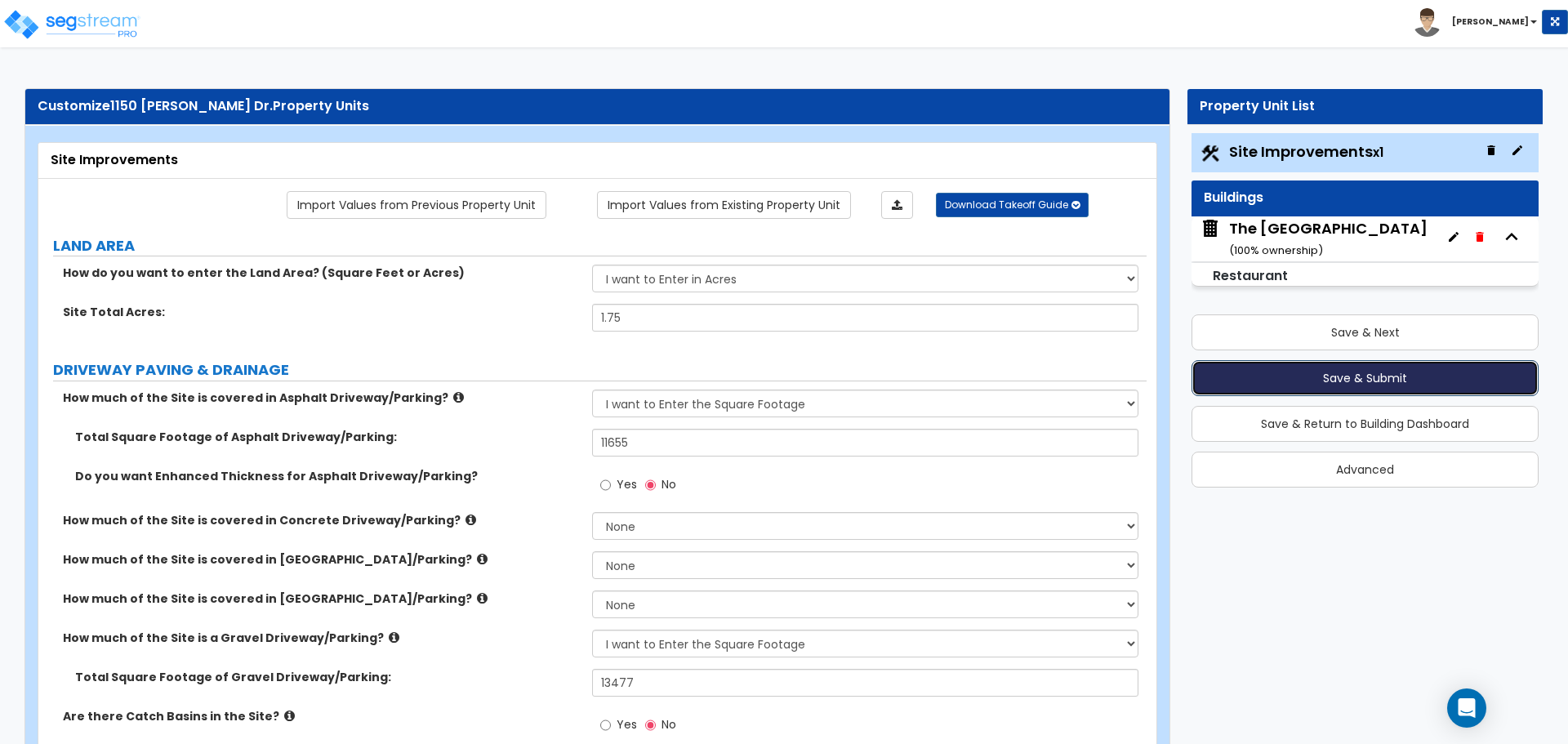
click at [1342, 378] on button "Save & Submit" at bounding box center [1364, 378] width 347 height 36
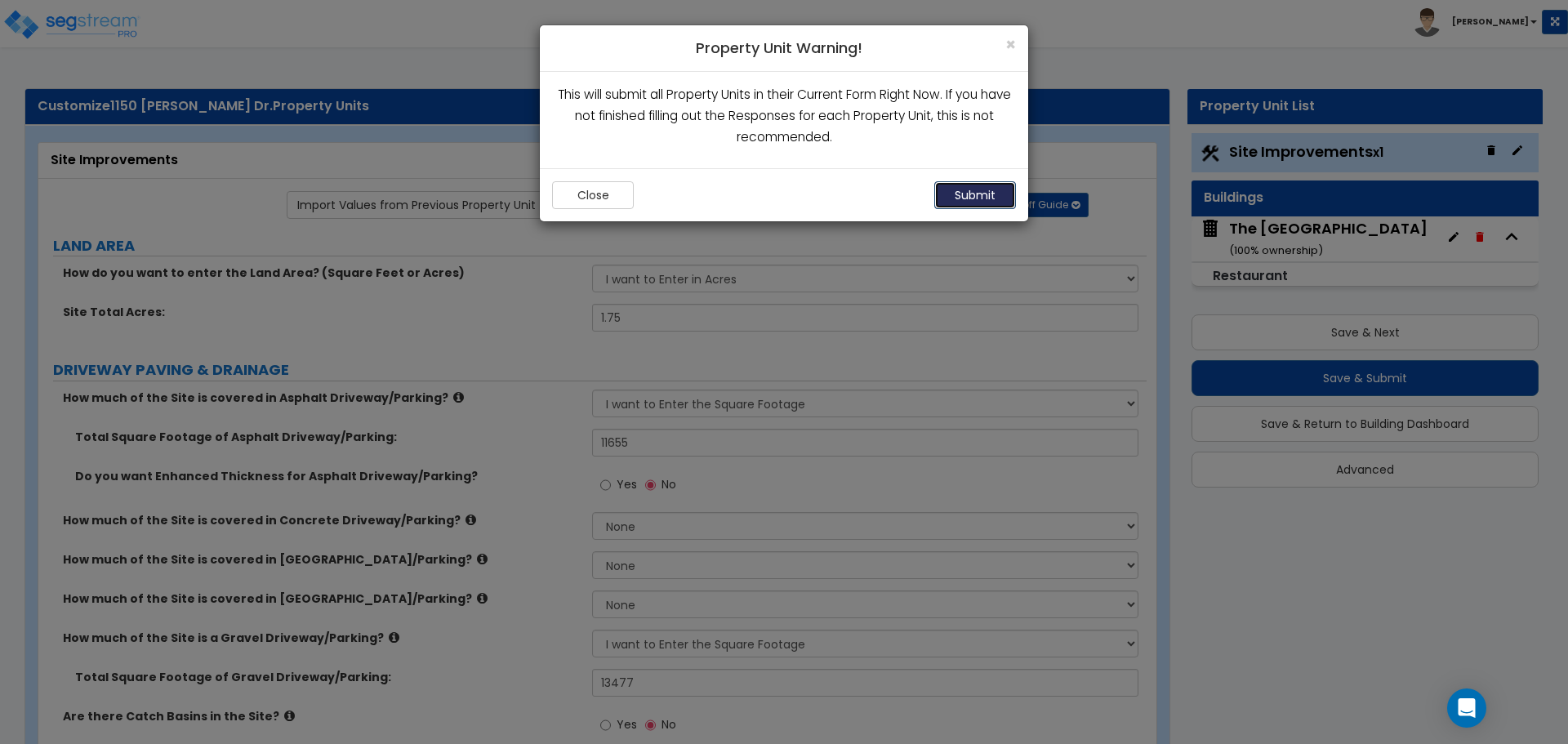
click at [970, 197] on button "Submit" at bounding box center [975, 195] width 81 height 28
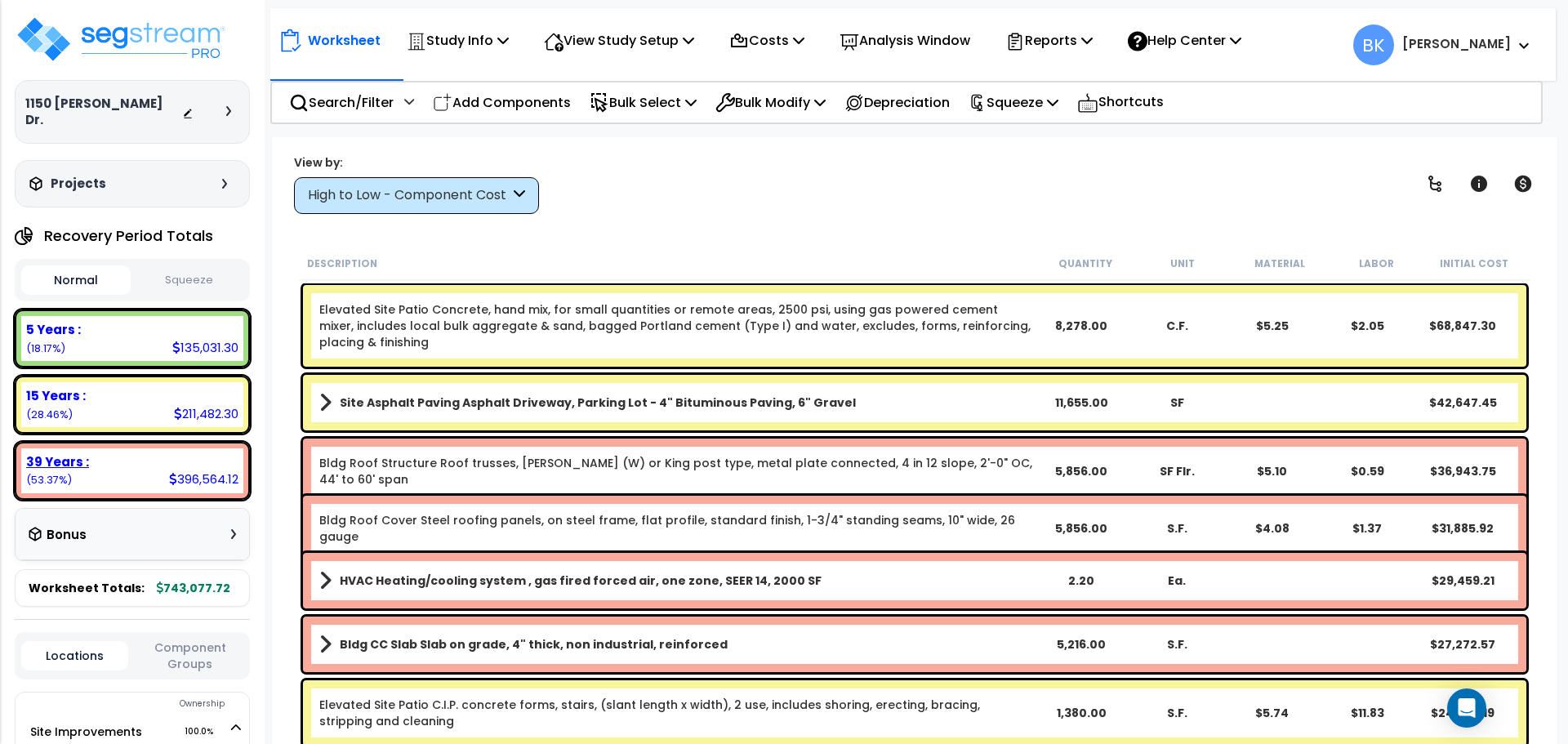
click at [93, 453] on div "39 Years :" at bounding box center [132, 462] width 213 height 18
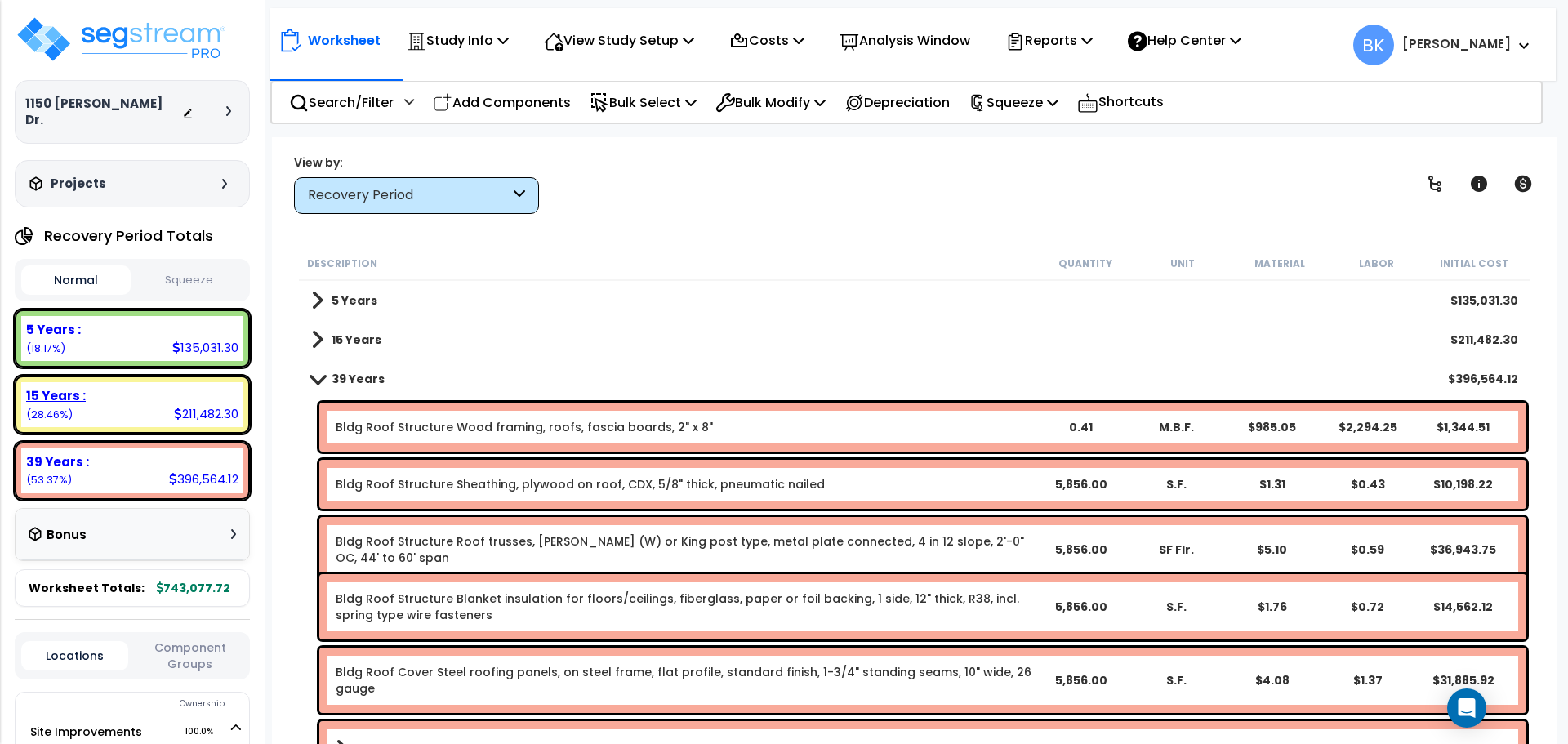
click at [118, 387] on div "15 Years :" at bounding box center [132, 396] width 213 height 18
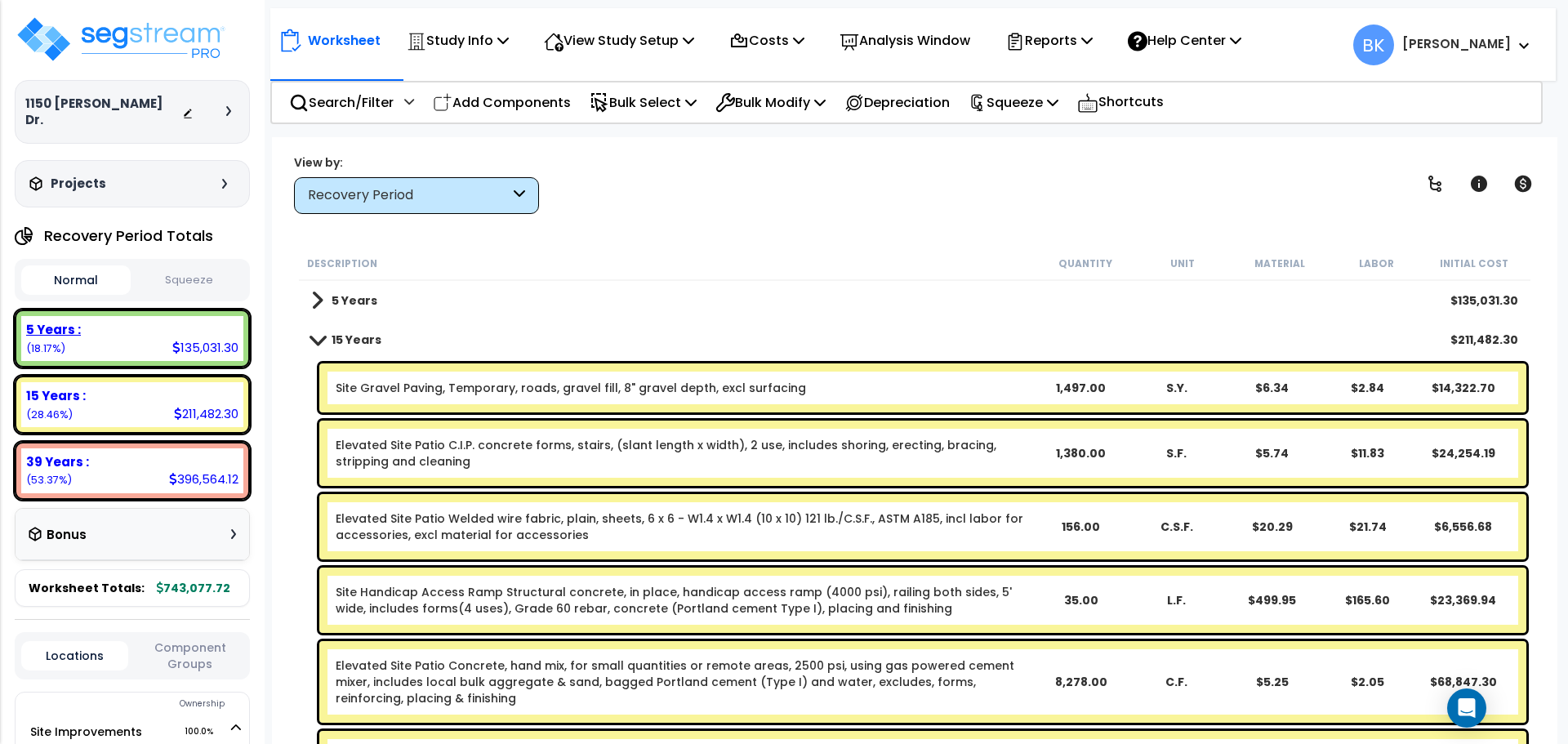
click at [144, 316] on div "5 Years : 135,031.30 (18.17%)" at bounding box center [132, 338] width 222 height 45
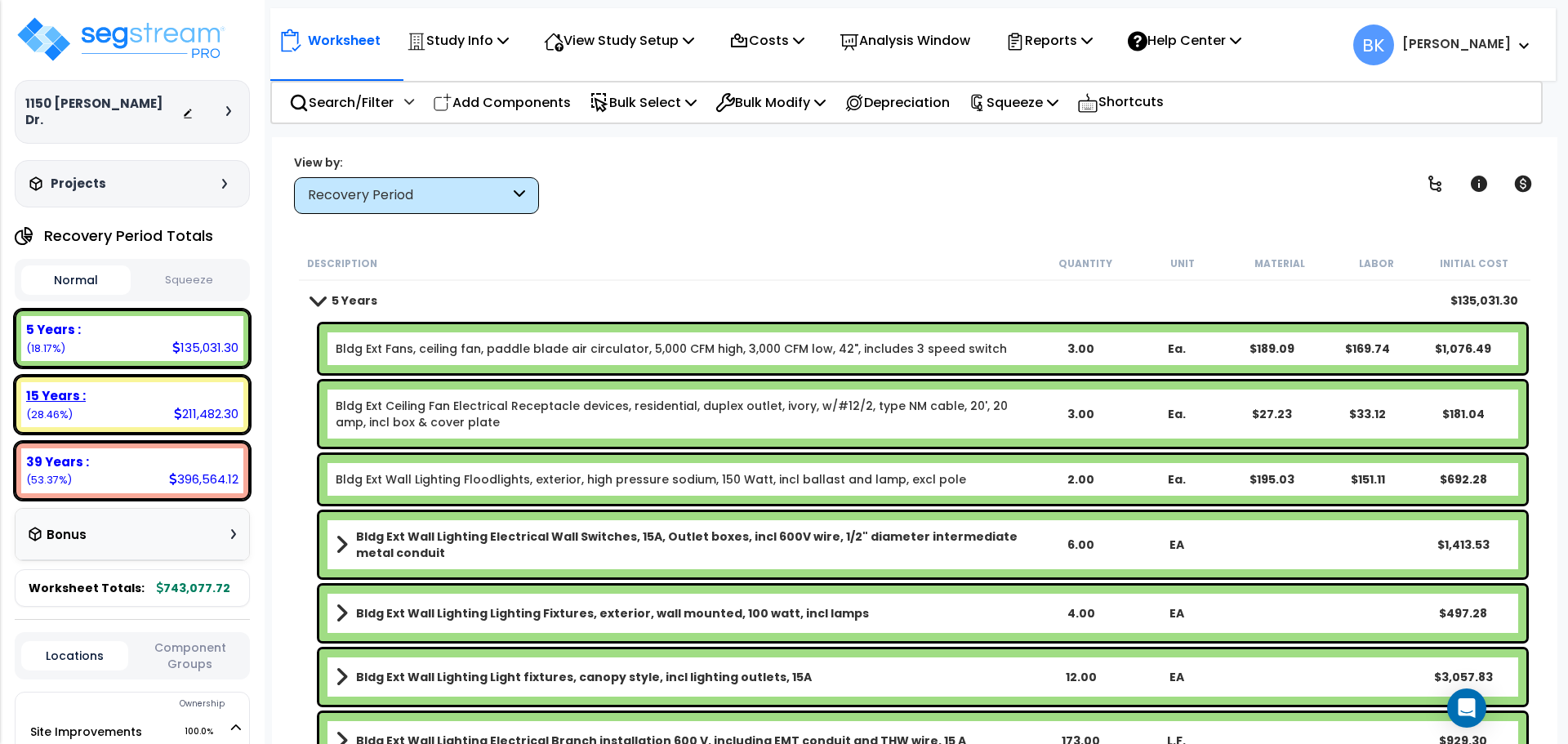
click at [110, 387] on div "15 Years :" at bounding box center [132, 396] width 213 height 18
